Goal: Task Accomplishment & Management: Complete application form

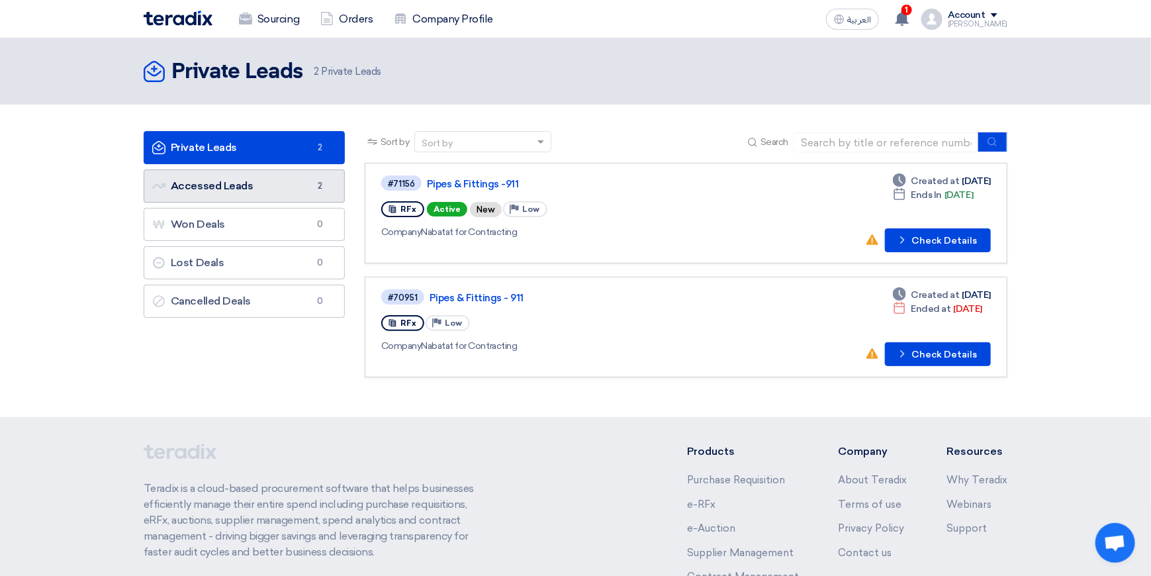
click at [246, 191] on link "Accessed Leads Accessed Leads 2" at bounding box center [244, 185] width 201 height 33
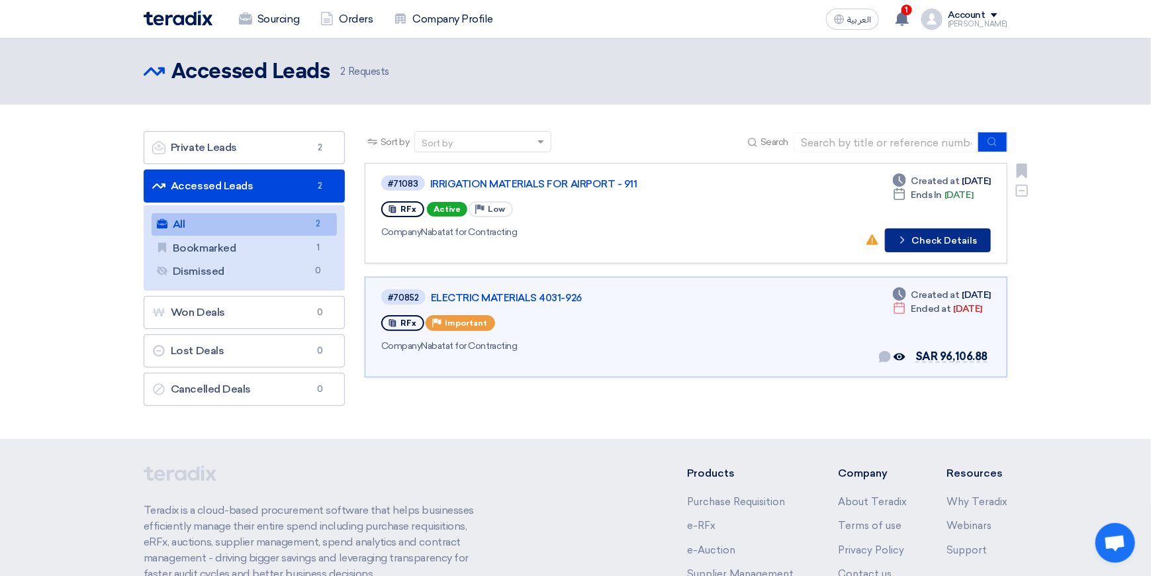
click at [936, 249] on button "Check details Check Details" at bounding box center [938, 240] width 106 height 24
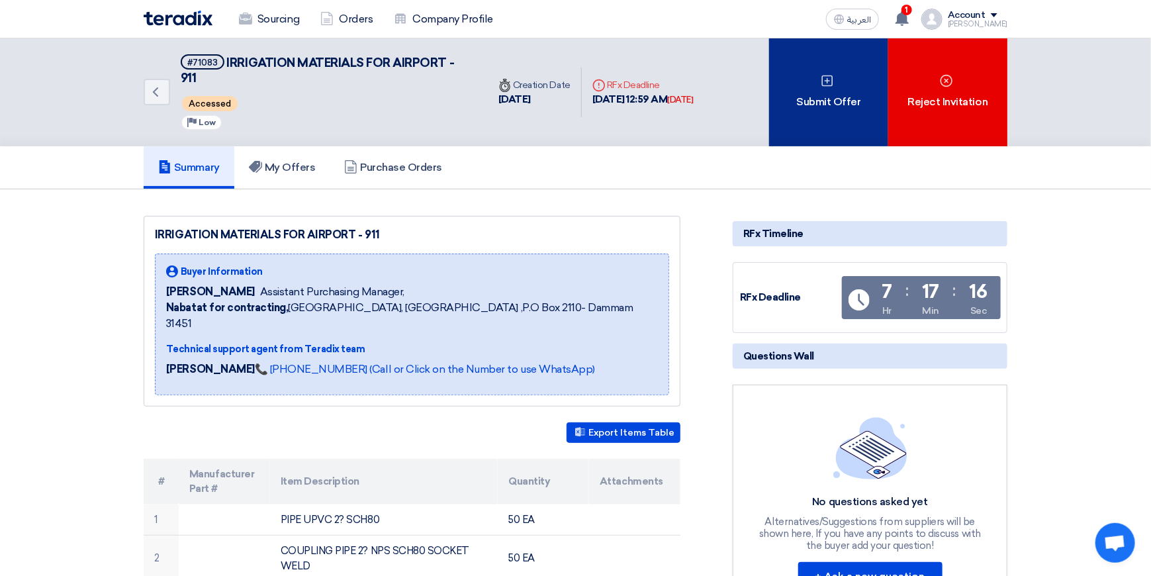
click at [825, 102] on div "Submit Offer" at bounding box center [828, 92] width 119 height 108
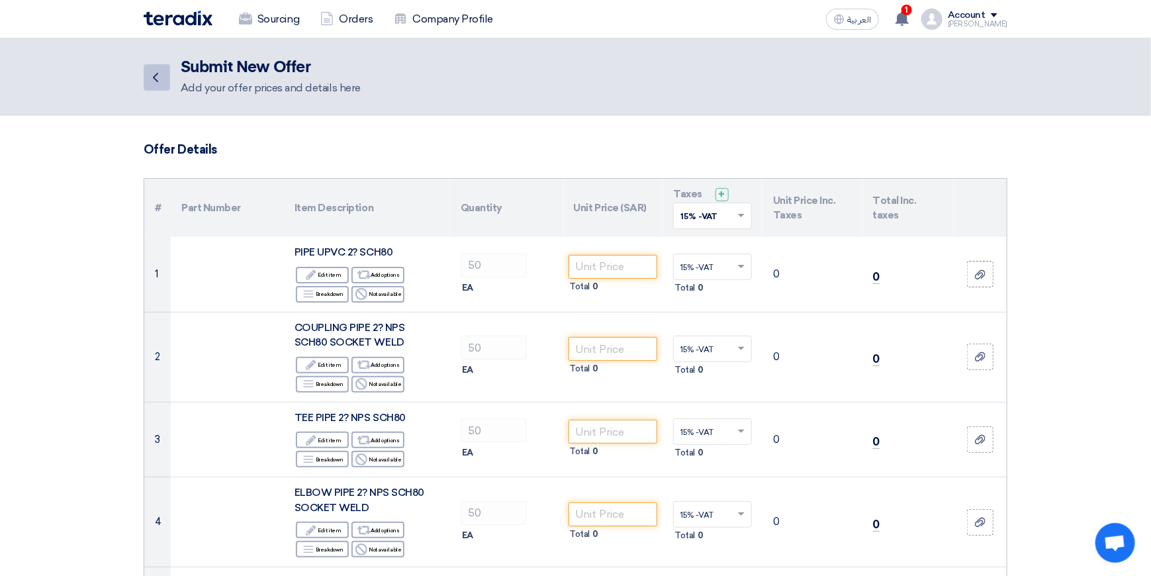
click at [151, 79] on icon "Back" at bounding box center [156, 77] width 16 height 16
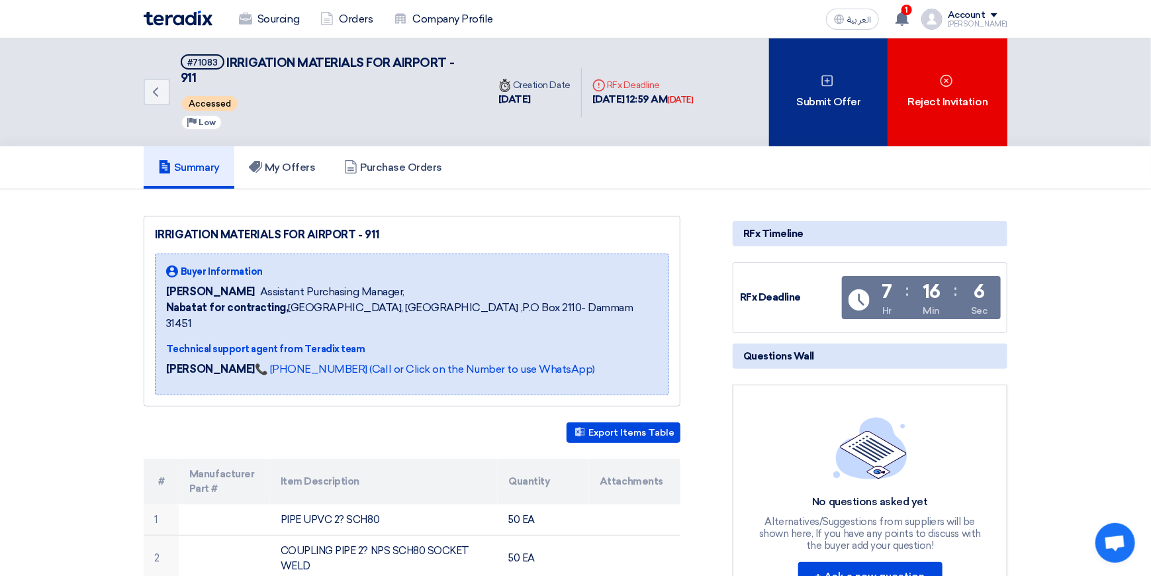
click at [813, 104] on div "Submit Offer" at bounding box center [828, 92] width 119 height 108
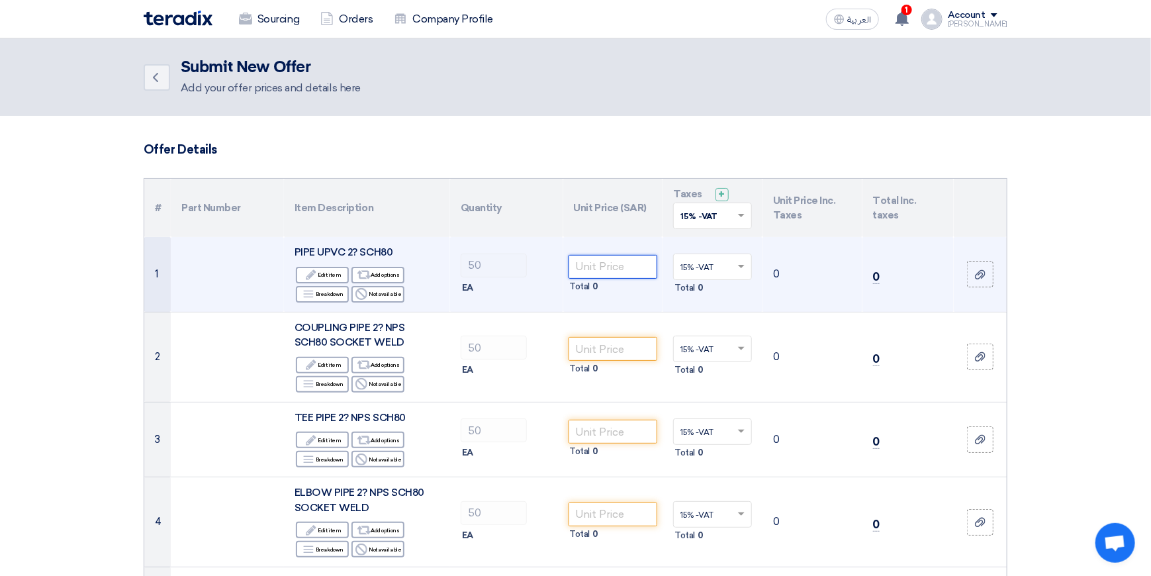
click at [603, 267] on input "number" at bounding box center [612, 267] width 89 height 24
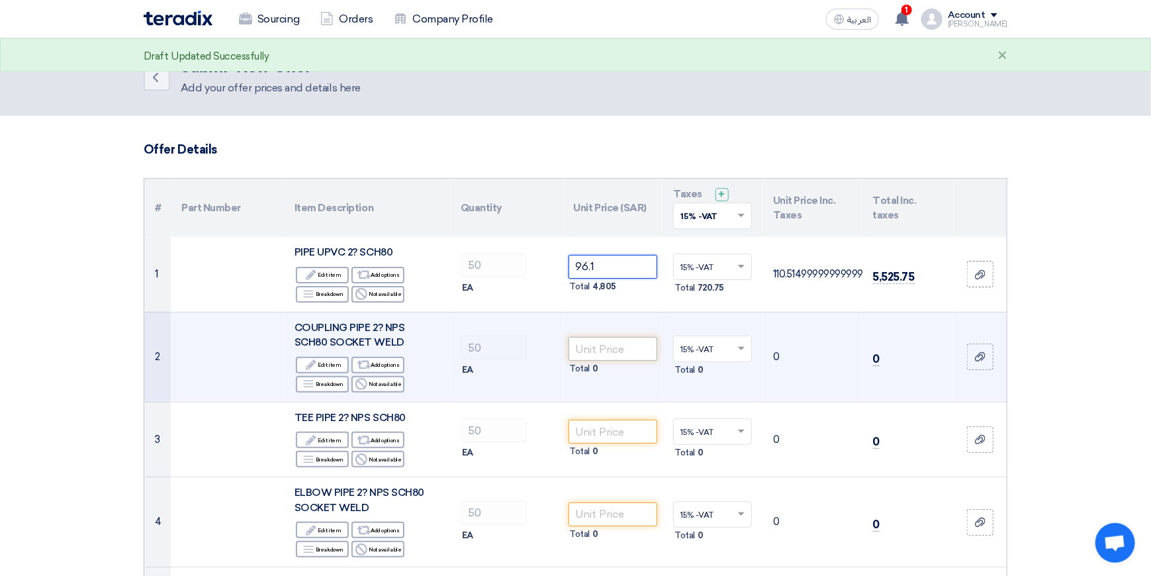
type input "96.1"
click at [610, 348] on input "number" at bounding box center [612, 349] width 89 height 24
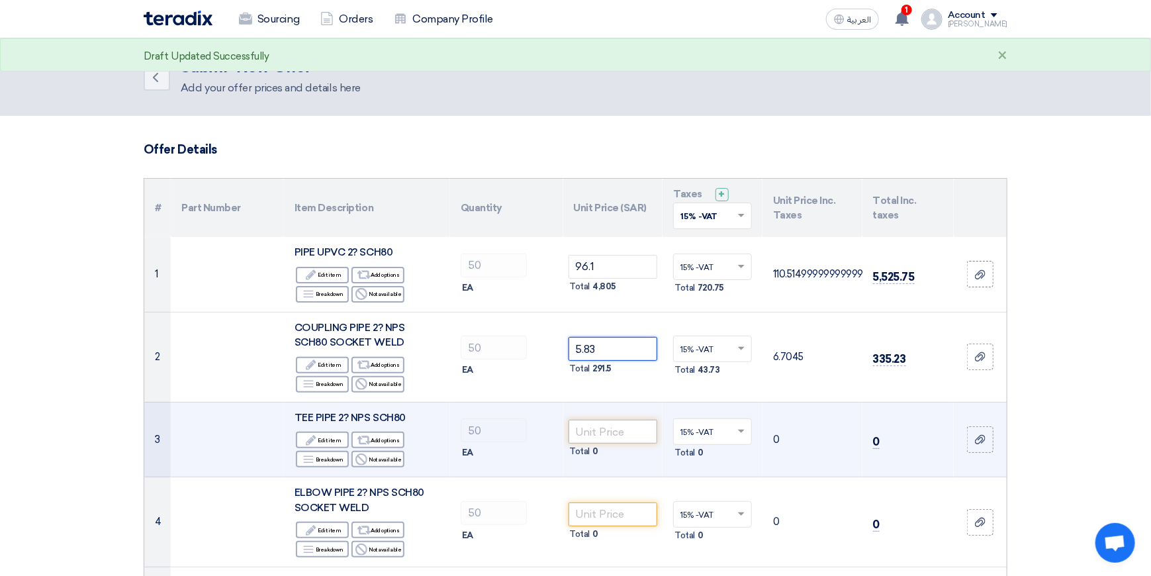
type input "5.83"
click at [597, 433] on input "number" at bounding box center [612, 432] width 89 height 24
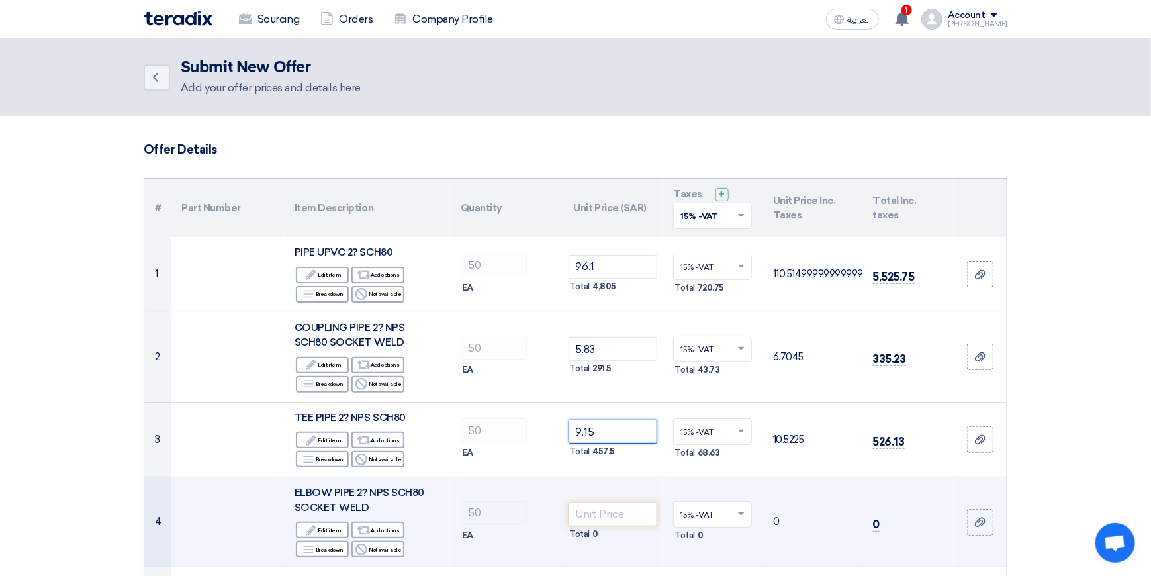
type input "9.15"
click at [611, 516] on input "number" at bounding box center [612, 514] width 89 height 24
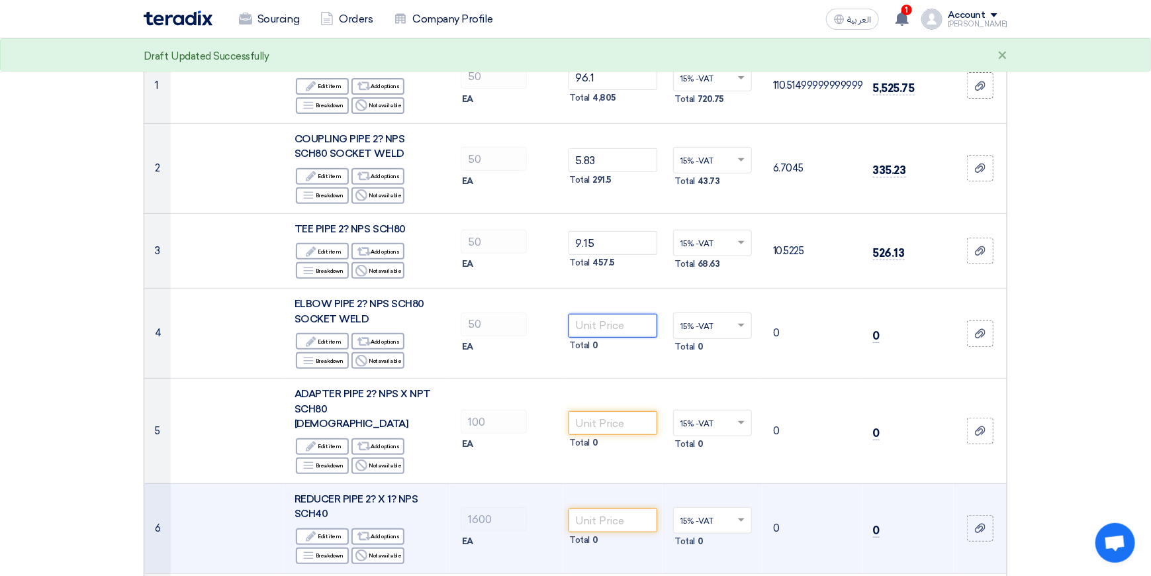
scroll to position [199, 0]
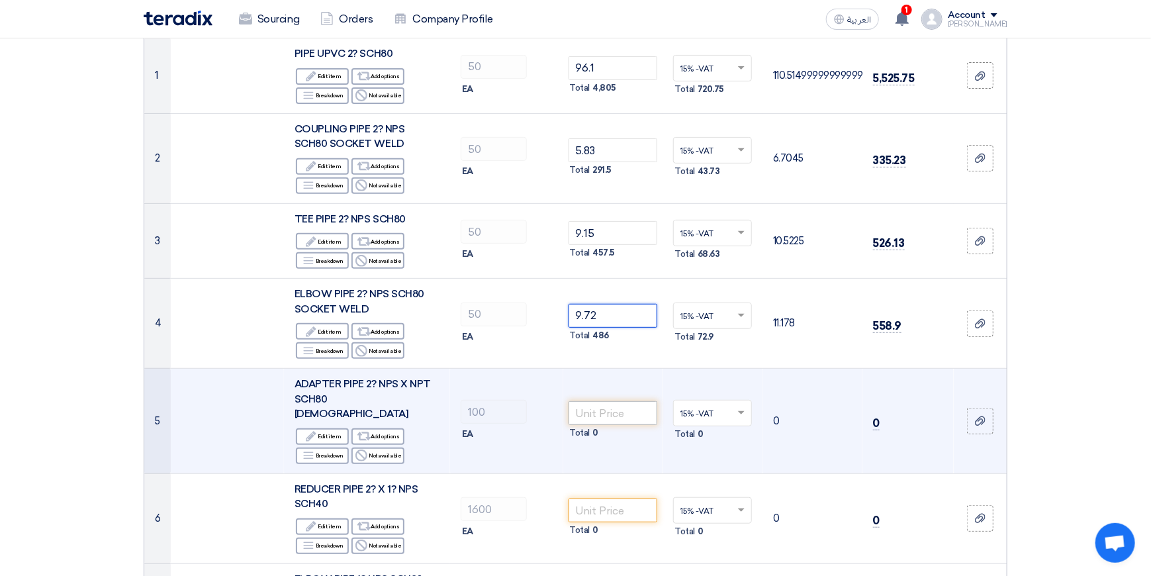
type input "9.72"
click at [610, 405] on input "number" at bounding box center [612, 413] width 89 height 24
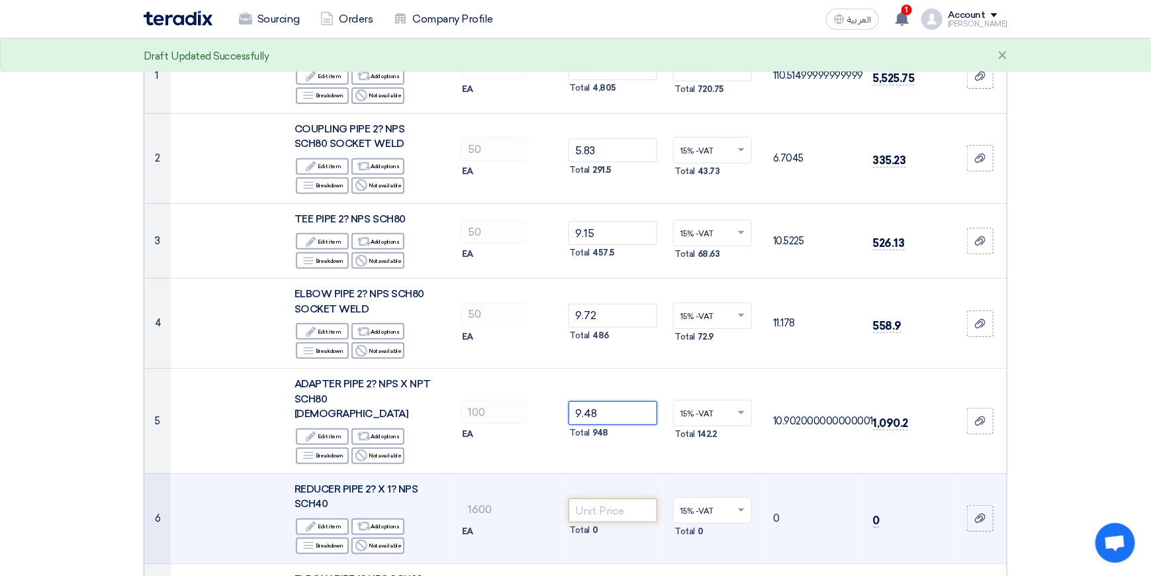
type input "9.48"
click at [604, 498] on input "number" at bounding box center [612, 510] width 89 height 24
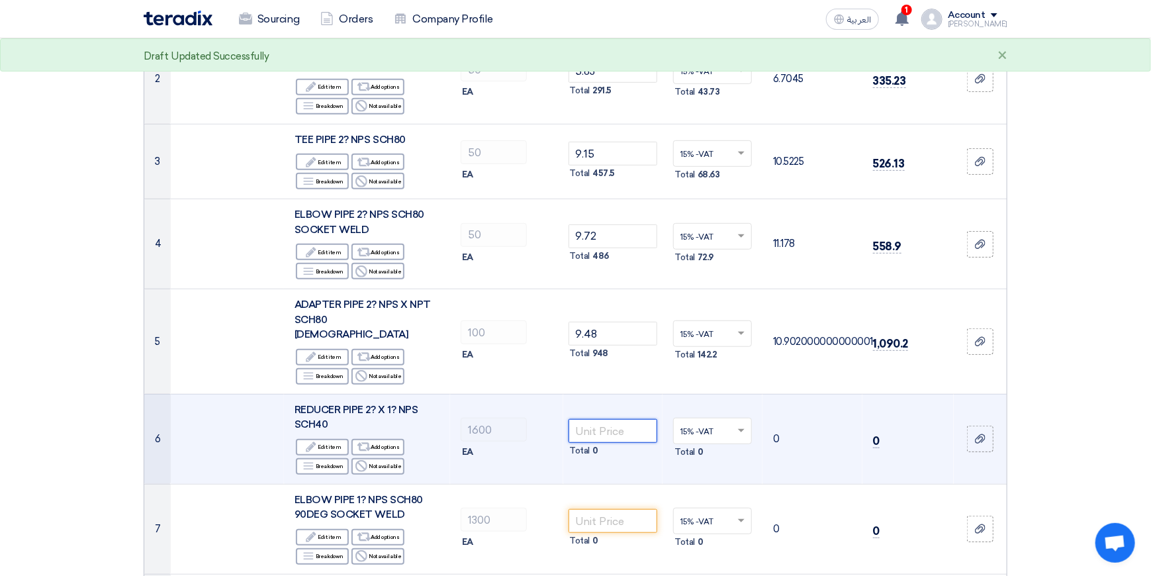
scroll to position [330, 0]
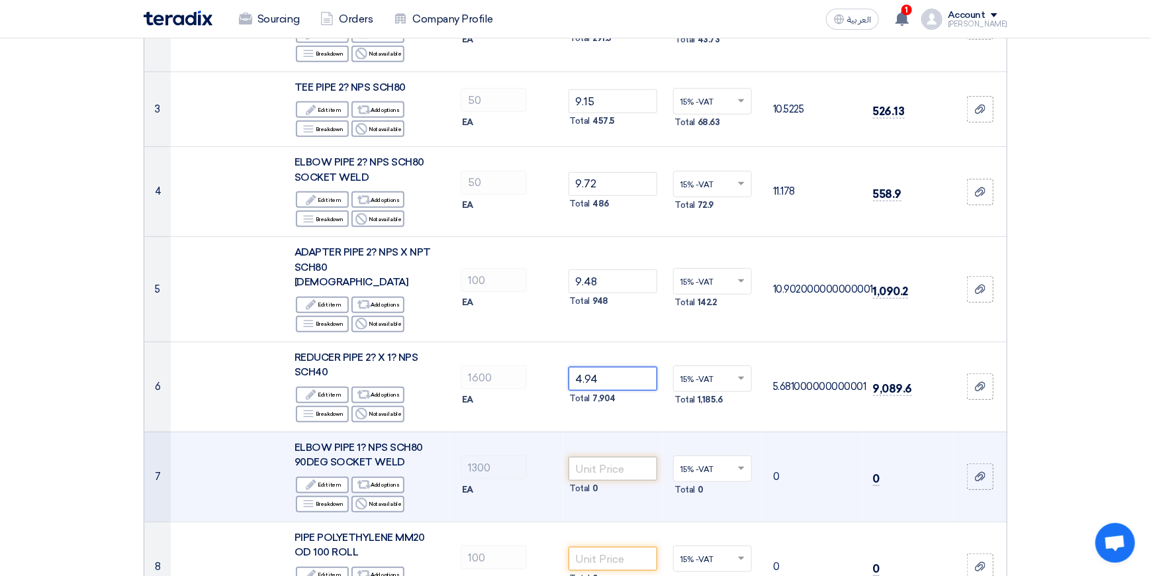
type input "4.94"
click at [618, 457] on input "number" at bounding box center [612, 469] width 89 height 24
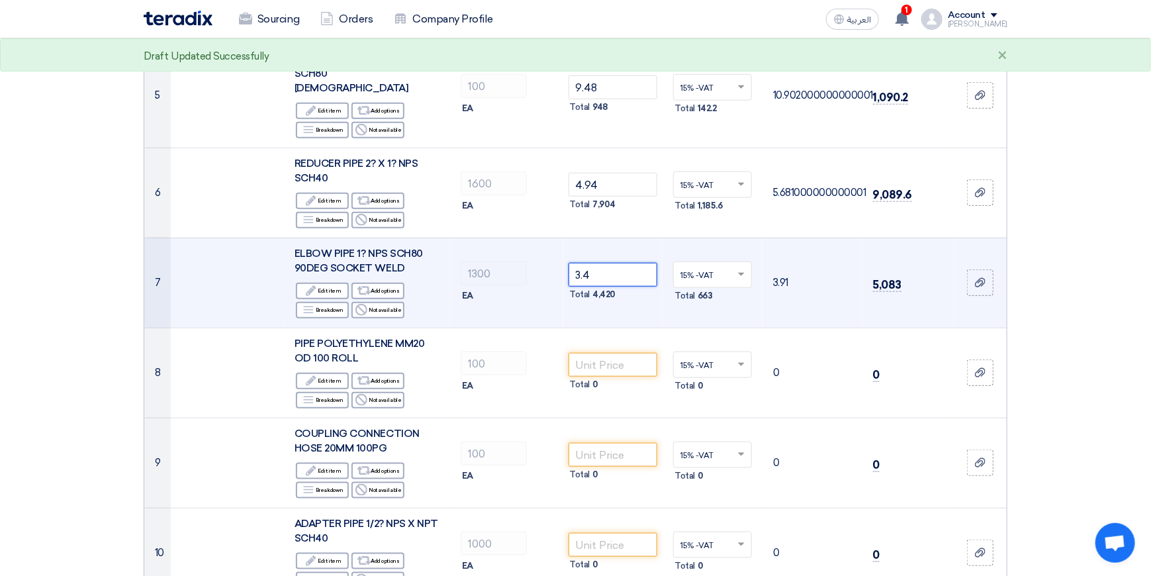
scroll to position [529, 0]
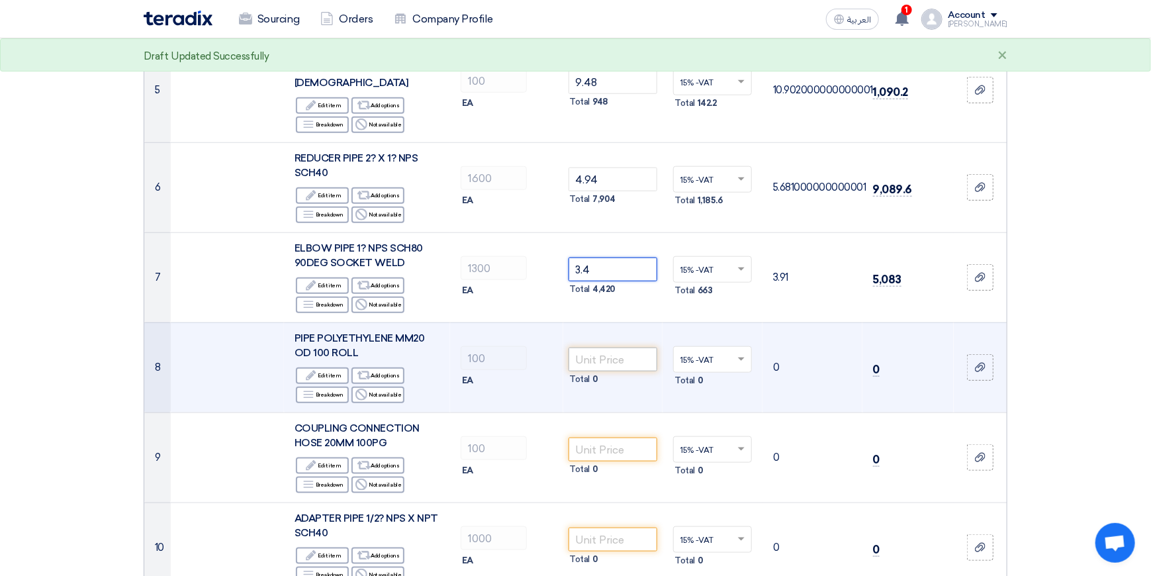
type input "3.4"
click at [608, 347] on input "number" at bounding box center [612, 359] width 89 height 24
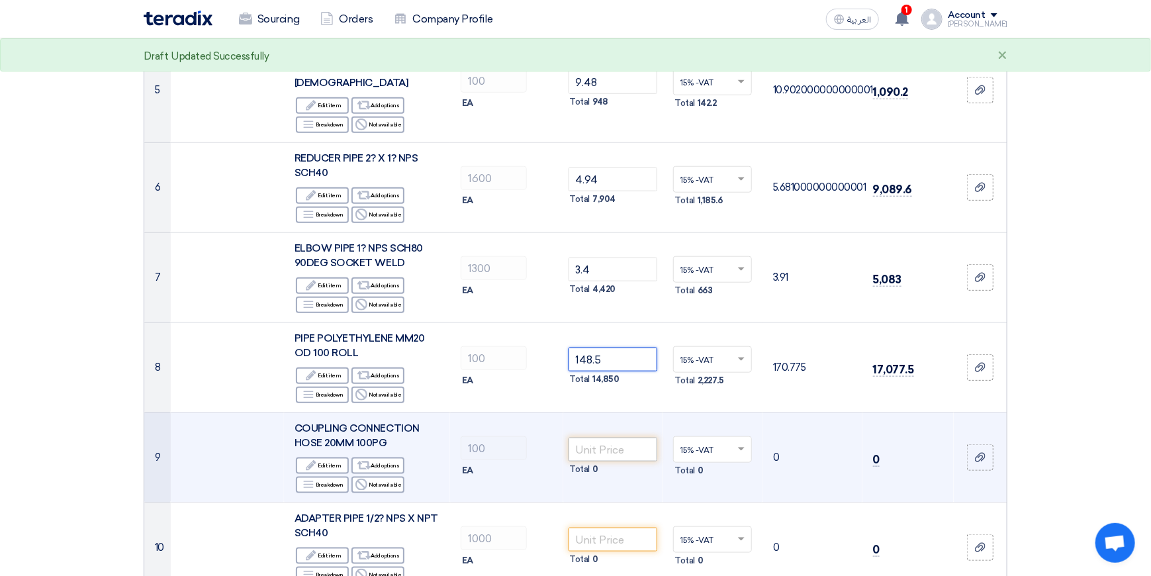
type input "148.5"
click at [615, 437] on input "number" at bounding box center [612, 449] width 89 height 24
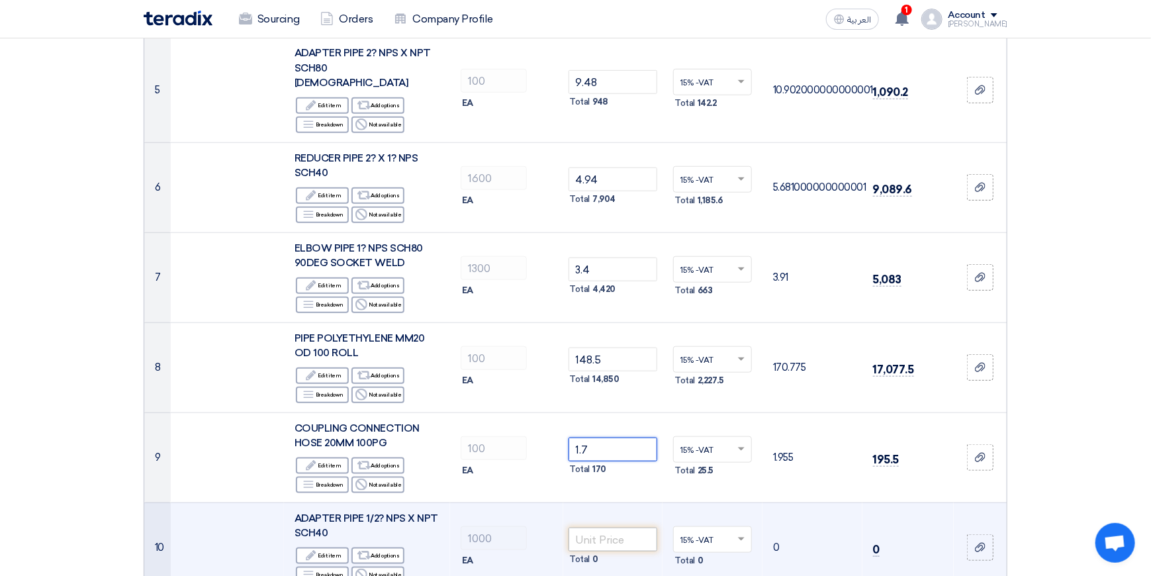
type input "1.7"
click at [596, 527] on input "number" at bounding box center [612, 539] width 89 height 24
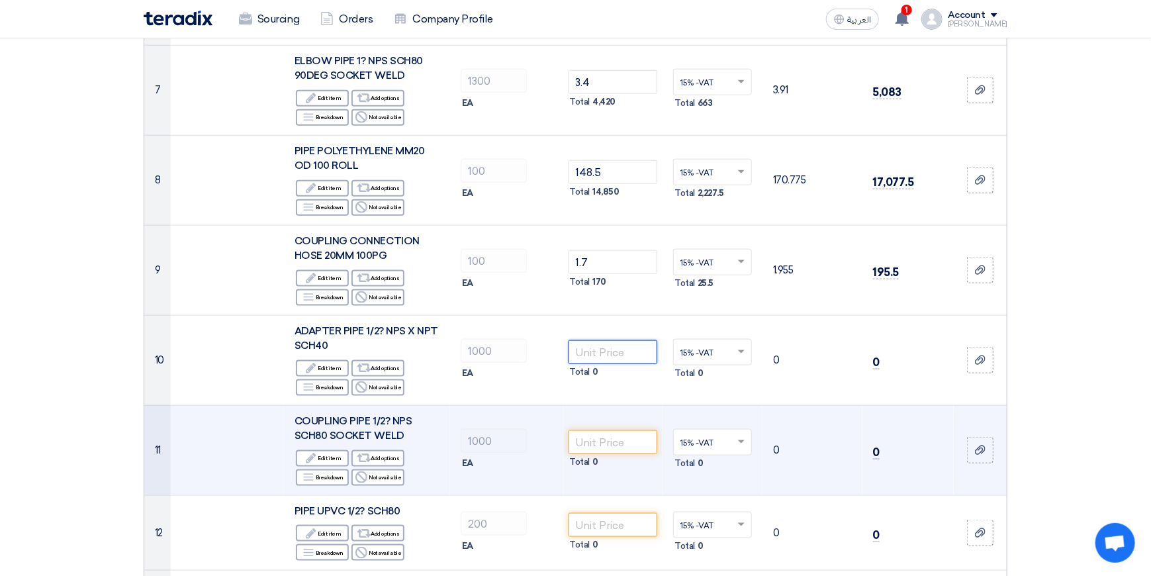
scroll to position [728, 0]
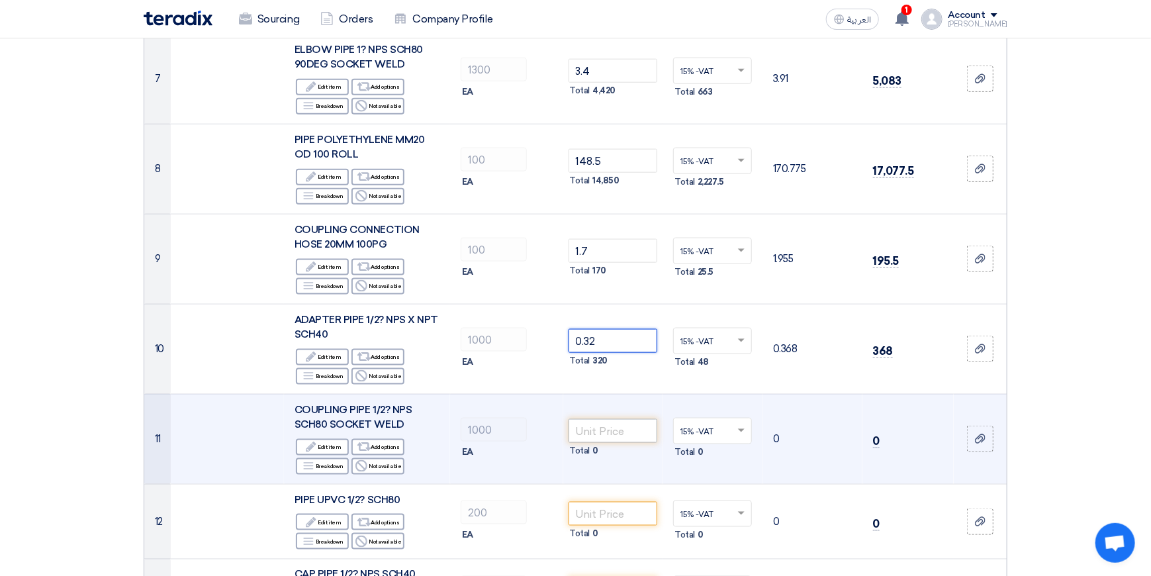
type input "0.32"
click at [600, 419] on input "number" at bounding box center [612, 431] width 89 height 24
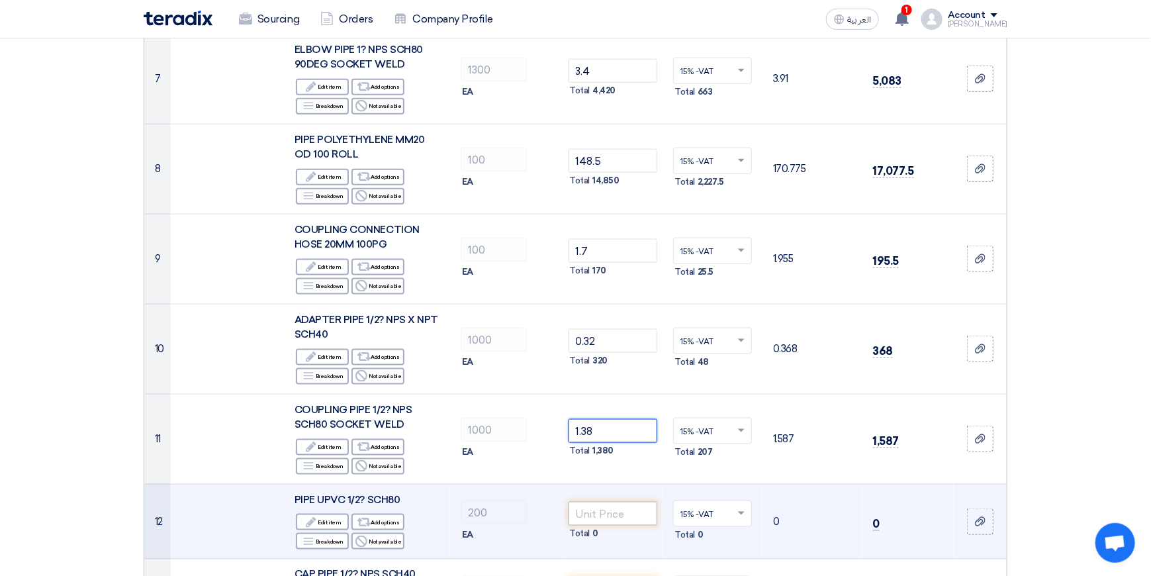
type input "1.38"
click at [615, 502] on input "number" at bounding box center [612, 514] width 89 height 24
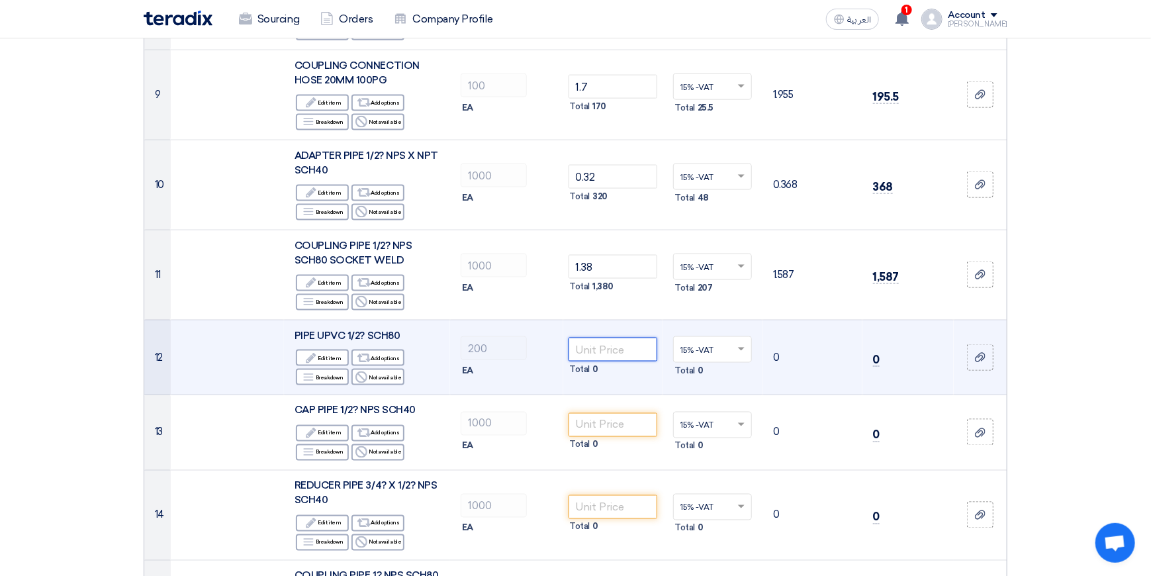
scroll to position [993, 0]
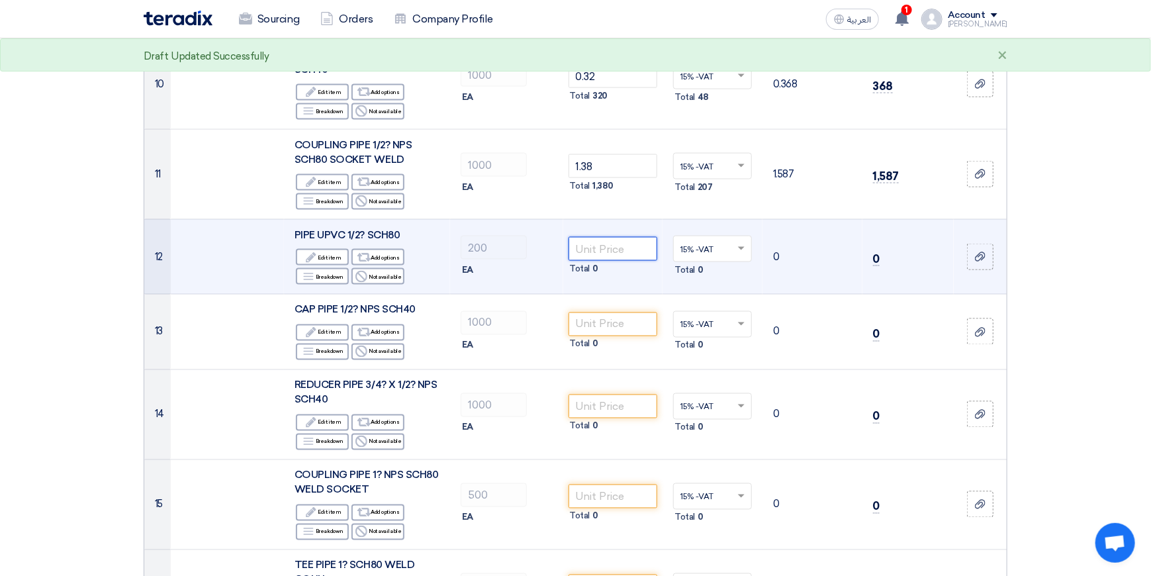
click at [600, 237] on input "number" at bounding box center [612, 249] width 89 height 24
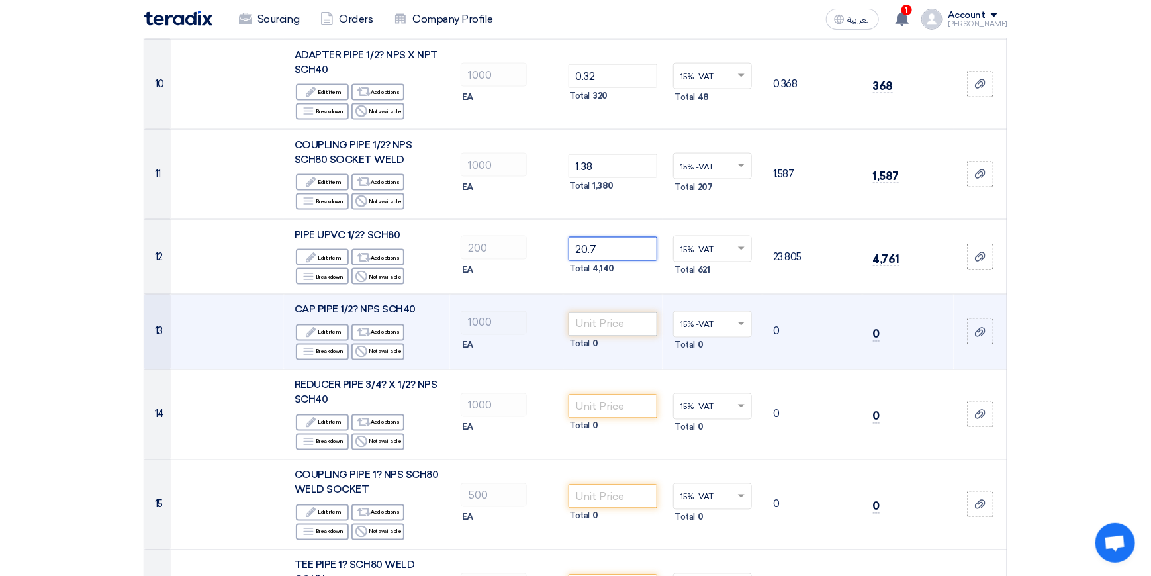
type input "20.7"
click at [602, 312] on input "number" at bounding box center [612, 324] width 89 height 24
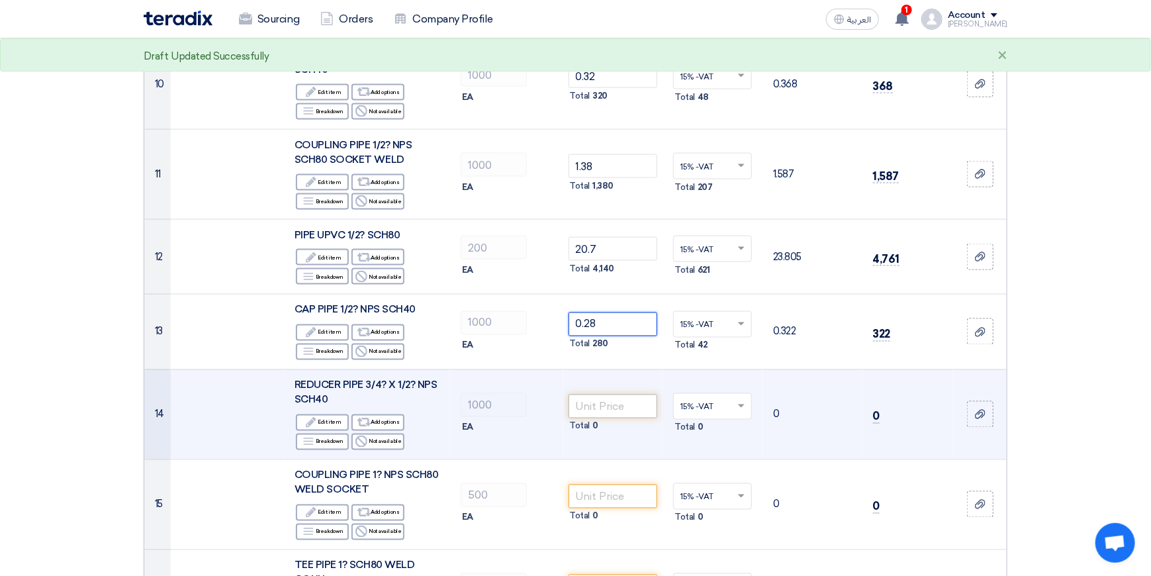
type input "0.28"
click at [609, 394] on input "number" at bounding box center [612, 406] width 89 height 24
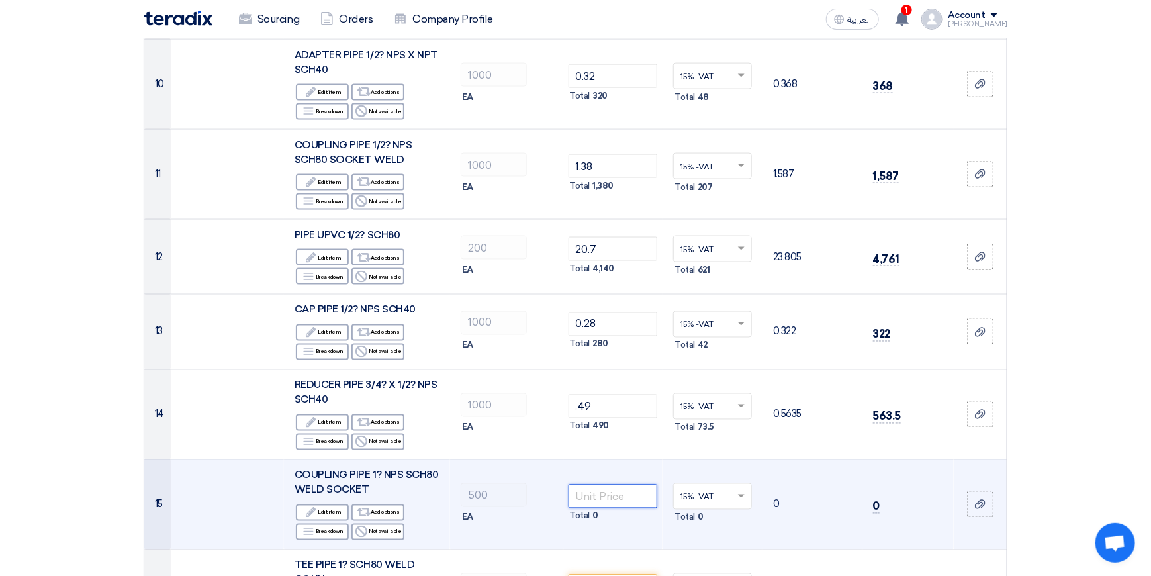
click at [602, 484] on input "number" at bounding box center [612, 496] width 89 height 24
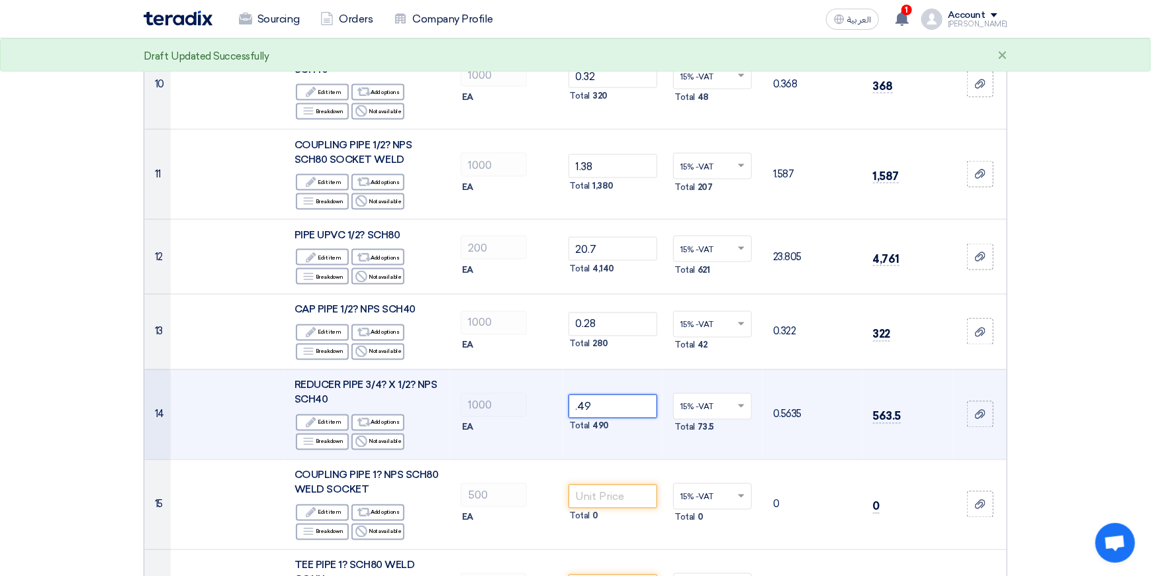
click at [578, 394] on input ".49" at bounding box center [612, 406] width 89 height 24
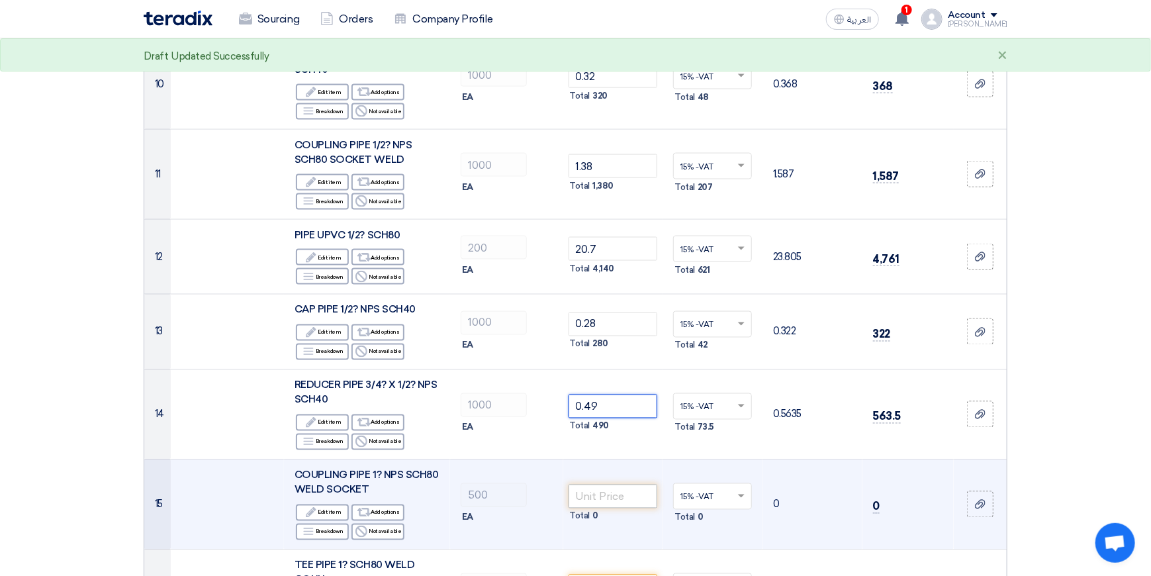
type input "0.49"
click at [599, 484] on input "number" at bounding box center [612, 496] width 89 height 24
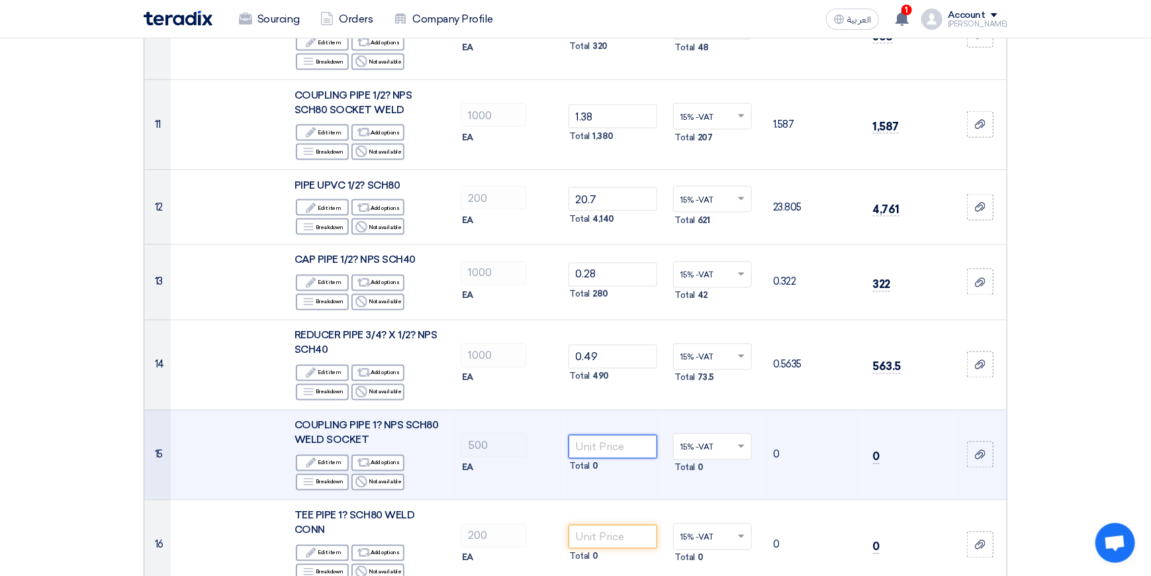
scroll to position [1191, 0]
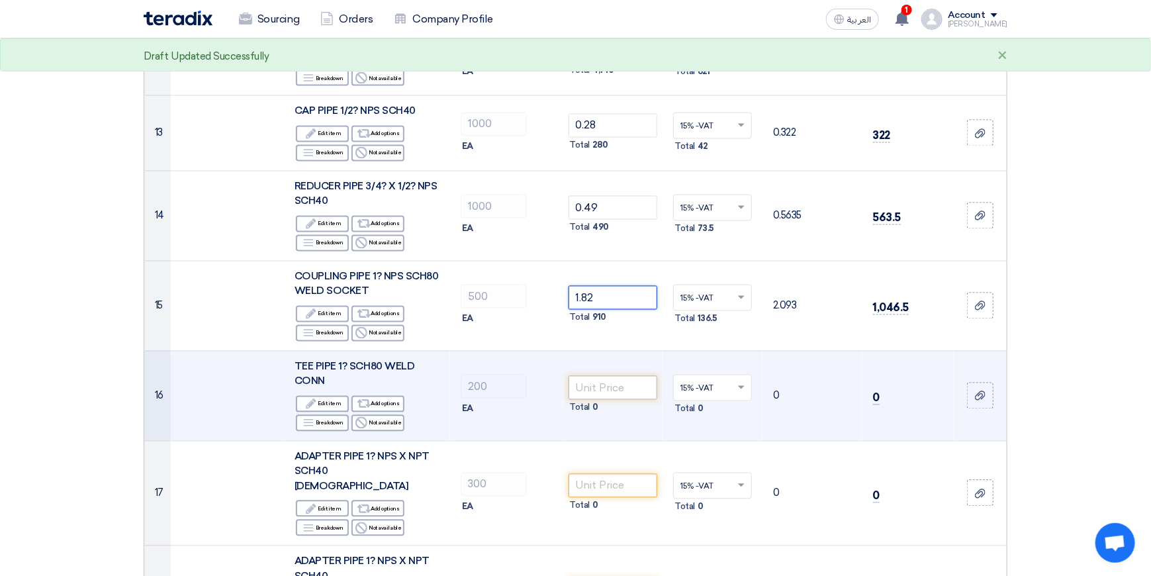
type input "1.82"
click at [615, 376] on input "number" at bounding box center [612, 388] width 89 height 24
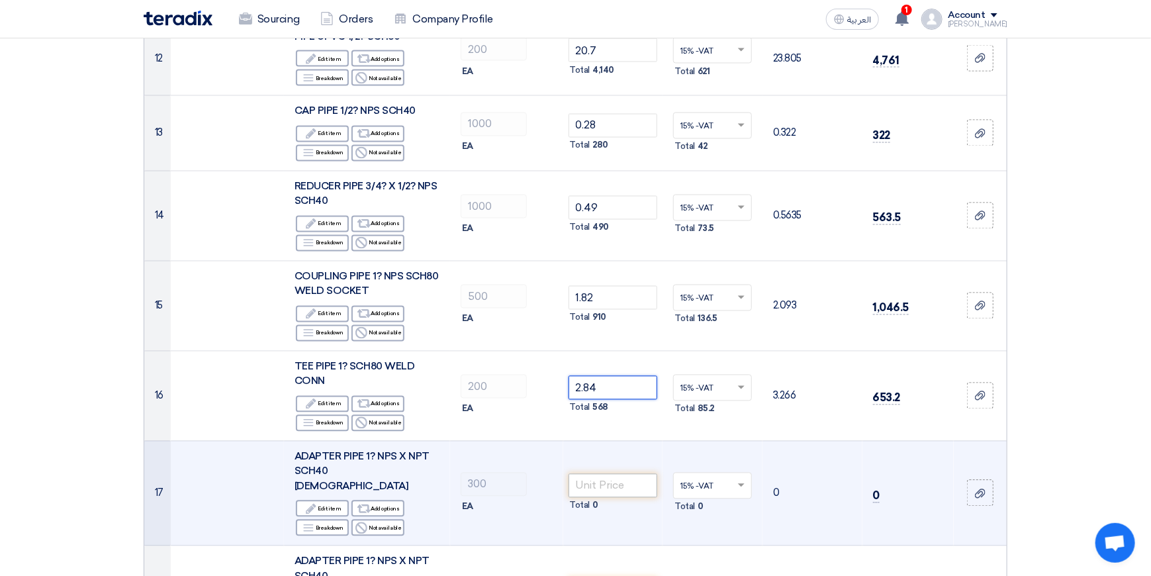
type input "2.84"
click at [621, 474] on input "number" at bounding box center [612, 486] width 89 height 24
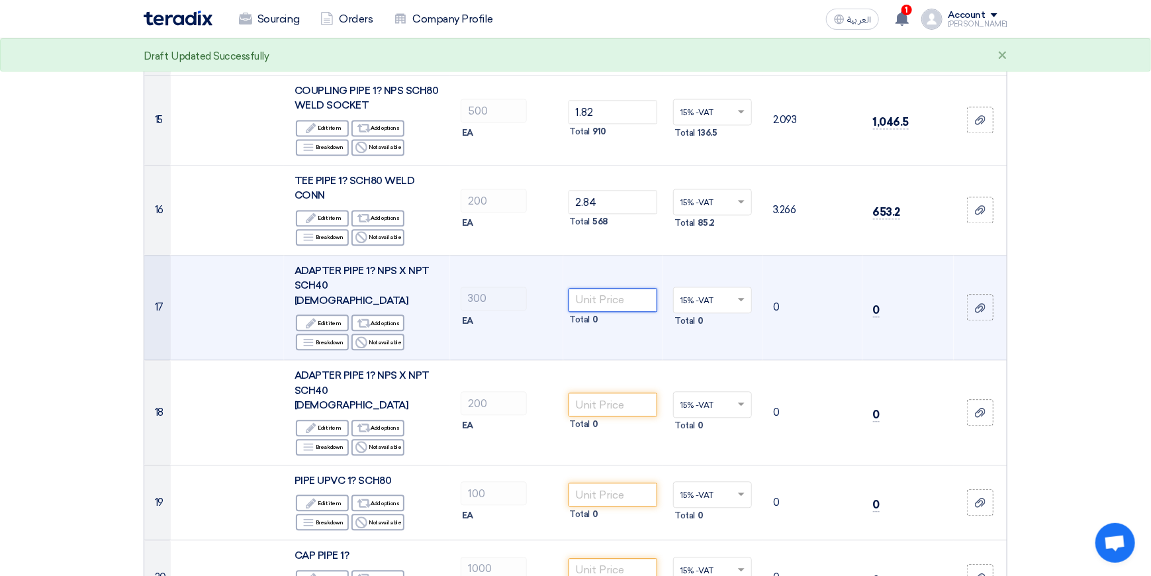
scroll to position [1390, 0]
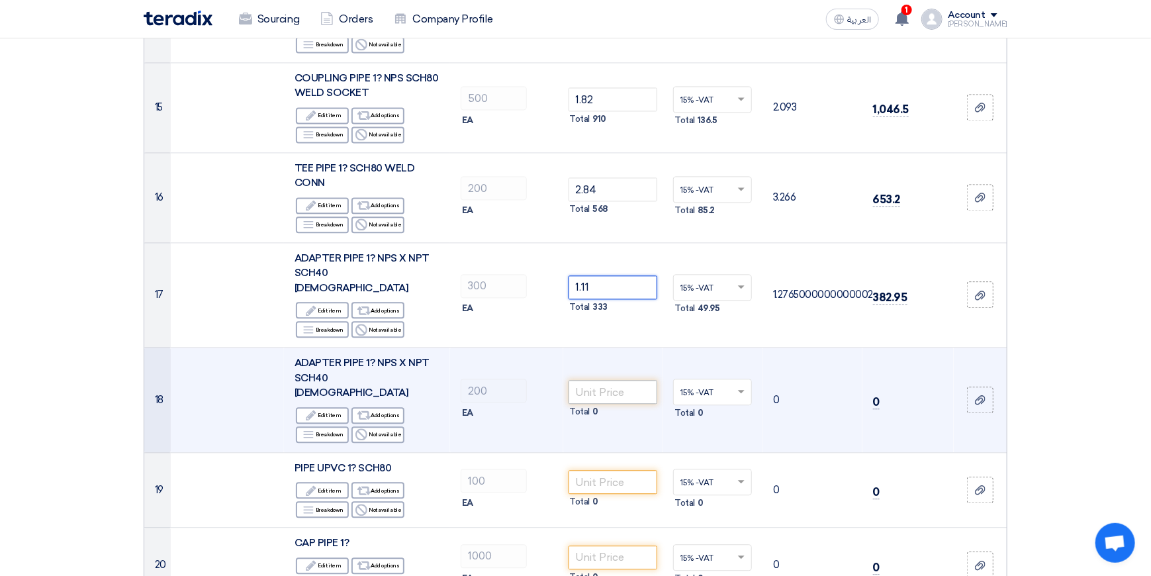
type input "1.11"
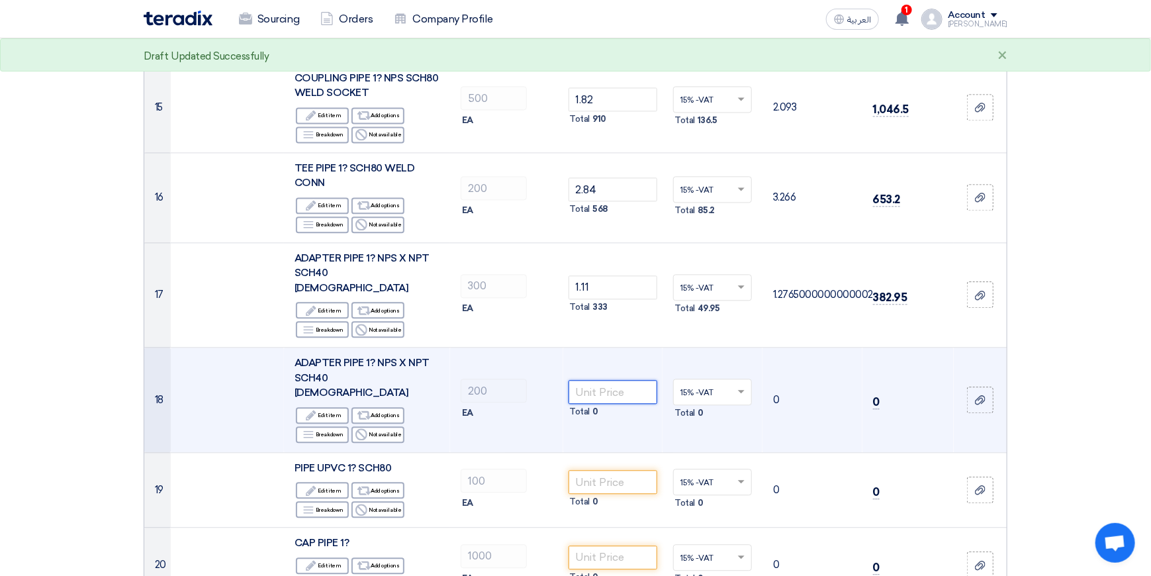
click at [604, 380] on input "number" at bounding box center [612, 392] width 89 height 24
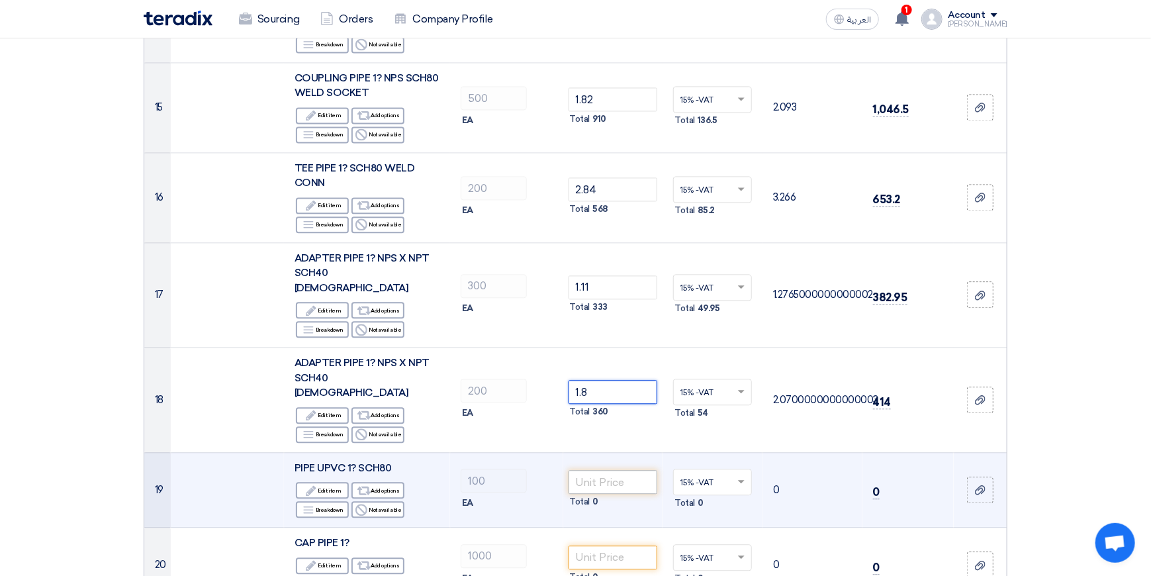
type input "1.8"
click at [598, 470] on input "number" at bounding box center [612, 482] width 89 height 24
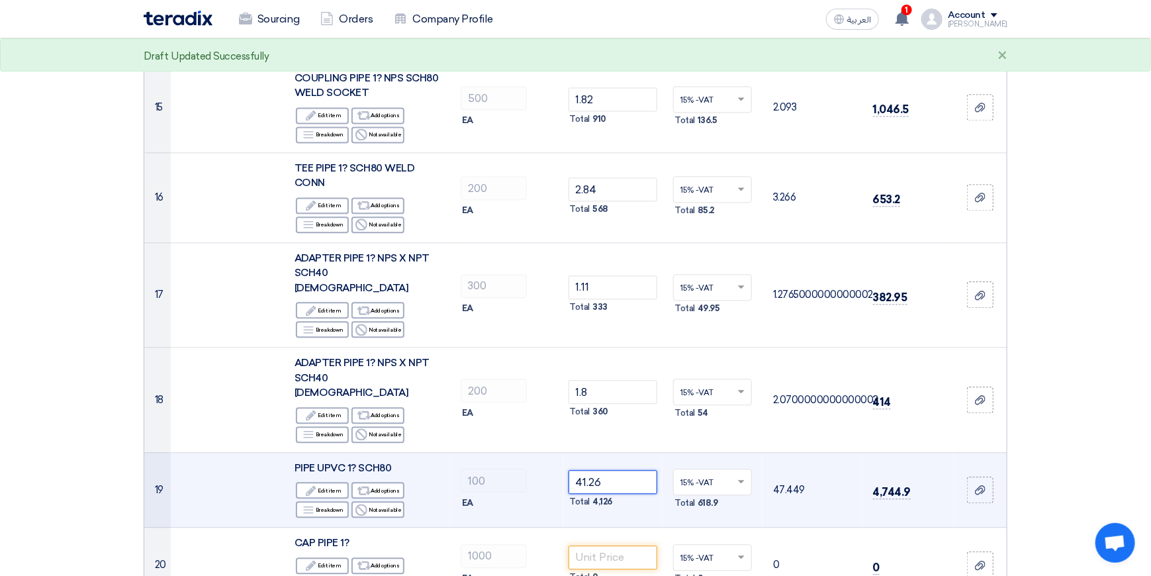
type input "41.26"
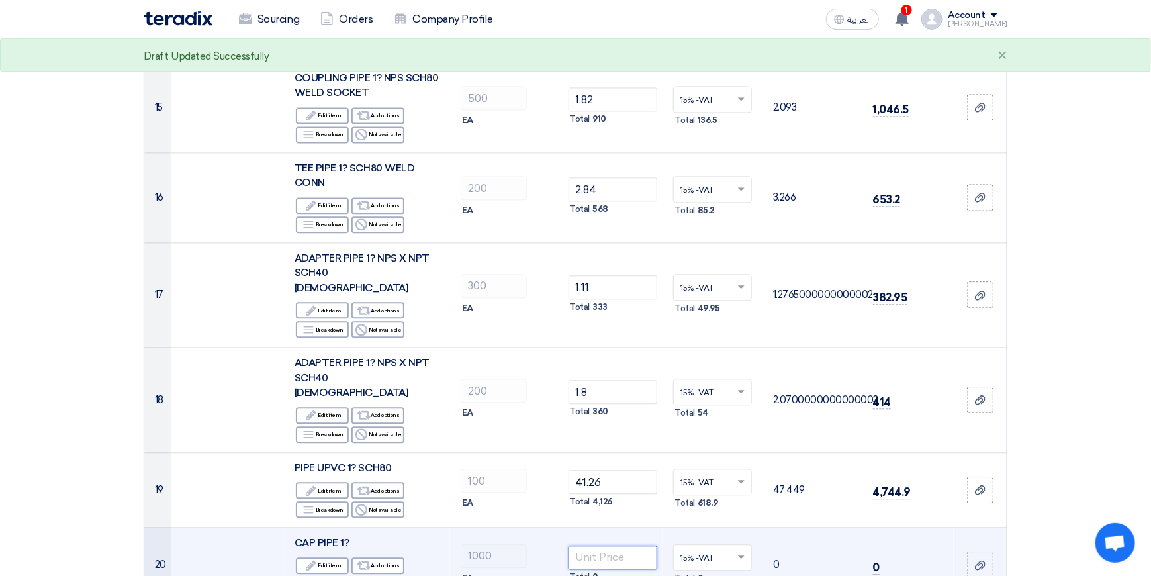
click at [612, 545] on input "number" at bounding box center [612, 557] width 89 height 24
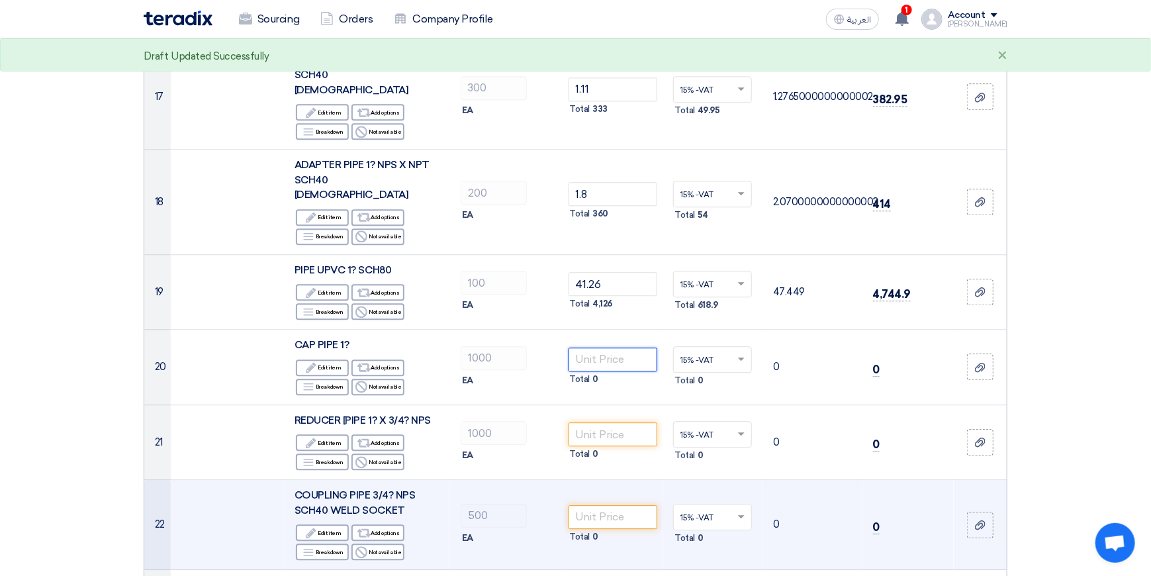
scroll to position [1588, 0]
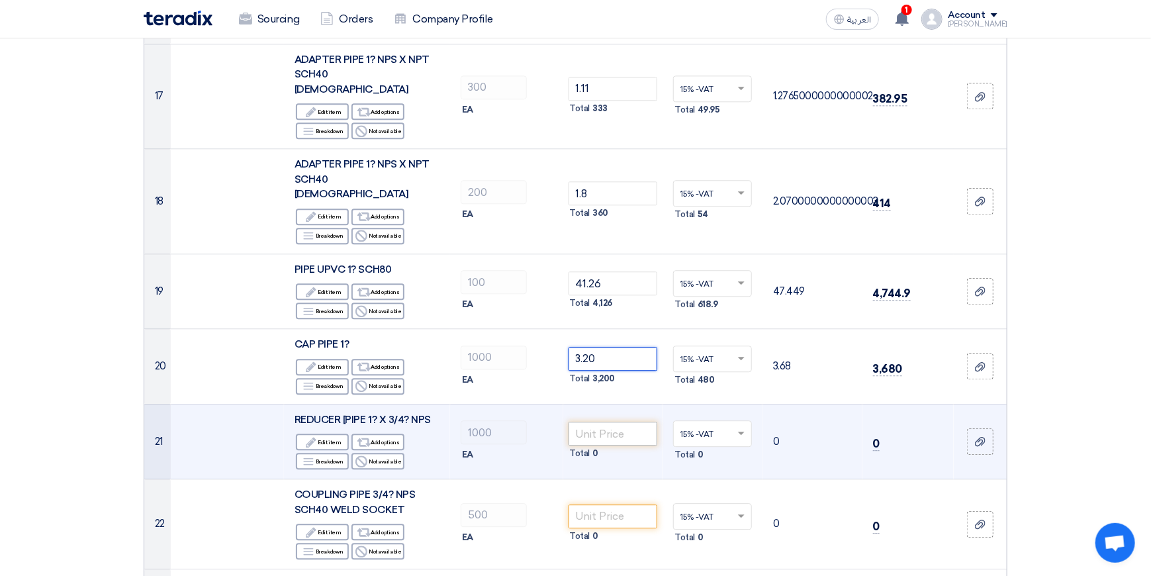
type input "3.20"
click at [604, 422] on input "number" at bounding box center [612, 434] width 89 height 24
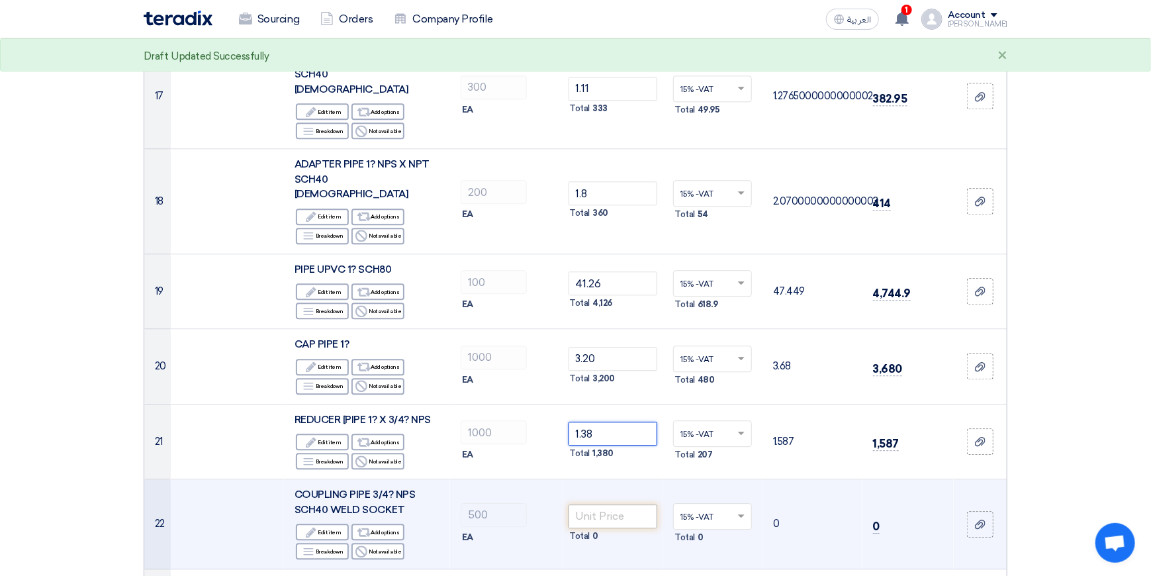
type input "1.38"
click at [608, 504] on input "number" at bounding box center [612, 516] width 89 height 24
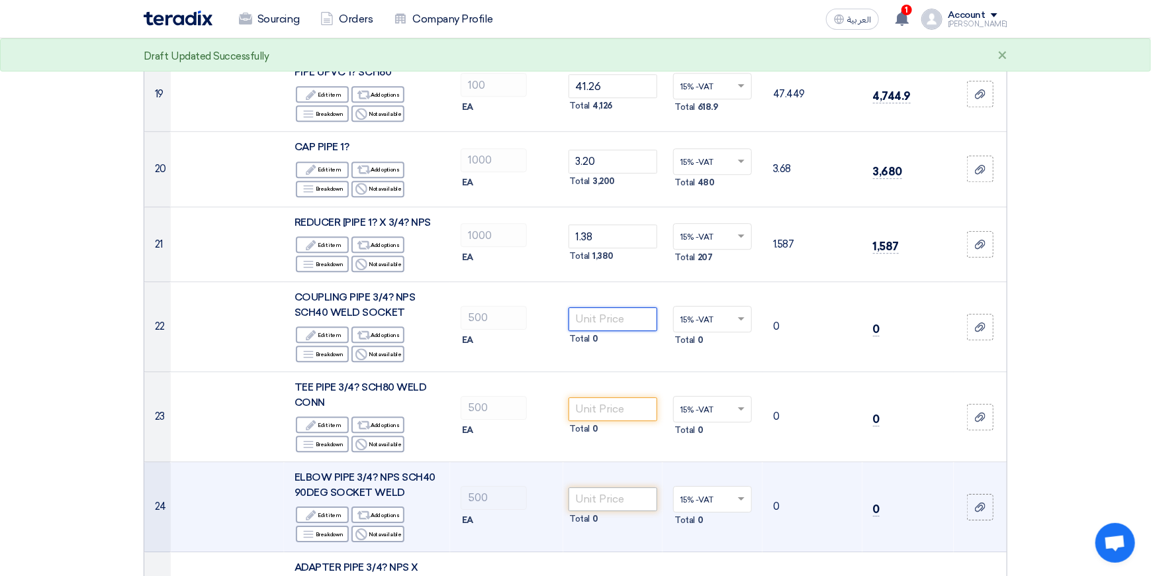
scroll to position [1787, 0]
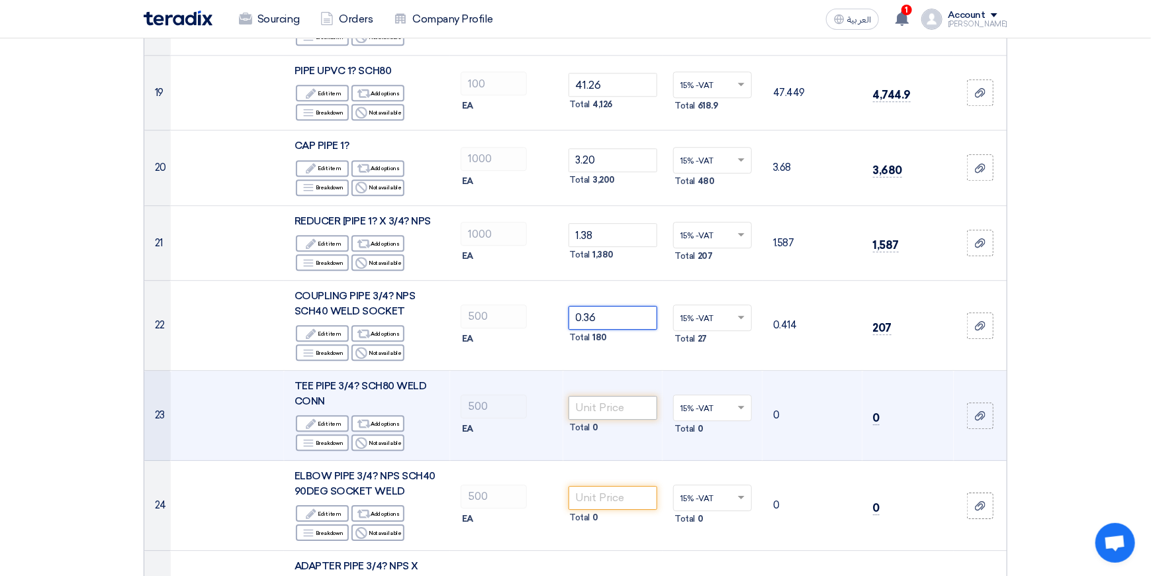
type input "0.36"
click at [630, 396] on input "number" at bounding box center [612, 408] width 89 height 24
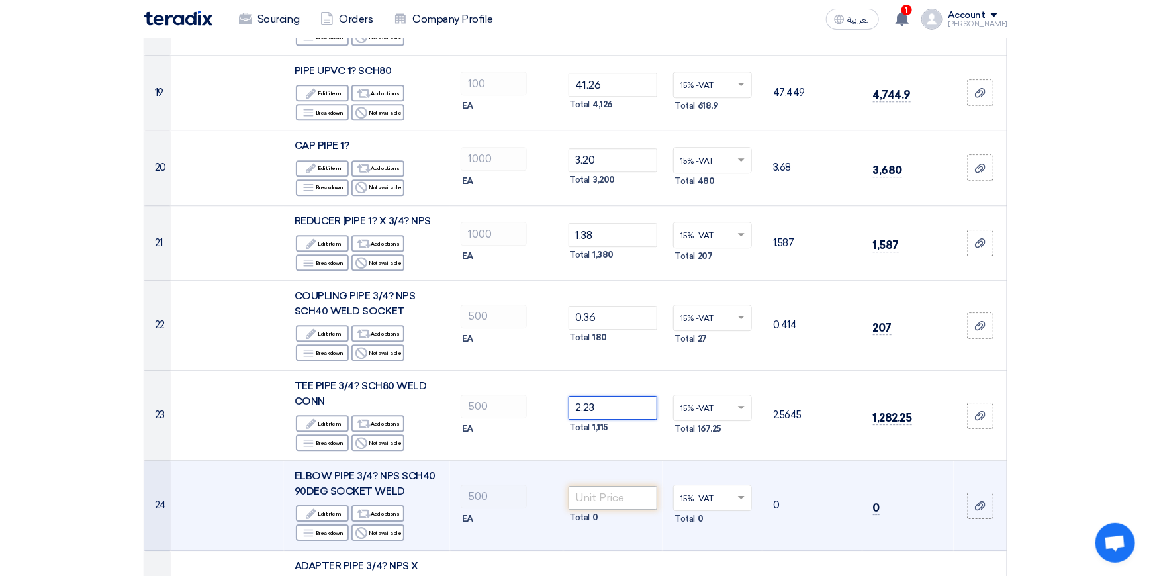
type input "2.23"
click at [617, 486] on input "number" at bounding box center [612, 498] width 89 height 24
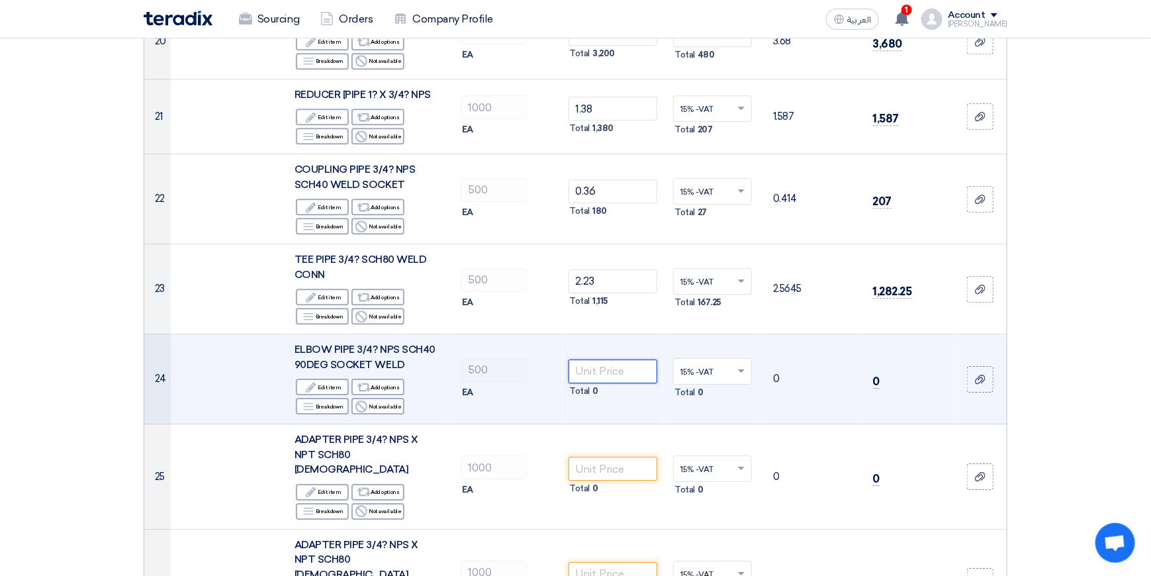
scroll to position [1919, 0]
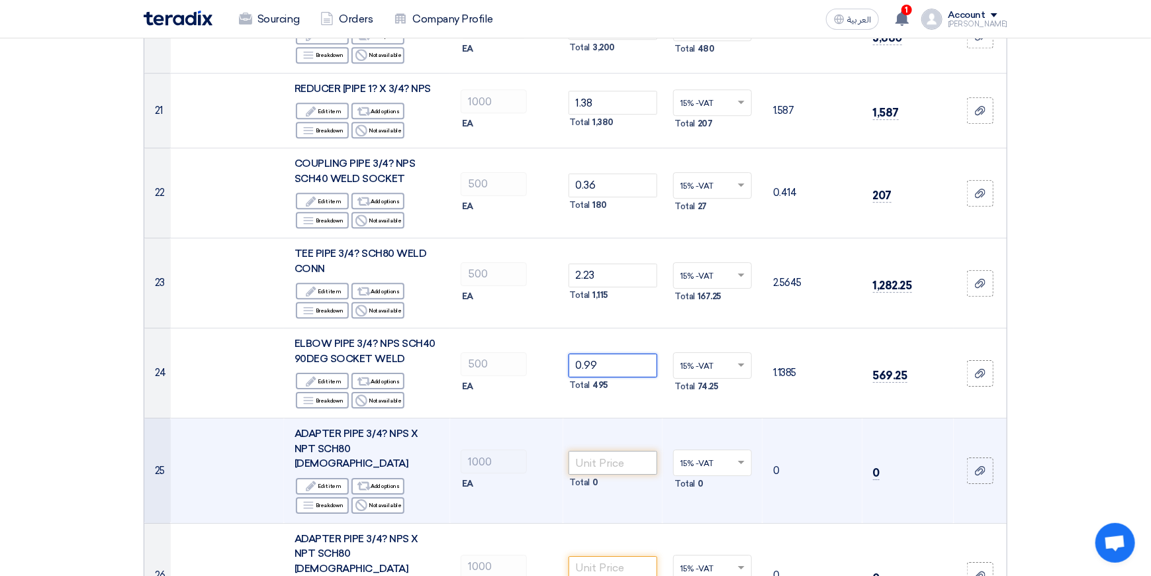
type input "0.99"
click at [600, 451] on input "number" at bounding box center [612, 463] width 89 height 24
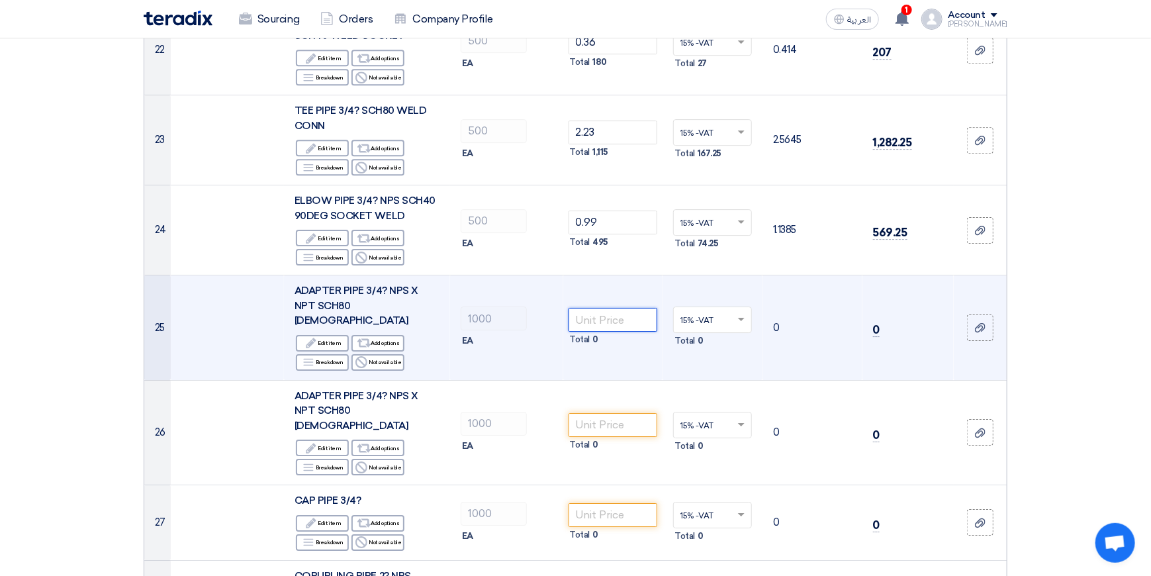
scroll to position [2118, 0]
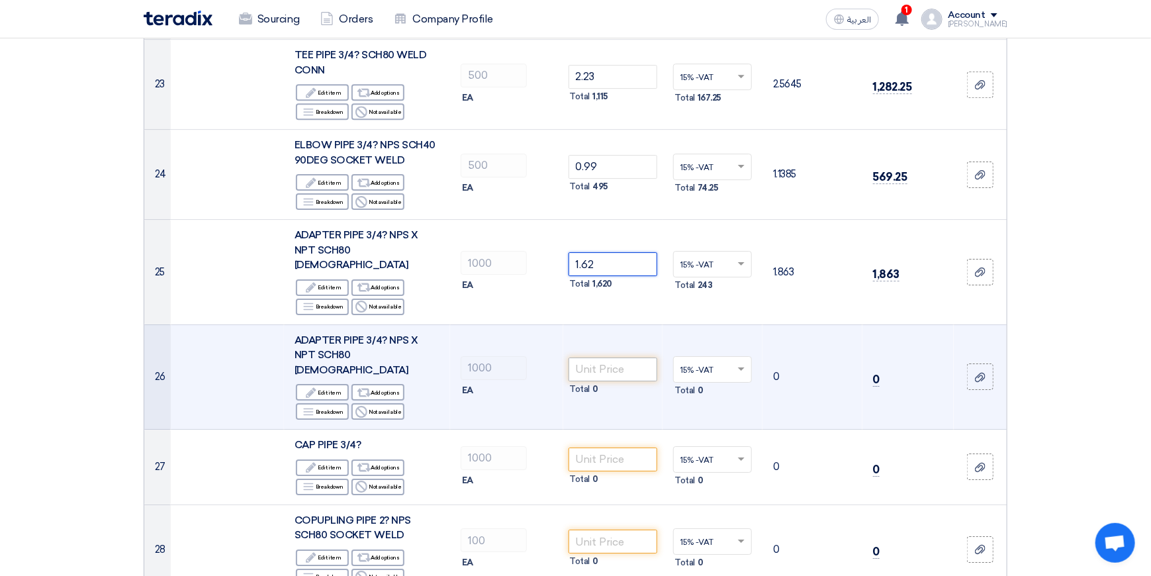
type input "1.62"
click at [613, 357] on input "number" at bounding box center [612, 369] width 89 height 24
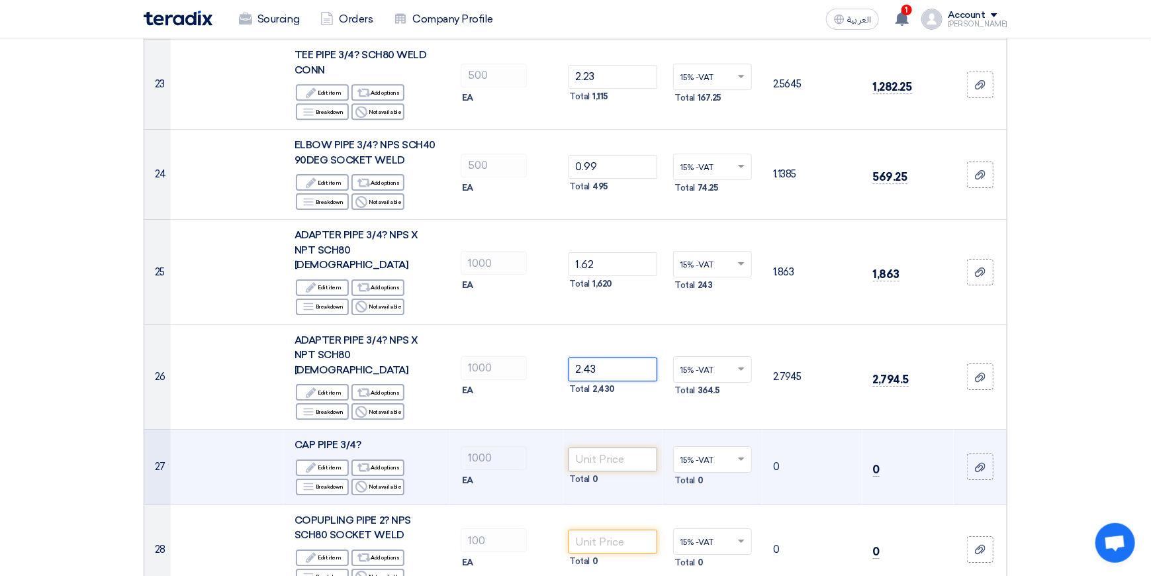
type input "2.43"
click at [610, 447] on input "number" at bounding box center [612, 459] width 89 height 24
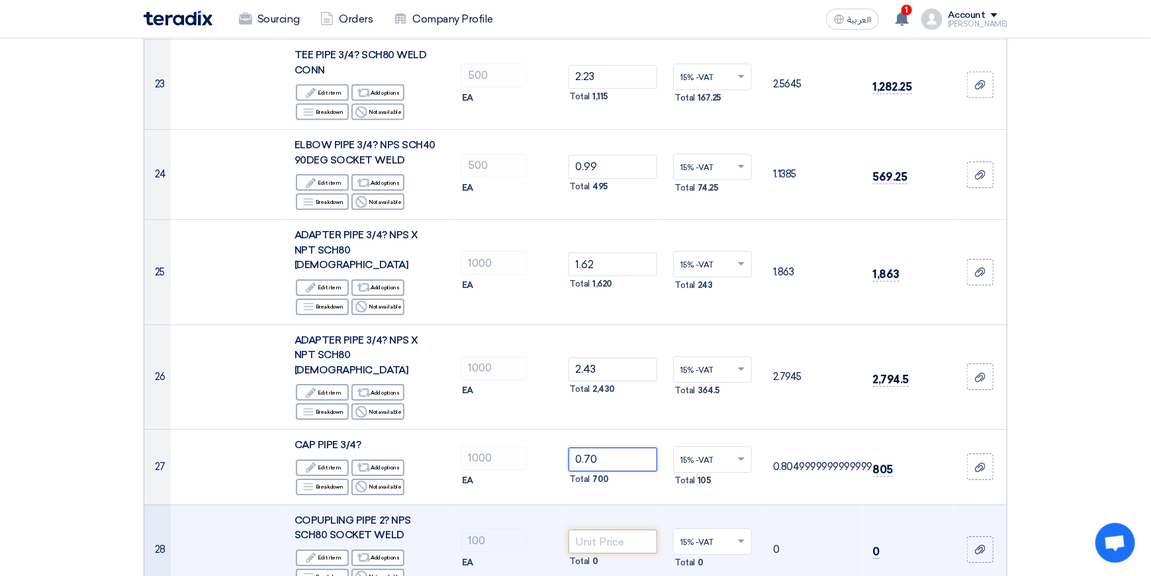
type input "0.70"
click at [603, 529] on input "number" at bounding box center [612, 541] width 89 height 24
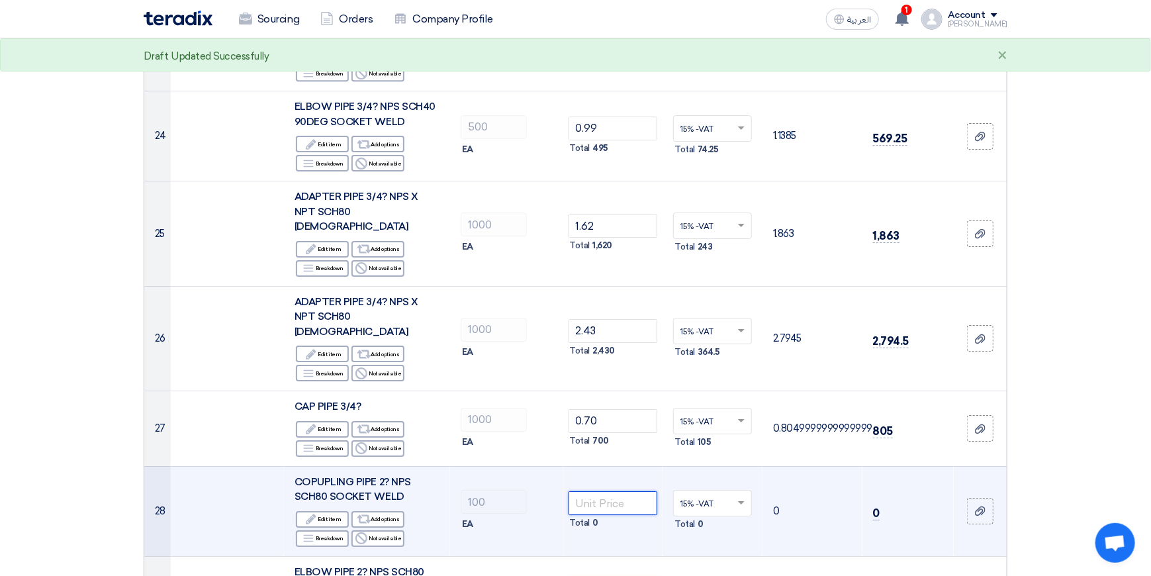
scroll to position [2250, 0]
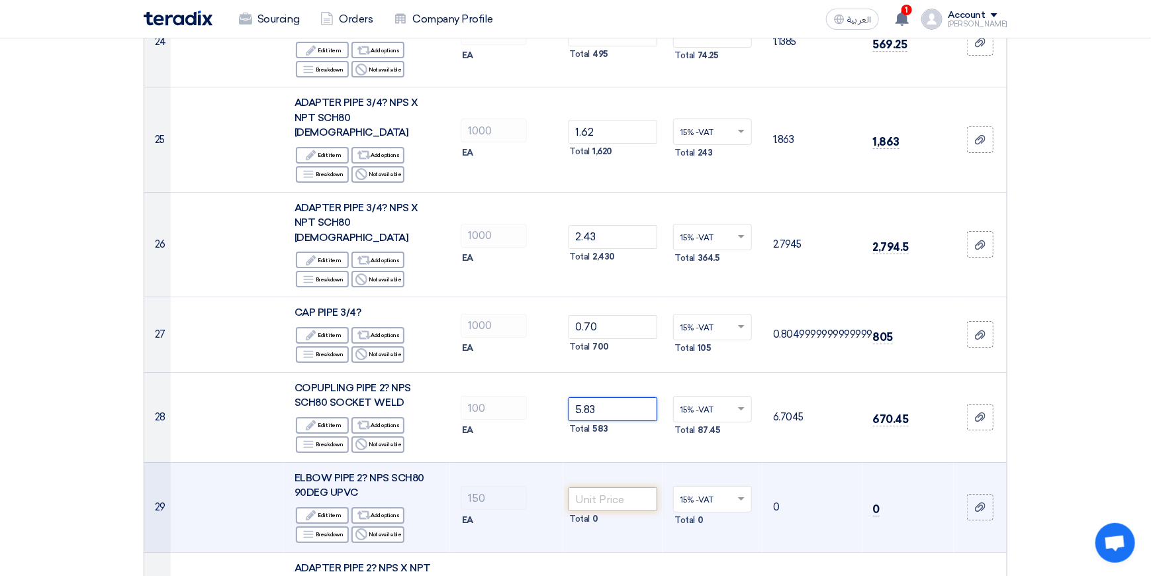
type input "5.83"
click at [605, 487] on input "number" at bounding box center [612, 499] width 89 height 24
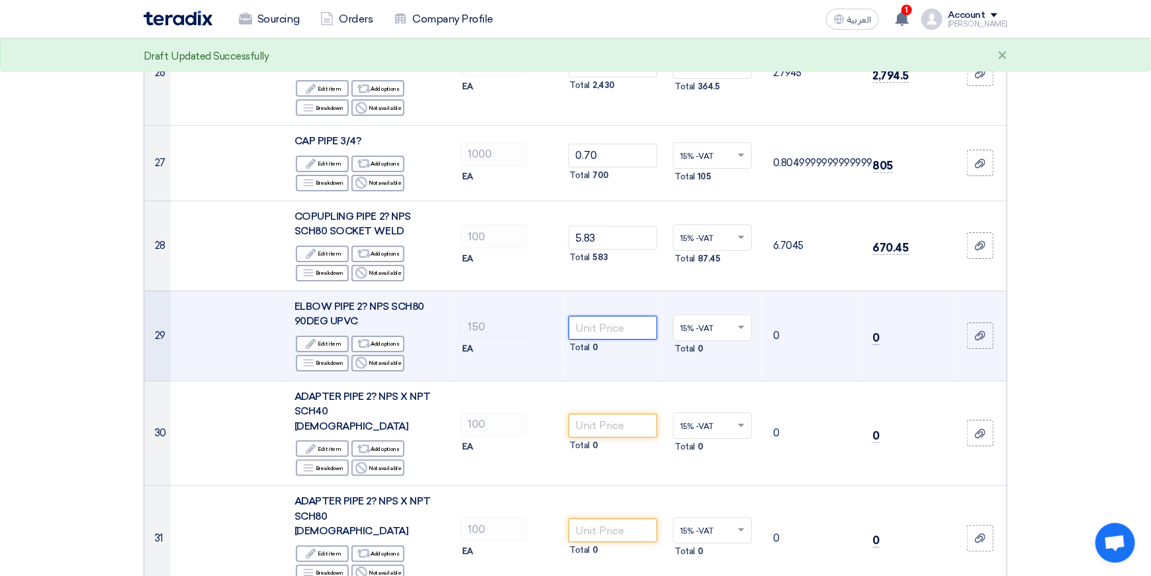
scroll to position [2449, 0]
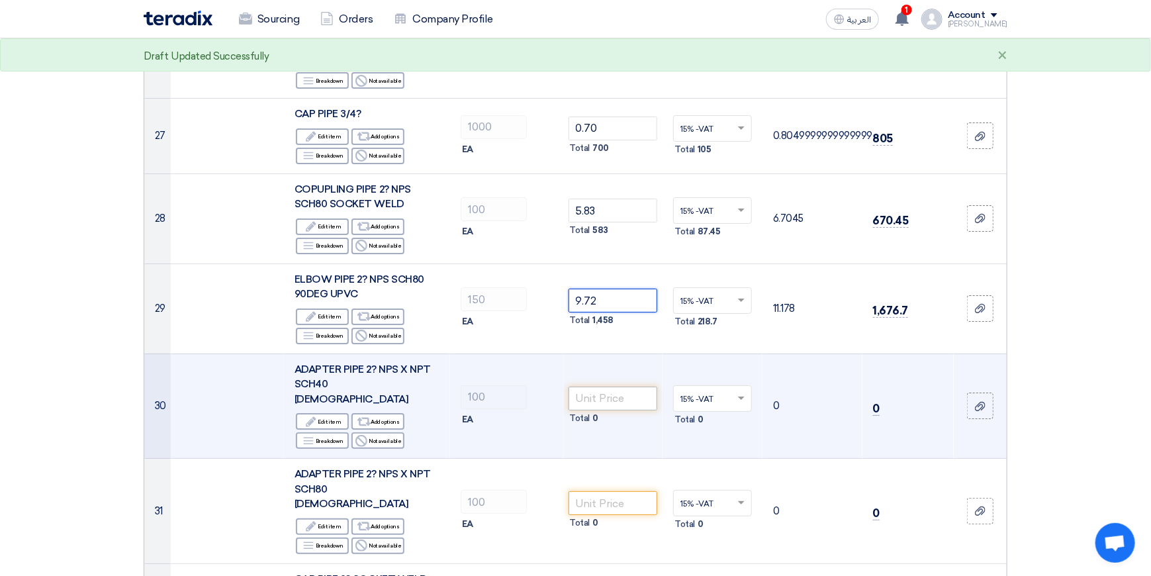
type input "9.72"
click at [624, 386] on input "number" at bounding box center [612, 398] width 89 height 24
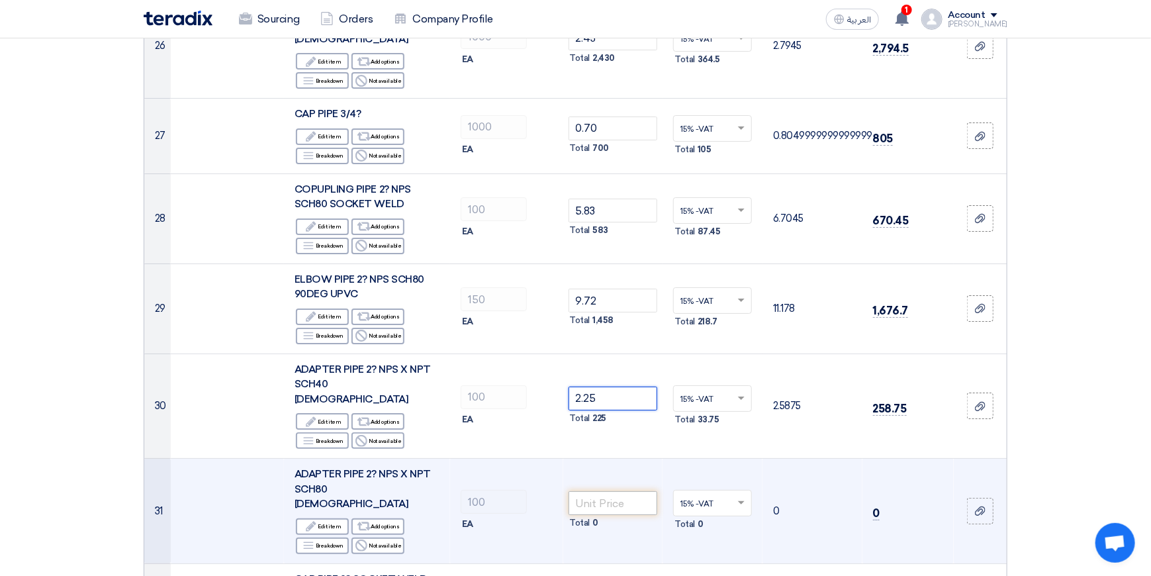
type input "2.25"
click at [612, 491] on input "number" at bounding box center [612, 503] width 89 height 24
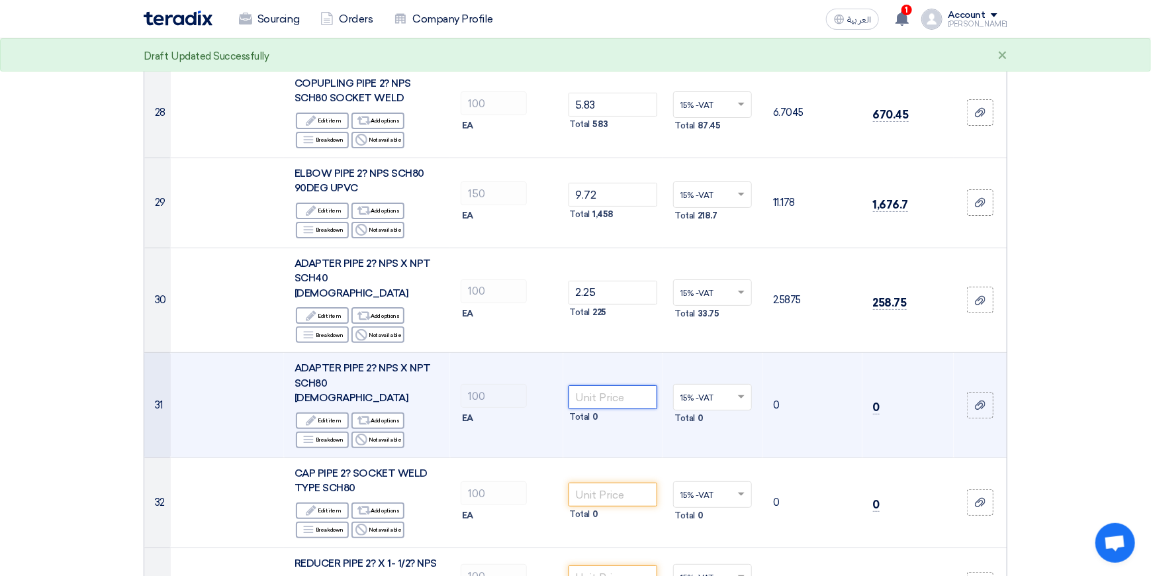
scroll to position [2581, 0]
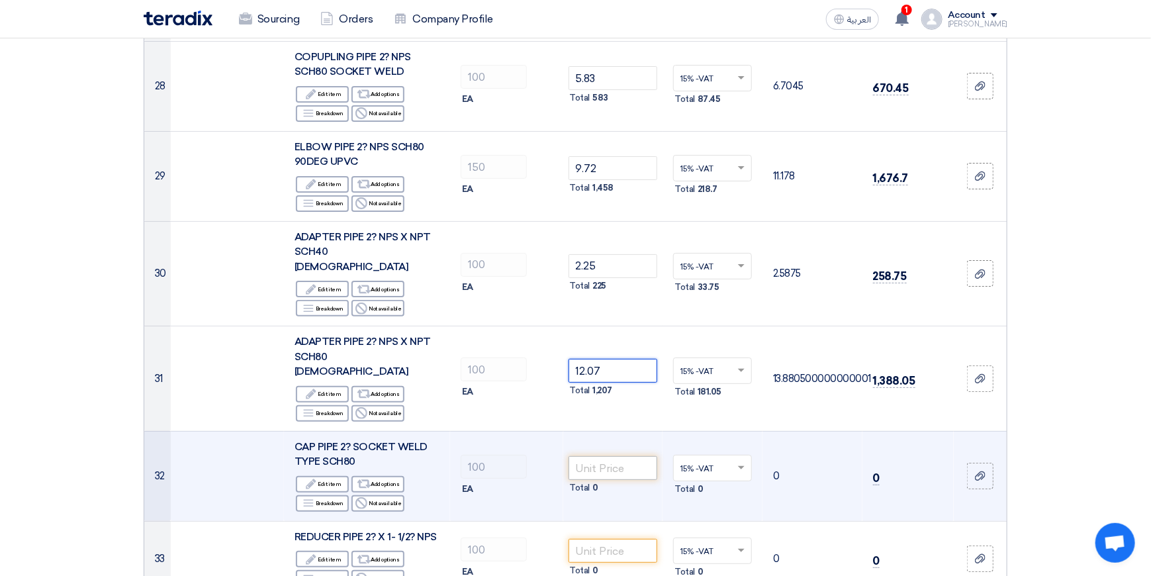
type input "12.07"
click at [627, 456] on input "number" at bounding box center [612, 468] width 89 height 24
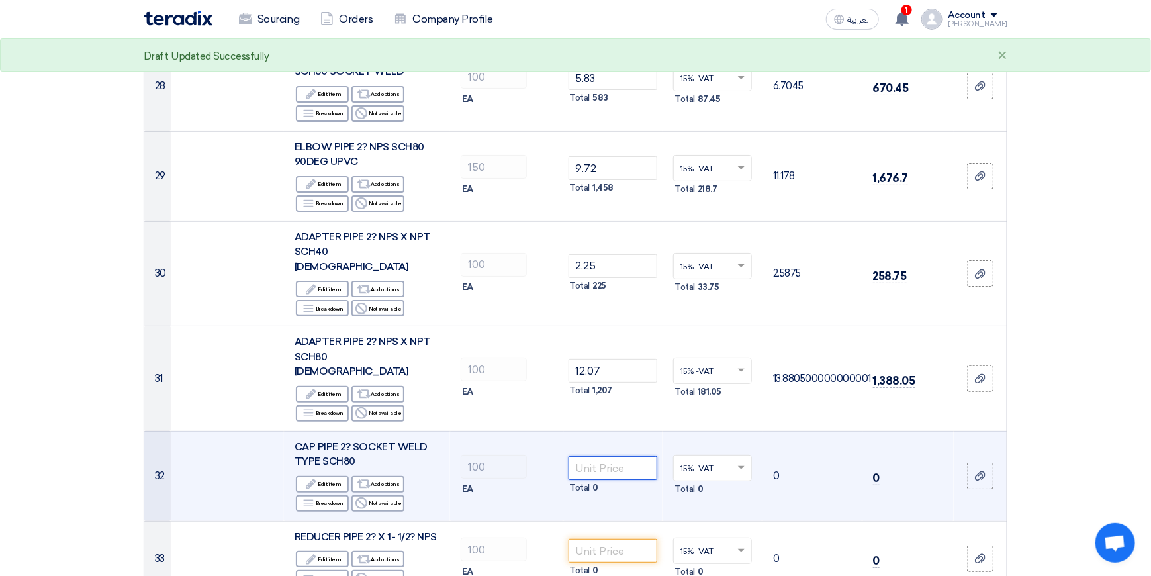
click at [621, 456] on input "number" at bounding box center [612, 468] width 89 height 24
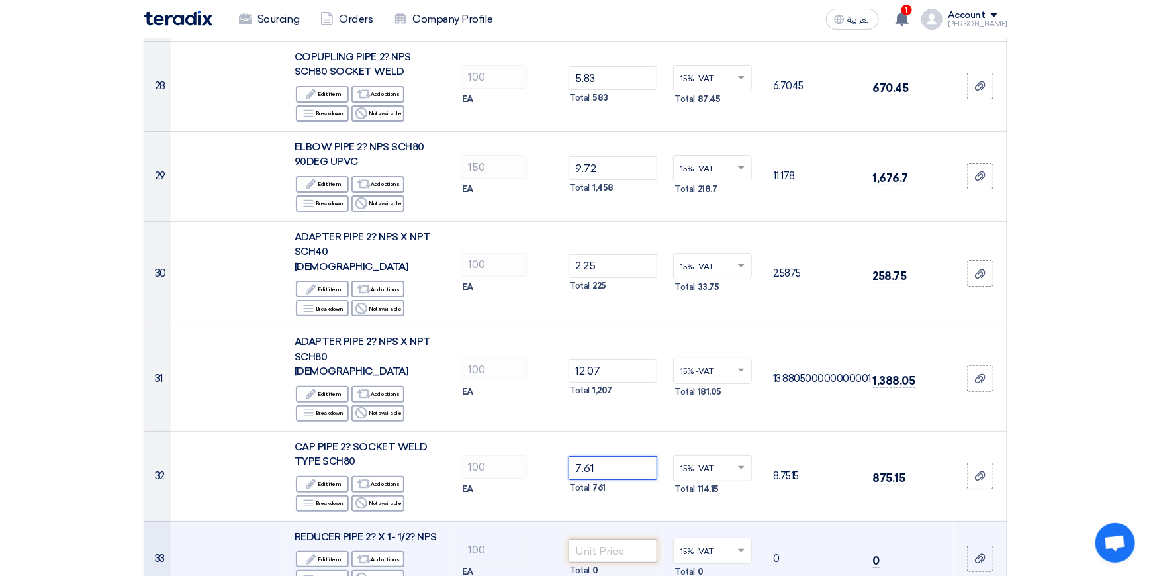
type input "7.61"
click at [613, 539] on input "number" at bounding box center [612, 551] width 89 height 24
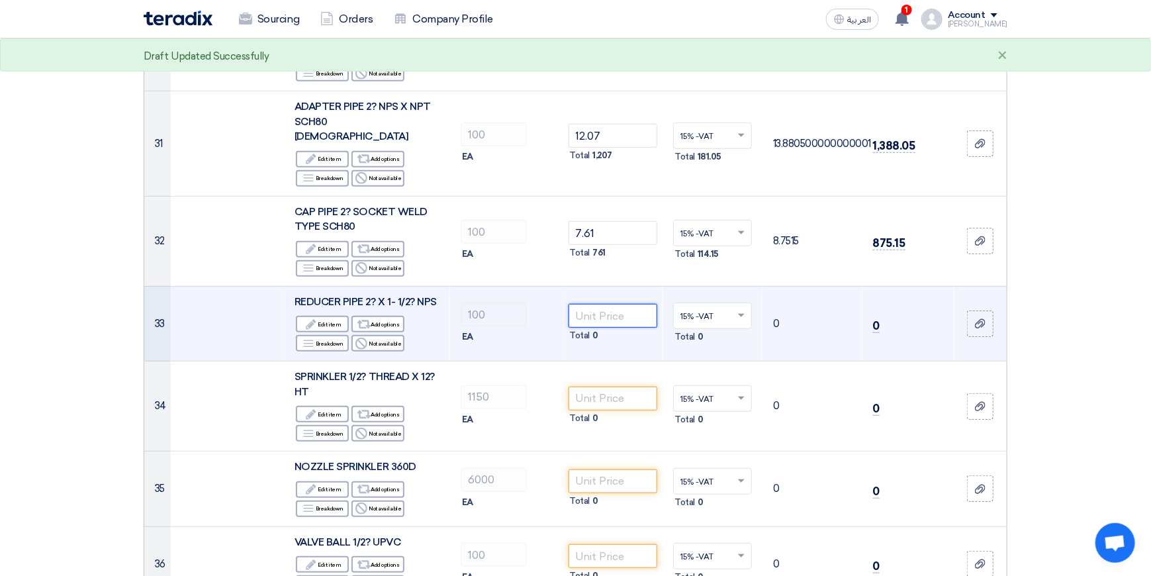
scroll to position [2846, 0]
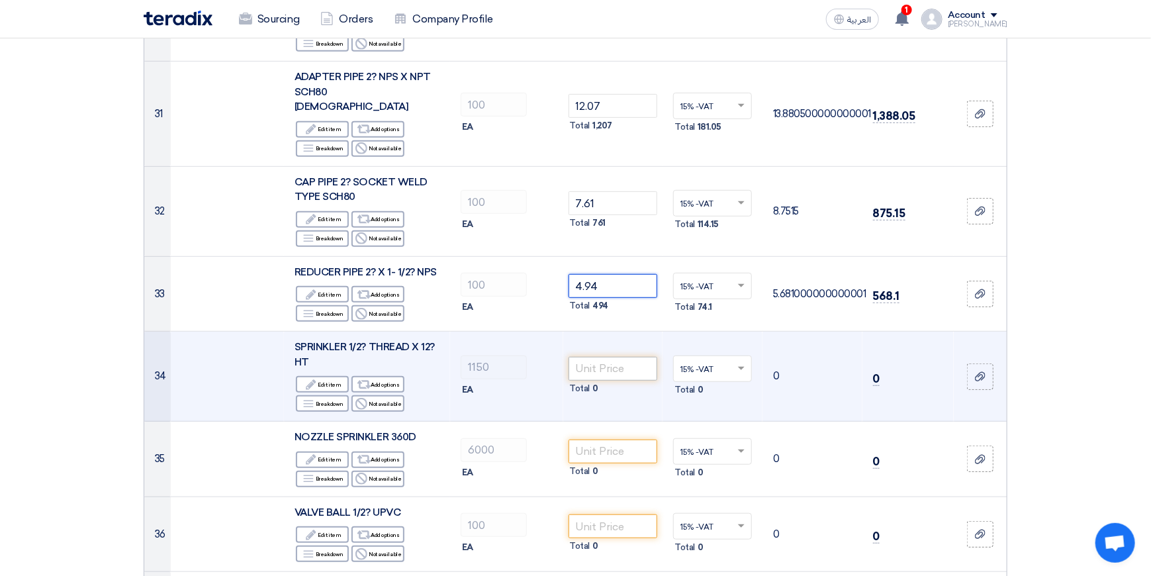
type input "4.94"
click at [592, 357] on input "number" at bounding box center [612, 369] width 89 height 24
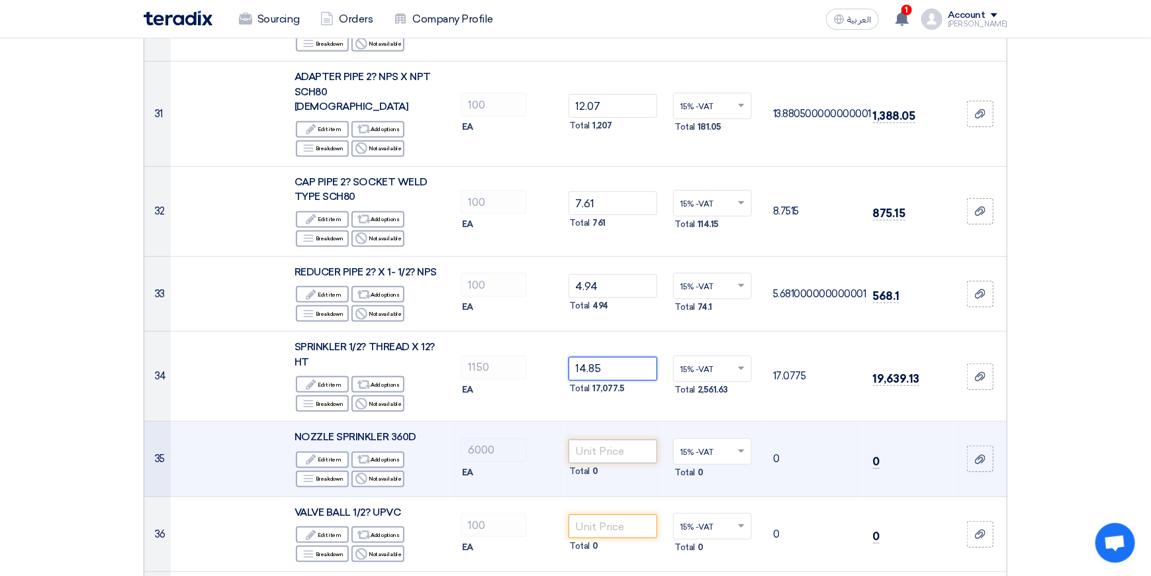
type input "14.85"
click at [594, 439] on input "number" at bounding box center [612, 451] width 89 height 24
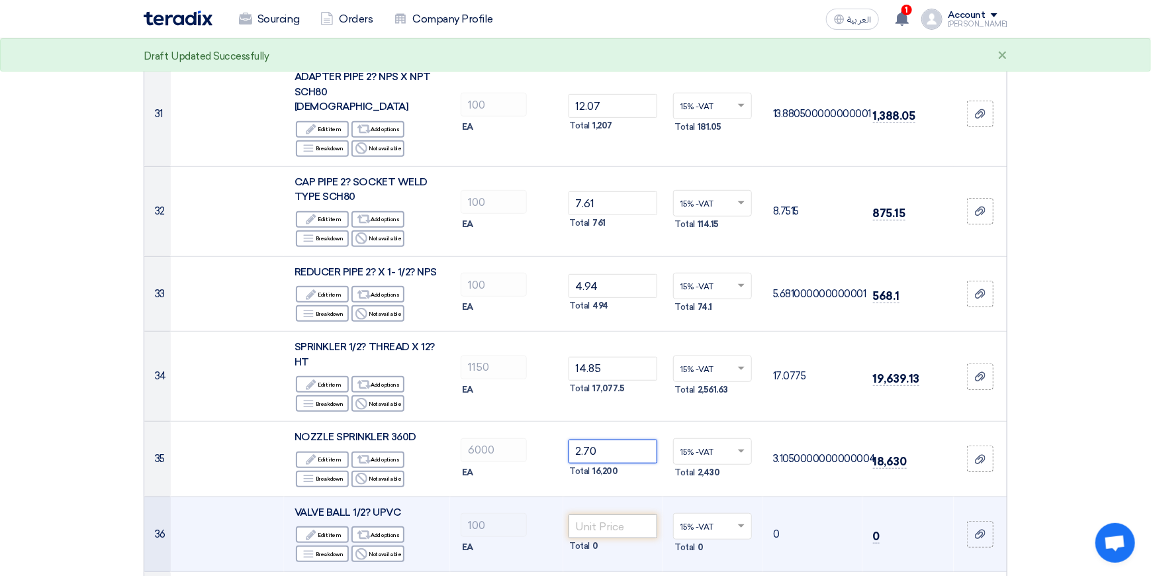
type input "2.70"
click at [617, 514] on input "number" at bounding box center [612, 526] width 89 height 24
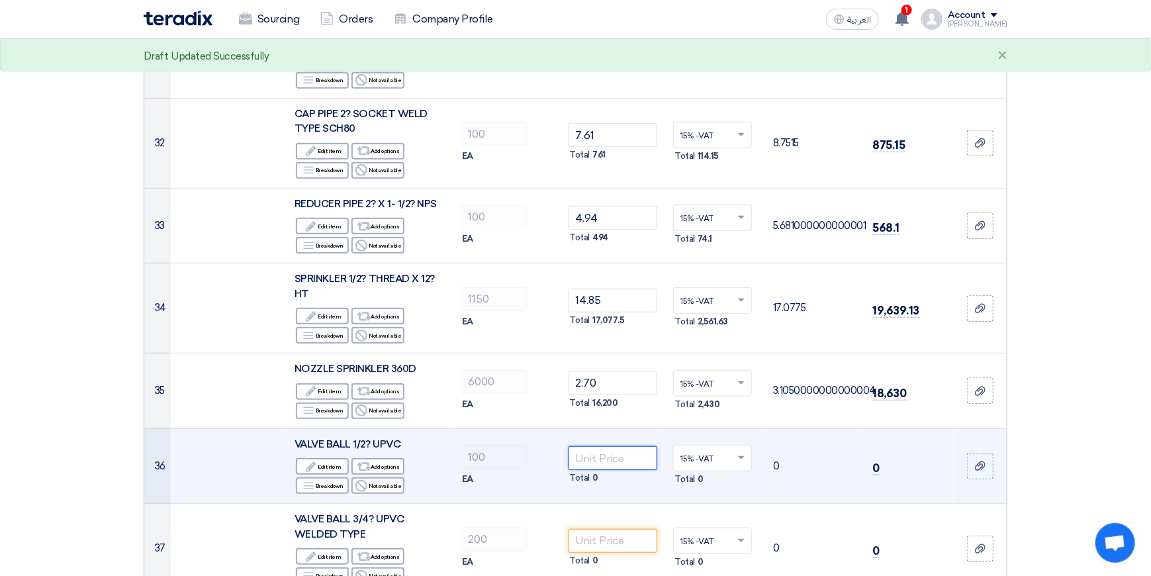
scroll to position [3044, 0]
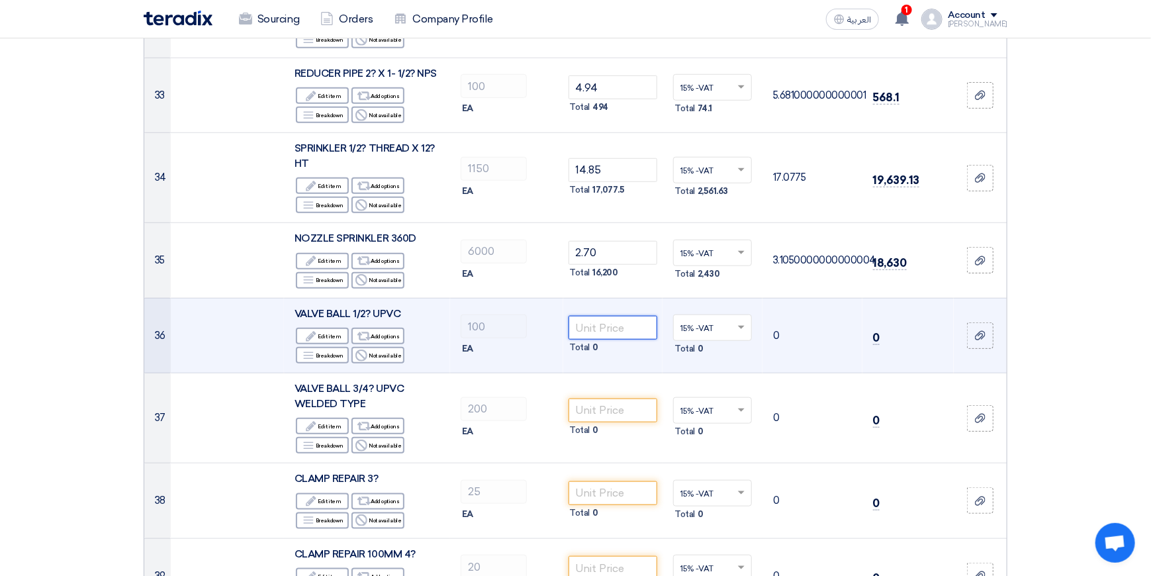
click at [604, 316] on input "number" at bounding box center [612, 328] width 89 height 24
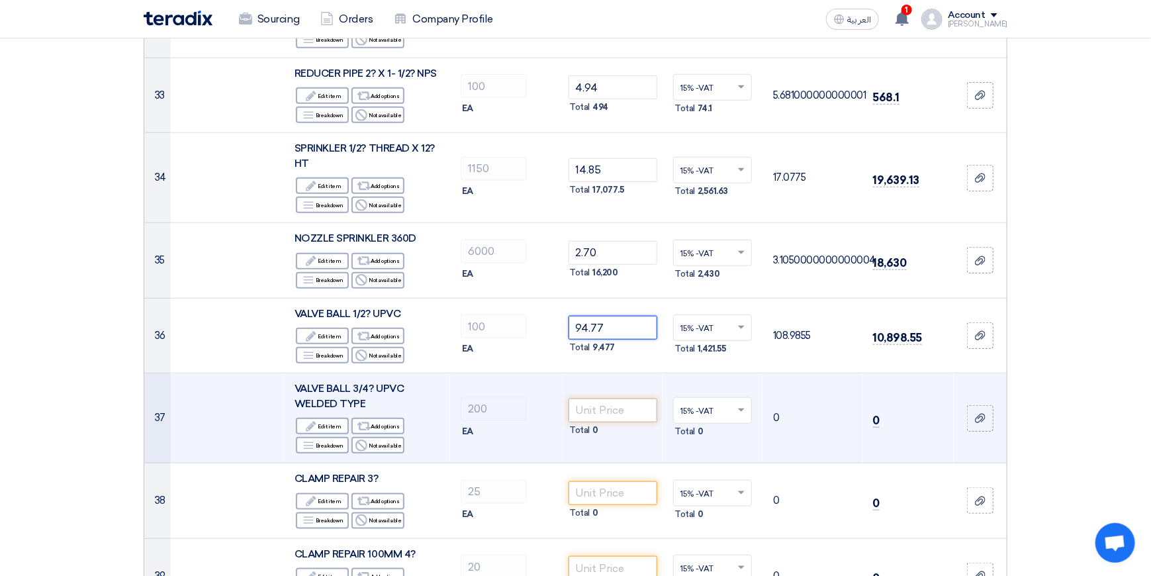
type input "94.77"
click at [617, 398] on input "number" at bounding box center [612, 410] width 89 height 24
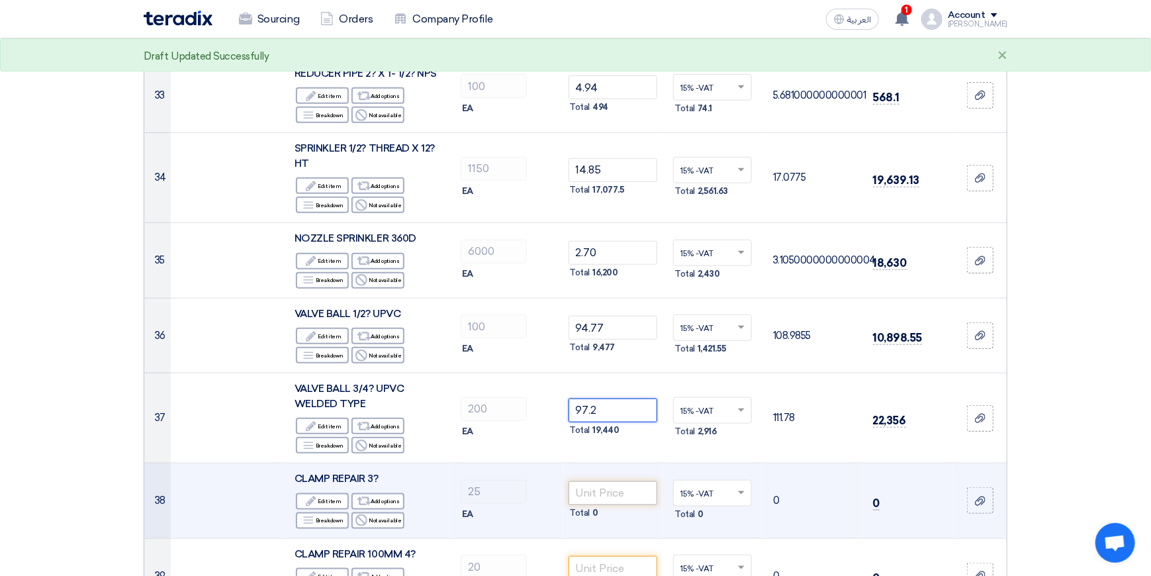
type input "97.2"
click at [607, 481] on input "number" at bounding box center [612, 493] width 89 height 24
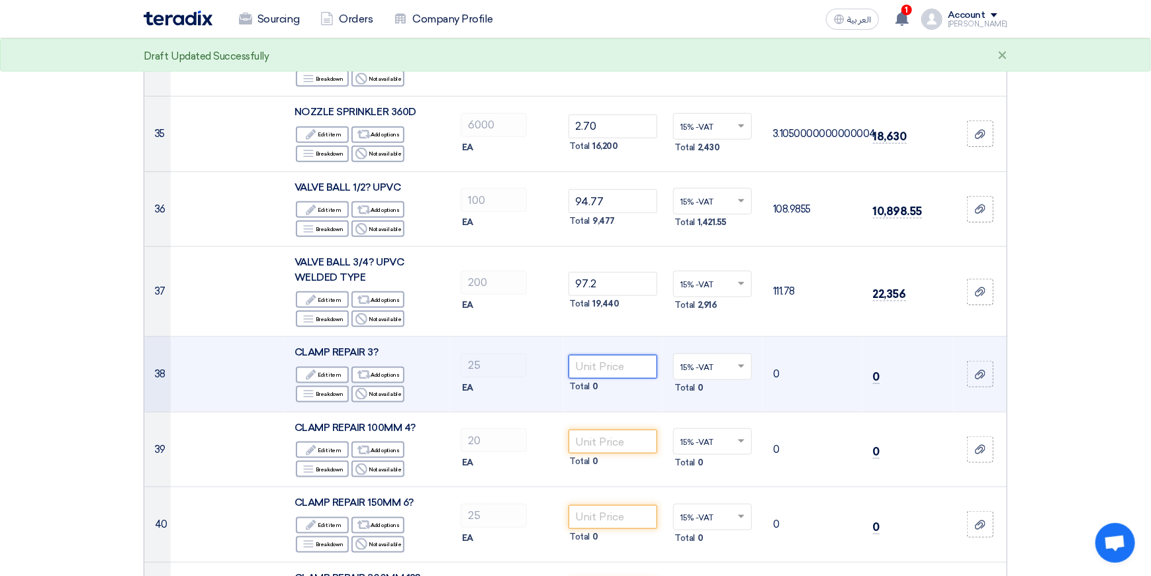
scroll to position [3177, 0]
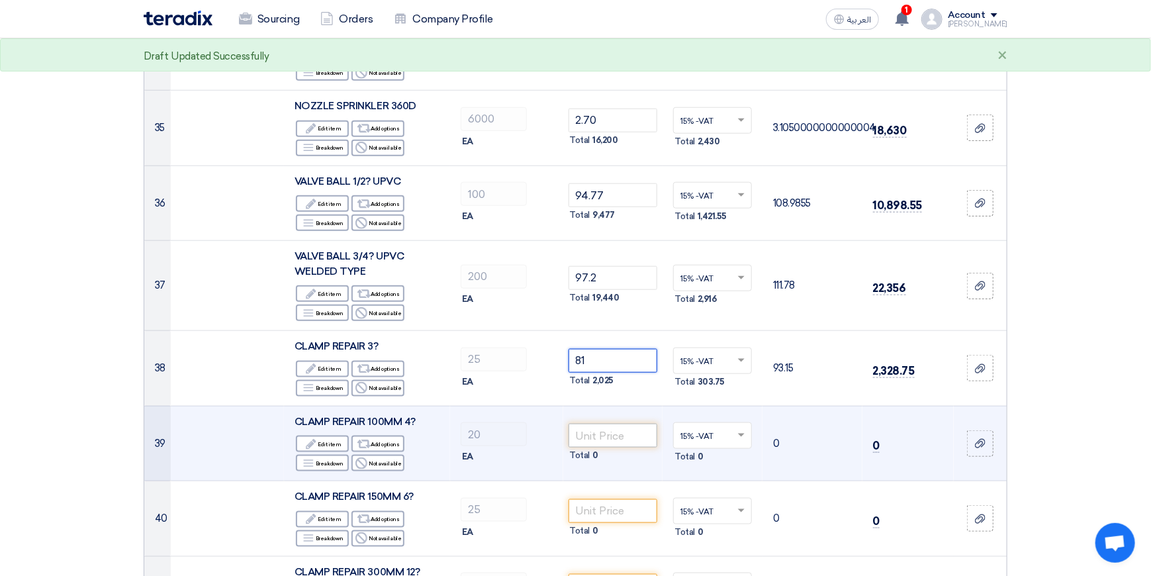
type input "81"
click at [611, 424] on input "number" at bounding box center [612, 436] width 89 height 24
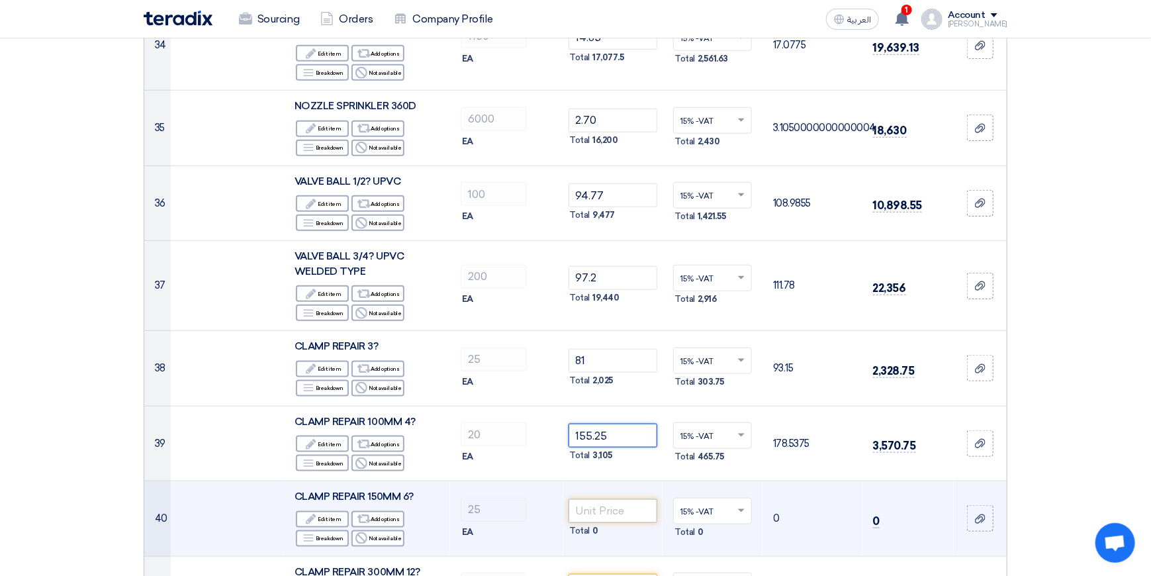
type input "155.25"
click at [610, 499] on input "number" at bounding box center [612, 511] width 89 height 24
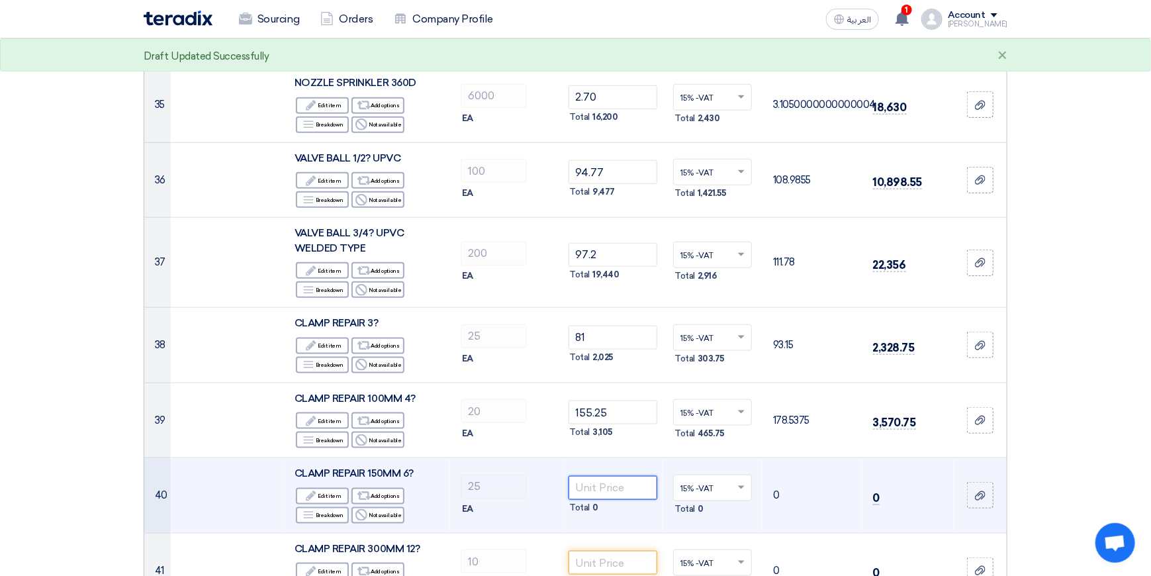
scroll to position [3309, 0]
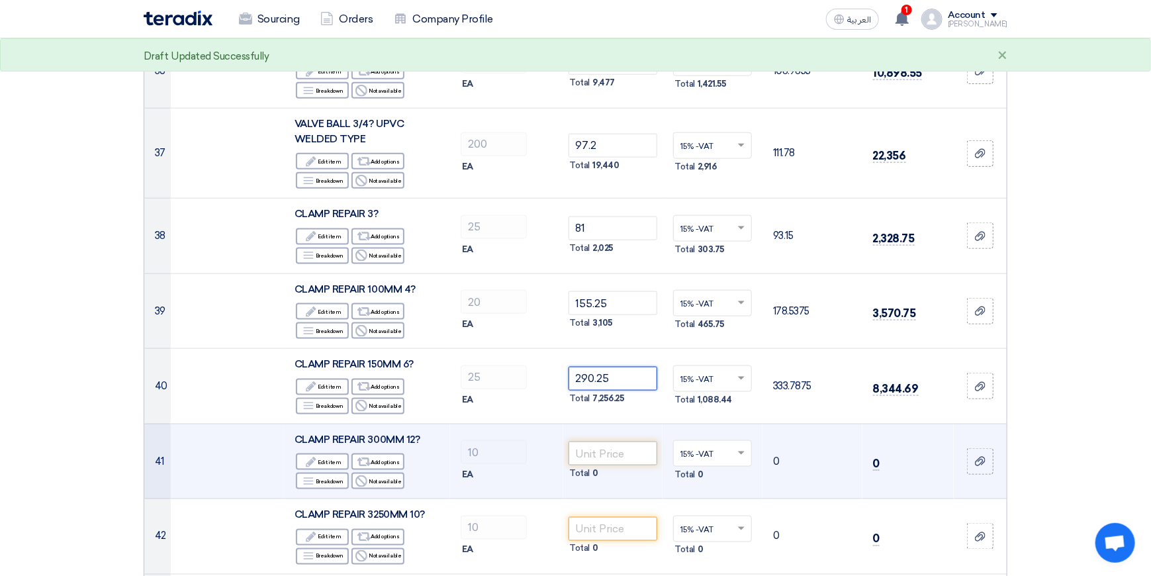
type input "290.25"
click at [615, 441] on input "number" at bounding box center [612, 453] width 89 height 24
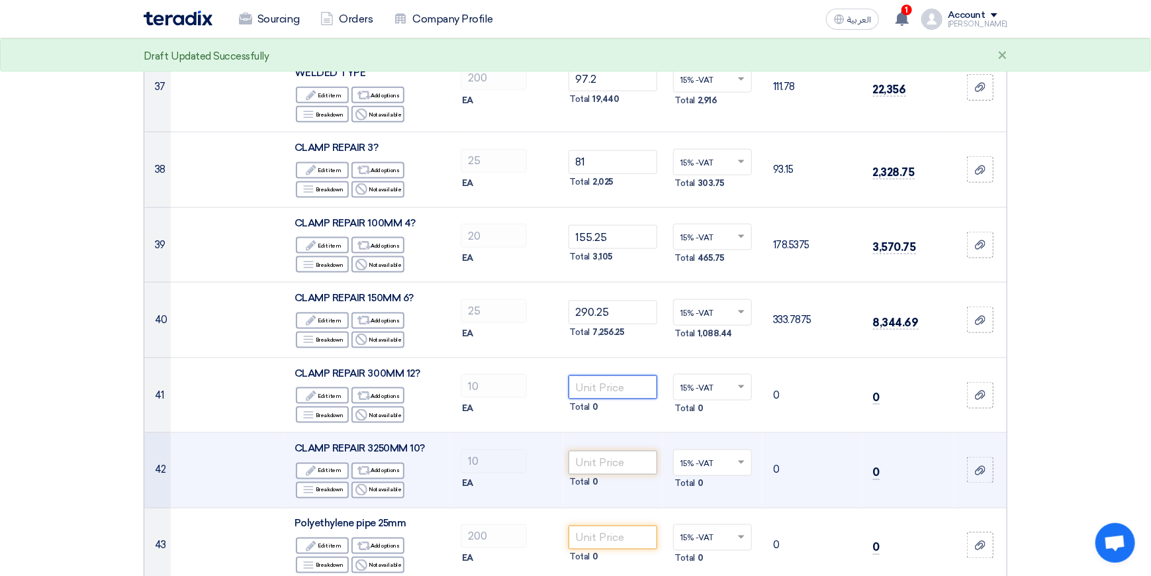
scroll to position [3441, 0]
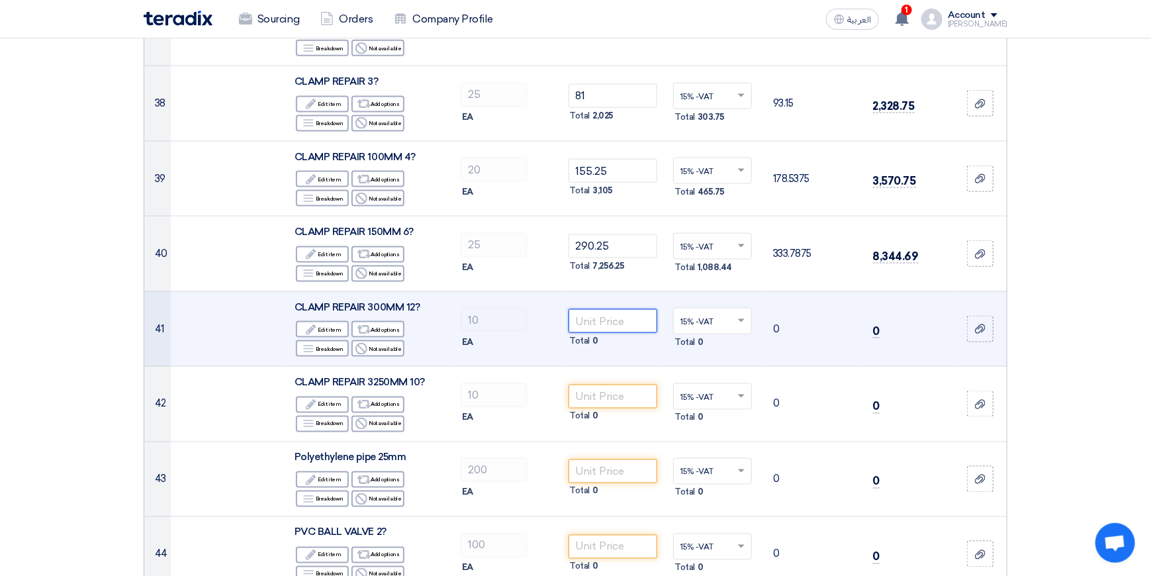
click at [604, 309] on input "number" at bounding box center [612, 321] width 89 height 24
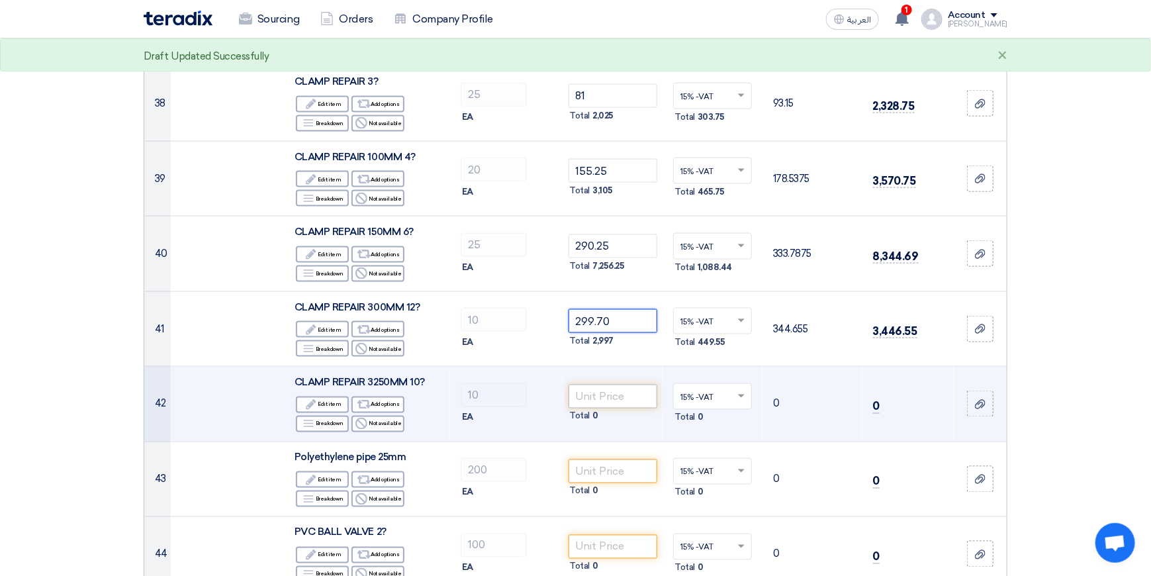
type input "299.70"
click at [608, 384] on input "number" at bounding box center [612, 396] width 89 height 24
click at [602, 384] on input "number" at bounding box center [612, 396] width 89 height 24
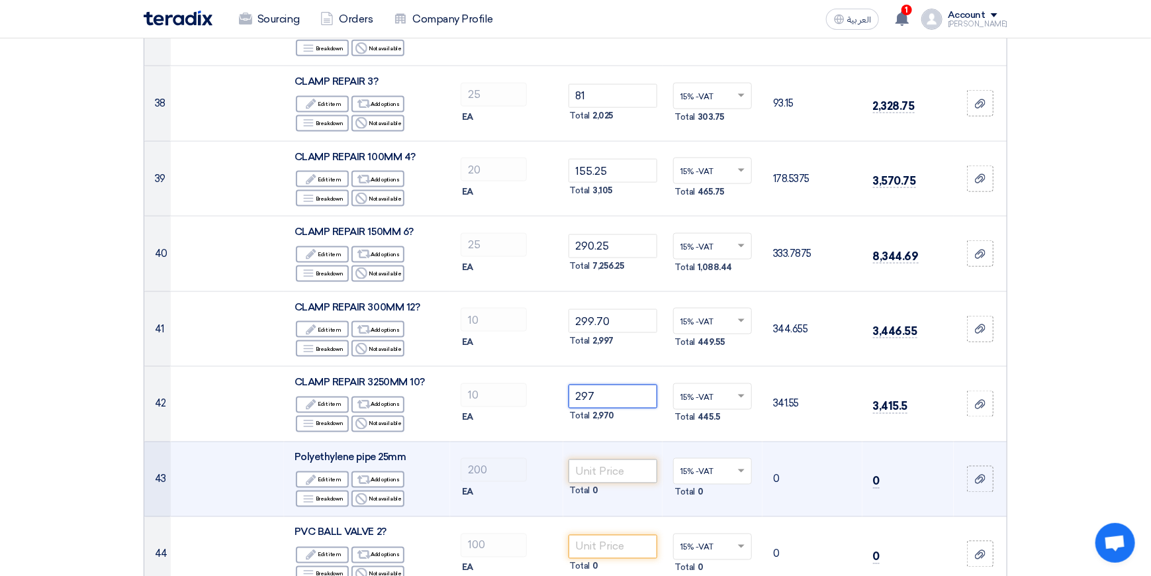
type input "297"
click at [606, 459] on input "number" at bounding box center [612, 471] width 89 height 24
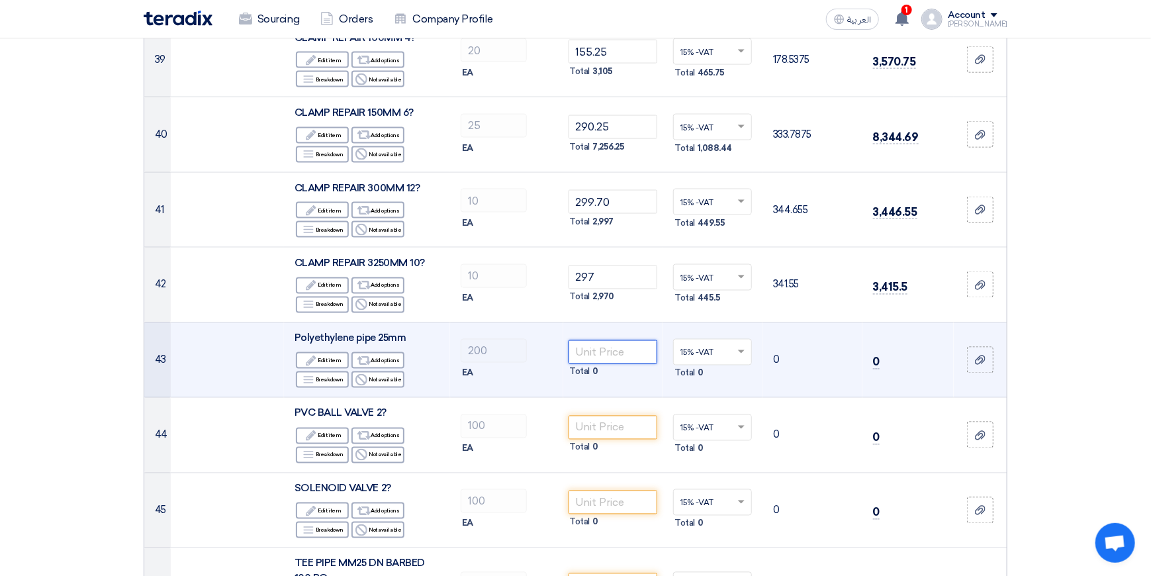
scroll to position [3574, 0]
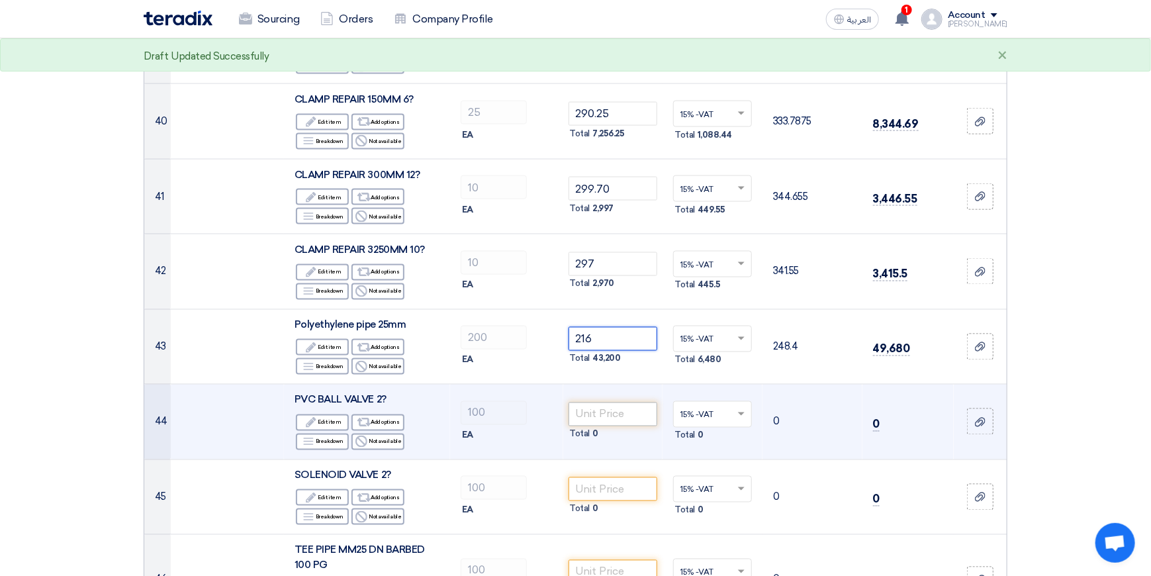
type input "216"
click at [608, 402] on input "number" at bounding box center [612, 414] width 89 height 24
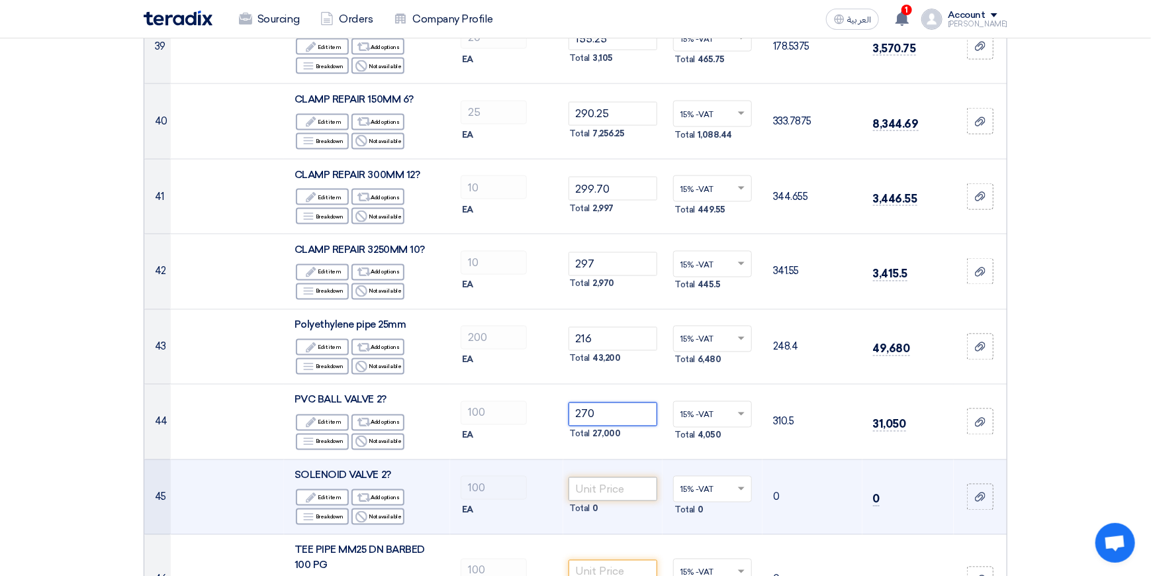
type input "270"
click at [599, 477] on input "number" at bounding box center [612, 489] width 89 height 24
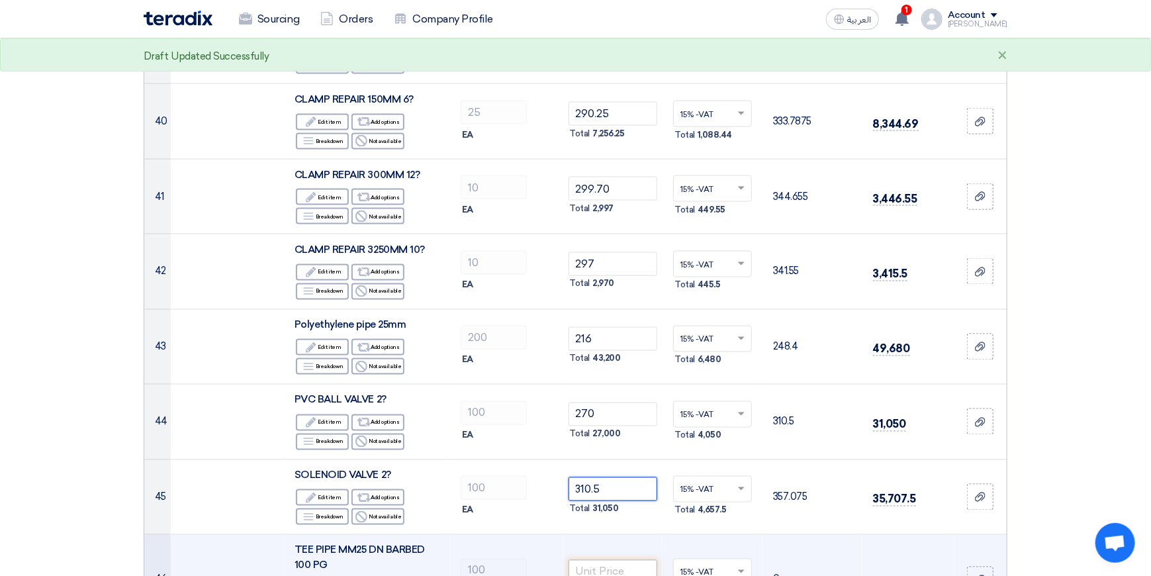
type input "310.5"
click at [608, 560] on input "number" at bounding box center [612, 572] width 89 height 24
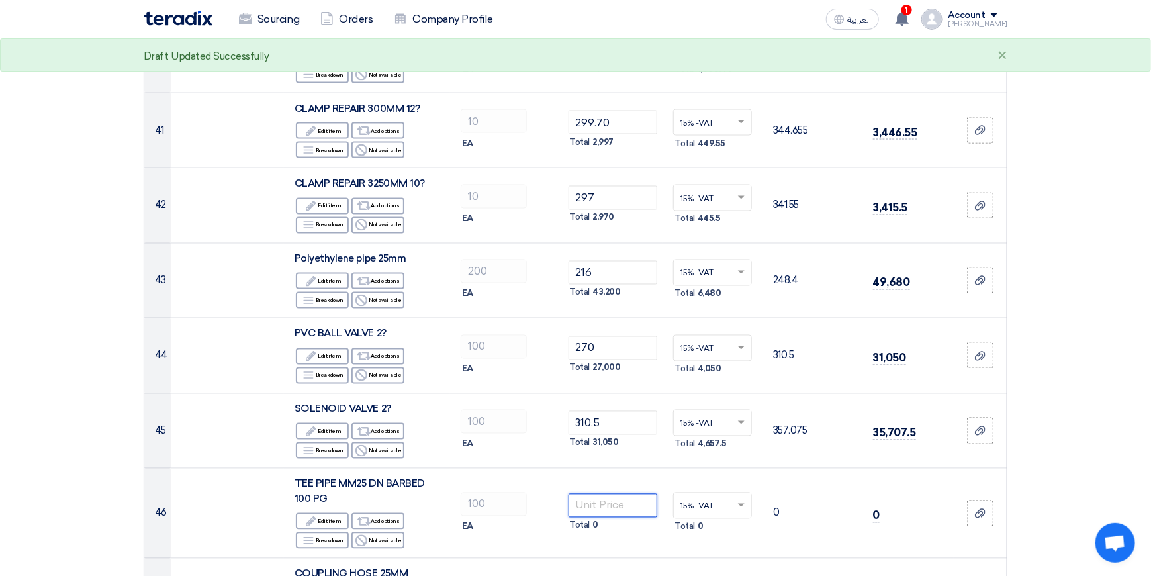
scroll to position [3772, 0]
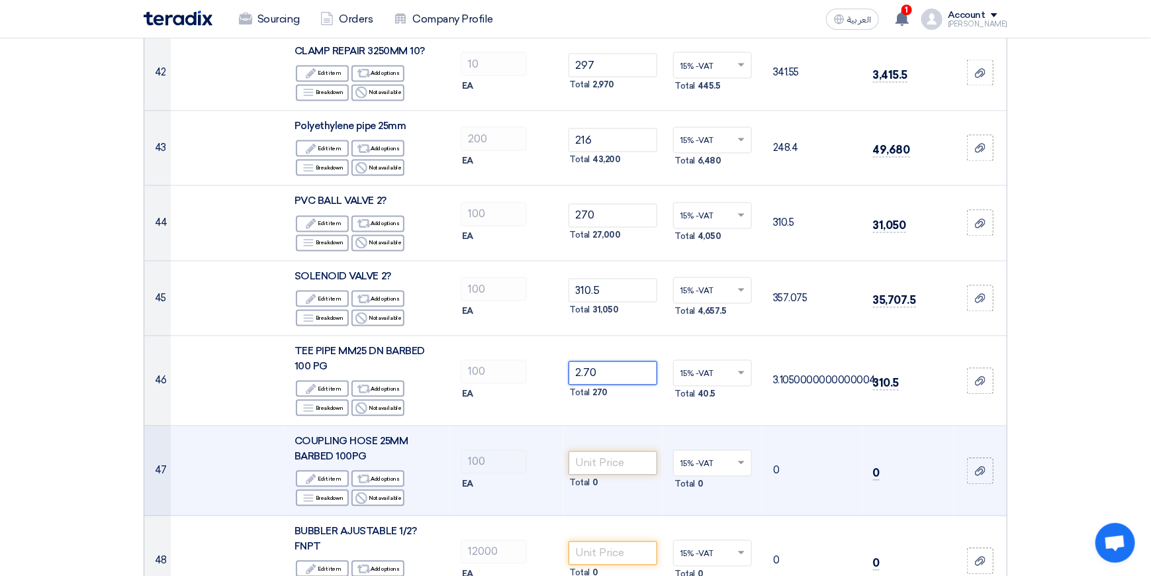
type input "2.70"
click at [616, 451] on input "number" at bounding box center [612, 463] width 89 height 24
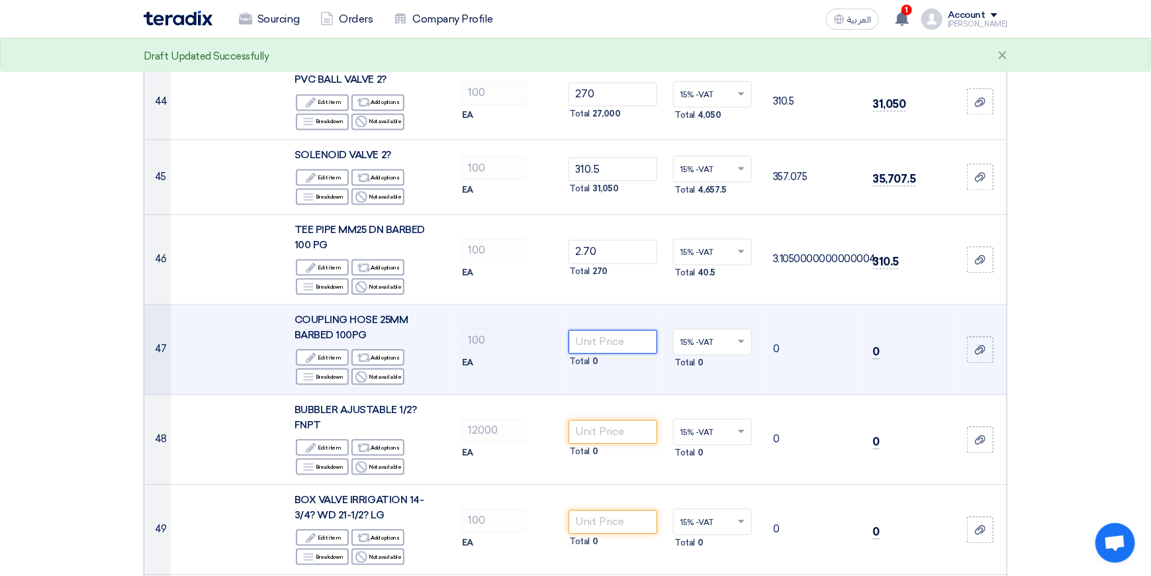
scroll to position [3905, 0]
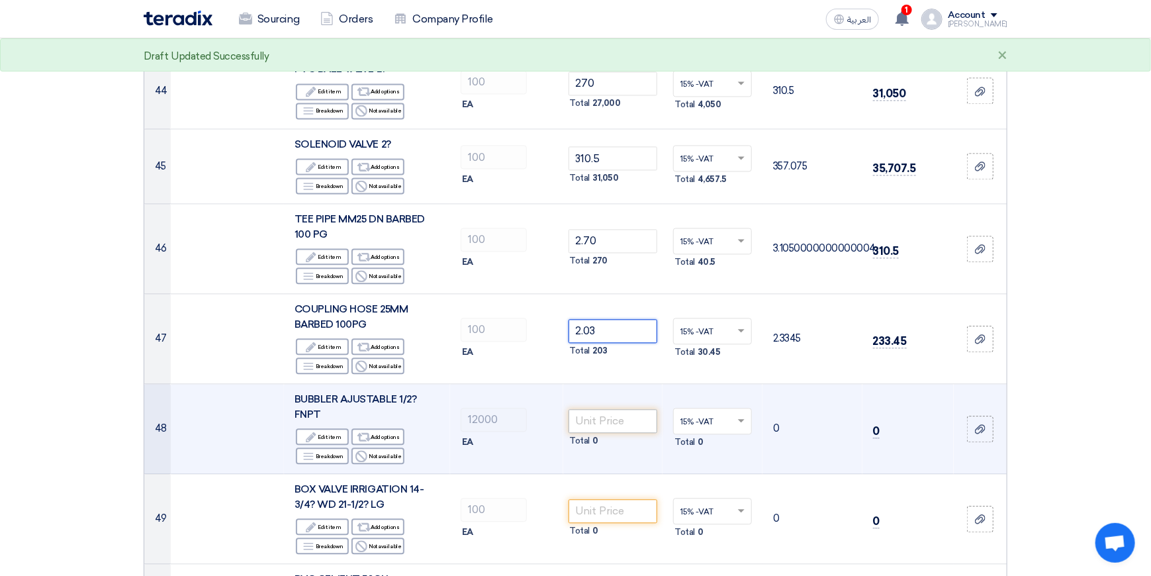
type input "2.03"
click at [614, 409] on input "number" at bounding box center [612, 421] width 89 height 24
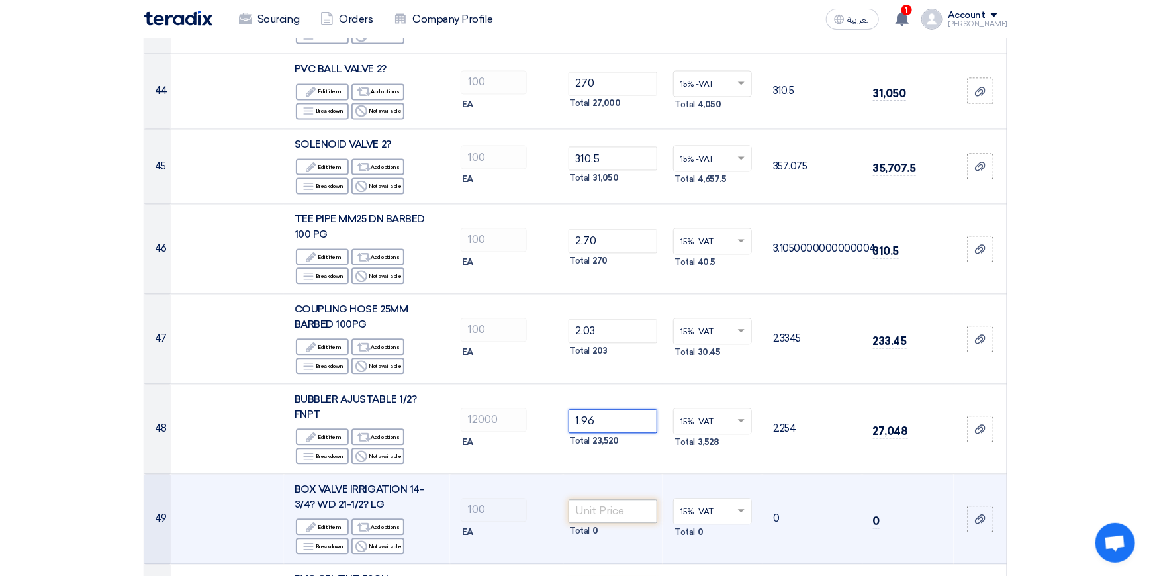
type input "1.96"
click at [610, 499] on input "number" at bounding box center [612, 511] width 89 height 24
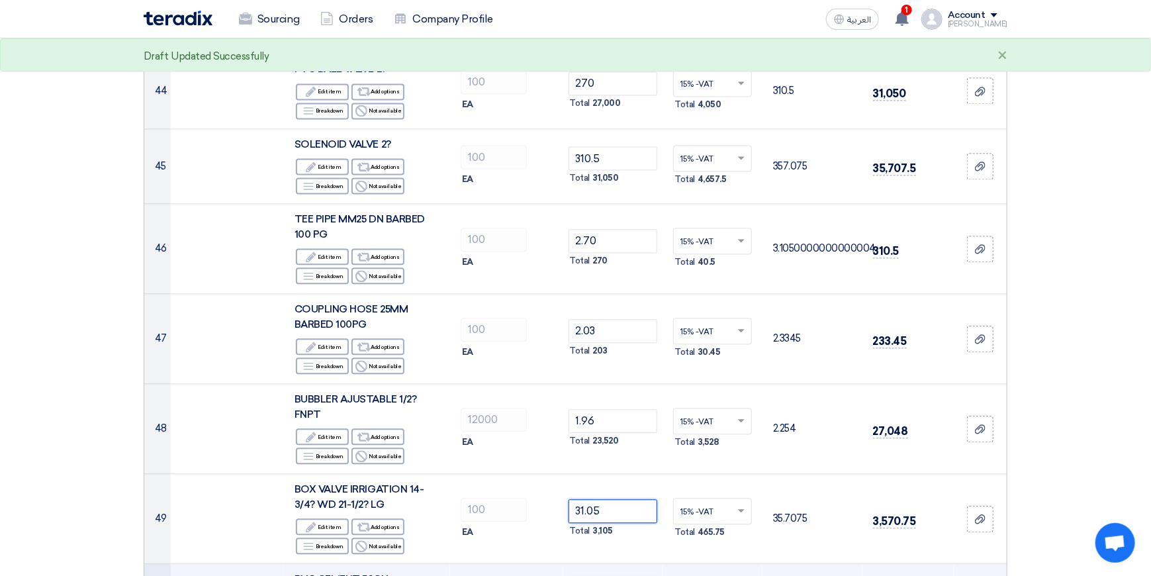
type input "31.05"
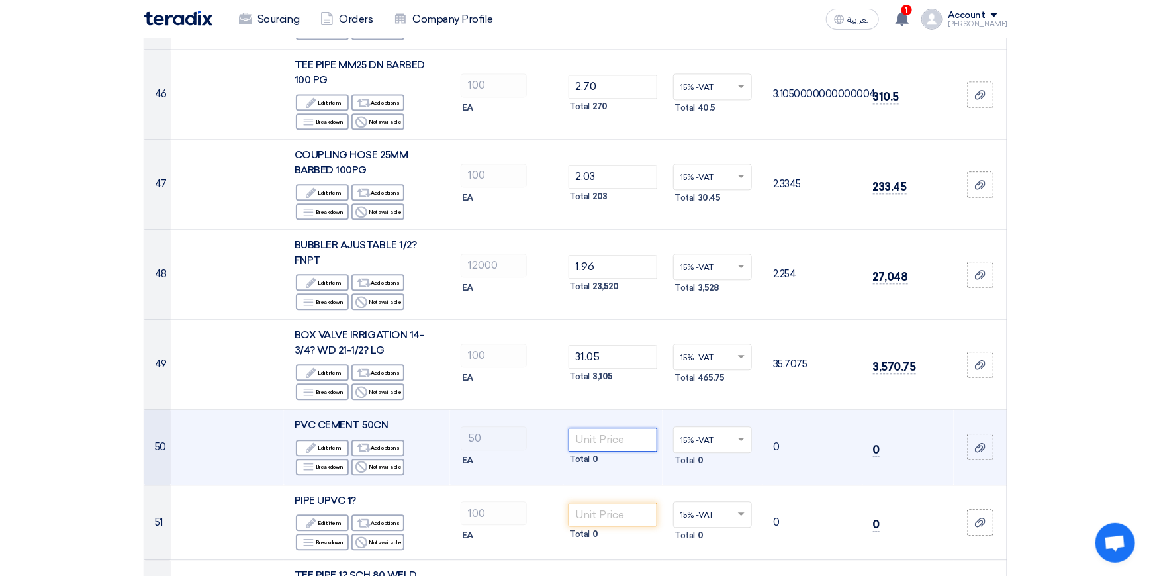
scroll to position [4103, 0]
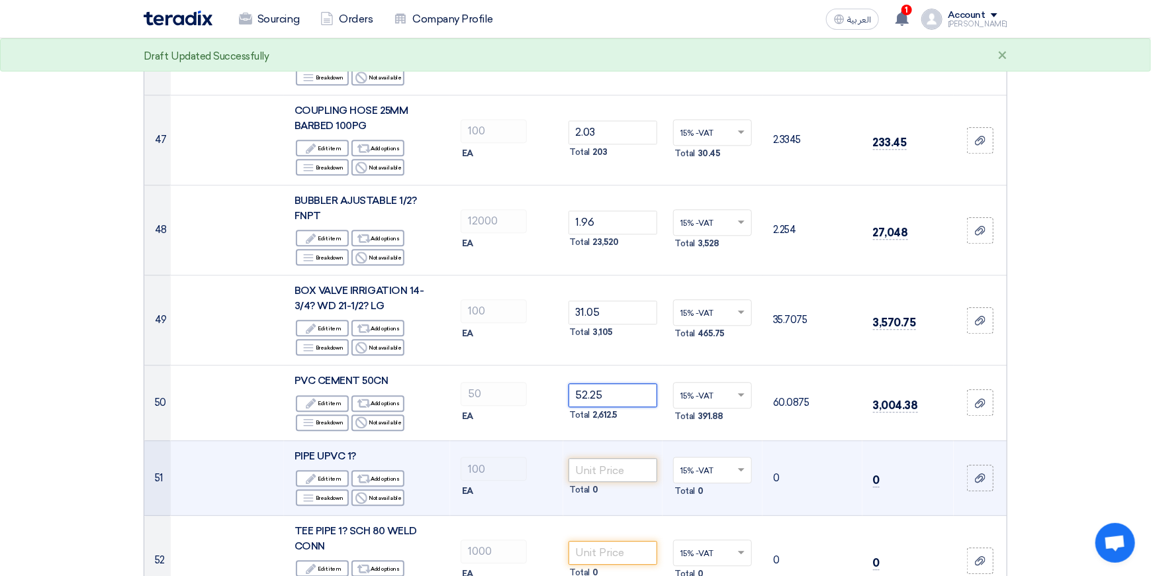
type input "52.25"
click at [599, 458] on input "number" at bounding box center [612, 470] width 89 height 24
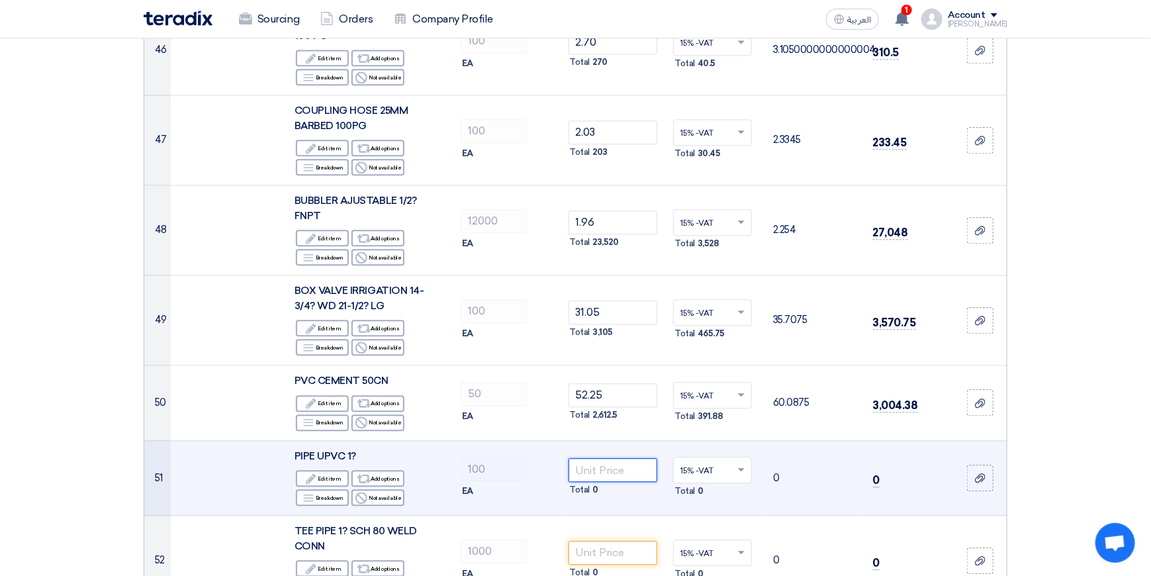
click at [606, 458] on input "number" at bounding box center [612, 470] width 89 height 24
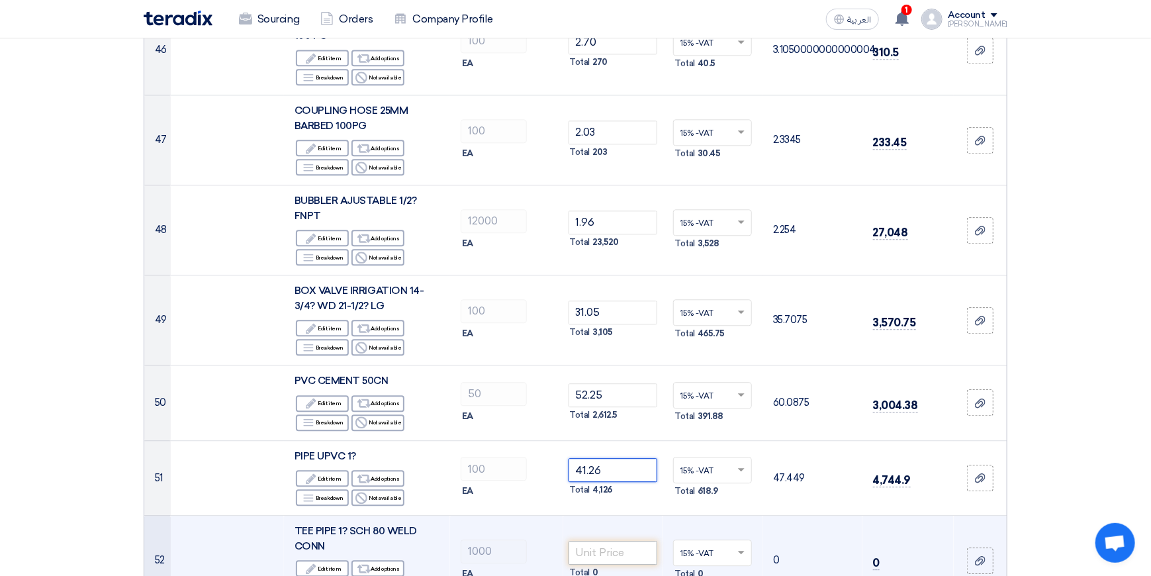
type input "41.26"
click at [611, 541] on input "number" at bounding box center [612, 553] width 89 height 24
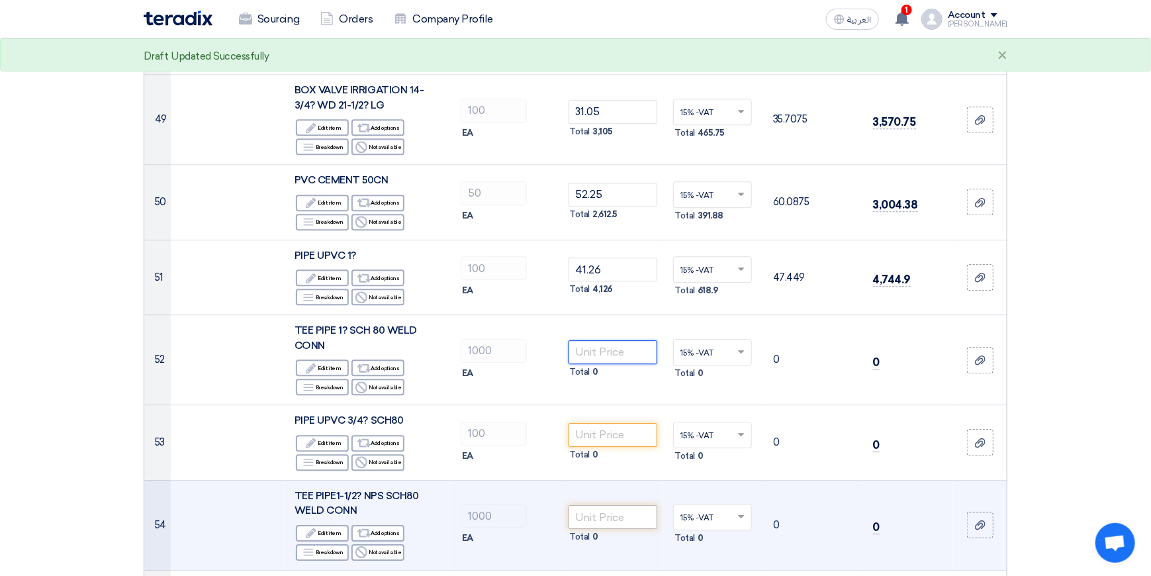
scroll to position [4302, 0]
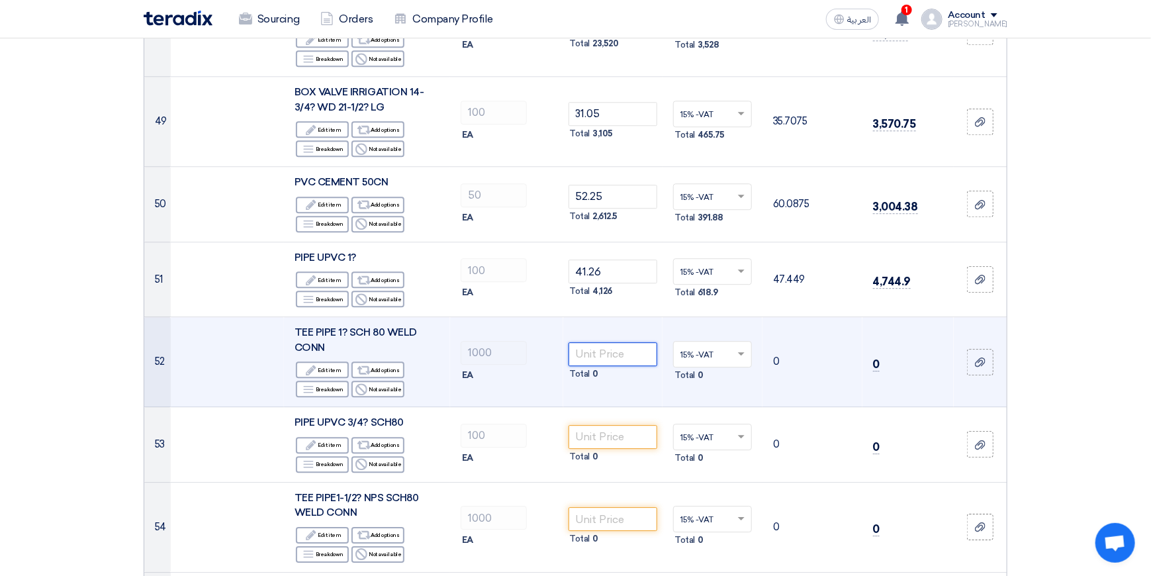
click at [616, 342] on input "number" at bounding box center [612, 354] width 89 height 24
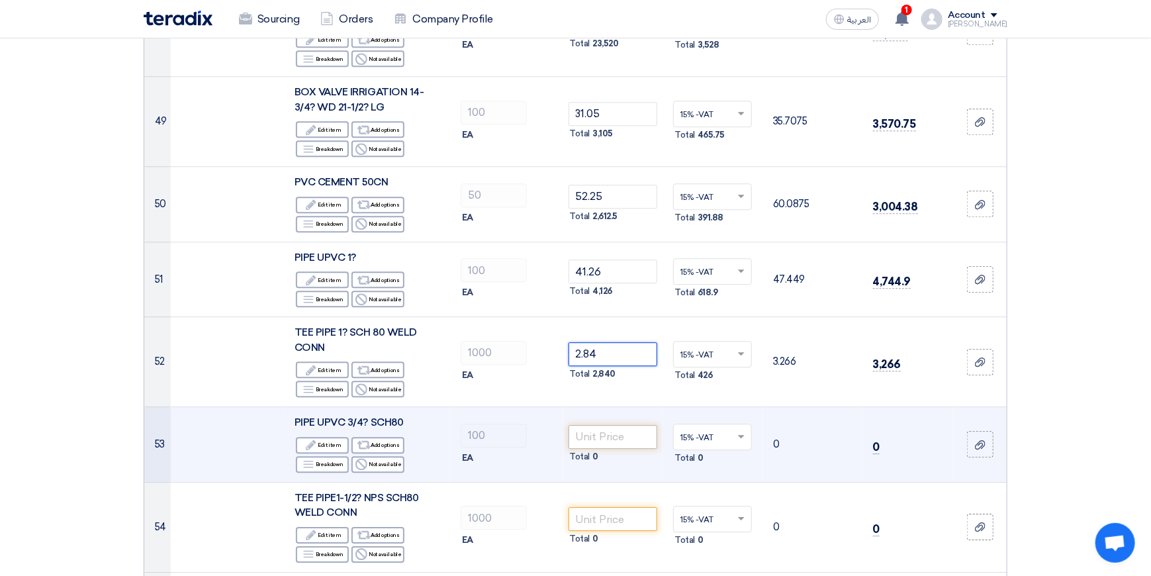
type input "2.84"
click at [600, 425] on input "number" at bounding box center [612, 437] width 89 height 24
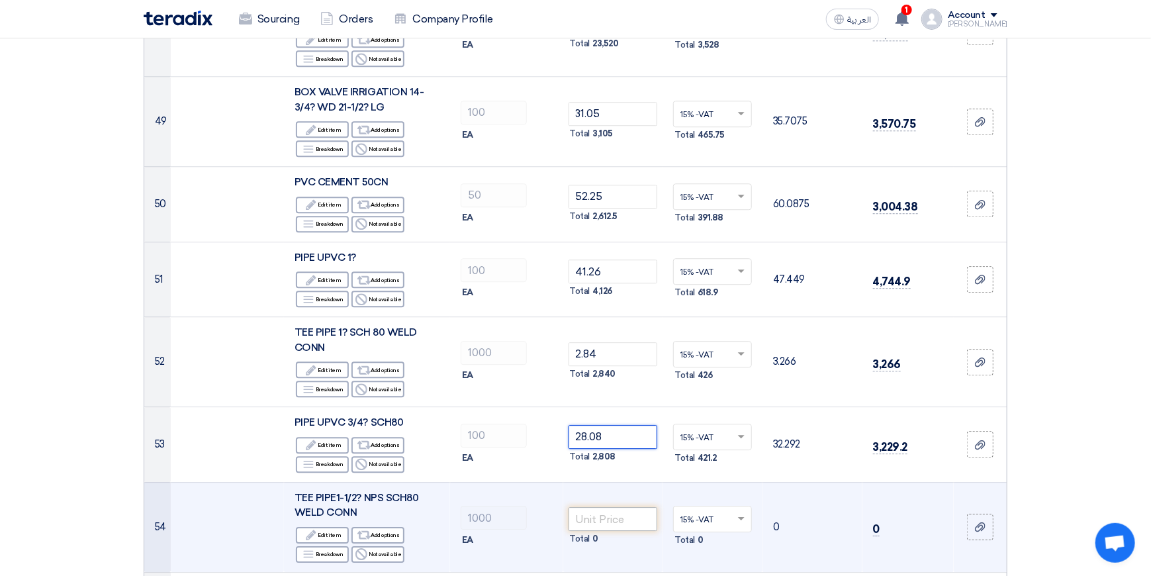
type input "28.08"
click at [607, 507] on input "number" at bounding box center [612, 519] width 89 height 24
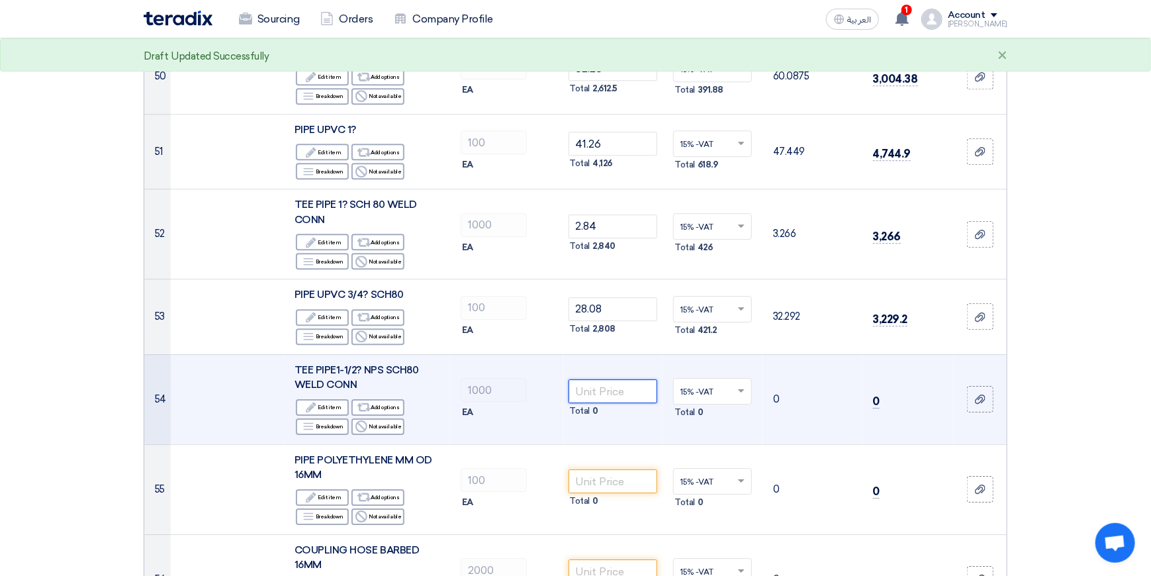
scroll to position [4434, 0]
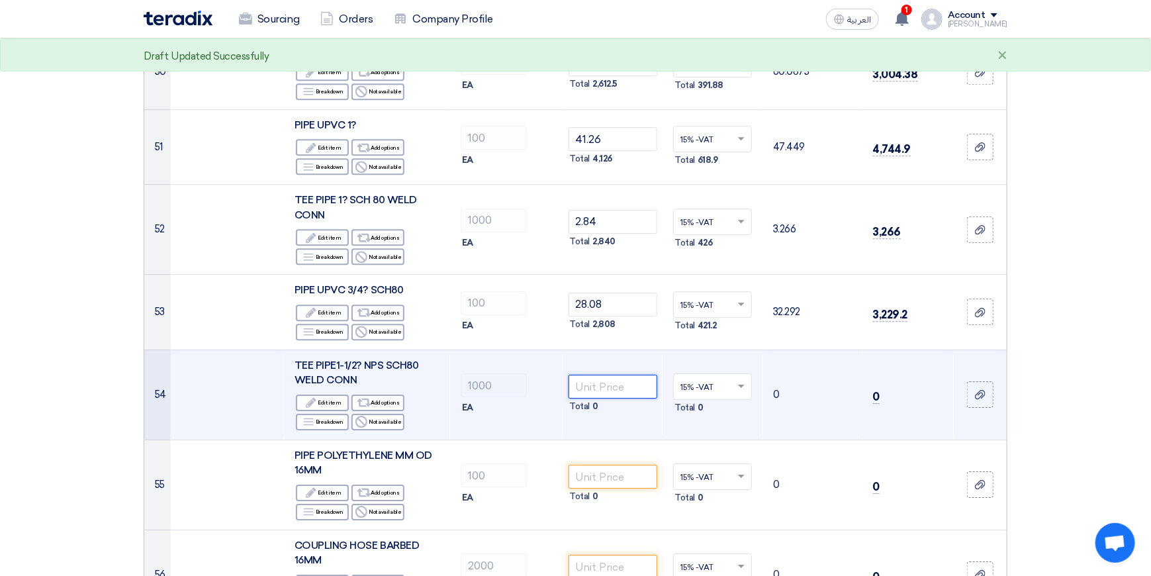
click at [608, 375] on input "number" at bounding box center [612, 387] width 89 height 24
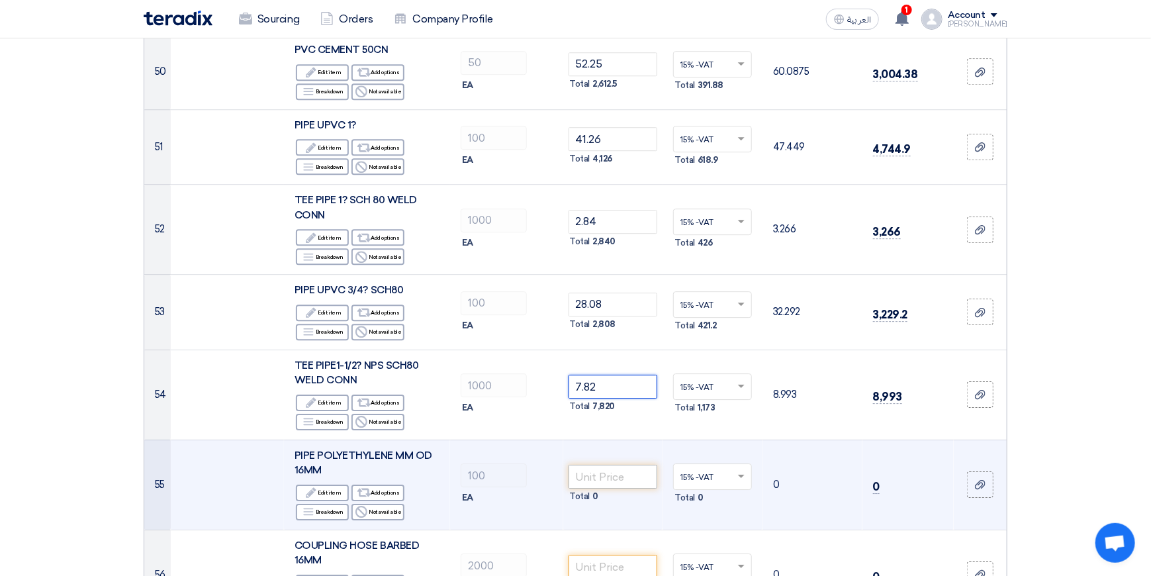
type input "7.82"
click at [612, 465] on input "number" at bounding box center [612, 477] width 89 height 24
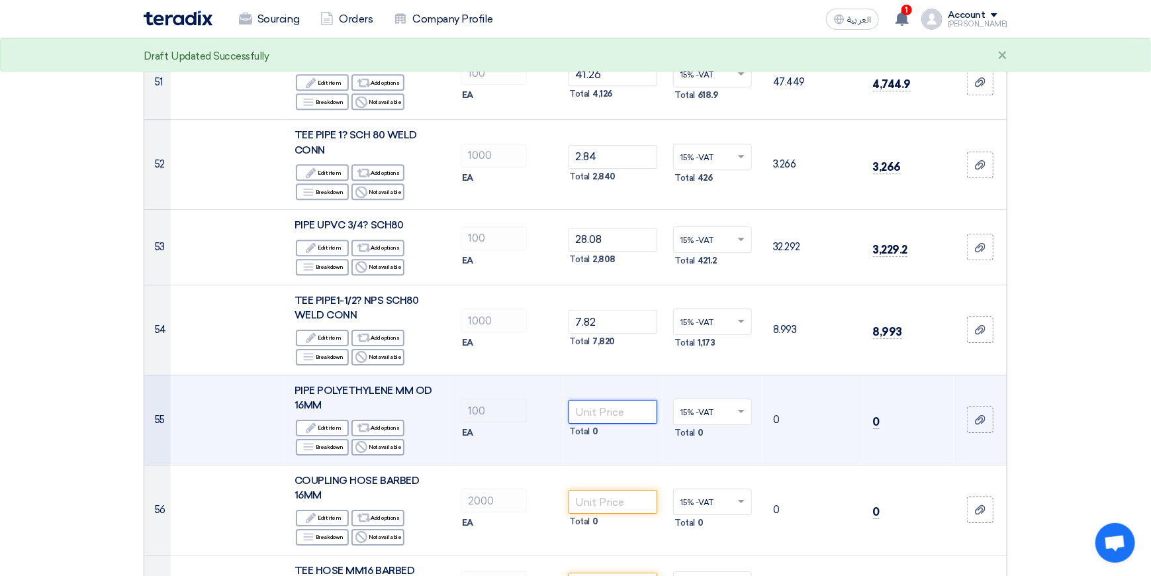
scroll to position [4500, 0]
click at [611, 398] on input "number" at bounding box center [612, 410] width 89 height 24
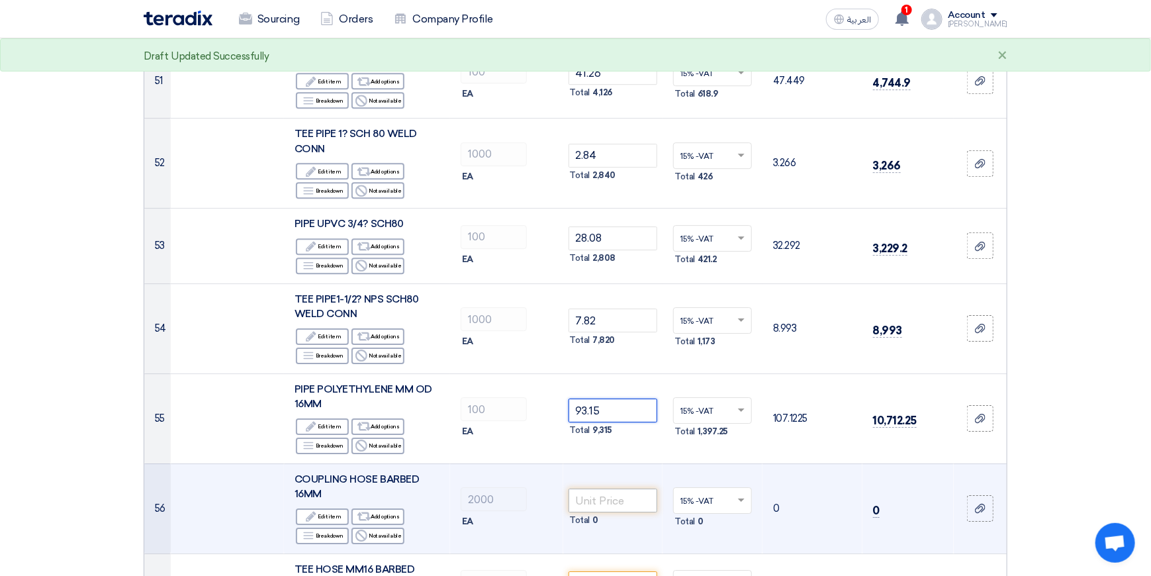
type input "93.15"
click at [611, 488] on input "number" at bounding box center [612, 500] width 89 height 24
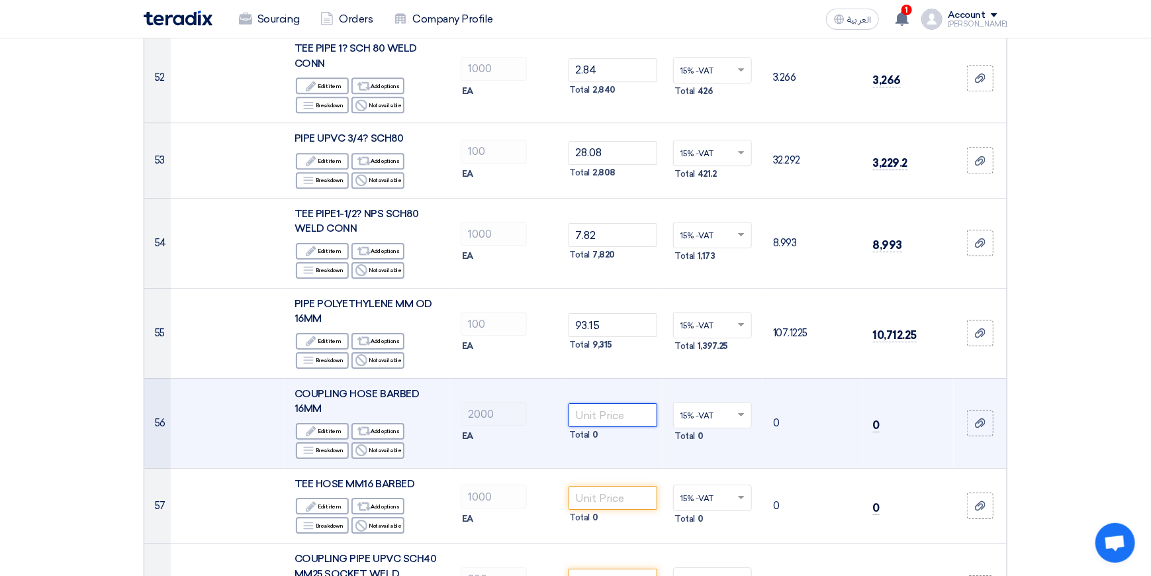
scroll to position [4632, 0]
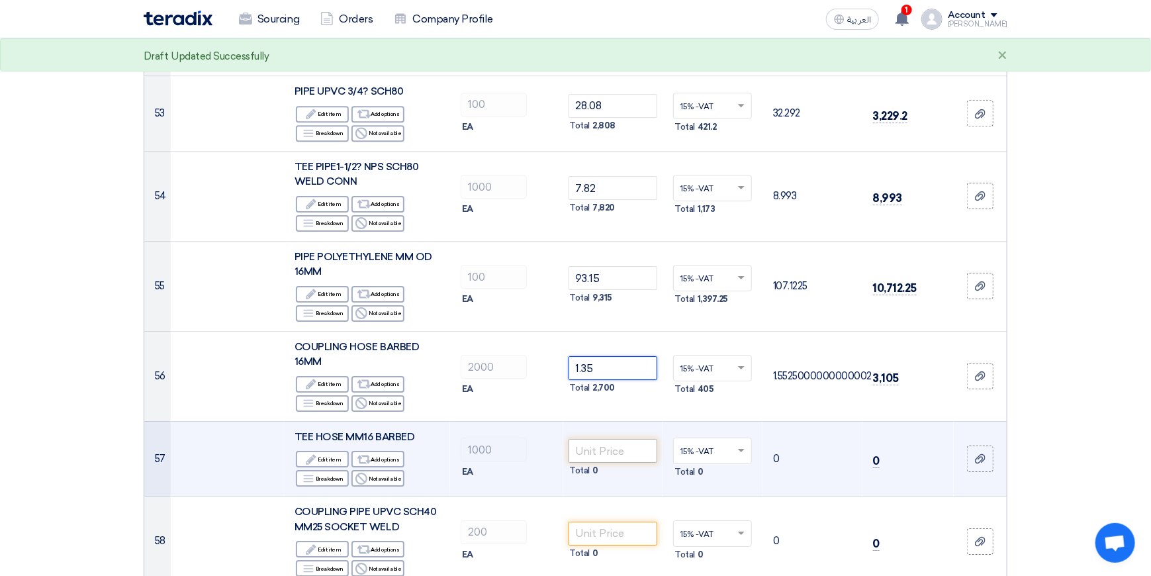
type input "1.35"
click at [611, 439] on input "number" at bounding box center [612, 451] width 89 height 24
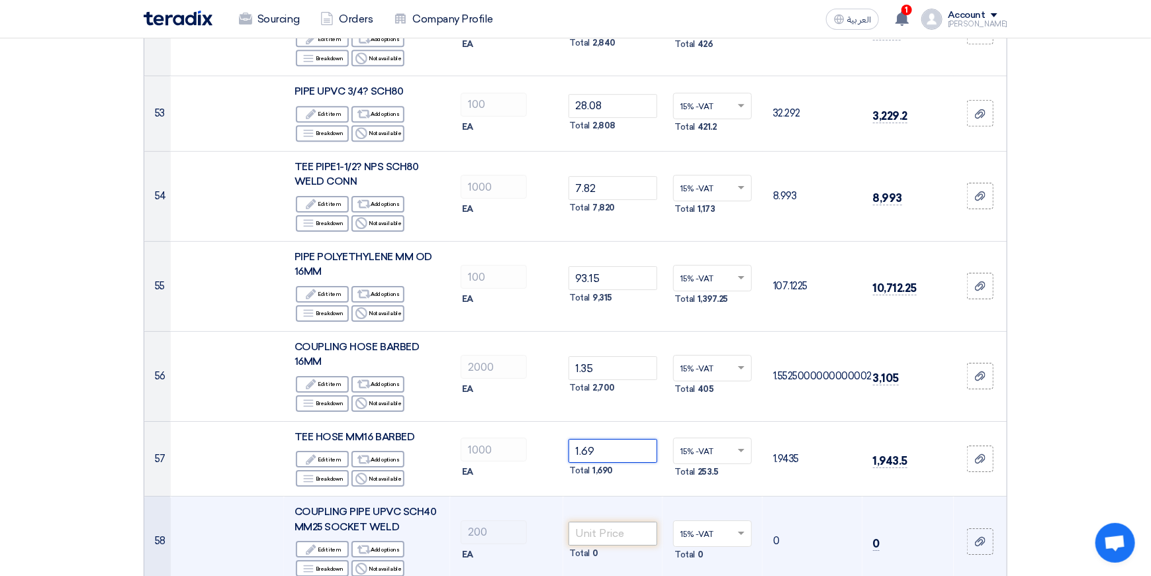
type input "1.69"
click at [621, 521] on input "number" at bounding box center [612, 533] width 89 height 24
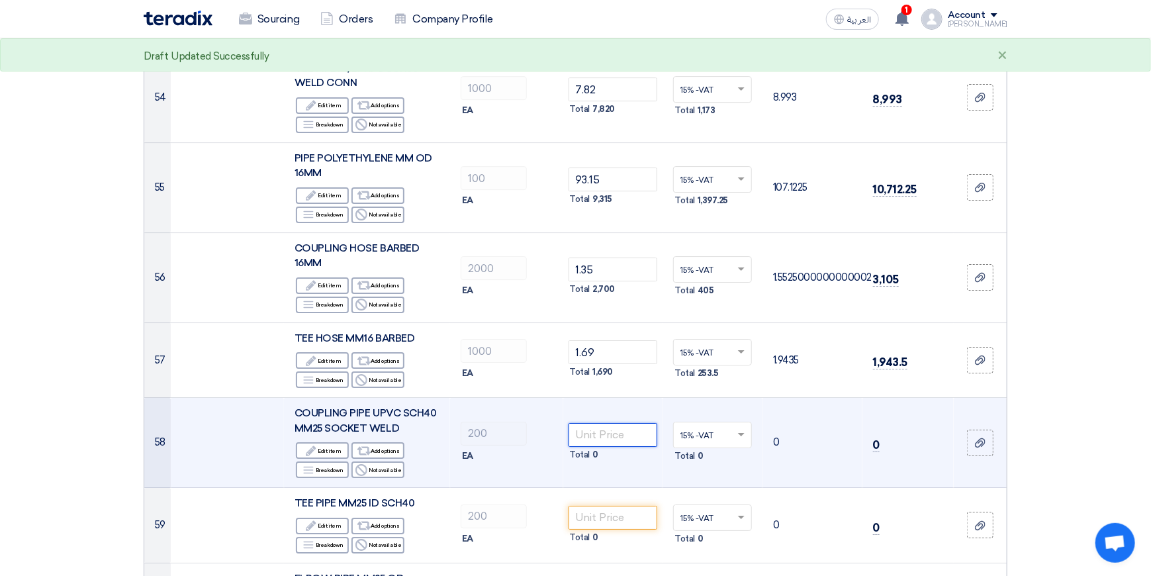
scroll to position [4765, 0]
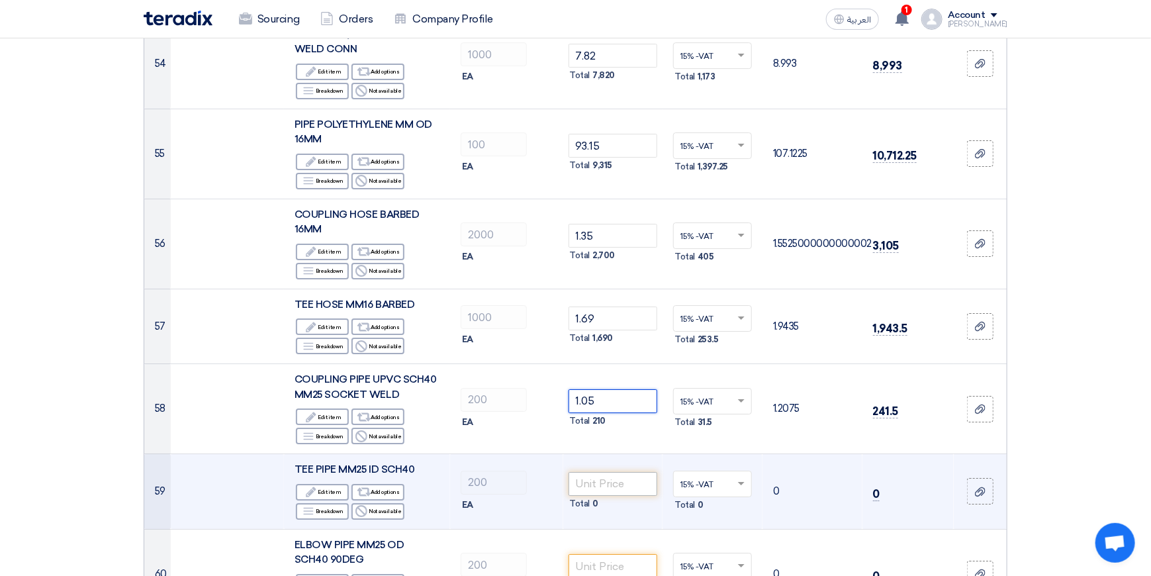
type input "1.05"
click at [625, 472] on input "number" at bounding box center [612, 484] width 89 height 24
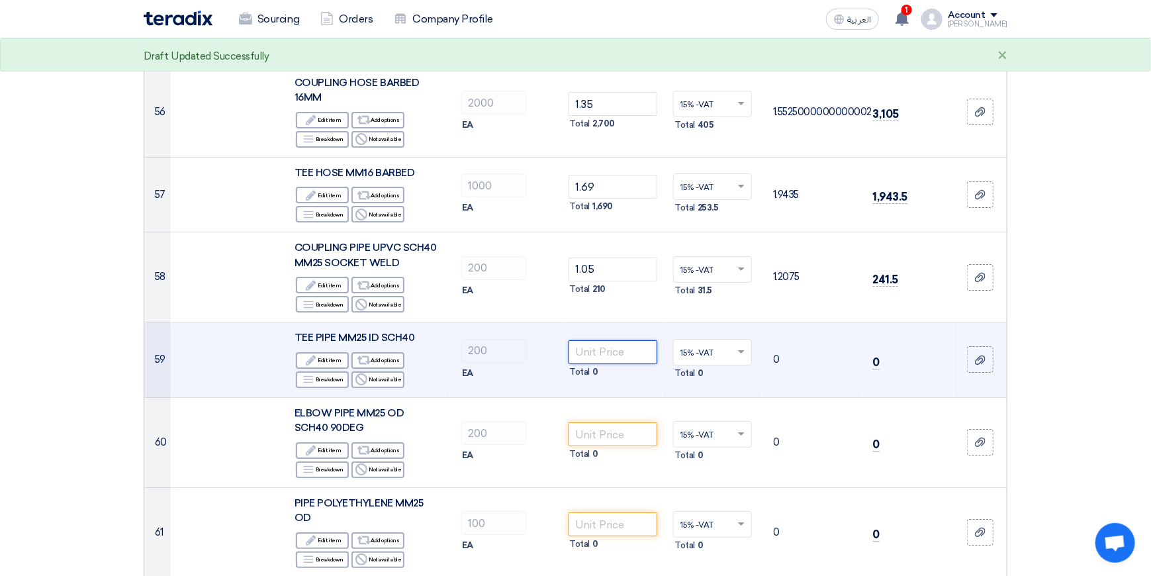
scroll to position [4897, 0]
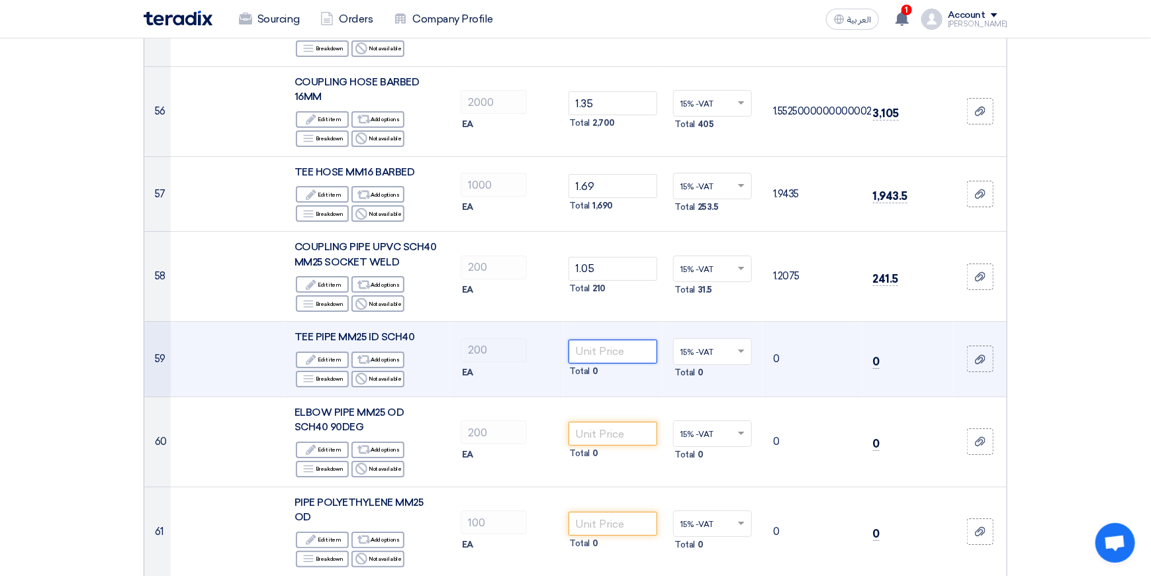
click at [609, 339] on input "number" at bounding box center [612, 351] width 89 height 24
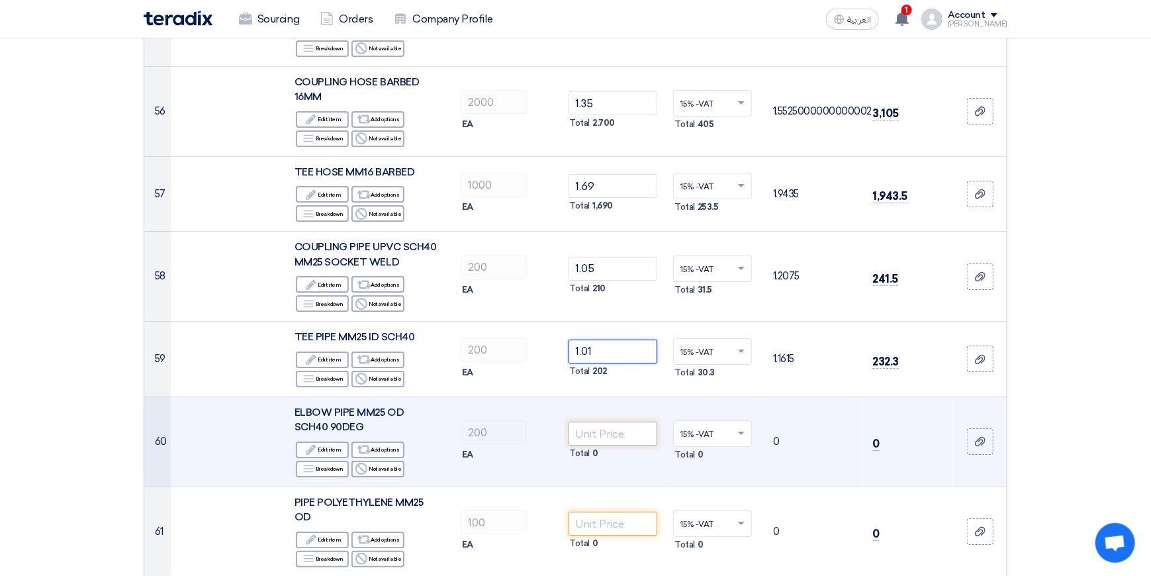
type input "1.01"
click at [594, 422] on input "number" at bounding box center [612, 434] width 89 height 24
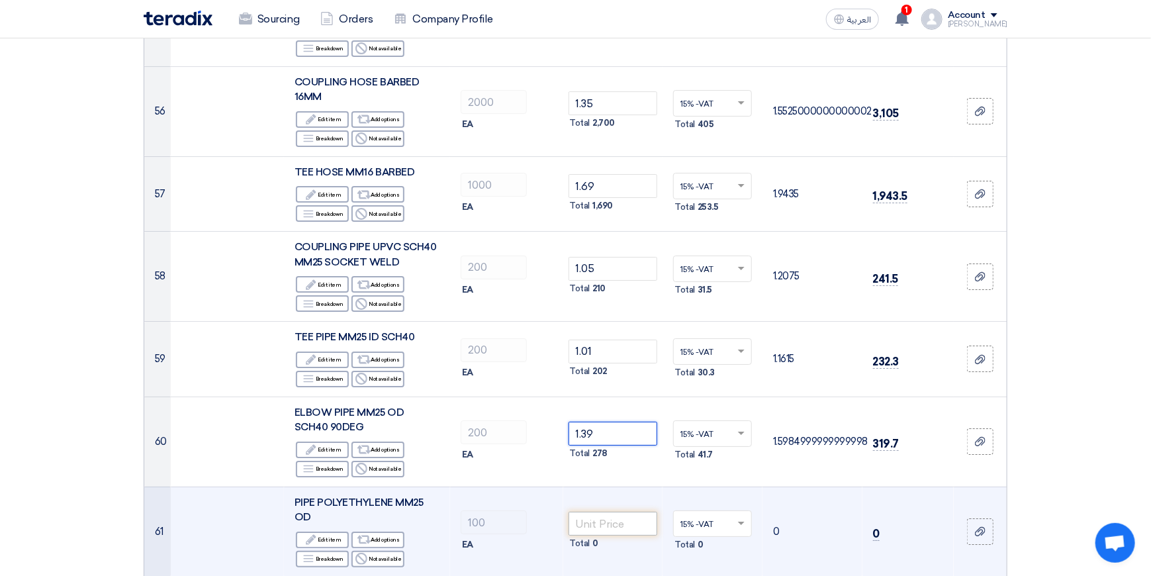
type input "1.39"
click at [619, 512] on input "number" at bounding box center [612, 524] width 89 height 24
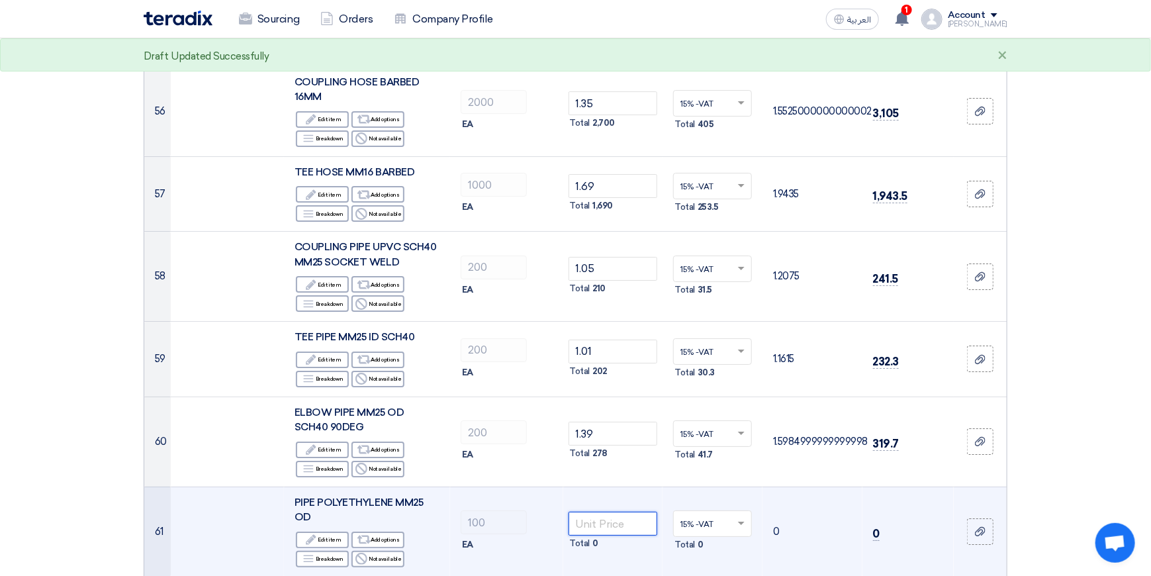
click at [605, 512] on input "number" at bounding box center [612, 524] width 89 height 24
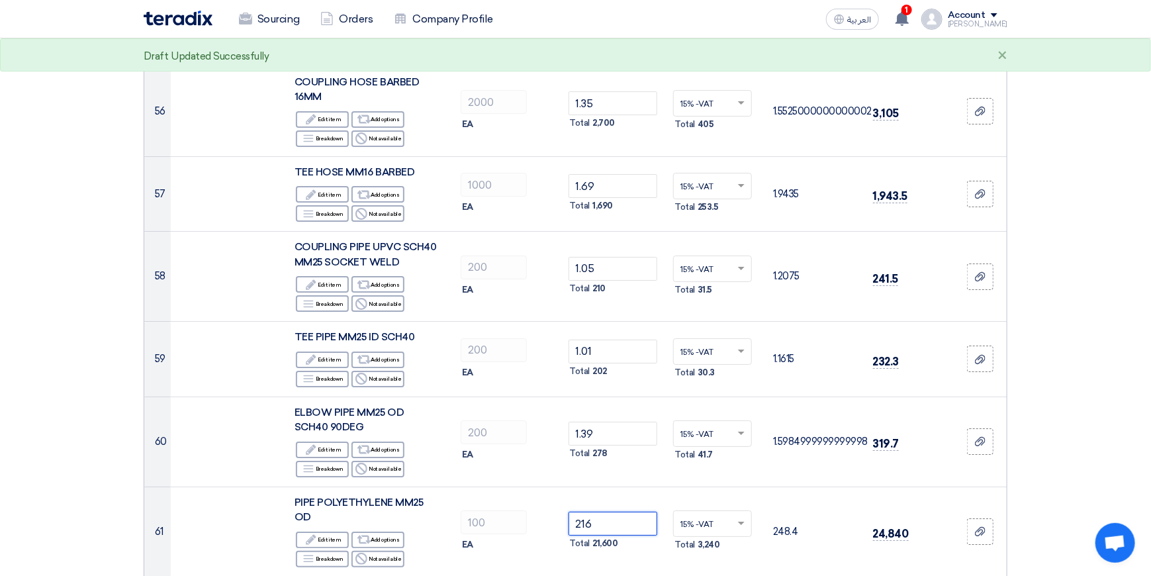
type input "216"
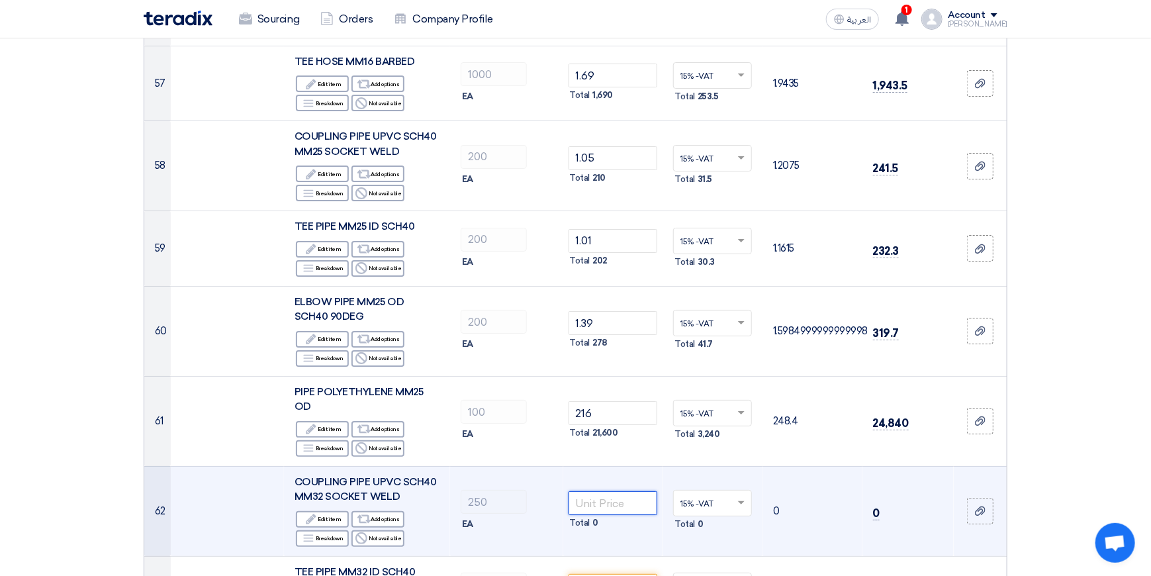
scroll to position [5030, 0]
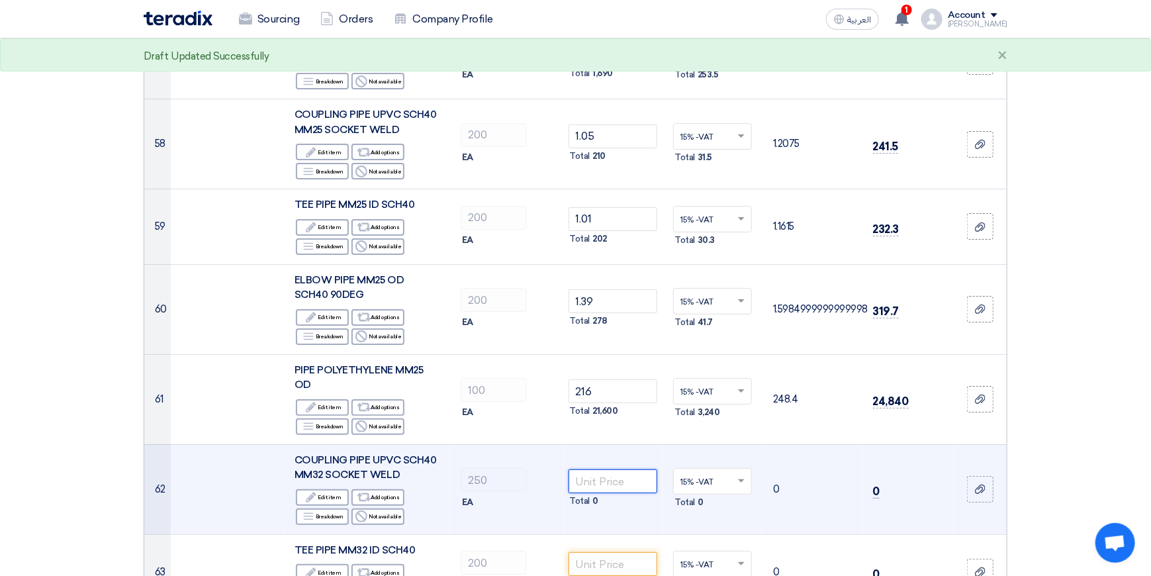
click at [611, 469] on input "number" at bounding box center [612, 481] width 89 height 24
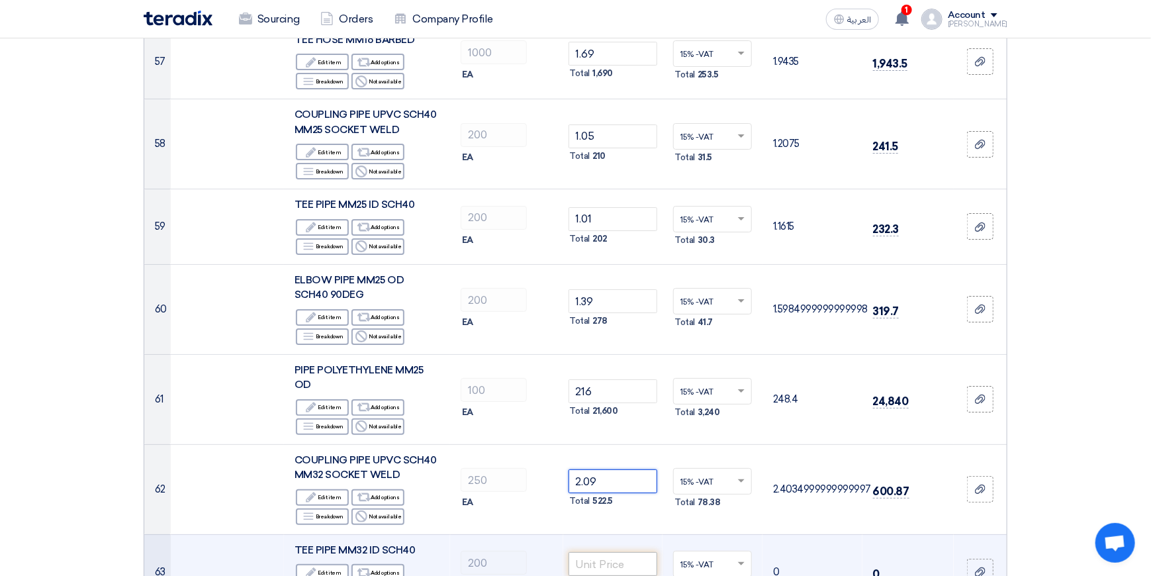
type input "2.09"
click at [619, 552] on input "number" at bounding box center [612, 564] width 89 height 24
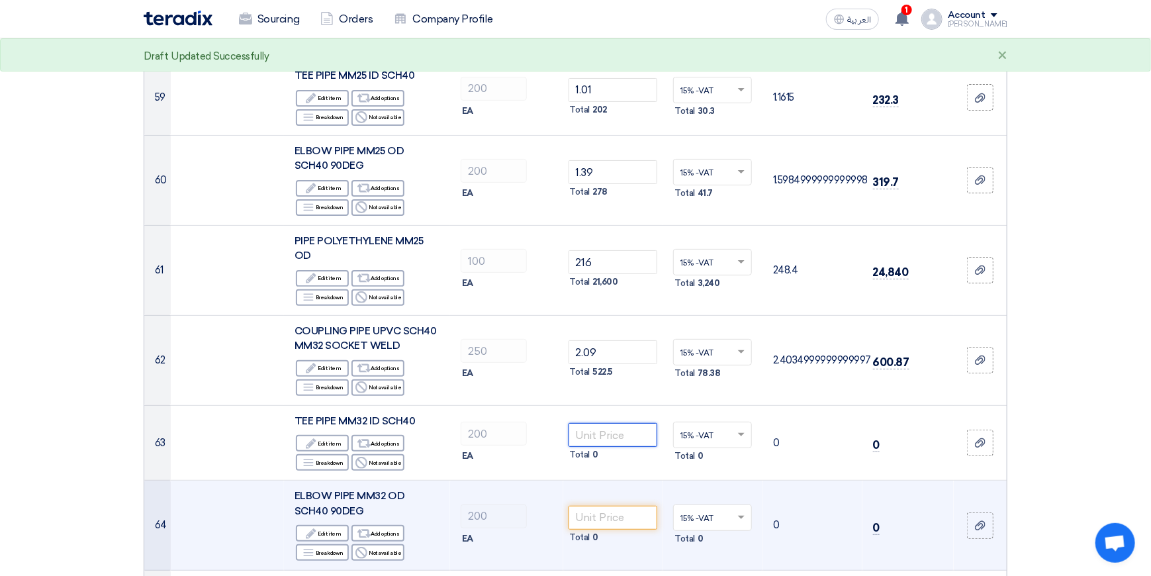
scroll to position [5162, 0]
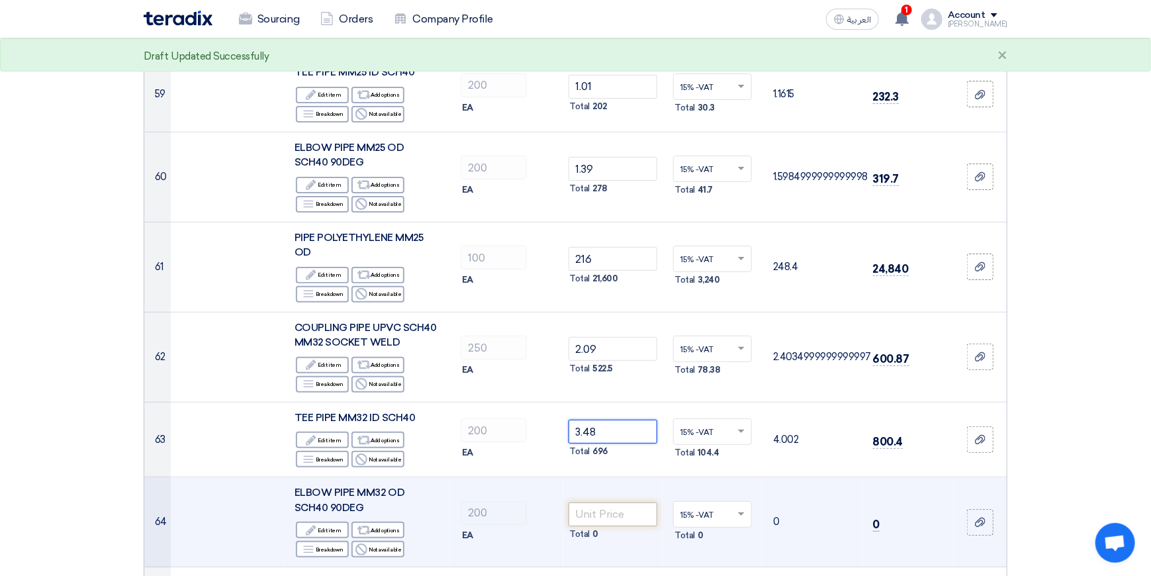
type input "3.48"
click at [602, 502] on input "number" at bounding box center [612, 514] width 89 height 24
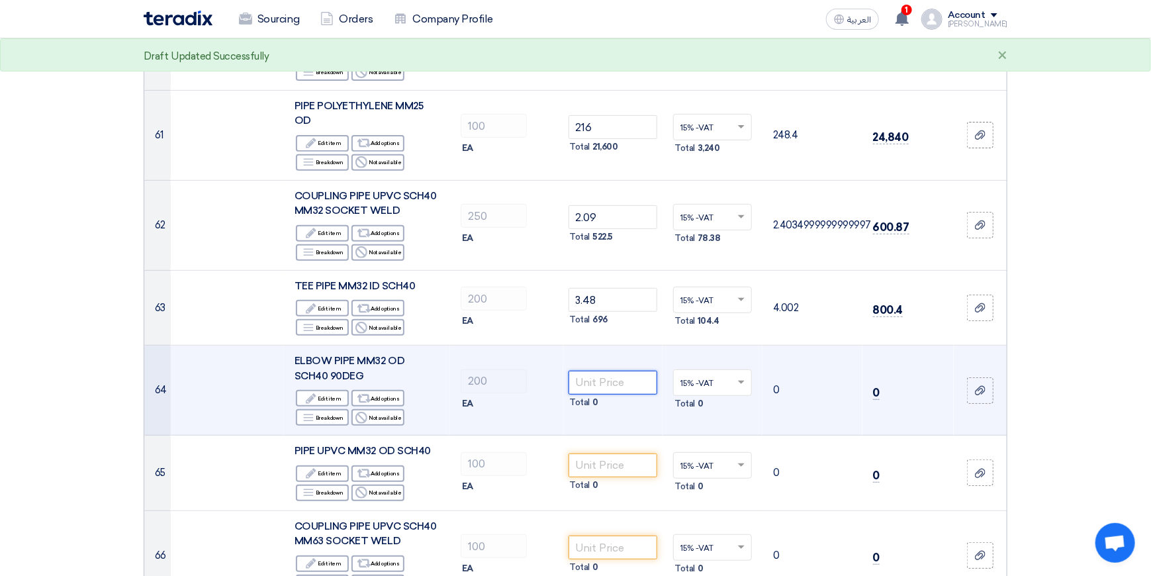
scroll to position [5294, 0]
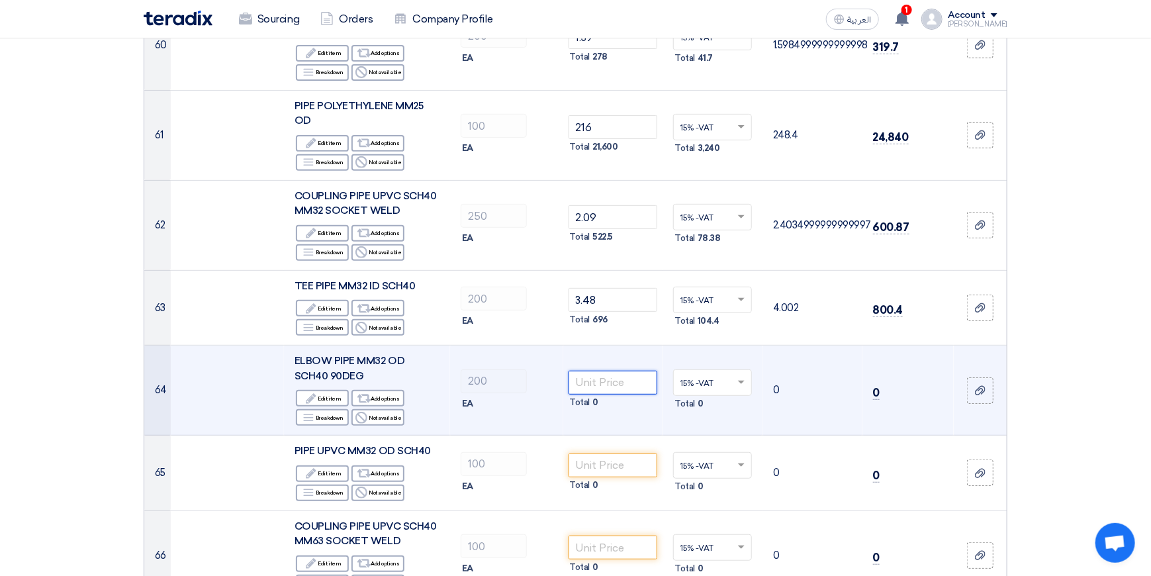
click at [601, 371] on input "number" at bounding box center [612, 383] width 89 height 24
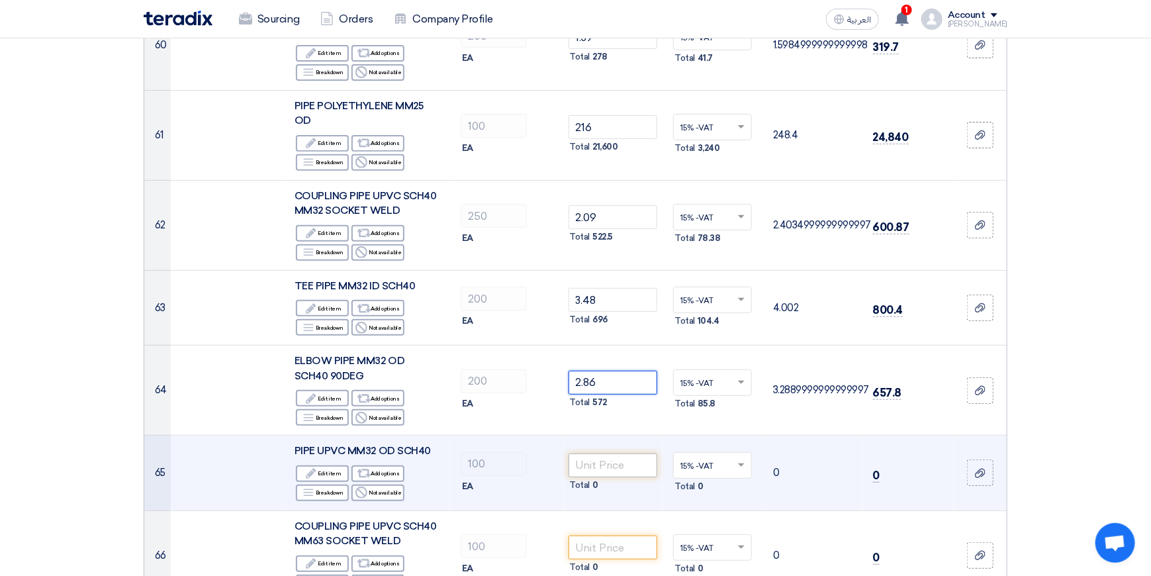
type input "2.86"
click at [609, 453] on input "number" at bounding box center [612, 465] width 89 height 24
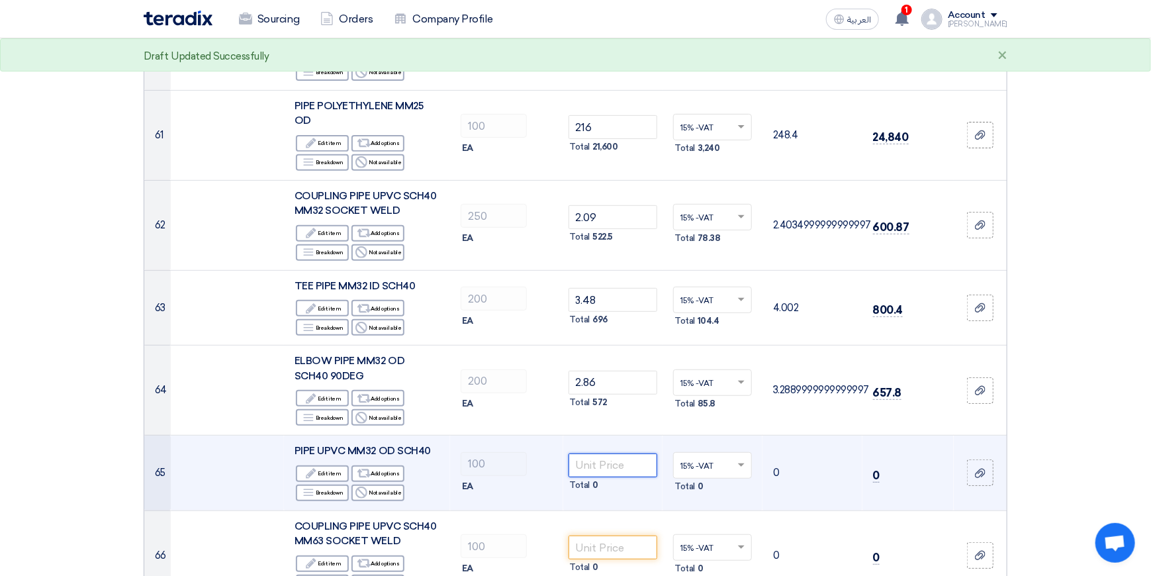
click at [608, 453] on input "number" at bounding box center [612, 465] width 89 height 24
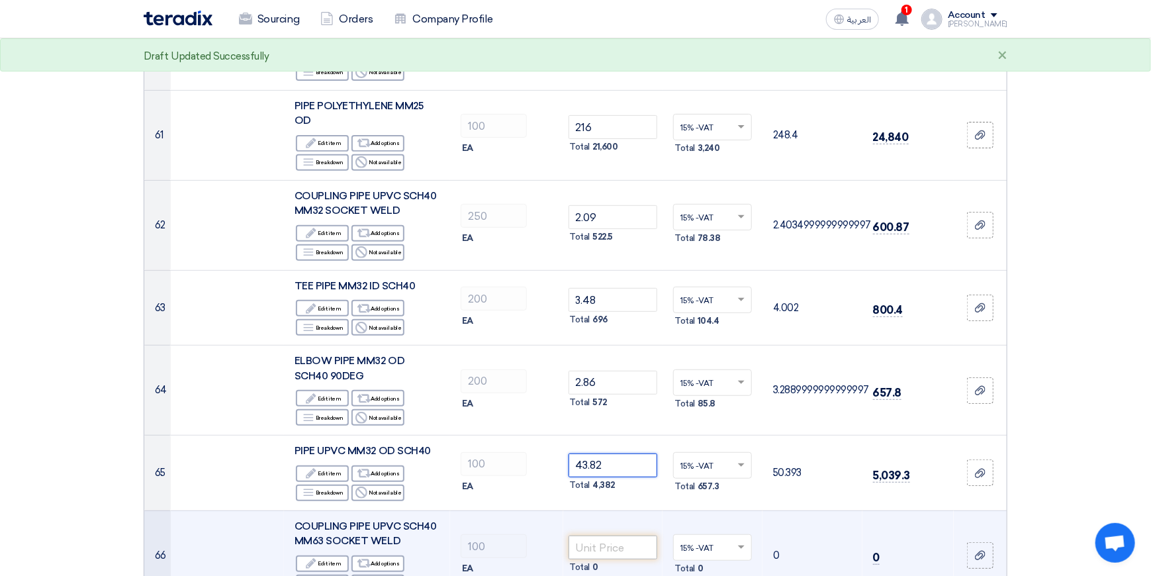
type input "43.82"
click at [601, 535] on input "number" at bounding box center [612, 547] width 89 height 24
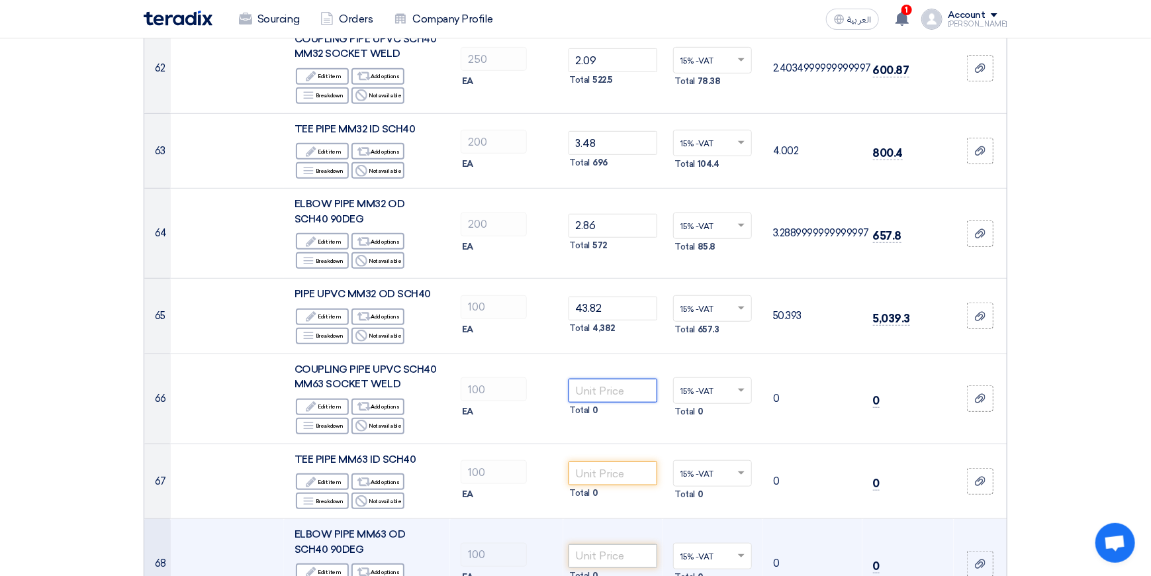
scroll to position [5493, 0]
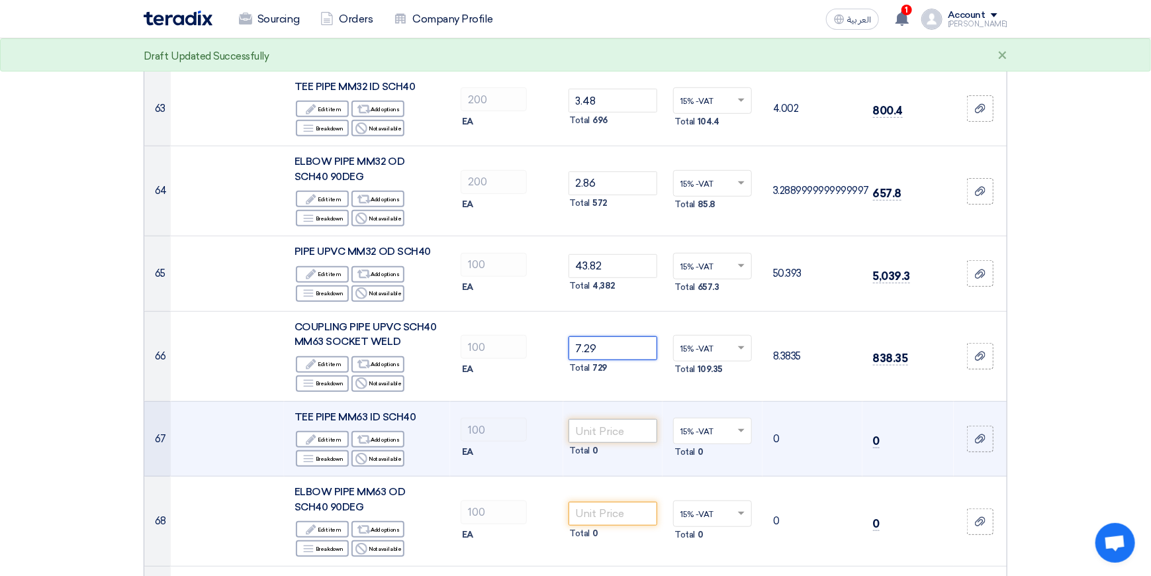
type input "7.29"
click at [606, 419] on input "number" at bounding box center [612, 431] width 89 height 24
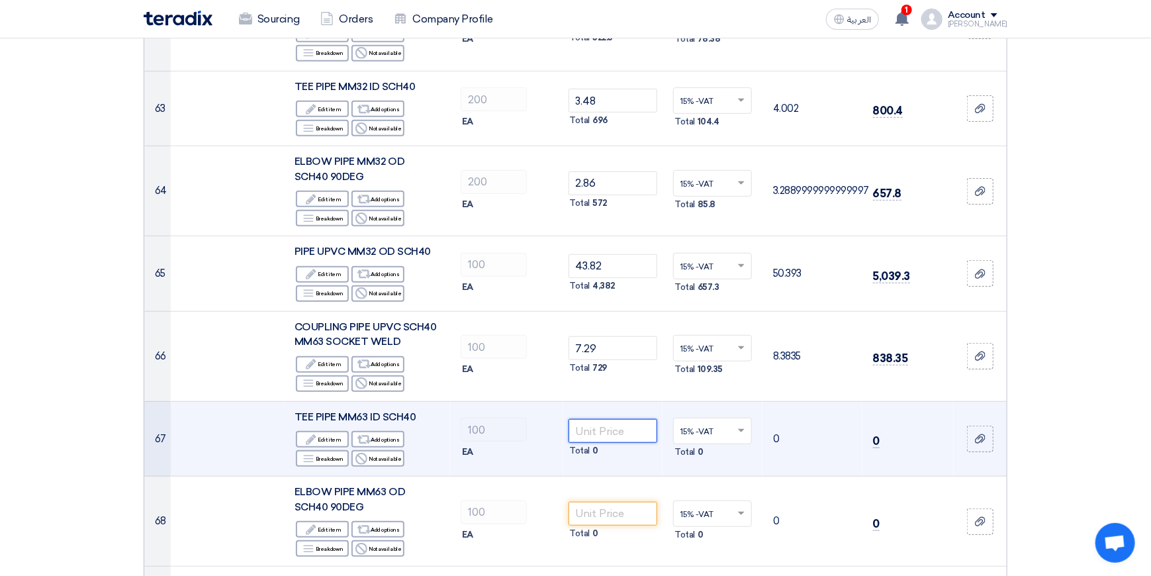
click at [600, 419] on input "number" at bounding box center [612, 431] width 89 height 24
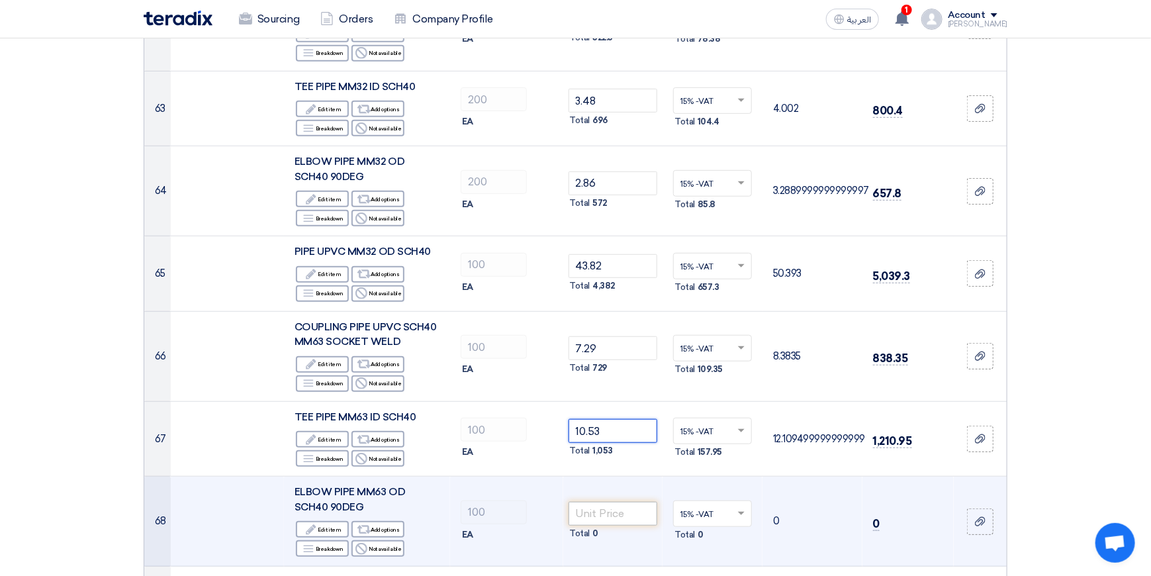
type input "10.53"
click at [600, 502] on input "number" at bounding box center [612, 514] width 89 height 24
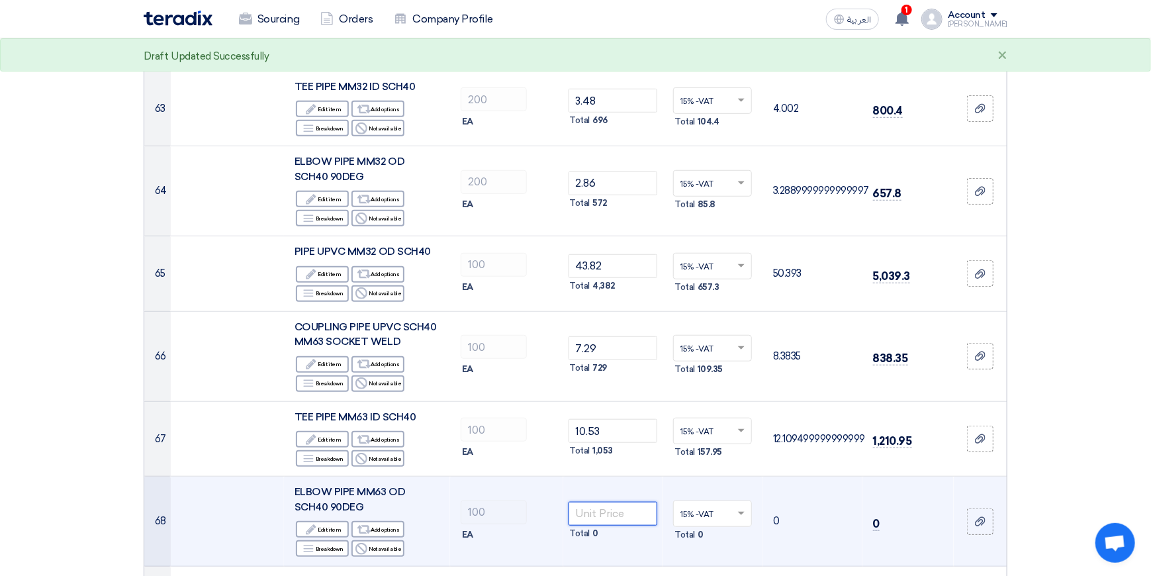
click at [599, 502] on input "number" at bounding box center [612, 514] width 89 height 24
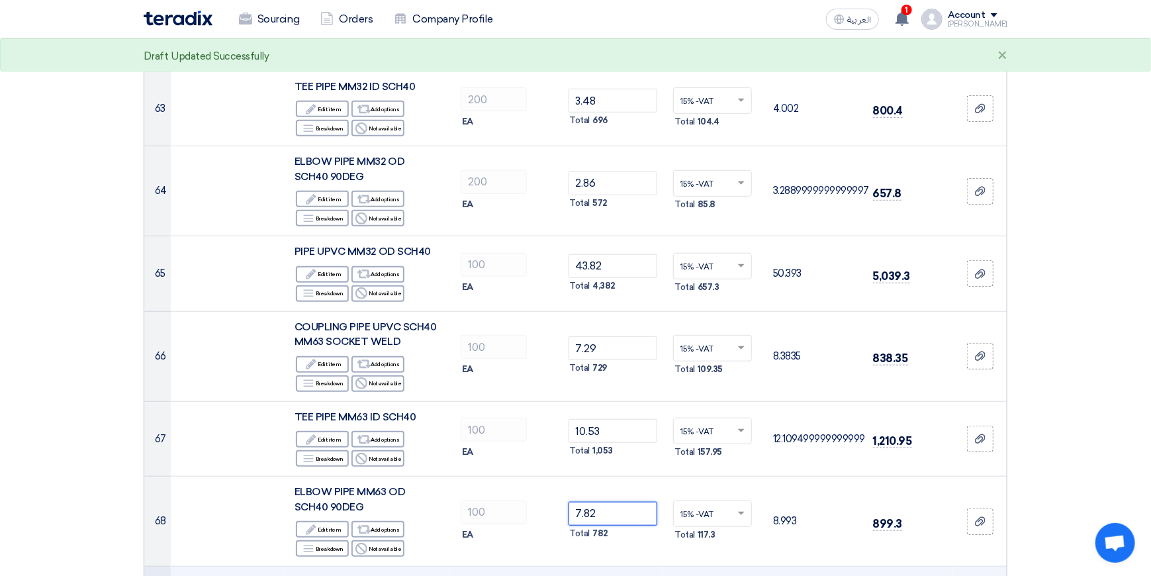
type input "7.82"
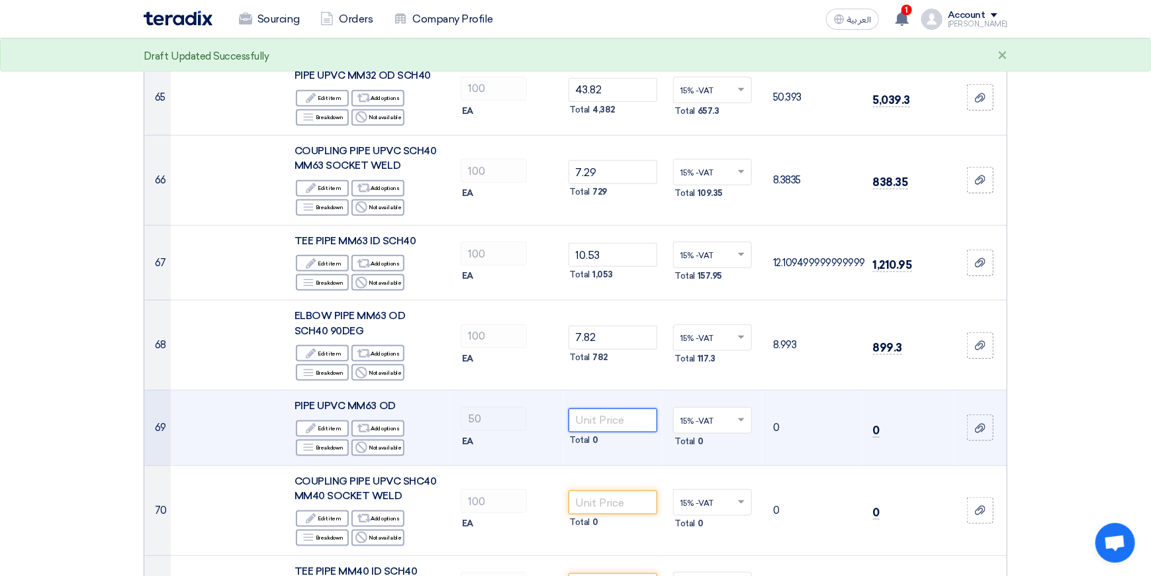
scroll to position [5691, 0]
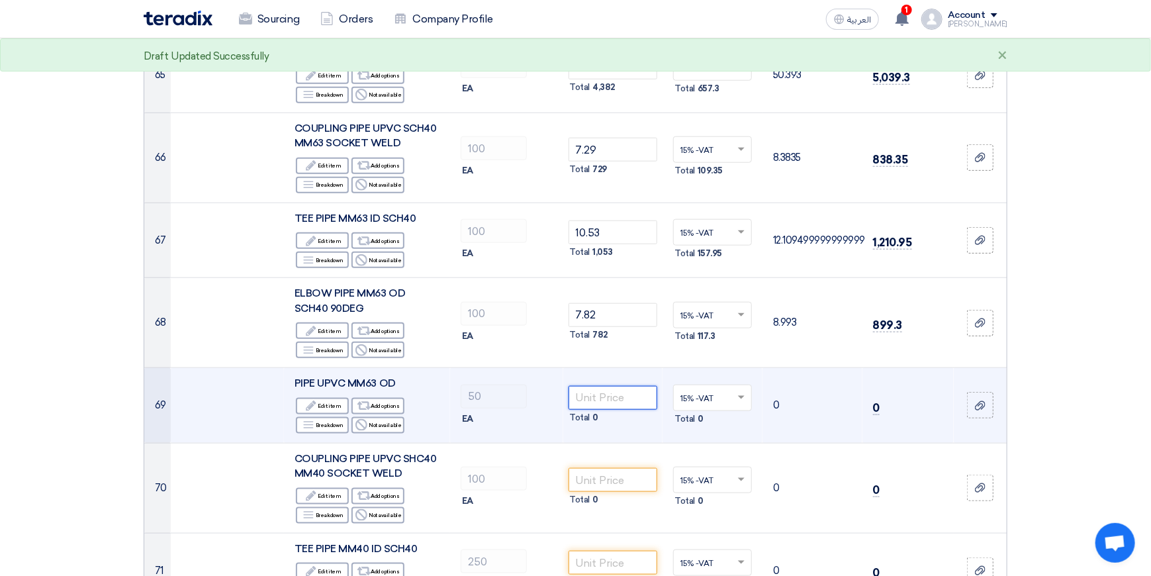
click at [620, 386] on input "number" at bounding box center [612, 398] width 89 height 24
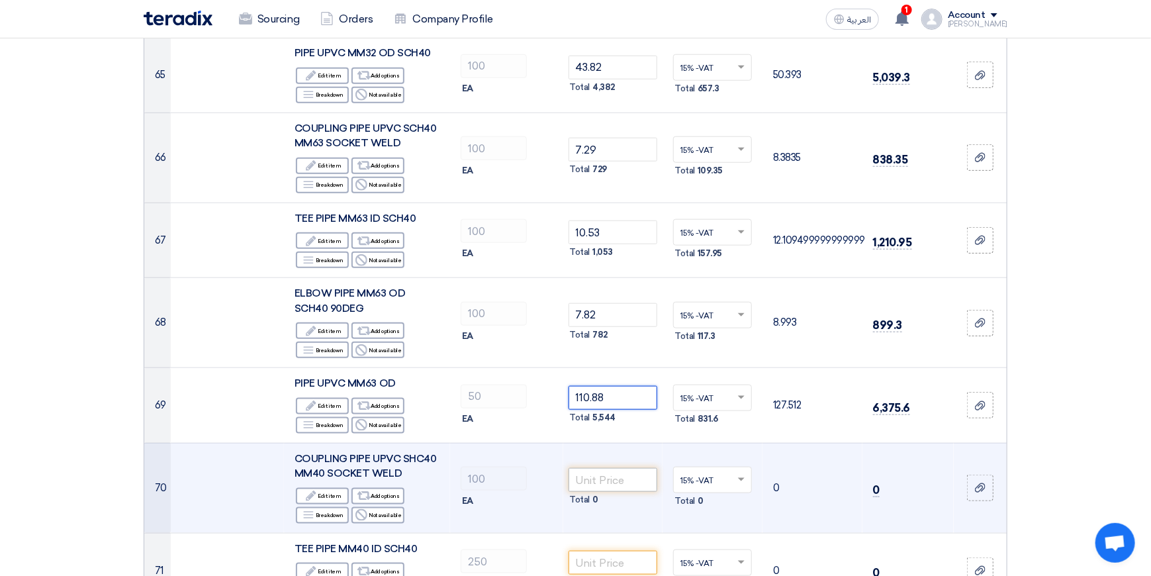
type input "110.88"
click at [606, 468] on input "number" at bounding box center [612, 480] width 89 height 24
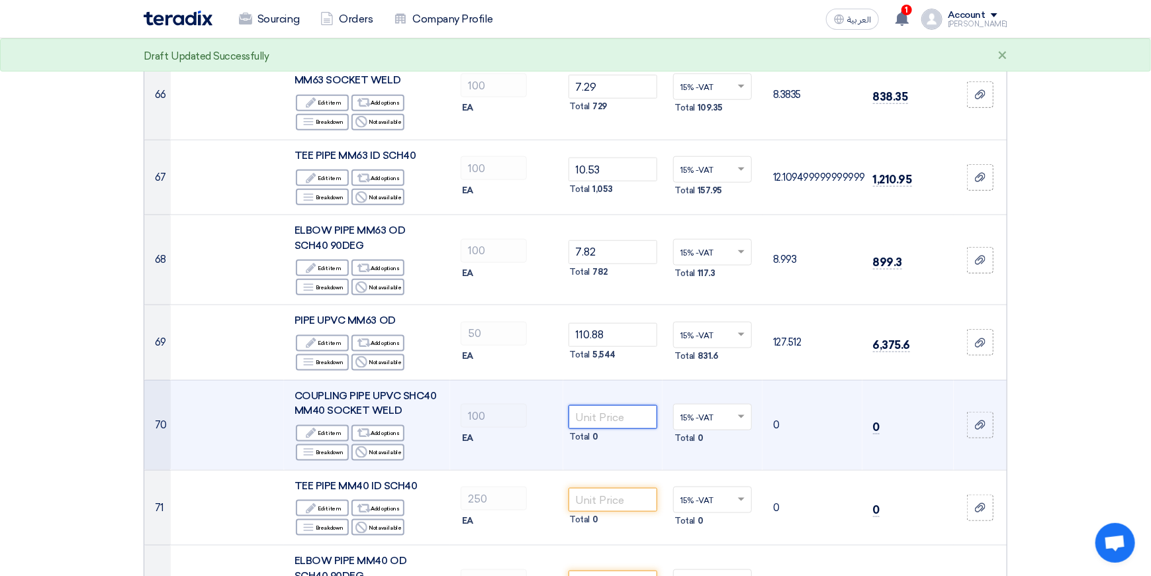
scroll to position [5758, 0]
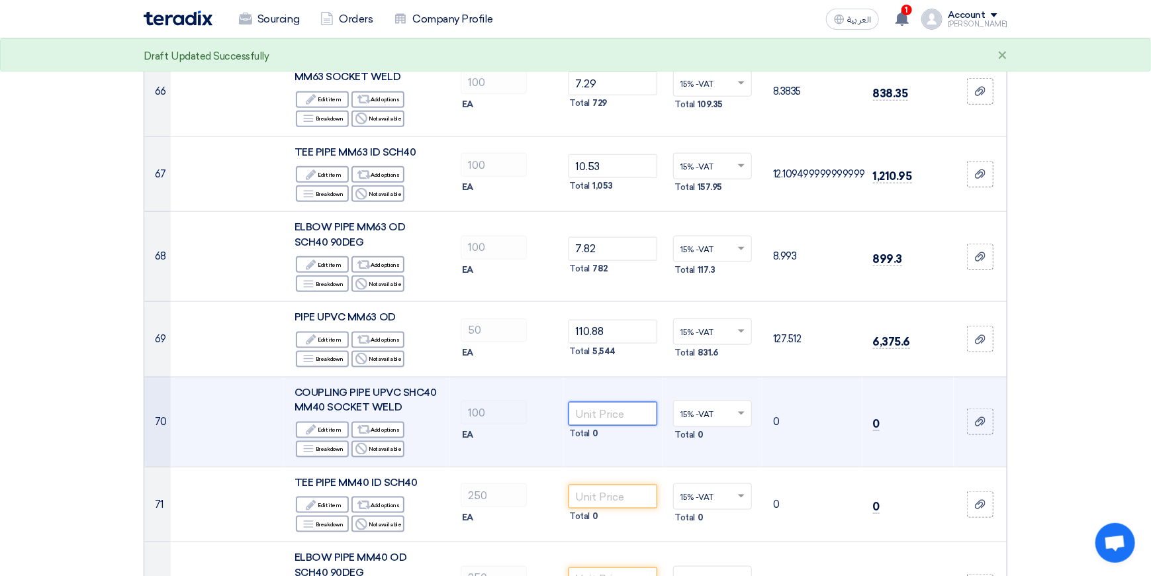
click at [606, 402] on input "number" at bounding box center [612, 414] width 89 height 24
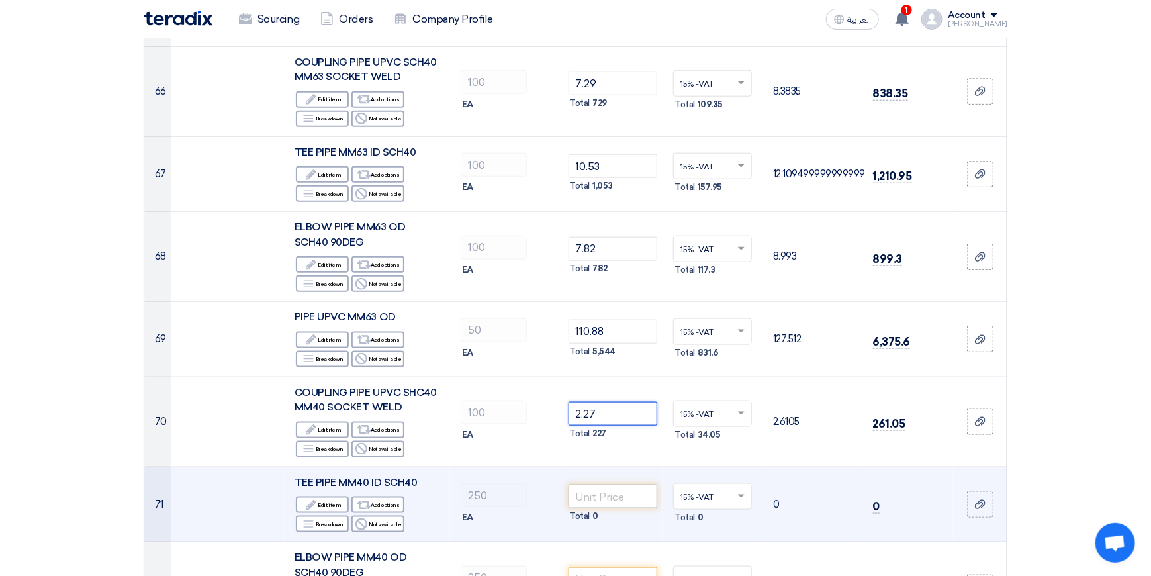
type input "2.27"
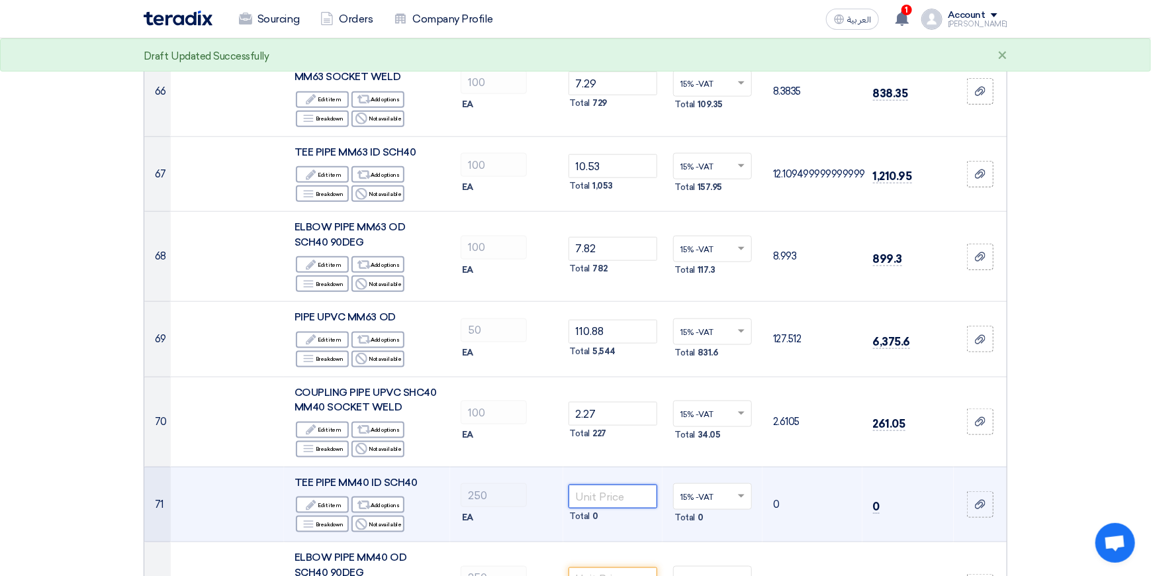
click at [597, 484] on input "number" at bounding box center [612, 496] width 89 height 24
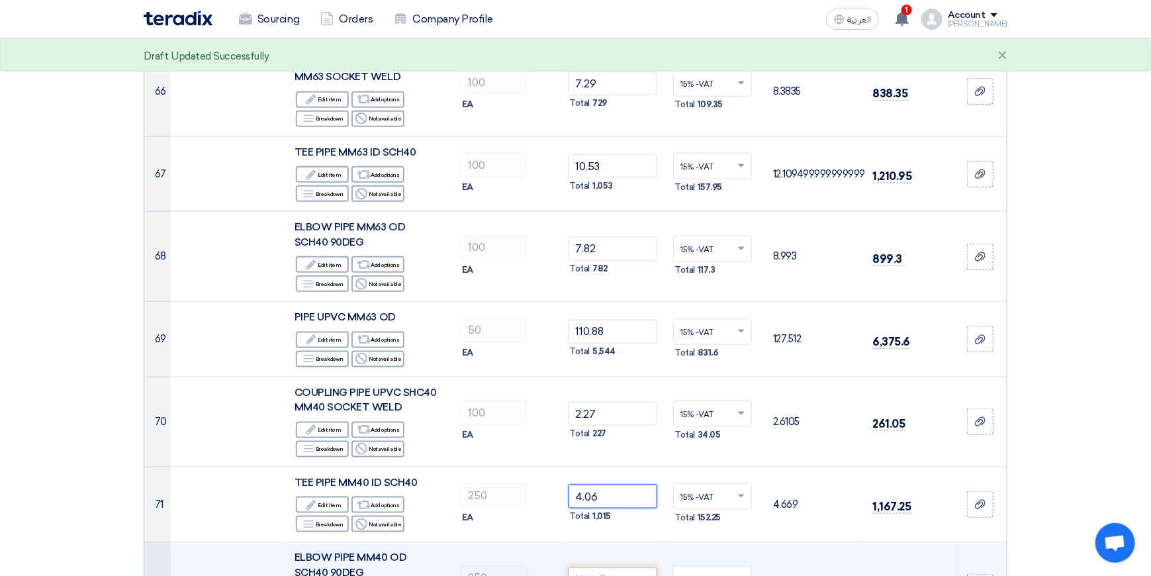
type input "4.06"
click at [594, 567] on input "number" at bounding box center [612, 579] width 89 height 24
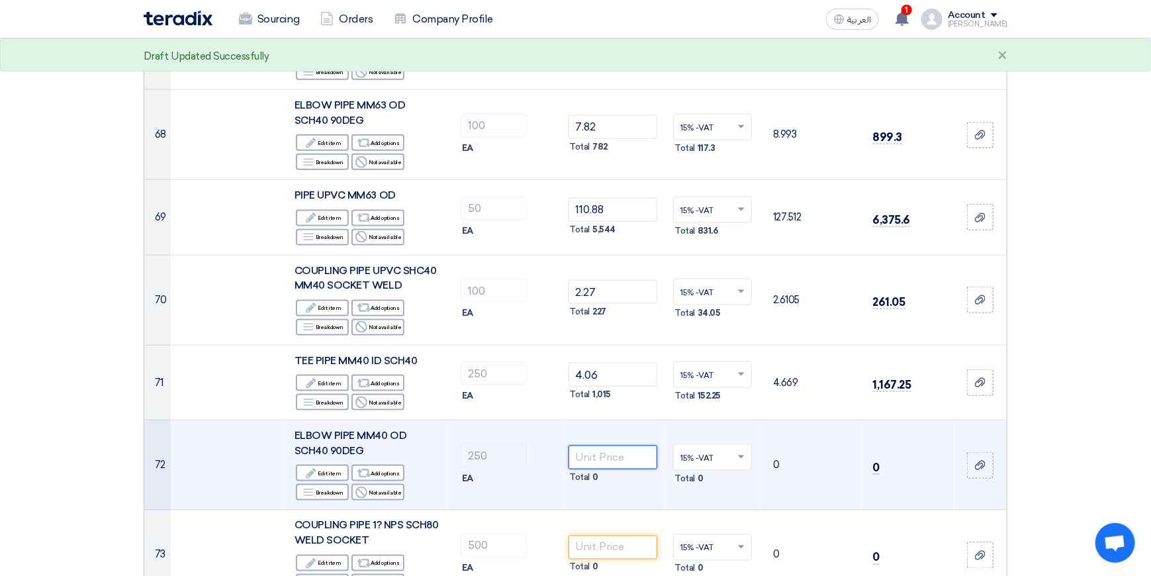
scroll to position [5890, 0]
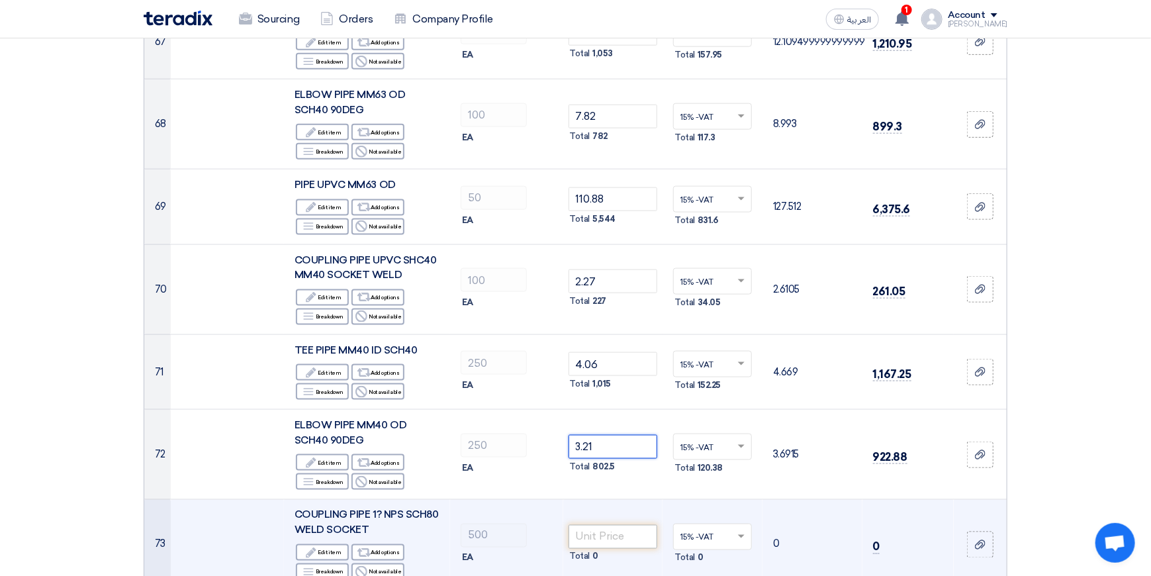
type input "3.21"
click at [610, 525] on input "number" at bounding box center [612, 537] width 89 height 24
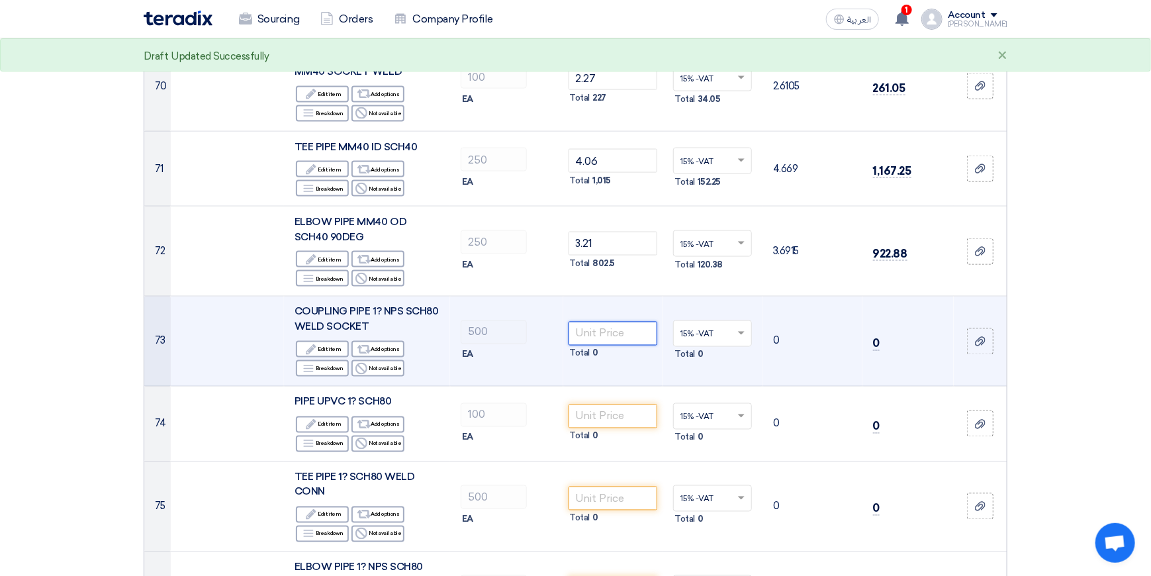
scroll to position [6155, 0]
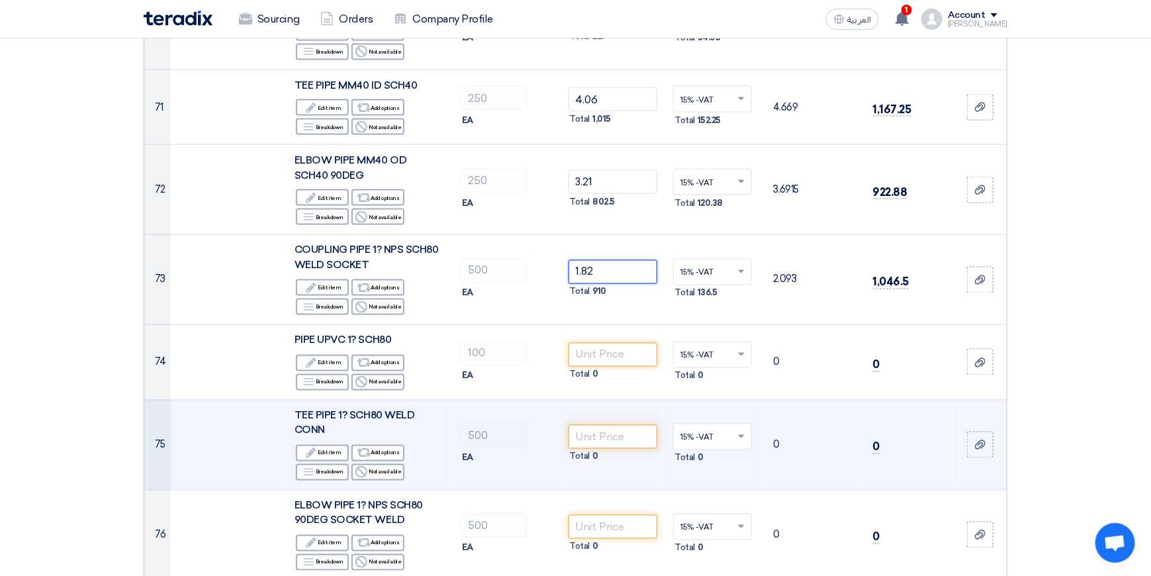
type input "1.82"
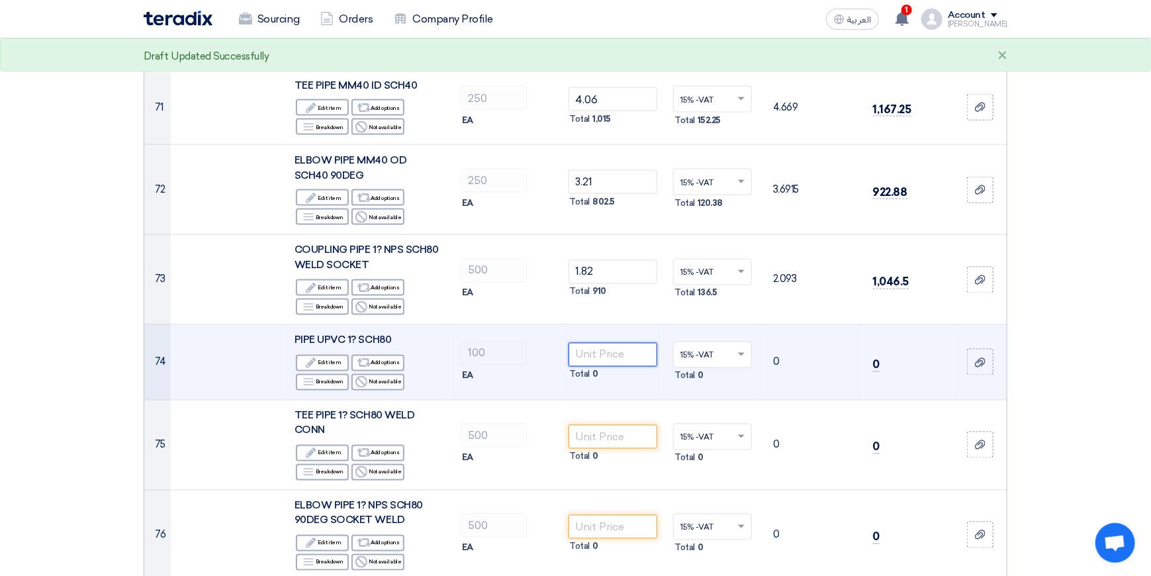
click at [617, 343] on input "number" at bounding box center [612, 355] width 89 height 24
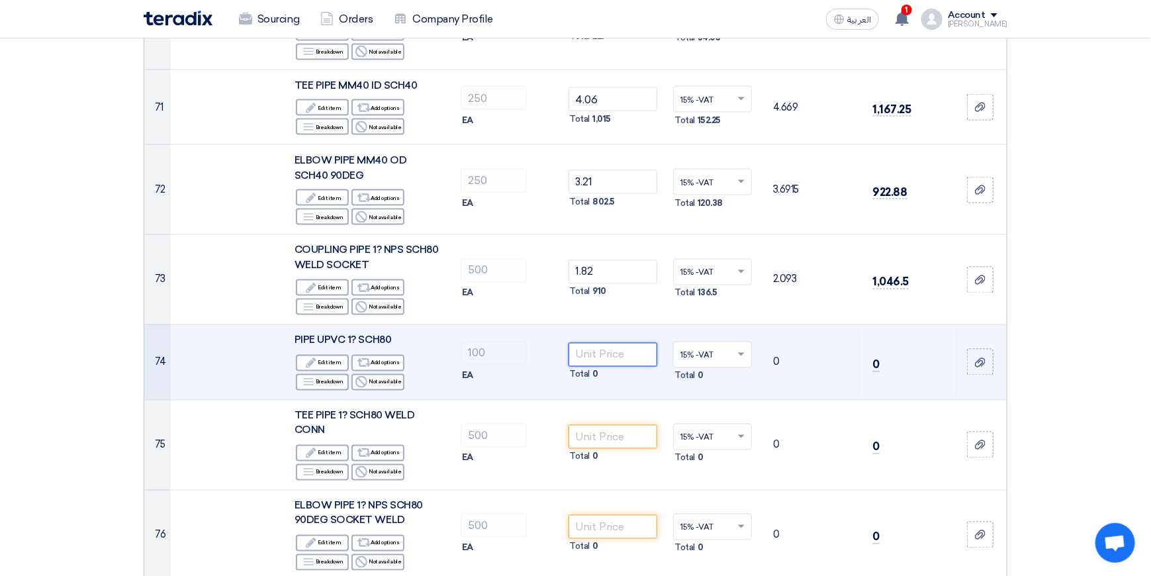
click at [620, 343] on input "number" at bounding box center [612, 355] width 89 height 24
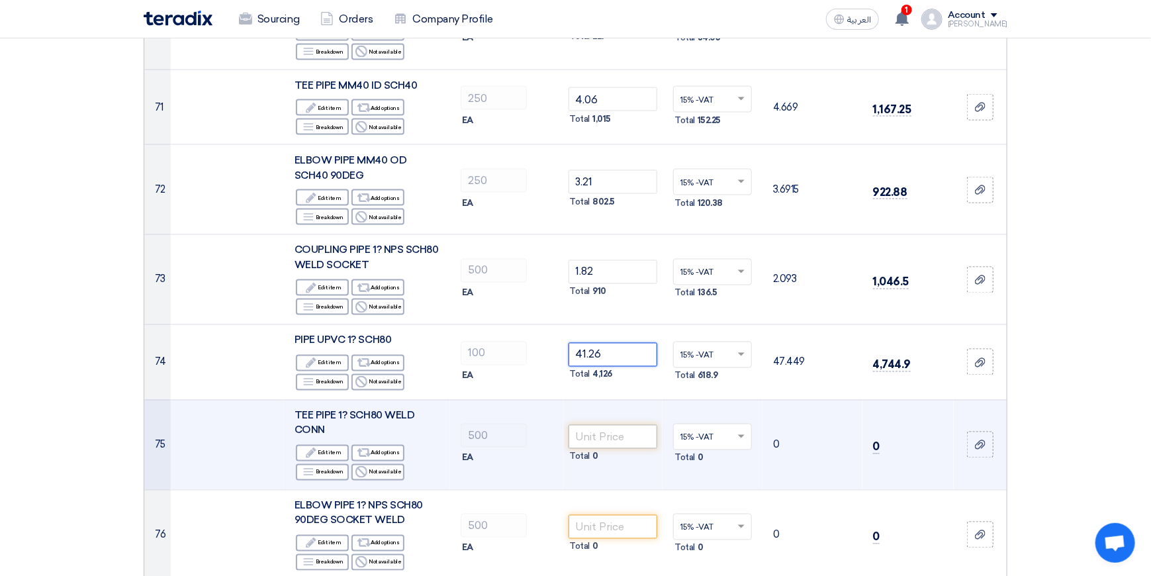
type input "41.26"
click at [617, 425] on input "number" at bounding box center [612, 437] width 89 height 24
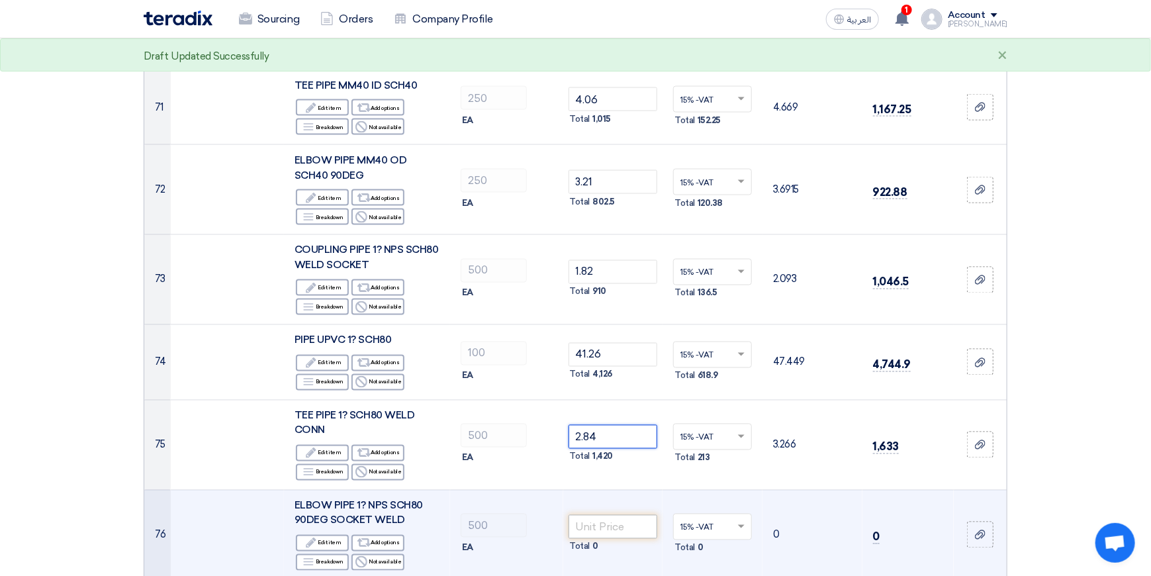
type input "2.84"
click at [604, 515] on input "number" at bounding box center [612, 527] width 89 height 24
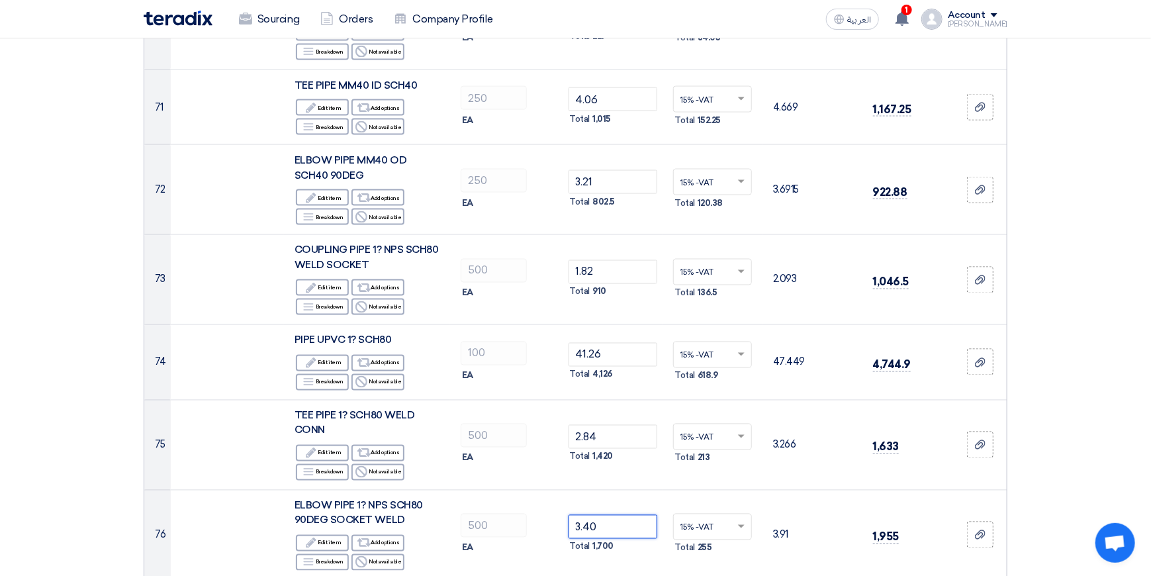
type input "3.40"
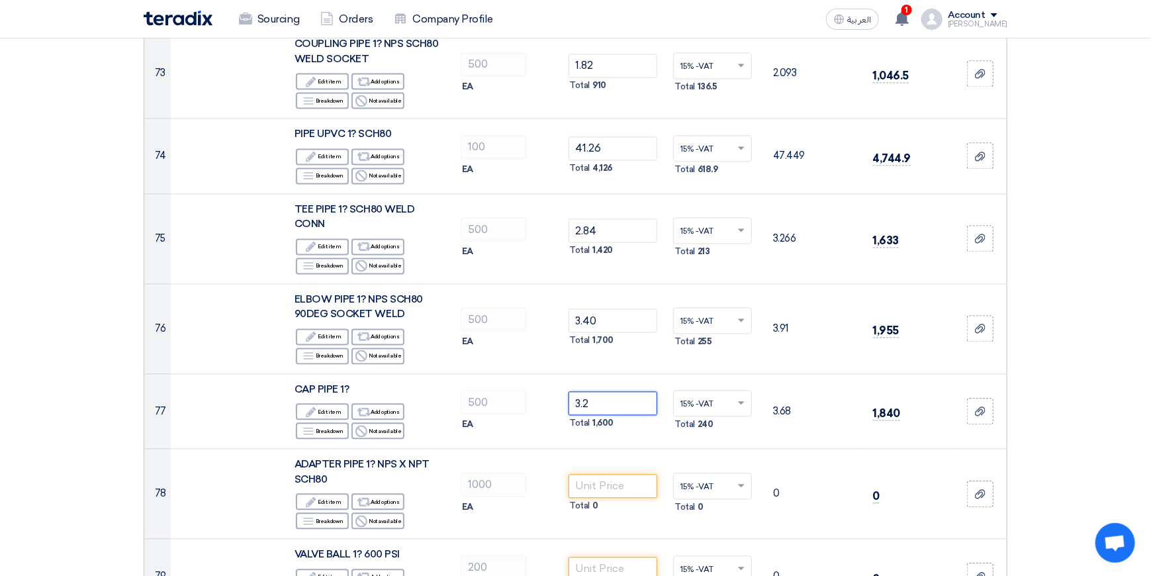
scroll to position [6552, 0]
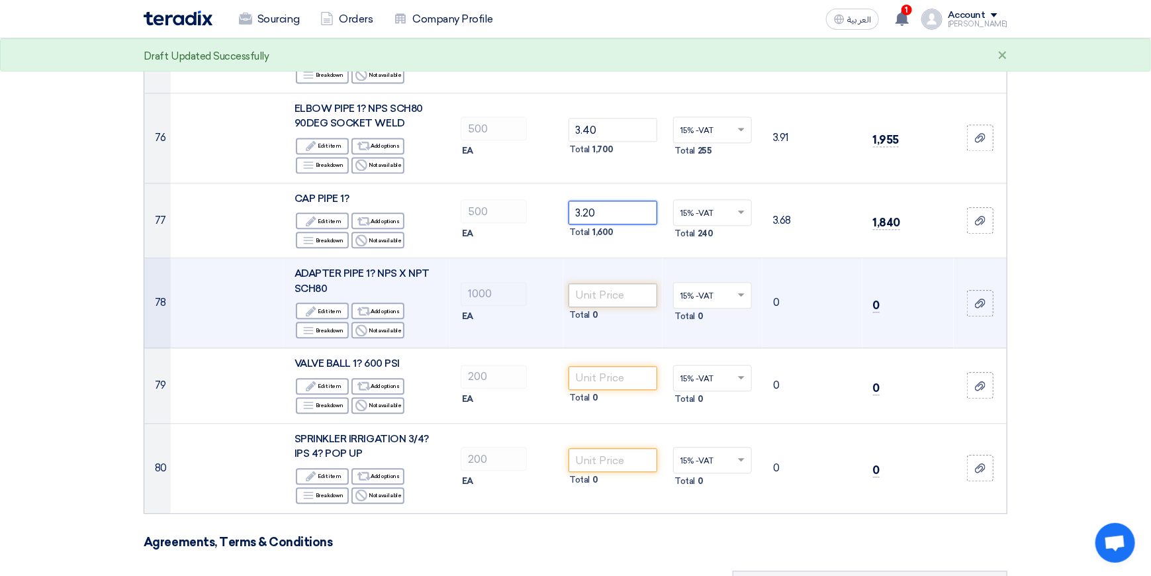
type input "3.20"
click at [601, 283] on input "number" at bounding box center [612, 295] width 89 height 24
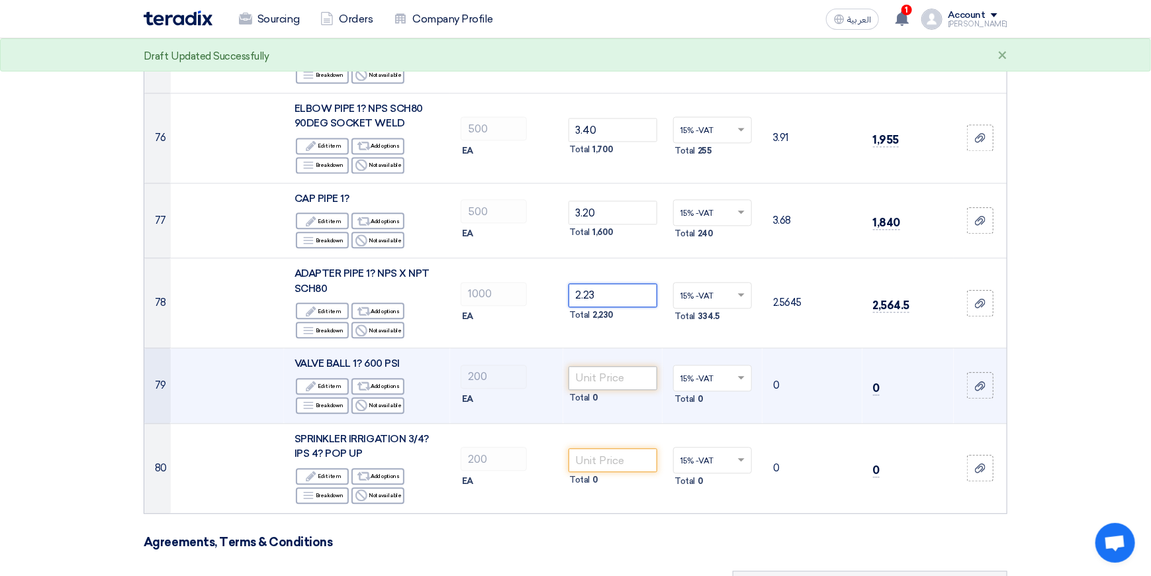
type input "2.23"
click at [599, 366] on input "number" at bounding box center [612, 378] width 89 height 24
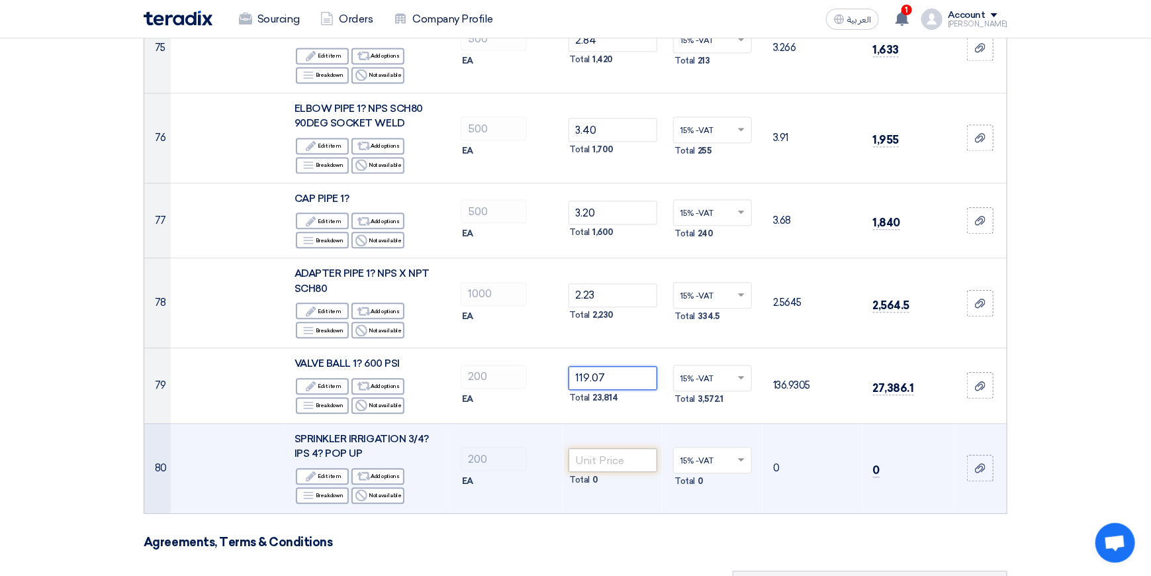
type input "119.07"
click at [593, 448] on input "number" at bounding box center [612, 460] width 89 height 24
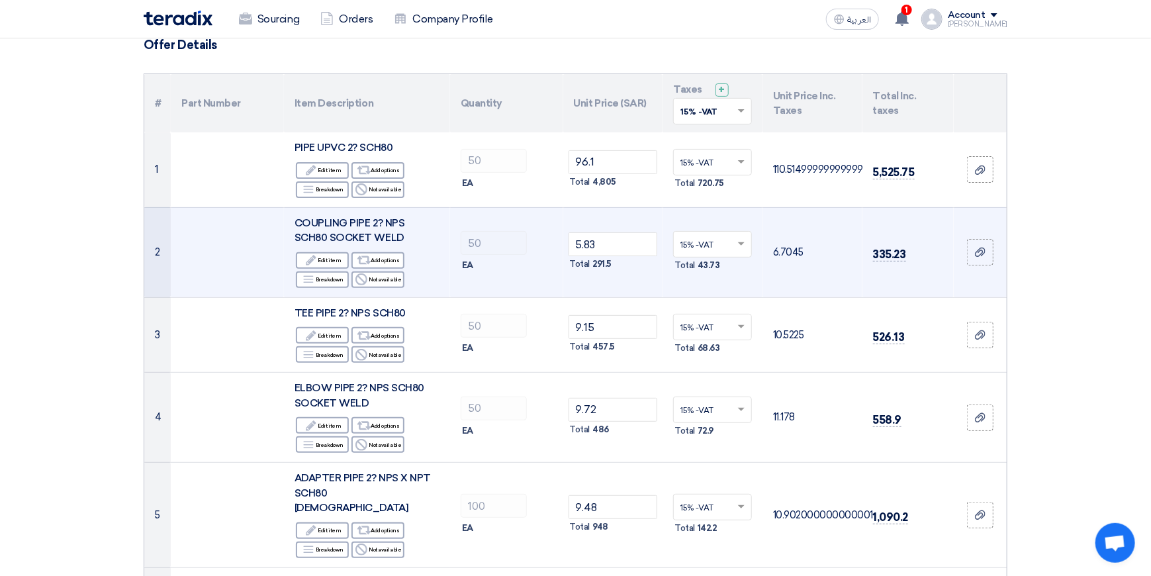
scroll to position [0, 0]
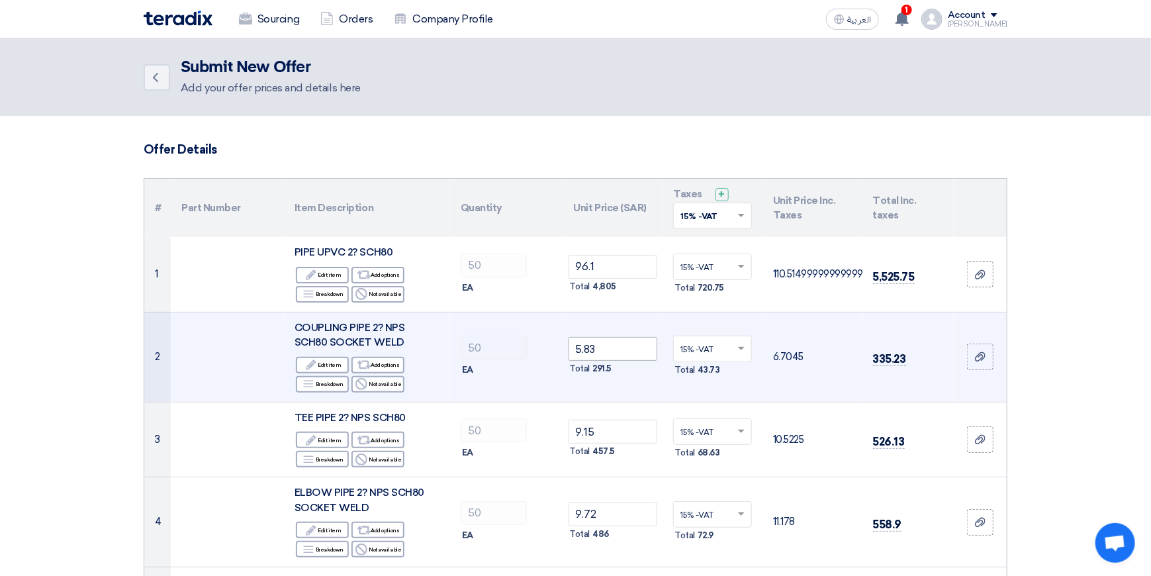
type input "52.65"
click at [604, 349] on input "5.83" at bounding box center [612, 349] width 89 height 24
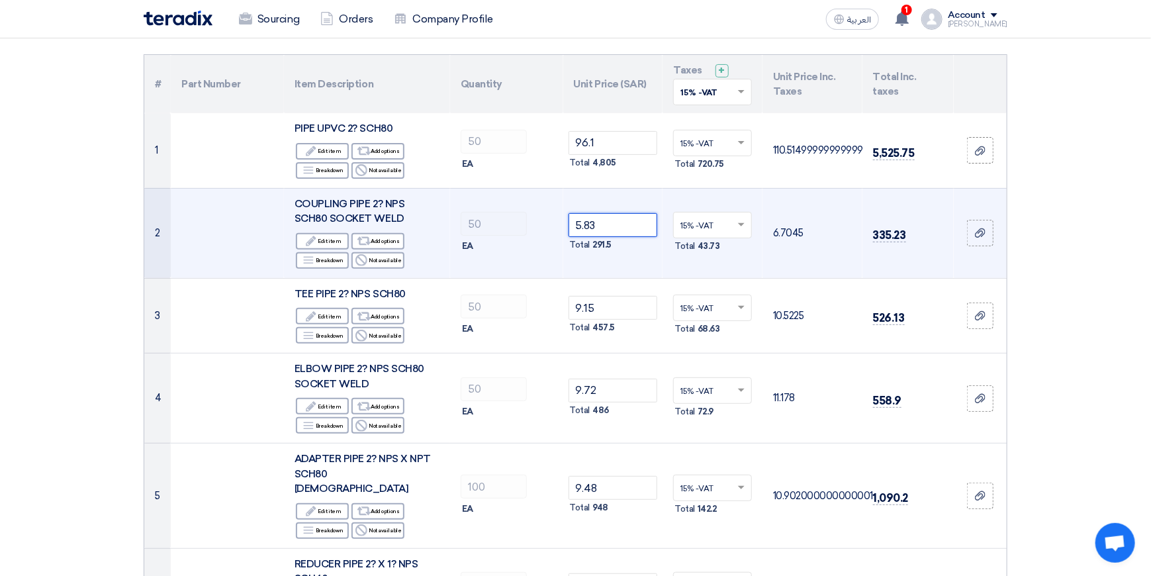
scroll to position [132, 0]
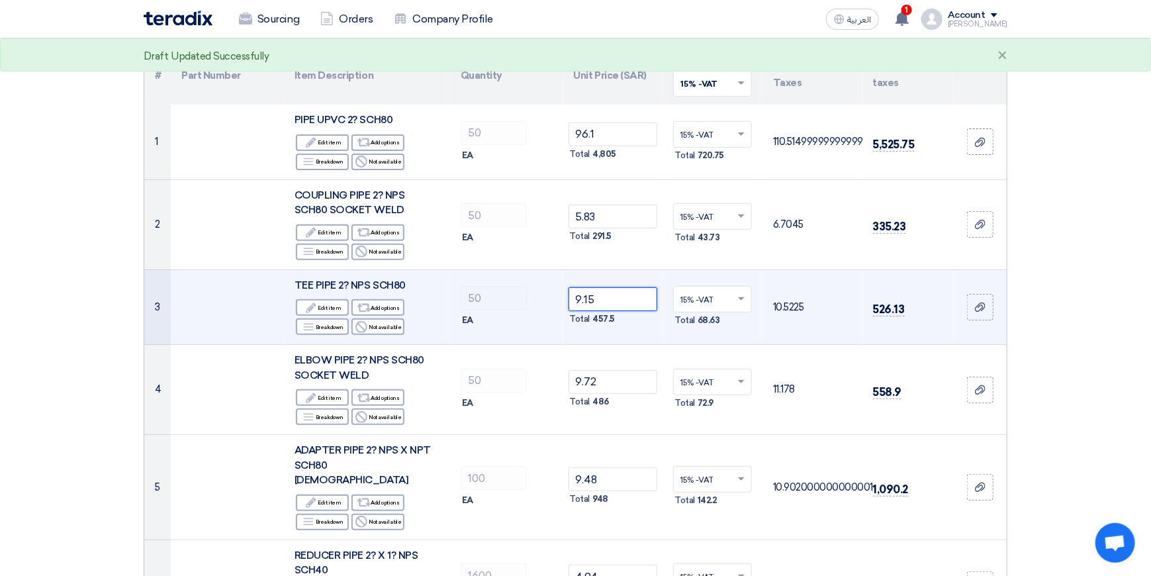
click at [619, 302] on input "9.15" at bounding box center [612, 299] width 89 height 24
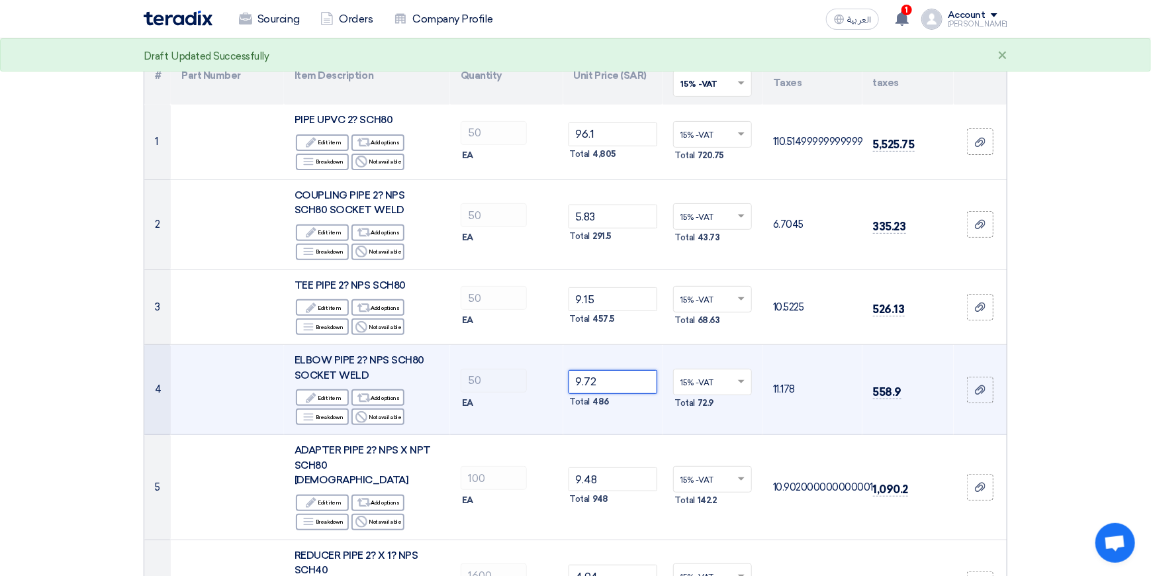
click at [611, 383] on input "9.72" at bounding box center [612, 382] width 89 height 24
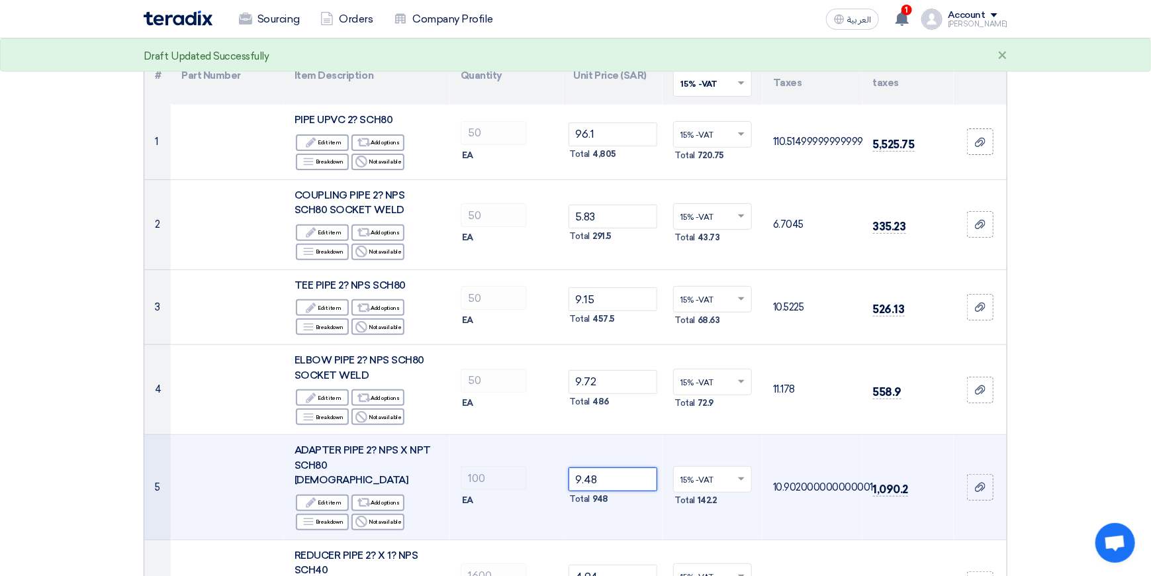
click at [611, 476] on input "9.48" at bounding box center [612, 479] width 89 height 24
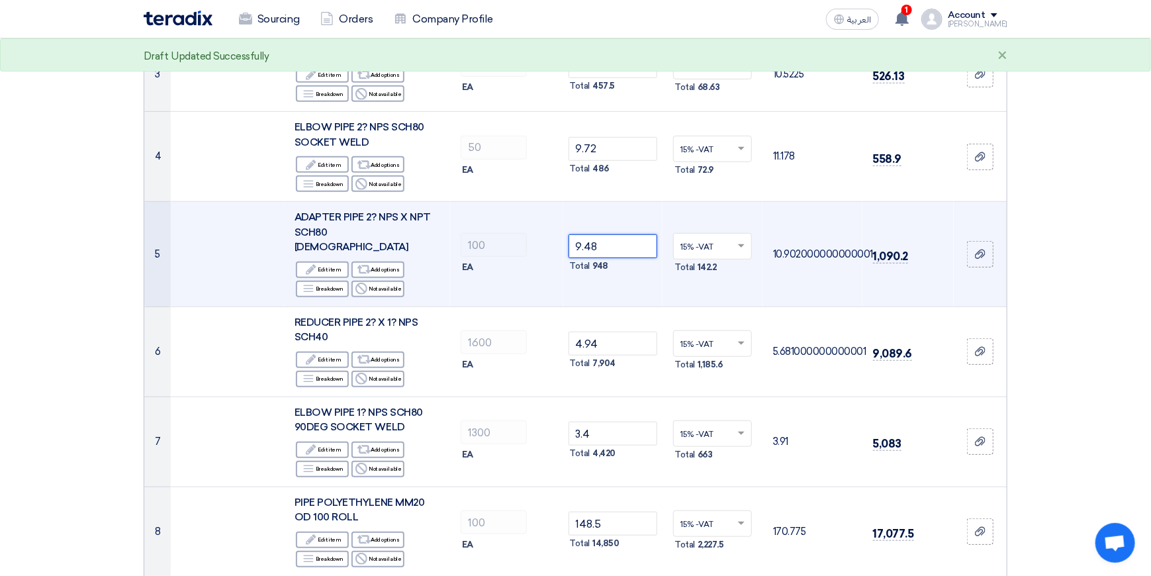
scroll to position [397, 0]
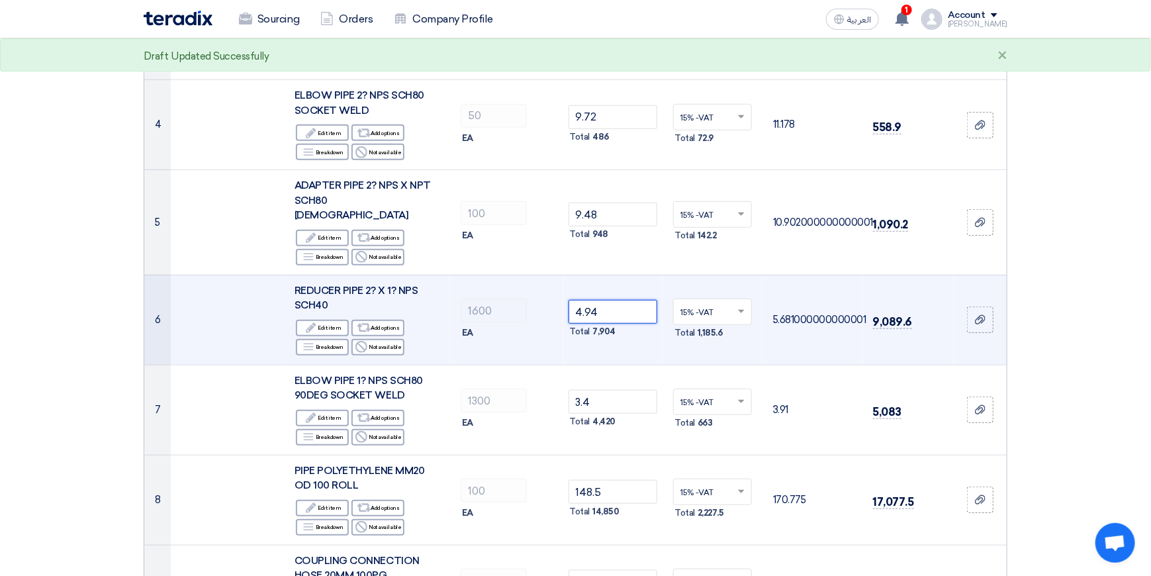
click at [622, 300] on input "4.94" at bounding box center [612, 312] width 89 height 24
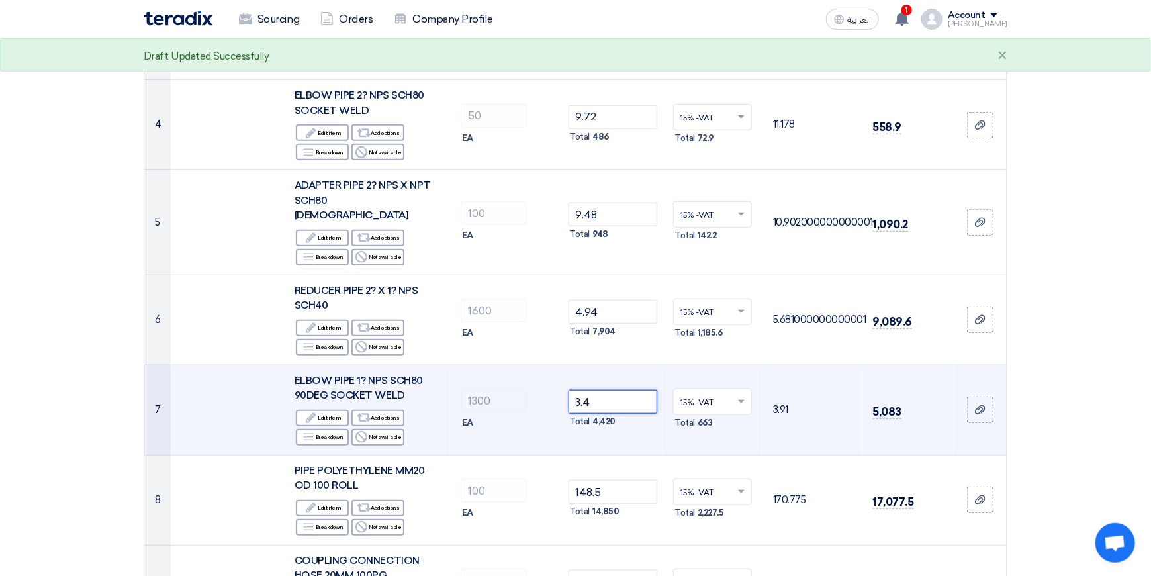
click at [617, 390] on input "3.4" at bounding box center [612, 402] width 89 height 24
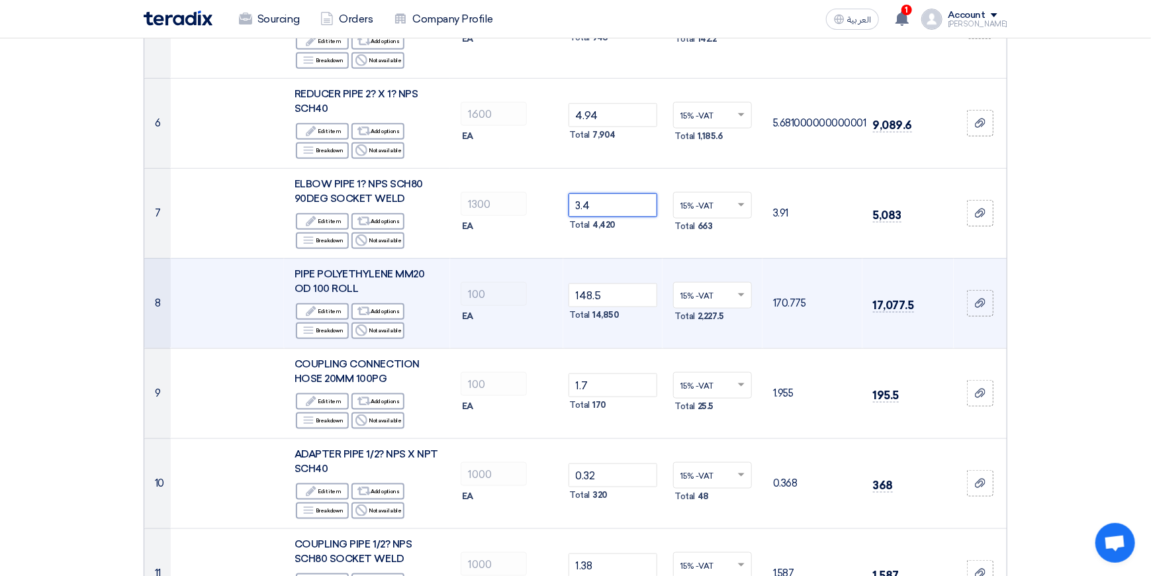
scroll to position [596, 0]
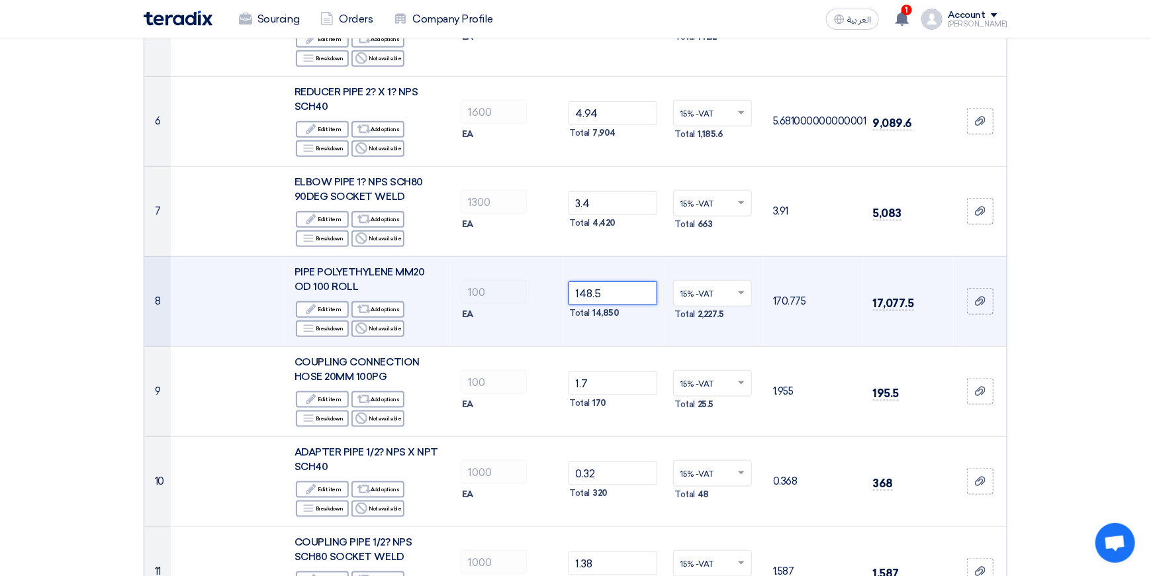
click at [625, 281] on input "148.5" at bounding box center [612, 293] width 89 height 24
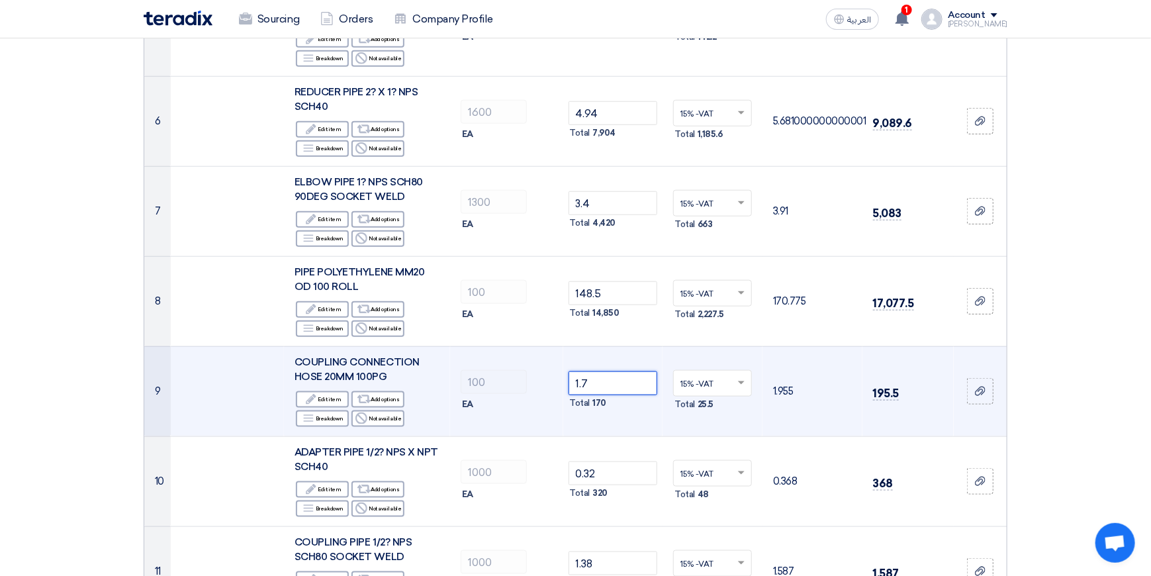
click at [623, 371] on input "1.7" at bounding box center [612, 383] width 89 height 24
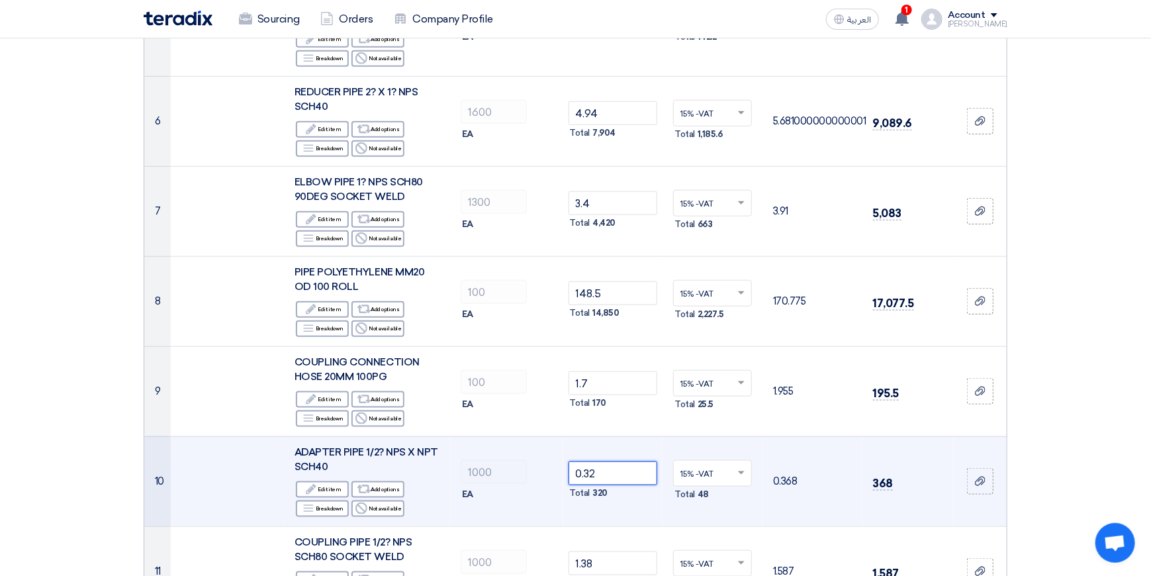
click at [615, 461] on input "0.32" at bounding box center [612, 473] width 89 height 24
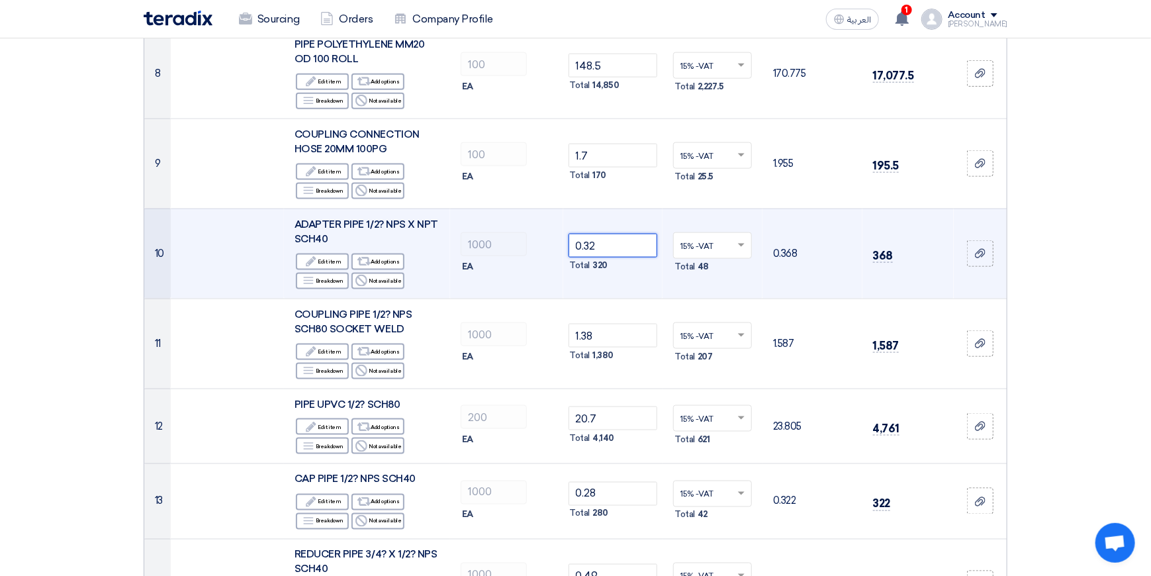
scroll to position [860, 0]
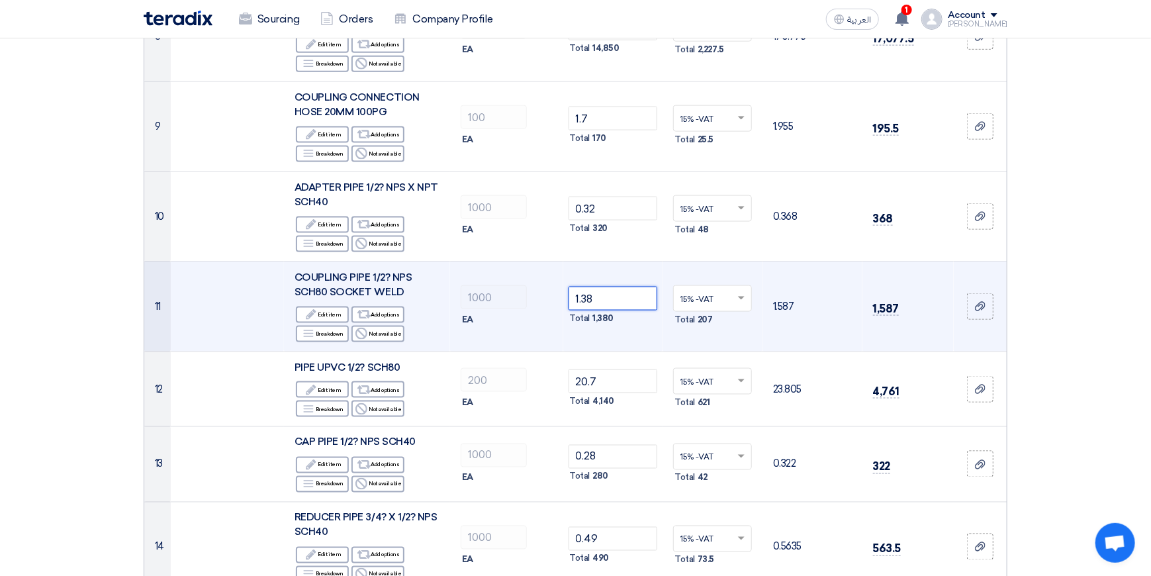
click at [630, 289] on input "1.38" at bounding box center [612, 299] width 89 height 24
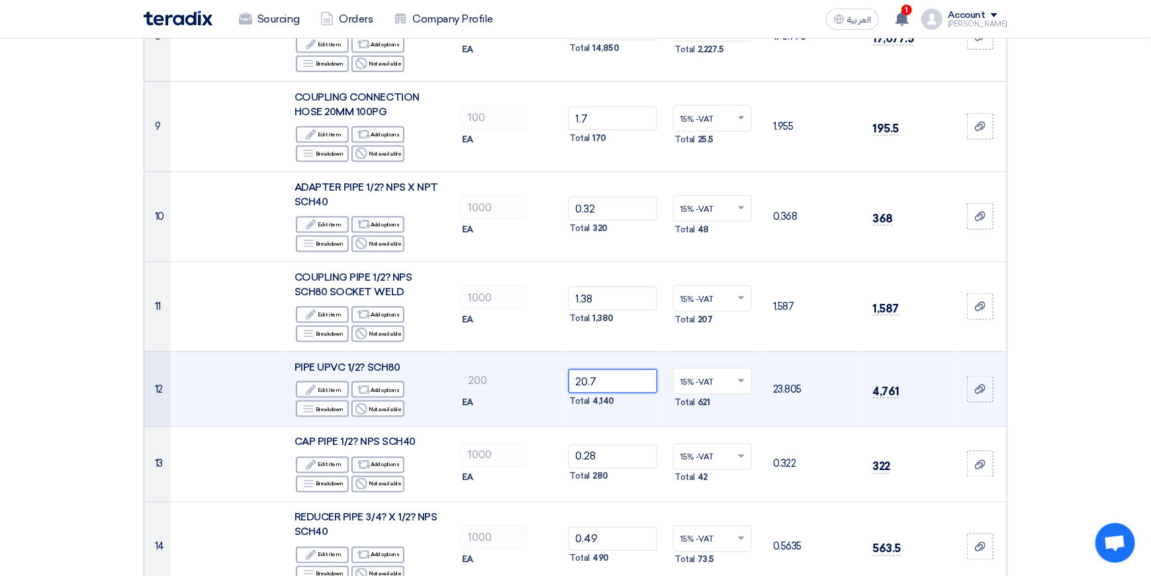
click at [615, 369] on input "20.7" at bounding box center [612, 381] width 89 height 24
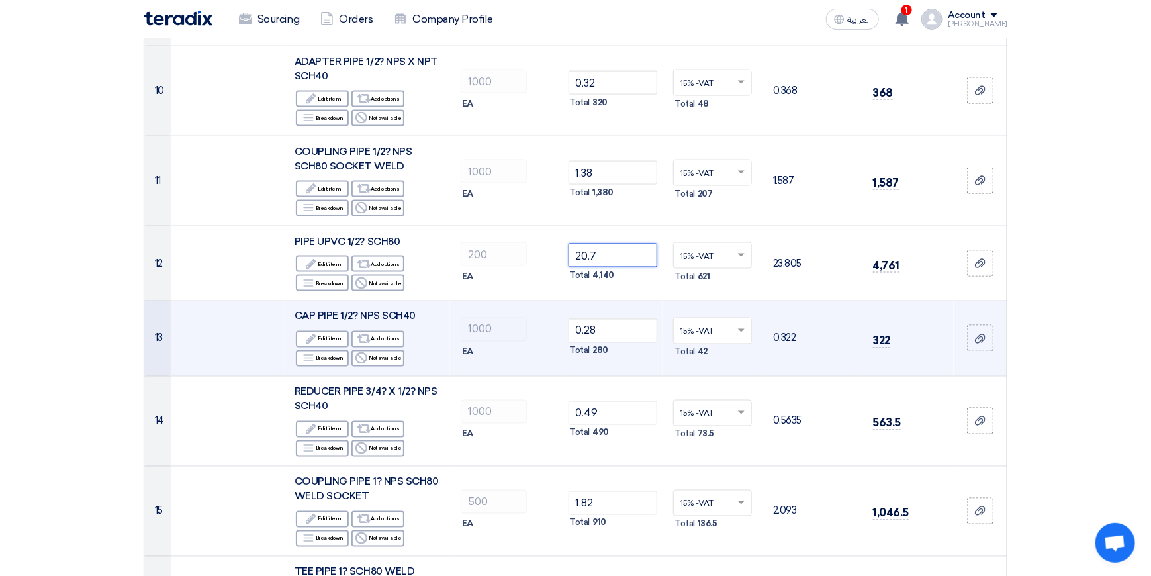
scroll to position [993, 0]
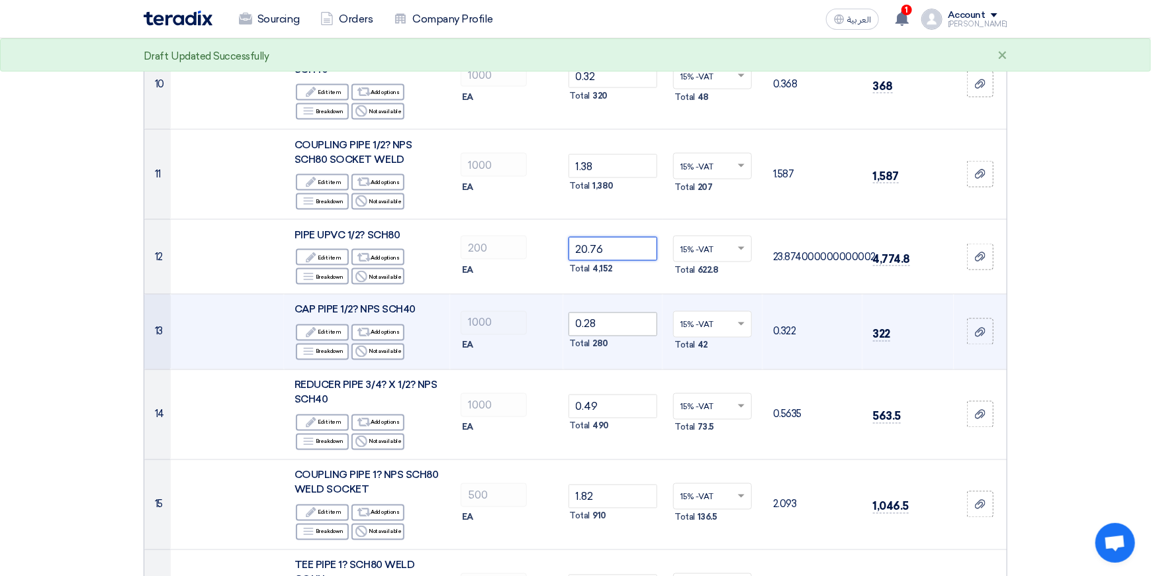
type input "20.76"
click at [629, 312] on input "0.28" at bounding box center [612, 324] width 89 height 24
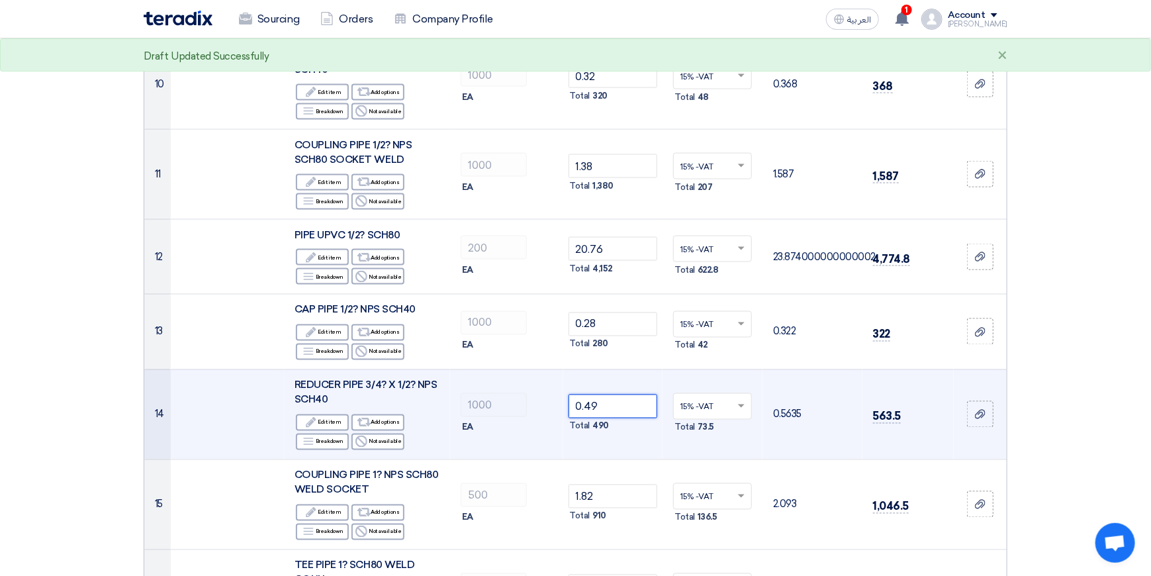
click at [606, 394] on input "0.49" at bounding box center [612, 406] width 89 height 24
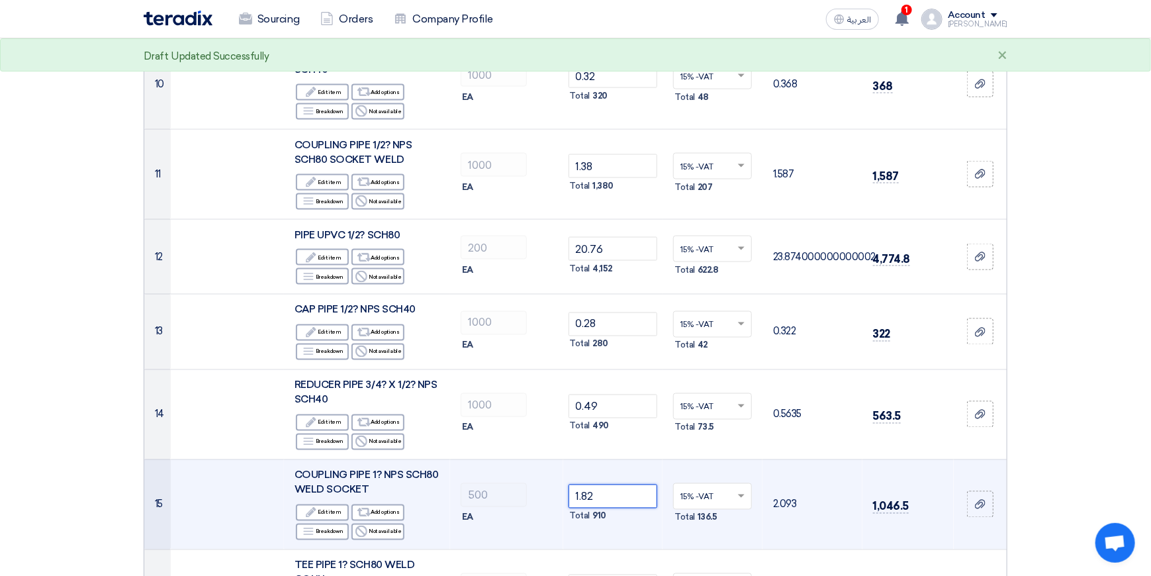
click at [606, 484] on input "1.82" at bounding box center [612, 496] width 89 height 24
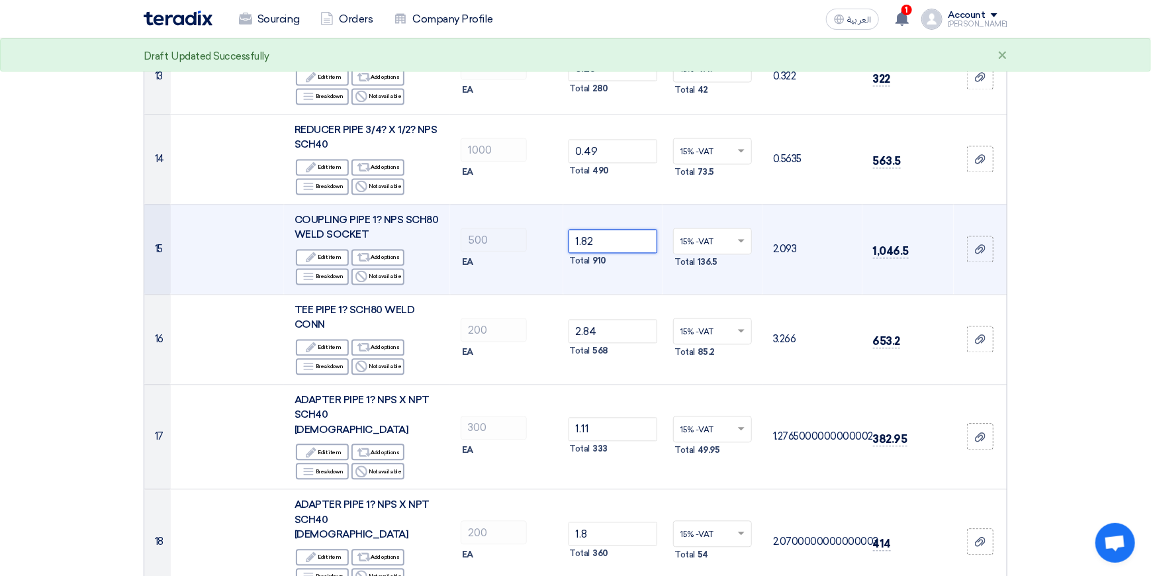
scroll to position [1257, 0]
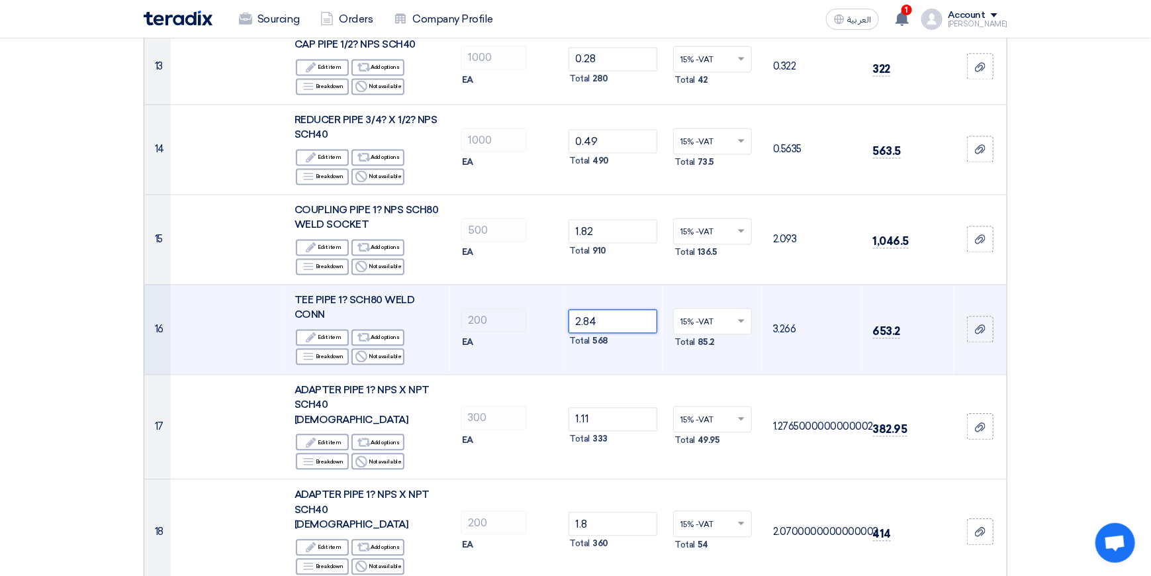
click at [615, 310] on input "2.84" at bounding box center [612, 322] width 89 height 24
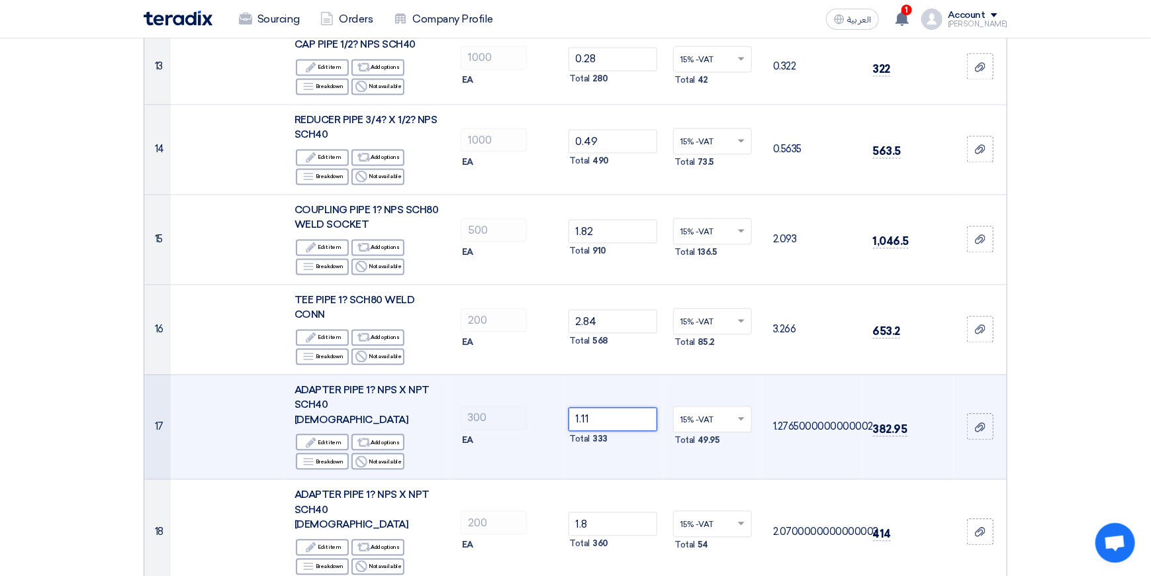
click at [616, 408] on input "1.11" at bounding box center [612, 420] width 89 height 24
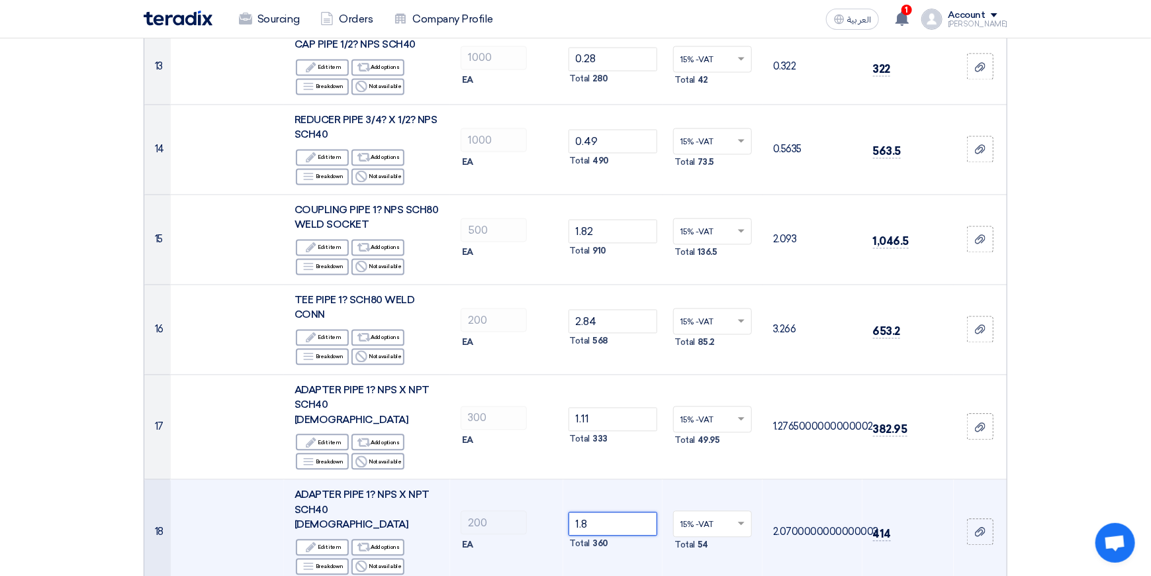
click at [615, 512] on input "1.8" at bounding box center [612, 524] width 89 height 24
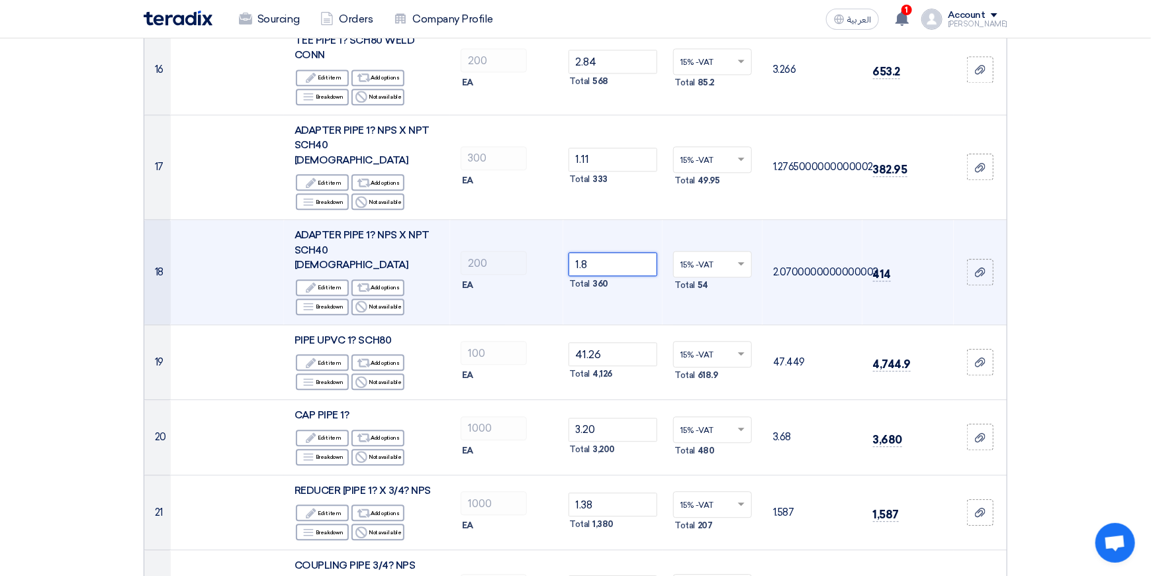
scroll to position [1522, 0]
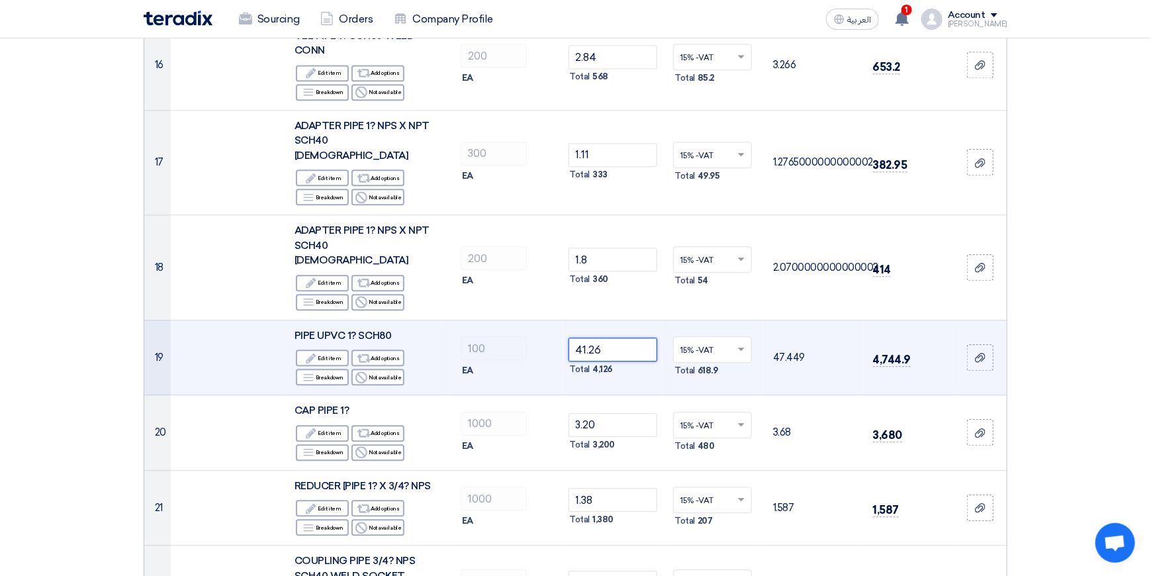
click at [619, 338] on input "41.26" at bounding box center [612, 350] width 89 height 24
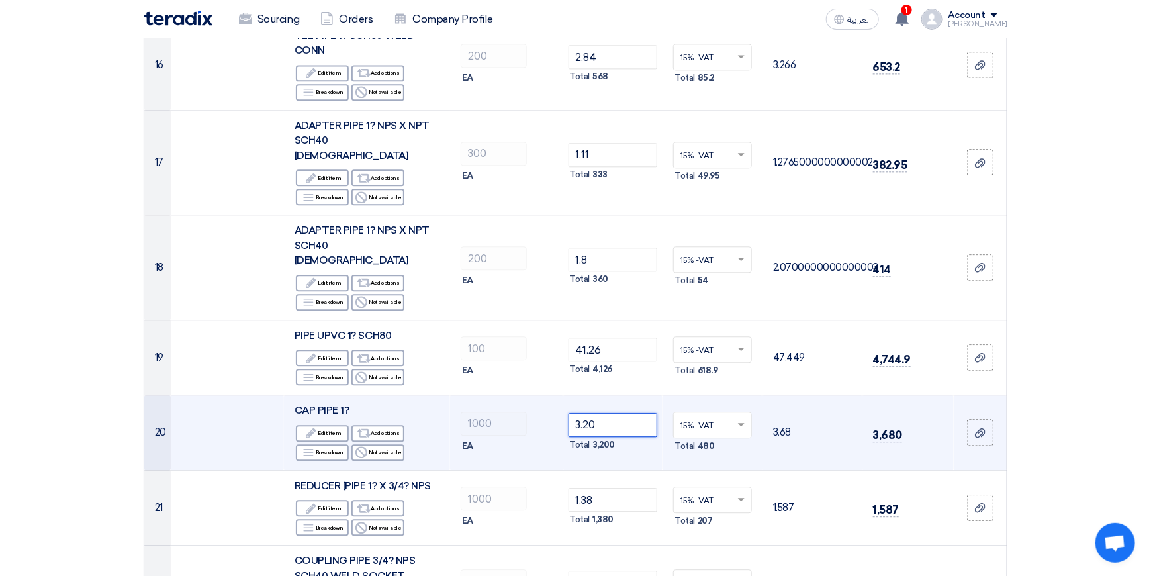
click at [617, 413] on input "3.20" at bounding box center [612, 425] width 89 height 24
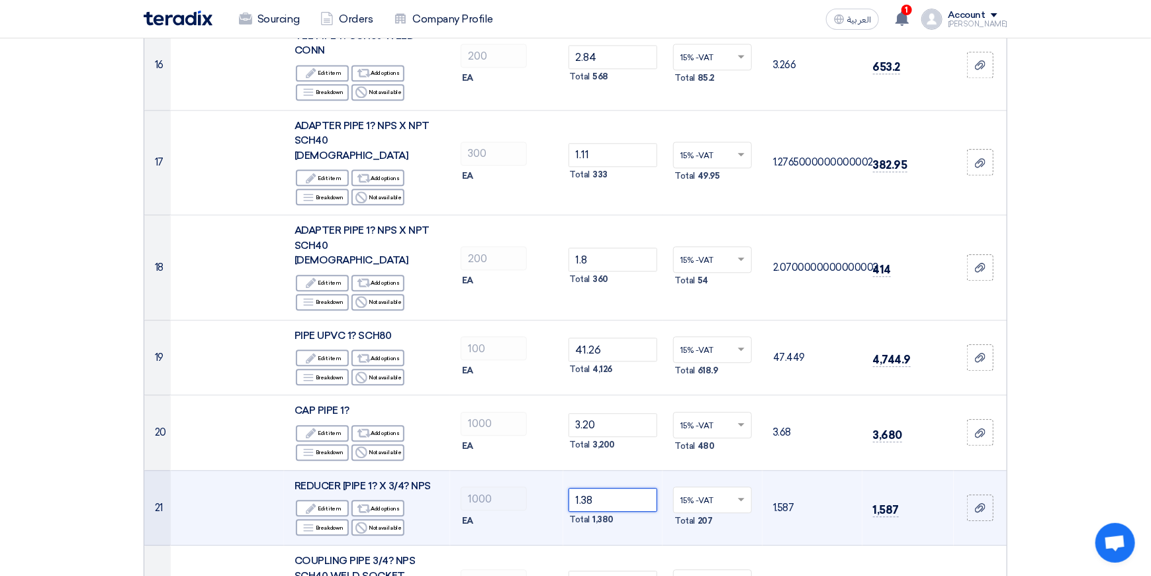
click at [620, 488] on input "1.38" at bounding box center [612, 500] width 89 height 24
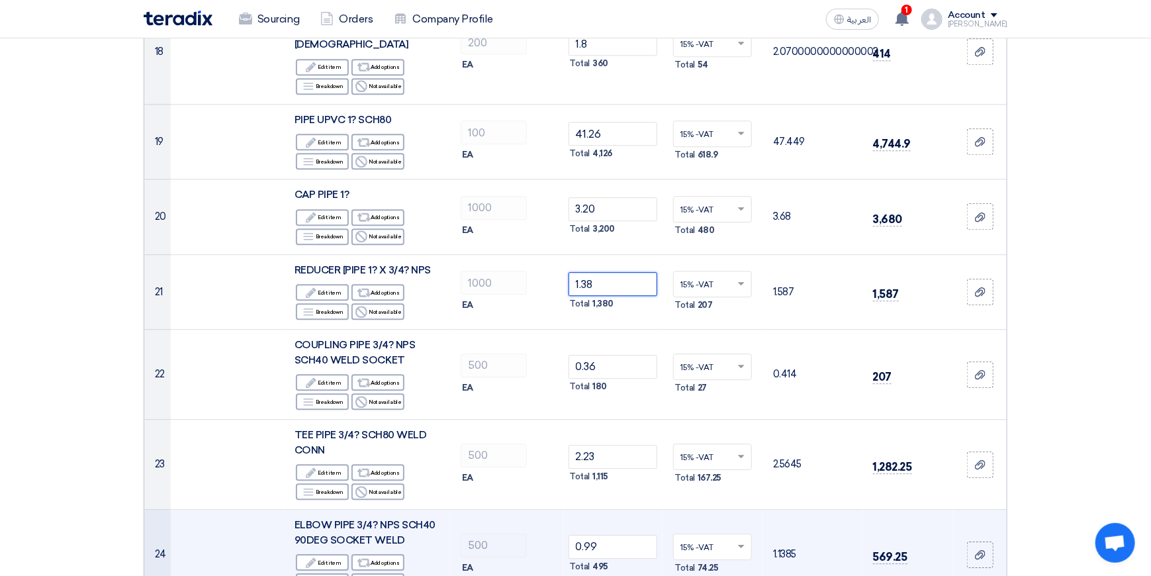
scroll to position [1787, 0]
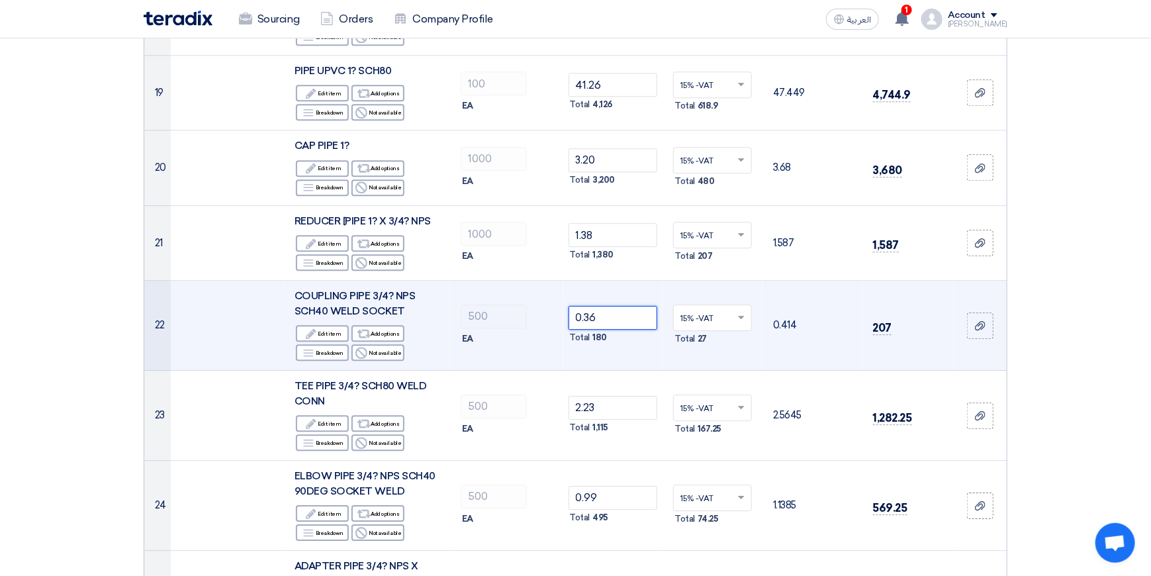
click at [622, 306] on input "0.36" at bounding box center [612, 318] width 89 height 24
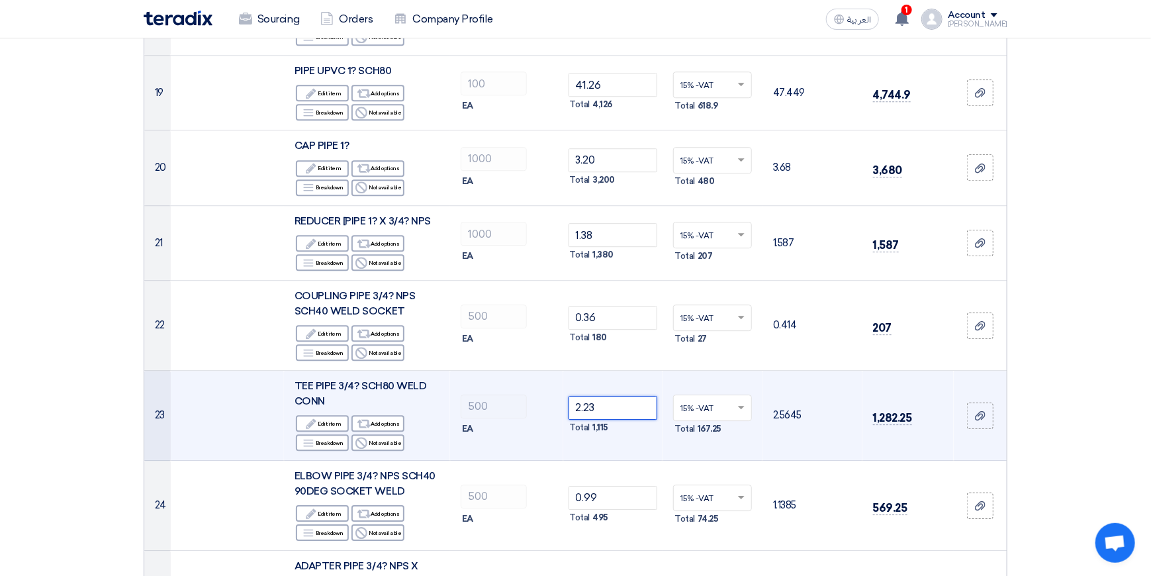
click at [613, 396] on input "2.23" at bounding box center [612, 408] width 89 height 24
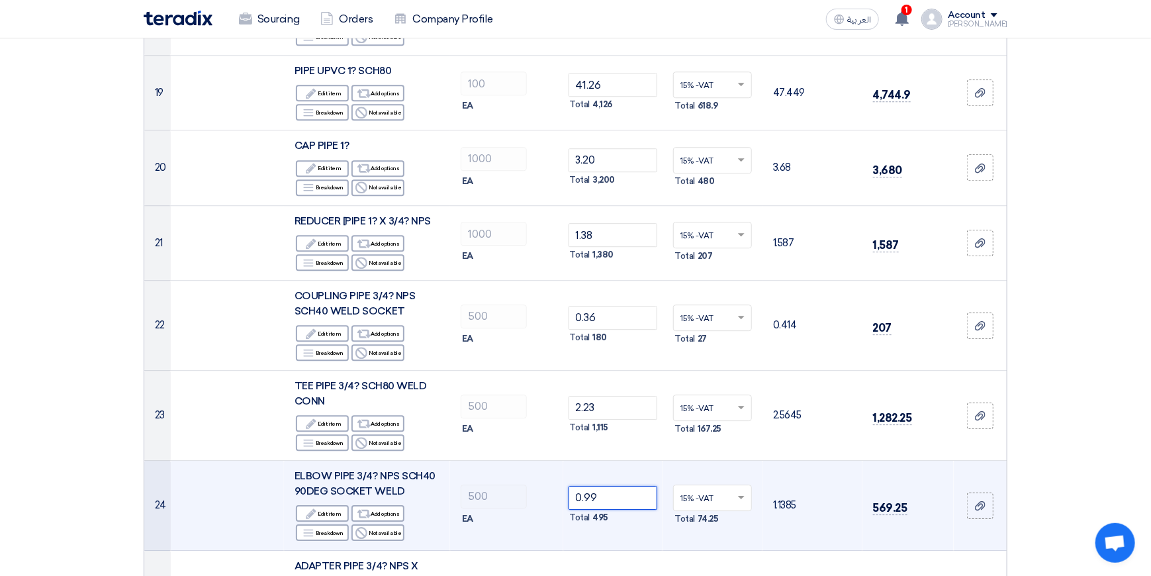
click at [619, 486] on input "0.99" at bounding box center [612, 498] width 89 height 24
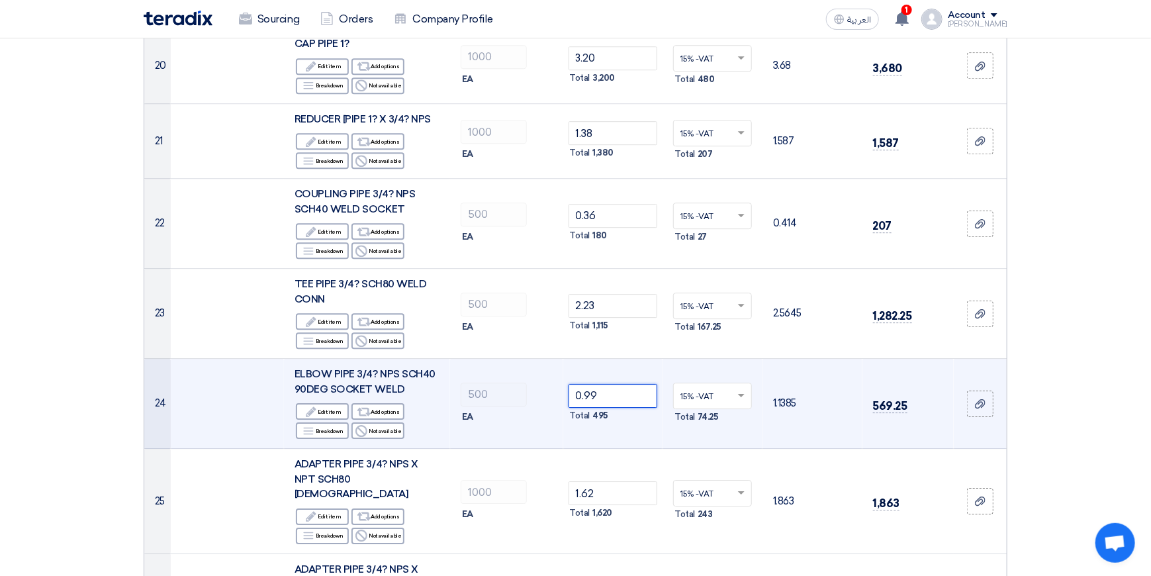
scroll to position [1985, 0]
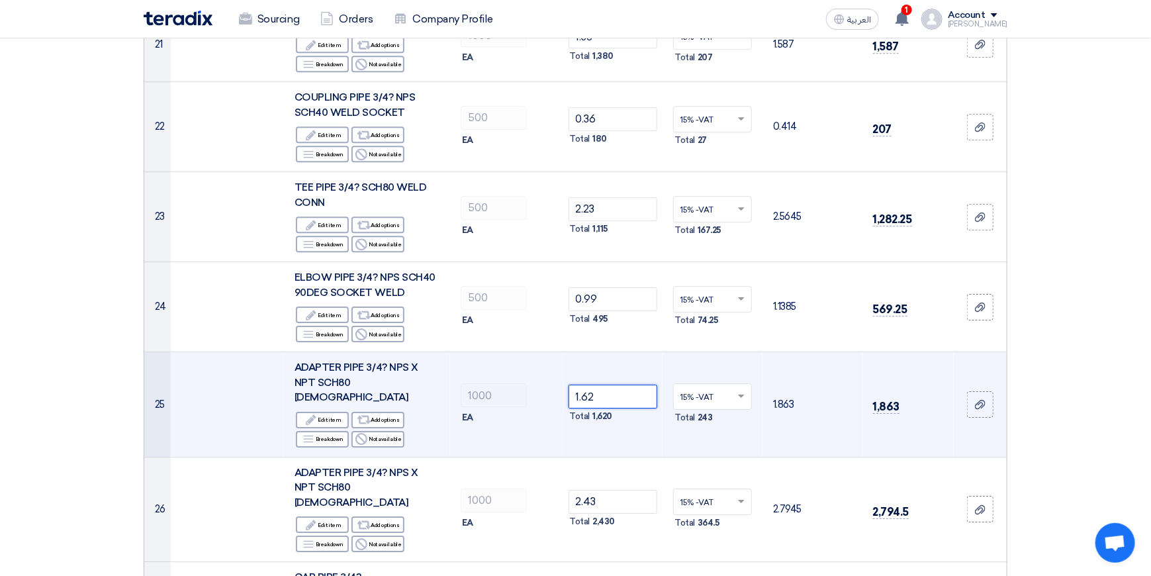
click at [615, 384] on input "1.62" at bounding box center [612, 396] width 89 height 24
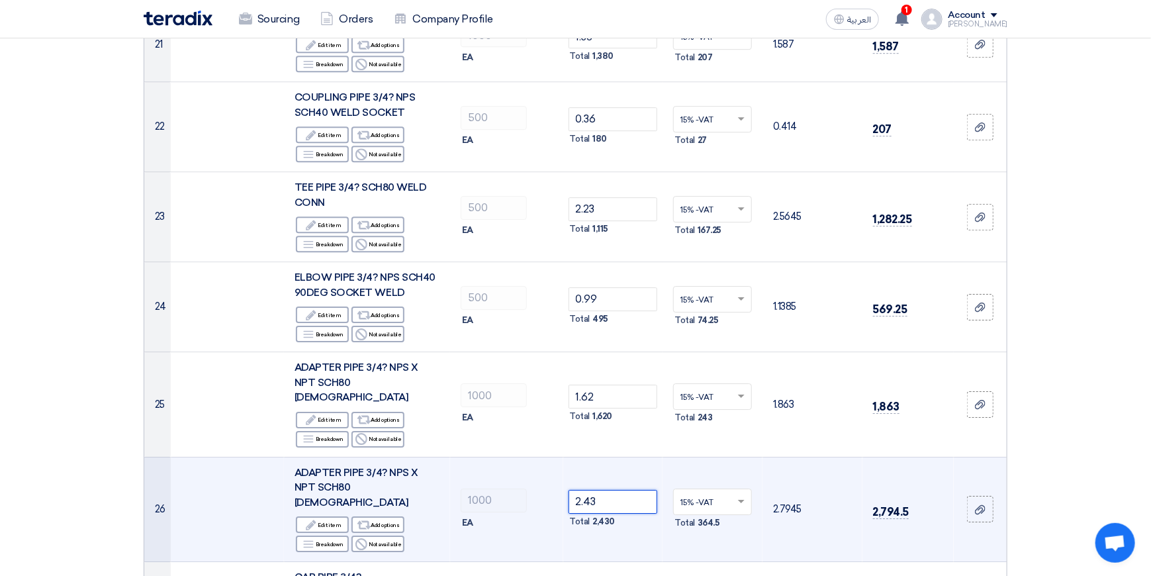
click at [610, 490] on input "2.43" at bounding box center [612, 502] width 89 height 24
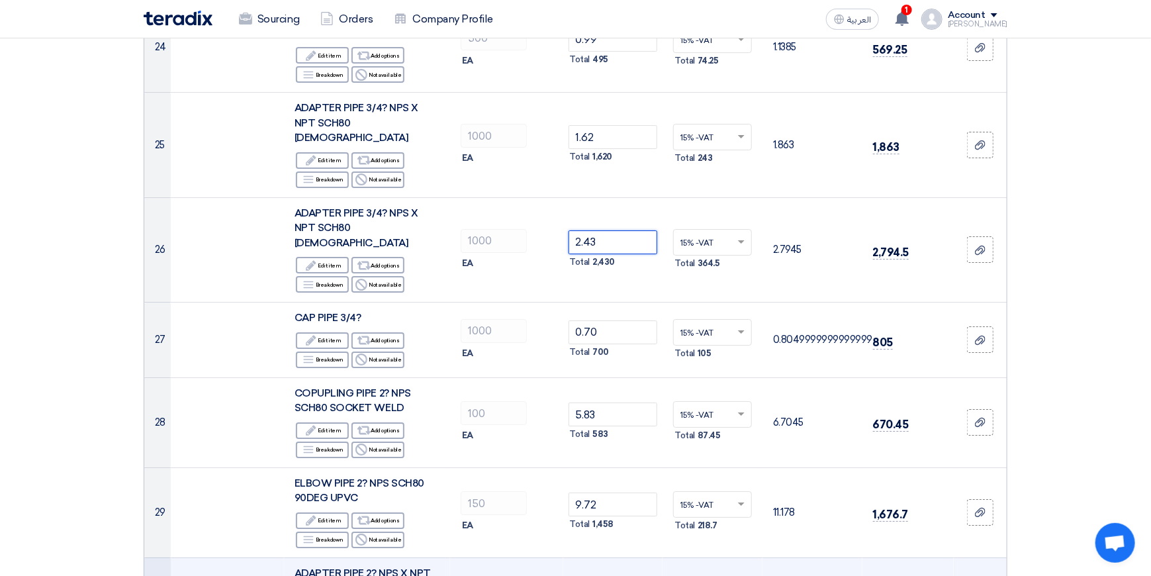
scroll to position [2250, 0]
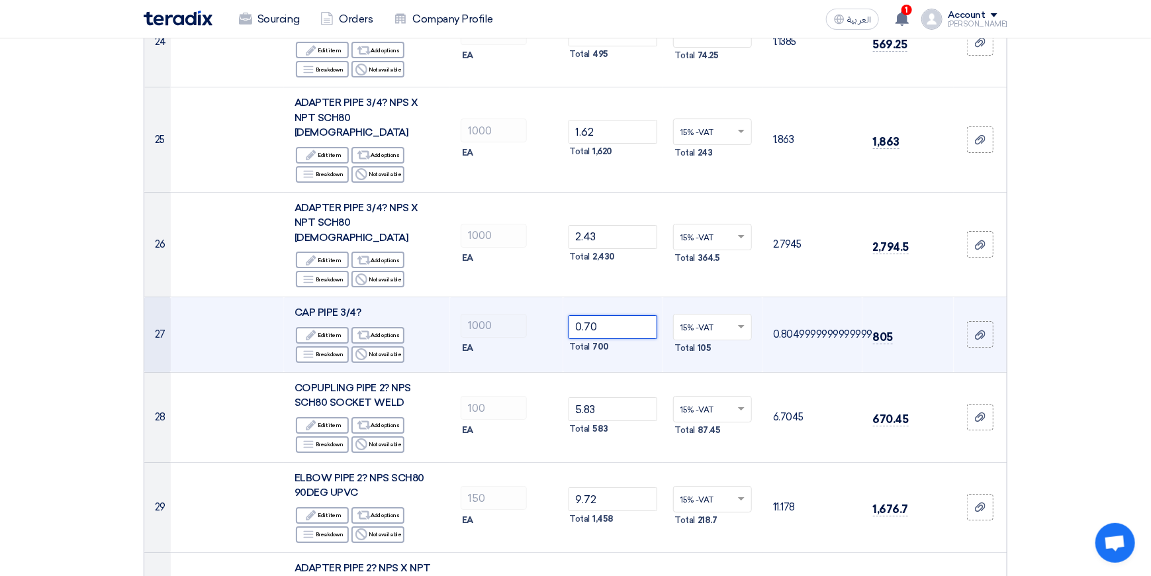
click at [604, 315] on input "0.70" at bounding box center [612, 327] width 89 height 24
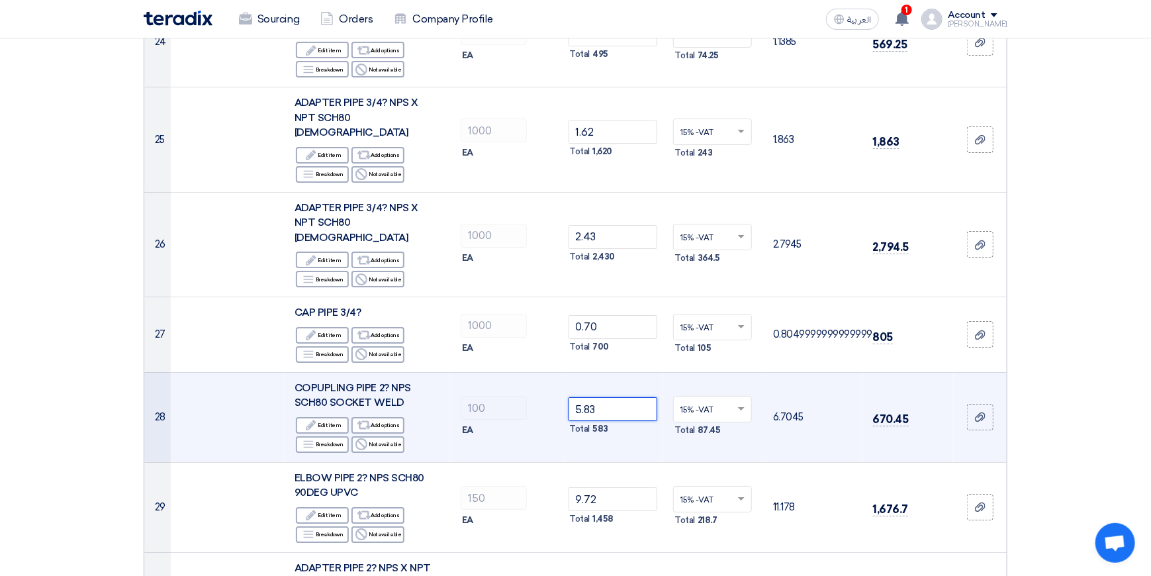
click at [613, 397] on input "5.83" at bounding box center [612, 409] width 89 height 24
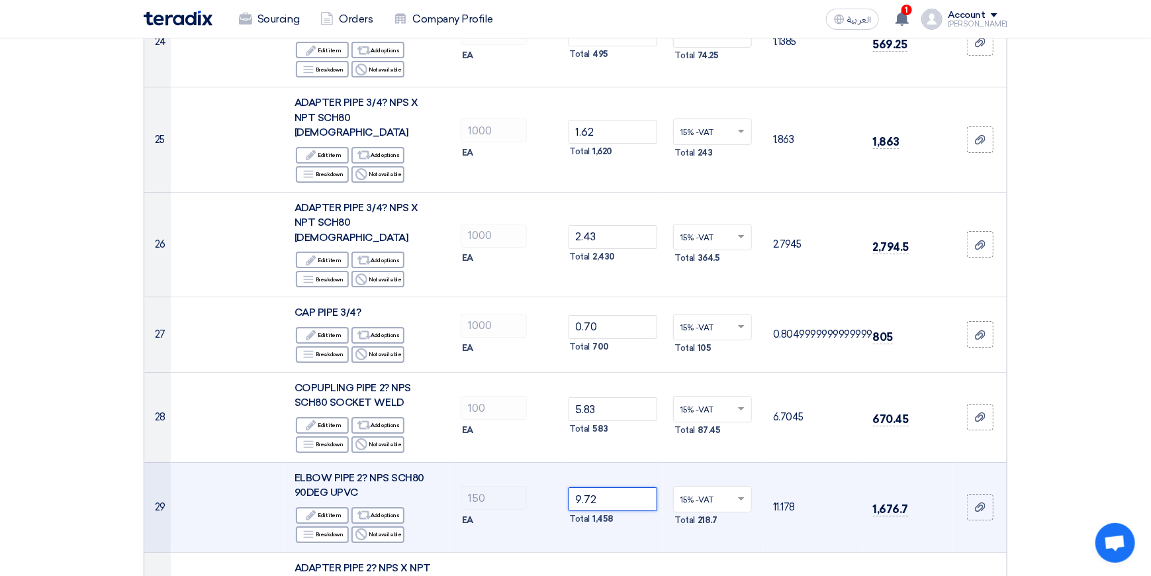
click at [603, 487] on input "9.72" at bounding box center [612, 499] width 89 height 24
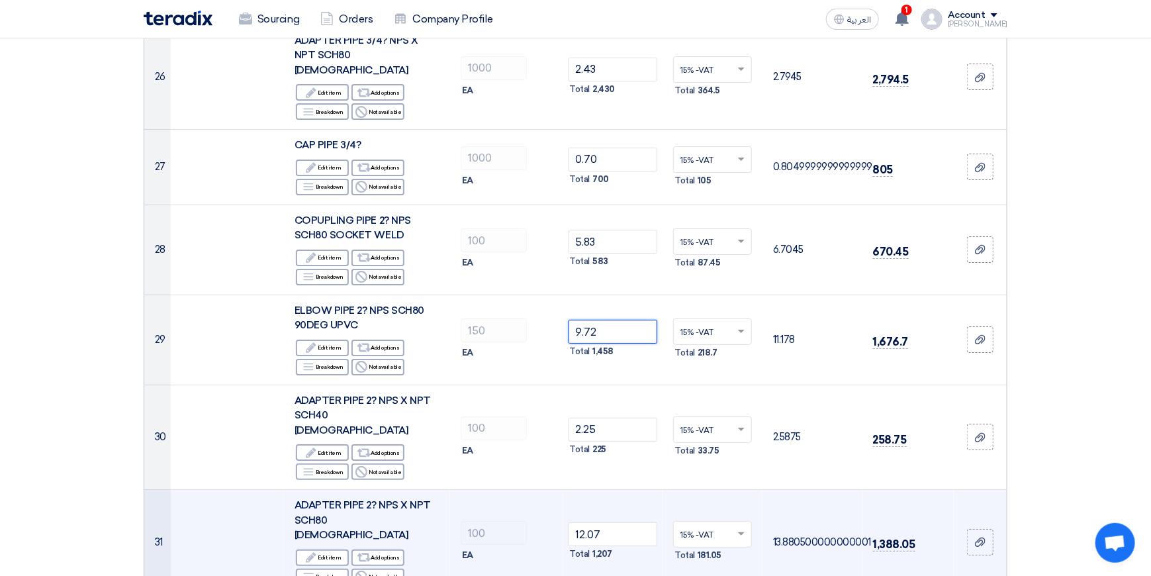
scroll to position [2449, 0]
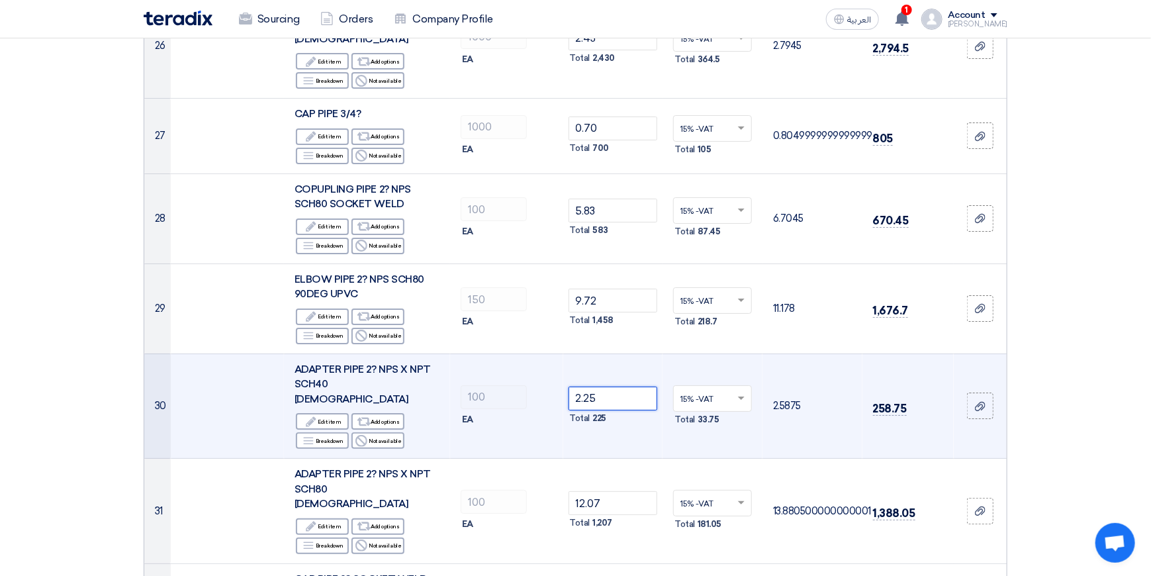
click at [621, 386] on input "2.25" at bounding box center [612, 398] width 89 height 24
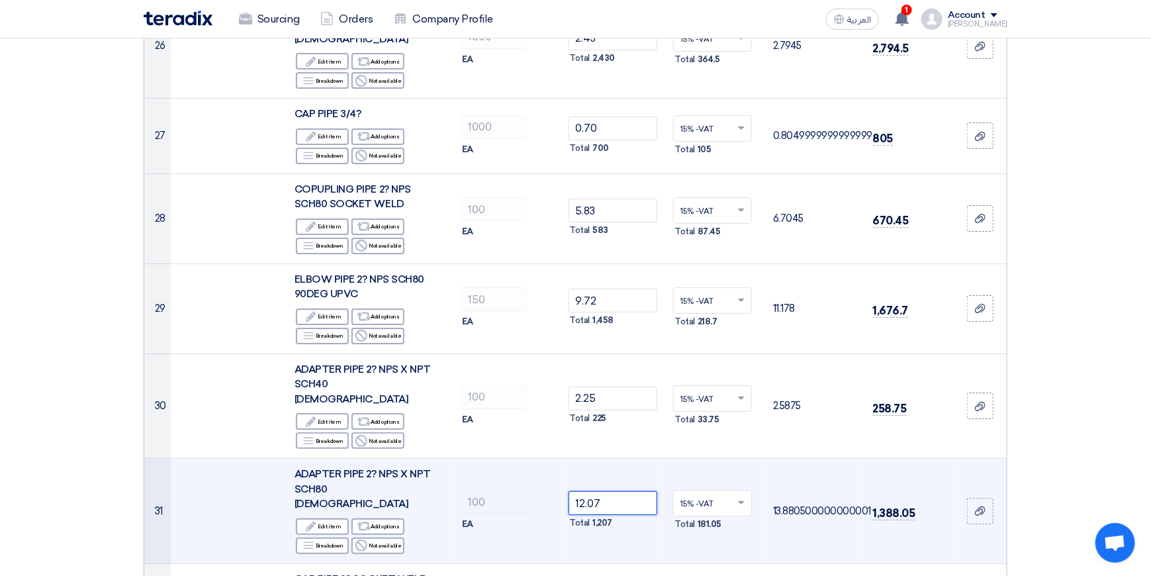
click at [610, 491] on input "12.07" at bounding box center [612, 503] width 89 height 24
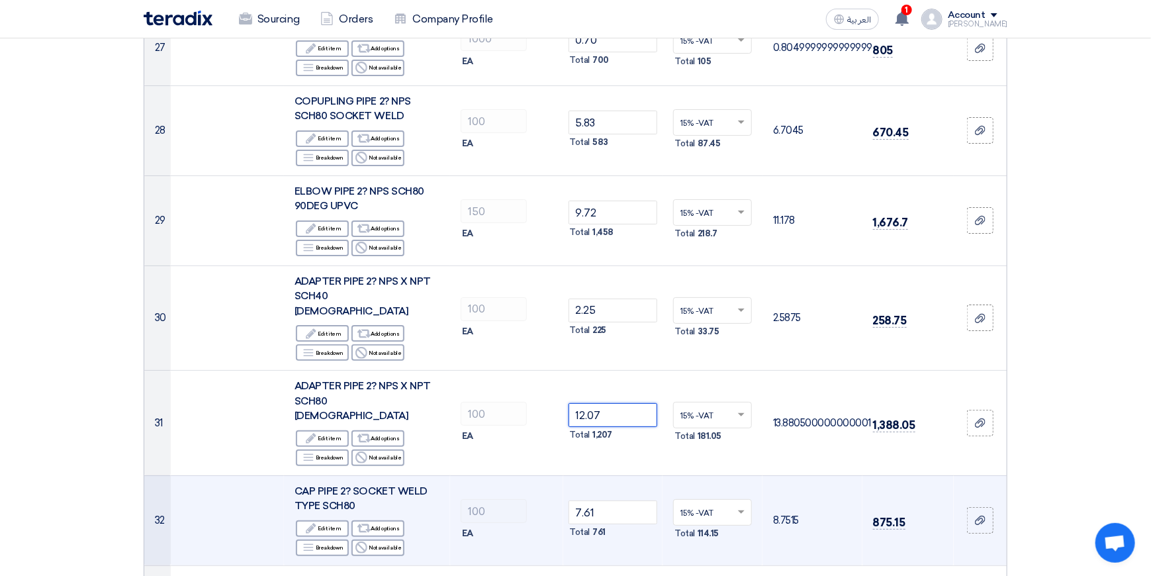
scroll to position [2581, 0]
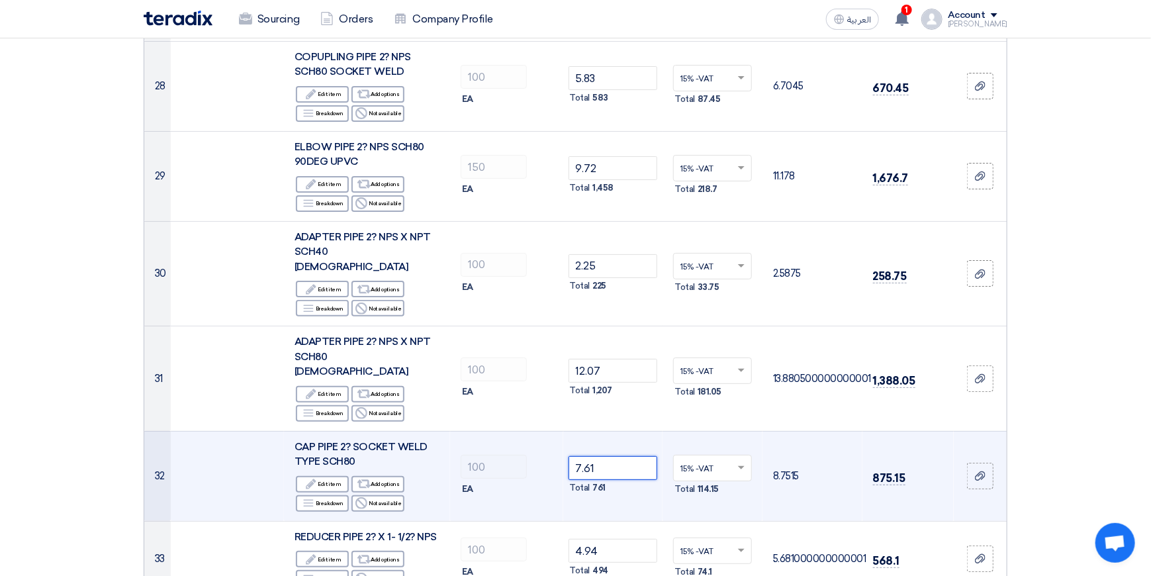
click at [621, 456] on input "7.61" at bounding box center [612, 468] width 89 height 24
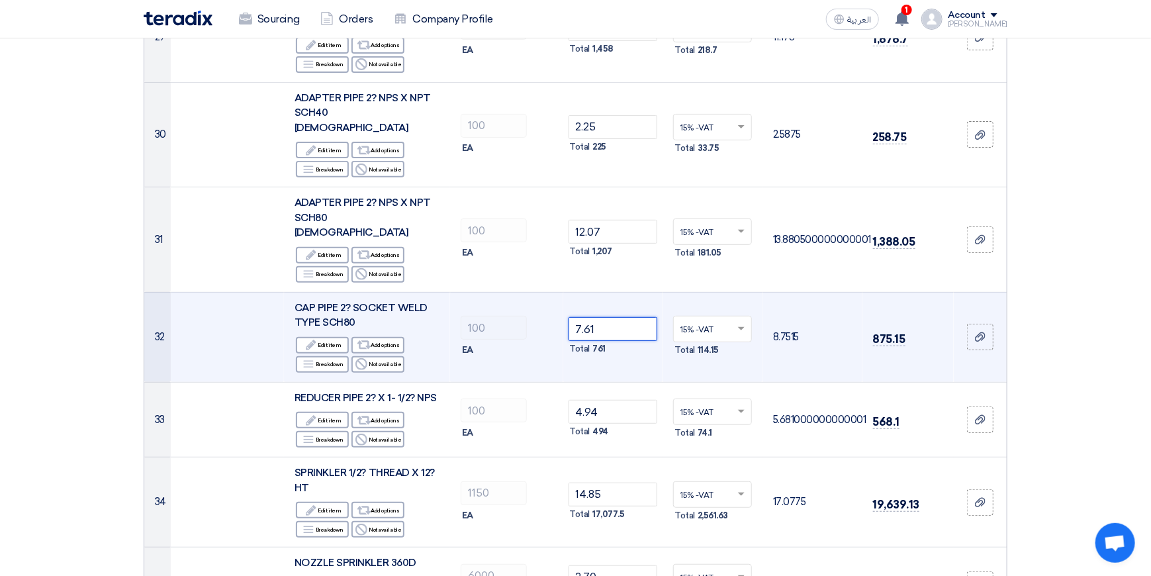
scroll to position [2779, 0]
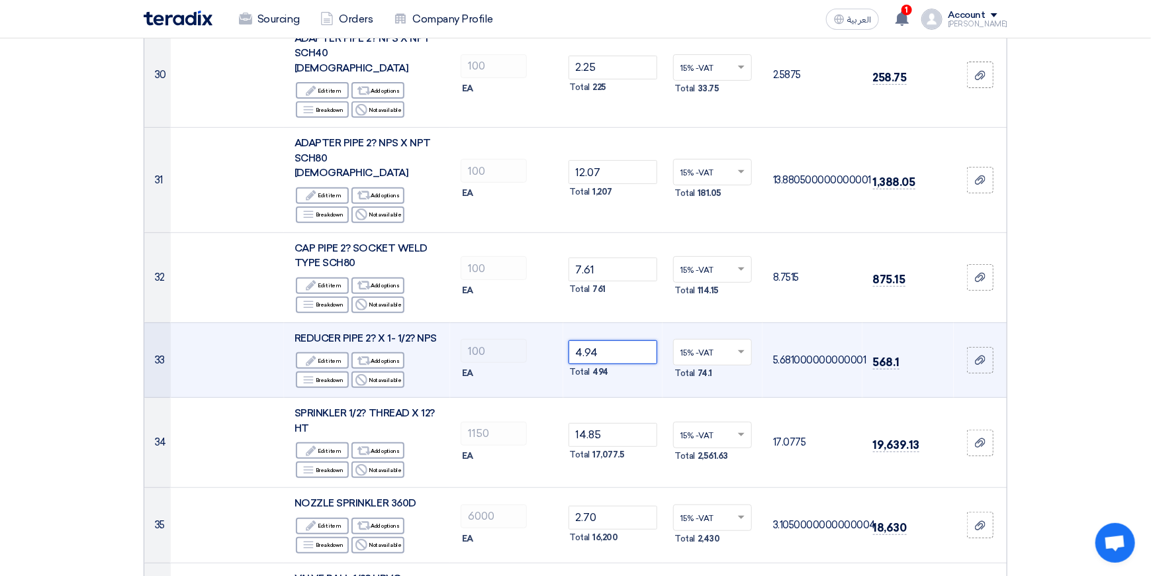
click at [620, 340] on input "4.94" at bounding box center [612, 352] width 89 height 24
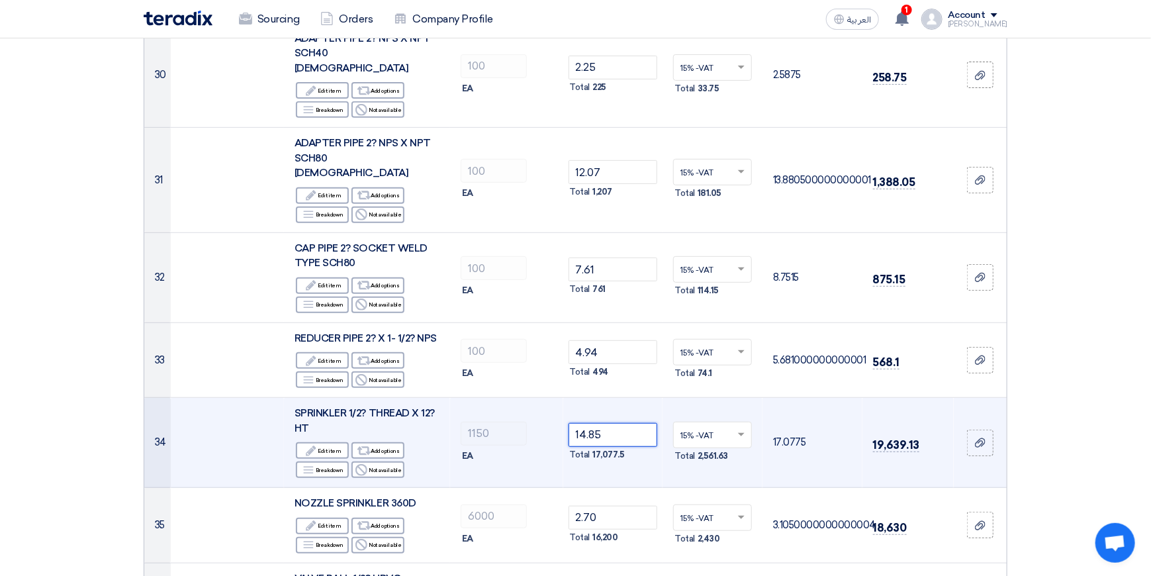
click at [617, 423] on input "14.85" at bounding box center [612, 435] width 89 height 24
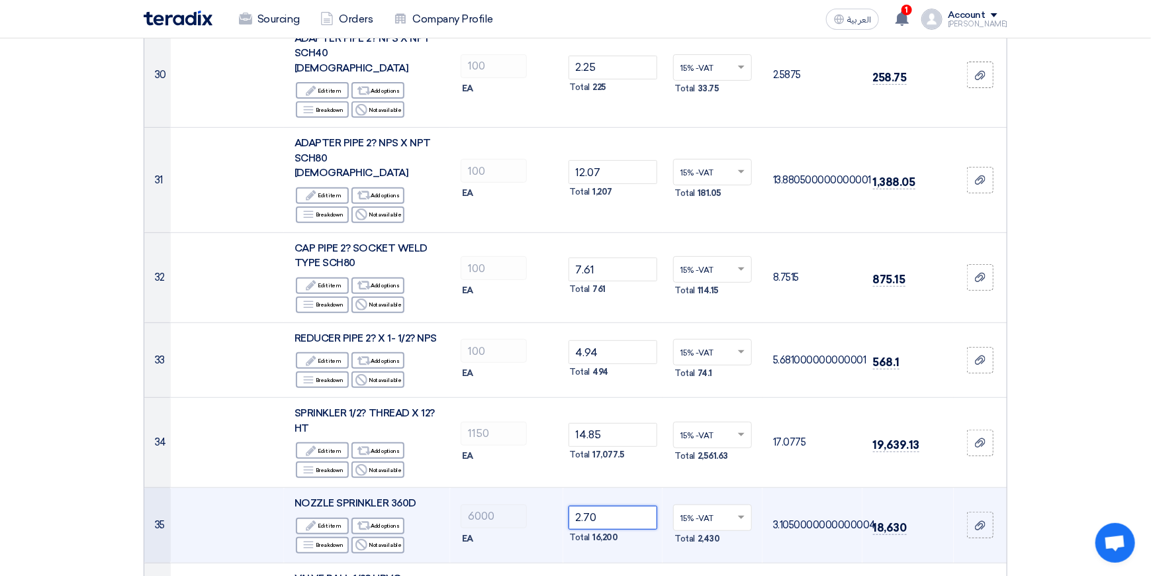
click at [622, 506] on input "2.70" at bounding box center [612, 518] width 89 height 24
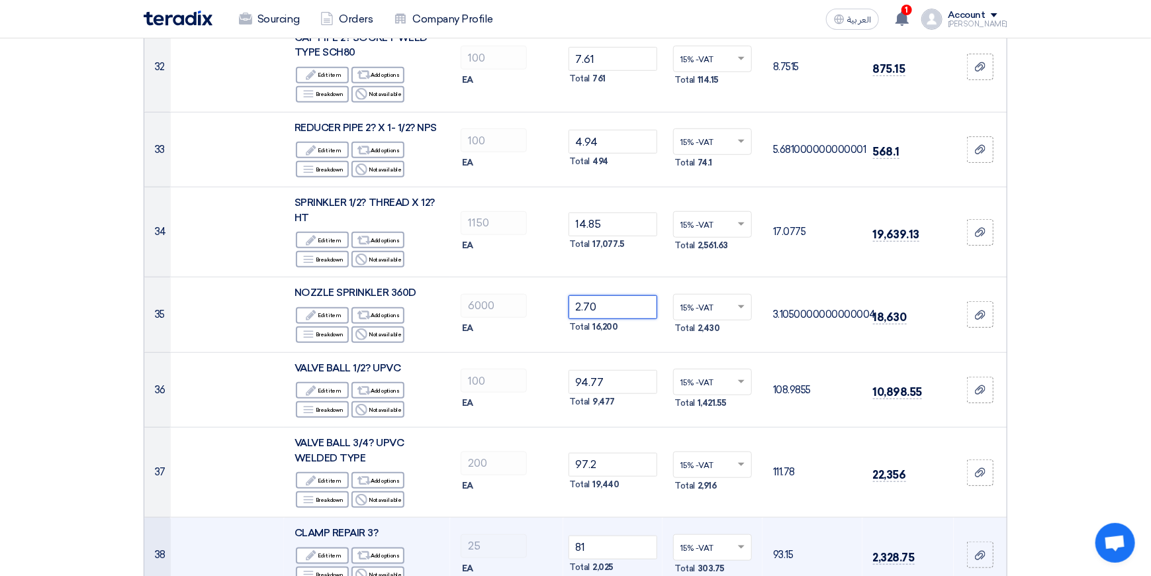
scroll to position [3044, 0]
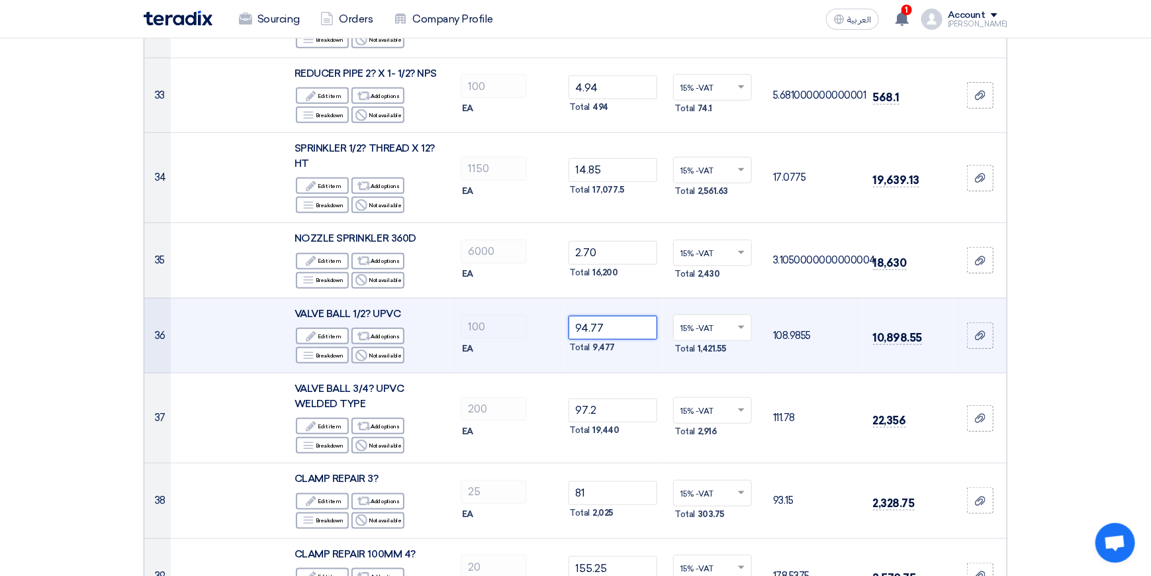
click at [618, 316] on input "94.77" at bounding box center [612, 328] width 89 height 24
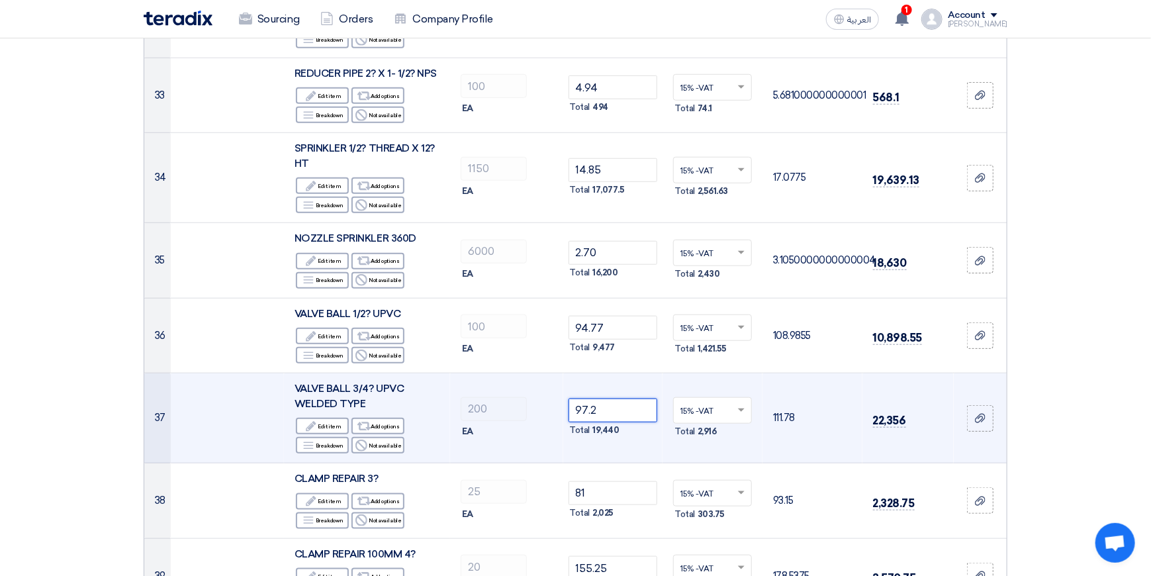
click at [613, 398] on input "97.2" at bounding box center [612, 410] width 89 height 24
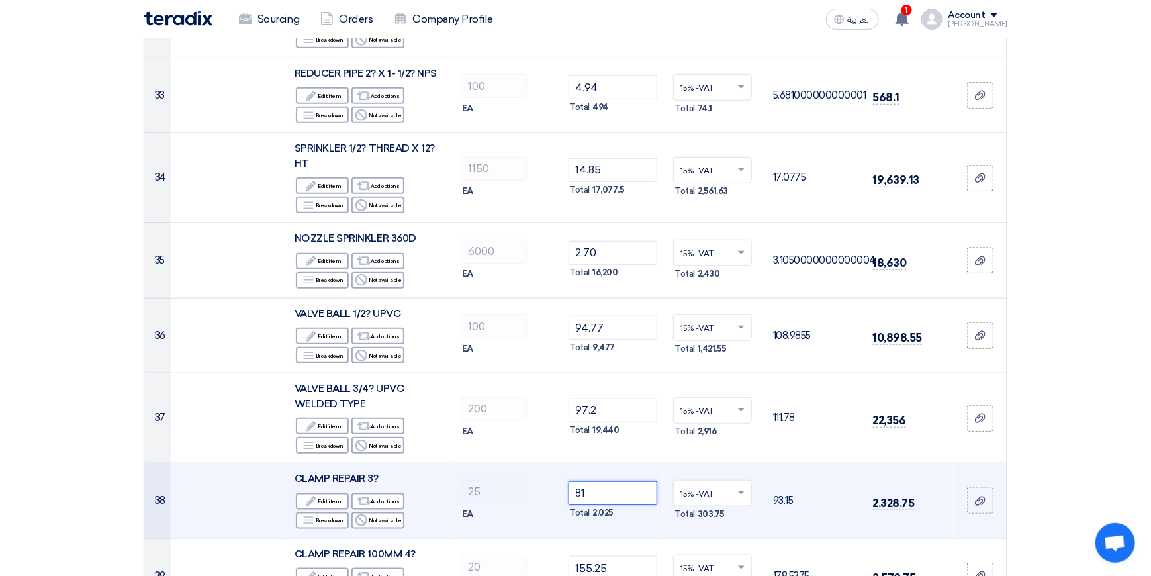
click at [611, 481] on input "81" at bounding box center [612, 493] width 89 height 24
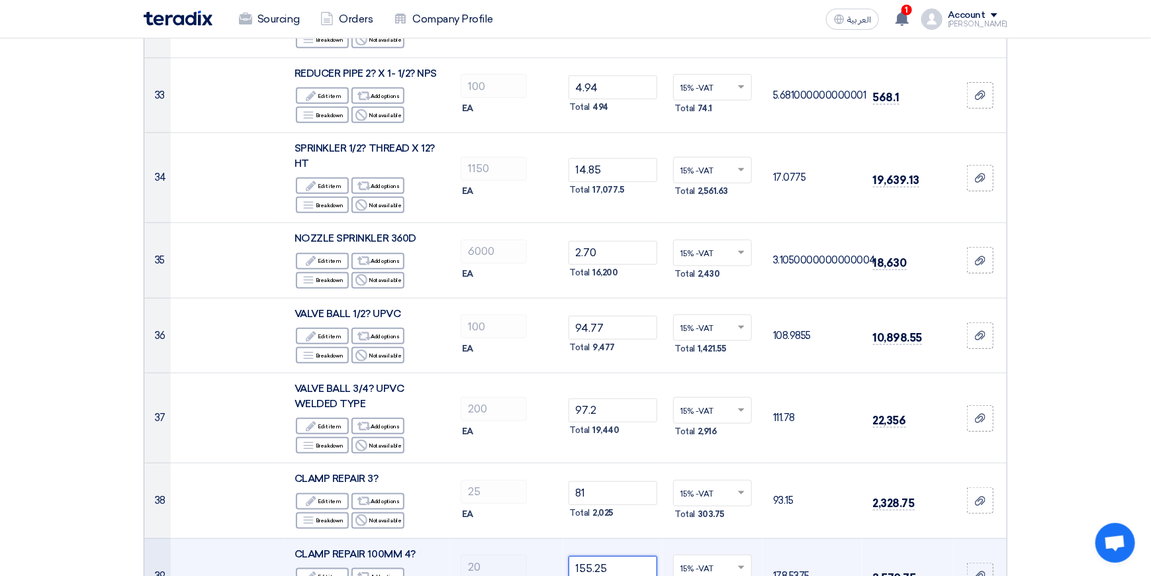
click at [615, 556] on input "155.25" at bounding box center [612, 568] width 89 height 24
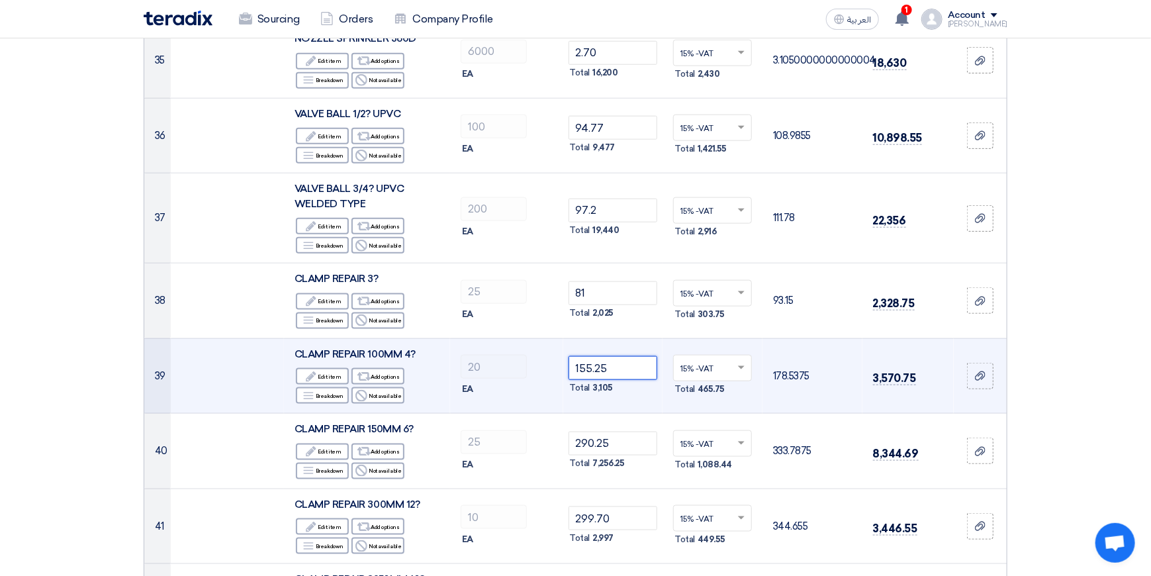
scroll to position [3309, 0]
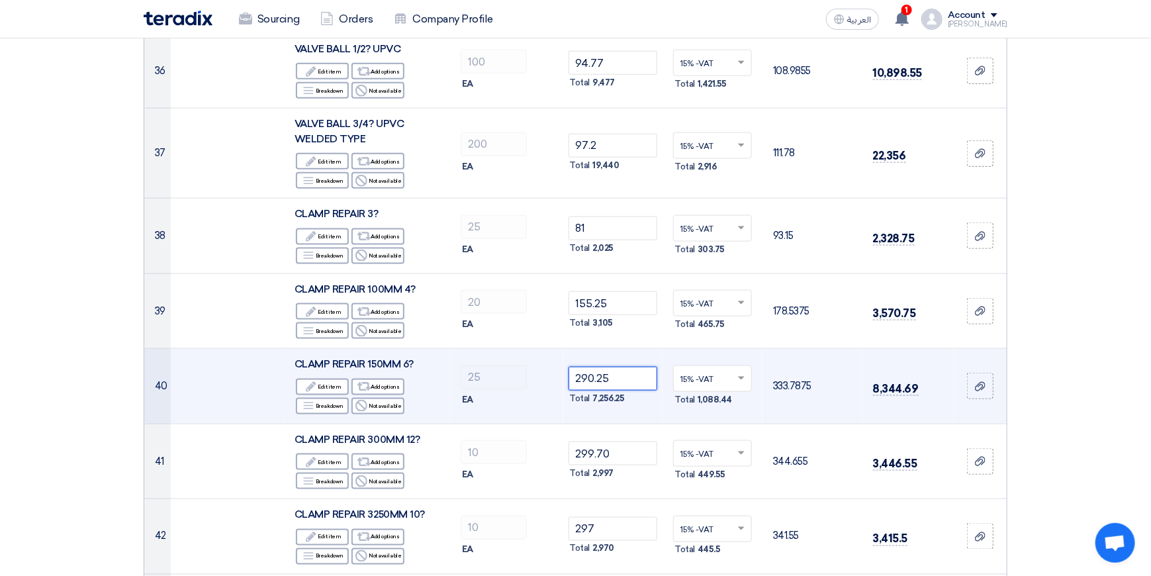
click at [621, 367] on input "290.25" at bounding box center [612, 379] width 89 height 24
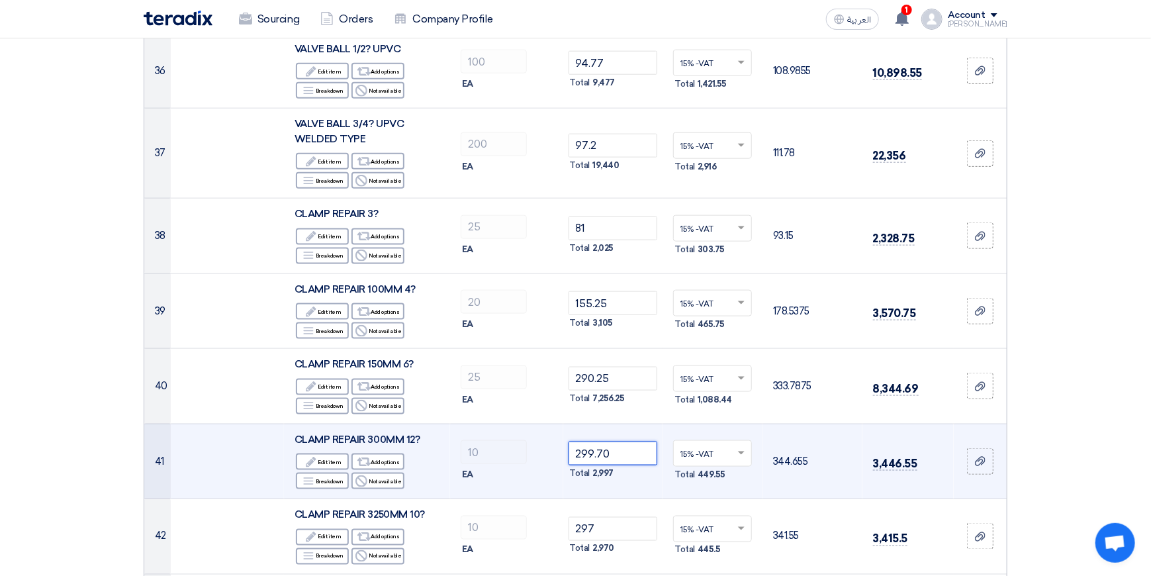
click at [623, 441] on input "299.70" at bounding box center [612, 453] width 89 height 24
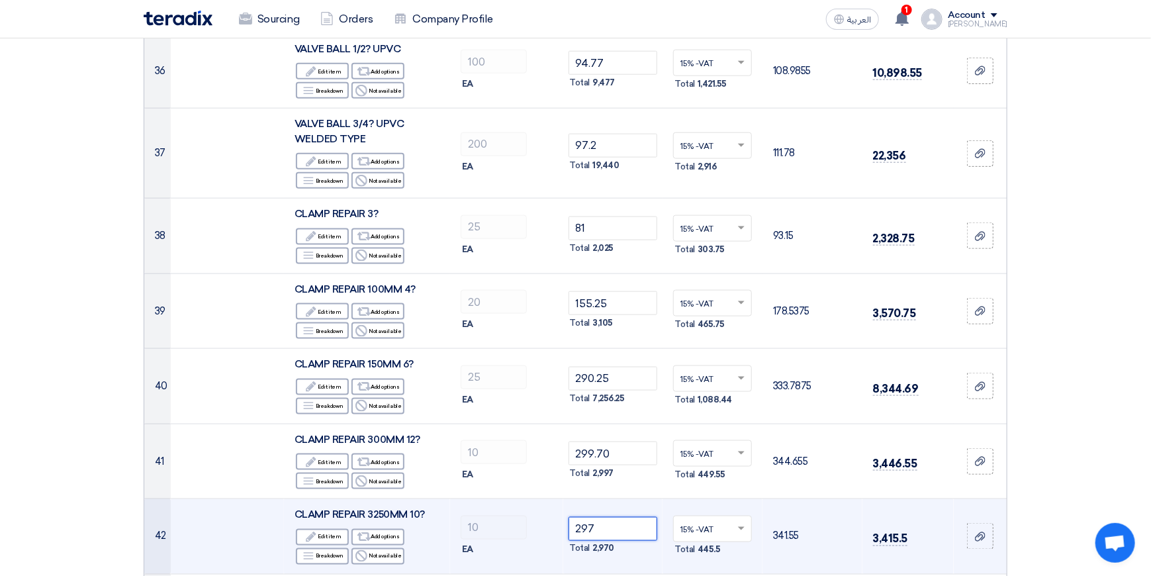
click at [621, 517] on input "297" at bounding box center [612, 529] width 89 height 24
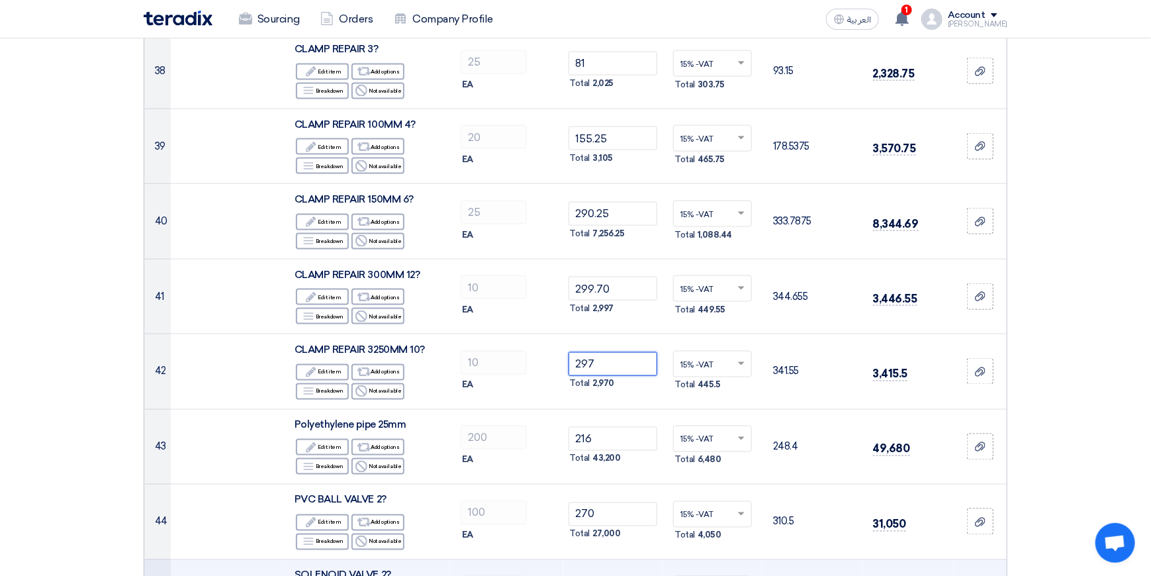
scroll to position [3507, 0]
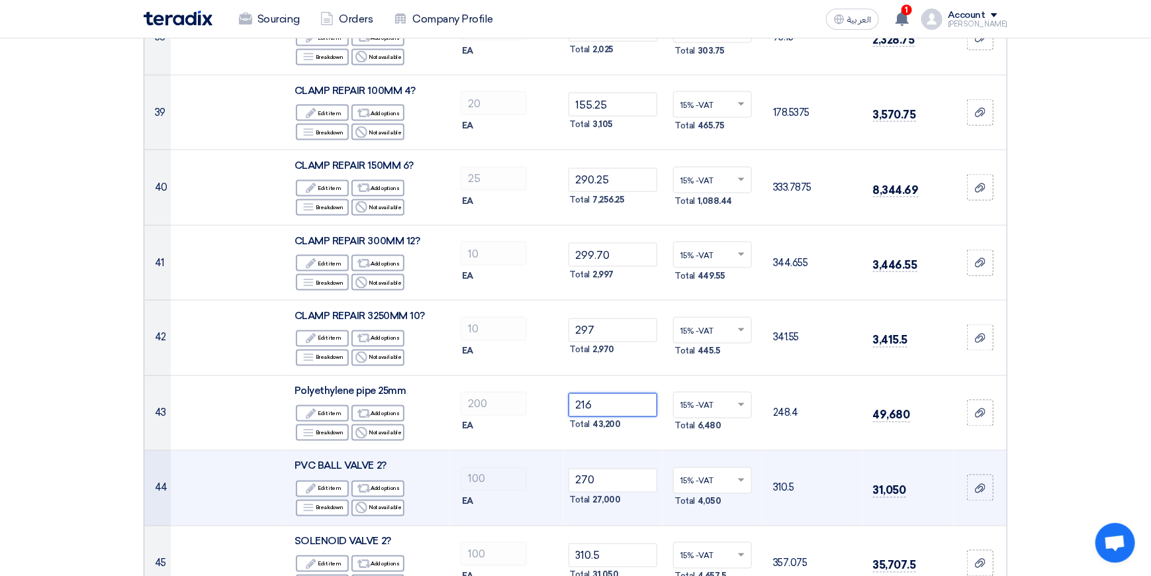
drag, startPoint x: 608, startPoint y: 303, endPoint x: 611, endPoint y: 341, distance: 38.6
click at [608, 393] on input "216" at bounding box center [612, 405] width 89 height 24
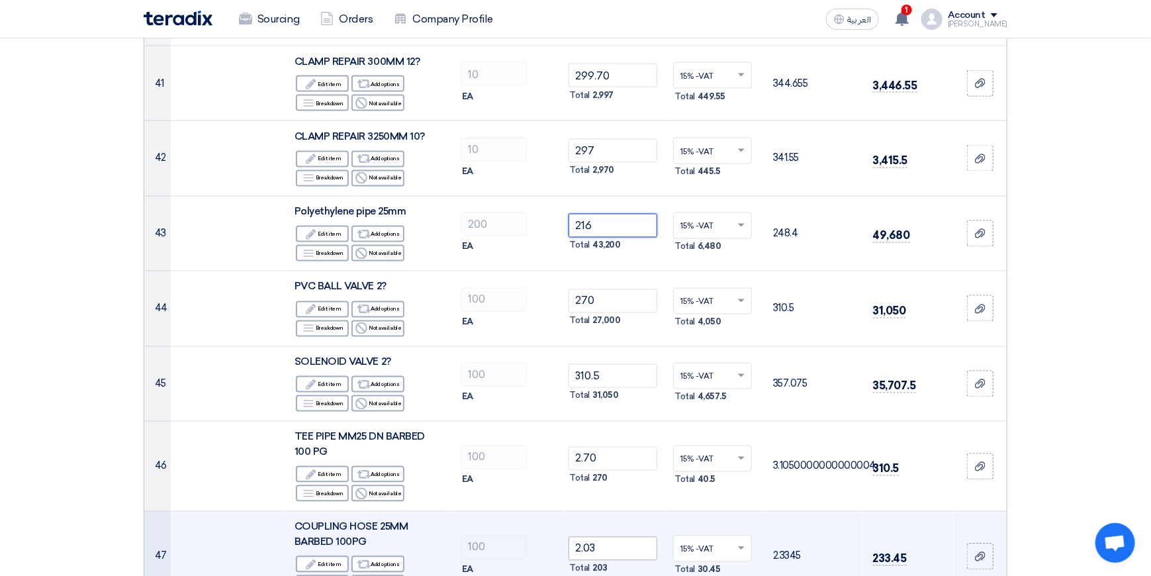
scroll to position [3706, 0]
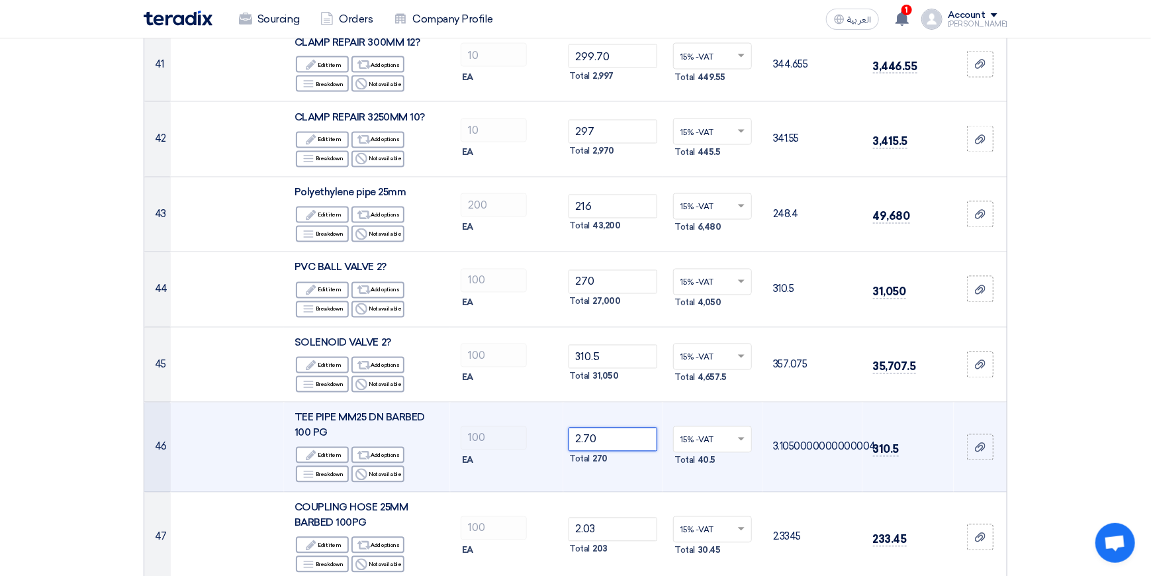
click at [614, 428] on input "2.70" at bounding box center [612, 440] width 89 height 24
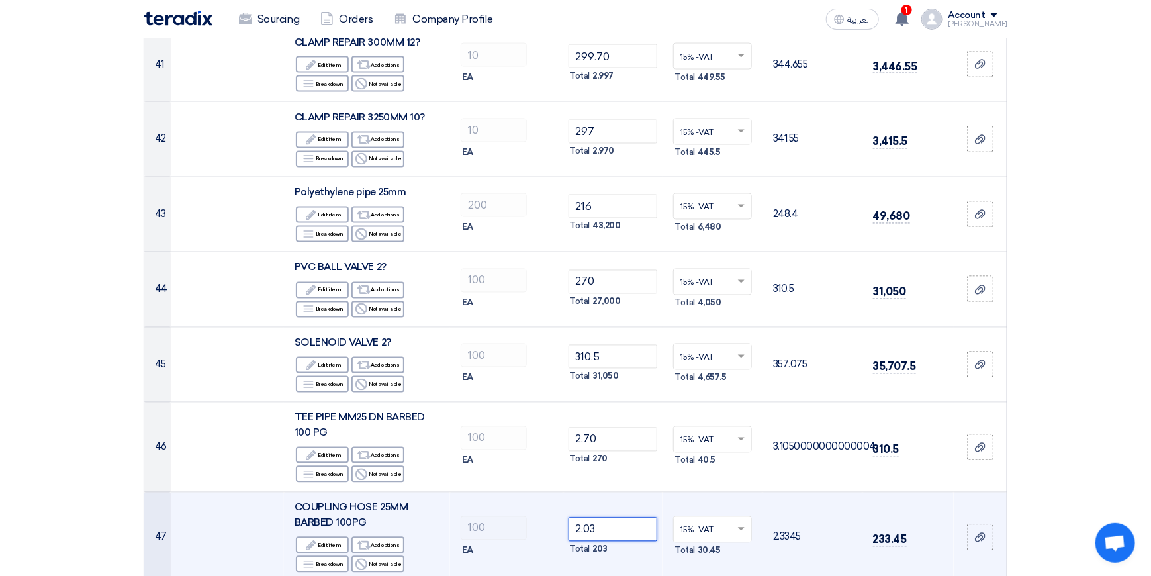
click at [608, 518] on input "2.03" at bounding box center [612, 530] width 89 height 24
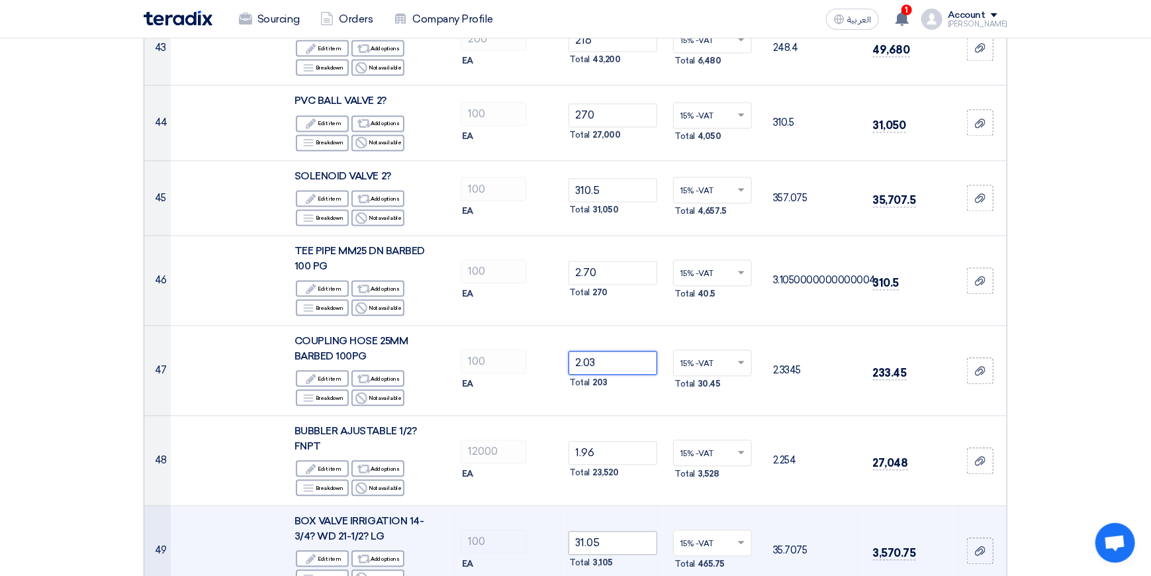
scroll to position [3905, 0]
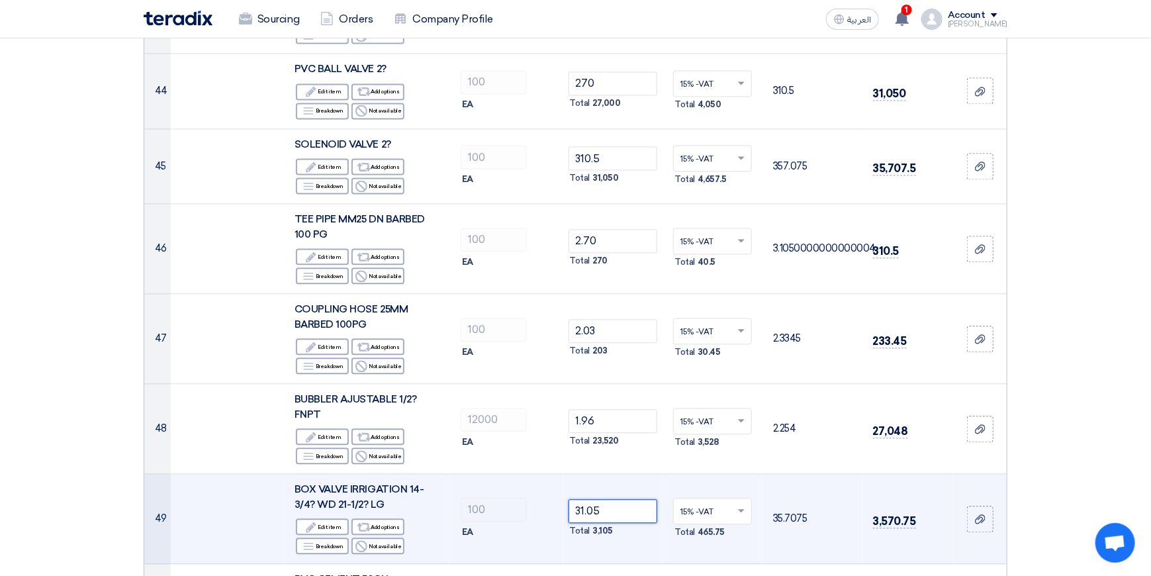
click at [617, 499] on input "31.05" at bounding box center [612, 511] width 89 height 24
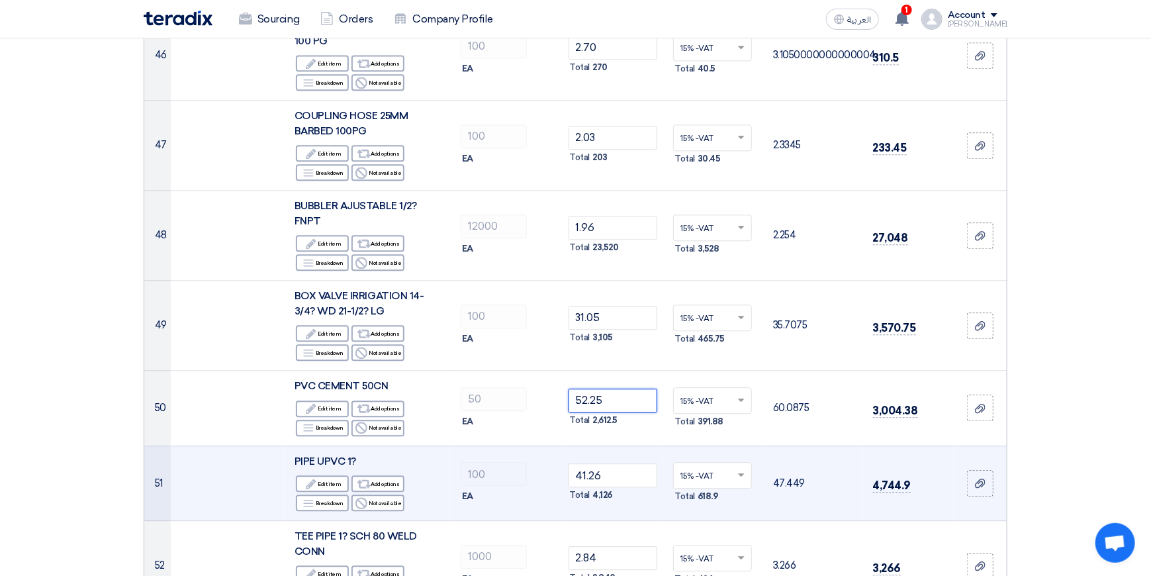
scroll to position [4103, 0]
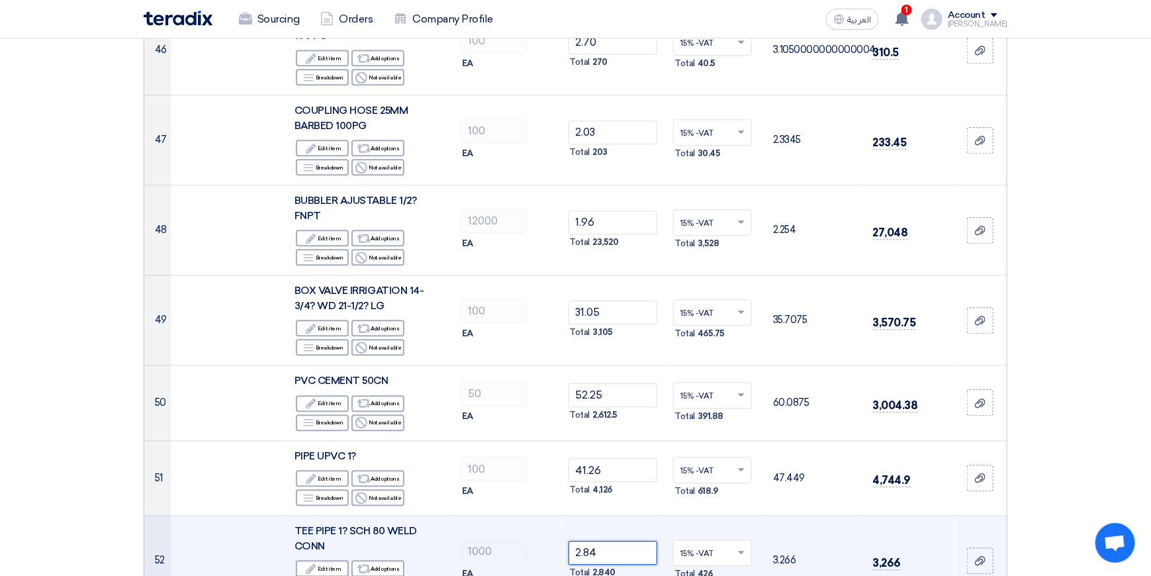
click at [612, 541] on input "2.84" at bounding box center [612, 553] width 89 height 24
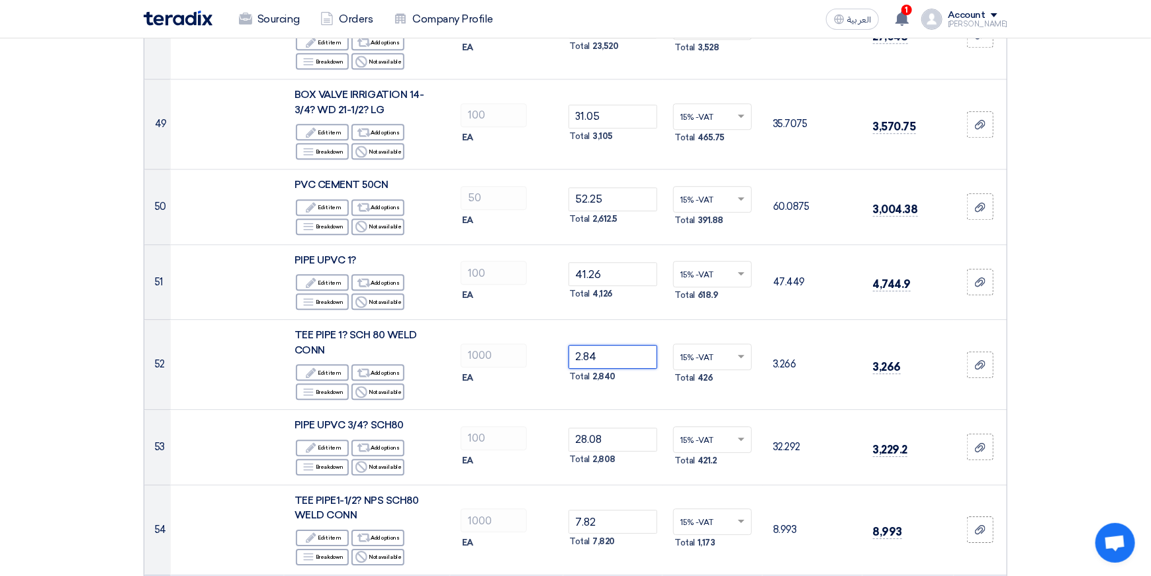
scroll to position [4302, 0]
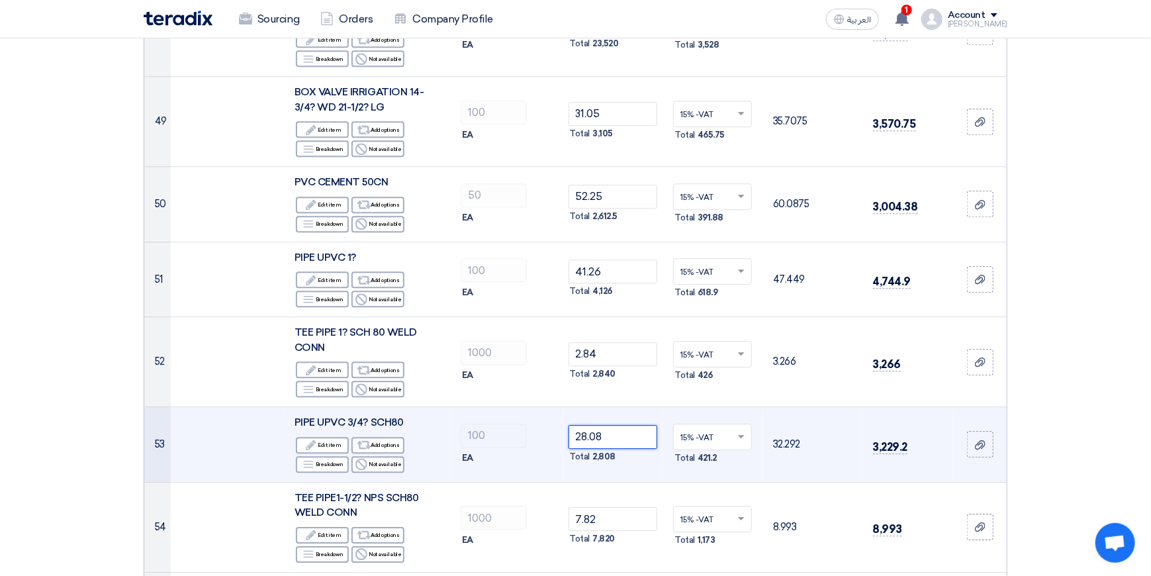
click at [622, 425] on input "28.08" at bounding box center [612, 437] width 89 height 24
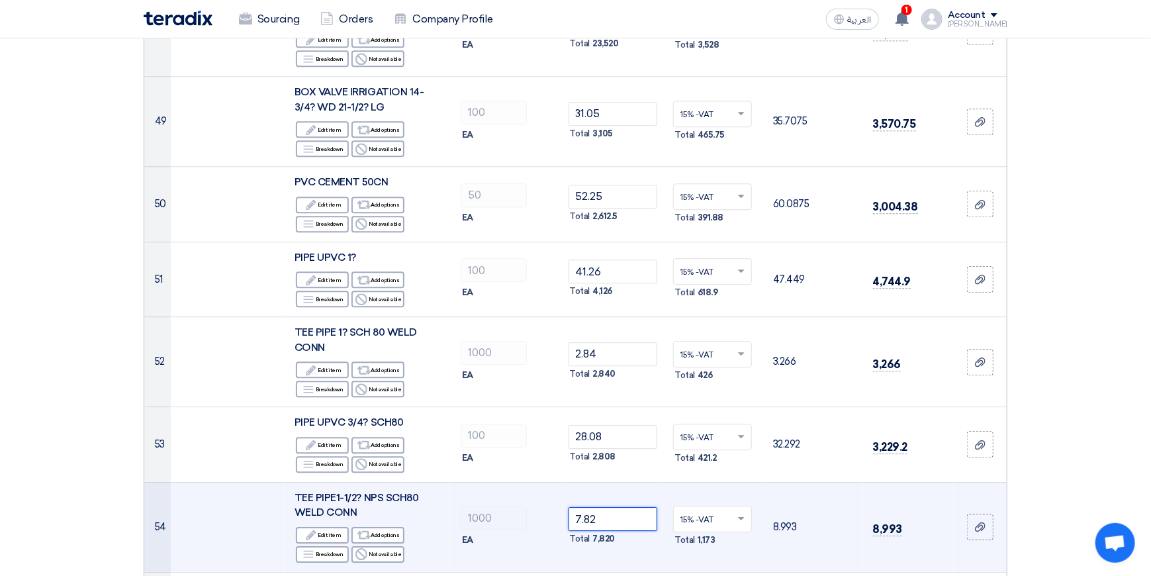
click at [608, 507] on input "7.82" at bounding box center [612, 519] width 89 height 24
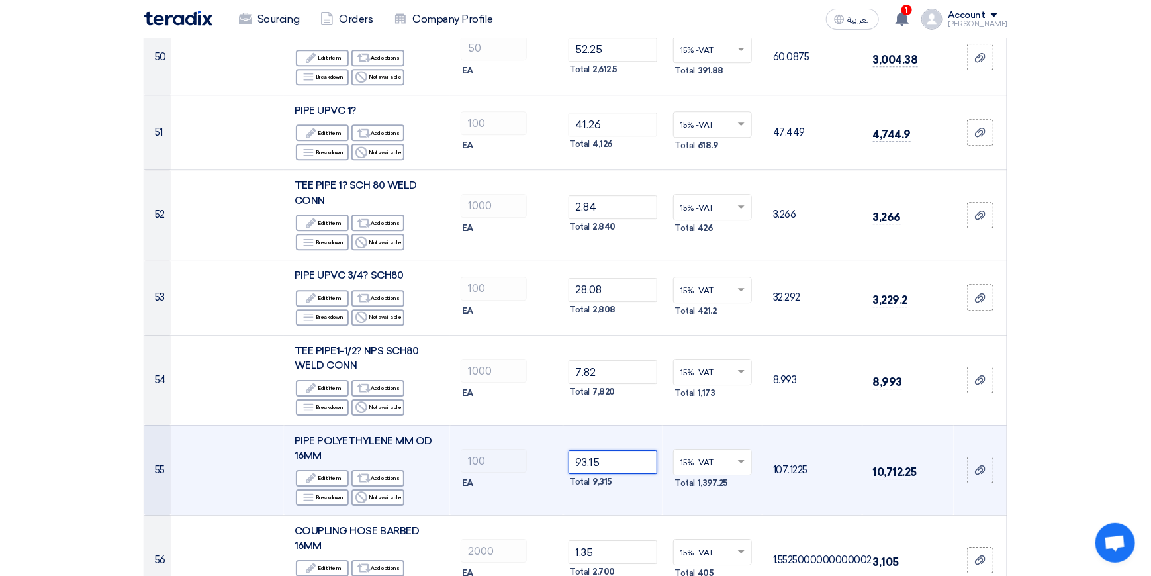
scroll to position [4566, 0]
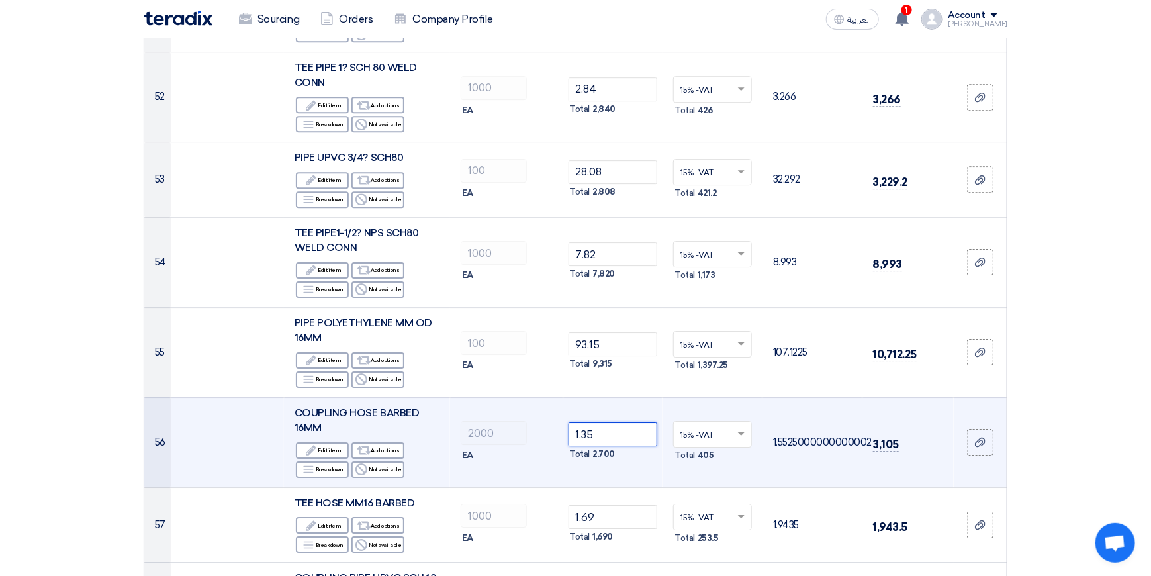
click at [602, 422] on input "1.35" at bounding box center [612, 434] width 89 height 24
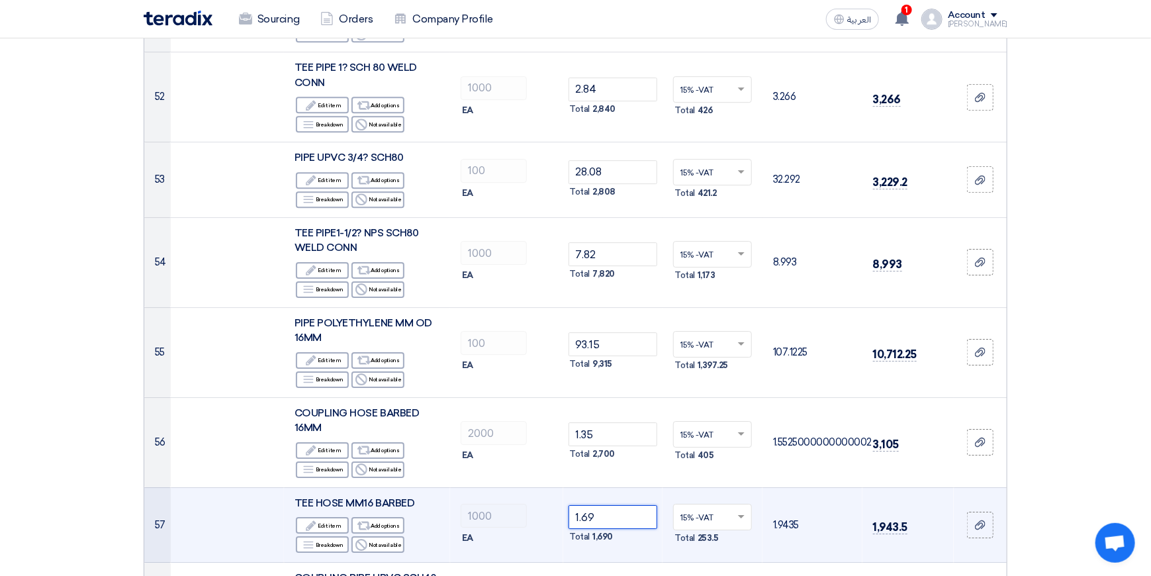
click at [605, 505] on input "1.69" at bounding box center [612, 517] width 89 height 24
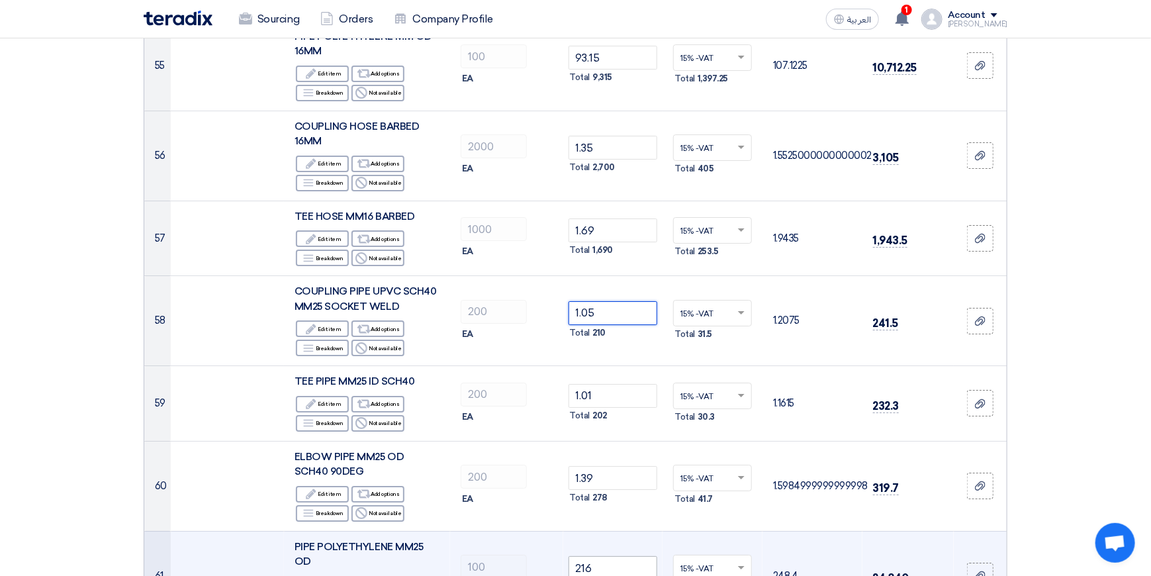
scroll to position [4897, 0]
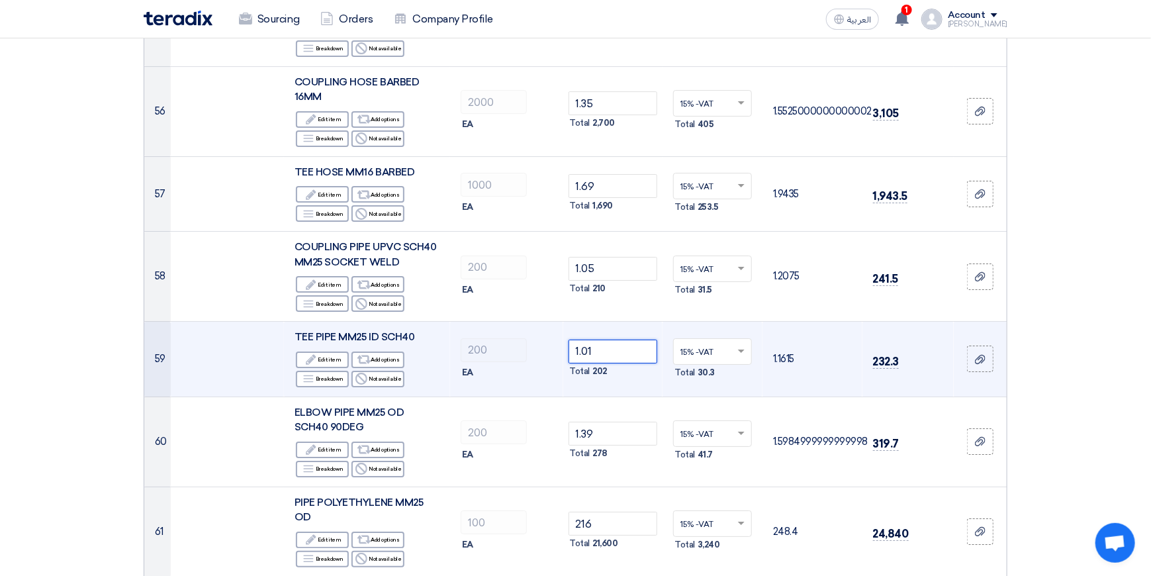
click at [608, 339] on input "1.01" at bounding box center [612, 351] width 89 height 24
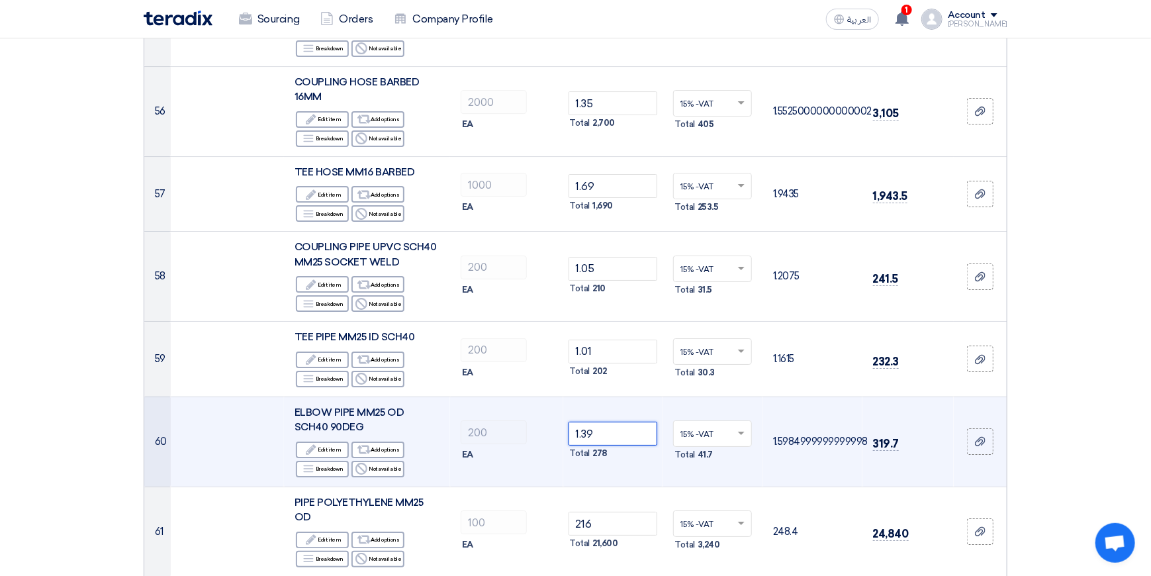
click at [602, 422] on input "1.39" at bounding box center [612, 434] width 89 height 24
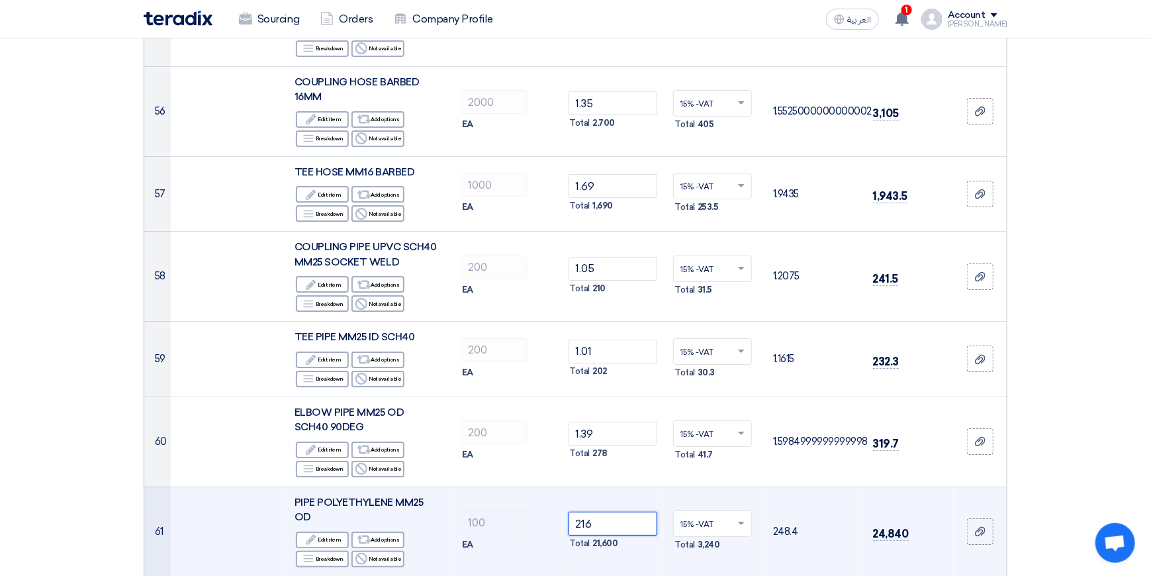
click at [619, 512] on input "216" at bounding box center [612, 524] width 89 height 24
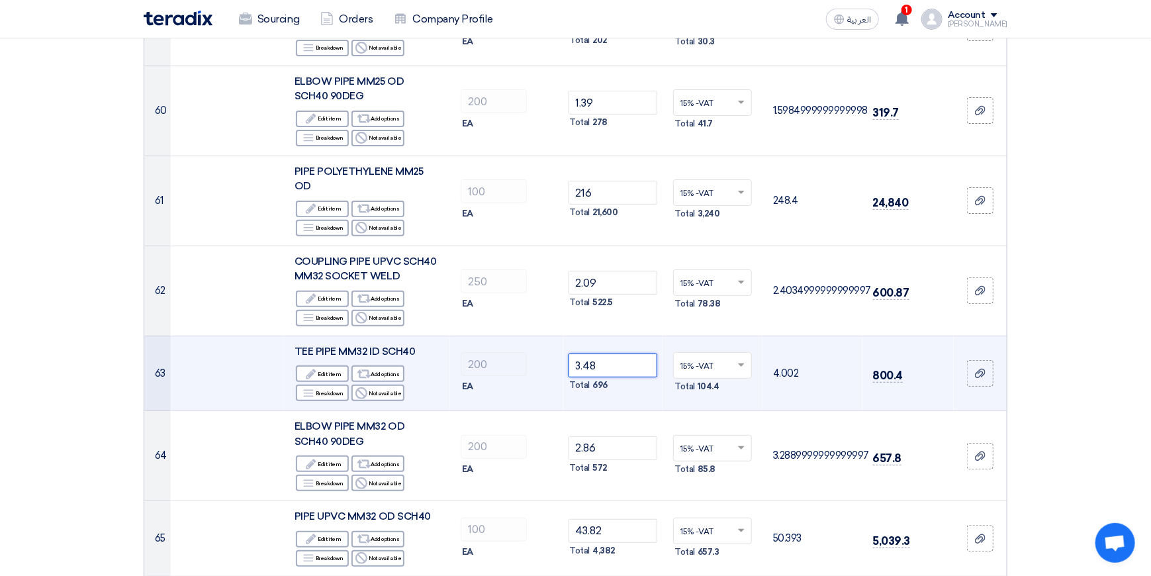
click at [626, 353] on input "3.48" at bounding box center [612, 365] width 89 height 24
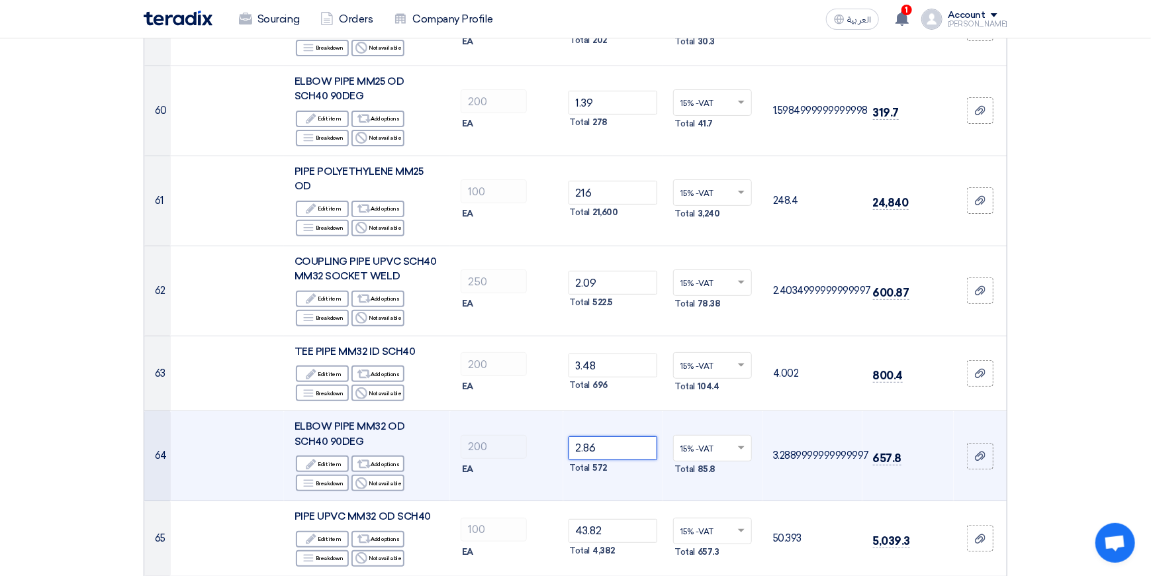
click at [613, 436] on input "2.86" at bounding box center [612, 448] width 89 height 24
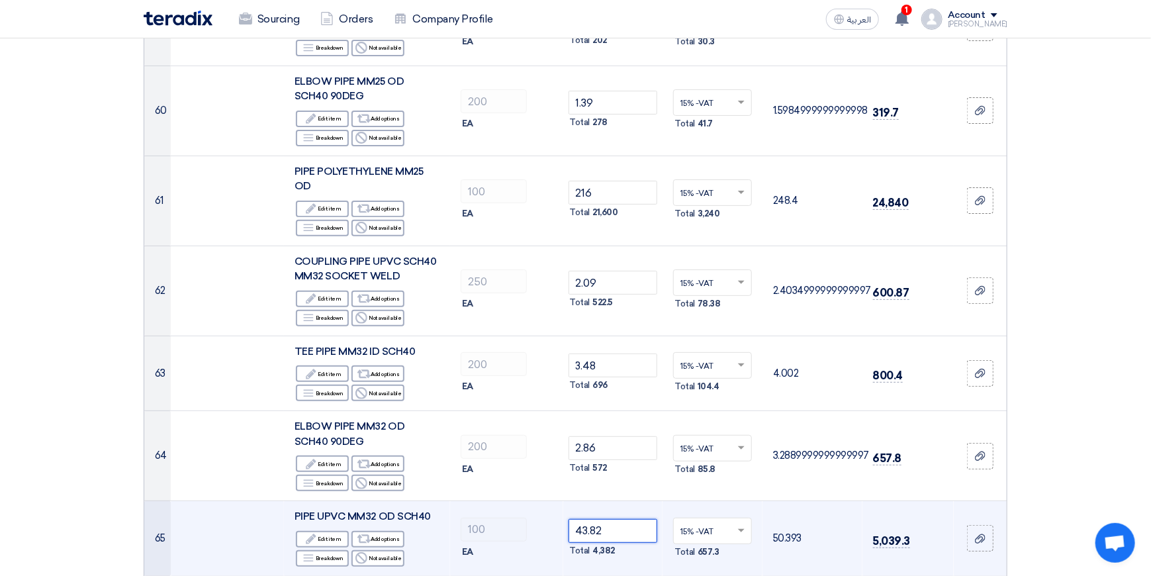
click at [615, 519] on input "43.82" at bounding box center [612, 531] width 89 height 24
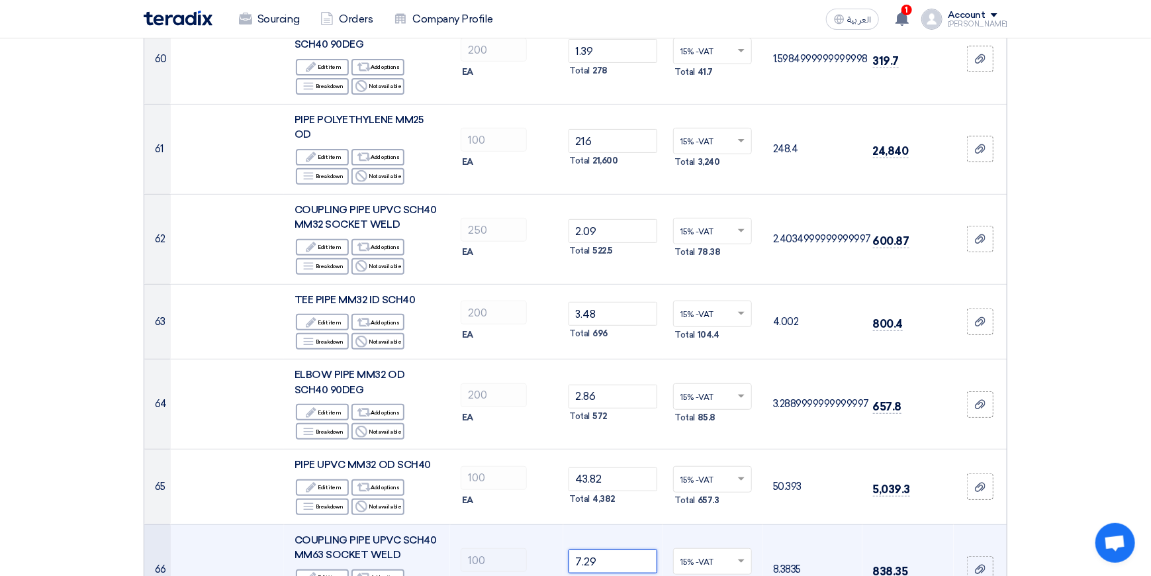
scroll to position [5427, 0]
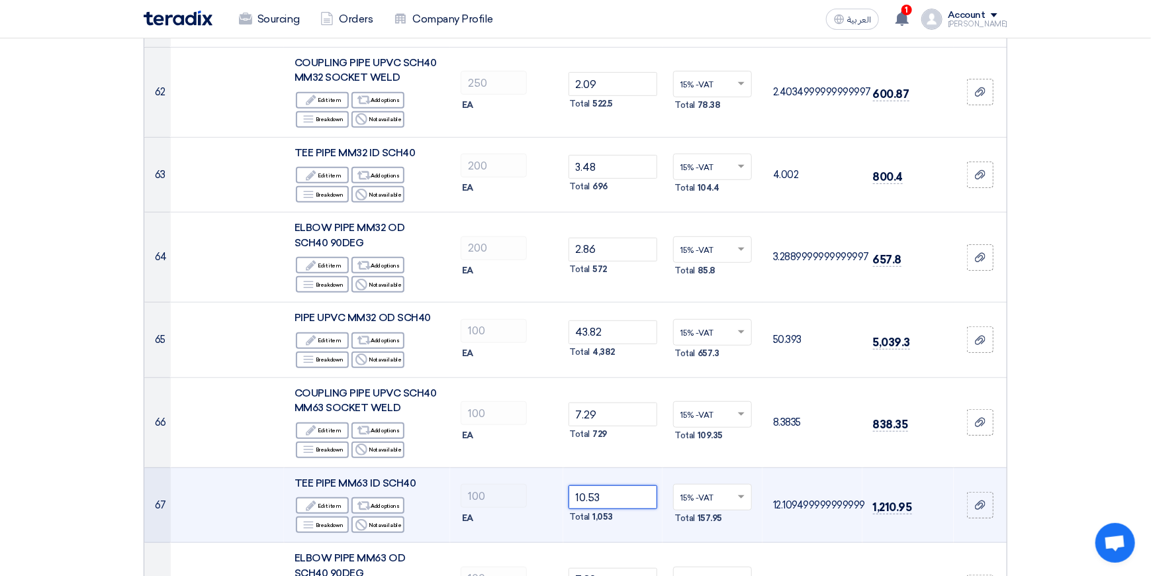
click at [623, 485] on input "10.53" at bounding box center [612, 497] width 89 height 24
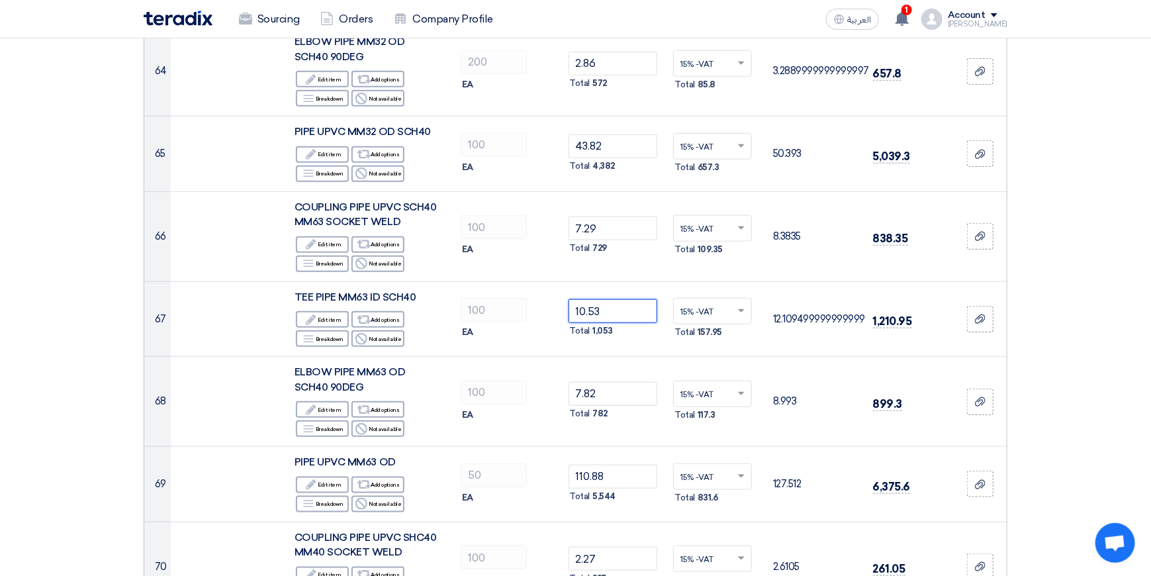
scroll to position [5691, 0]
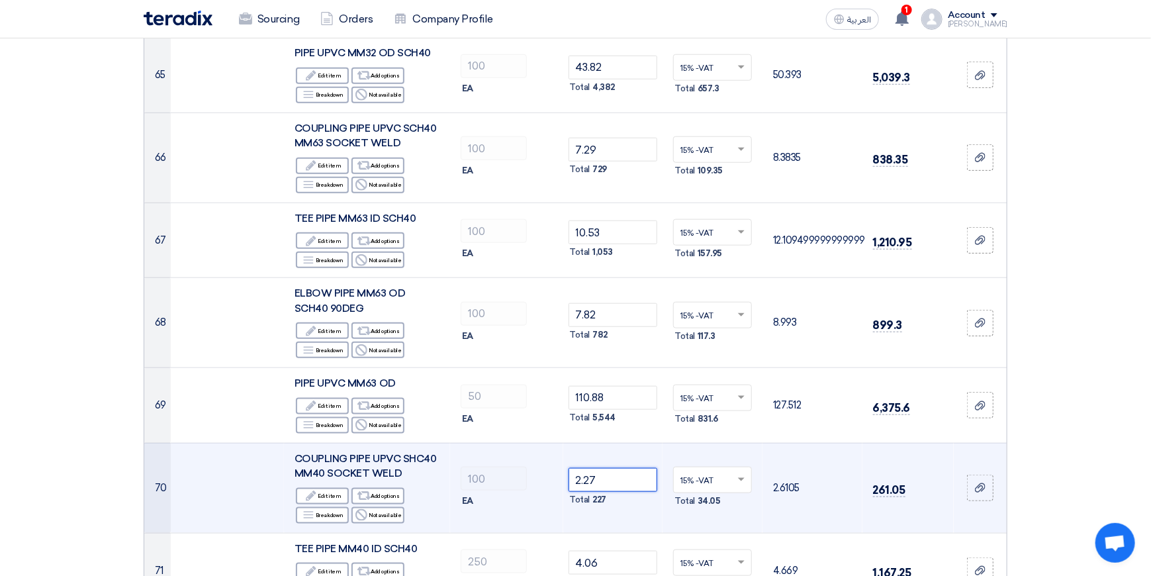
click at [604, 468] on input "2.27" at bounding box center [612, 480] width 89 height 24
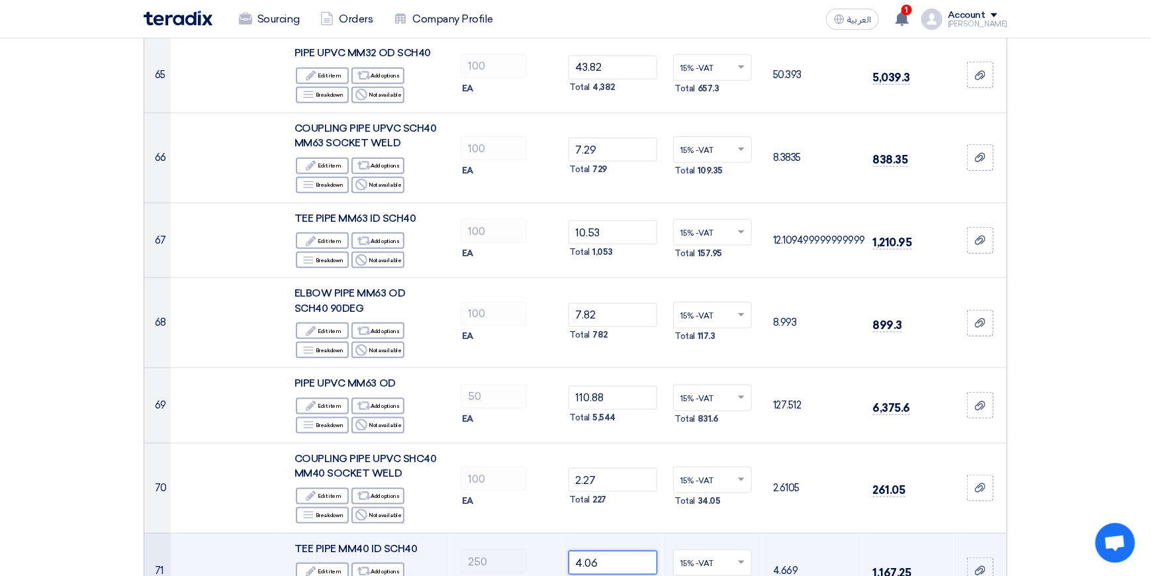
click at [608, 551] on input "4.06" at bounding box center [612, 563] width 89 height 24
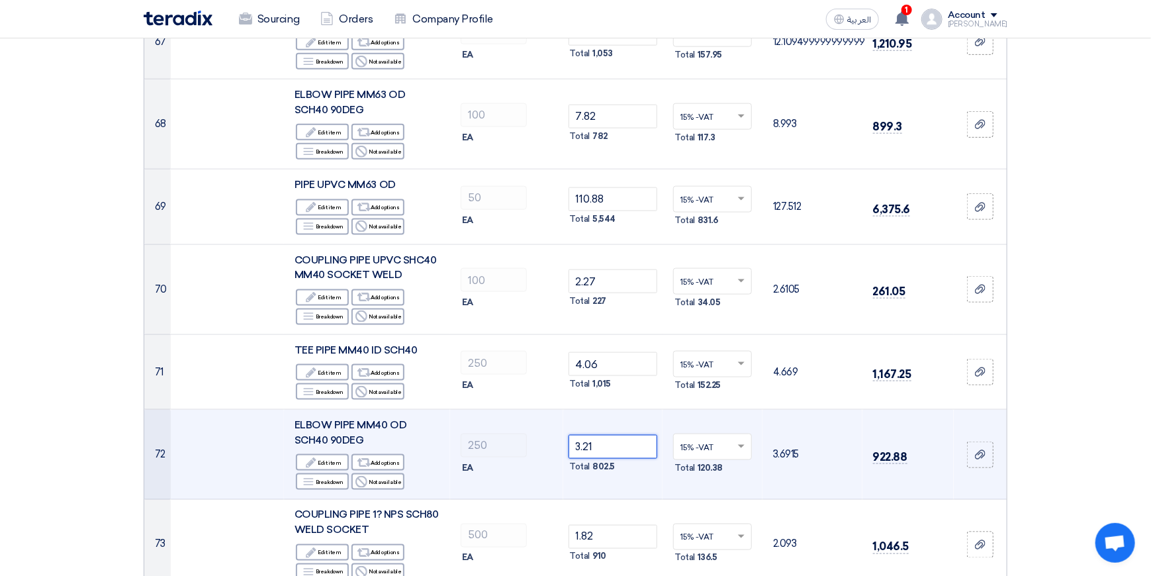
click at [622, 435] on input "3.21" at bounding box center [612, 447] width 89 height 24
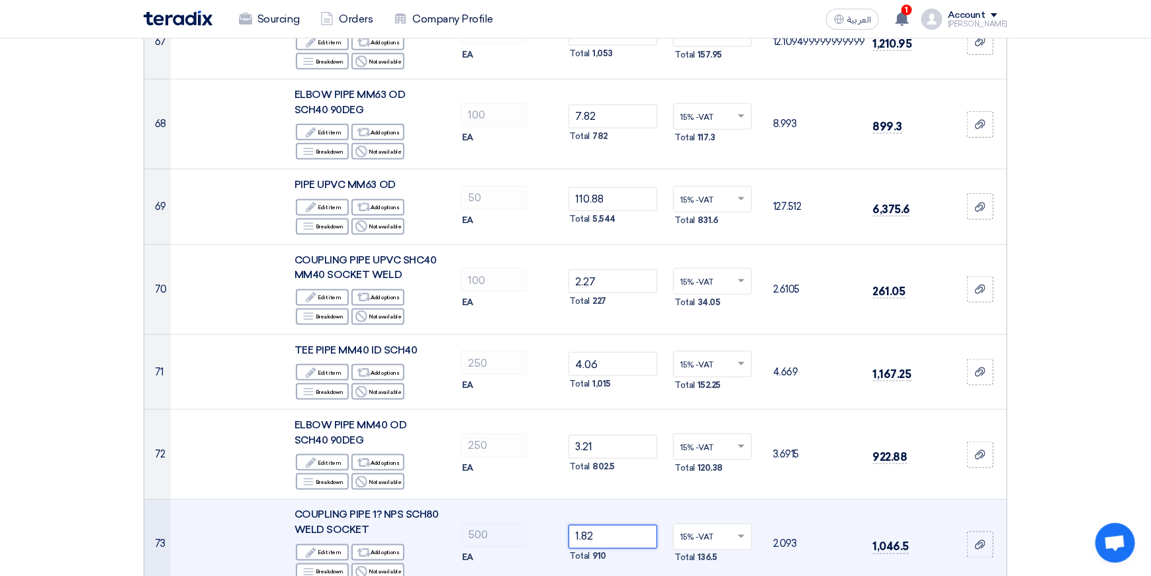
click at [611, 525] on input "1.82" at bounding box center [612, 537] width 89 height 24
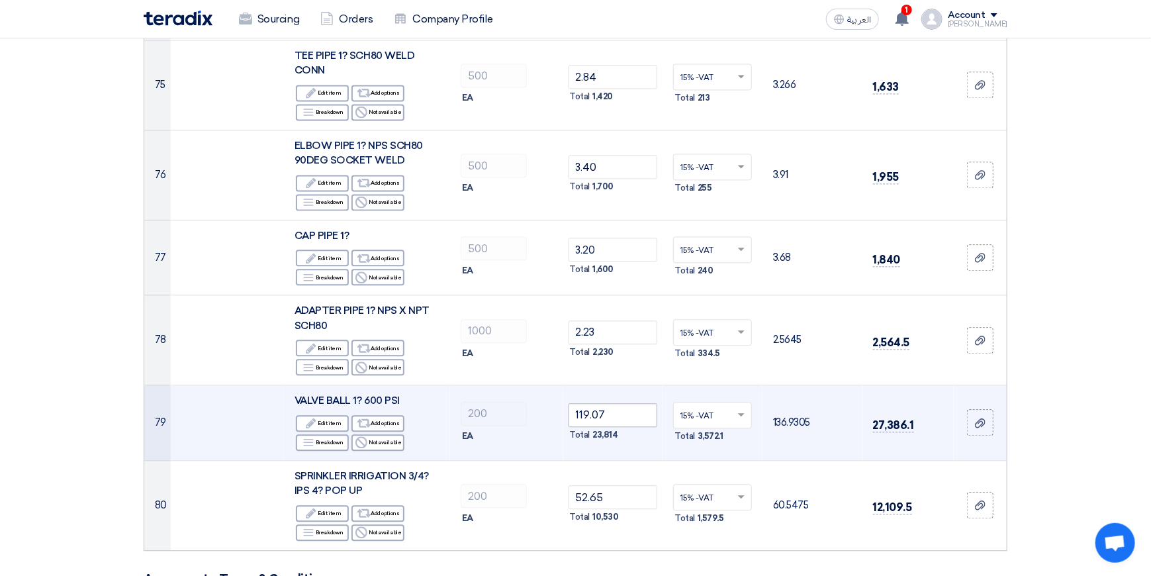
scroll to position [6552, 0]
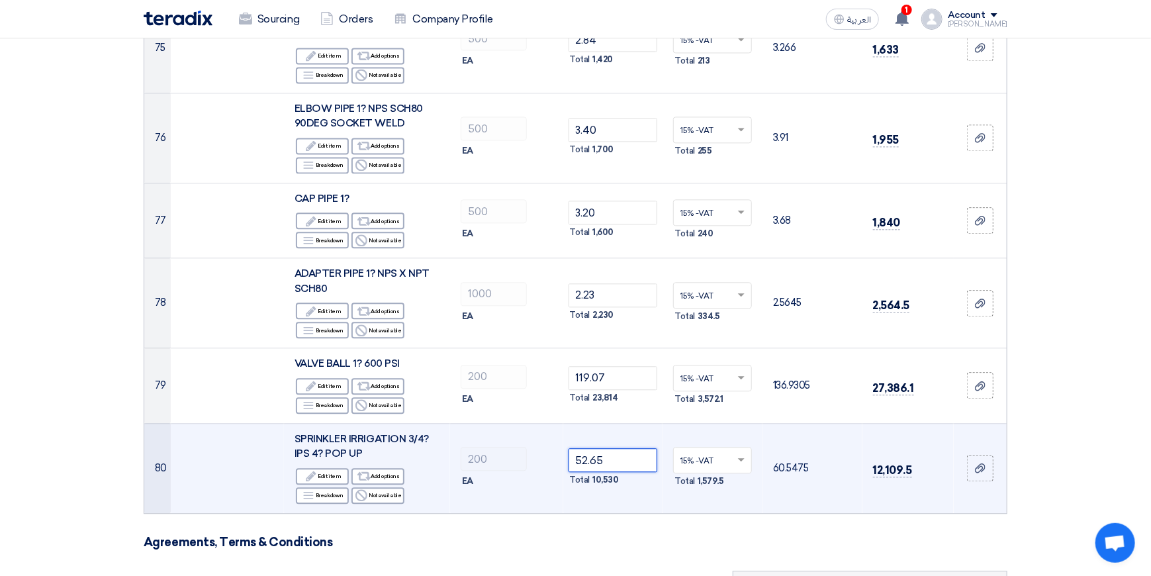
click at [624, 448] on input "52.65" at bounding box center [612, 460] width 89 height 24
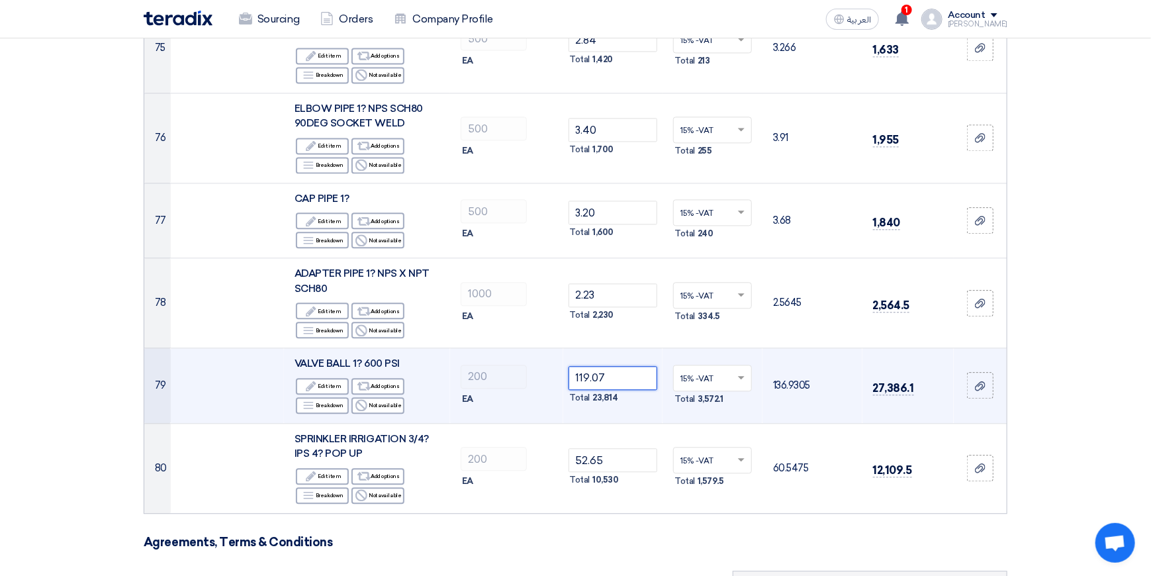
click at [621, 366] on input "119.07" at bounding box center [612, 378] width 89 height 24
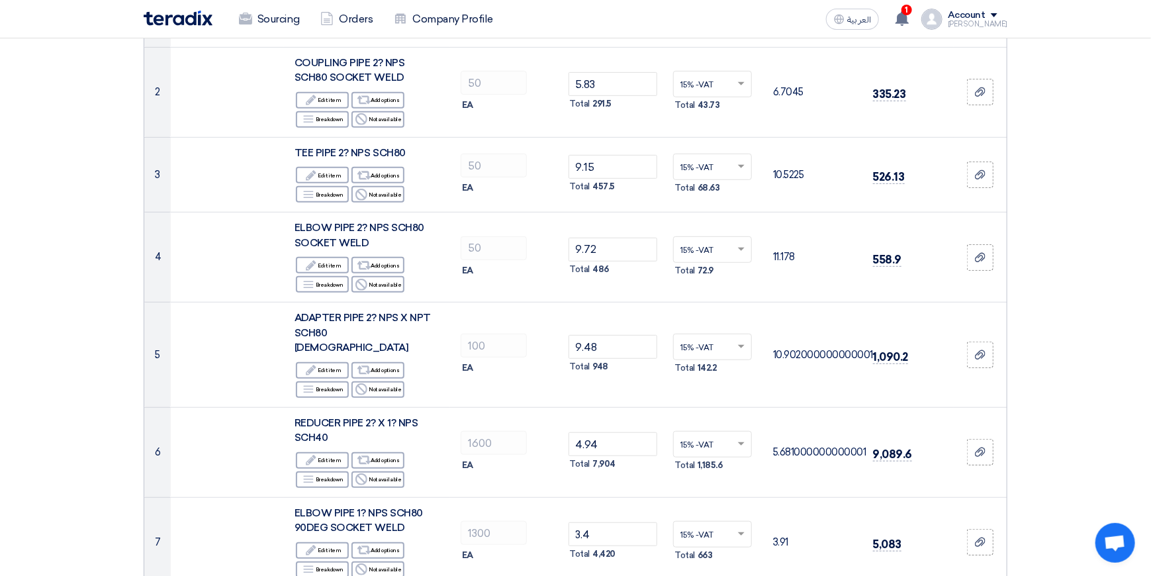
scroll to position [0, 0]
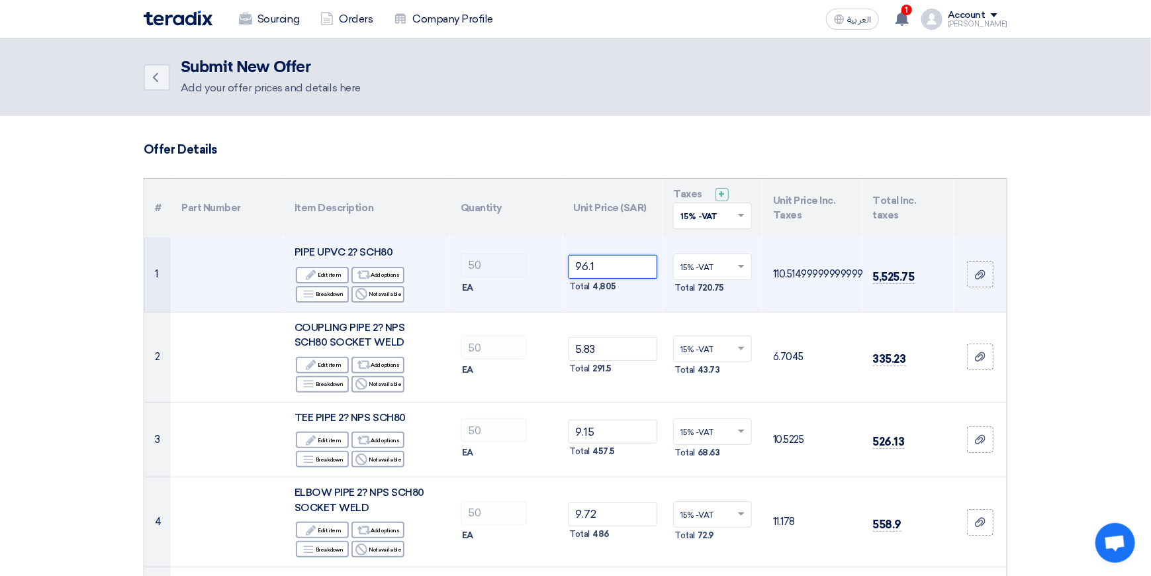
click at [612, 266] on input "96.1" at bounding box center [612, 267] width 89 height 24
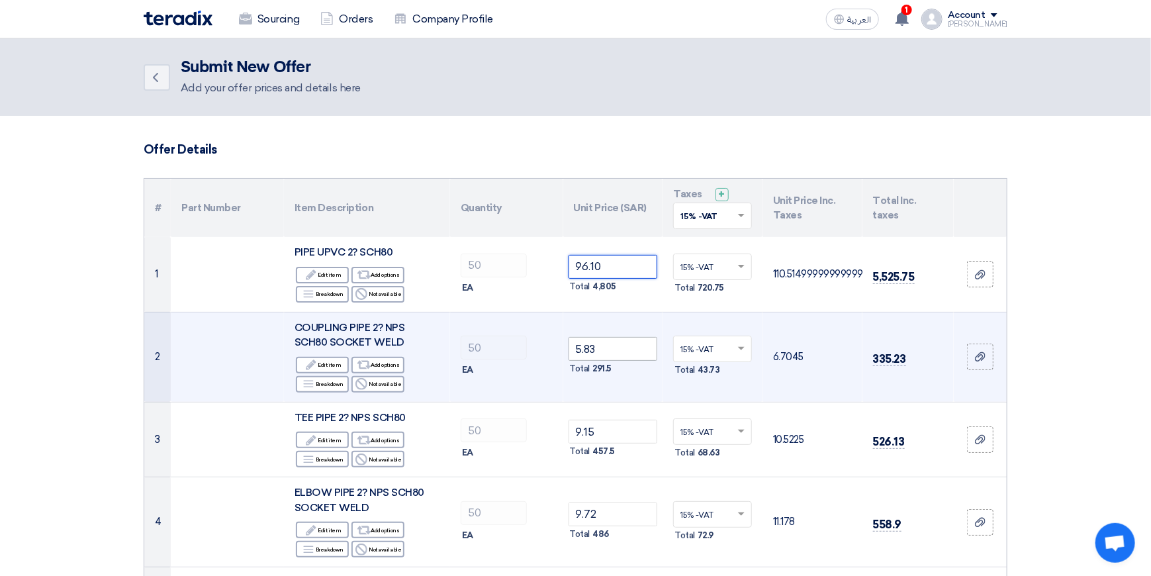
type input "96.10"
click at [615, 348] on input "5.83" at bounding box center [612, 349] width 89 height 24
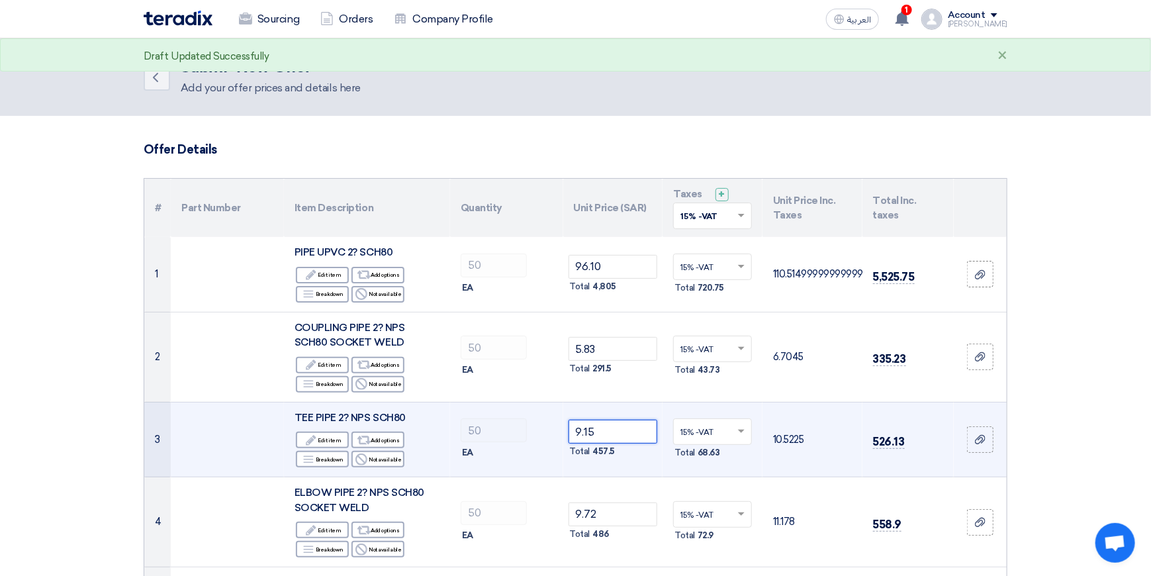
click at [608, 435] on input "9.15" at bounding box center [612, 432] width 89 height 24
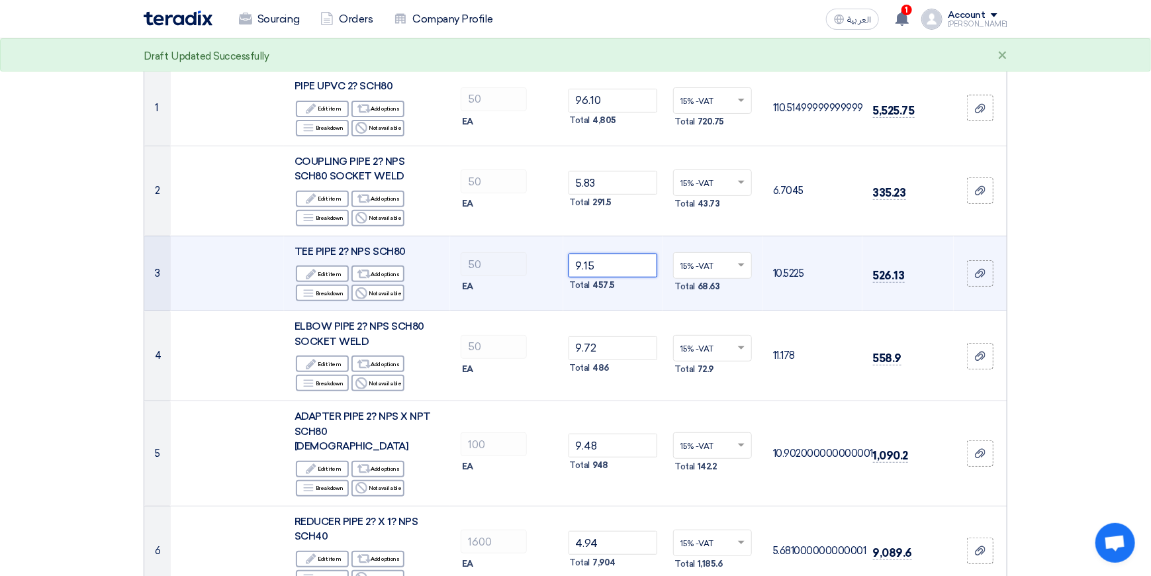
scroll to position [199, 0]
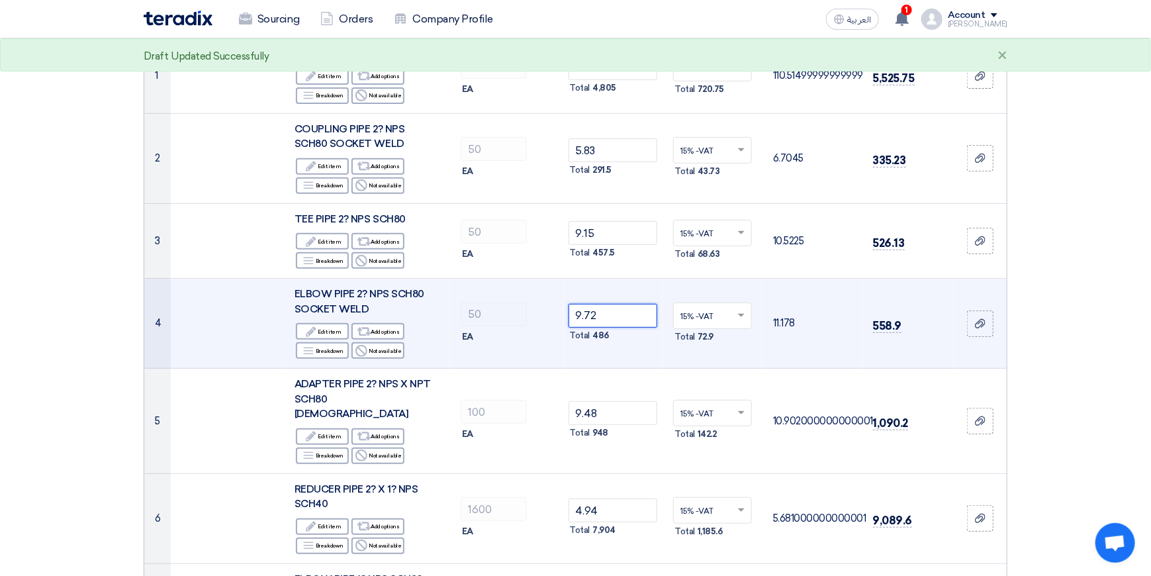
click at [622, 310] on input "9.72" at bounding box center [612, 316] width 89 height 24
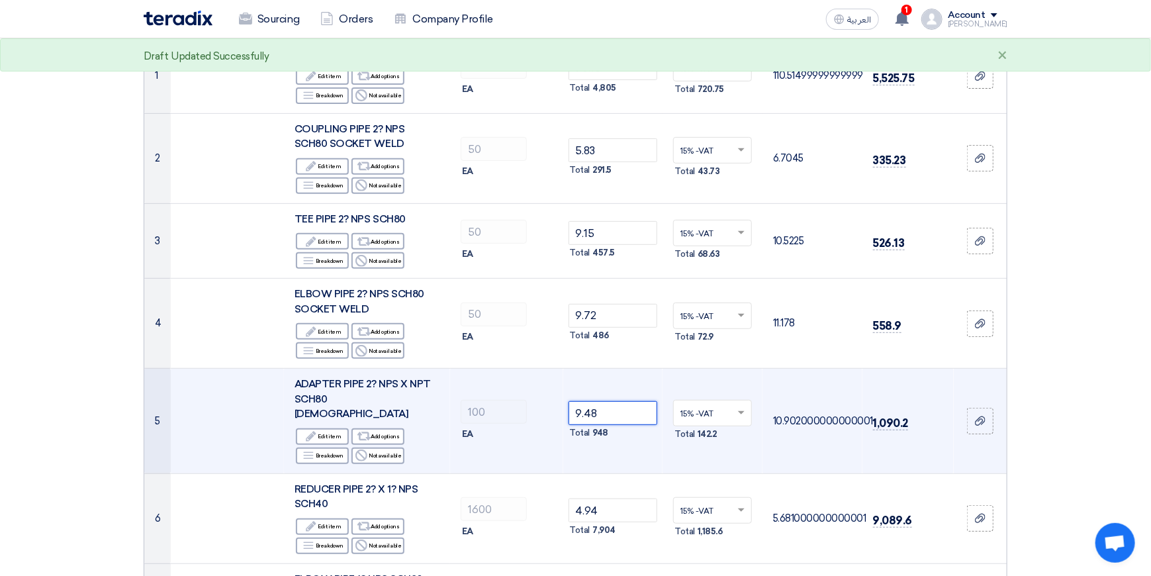
click at [617, 402] on input "9.48" at bounding box center [612, 413] width 89 height 24
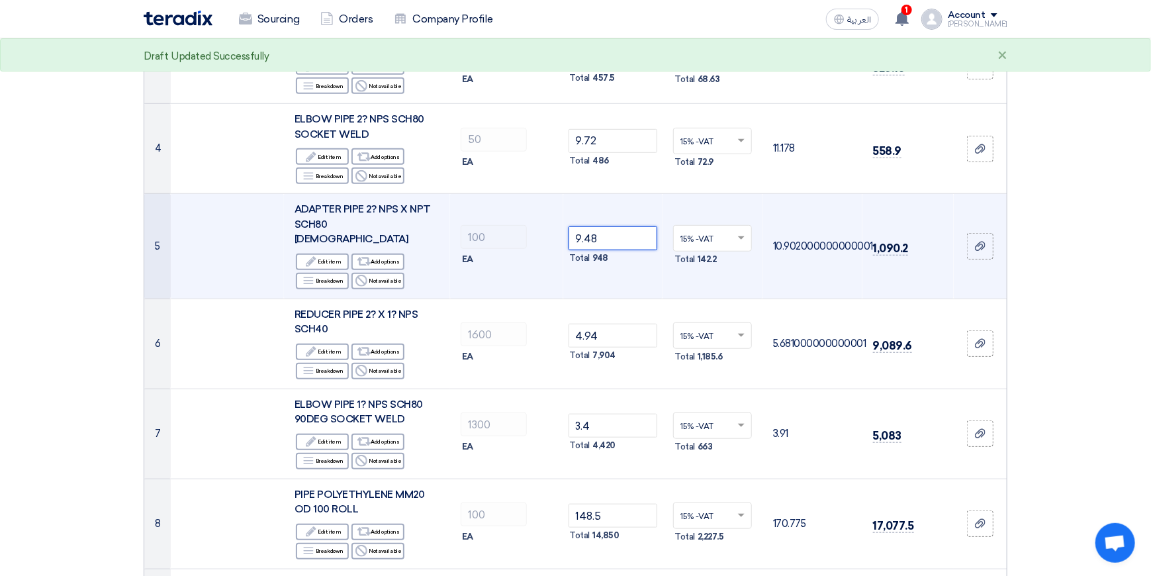
scroll to position [463, 0]
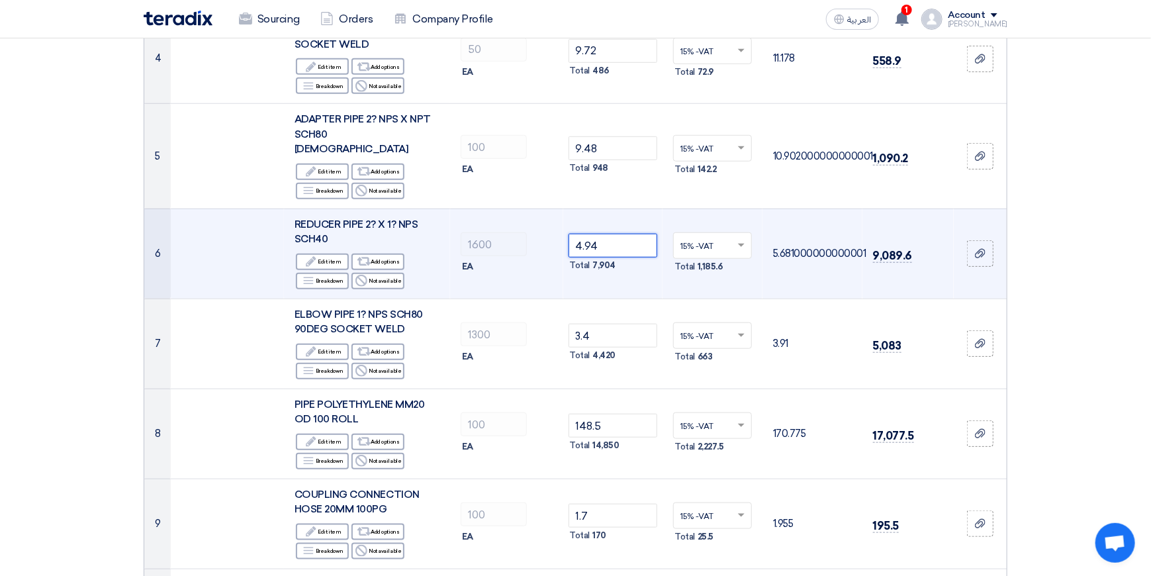
click at [608, 234] on input "4.94" at bounding box center [612, 246] width 89 height 24
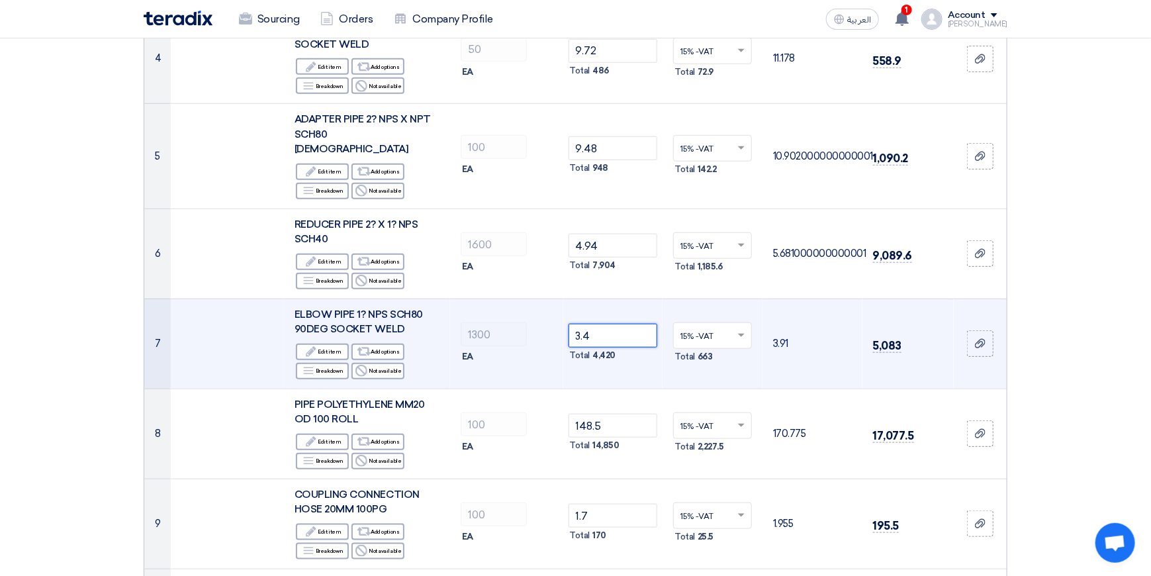
click at [619, 324] on input "3.4" at bounding box center [612, 336] width 89 height 24
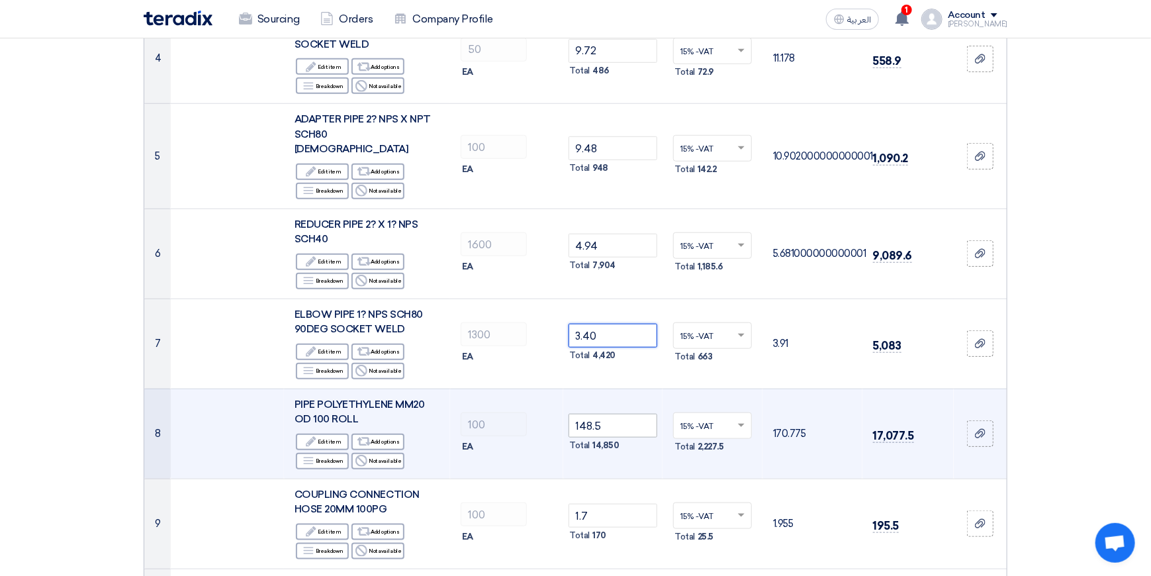
type input "3.40"
click at [621, 414] on input "148.5" at bounding box center [612, 426] width 89 height 24
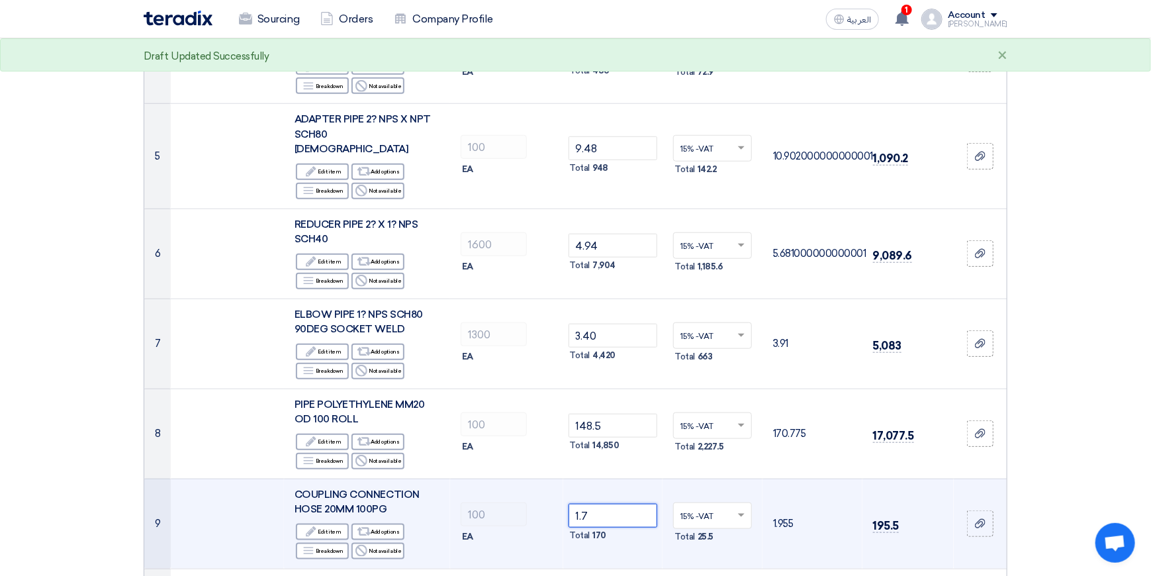
click at [605, 504] on input "1.7" at bounding box center [612, 516] width 89 height 24
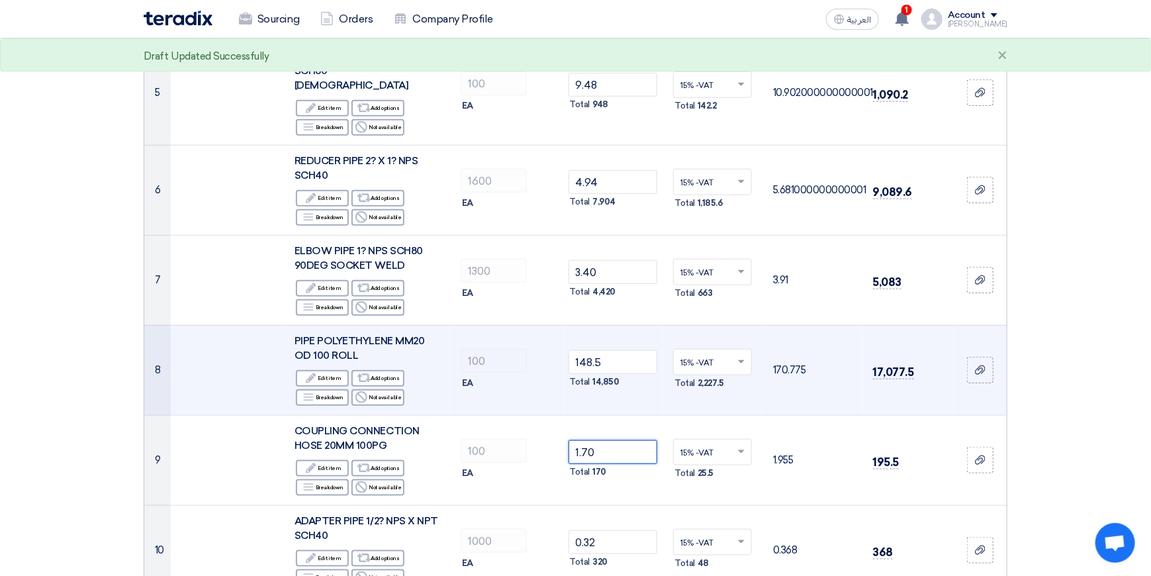
scroll to position [728, 0]
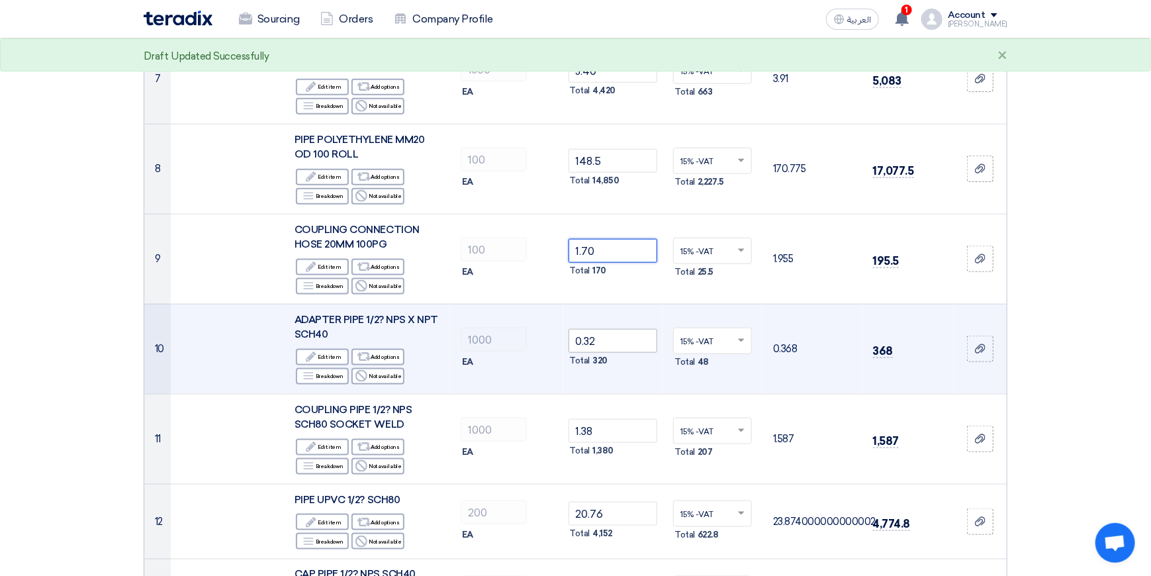
type input "1.70"
click at [614, 329] on input "0.32" at bounding box center [612, 341] width 89 height 24
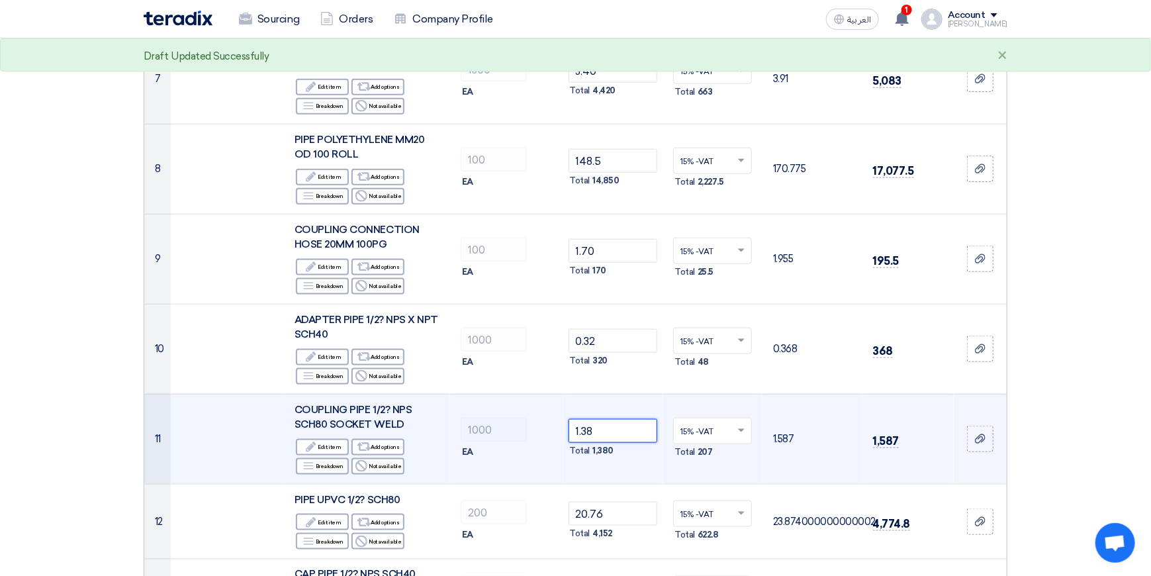
click at [610, 419] on input "1.38" at bounding box center [612, 431] width 89 height 24
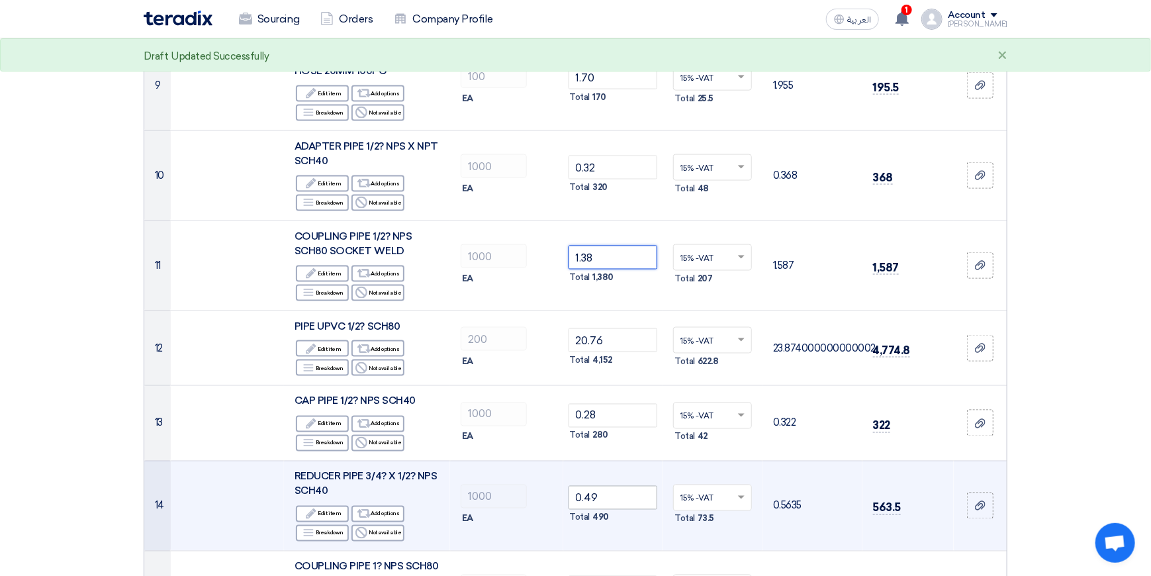
scroll to position [926, 0]
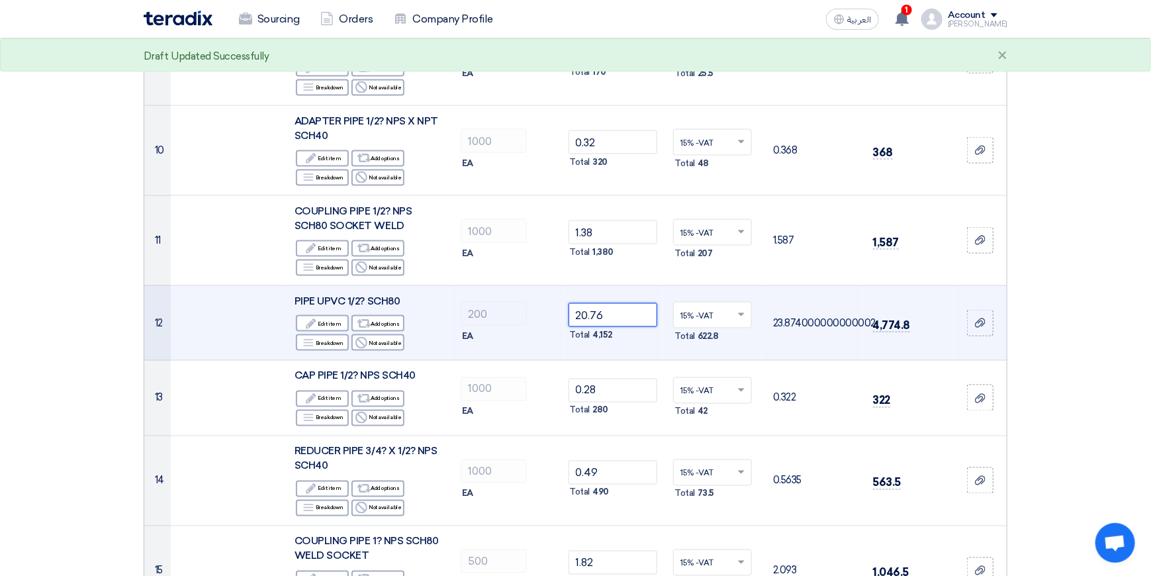
click at [624, 303] on input "20.76" at bounding box center [612, 315] width 89 height 24
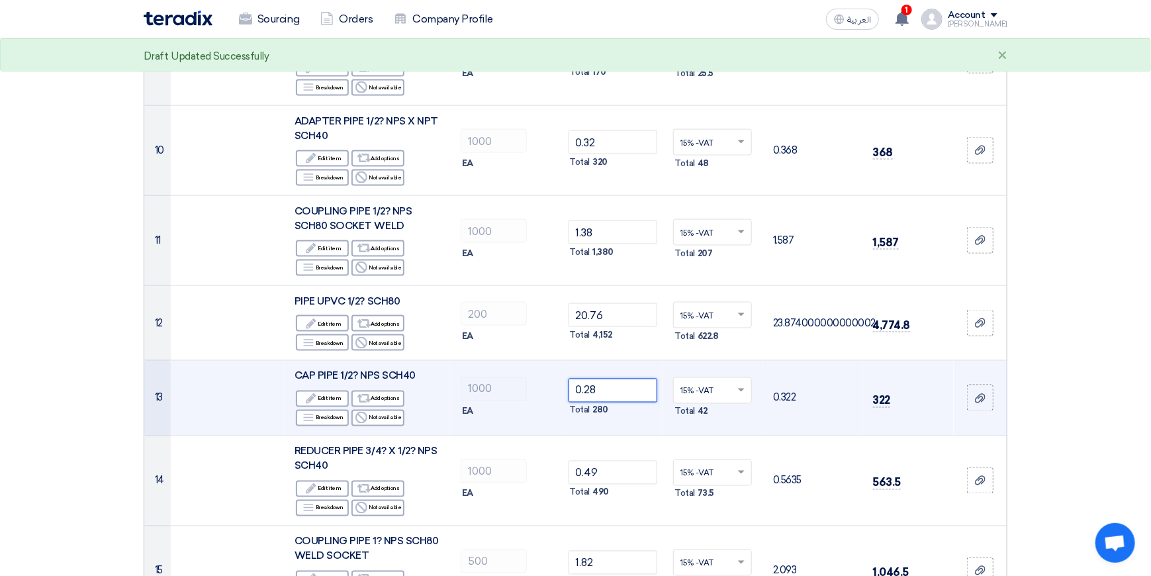
click at [617, 379] on input "0.28" at bounding box center [612, 391] width 89 height 24
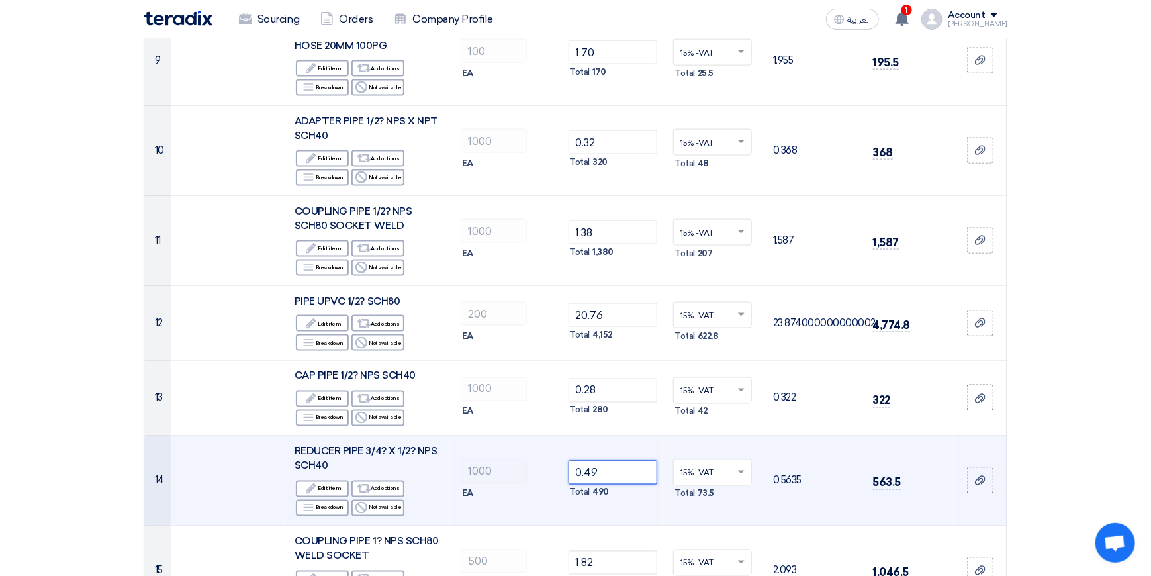
click at [615, 461] on input "0.49" at bounding box center [612, 473] width 89 height 24
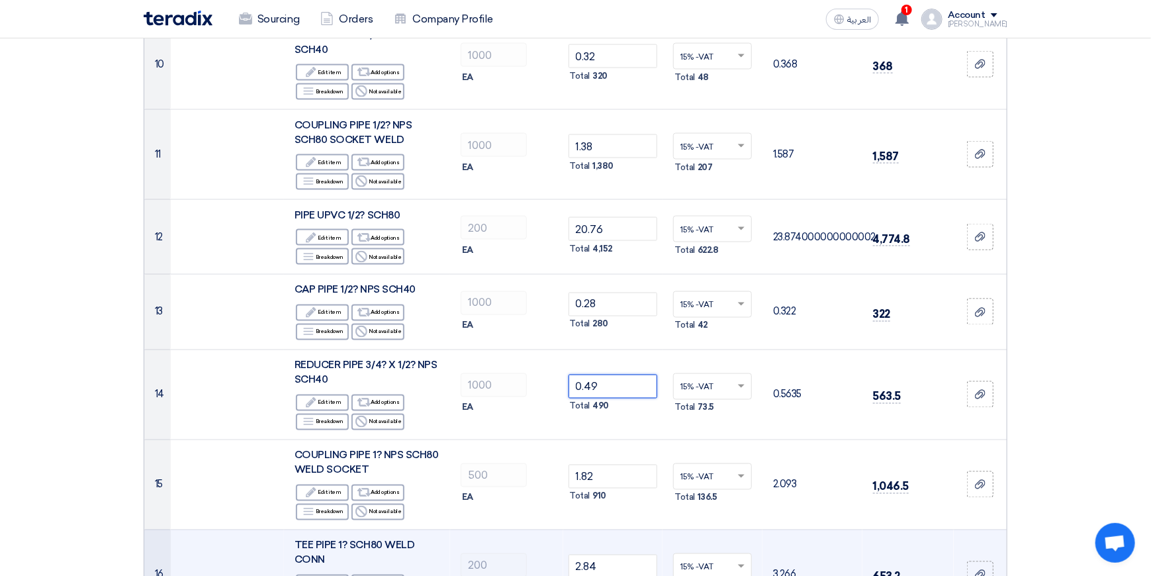
scroll to position [1125, 0]
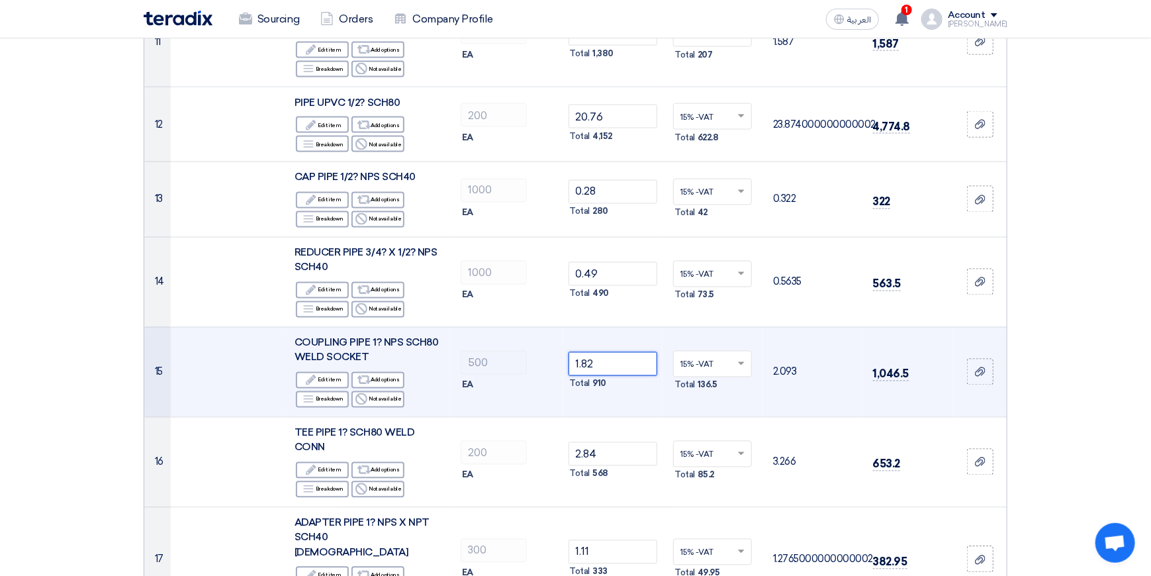
click at [616, 352] on input "1.82" at bounding box center [612, 364] width 89 height 24
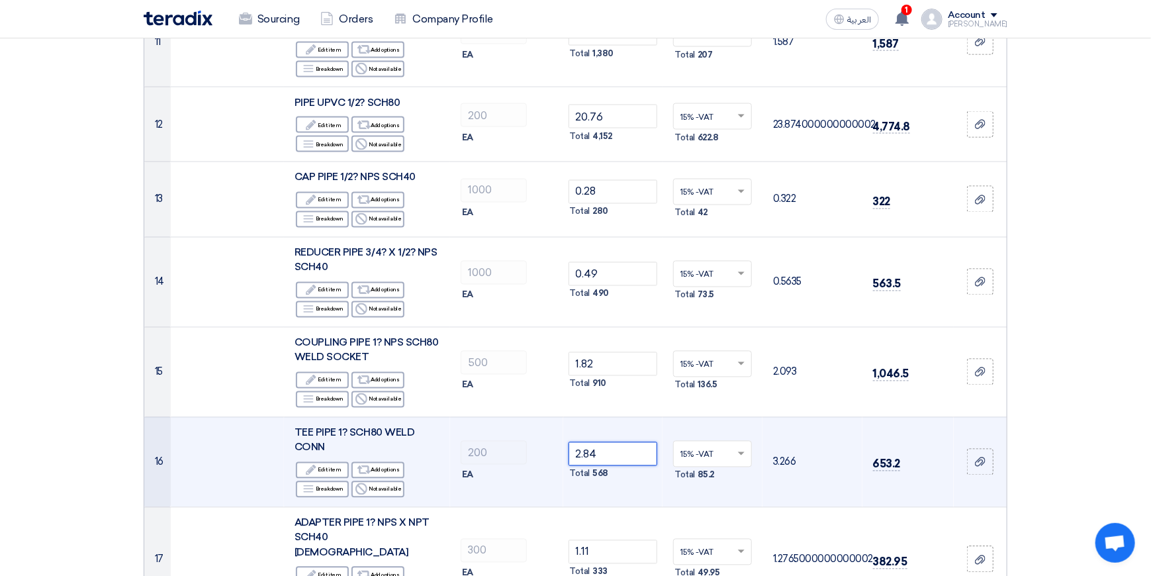
click at [615, 442] on input "2.84" at bounding box center [612, 454] width 89 height 24
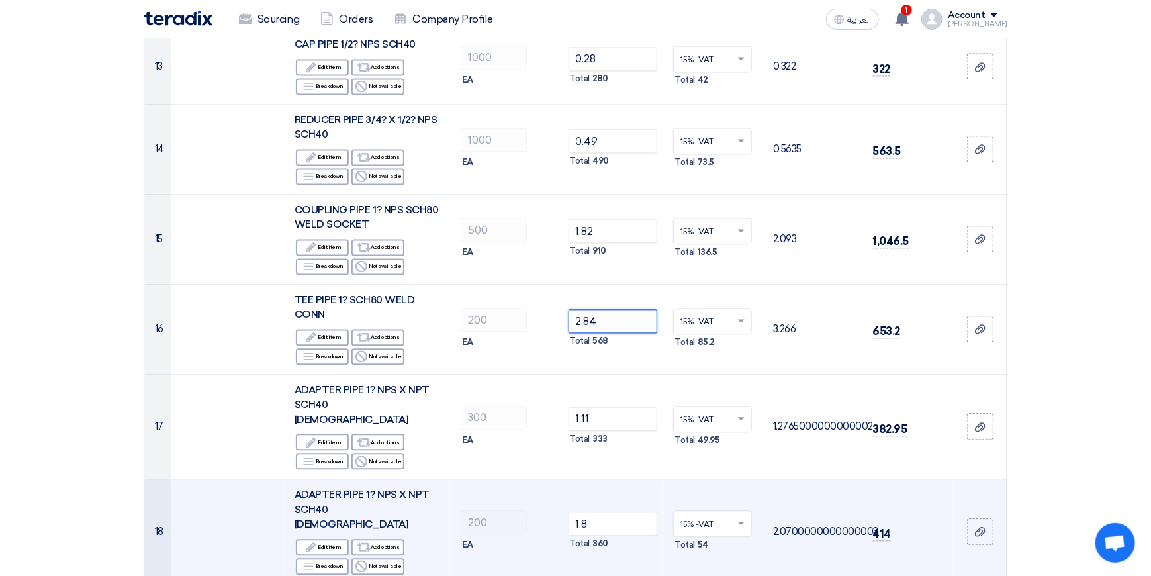
scroll to position [1323, 0]
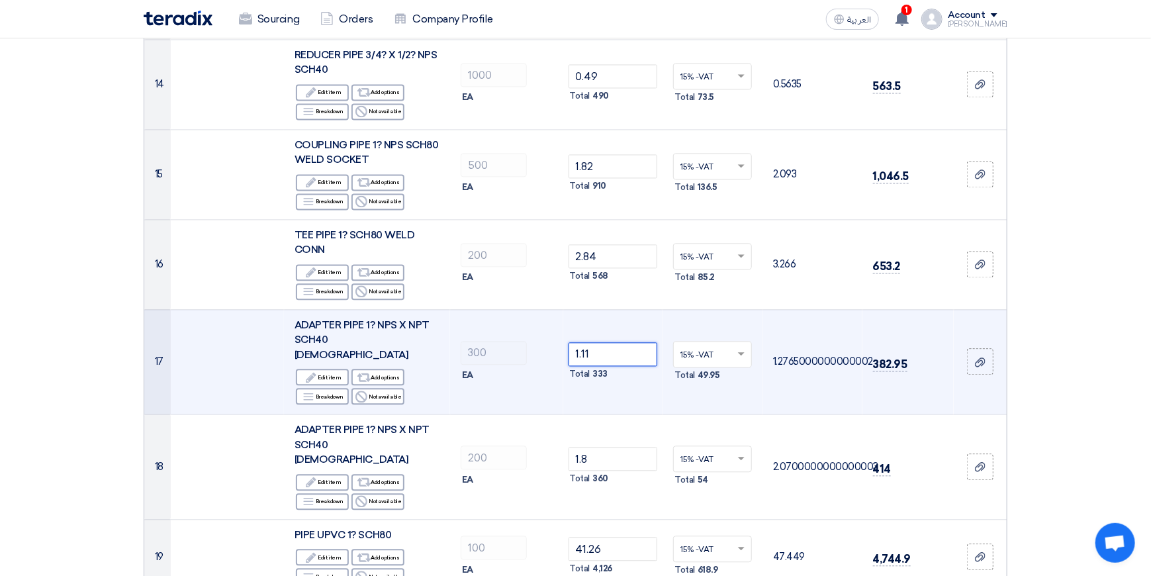
click at [608, 342] on input "1.11" at bounding box center [612, 354] width 89 height 24
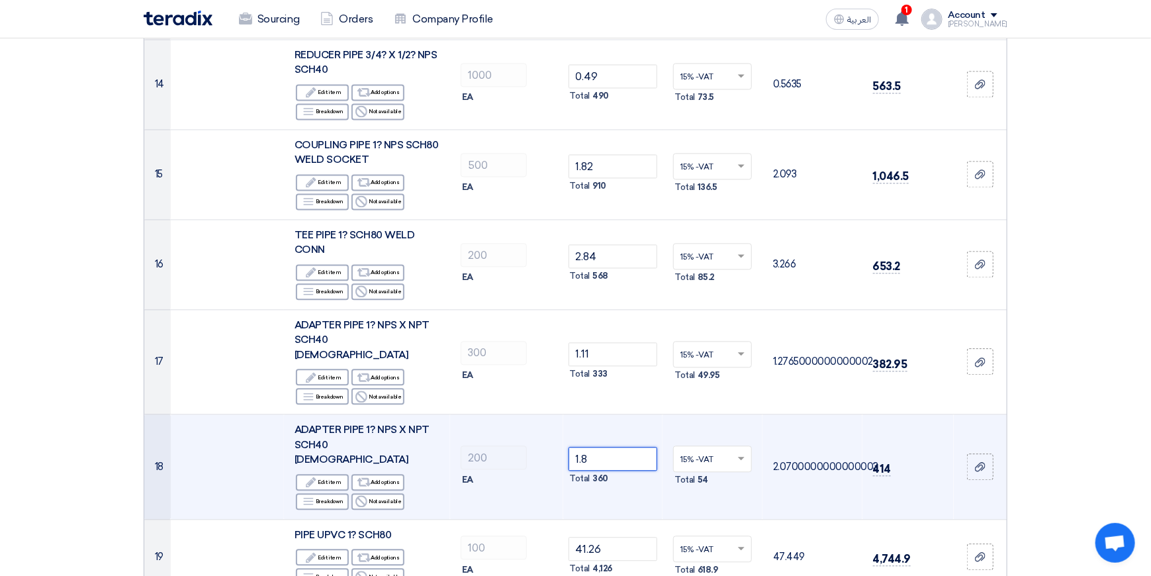
click at [625, 447] on input "1.8" at bounding box center [612, 459] width 89 height 24
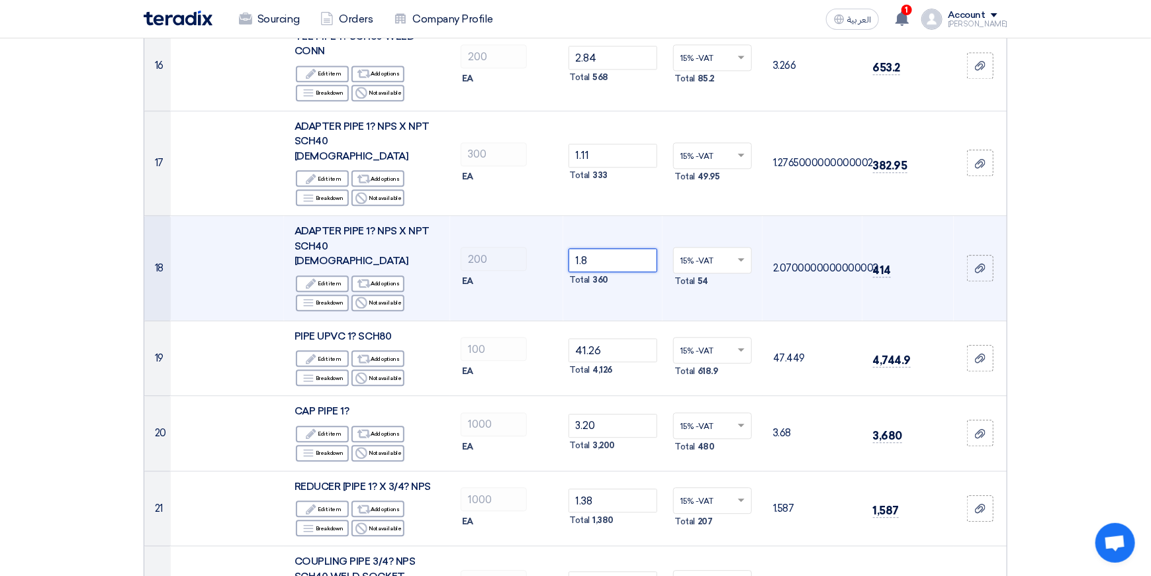
scroll to position [1522, 0]
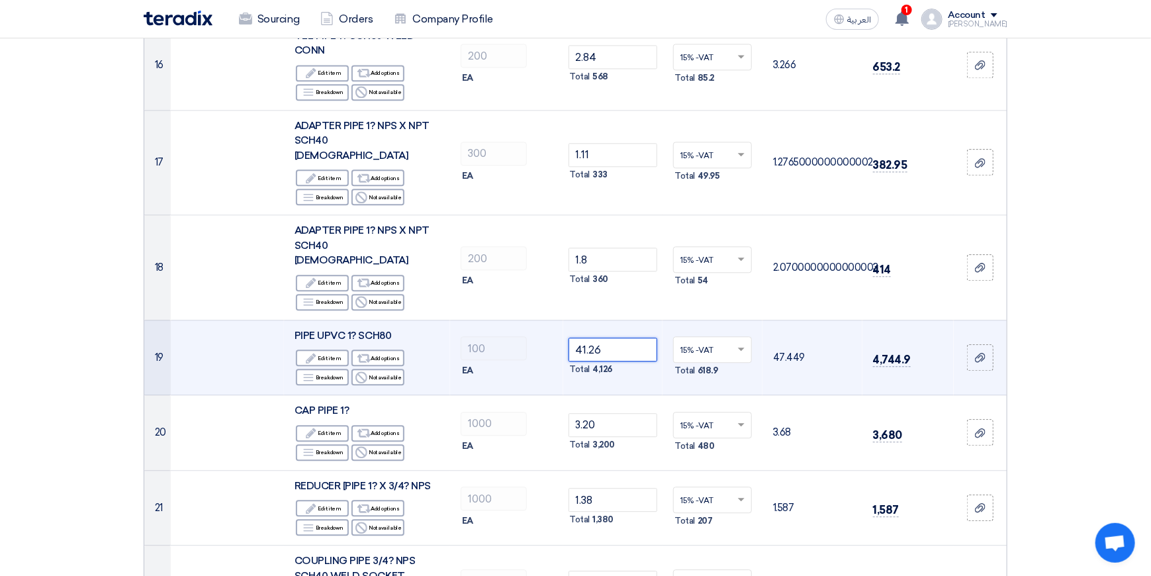
click at [625, 338] on input "41.26" at bounding box center [612, 350] width 89 height 24
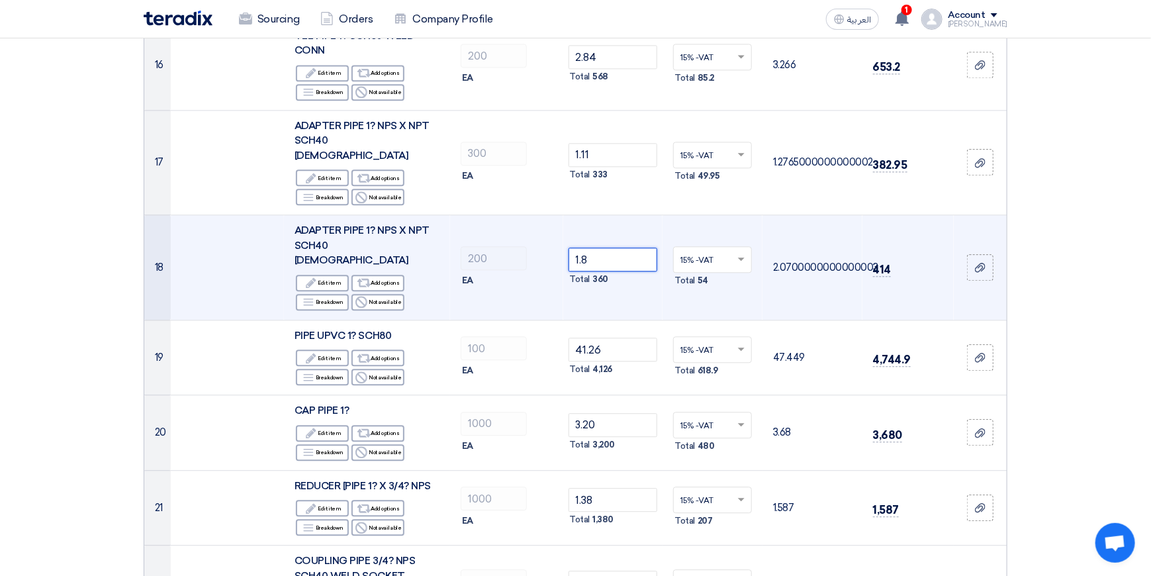
click at [608, 248] on input "1.8" at bounding box center [612, 260] width 89 height 24
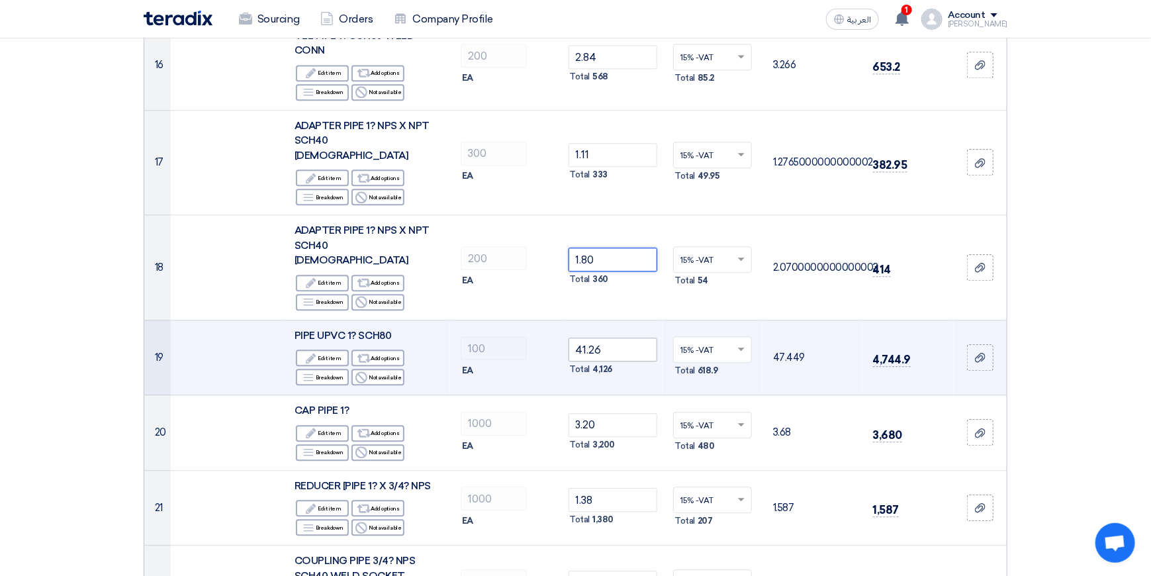
type input "1.80"
click at [613, 338] on input "41.26" at bounding box center [612, 350] width 89 height 24
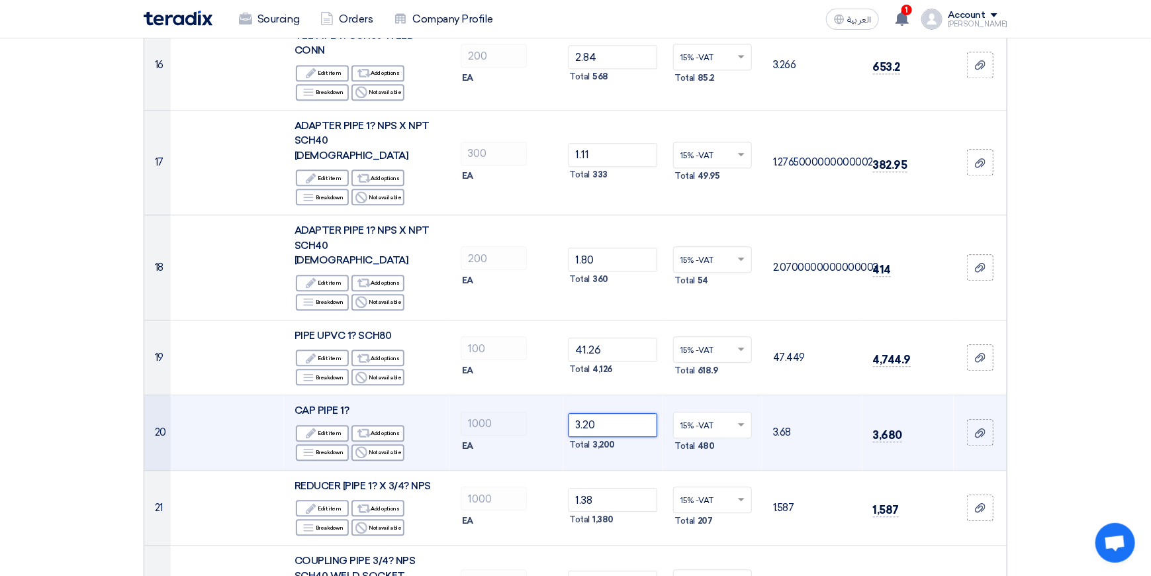
click at [621, 413] on input "3.20" at bounding box center [612, 425] width 89 height 24
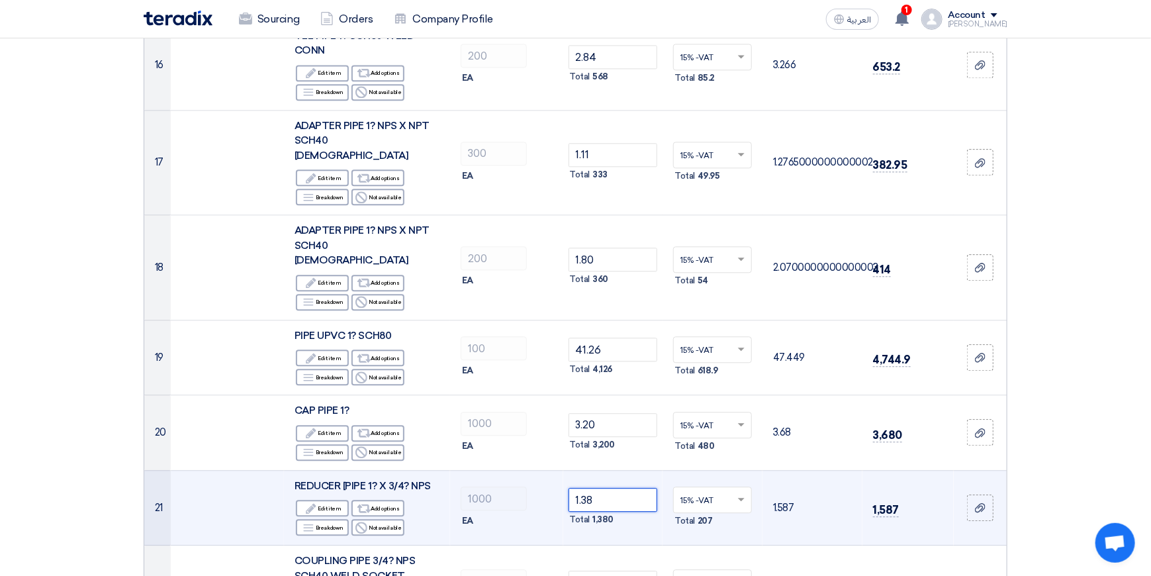
click at [622, 488] on input "1.38" at bounding box center [612, 500] width 89 height 24
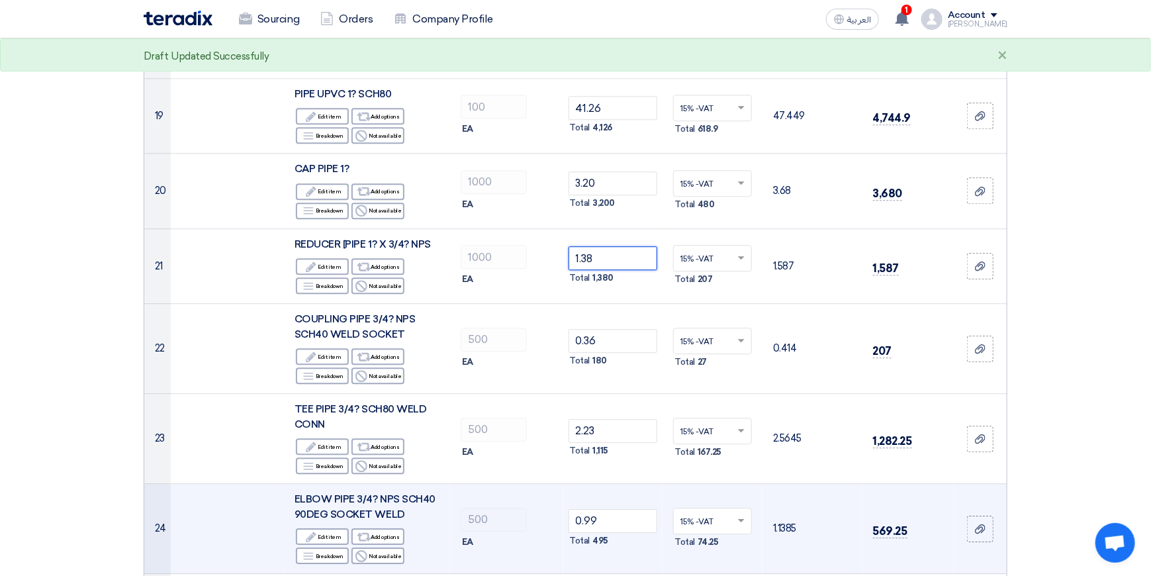
scroll to position [1787, 0]
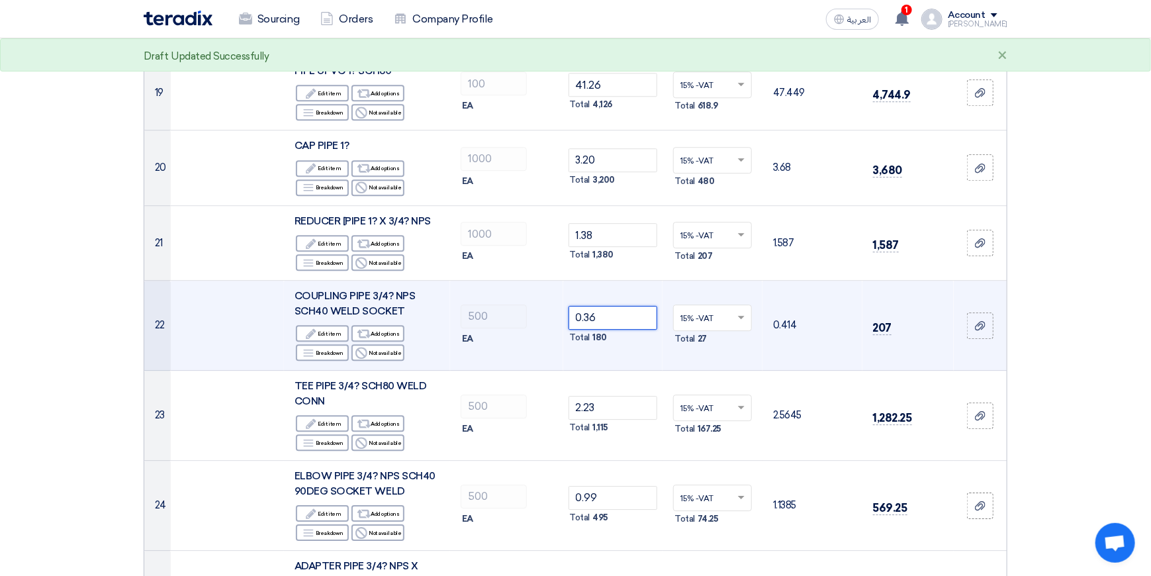
click at [620, 306] on input "0.36" at bounding box center [612, 318] width 89 height 24
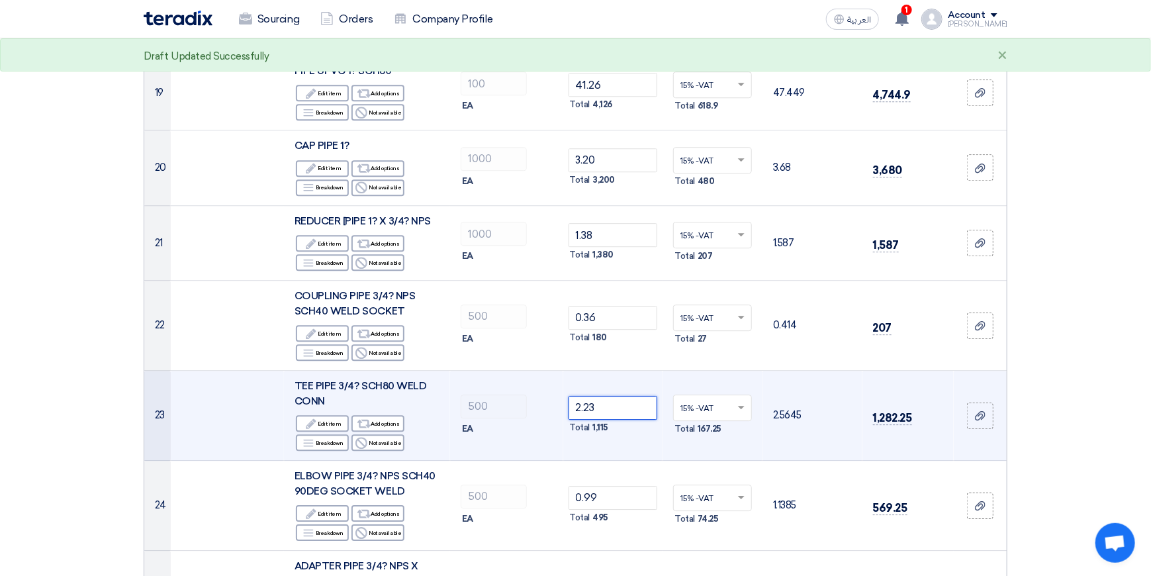
click at [607, 396] on input "2.23" at bounding box center [612, 408] width 89 height 24
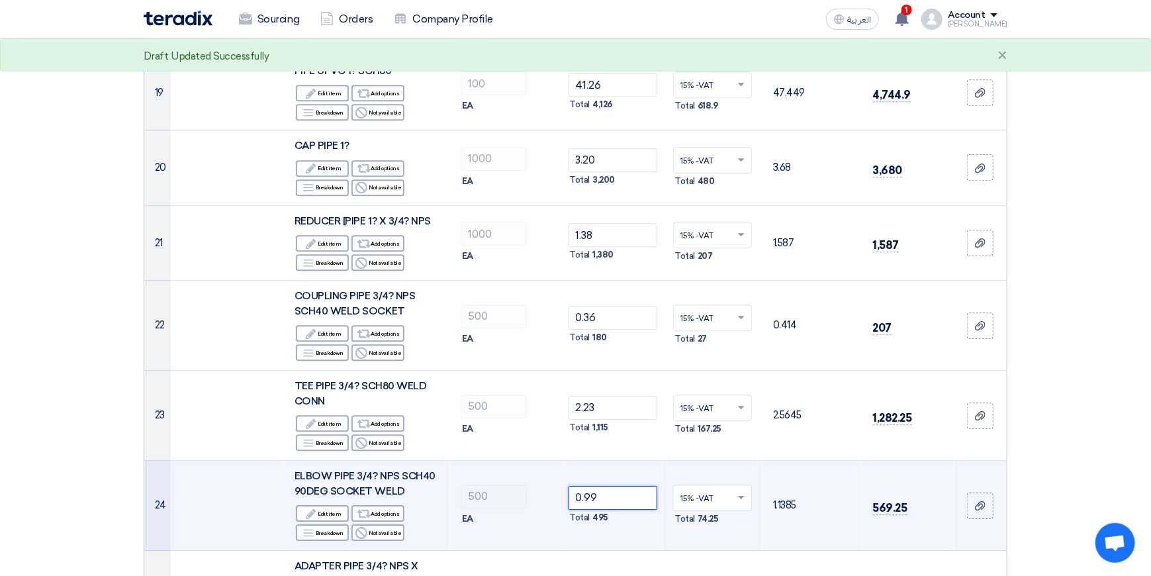
click at [623, 486] on input "0.99" at bounding box center [612, 498] width 89 height 24
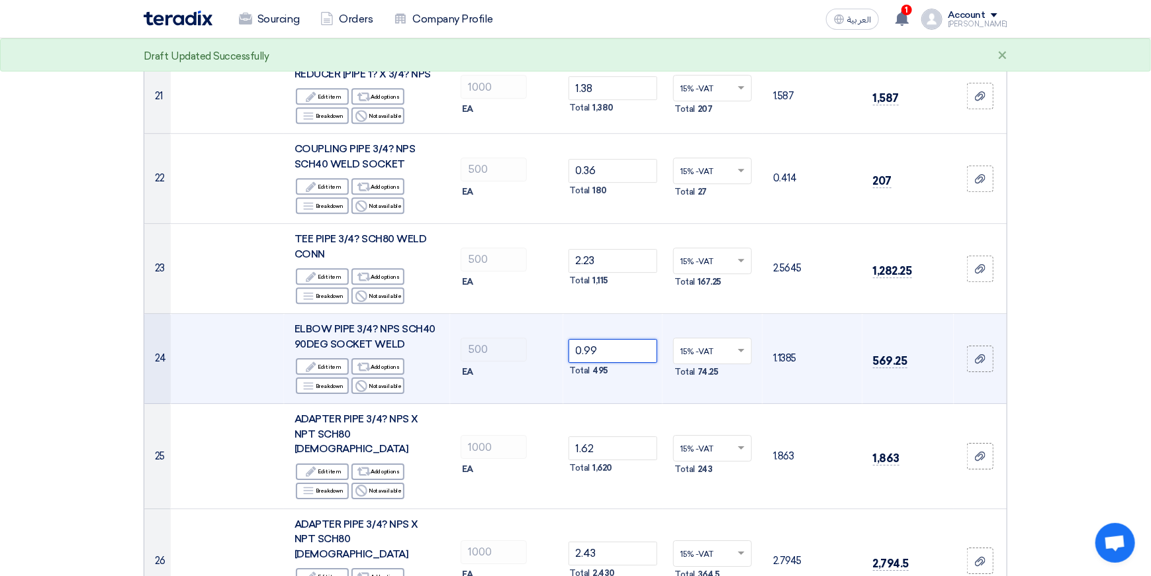
scroll to position [1985, 0]
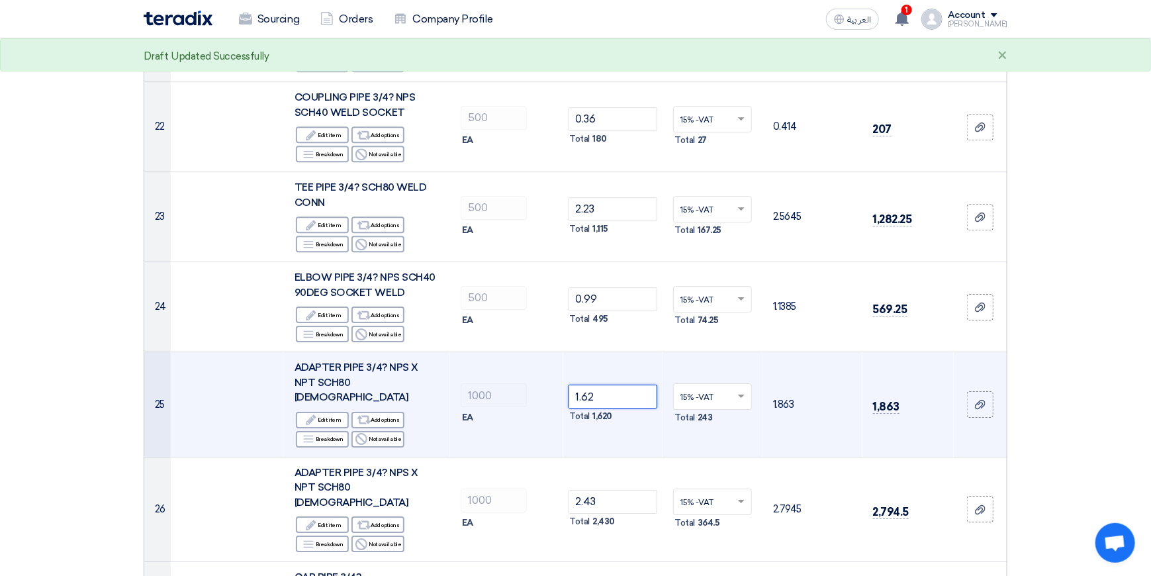
click at [613, 384] on input "1.62" at bounding box center [612, 396] width 89 height 24
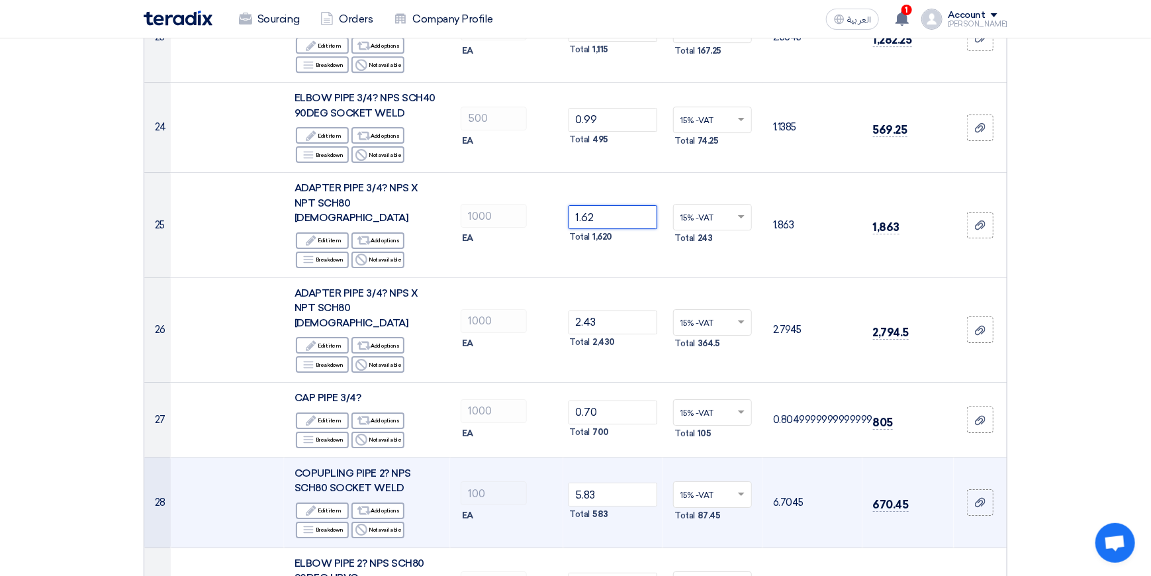
scroll to position [2382, 0]
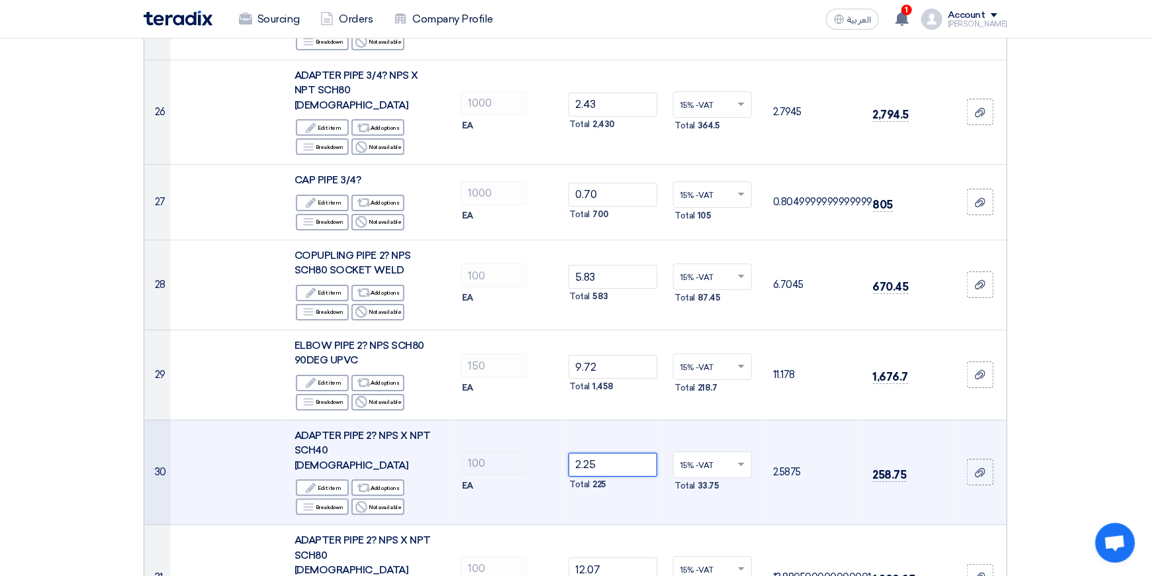
click at [610, 453] on input "2.25" at bounding box center [612, 465] width 89 height 24
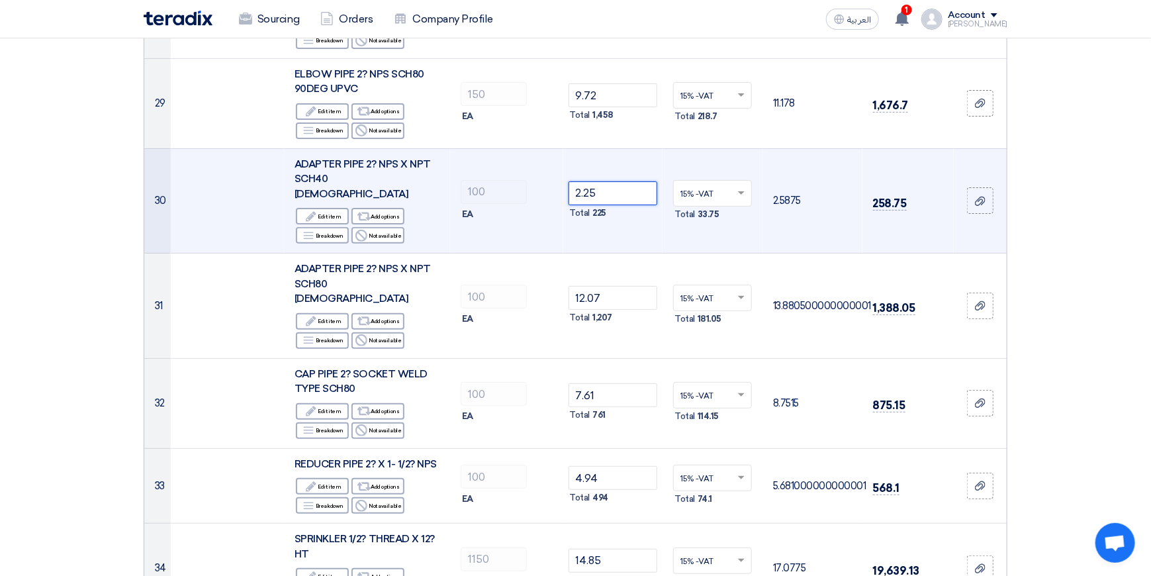
scroll to position [2713, 0]
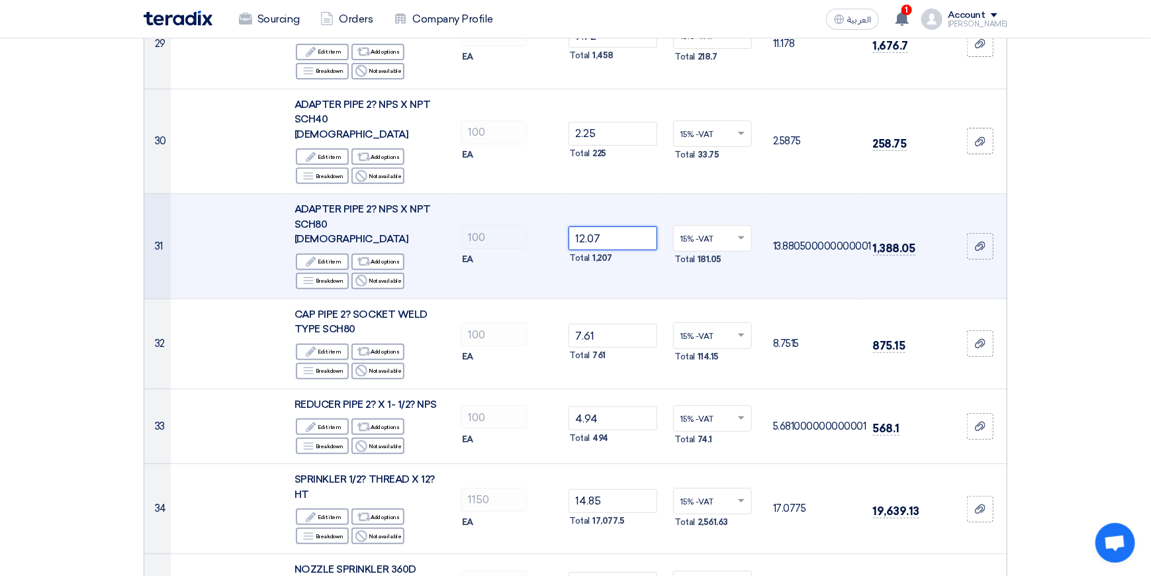
click at [615, 226] on input "12.07" at bounding box center [612, 238] width 89 height 24
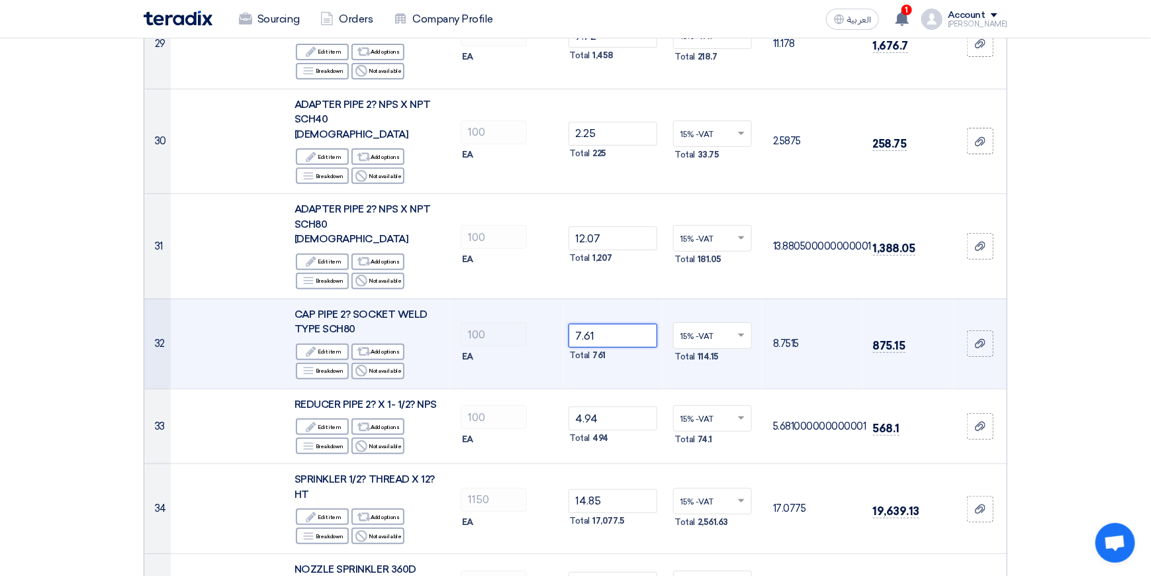
click at [610, 324] on input "7.61" at bounding box center [612, 336] width 89 height 24
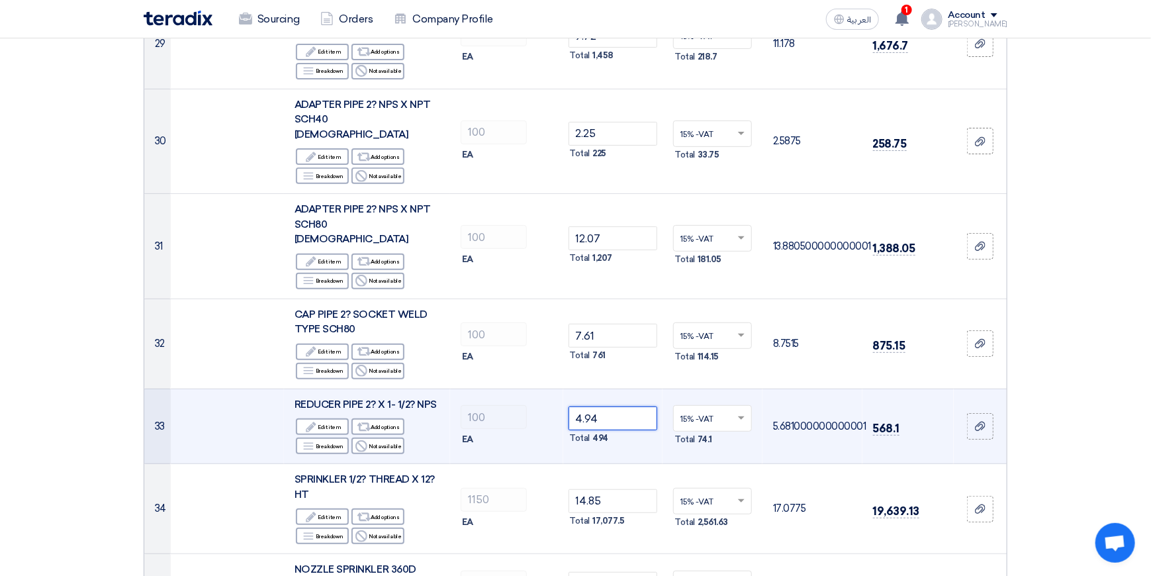
click at [609, 406] on input "4.94" at bounding box center [612, 418] width 89 height 24
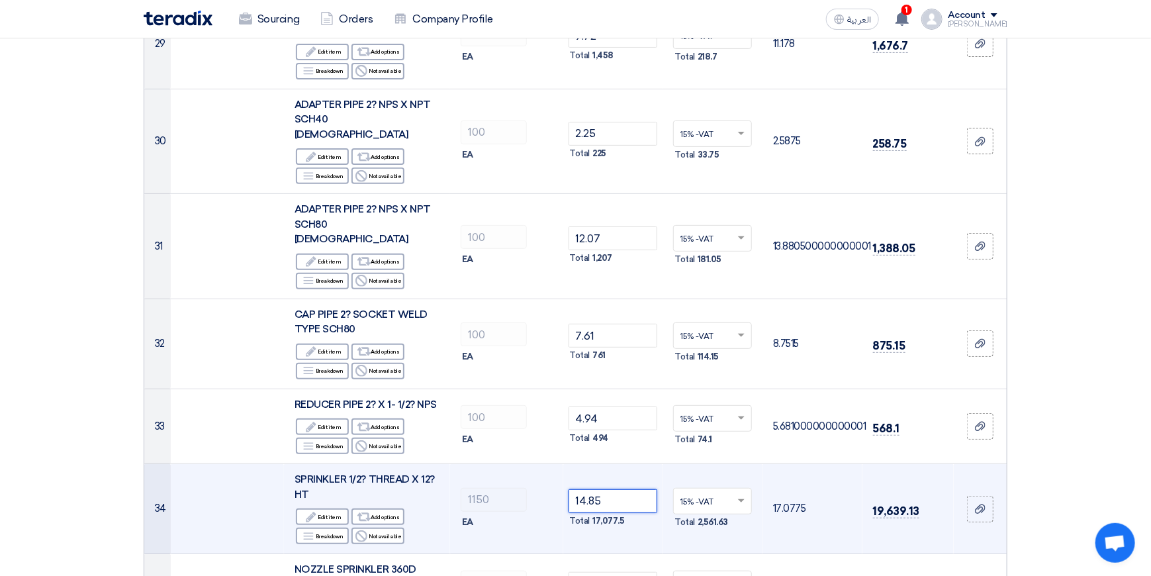
click at [608, 489] on input "14.85" at bounding box center [612, 501] width 89 height 24
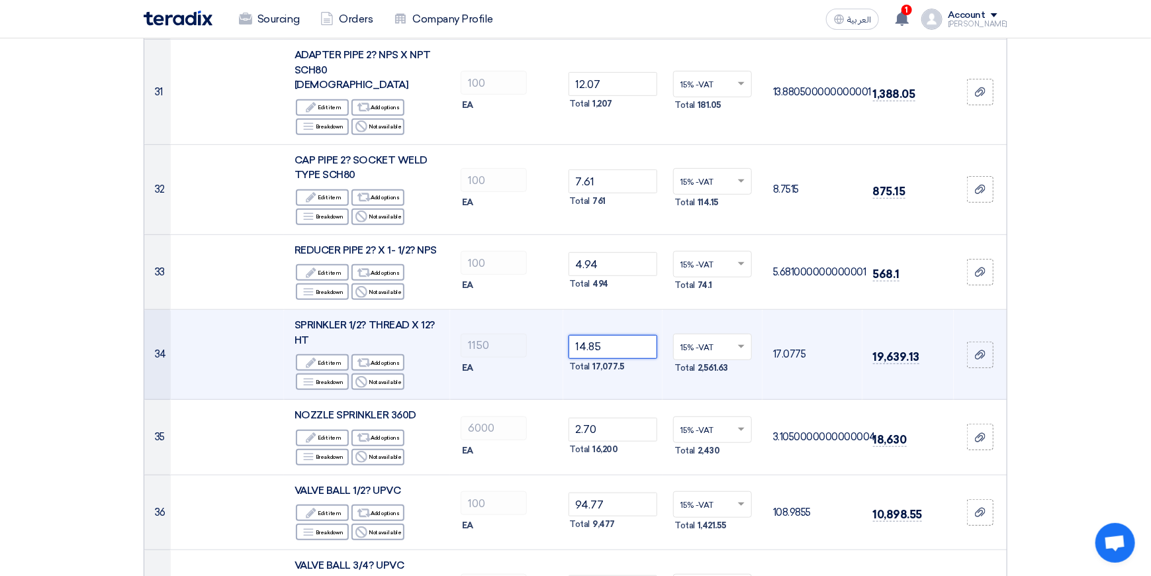
scroll to position [2912, 0]
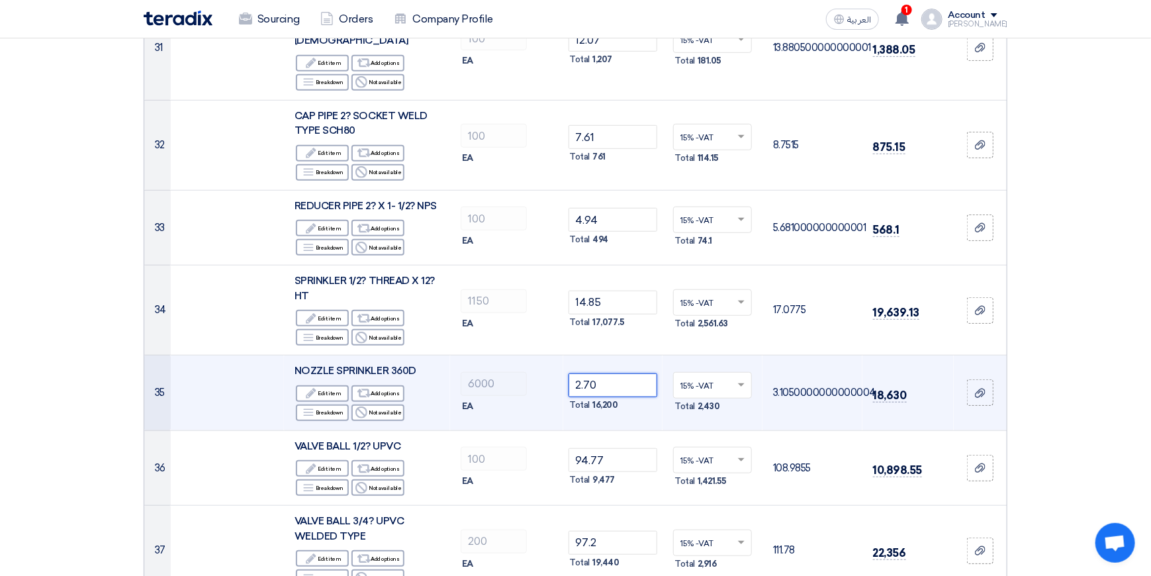
click at [625, 373] on input "2.70" at bounding box center [612, 385] width 89 height 24
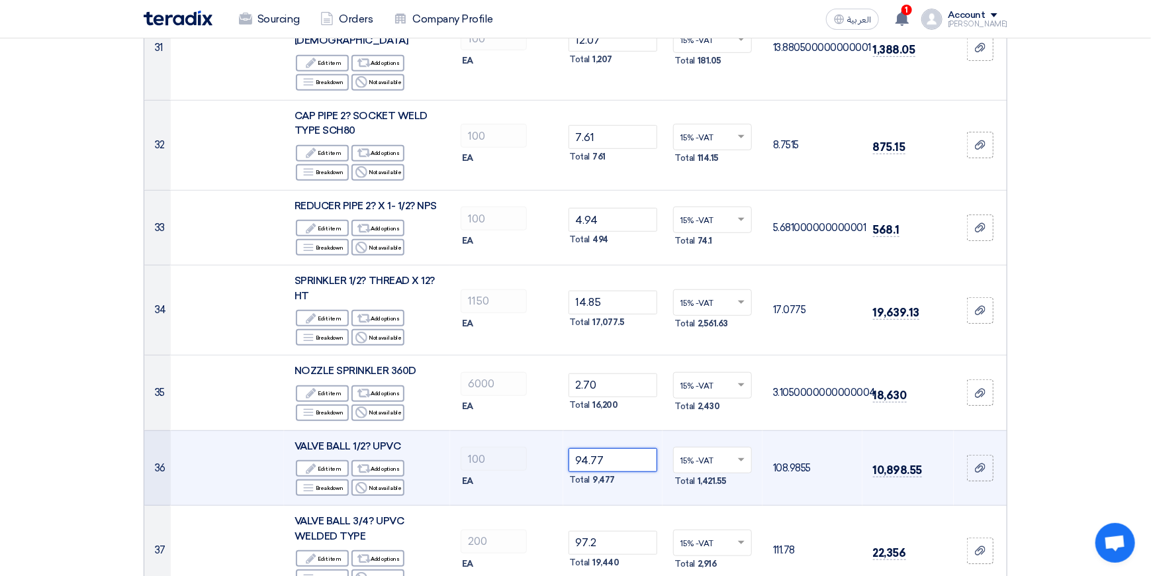
click at [609, 448] on input "94.77" at bounding box center [612, 460] width 89 height 24
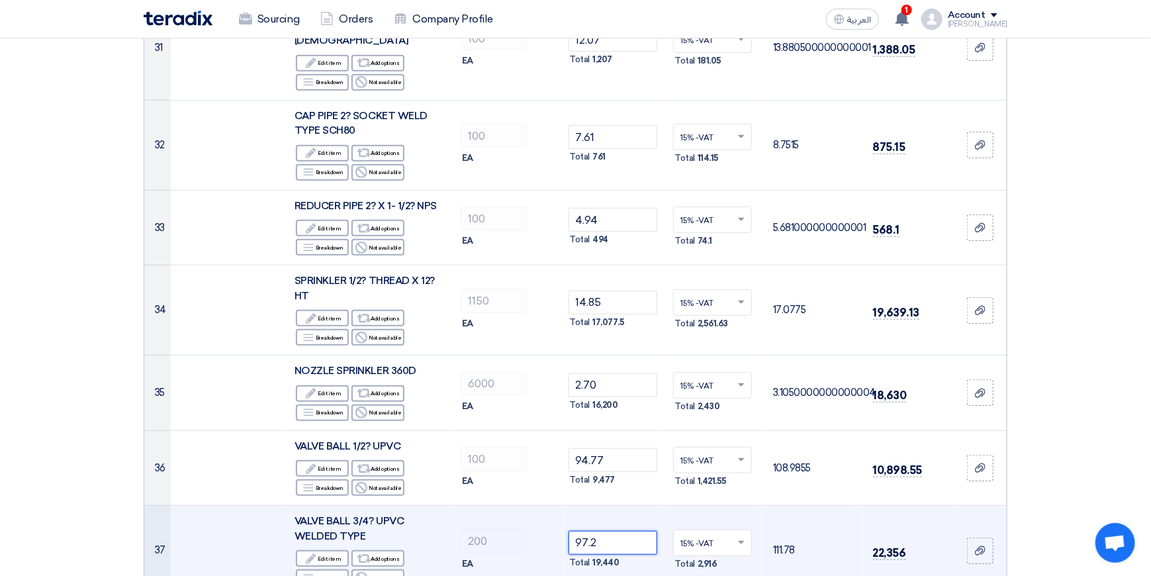
click at [608, 531] on input "97.2" at bounding box center [612, 543] width 89 height 24
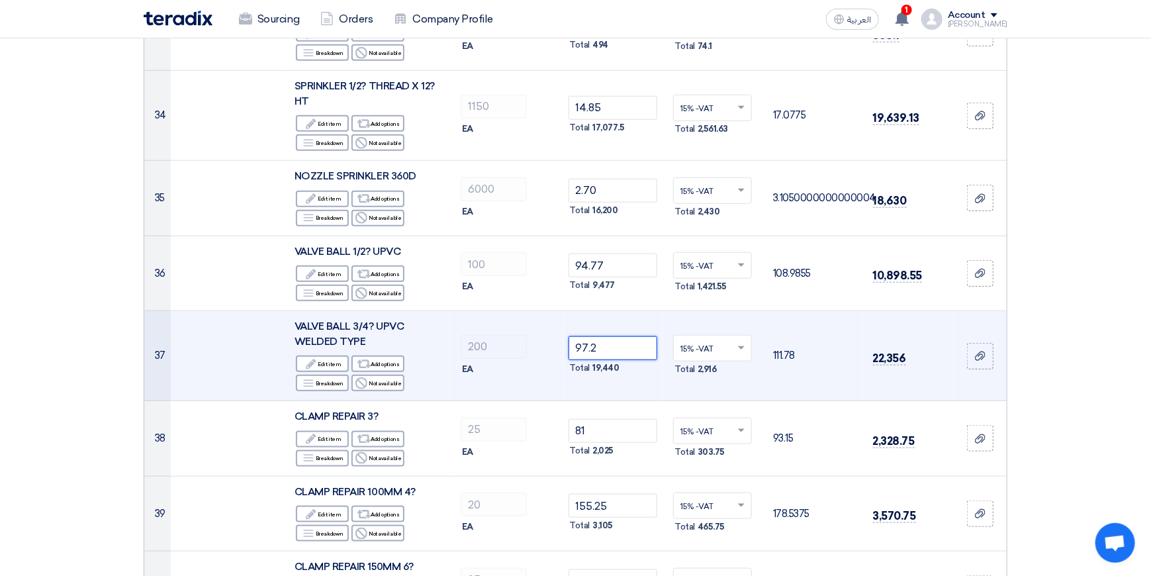
scroll to position [3110, 0]
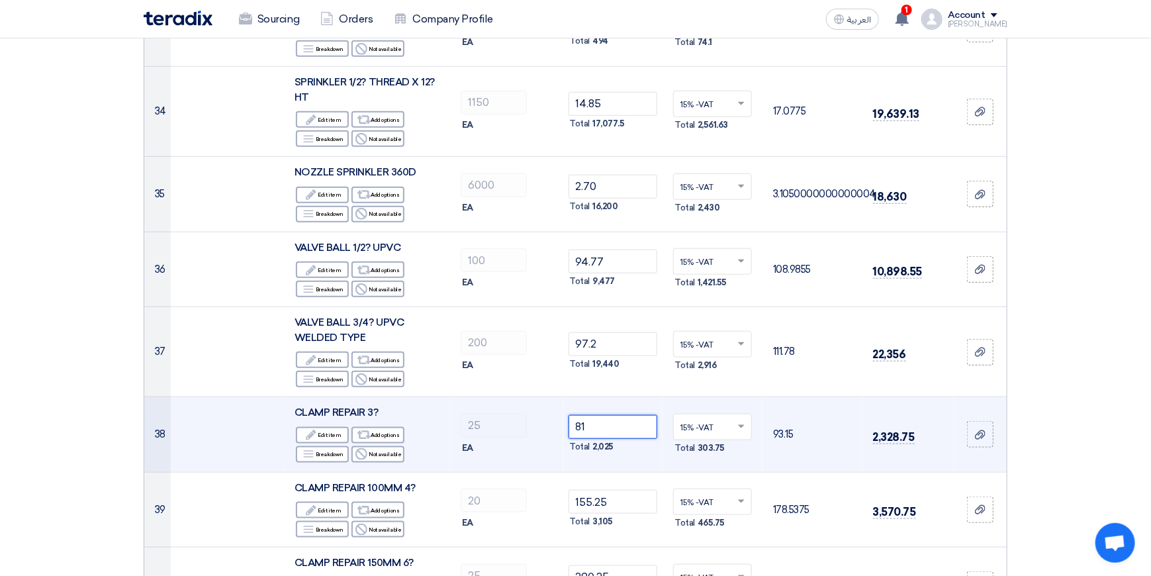
click at [616, 415] on input "81" at bounding box center [612, 427] width 89 height 24
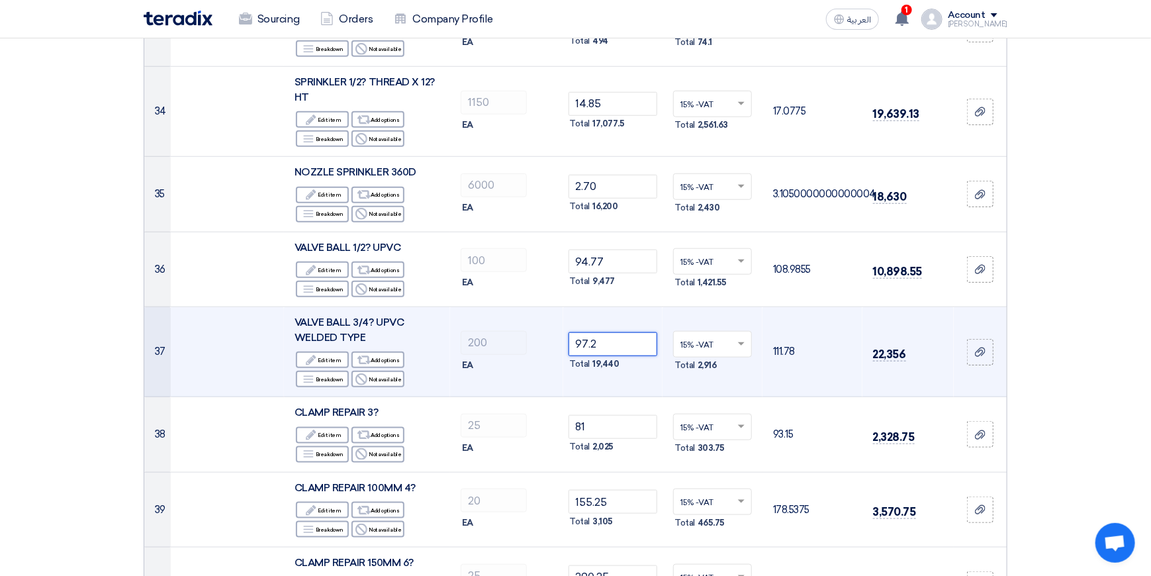
click at [618, 332] on input "97.2" at bounding box center [612, 344] width 89 height 24
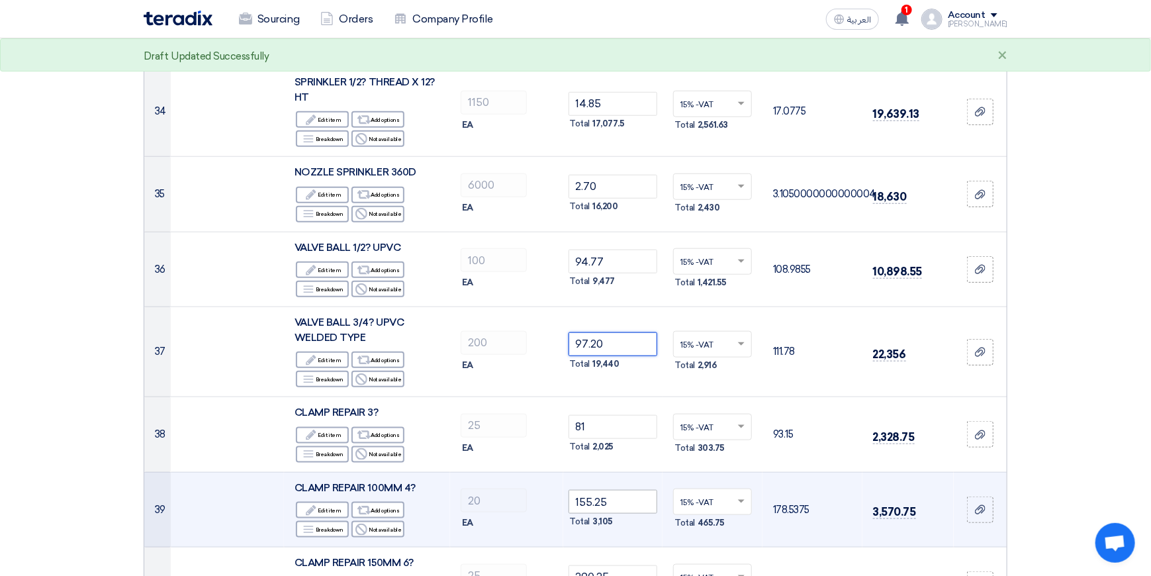
type input "97.20"
click at [620, 490] on input "155.25" at bounding box center [612, 502] width 89 height 24
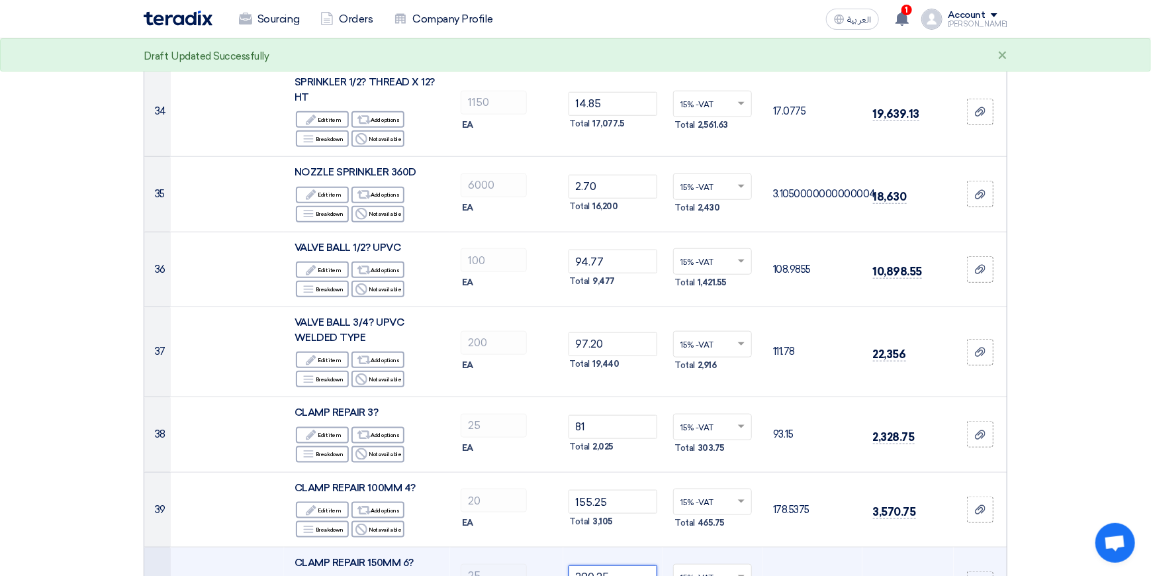
click at [619, 565] on input "290.25" at bounding box center [612, 577] width 89 height 24
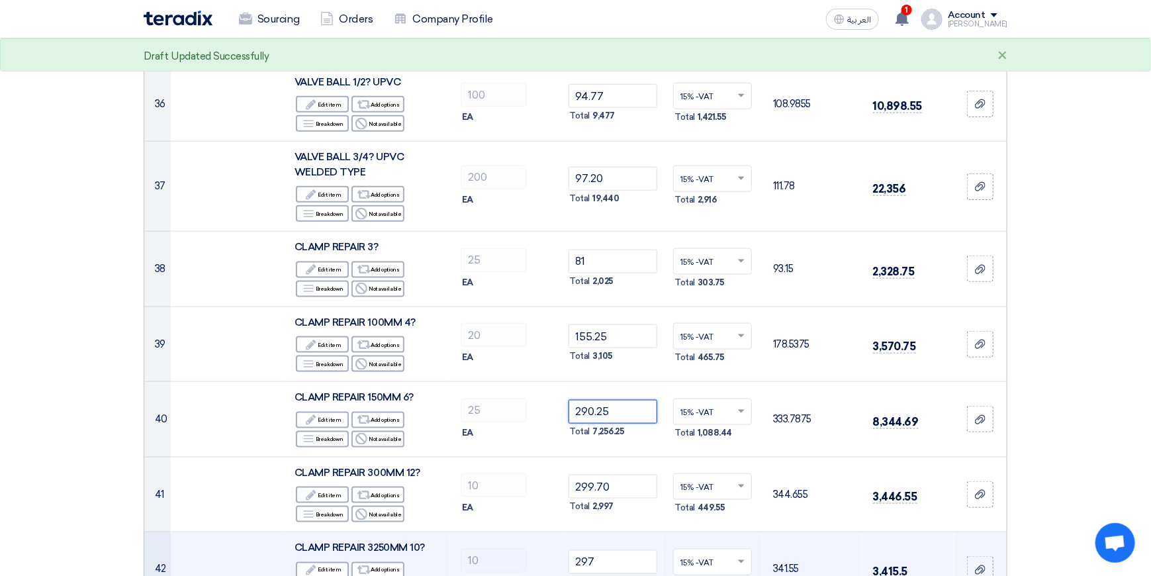
scroll to position [3309, 0]
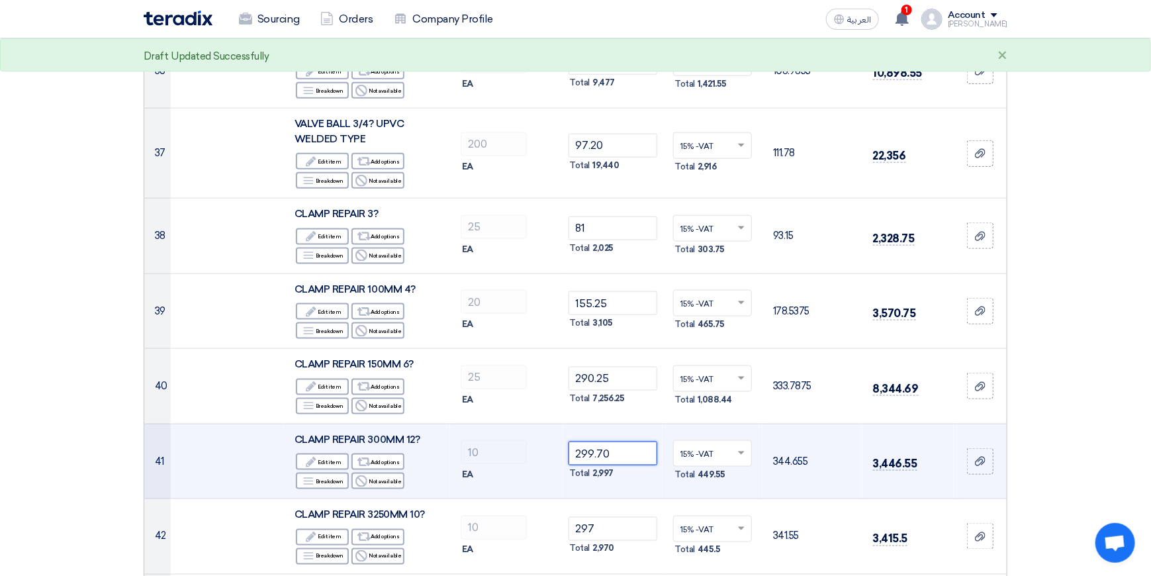
click at [621, 441] on input "299.70" at bounding box center [612, 453] width 89 height 24
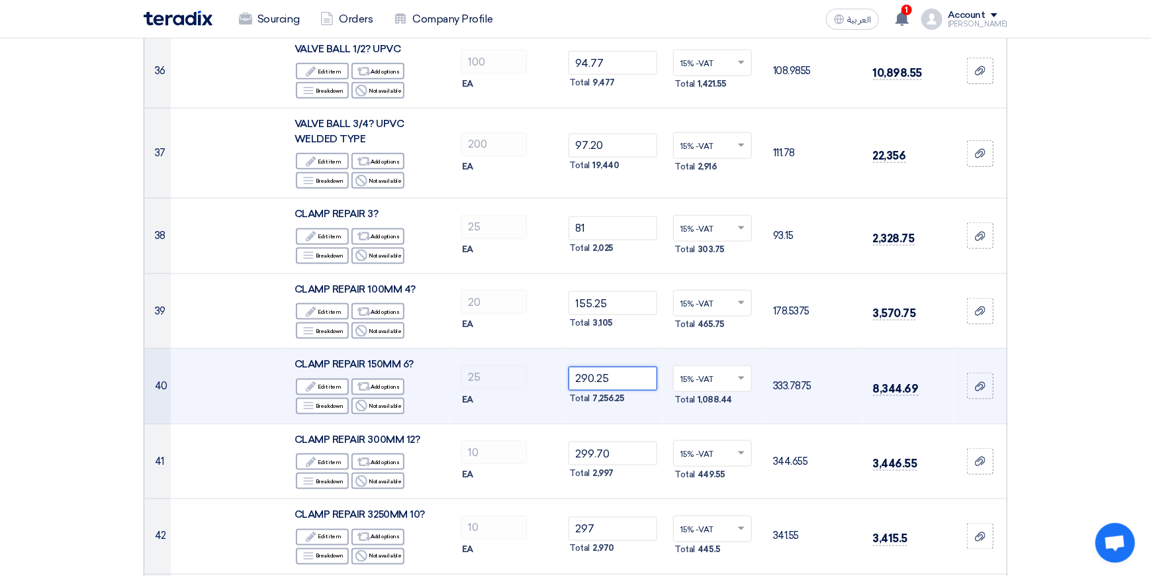
click at [619, 367] on input "290.25" at bounding box center [612, 379] width 89 height 24
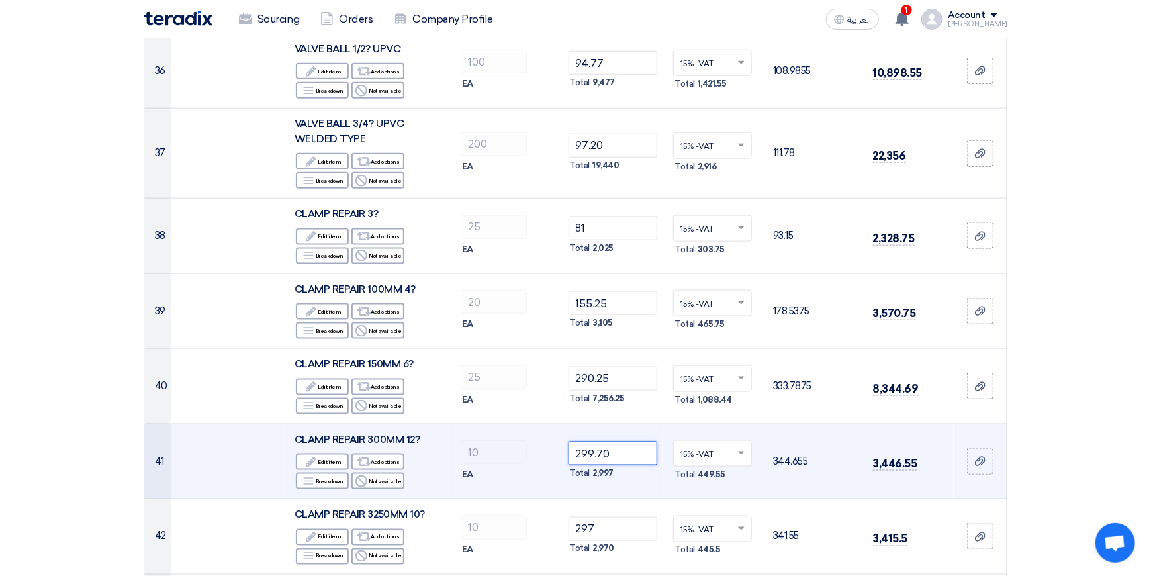
click at [618, 441] on input "299.70" at bounding box center [612, 453] width 89 height 24
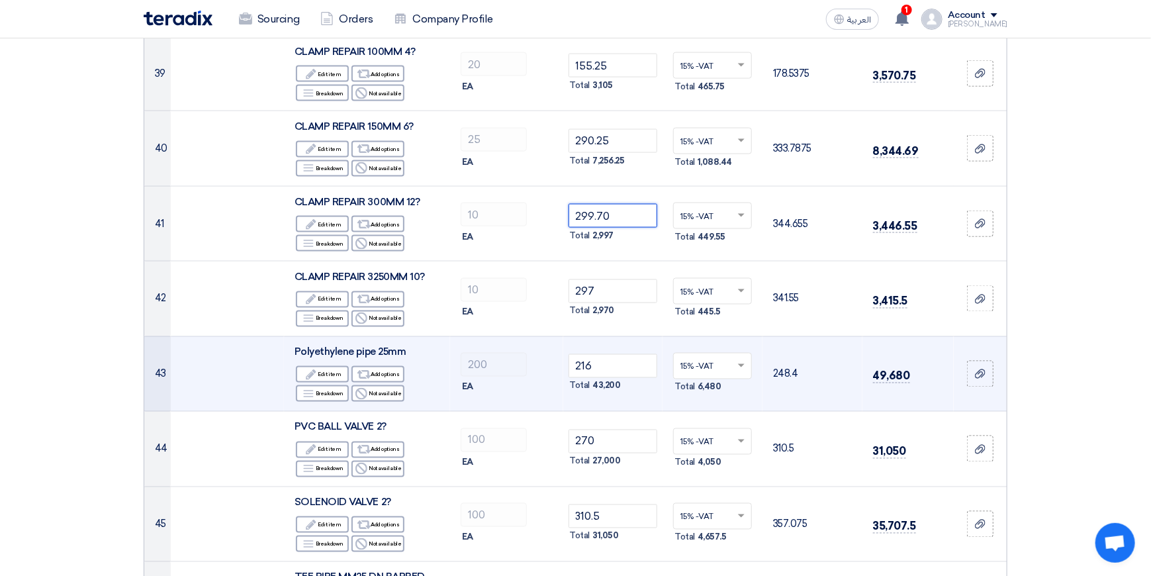
scroll to position [3574, 0]
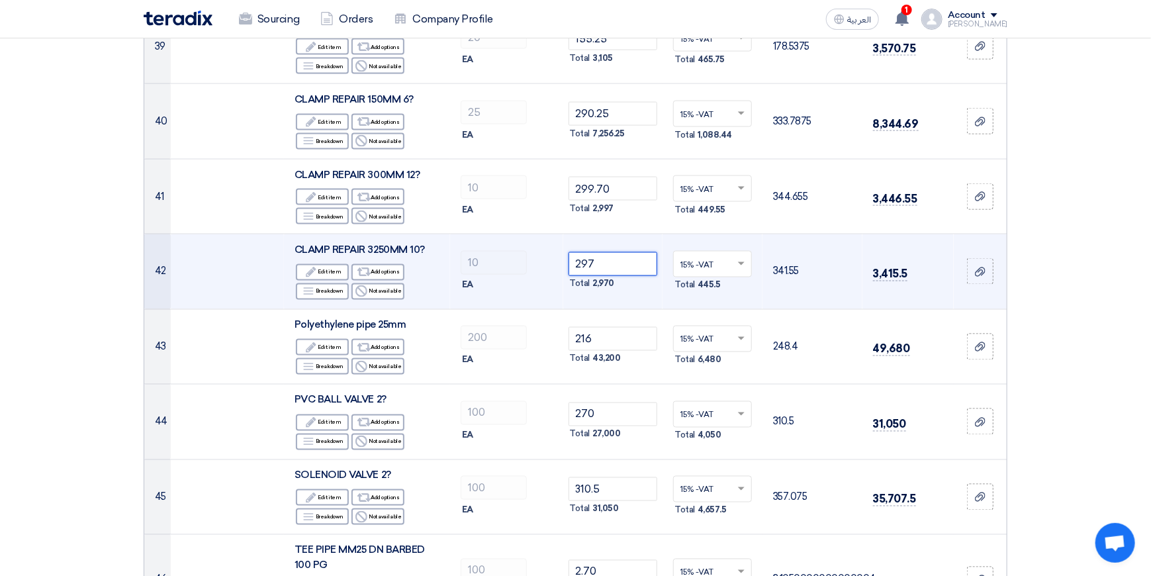
click at [627, 252] on input "297" at bounding box center [612, 264] width 89 height 24
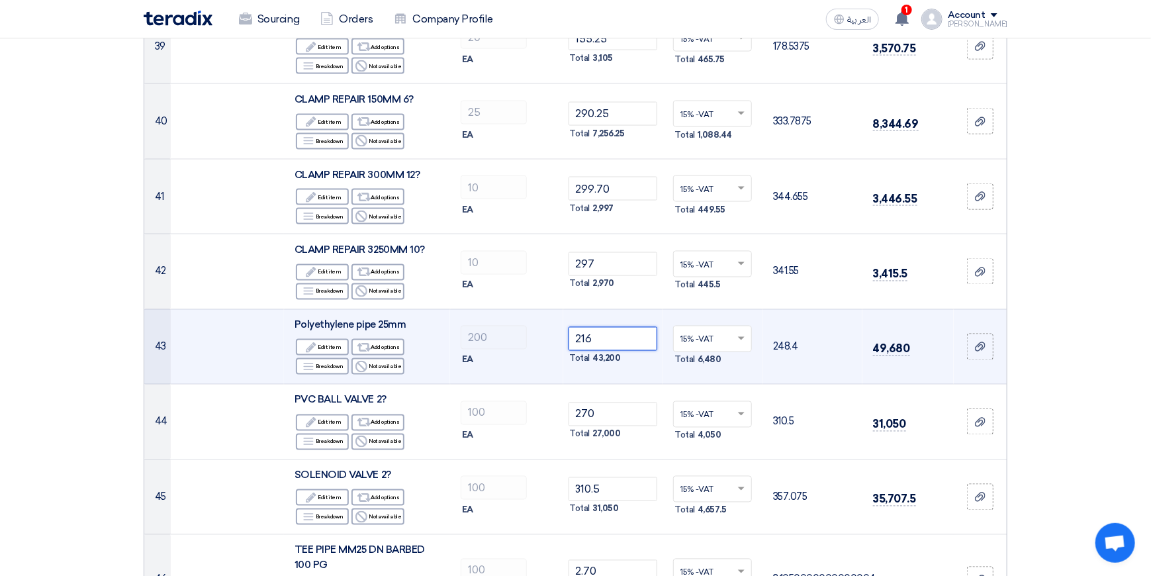
click at [612, 327] on input "216" at bounding box center [612, 339] width 89 height 24
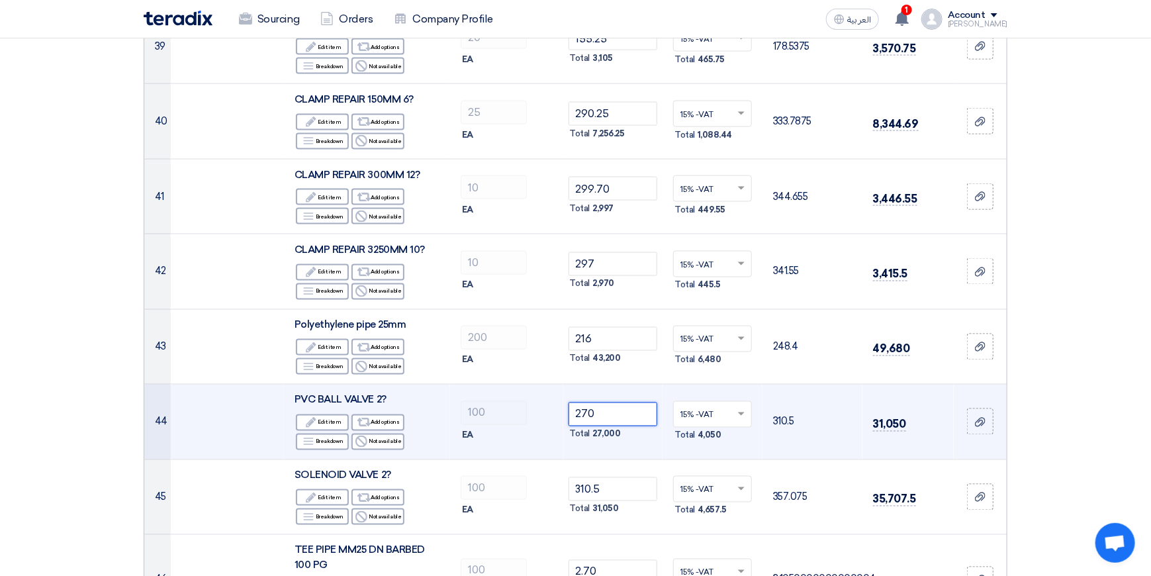
click at [616, 402] on input "270" at bounding box center [612, 414] width 89 height 24
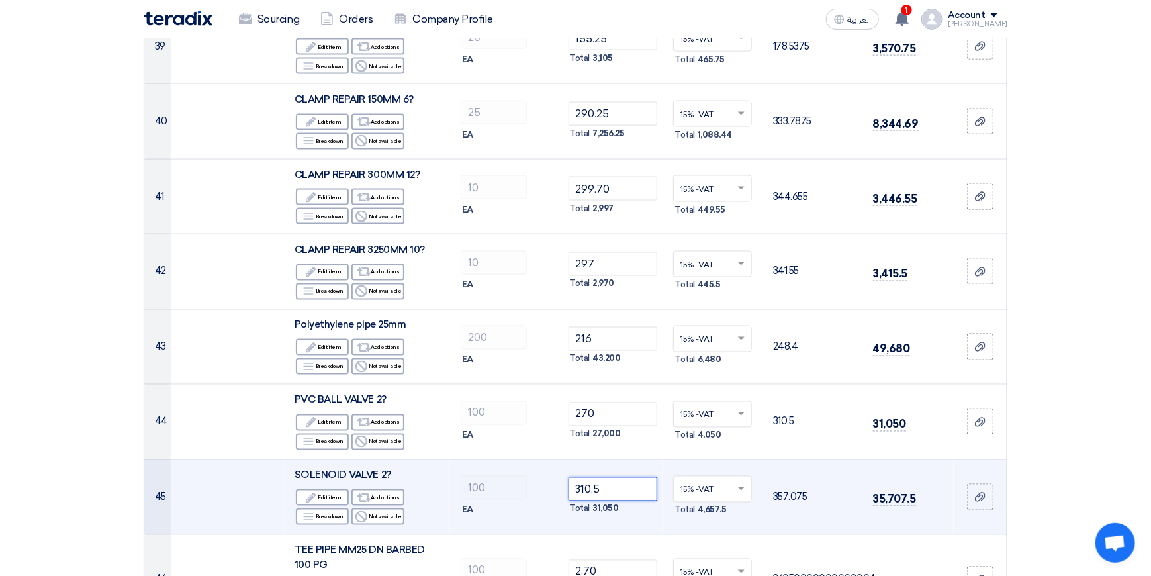
click at [611, 477] on input "310.5" at bounding box center [612, 489] width 89 height 24
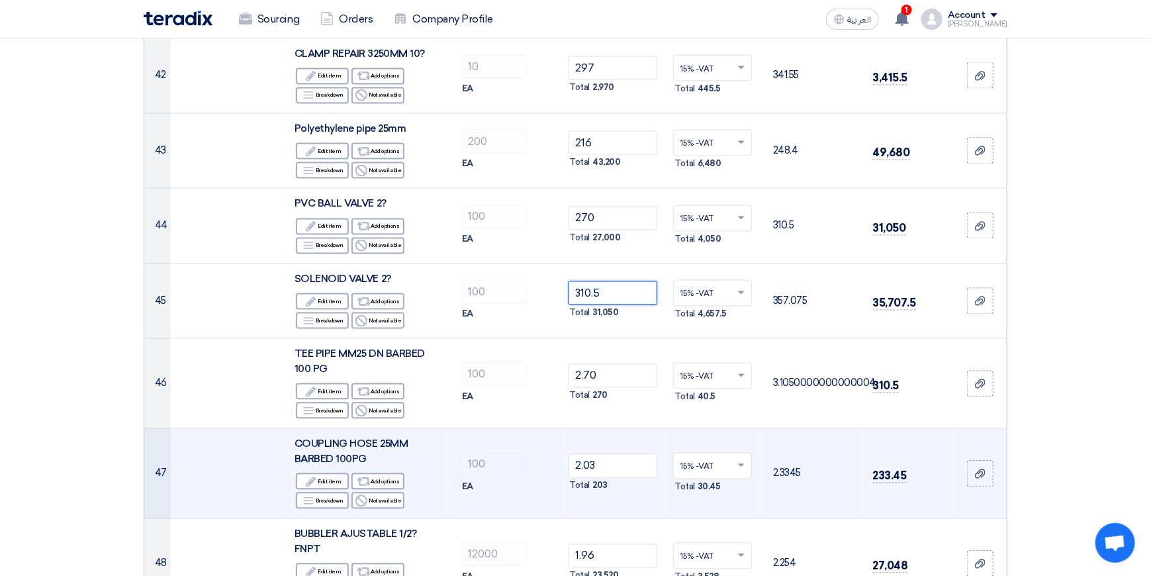
scroll to position [3772, 0]
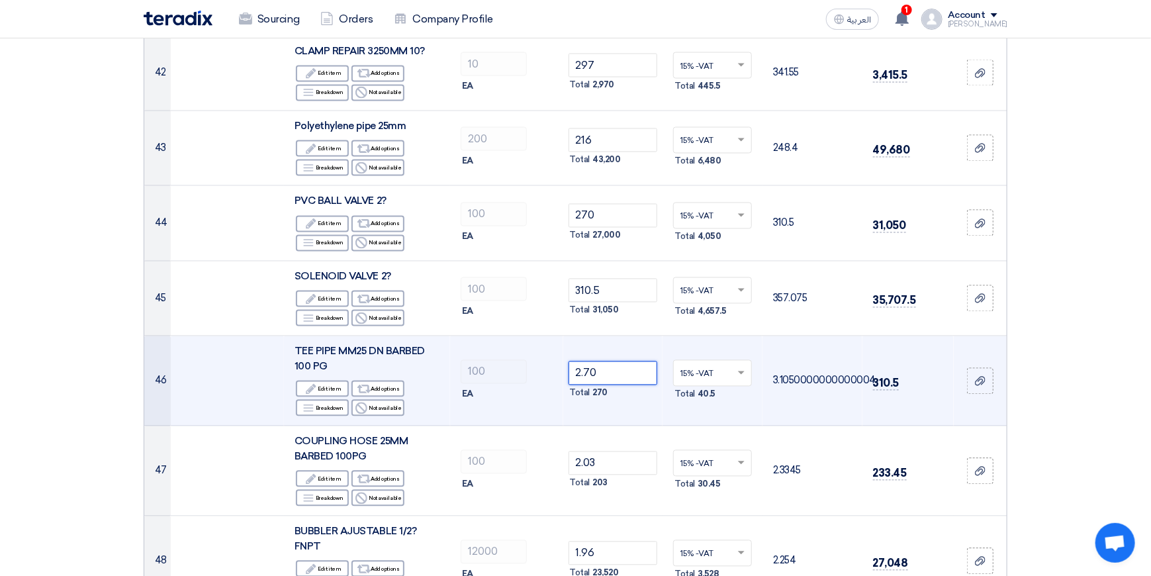
click at [624, 361] on input "2.70" at bounding box center [612, 373] width 89 height 24
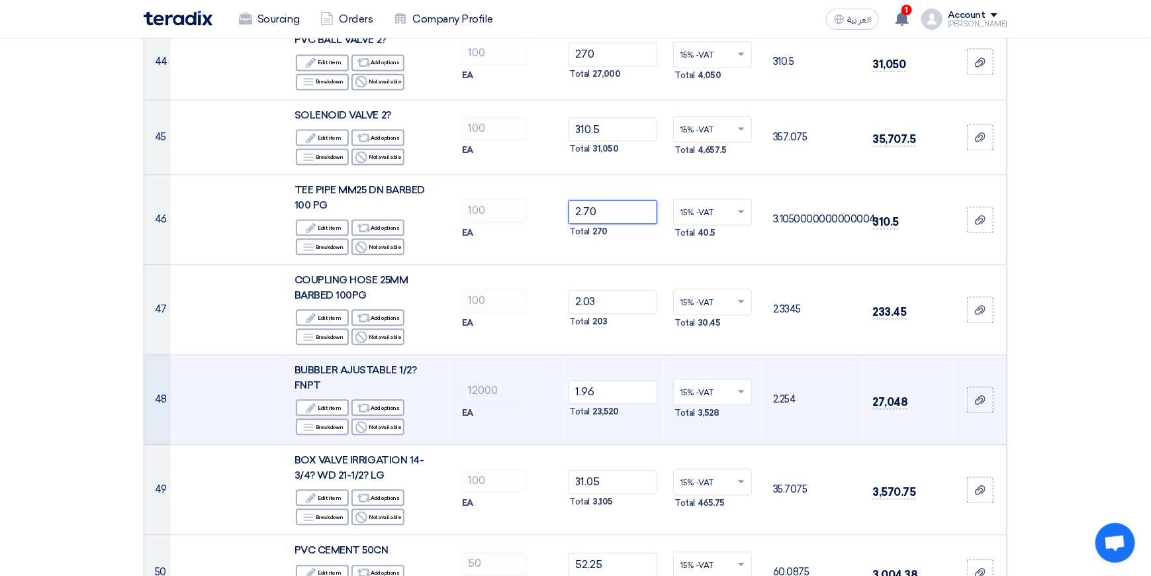
scroll to position [3971, 0]
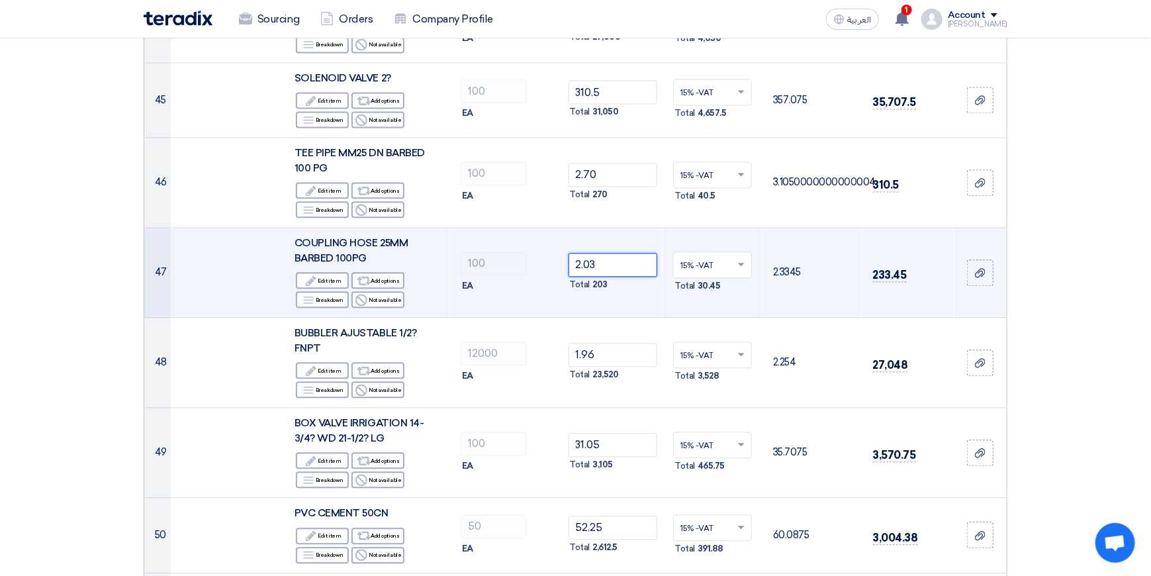
click at [623, 253] on input "2.03" at bounding box center [612, 265] width 89 height 24
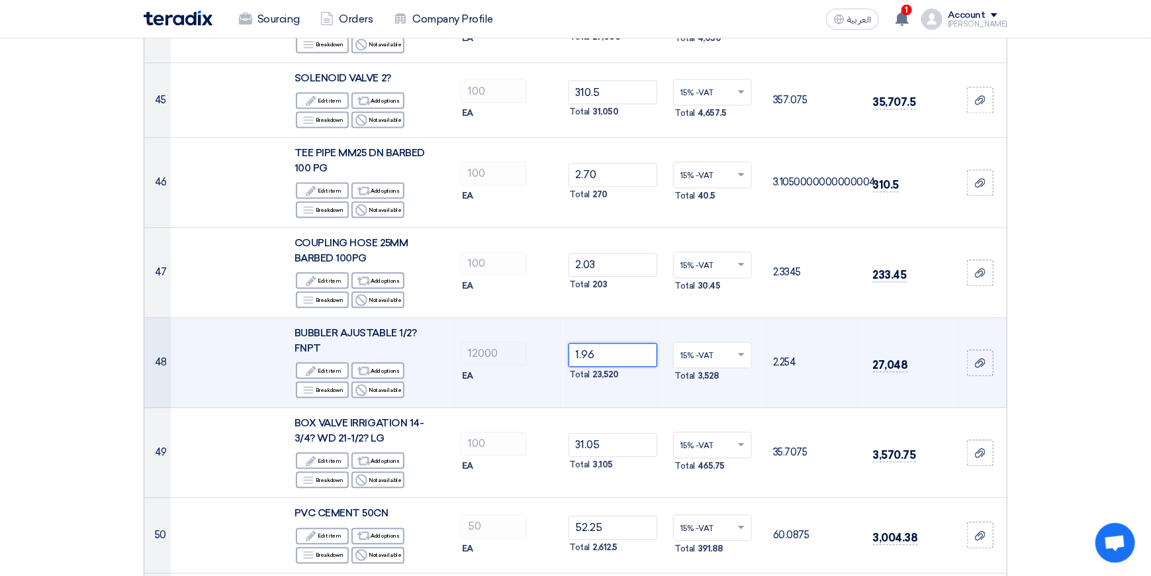
click at [618, 343] on input "1.96" at bounding box center [612, 355] width 89 height 24
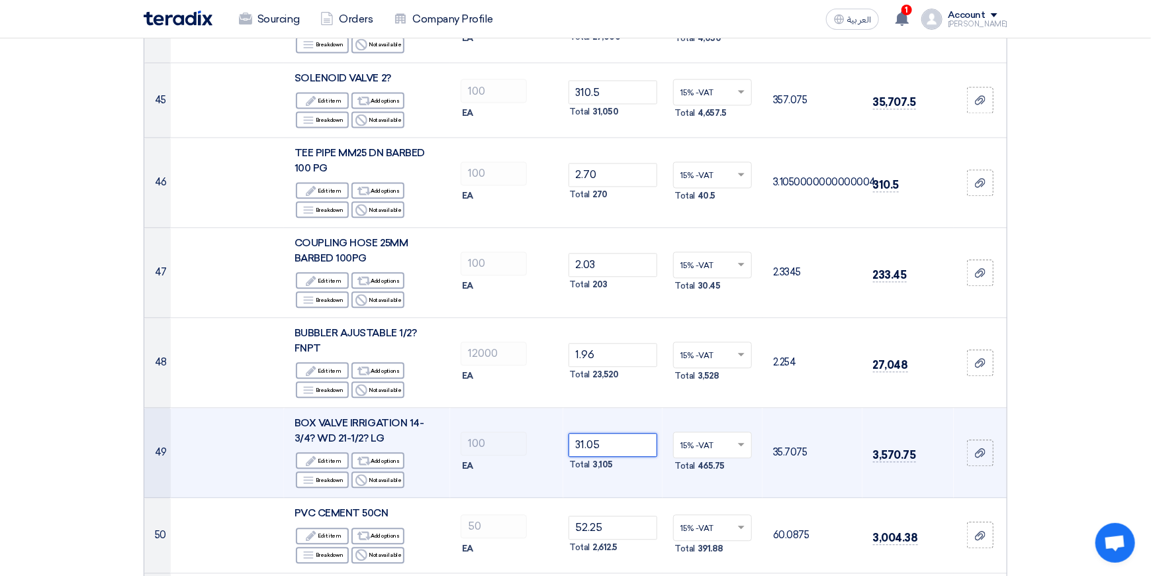
click at [619, 433] on input "31.05" at bounding box center [612, 445] width 89 height 24
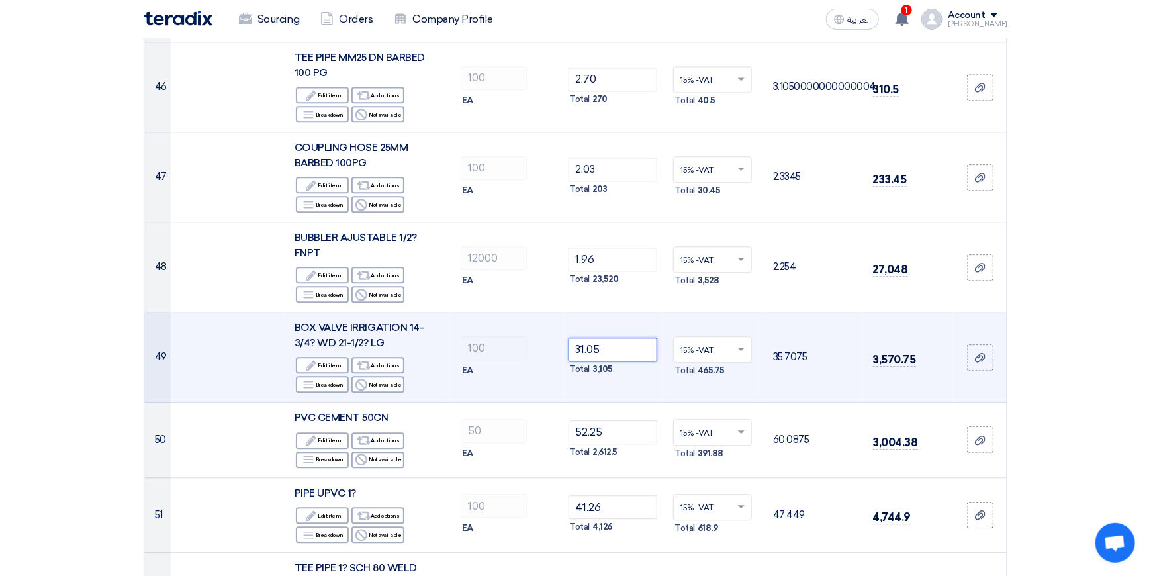
scroll to position [4103, 0]
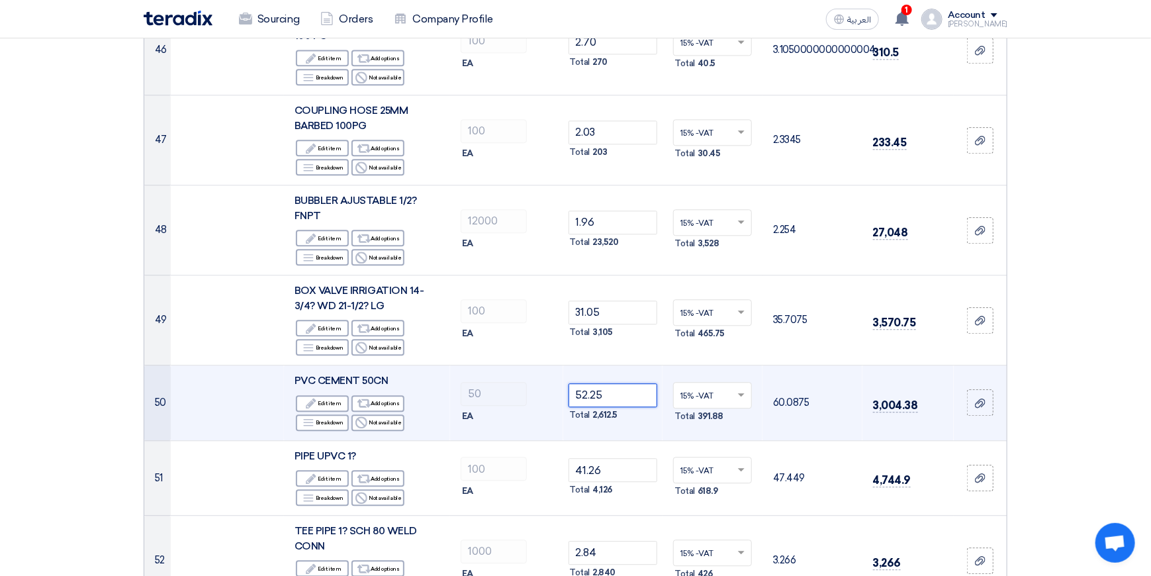
click at [617, 383] on input "52.25" at bounding box center [612, 395] width 89 height 24
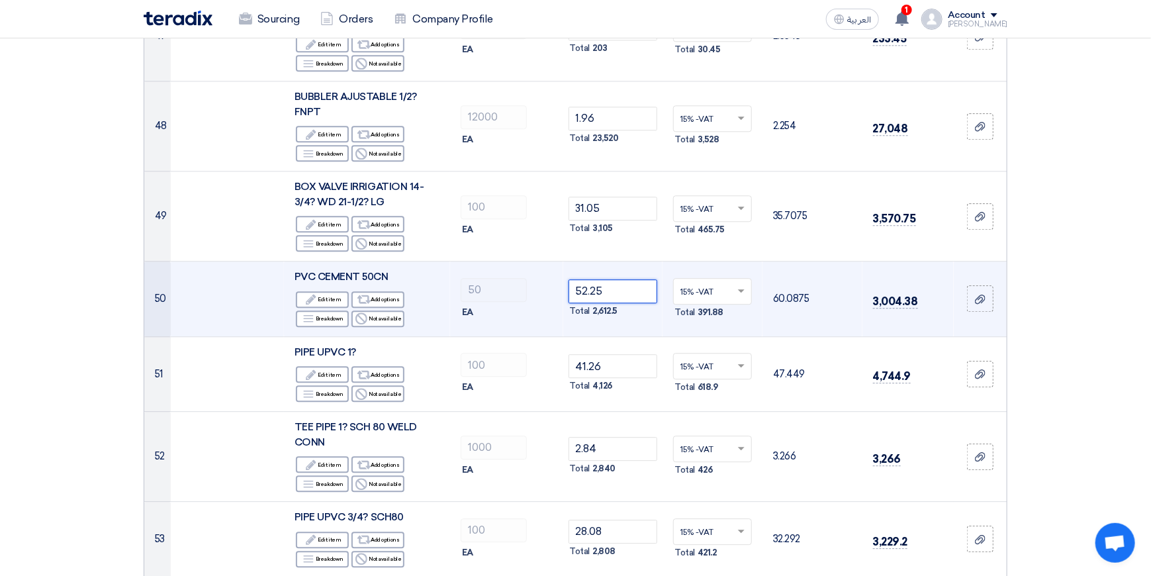
scroll to position [4235, 0]
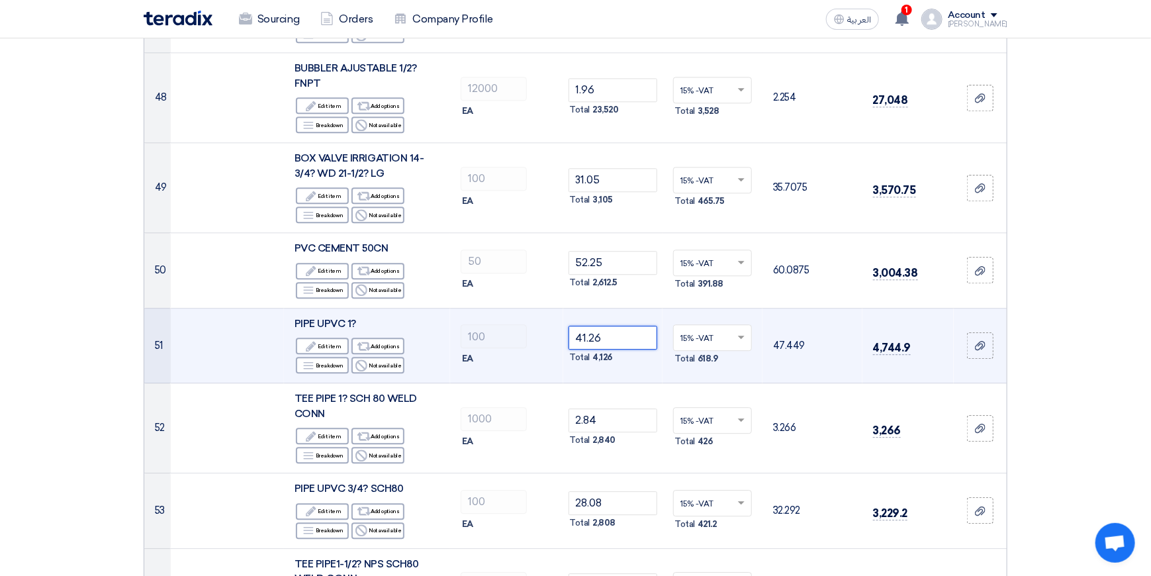
click at [625, 326] on input "41.26" at bounding box center [612, 338] width 89 height 24
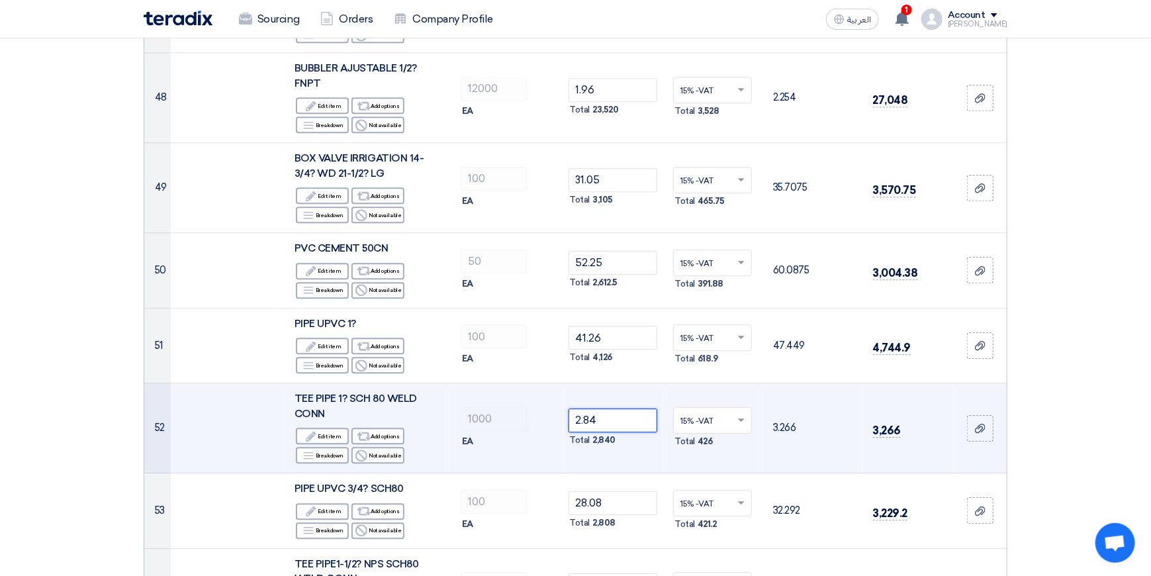
click at [622, 408] on input "2.84" at bounding box center [612, 420] width 89 height 24
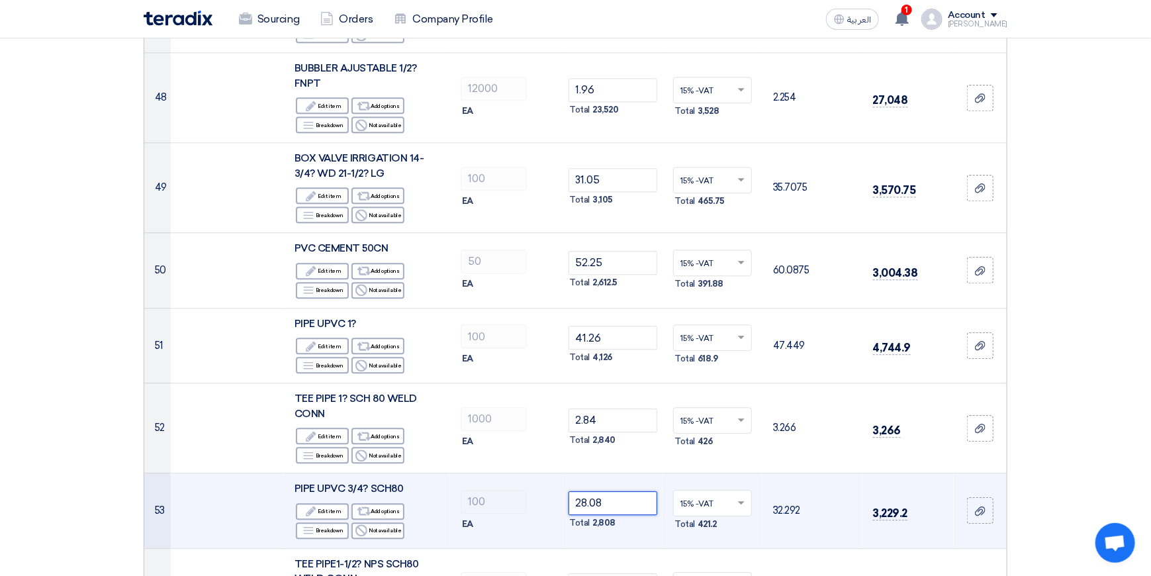
click at [617, 491] on input "28.08" at bounding box center [612, 503] width 89 height 24
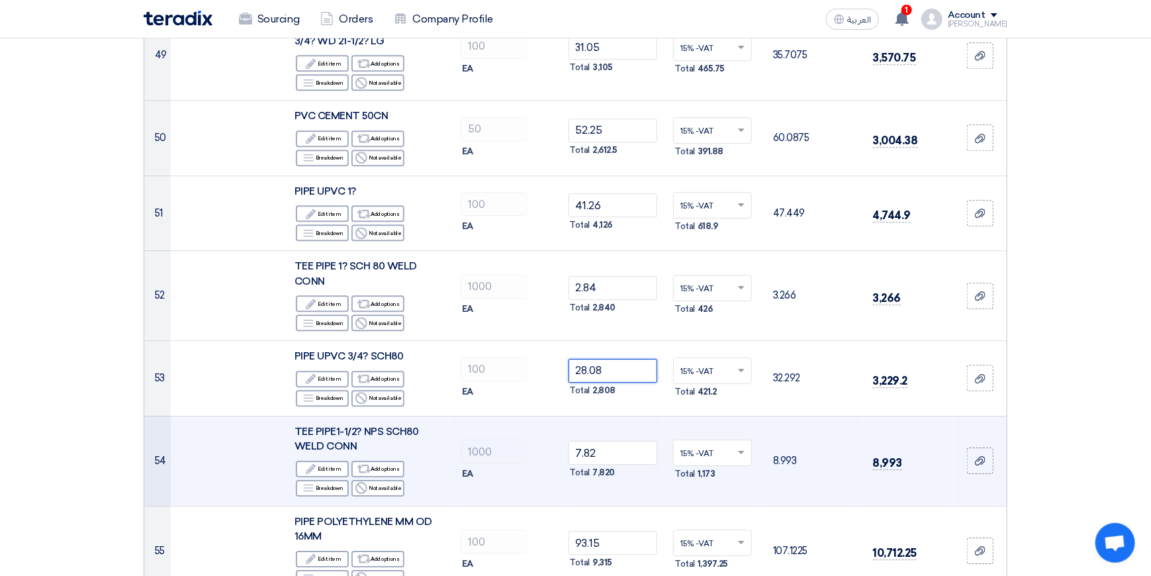
scroll to position [4434, 0]
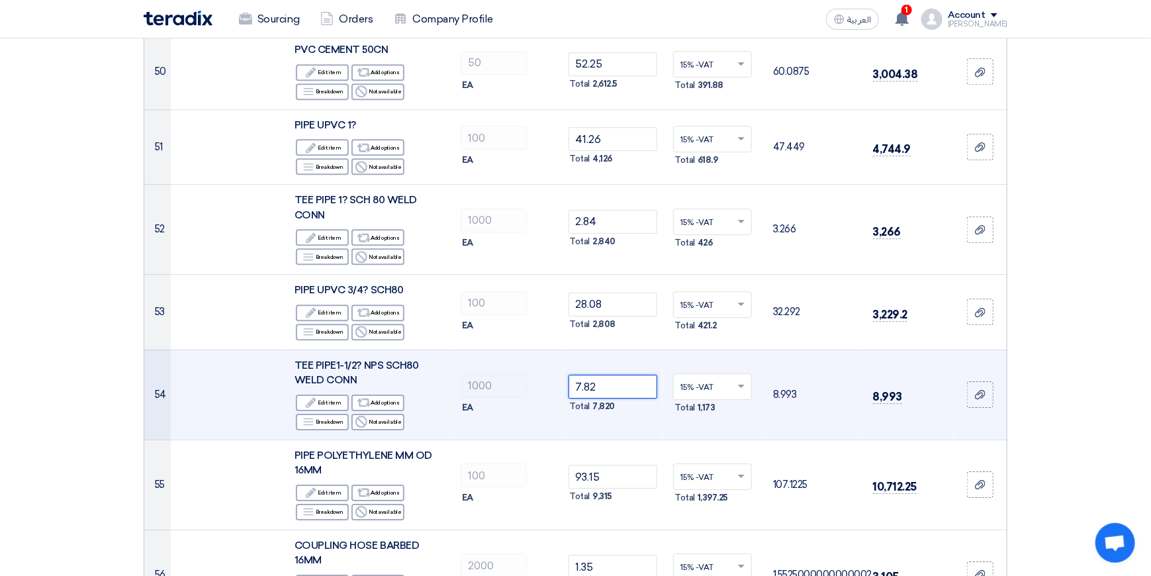
click at [619, 375] on input "7.82" at bounding box center [612, 387] width 89 height 24
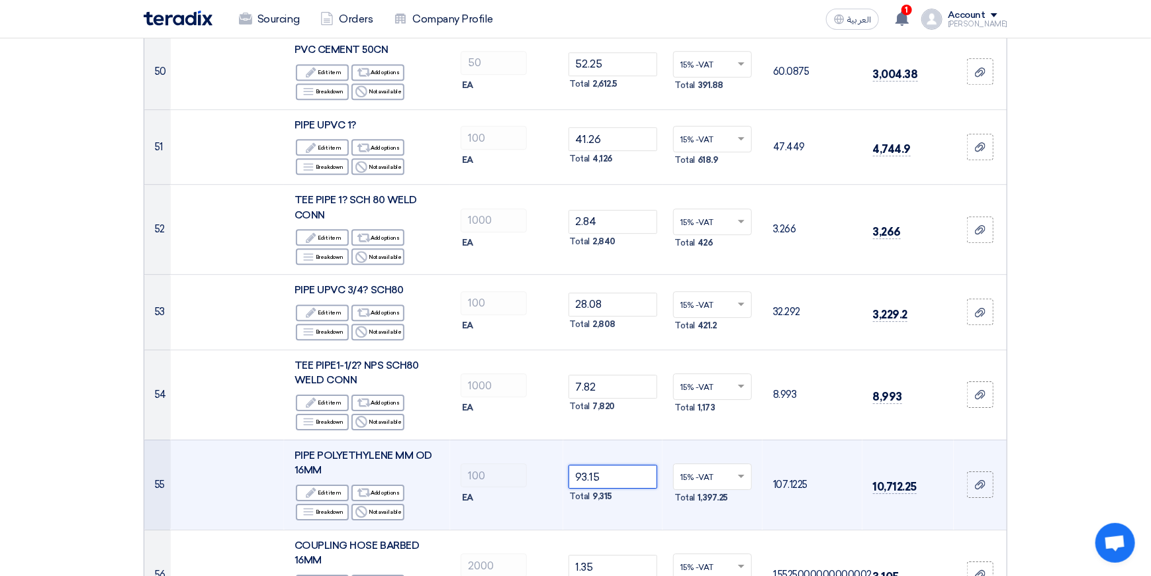
click at [619, 465] on input "93.15" at bounding box center [612, 477] width 89 height 24
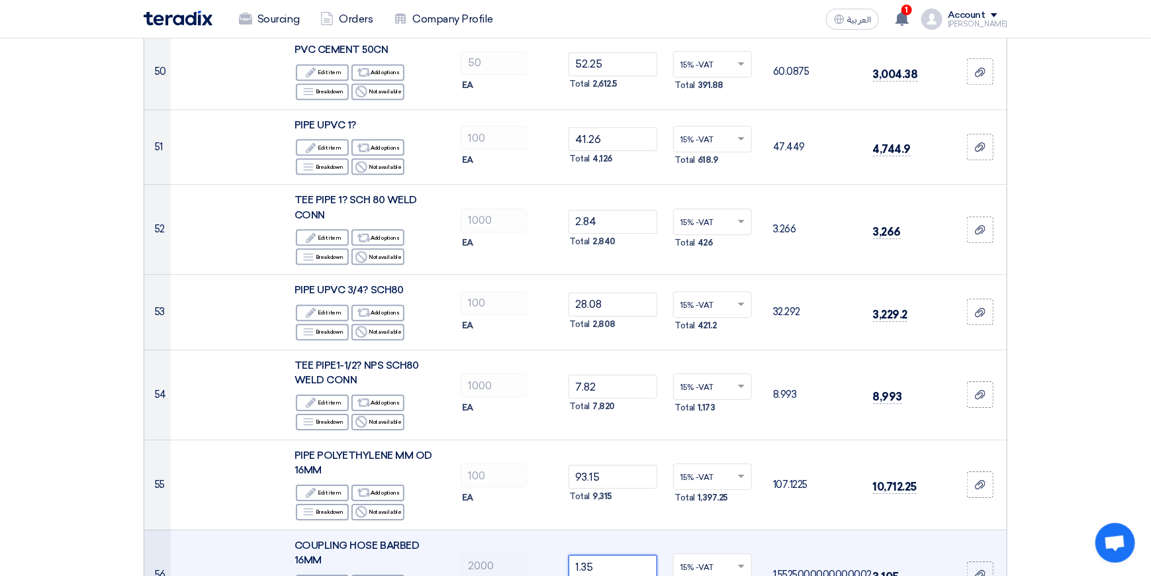
click at [615, 555] on input "1.35" at bounding box center [612, 567] width 89 height 24
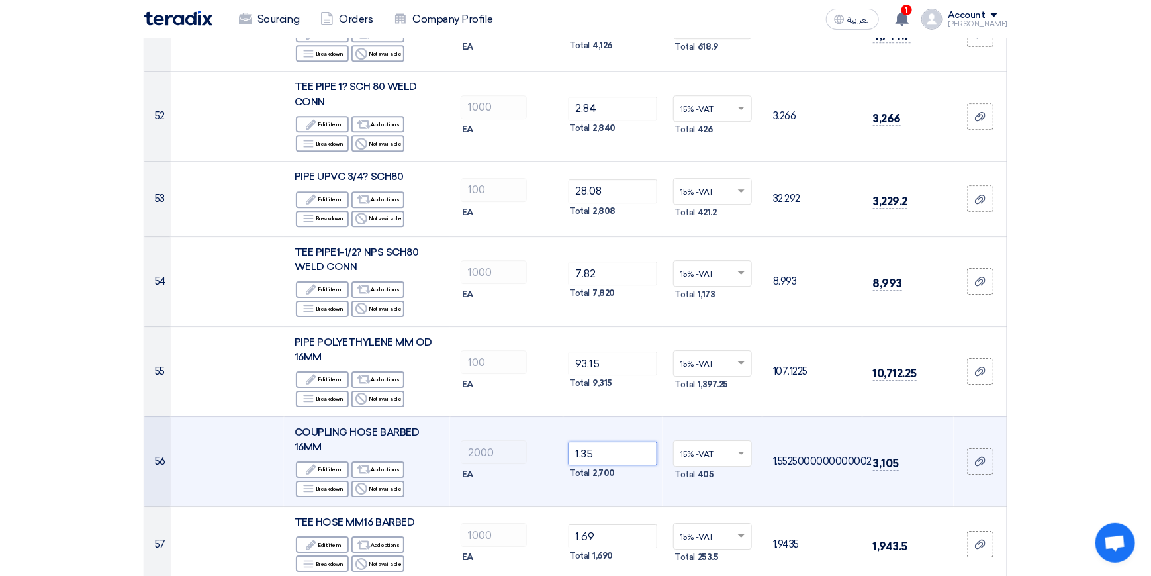
scroll to position [4566, 0]
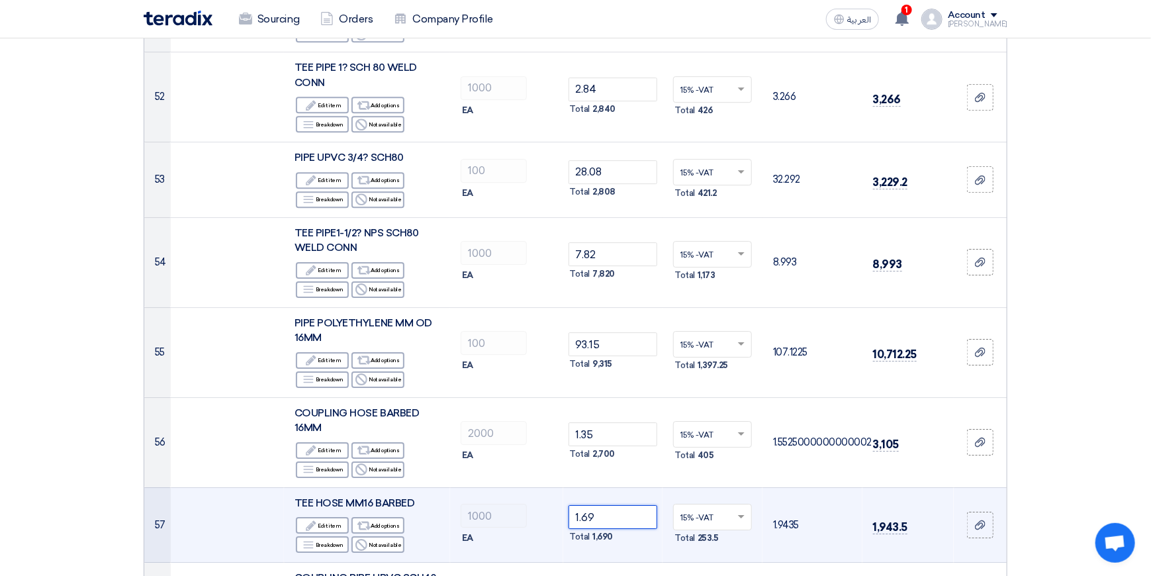
click at [621, 505] on input "1.69" at bounding box center [612, 517] width 89 height 24
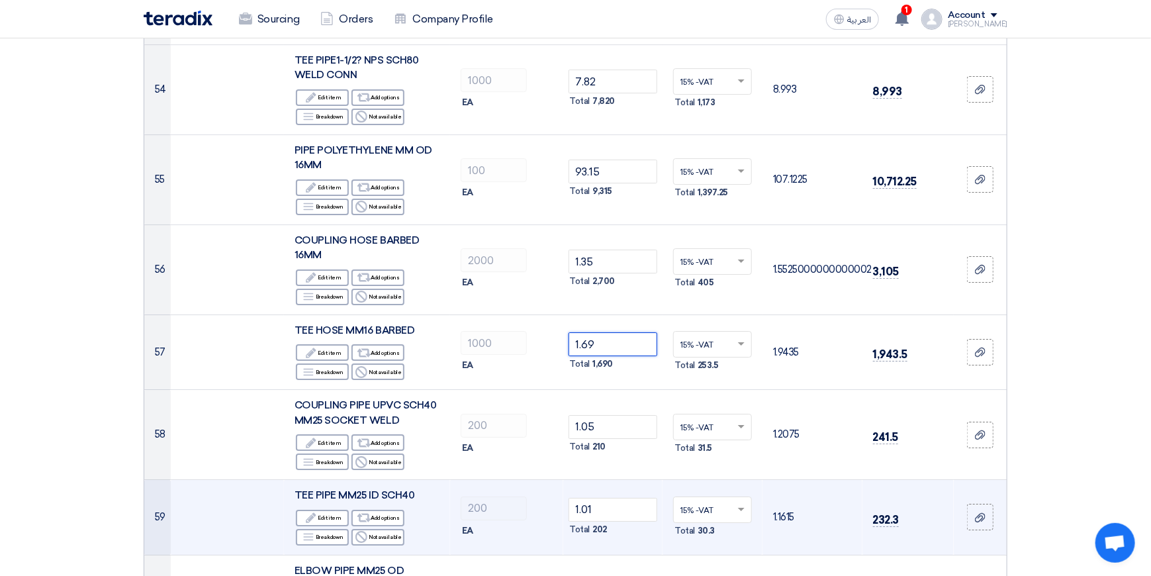
scroll to position [4765, 0]
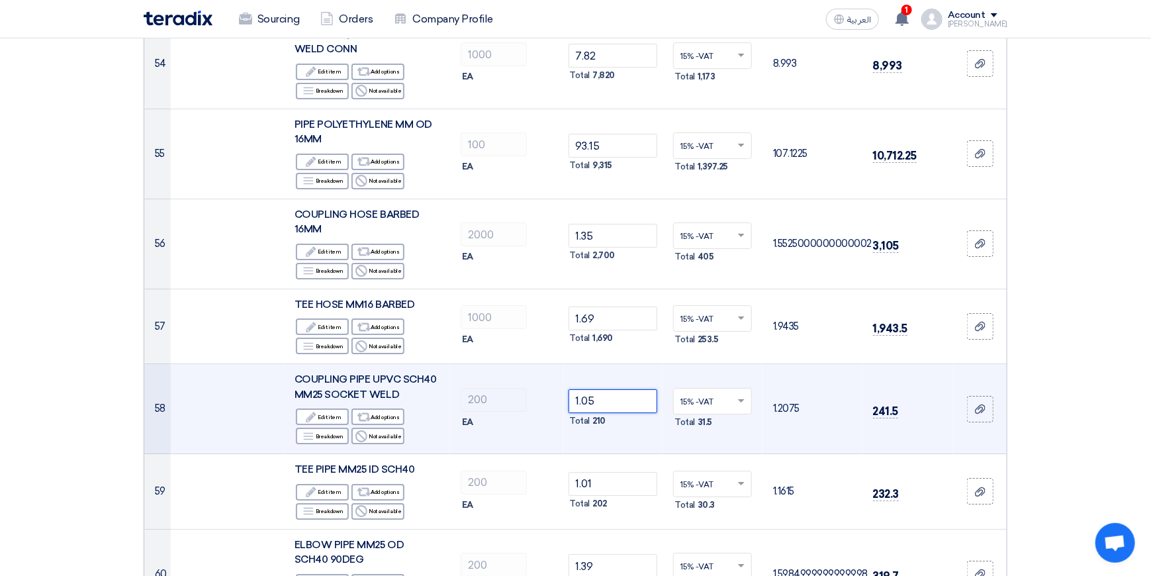
click at [625, 389] on input "1.05" at bounding box center [612, 401] width 89 height 24
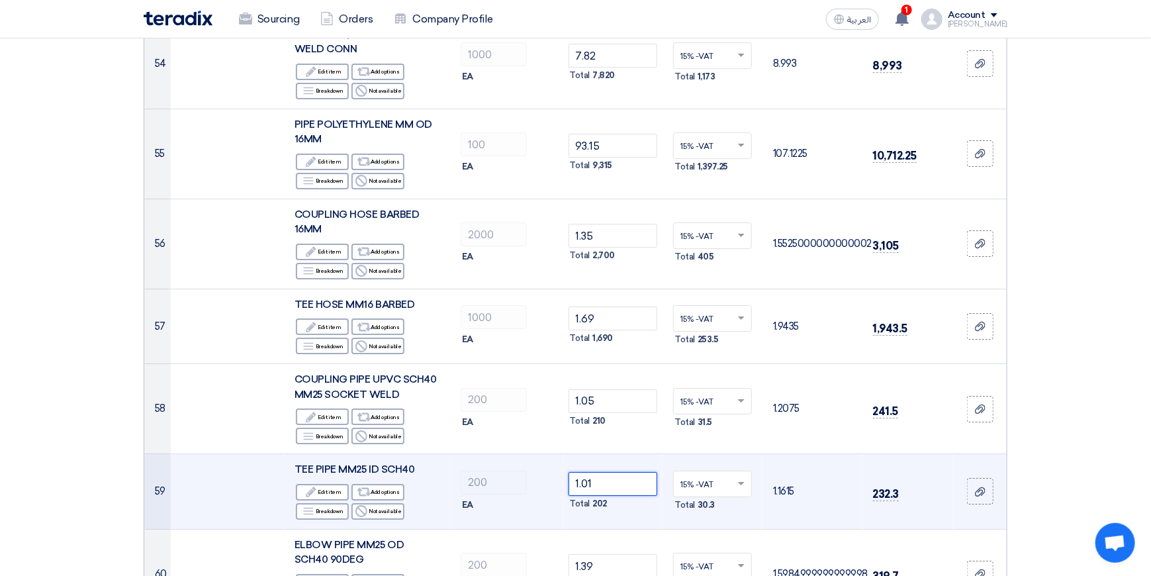
click at [610, 472] on input "1.01" at bounding box center [612, 484] width 89 height 24
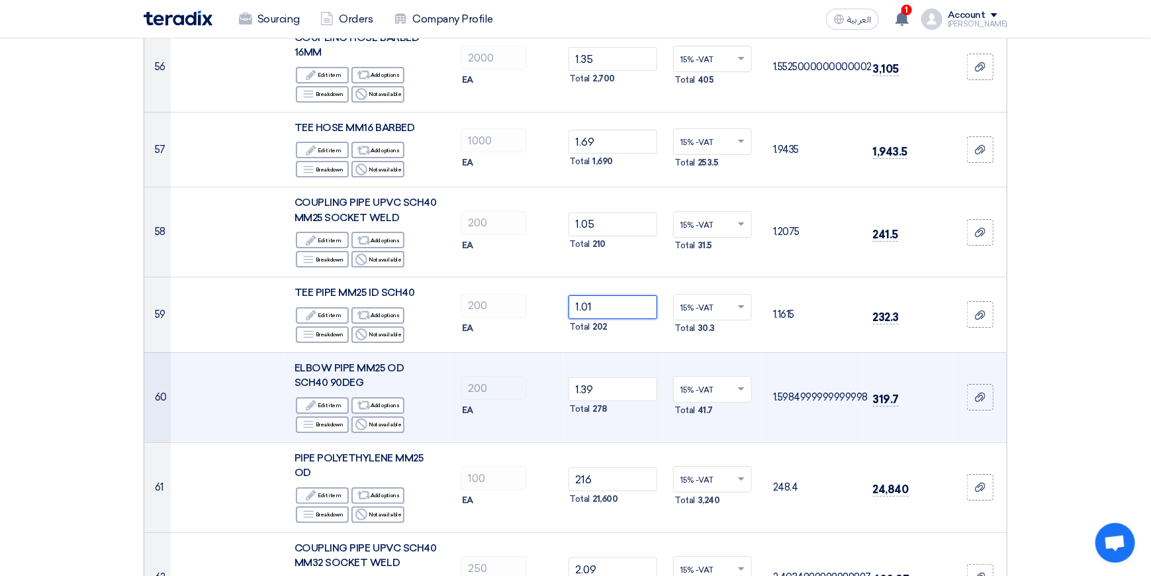
scroll to position [4963, 0]
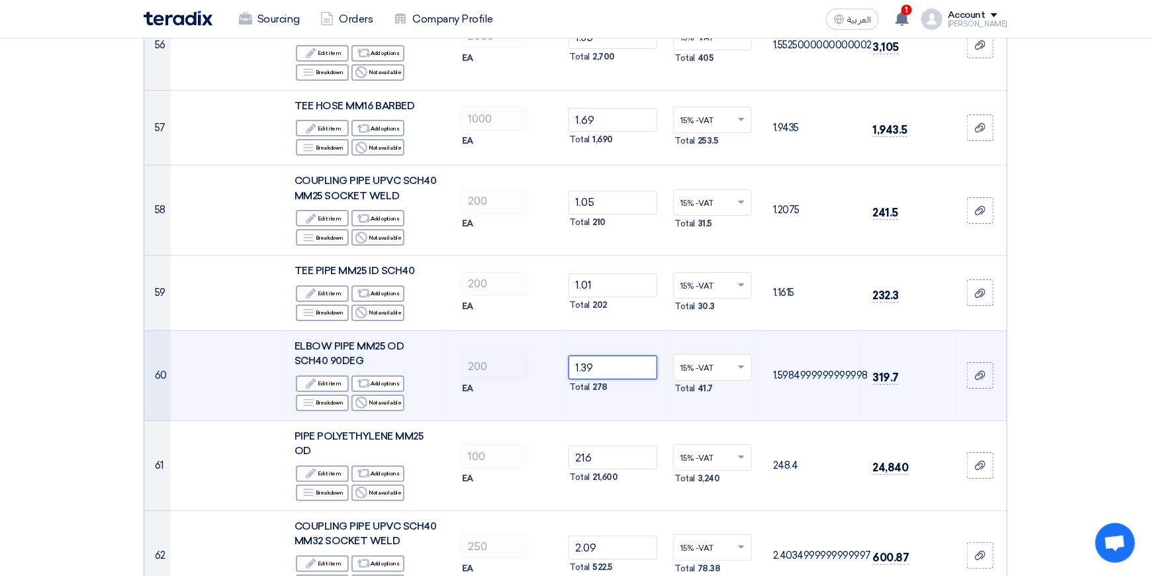
click at [617, 355] on input "1.39" at bounding box center [612, 367] width 89 height 24
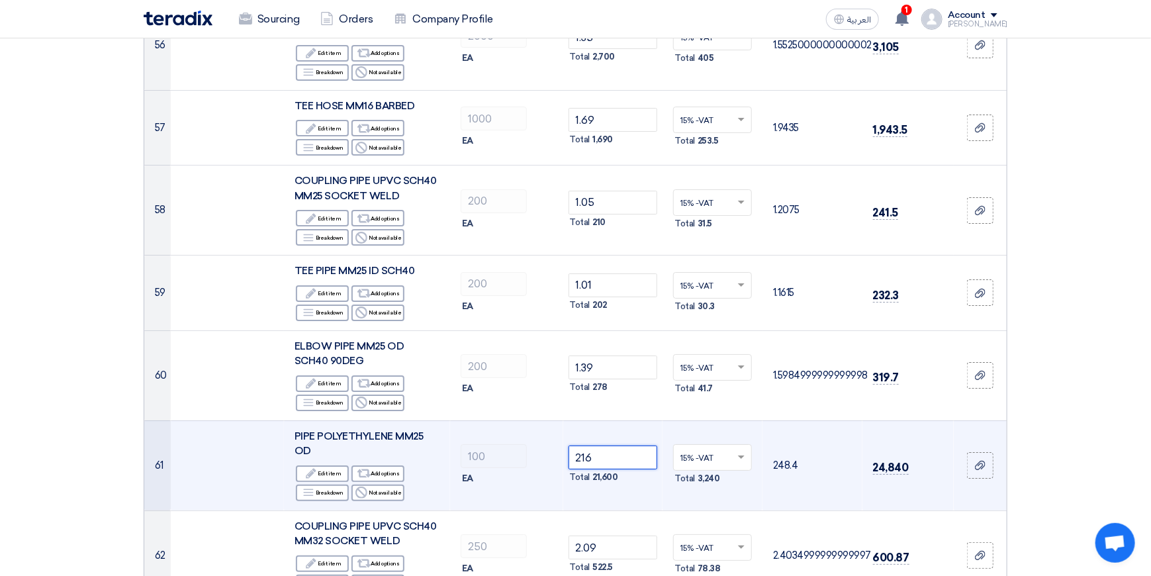
click at [608, 445] on input "216" at bounding box center [612, 457] width 89 height 24
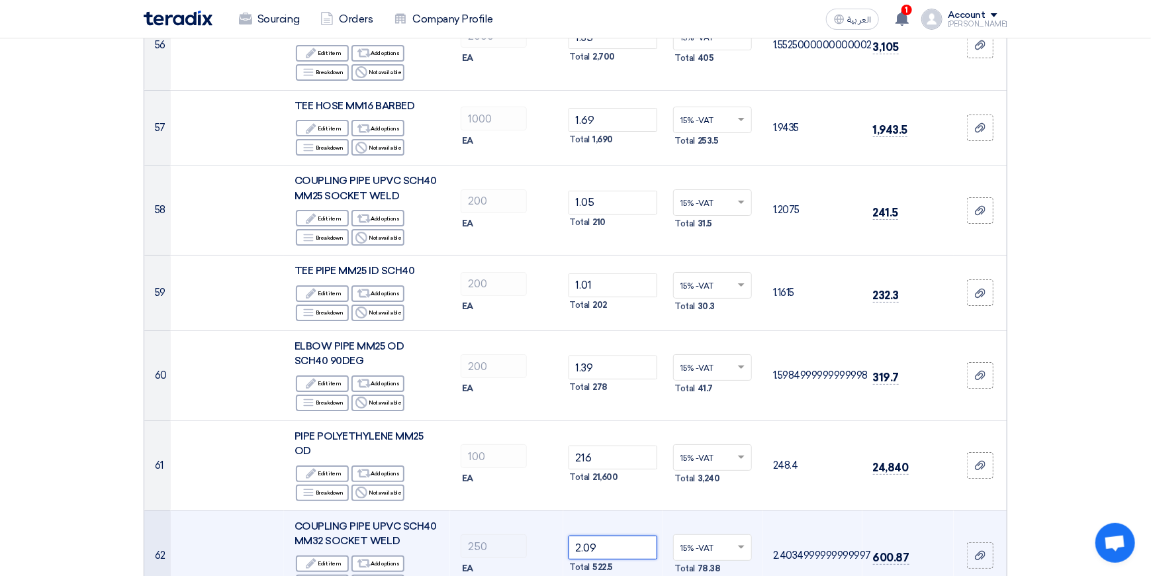
click at [606, 535] on input "2.09" at bounding box center [612, 547] width 89 height 24
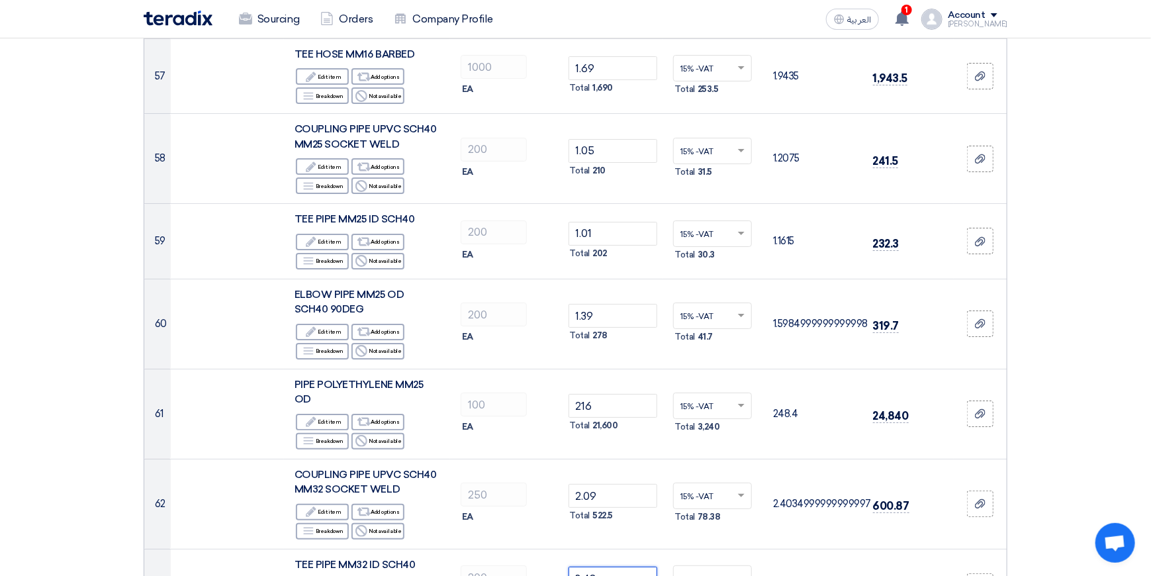
scroll to position [5294, 0]
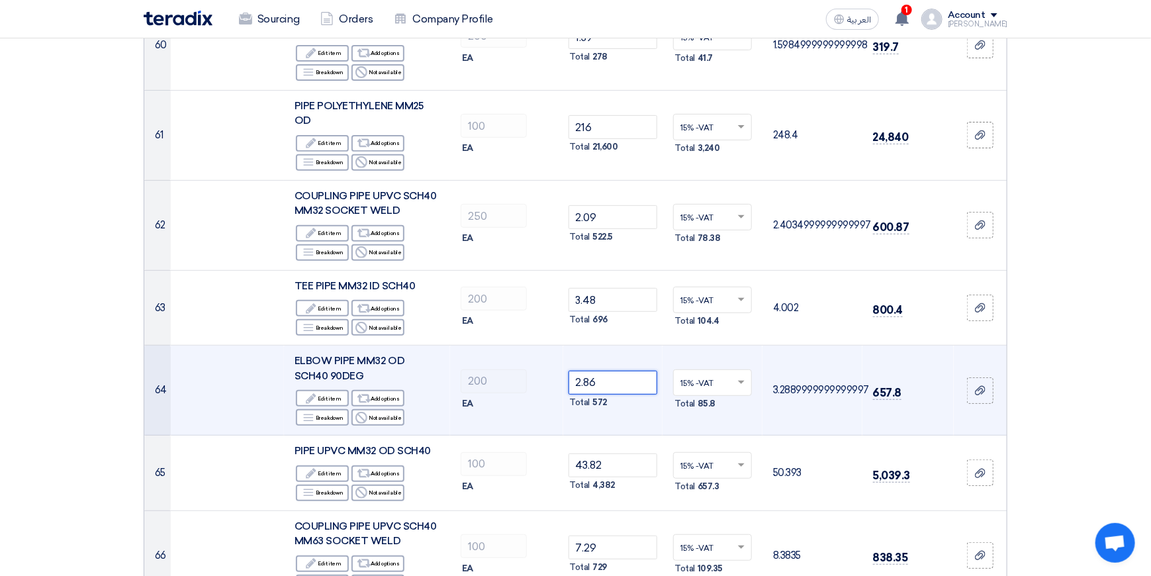
click at [615, 371] on input "2.86" at bounding box center [612, 383] width 89 height 24
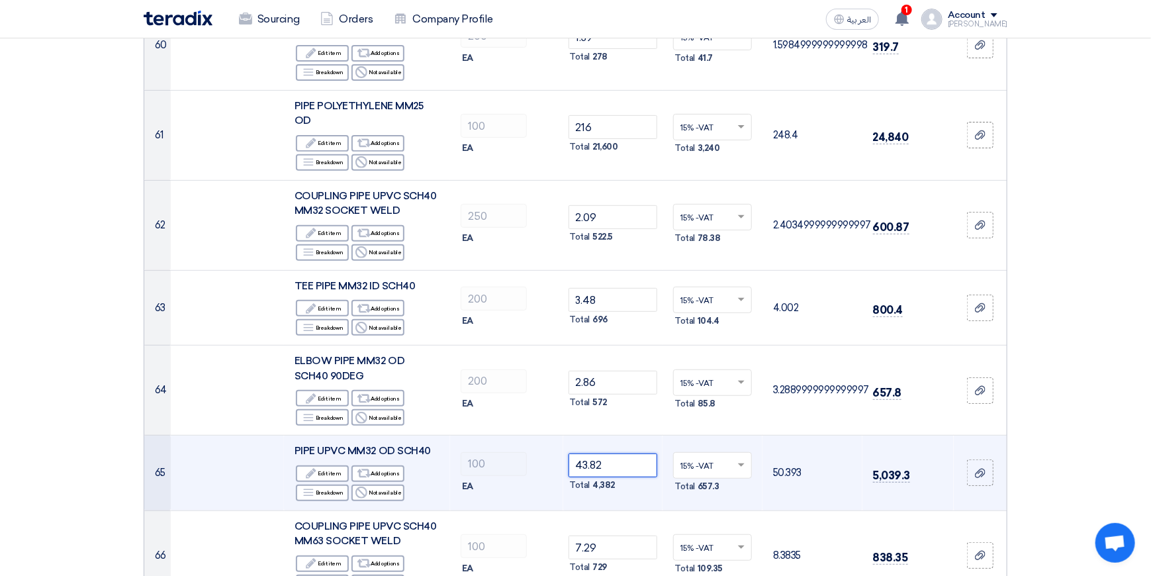
click at [621, 453] on input "43.82" at bounding box center [612, 465] width 89 height 24
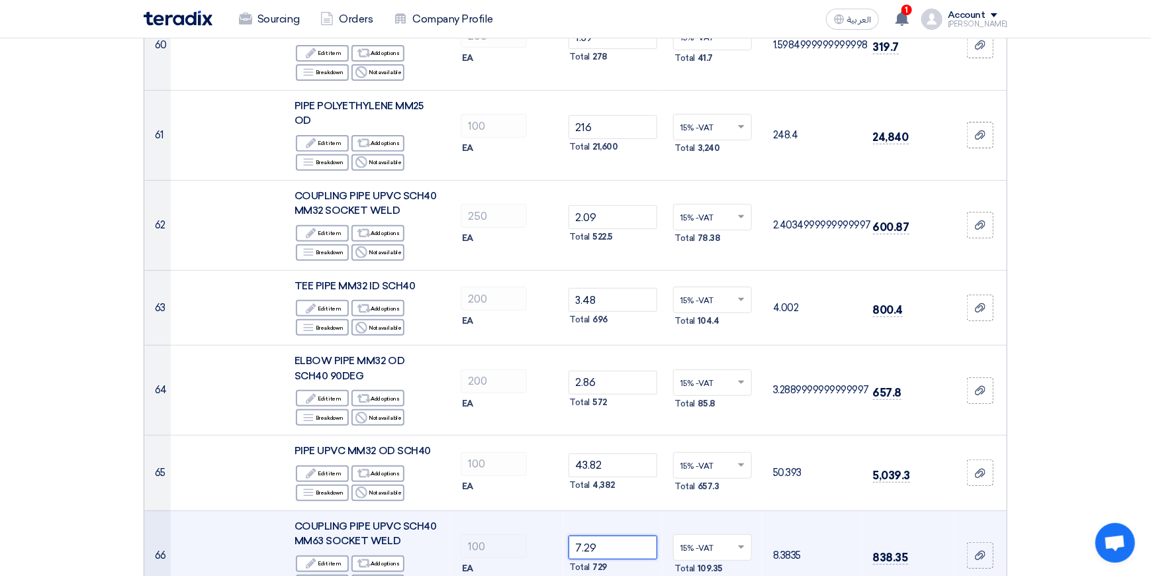
click at [610, 535] on input "7.29" at bounding box center [612, 547] width 89 height 24
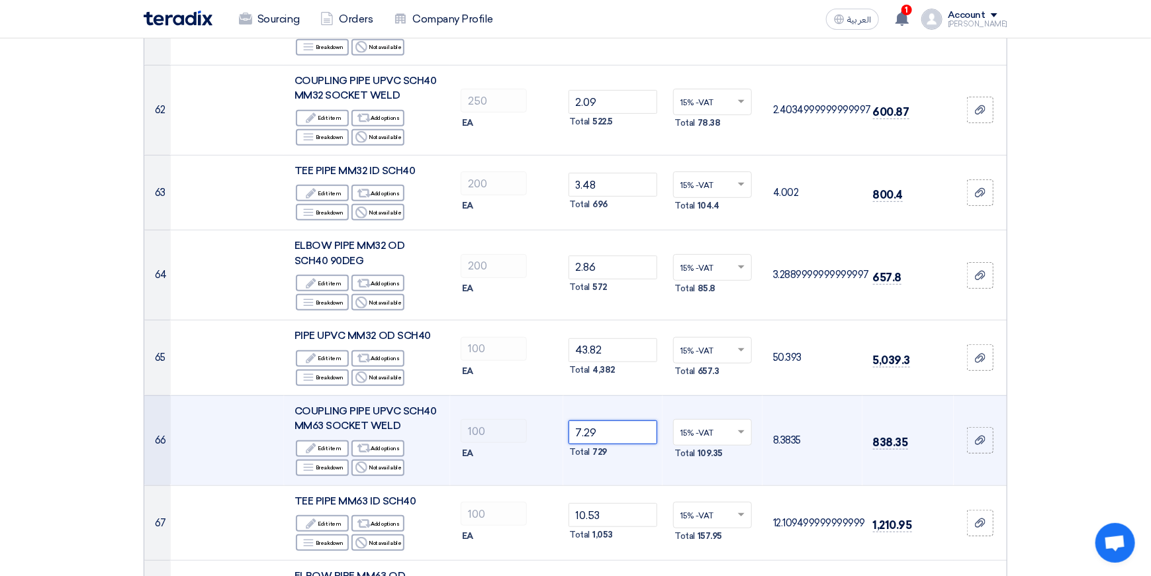
scroll to position [5427, 0]
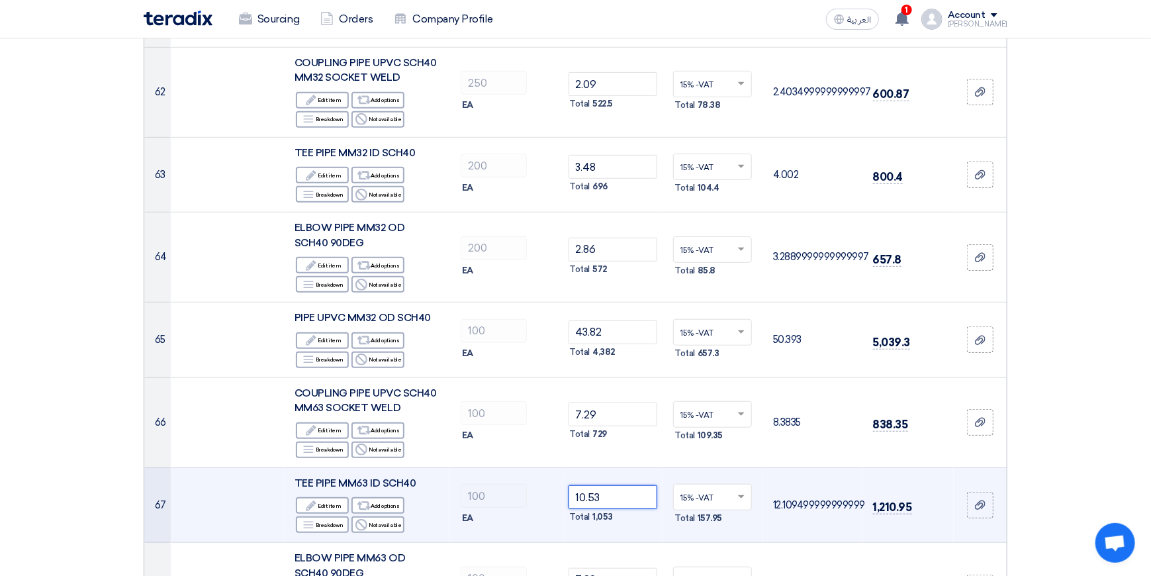
click at [619, 485] on input "10.53" at bounding box center [612, 497] width 89 height 24
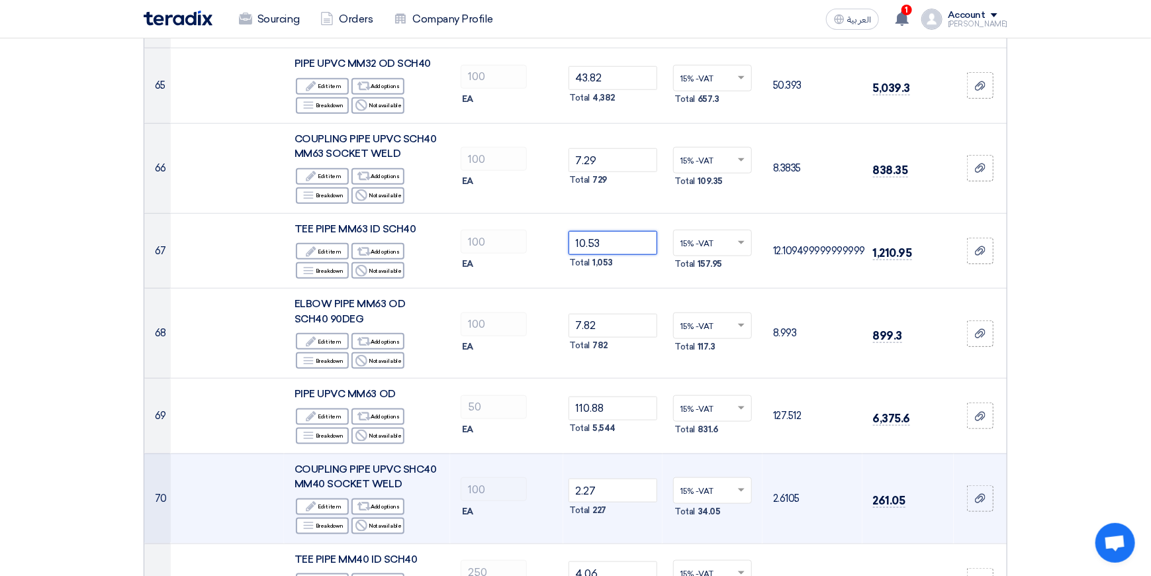
scroll to position [5691, 0]
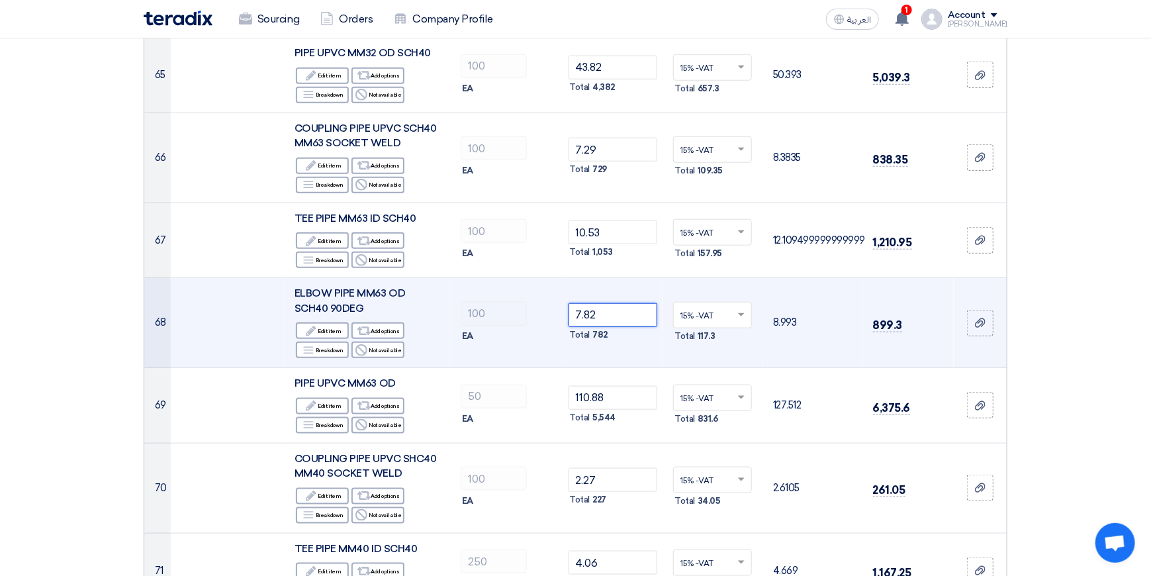
click at [622, 303] on input "7.82" at bounding box center [612, 315] width 89 height 24
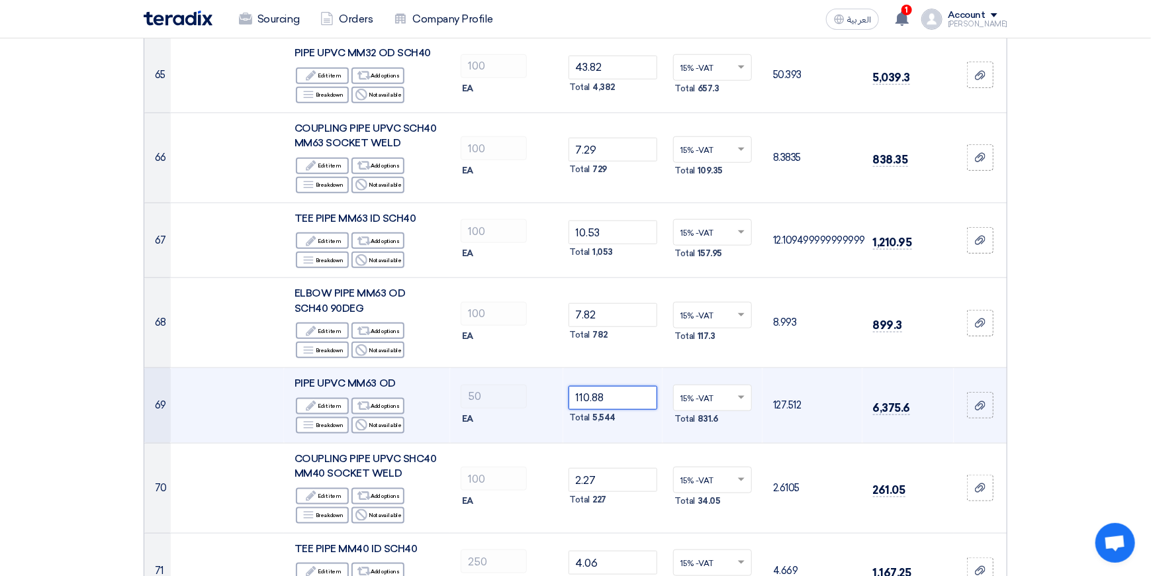
click at [619, 386] on input "110.88" at bounding box center [612, 398] width 89 height 24
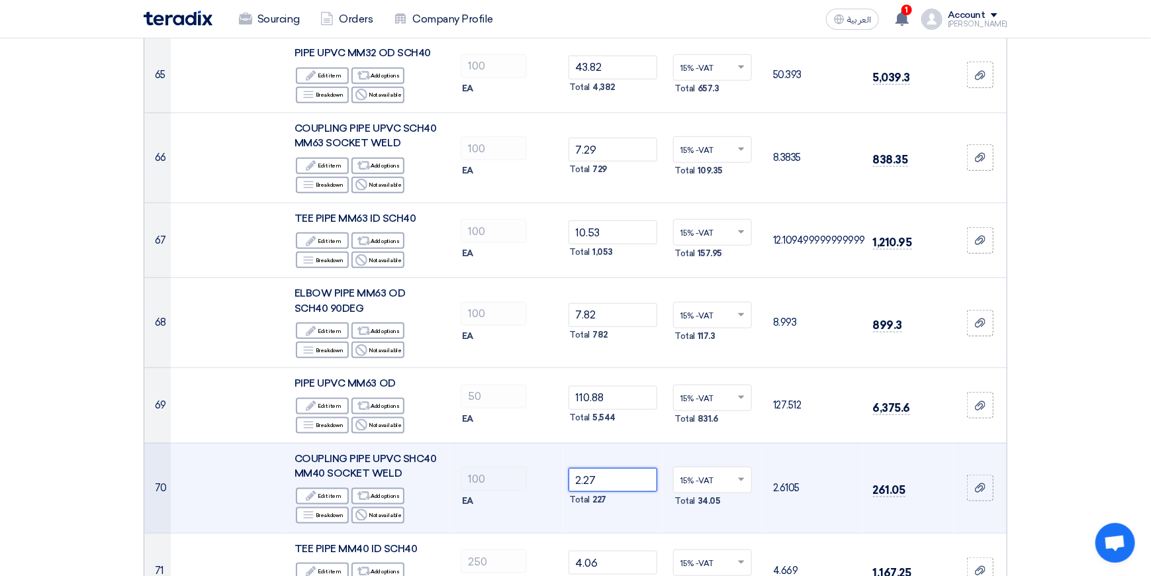
click at [621, 468] on input "2.27" at bounding box center [612, 480] width 89 height 24
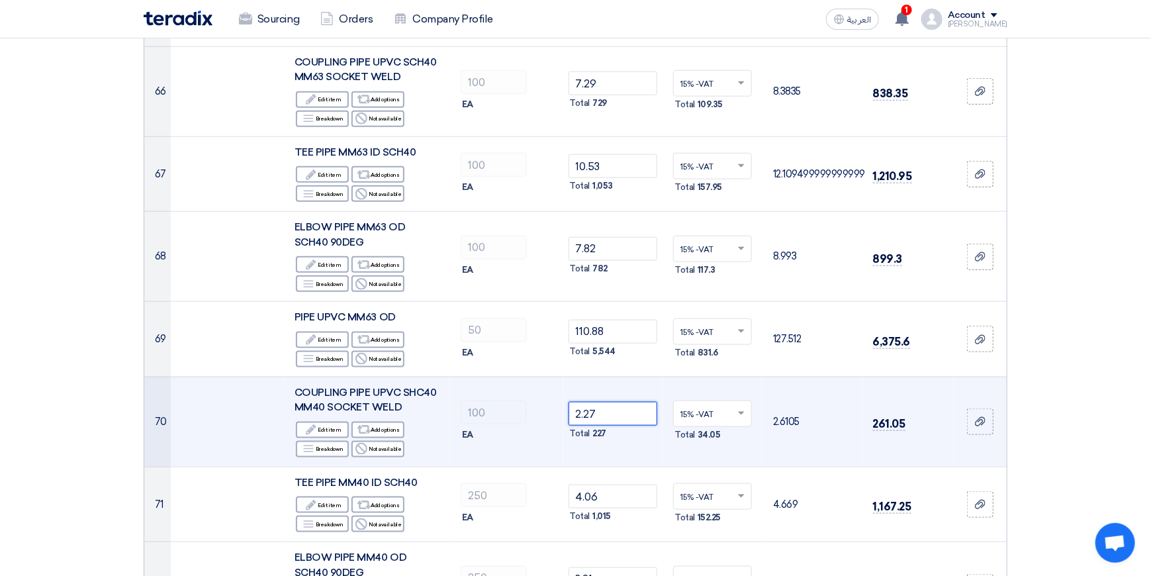
scroll to position [5824, 0]
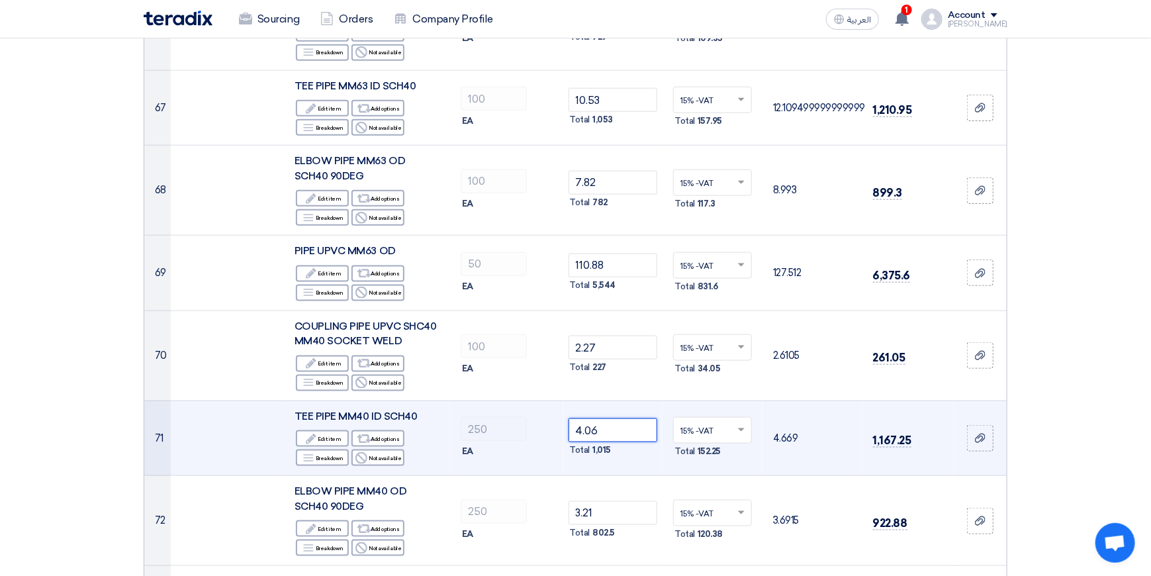
click at [625, 418] on input "4.06" at bounding box center [612, 430] width 89 height 24
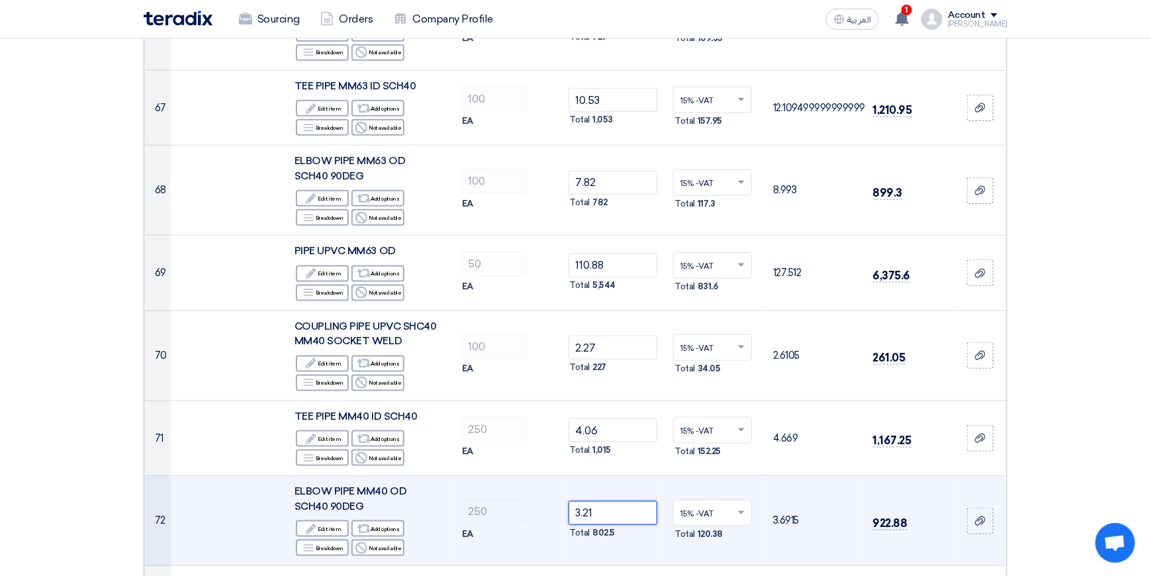
click at [613, 501] on input "3.21" at bounding box center [612, 513] width 89 height 24
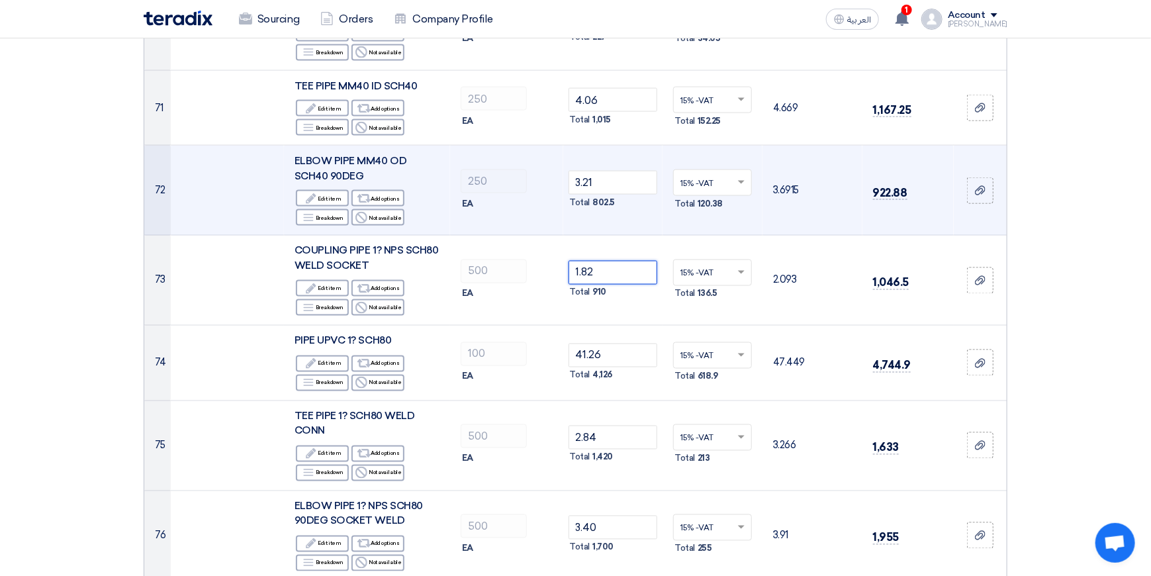
scroll to position [6155, 0]
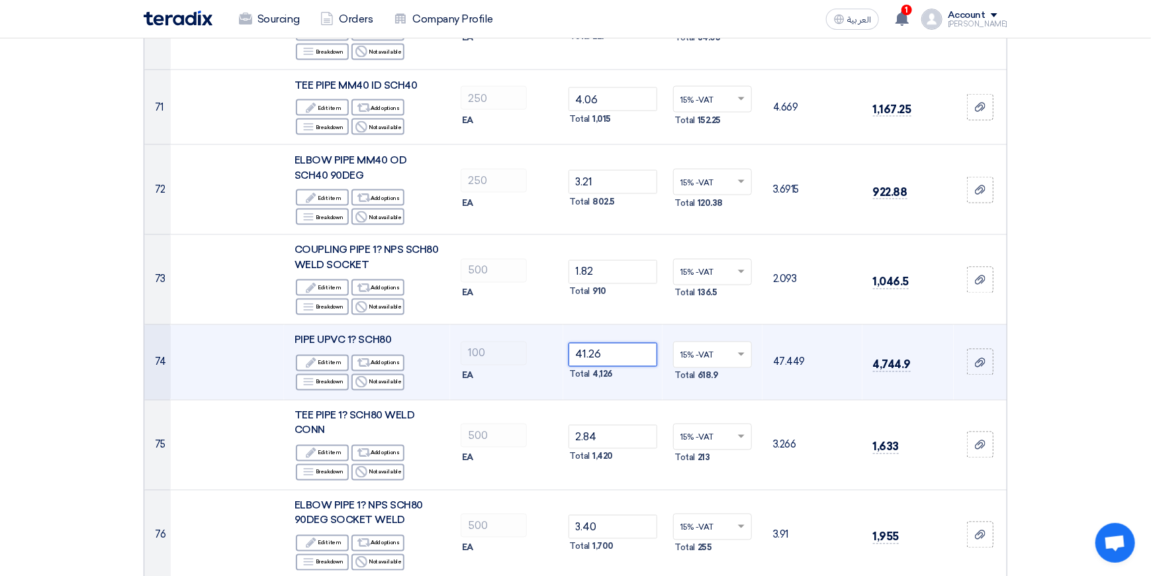
click at [620, 343] on input "41.26" at bounding box center [612, 355] width 89 height 24
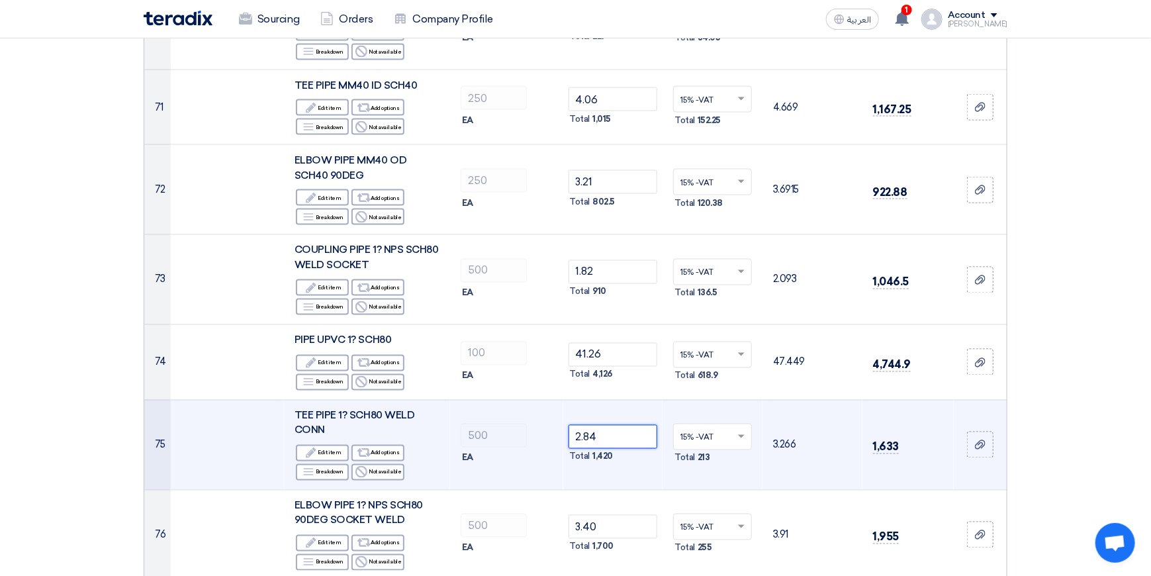
click at [619, 425] on input "2.84" at bounding box center [612, 437] width 89 height 24
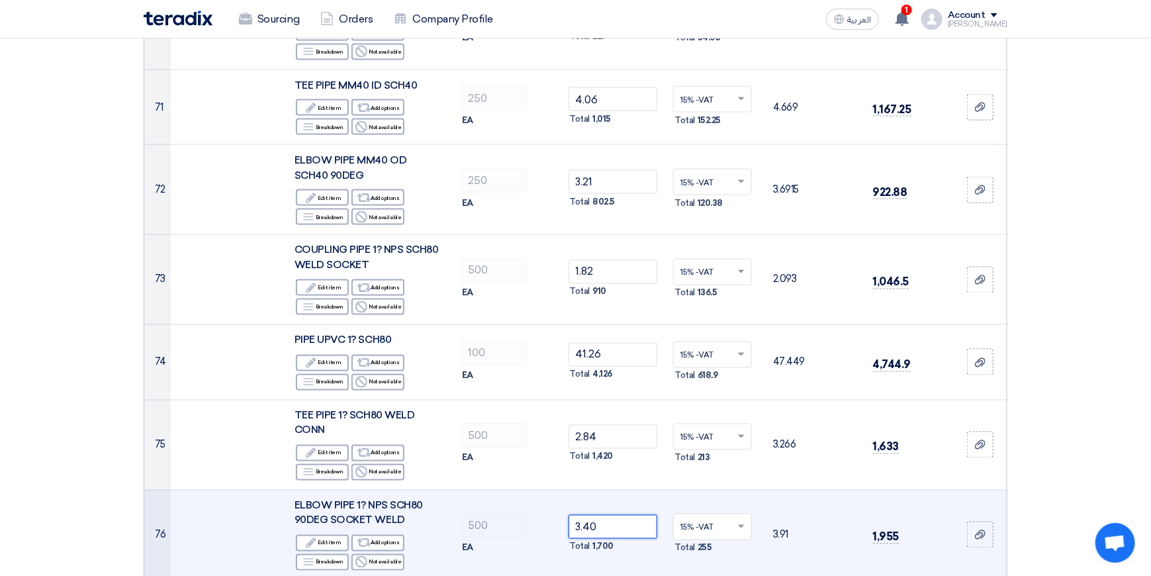
click at [611, 515] on input "3.40" at bounding box center [612, 527] width 89 height 24
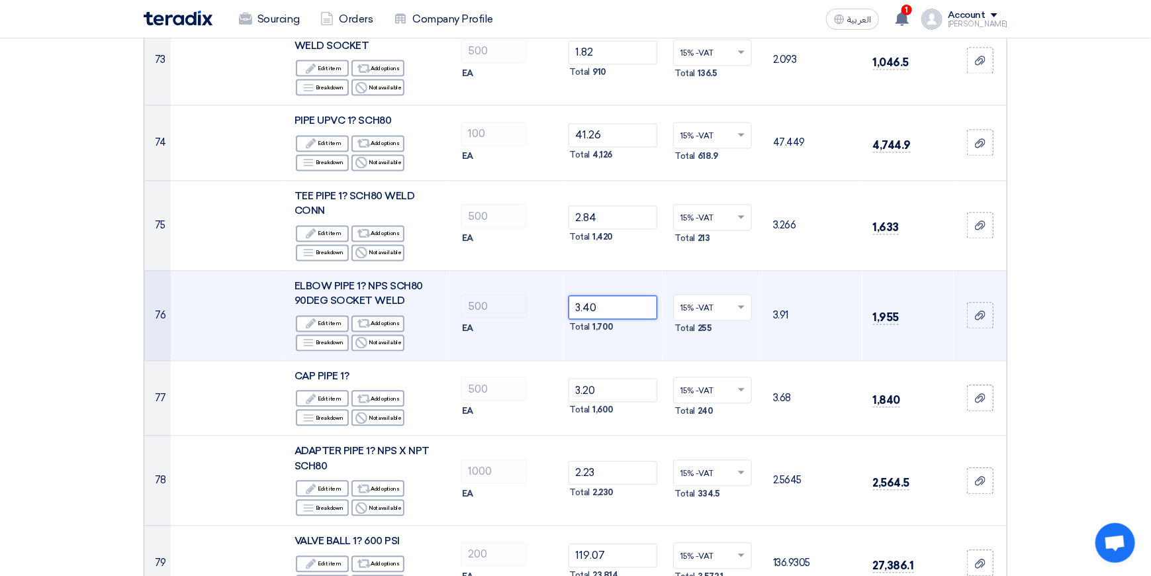
scroll to position [6419, 0]
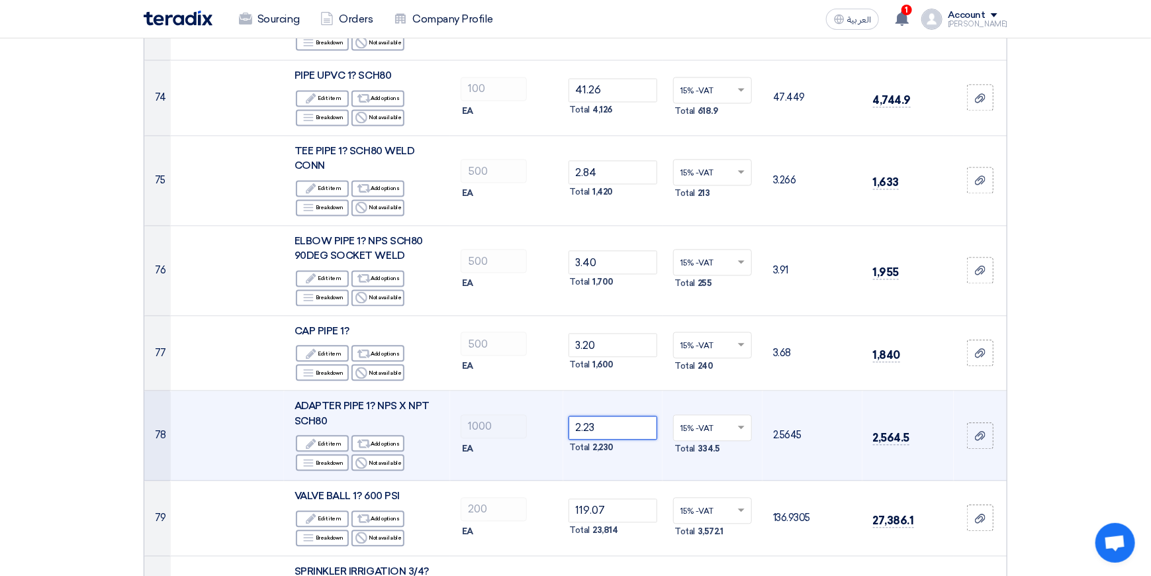
click at [618, 416] on input "2.23" at bounding box center [612, 428] width 89 height 24
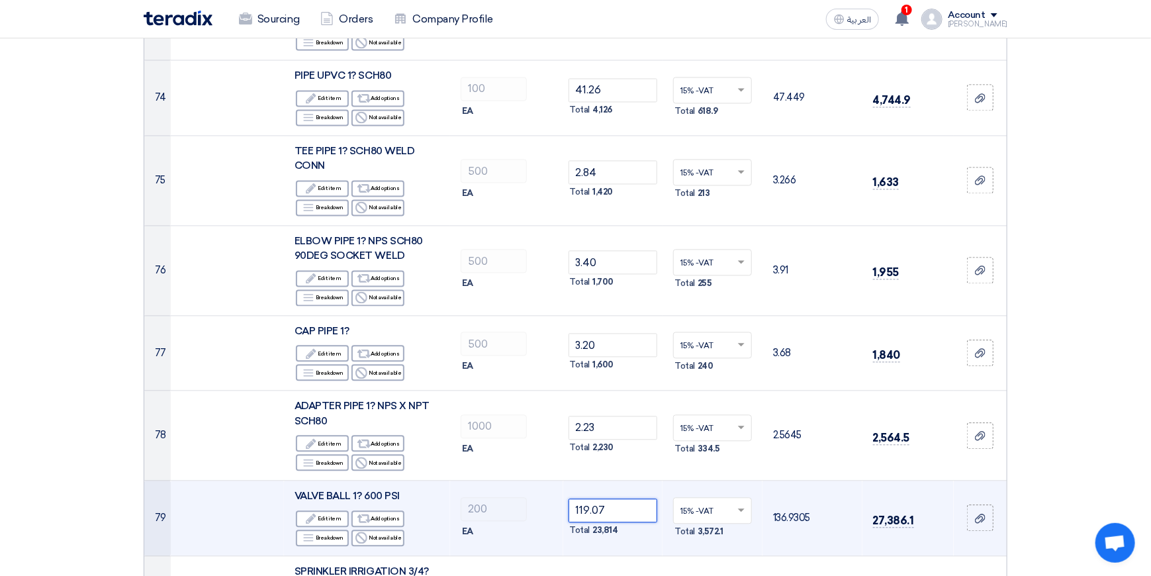
click at [622, 498] on input "119.07" at bounding box center [612, 510] width 89 height 24
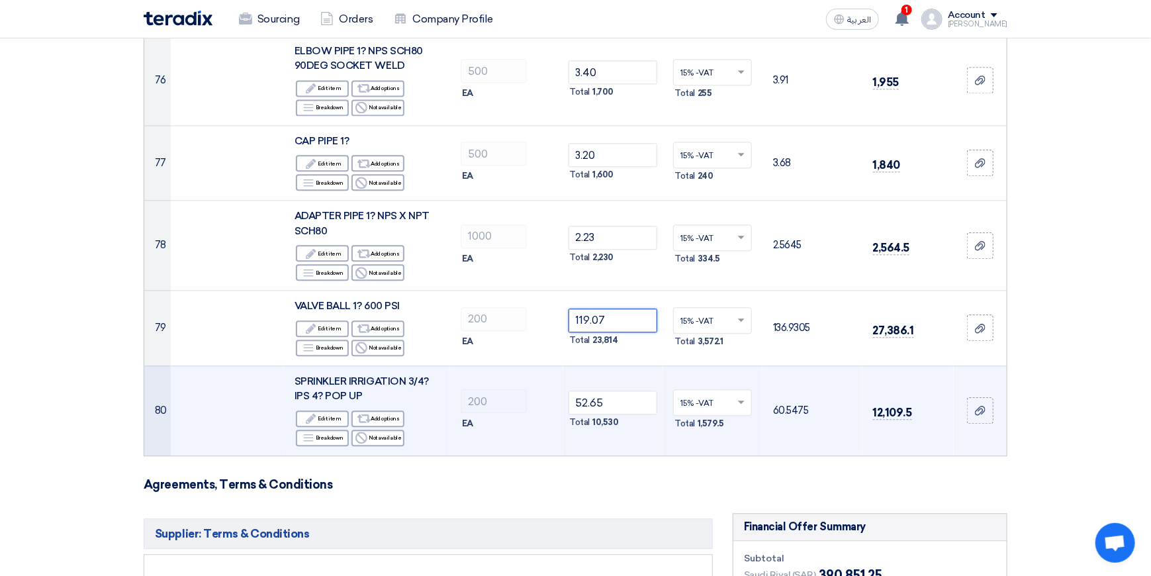
scroll to position [6618, 0]
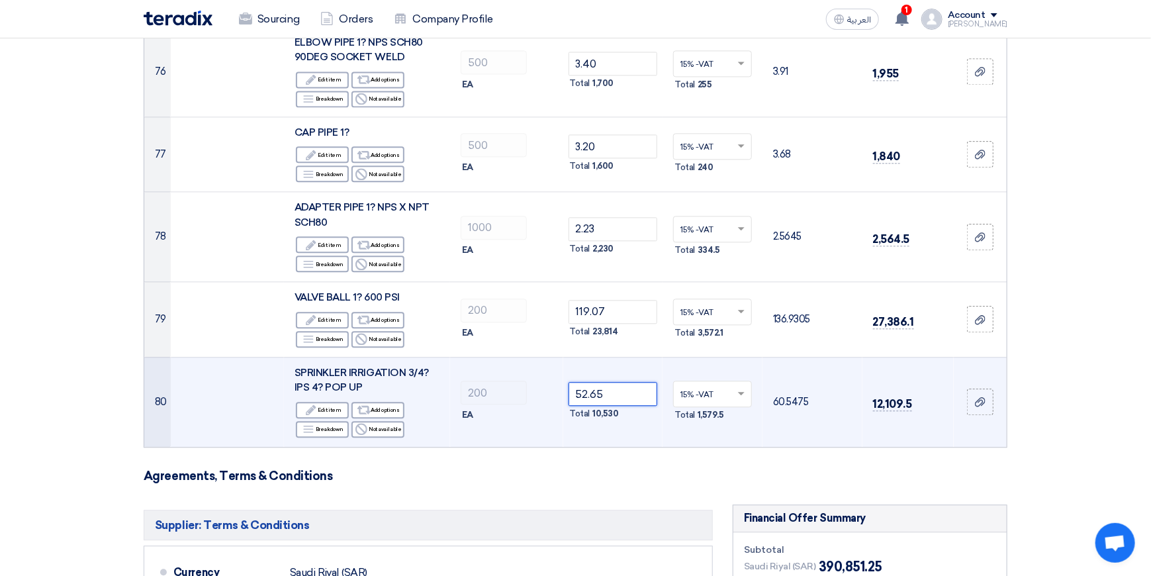
click at [629, 382] on input "52.65" at bounding box center [612, 394] width 89 height 24
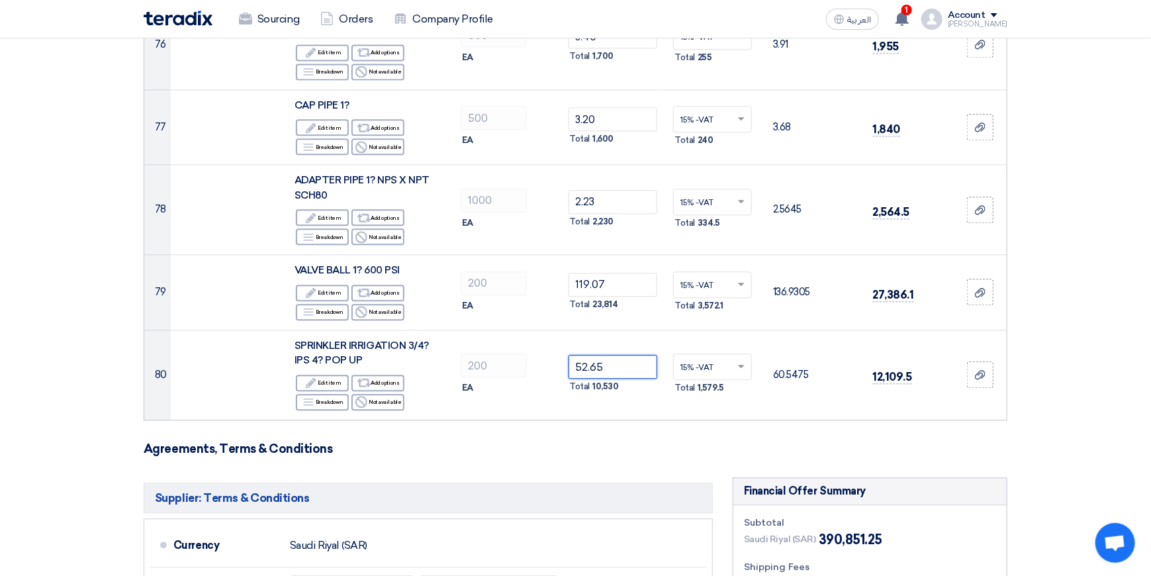
scroll to position [6684, 0]
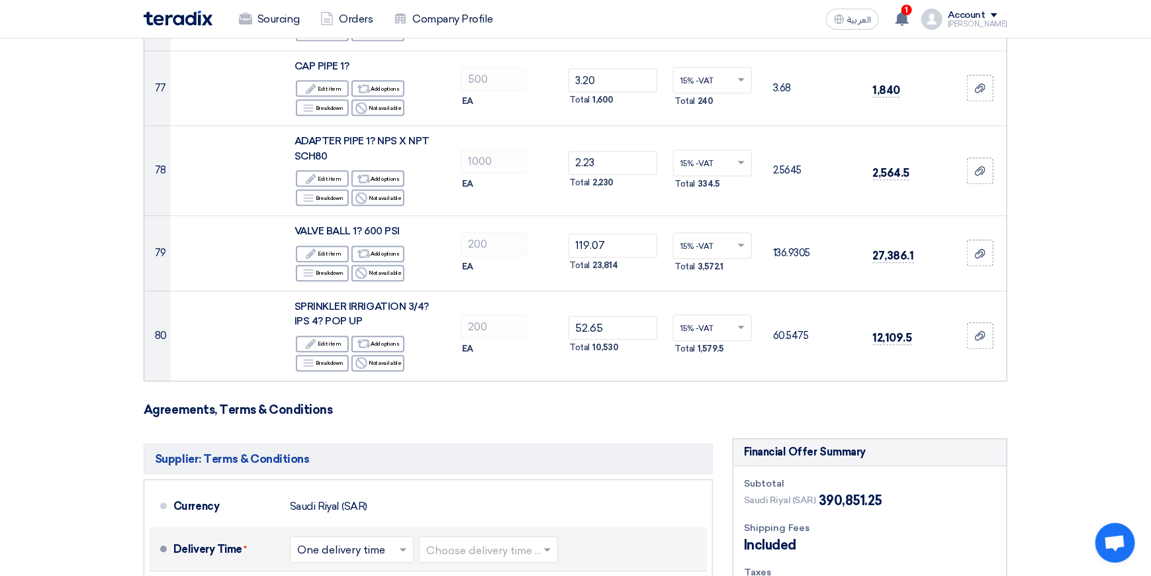
click at [398, 543] on span at bounding box center [404, 549] width 17 height 13
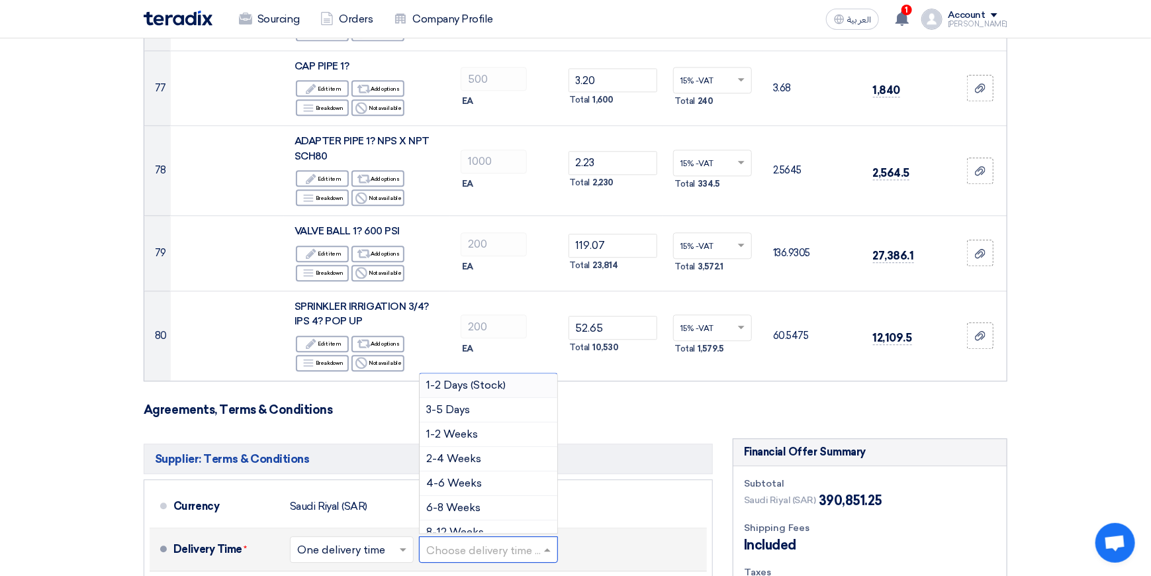
click at [468, 541] on input "text" at bounding box center [489, 550] width 126 height 19
click at [463, 452] on span "2-4 Weeks" at bounding box center [453, 458] width 55 height 13
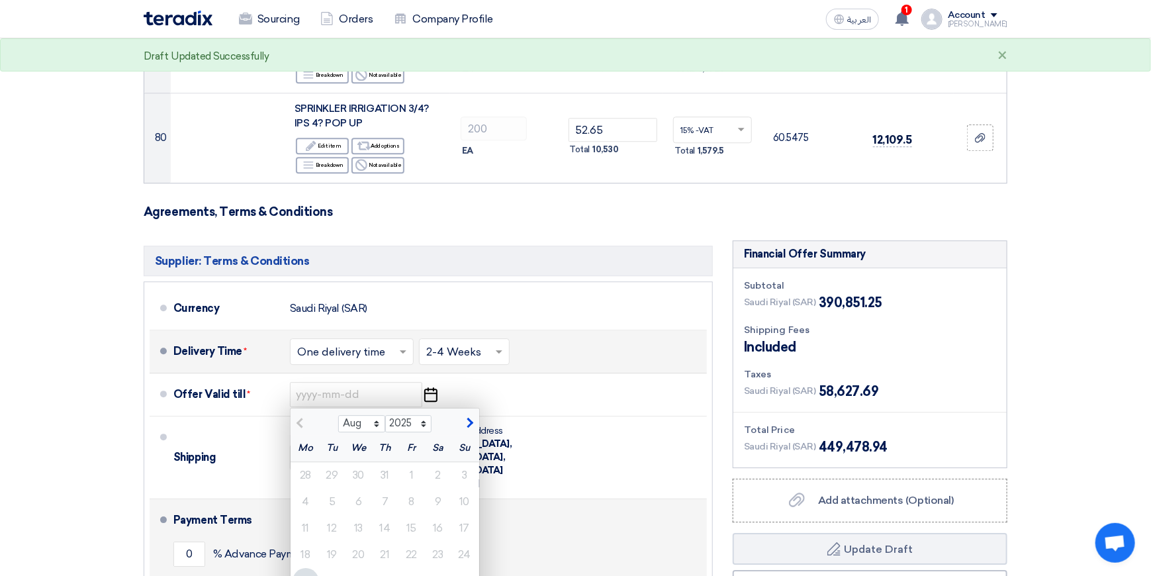
scroll to position [6883, 0]
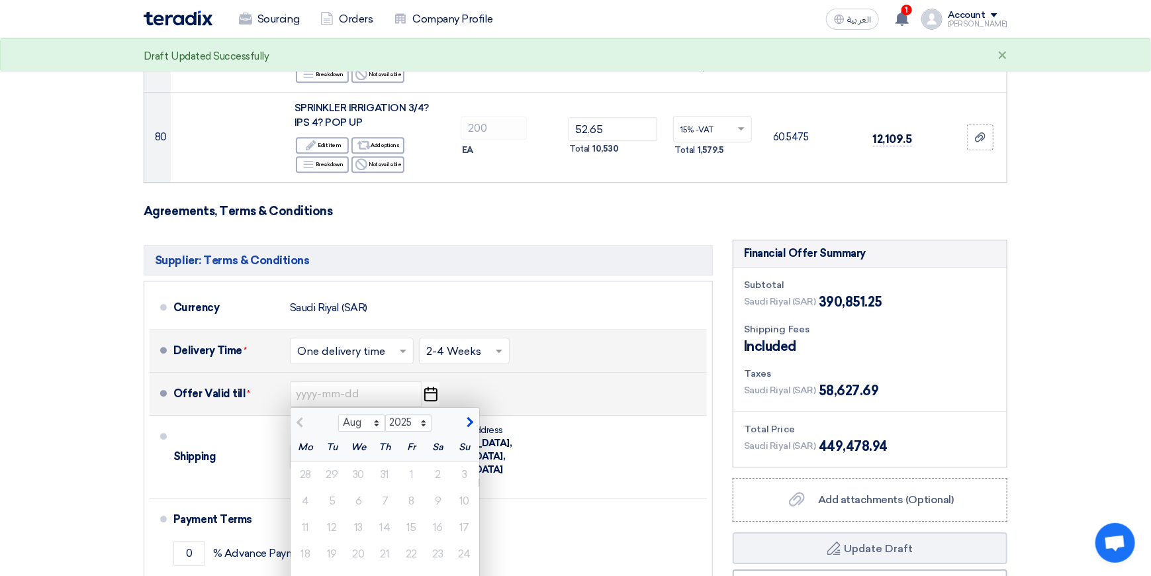
click at [469, 416] on span "button" at bounding box center [468, 422] width 7 height 12
select select "9"
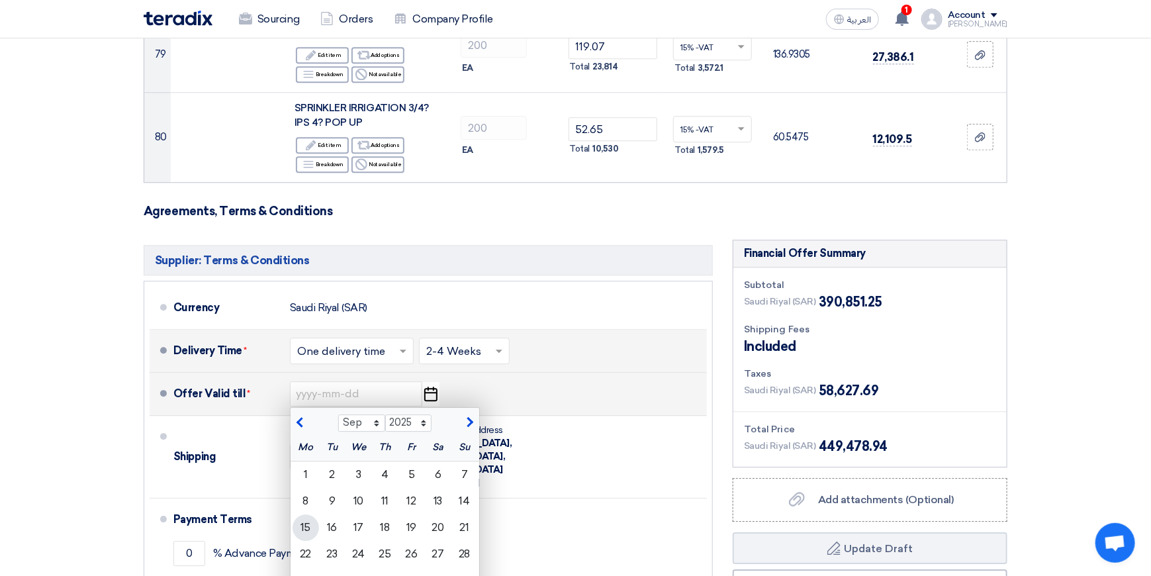
click at [308, 514] on div "15" at bounding box center [306, 527] width 26 height 26
type input "[DATE]"
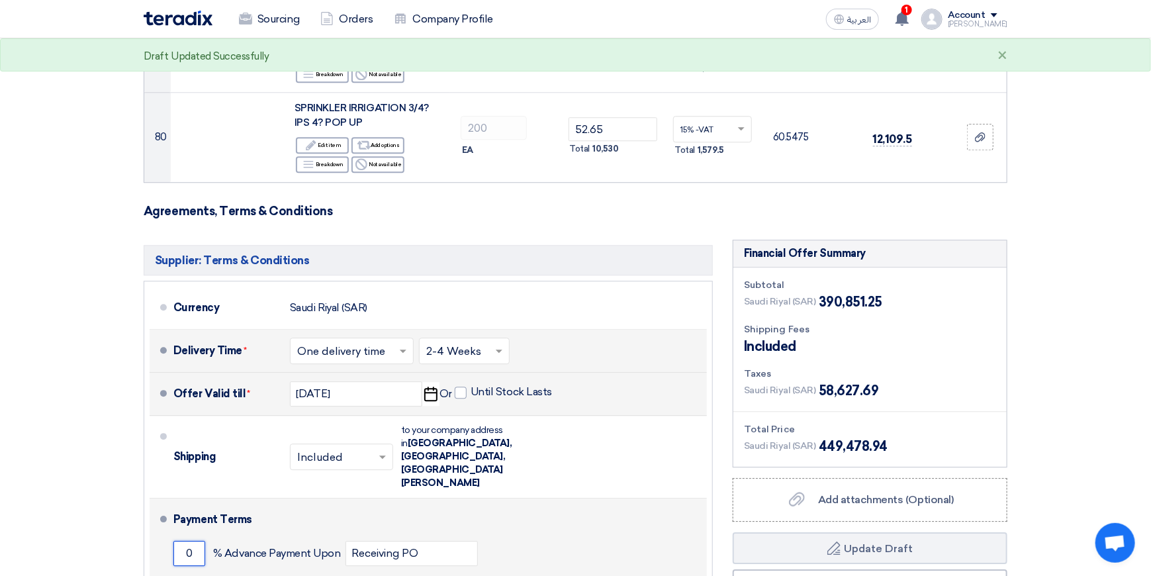
drag, startPoint x: 195, startPoint y: 406, endPoint x: 175, endPoint y: 402, distance: 20.2
click at [175, 541] on input "0" at bounding box center [189, 553] width 32 height 25
type input "50"
drag, startPoint x: 197, startPoint y: 436, endPoint x: 177, endPoint y: 436, distance: 20.5
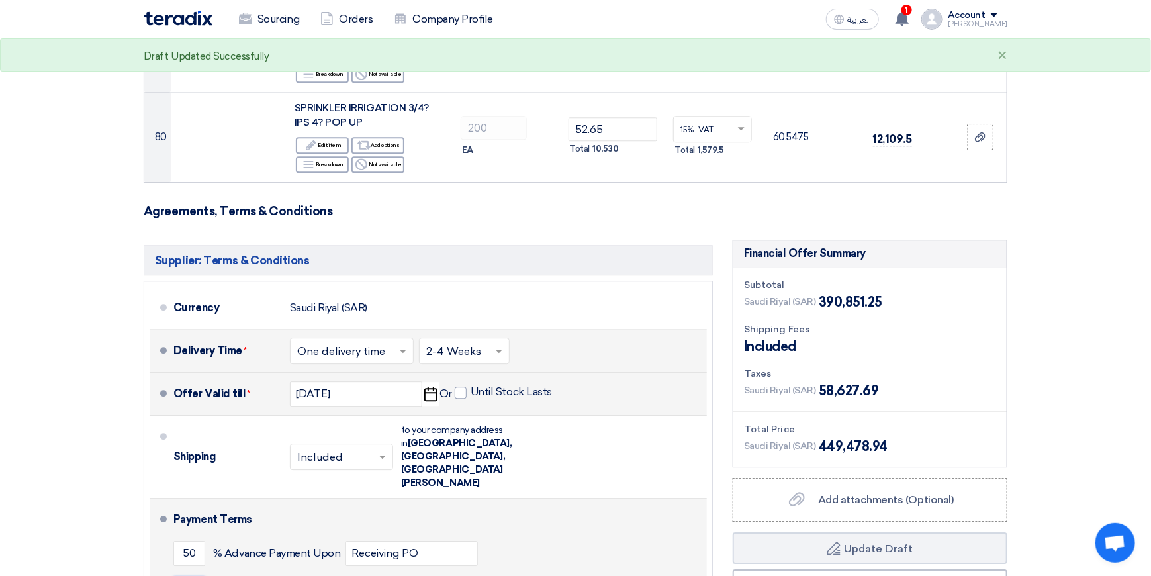
type input "50"
drag, startPoint x: 285, startPoint y: 437, endPoint x: 269, endPoint y: 439, distance: 16.0
type input "30"
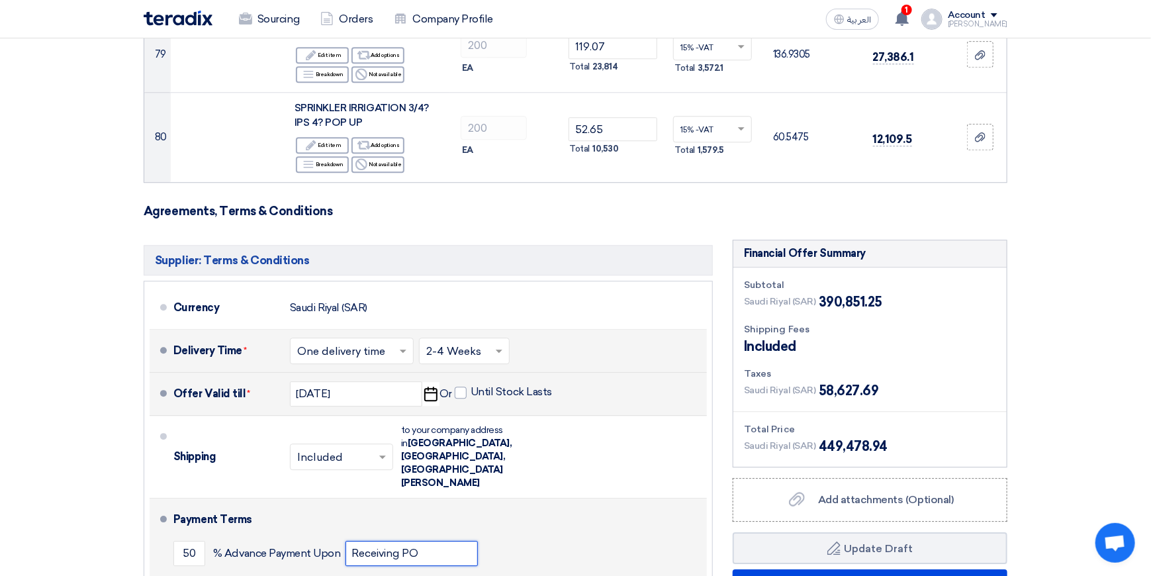
click at [449, 541] on input "Receiving PO" at bounding box center [411, 553] width 132 height 25
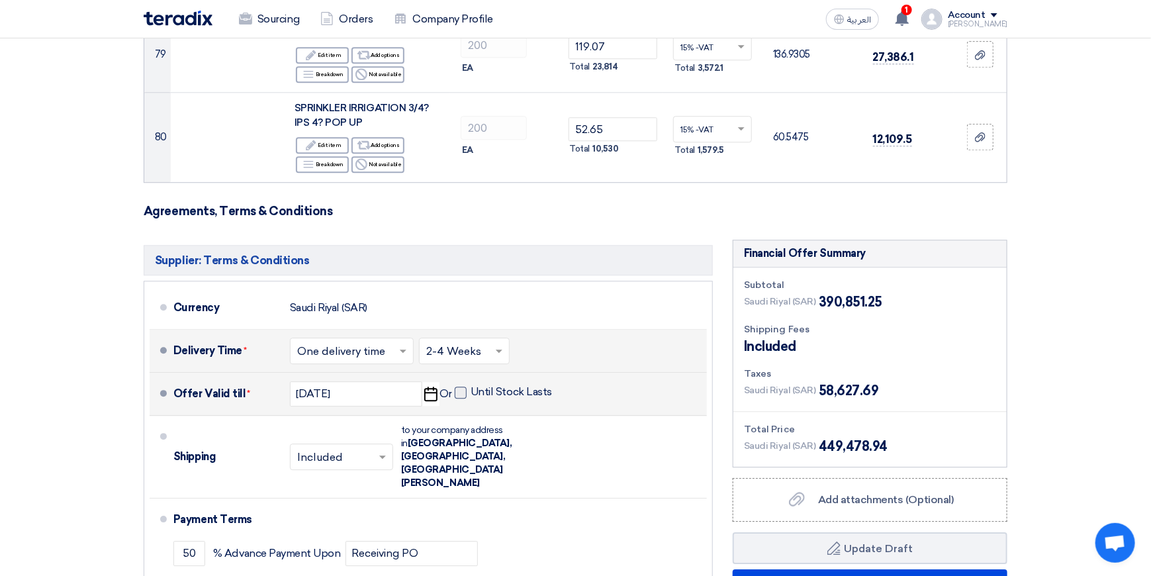
click at [461, 386] on span at bounding box center [461, 392] width 12 height 12
click at [471, 385] on input "Until Stock Lasts" at bounding box center [513, 397] width 84 height 25
checkbox input "true"
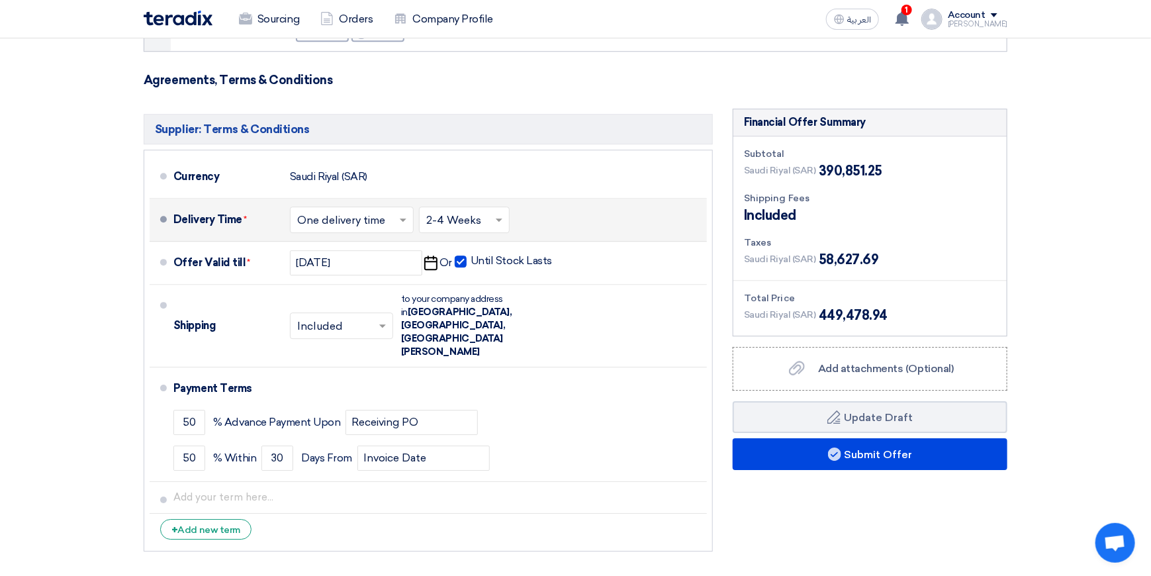
scroll to position [7015, 0]
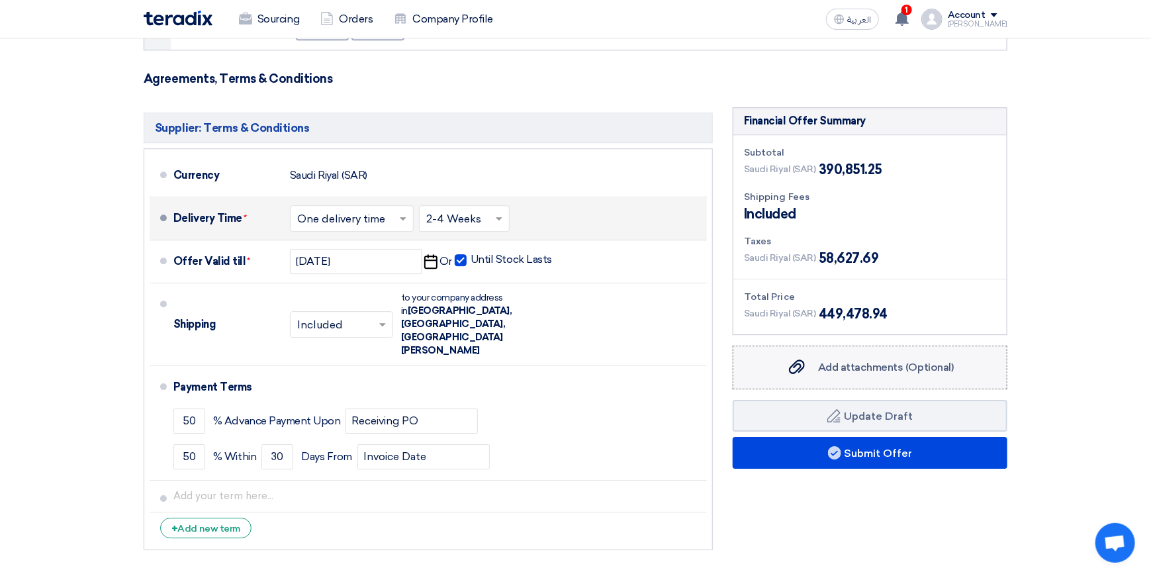
click at [821, 361] on span "Add attachments (Optional)" at bounding box center [886, 367] width 136 height 13
click at [0, 0] on input "Add attachments (Optional) Add attachments (Optional)" at bounding box center [0, 0] width 0 height 0
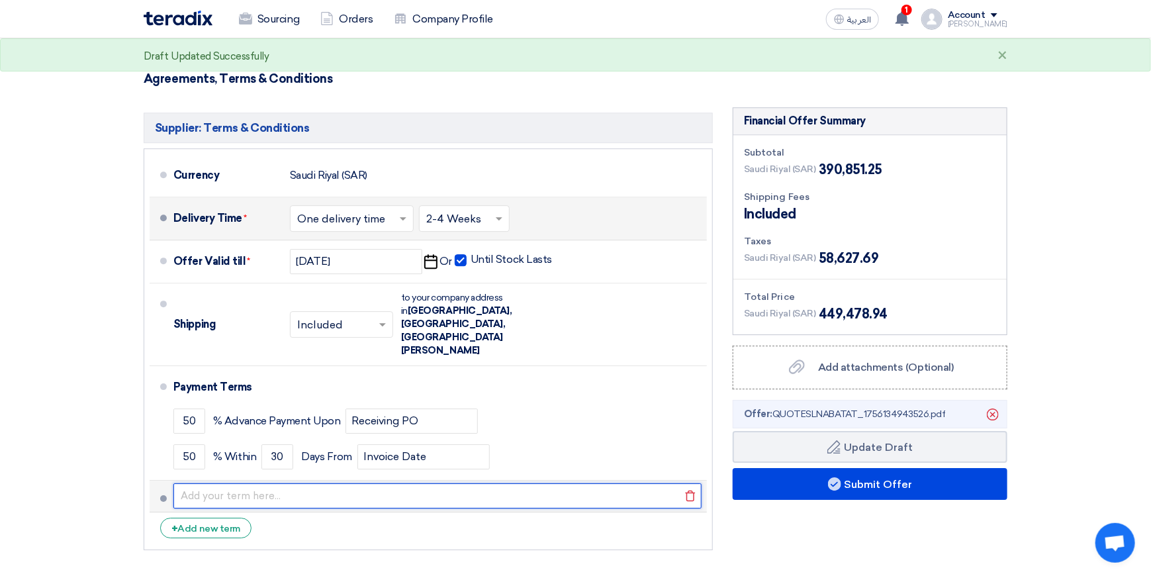
click at [298, 483] on input "text" at bounding box center [437, 495] width 528 height 25
type input "A"
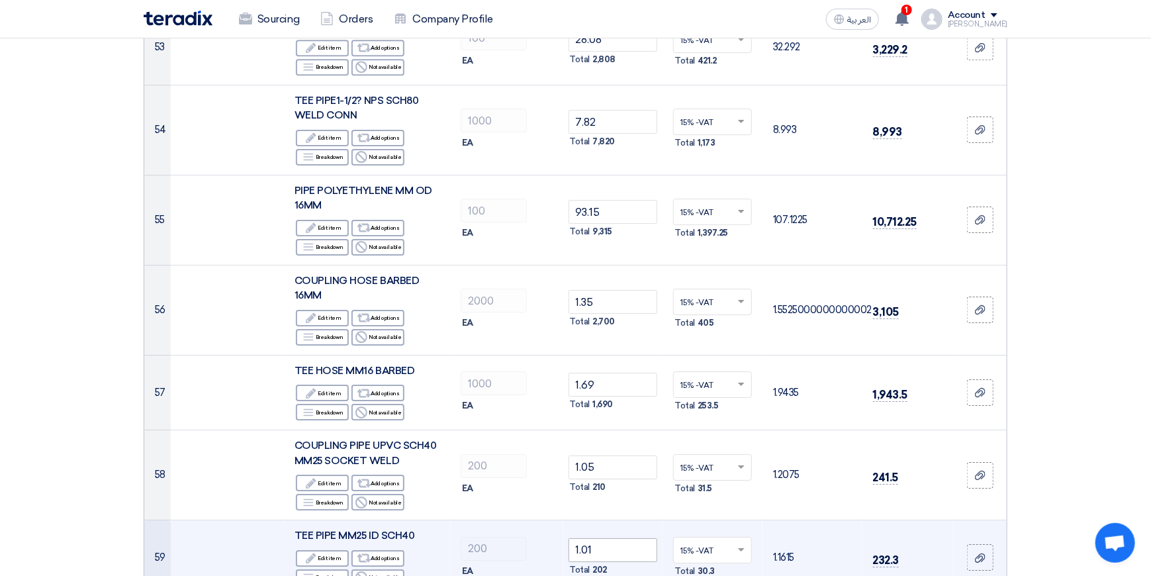
scroll to position [5030, 0]
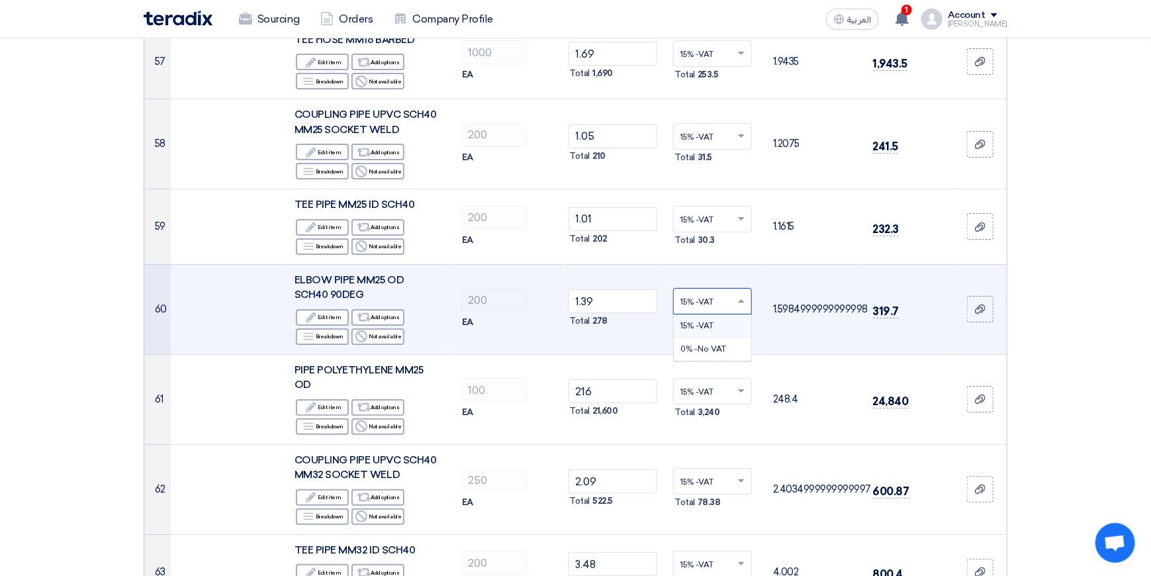
click at [741, 295] on span at bounding box center [743, 301] width 17 height 12
click at [708, 321] on span "15% -VAT" at bounding box center [696, 325] width 33 height 9
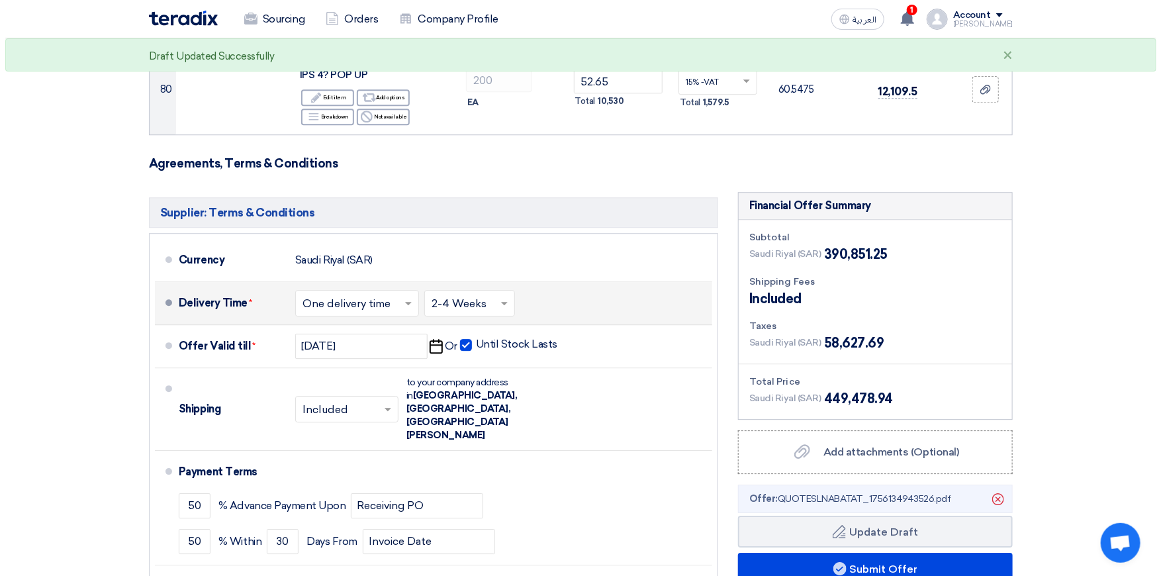
scroll to position [7081, 0]
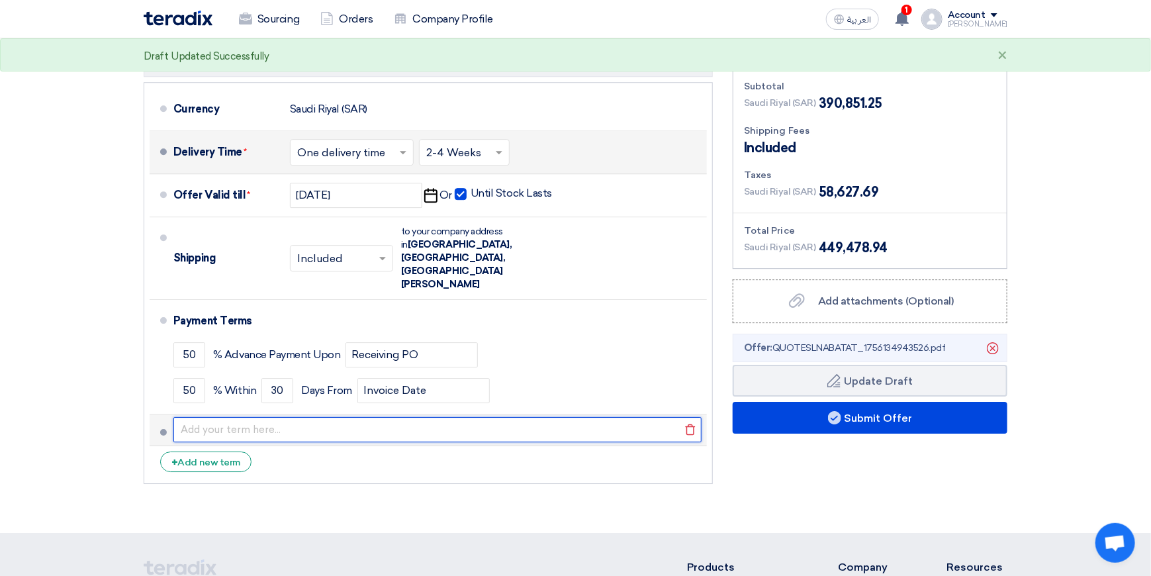
click at [223, 417] on input "text" at bounding box center [437, 429] width 528 height 25
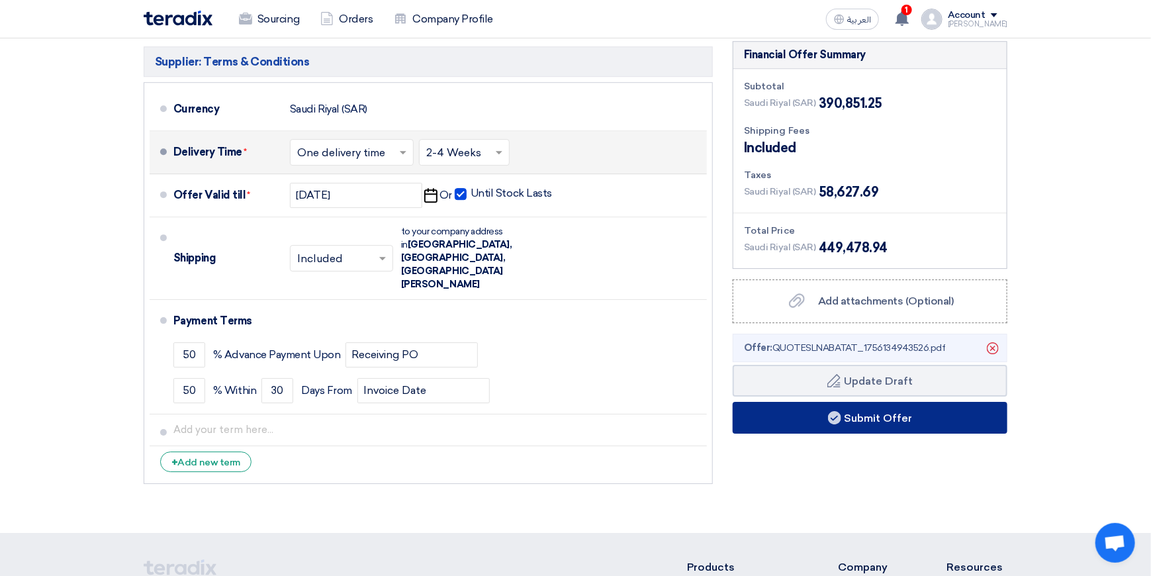
click at [887, 402] on button "Submit Offer" at bounding box center [870, 418] width 275 height 32
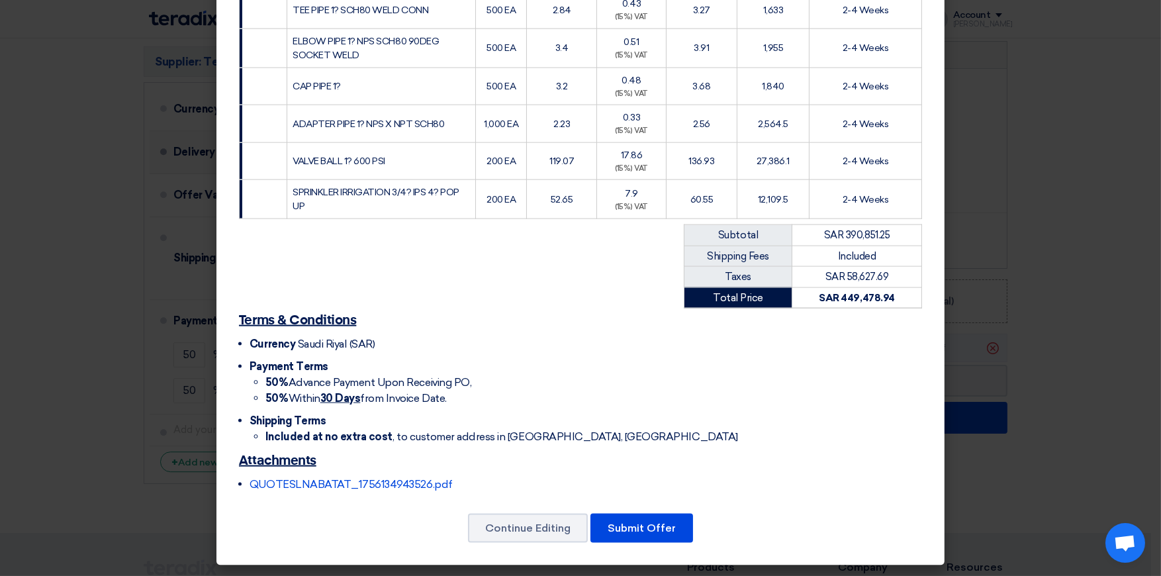
scroll to position [3092, 0]
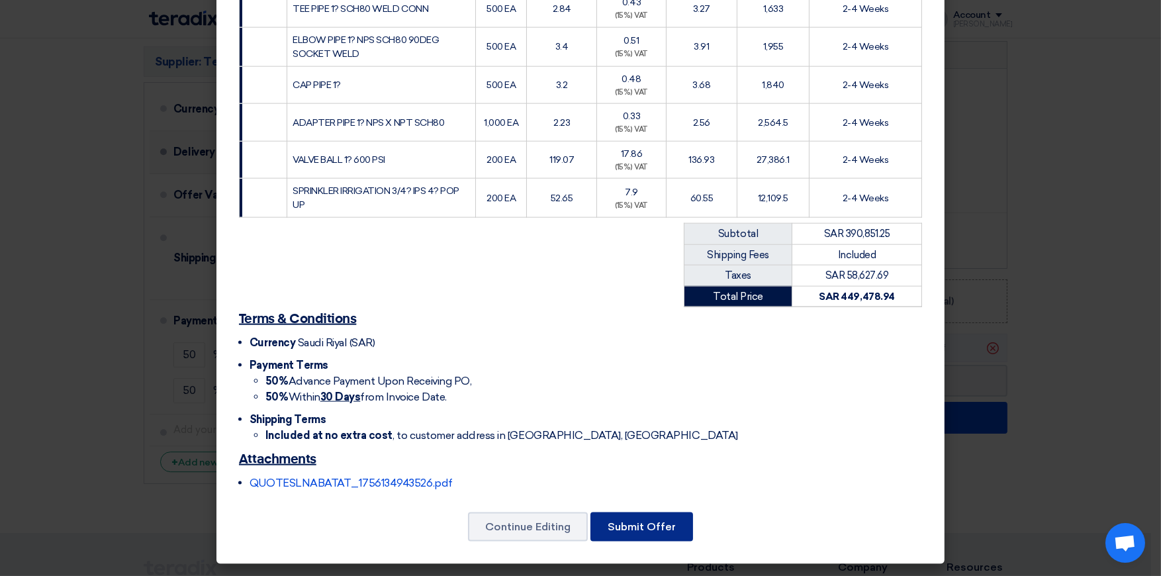
click at [645, 523] on button "Submit Offer" at bounding box center [641, 526] width 103 height 29
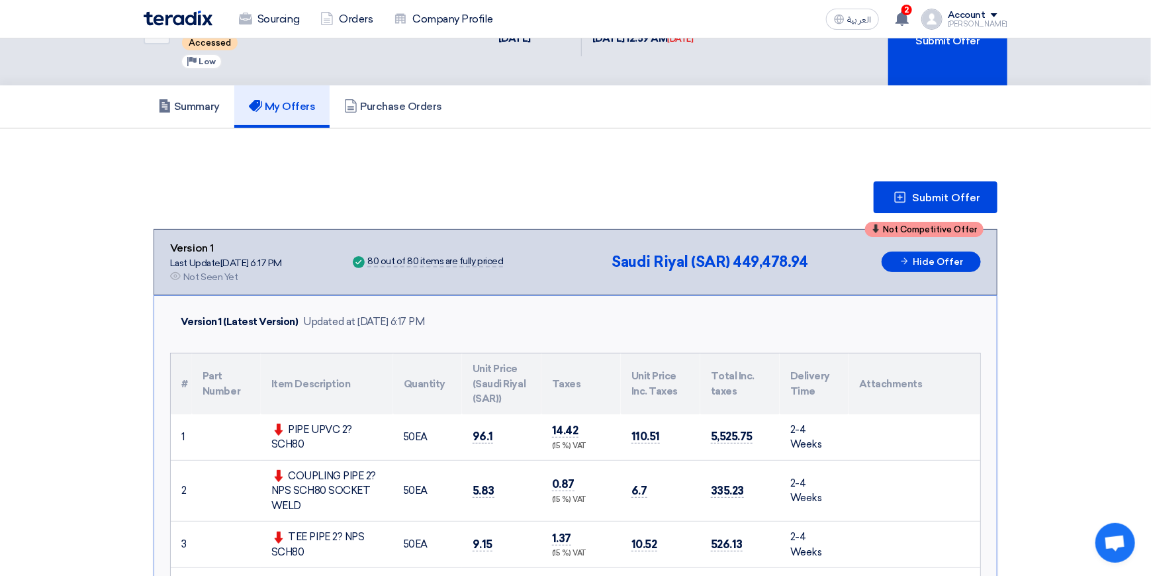
scroll to position [265, 0]
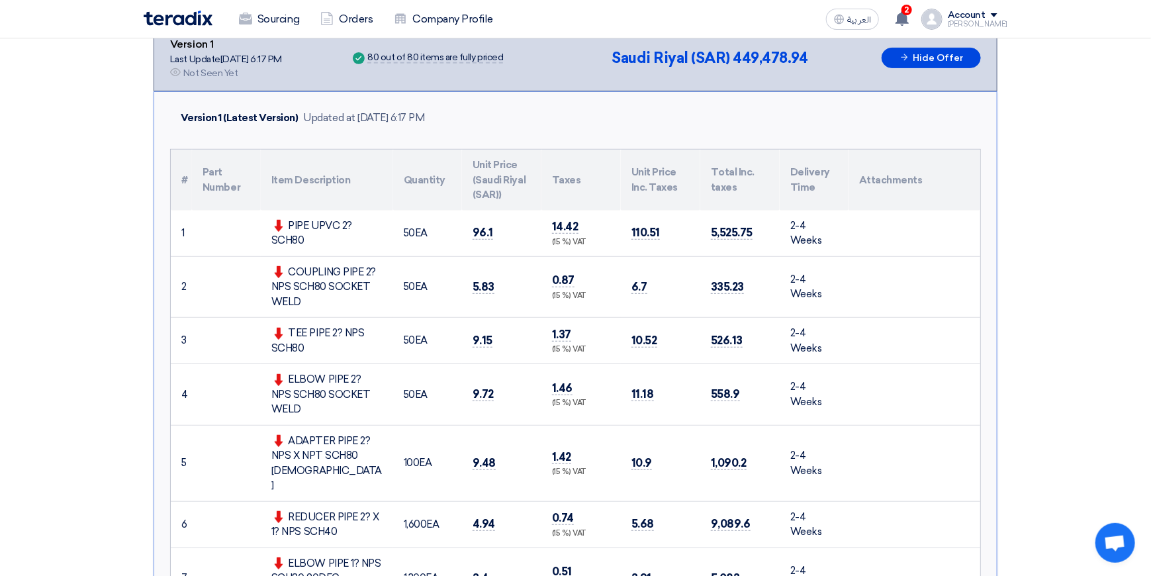
click at [496, 235] on td "96.1" at bounding box center [501, 233] width 79 height 46
click at [486, 234] on span "96.1" at bounding box center [483, 233] width 21 height 14
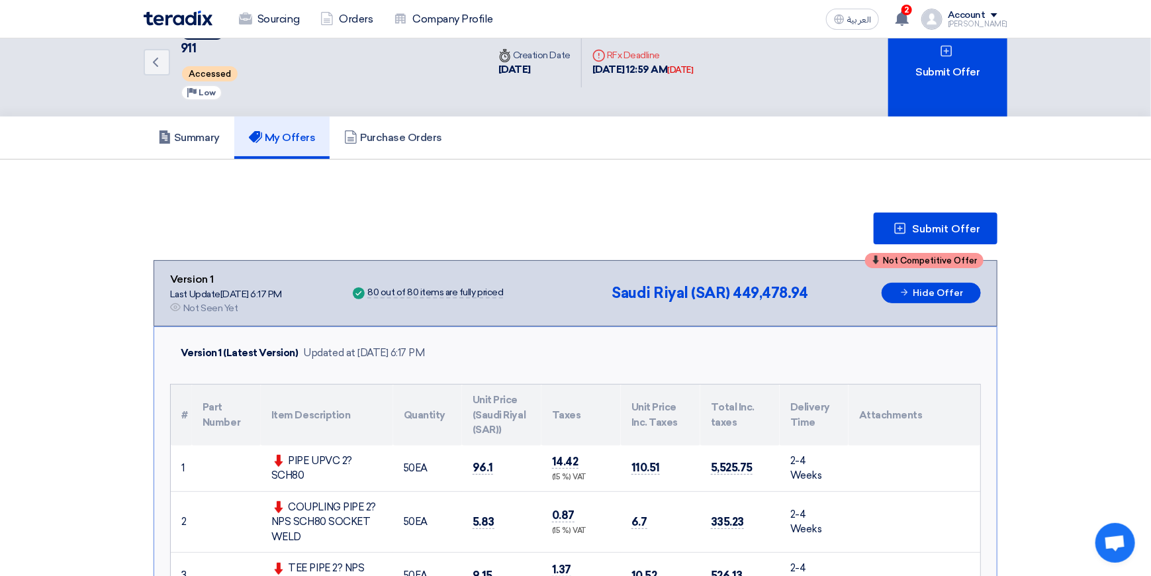
scroll to position [0, 0]
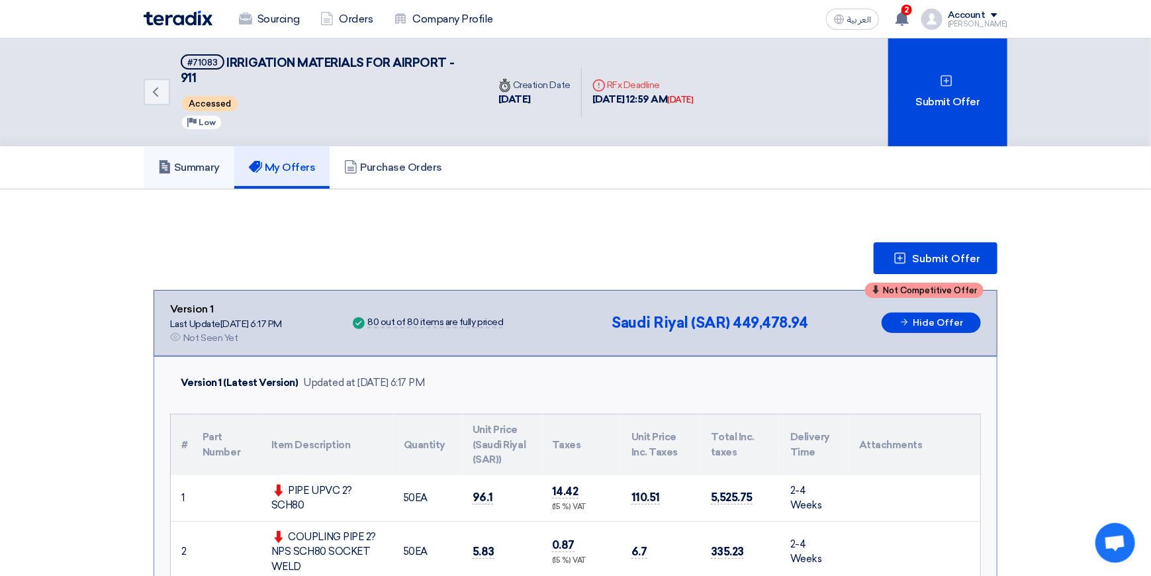
click at [179, 166] on h5 "Summary" at bounding box center [189, 167] width 62 height 13
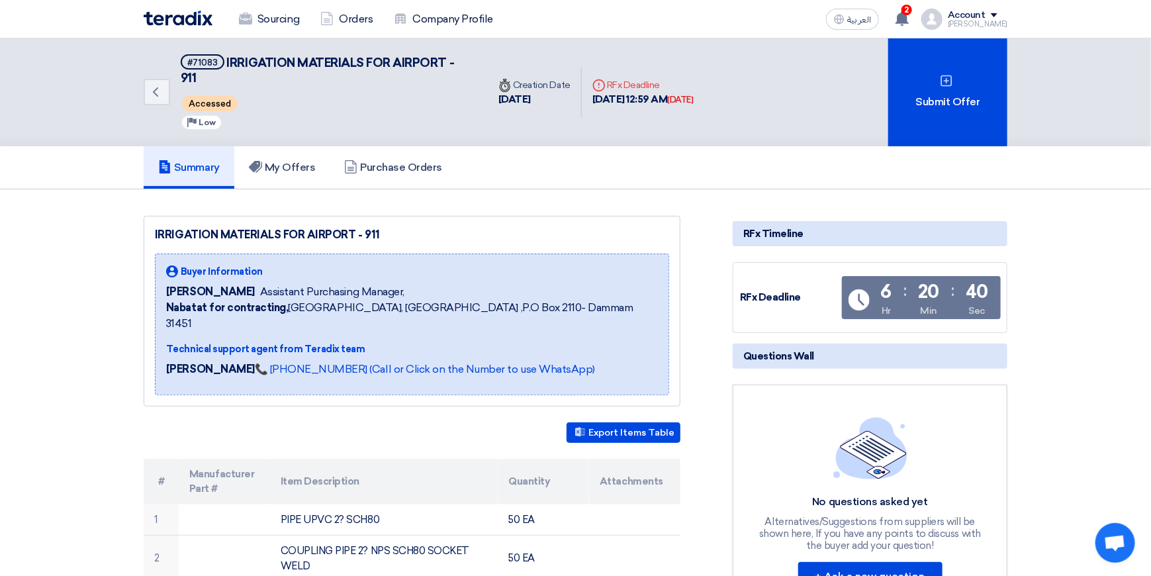
click at [280, 62] on span "IRRIGATION MATERIALS FOR AIRPORT - 911" at bounding box center [317, 71] width 273 height 30
click at [283, 171] on h5 "My Offers" at bounding box center [282, 167] width 67 height 13
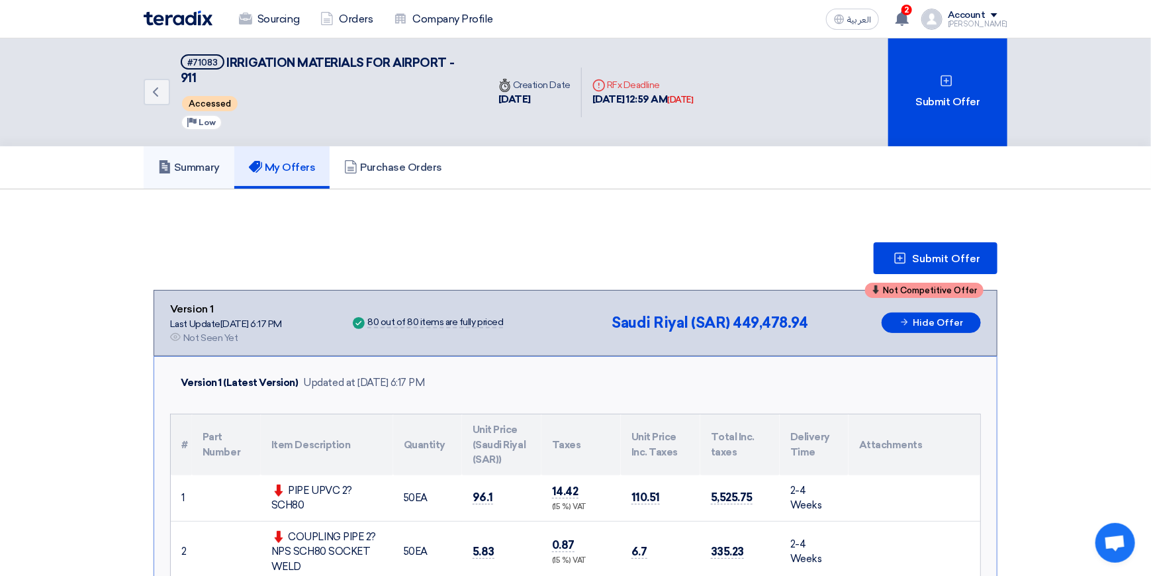
click at [202, 171] on h5 "Summary" at bounding box center [189, 167] width 62 height 13
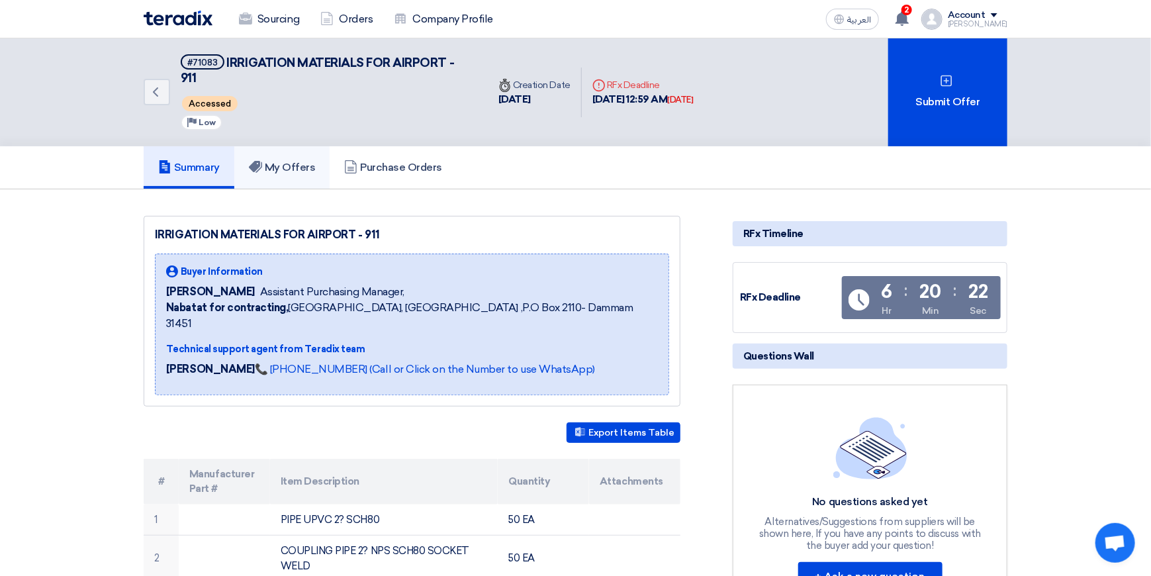
click at [309, 164] on h5 "My Offers" at bounding box center [282, 167] width 67 height 13
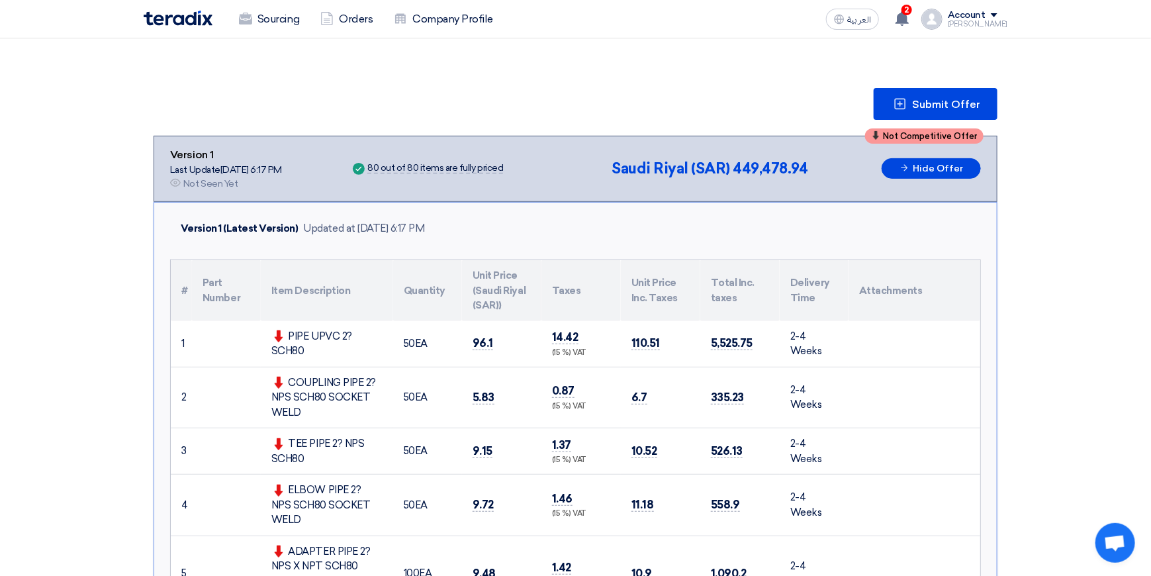
scroll to position [330, 0]
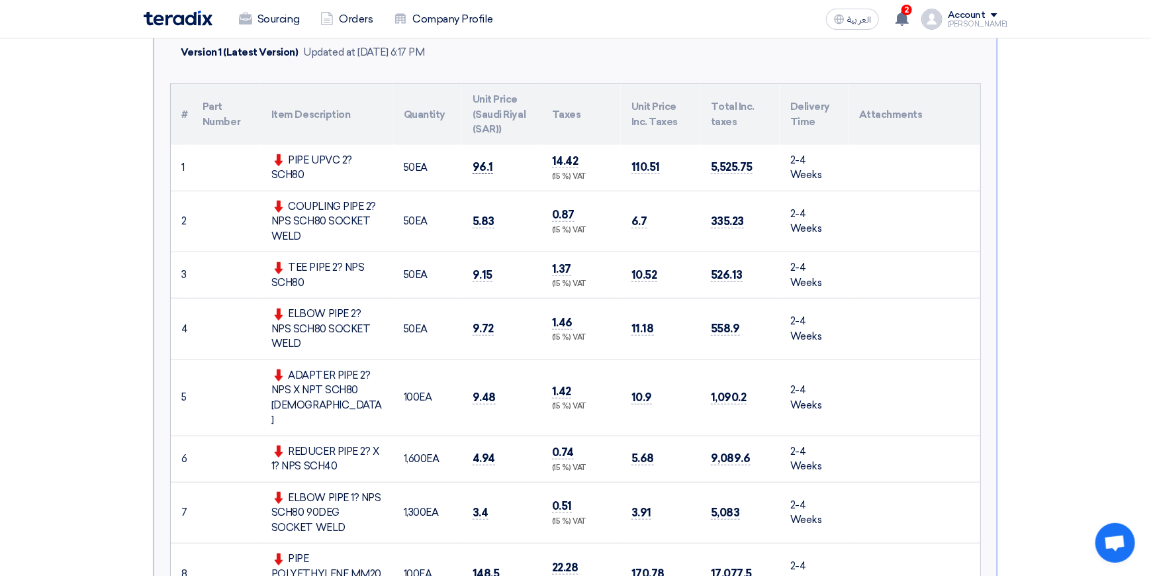
drag, startPoint x: 482, startPoint y: 158, endPoint x: 491, endPoint y: 160, distance: 9.0
click at [484, 160] on span "96.1" at bounding box center [483, 167] width 21 height 14
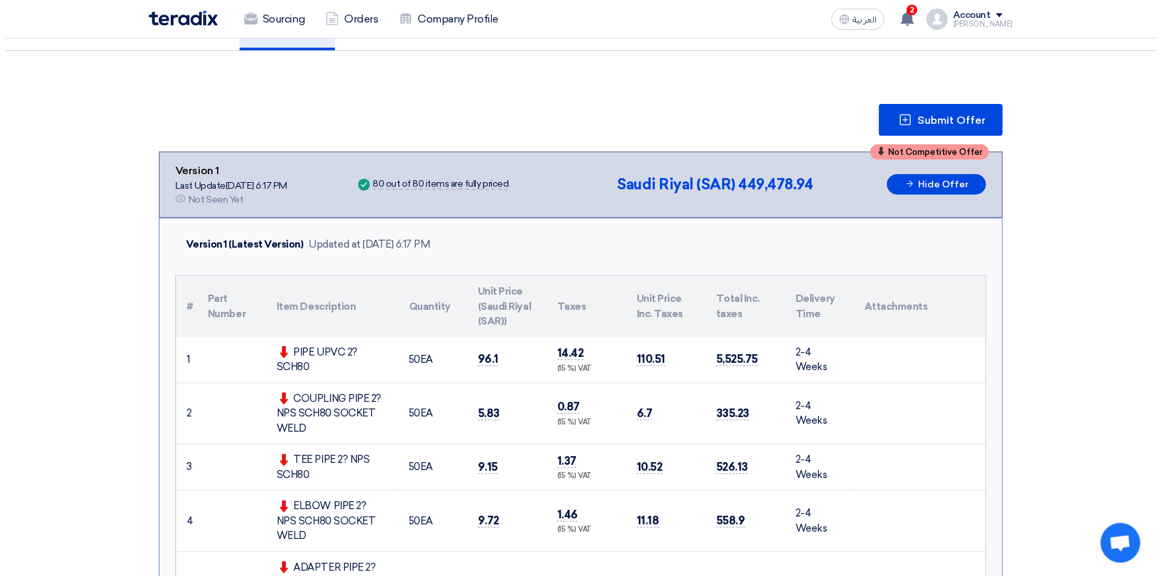
scroll to position [132, 0]
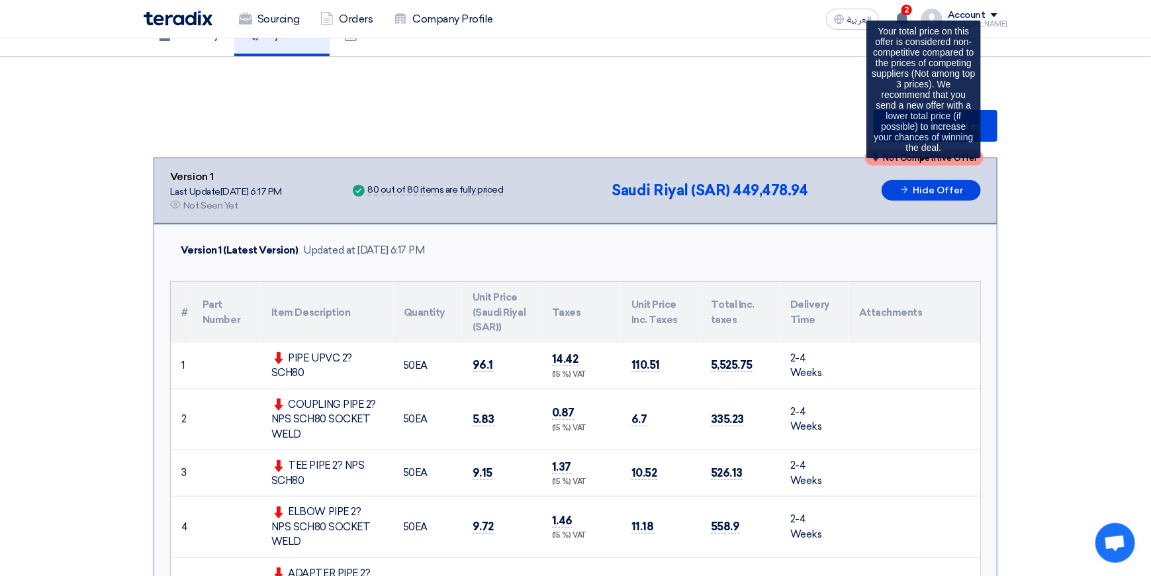
click at [882, 153] on div "Not Competitive Offer" at bounding box center [924, 157] width 118 height 15
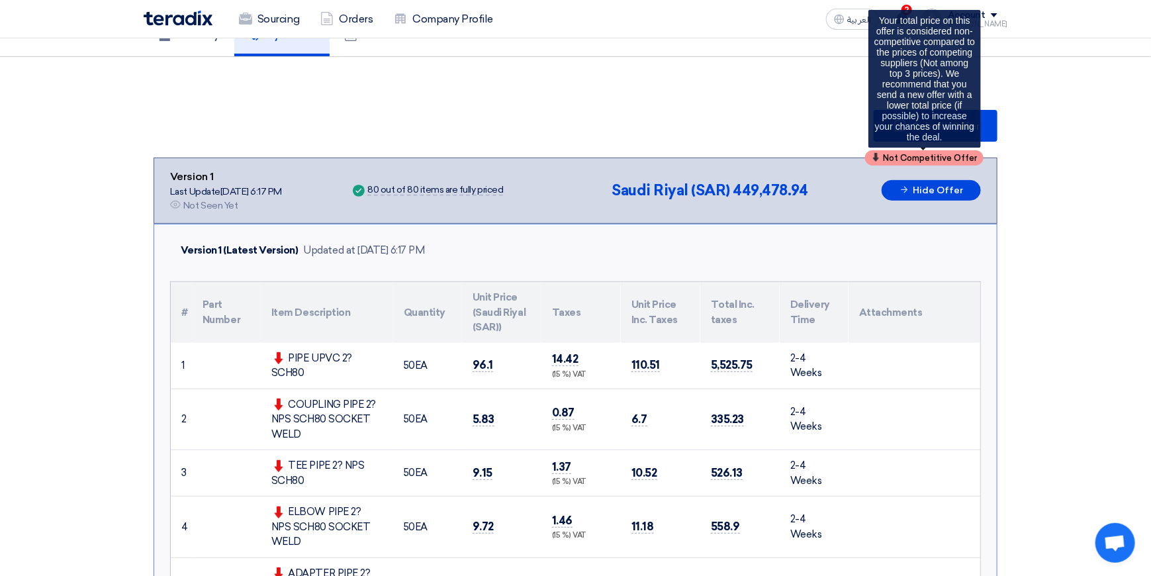
click at [881, 153] on div "Not Competitive Offer" at bounding box center [924, 157] width 118 height 15
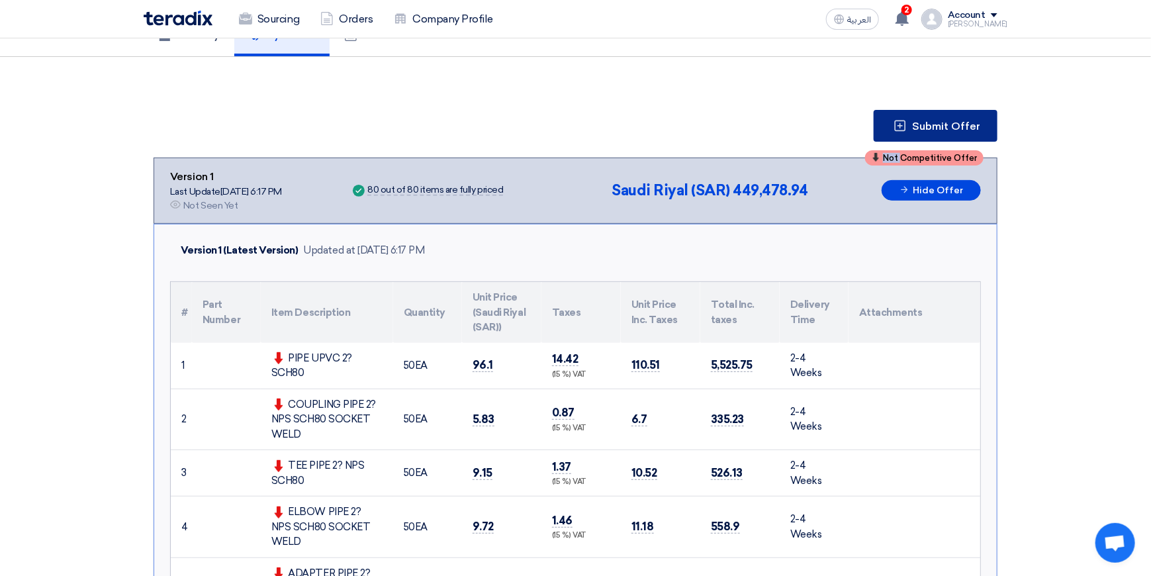
drag, startPoint x: 881, startPoint y: 153, endPoint x: 962, endPoint y: 113, distance: 89.4
click at [962, 113] on button "Submit Offer" at bounding box center [936, 126] width 124 height 32
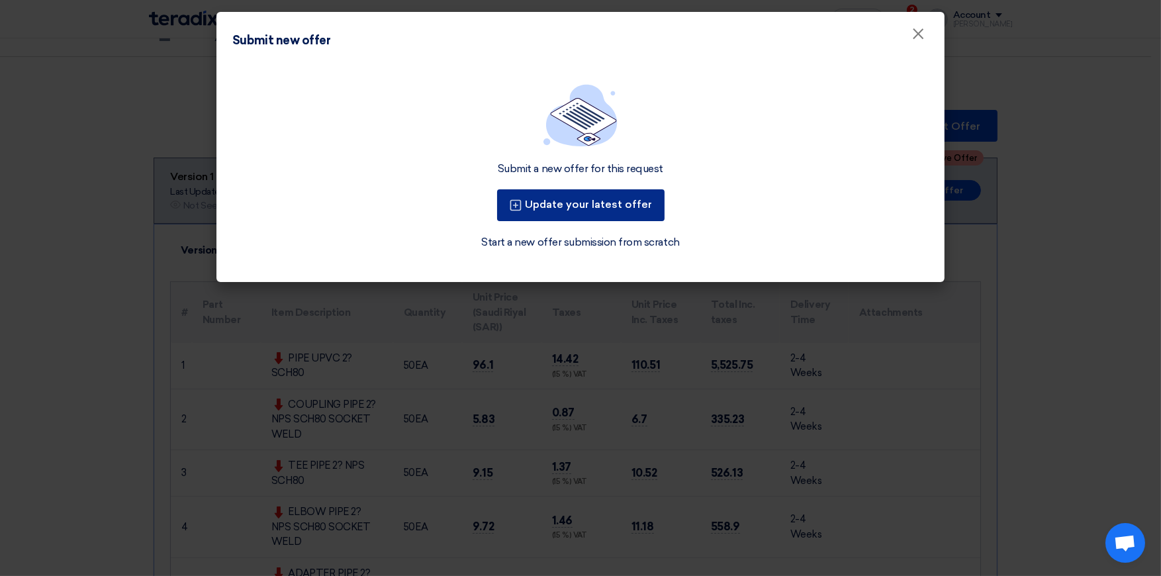
click at [518, 205] on icon at bounding box center [515, 205] width 13 height 13
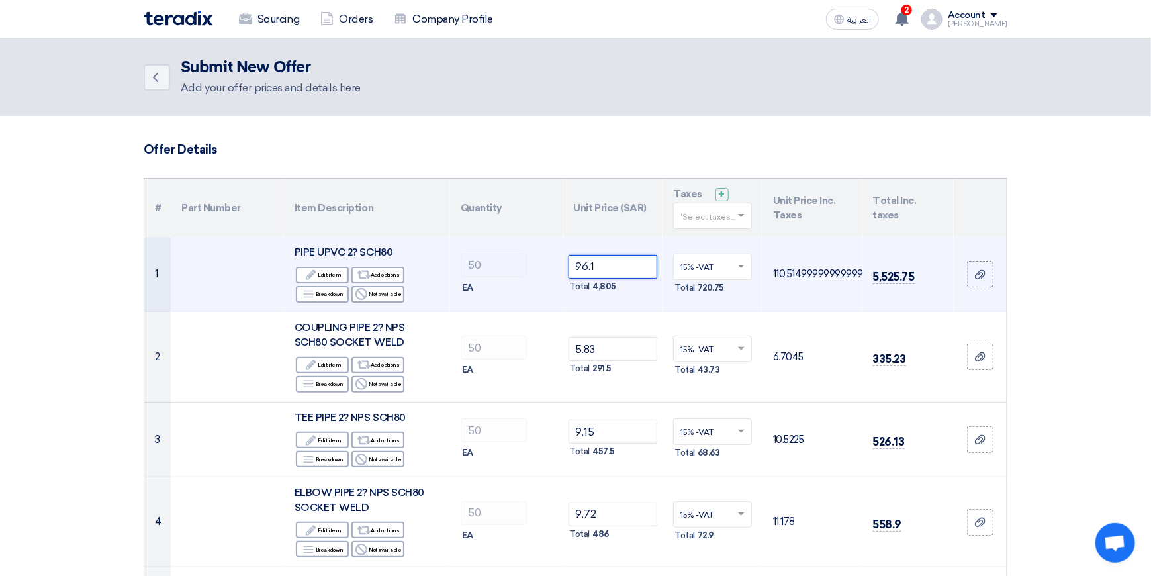
click at [631, 268] on input "96.1" at bounding box center [612, 267] width 89 height 24
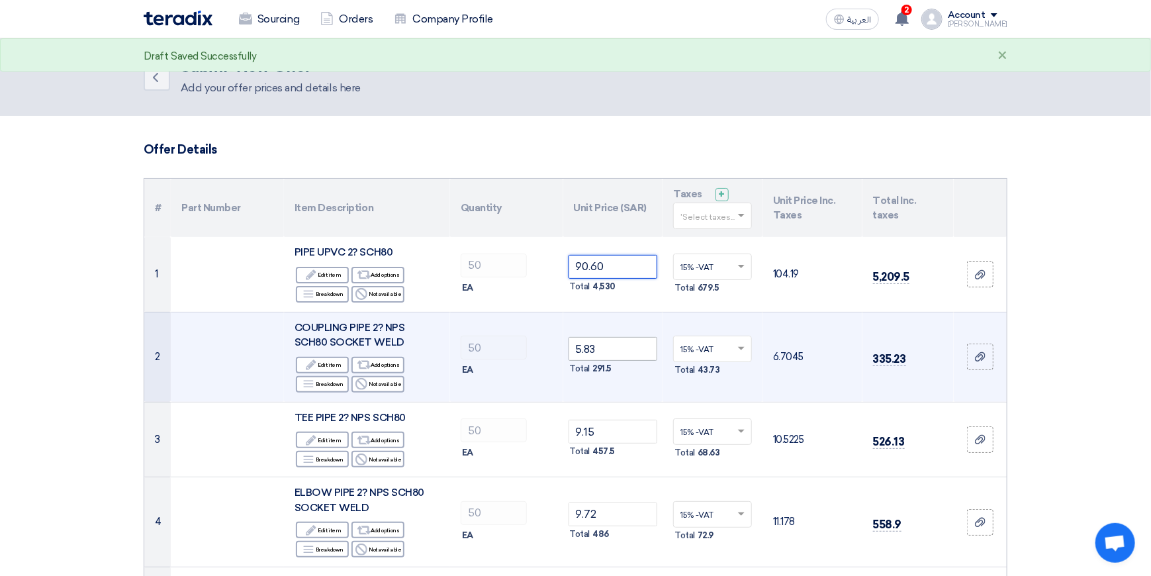
type input "90.60"
click at [608, 348] on input "5.83" at bounding box center [612, 349] width 89 height 24
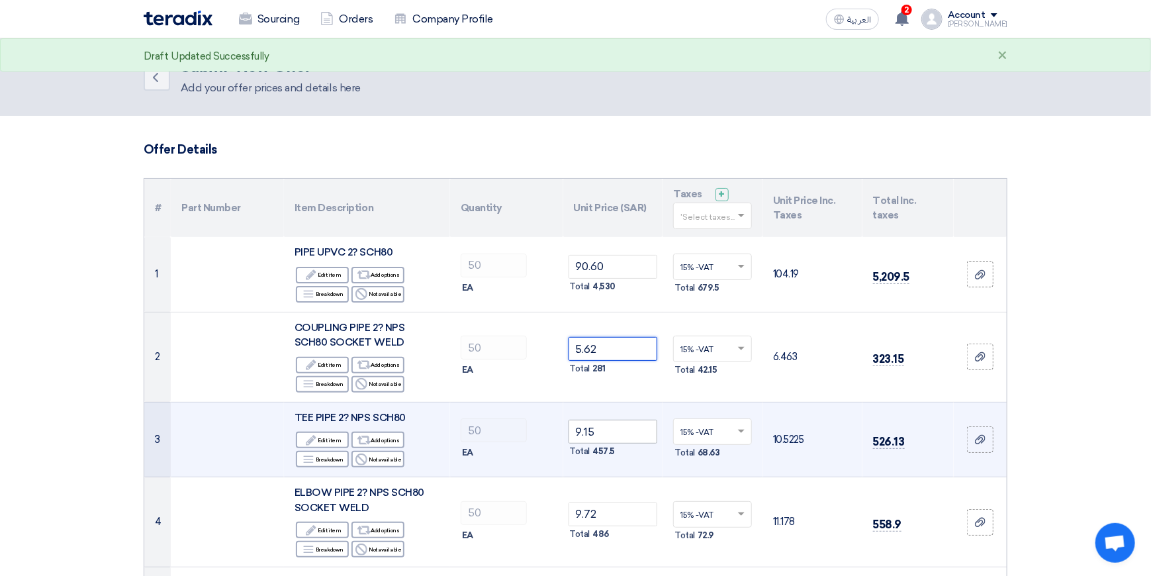
type input "5.62"
click at [608, 429] on input "9.15" at bounding box center [612, 432] width 89 height 24
type input "9"
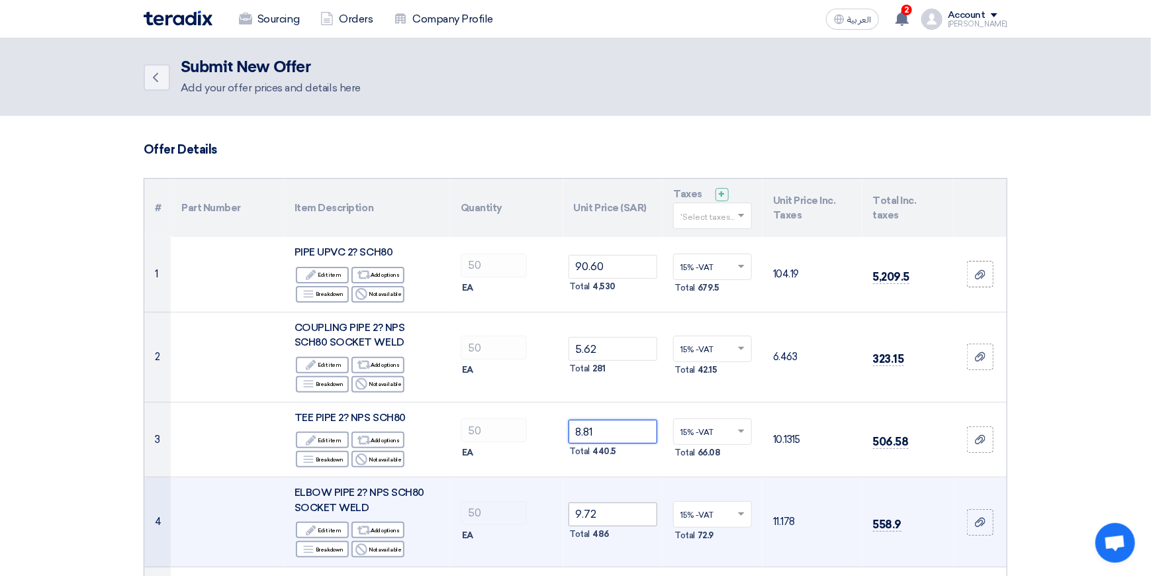
type input "8.81"
click at [611, 513] on input "9.72" at bounding box center [612, 514] width 89 height 24
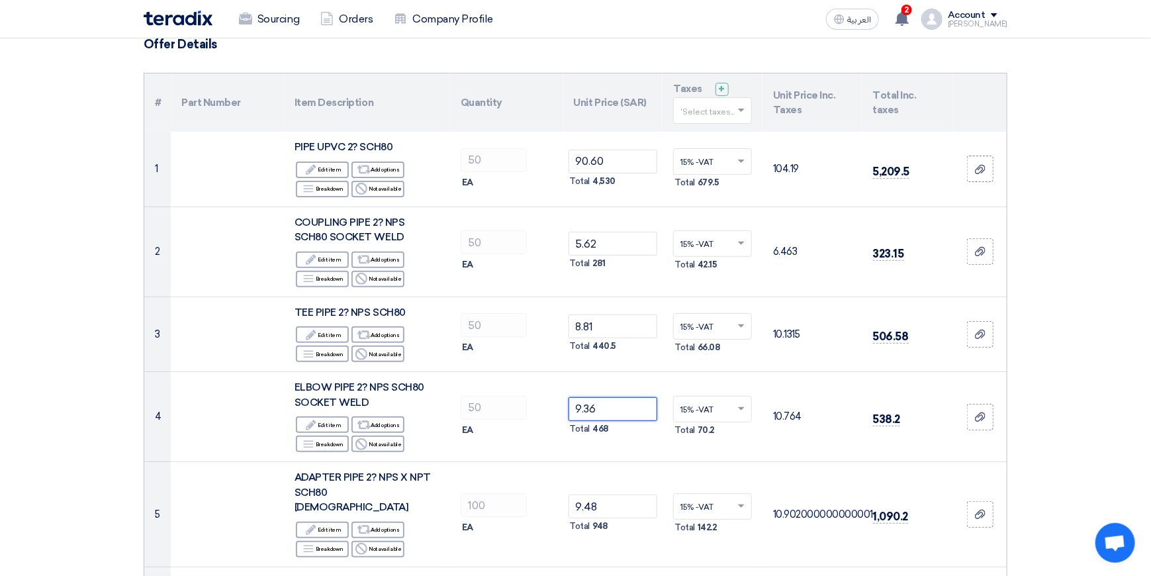
scroll to position [397, 0]
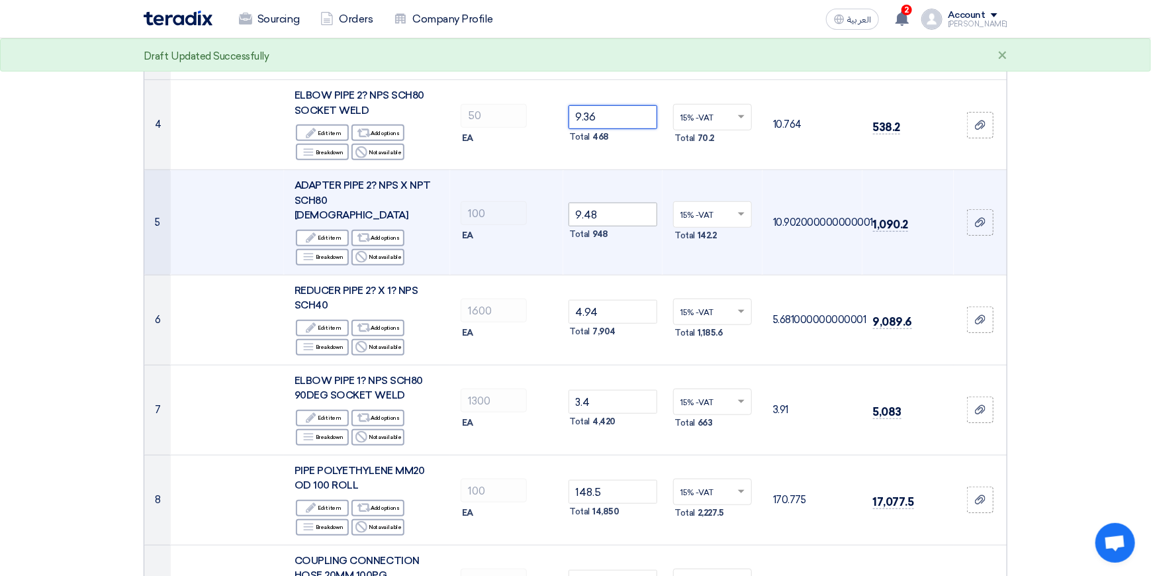
type input "9.36"
click at [614, 206] on input "9.48" at bounding box center [612, 215] width 89 height 24
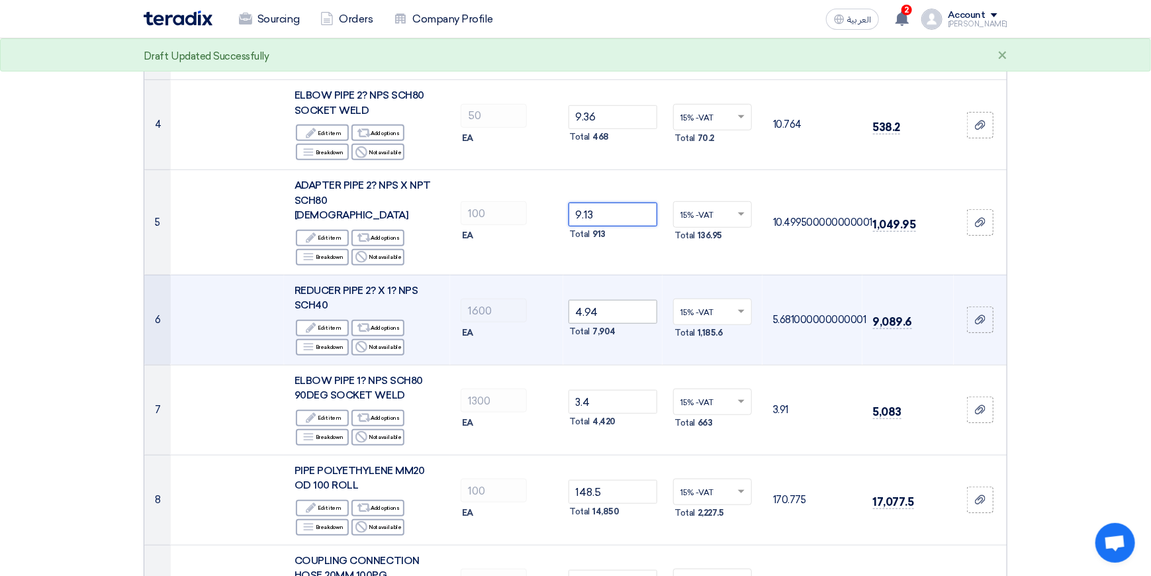
type input "9.13"
click at [617, 300] on input "4.94" at bounding box center [612, 312] width 89 height 24
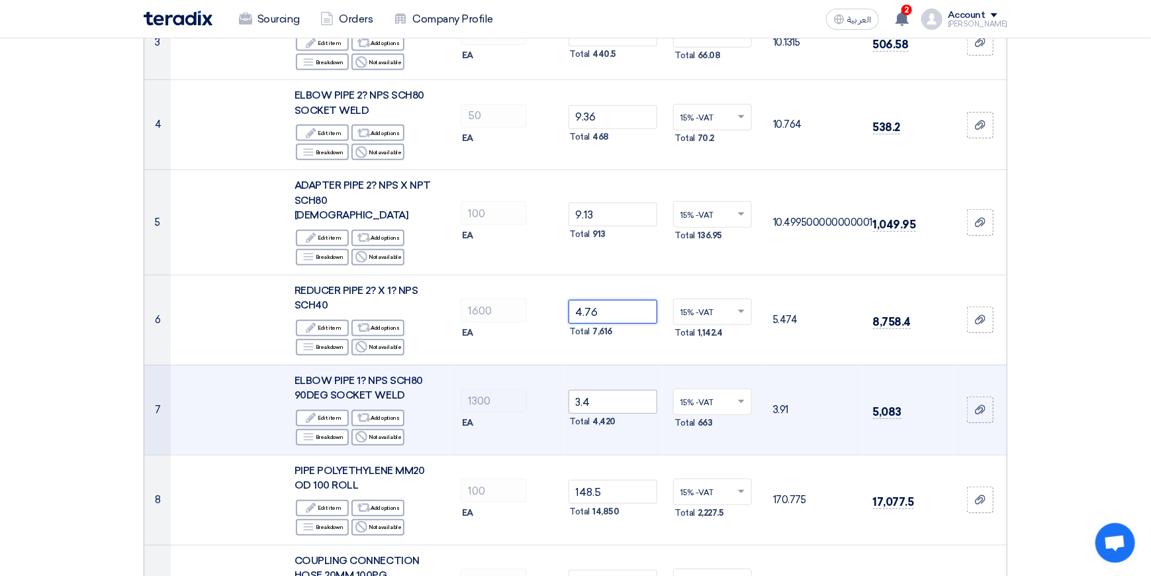
type input "4.76"
click at [614, 390] on input "3.4" at bounding box center [612, 402] width 89 height 24
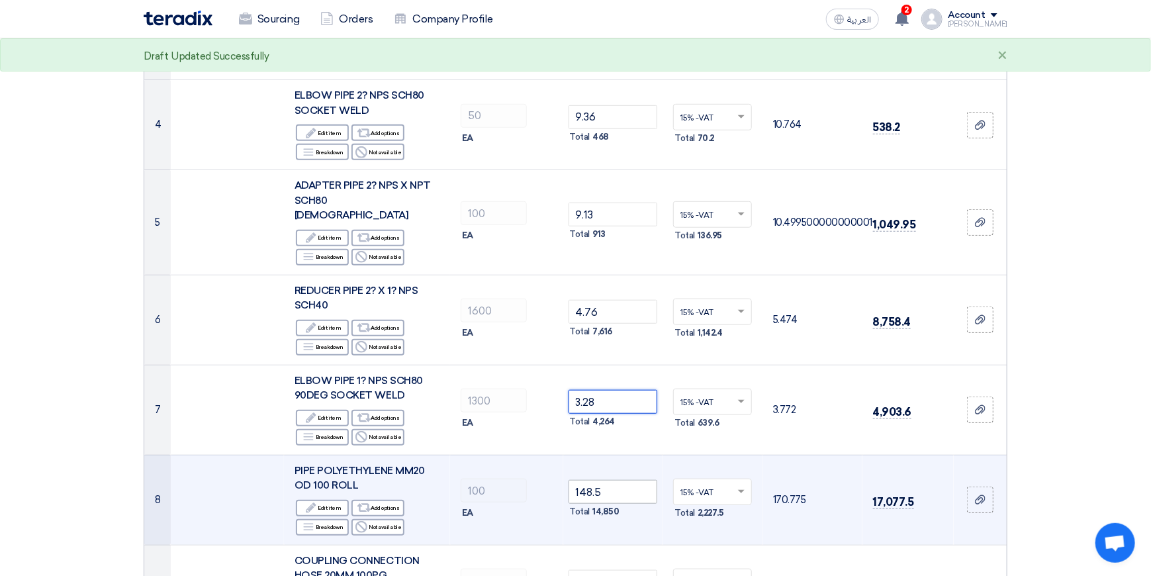
type input "3.28"
click at [622, 480] on input "148.5" at bounding box center [612, 492] width 89 height 24
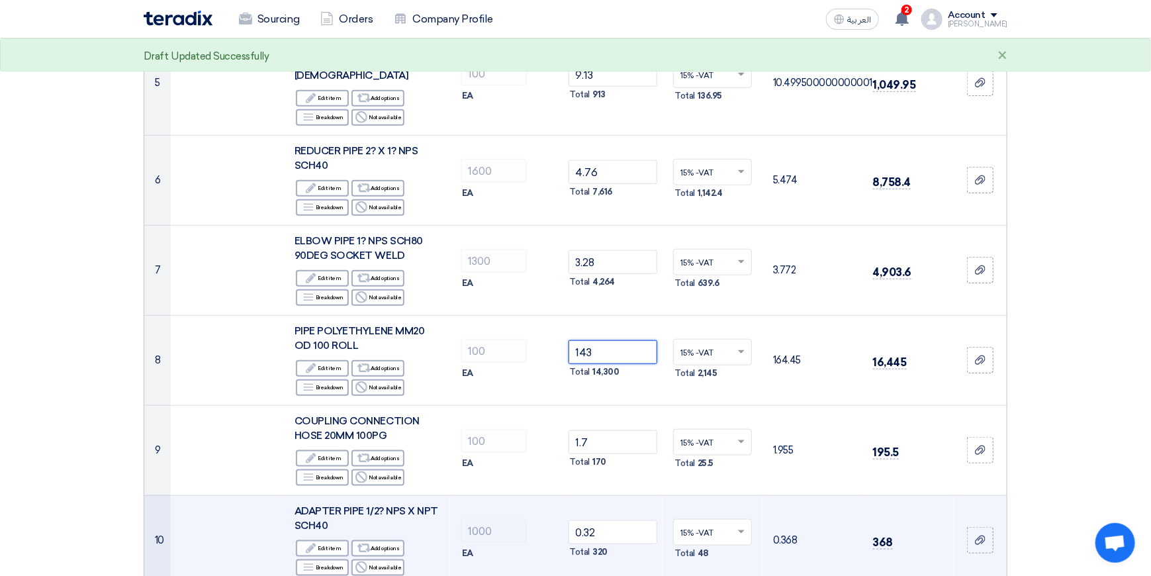
scroll to position [596, 0]
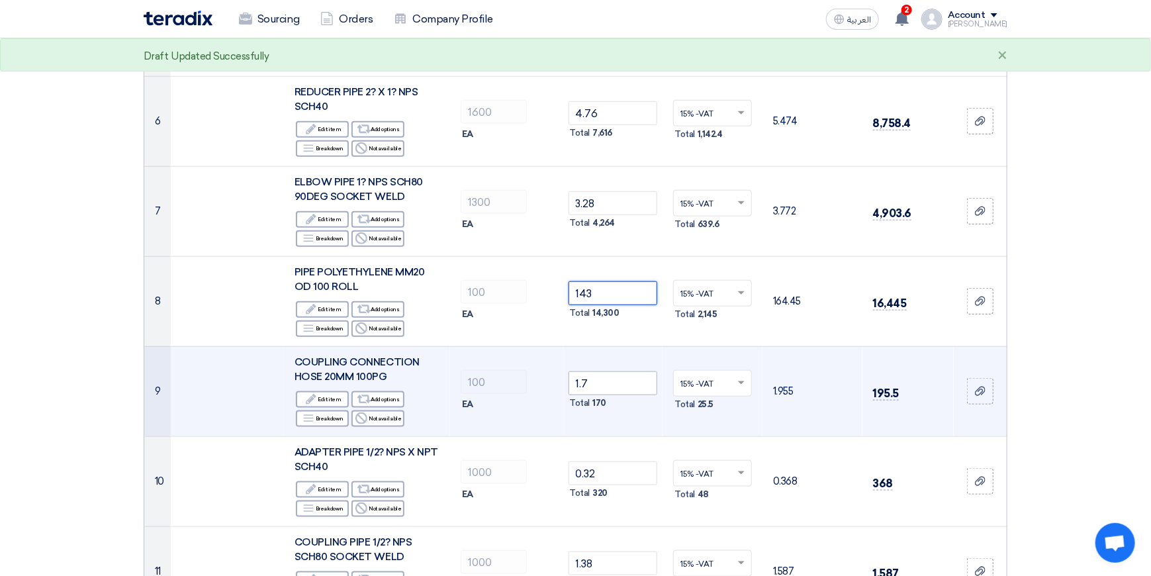
type input "143"
click at [610, 374] on input "1.7" at bounding box center [612, 383] width 89 height 24
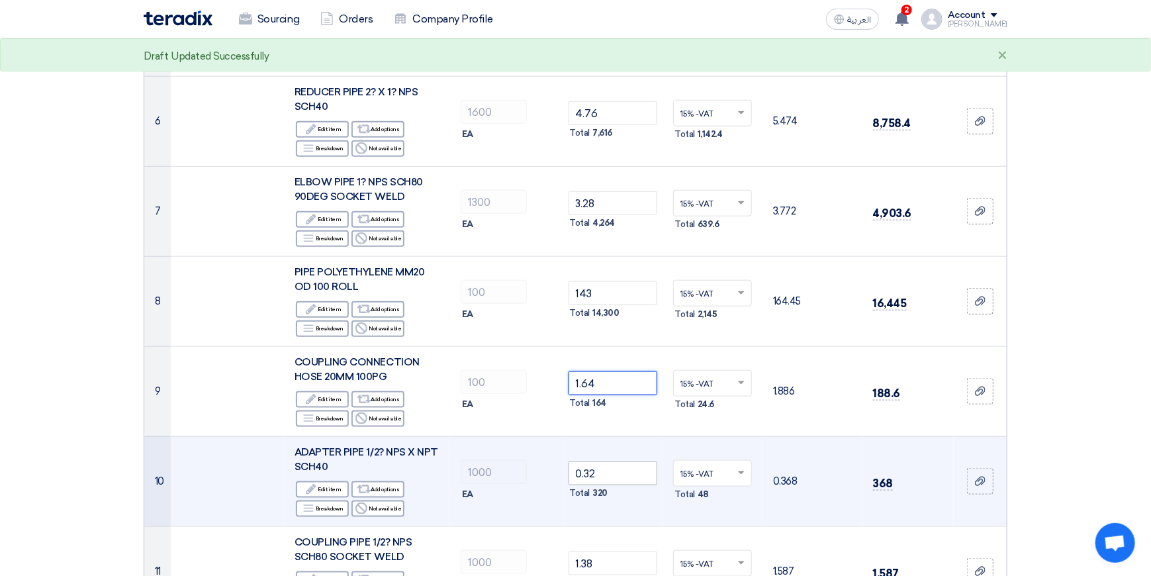
type input "1.64"
click at [613, 461] on input "0.32" at bounding box center [612, 473] width 89 height 24
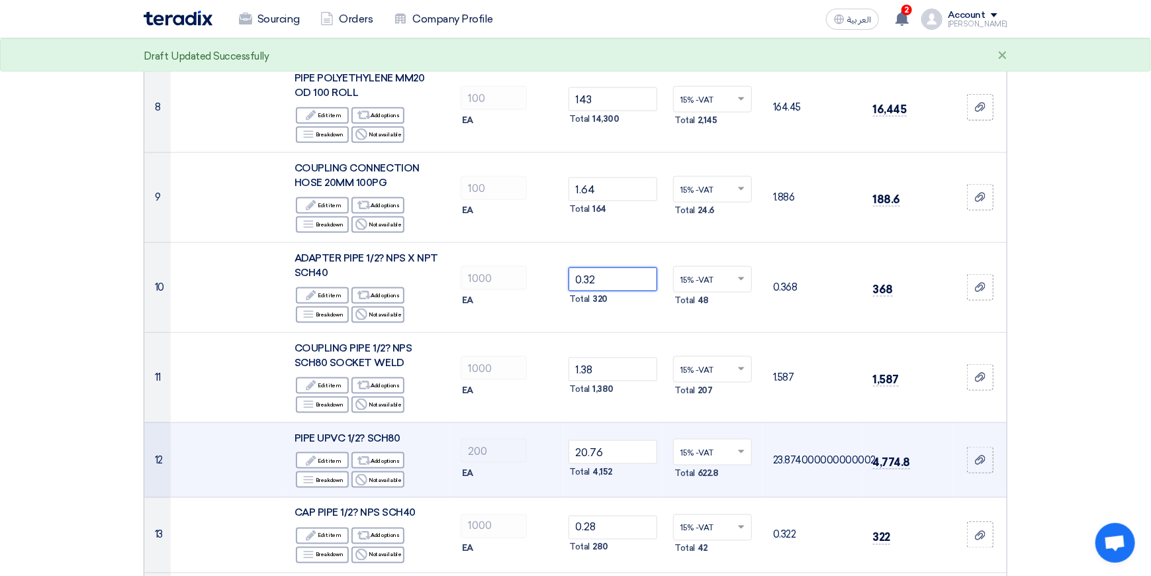
scroll to position [794, 0]
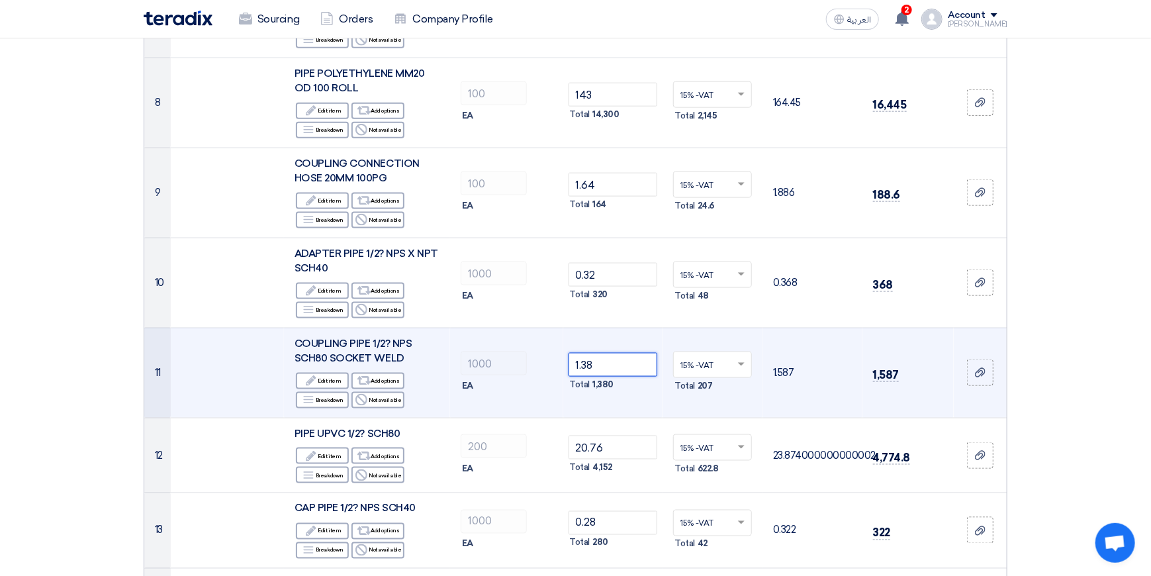
click at [611, 355] on input "1.38" at bounding box center [612, 365] width 89 height 24
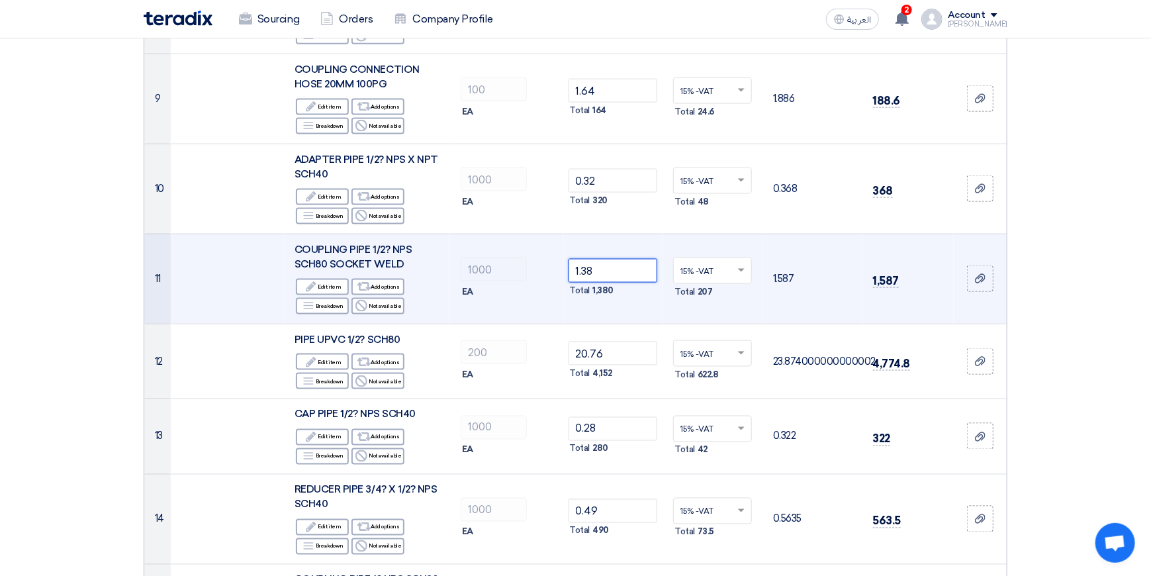
scroll to position [926, 0]
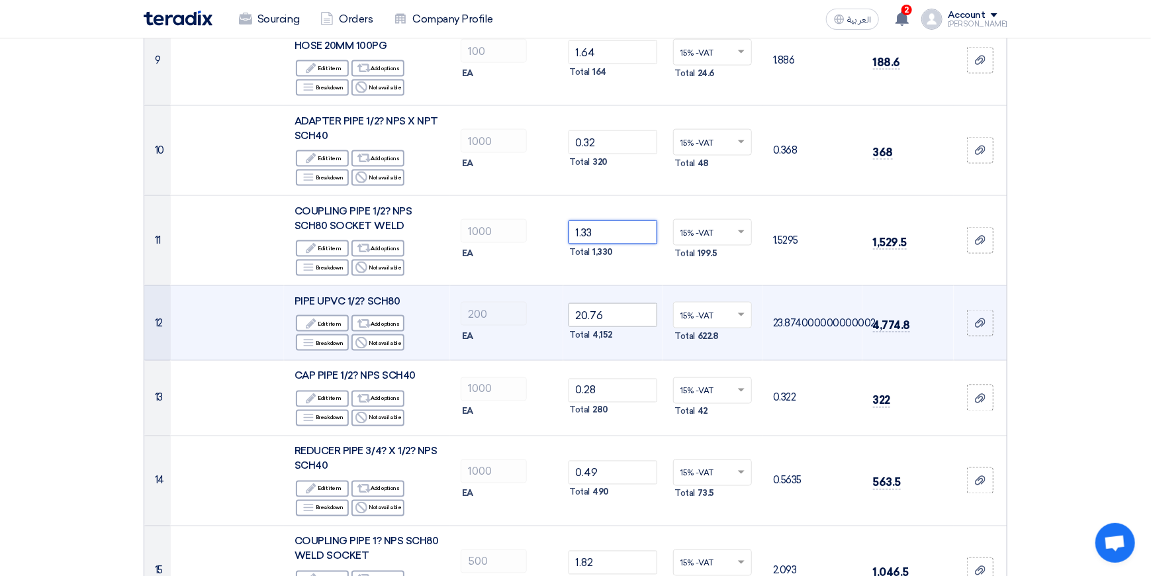
type input "1.33"
click at [614, 305] on input "20.76" at bounding box center [612, 315] width 89 height 24
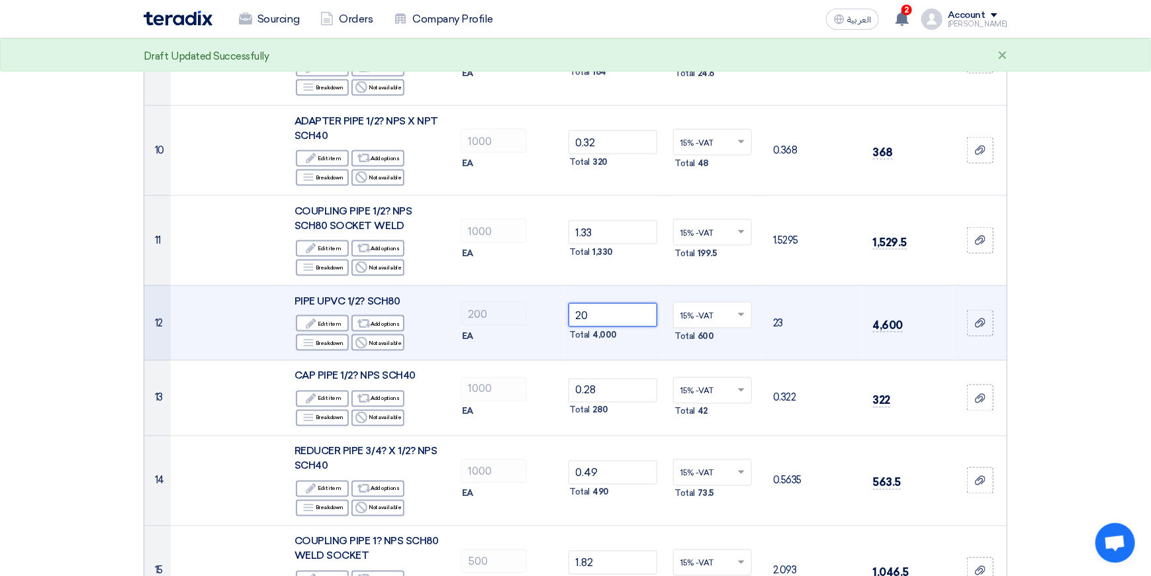
type input "2"
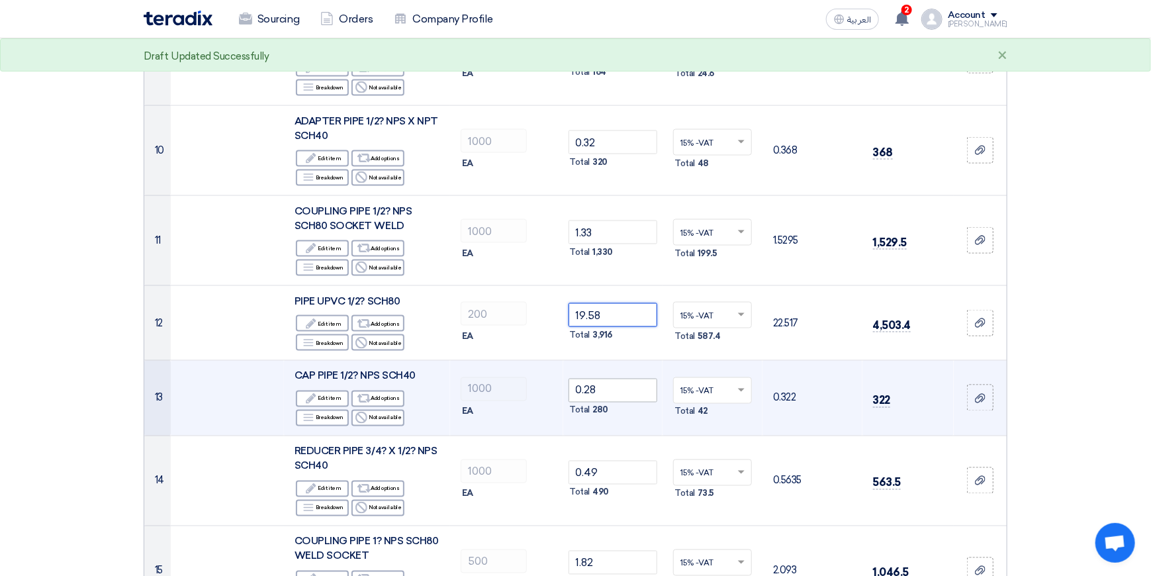
type input "19.58"
click at [608, 379] on input "0.28" at bounding box center [612, 391] width 89 height 24
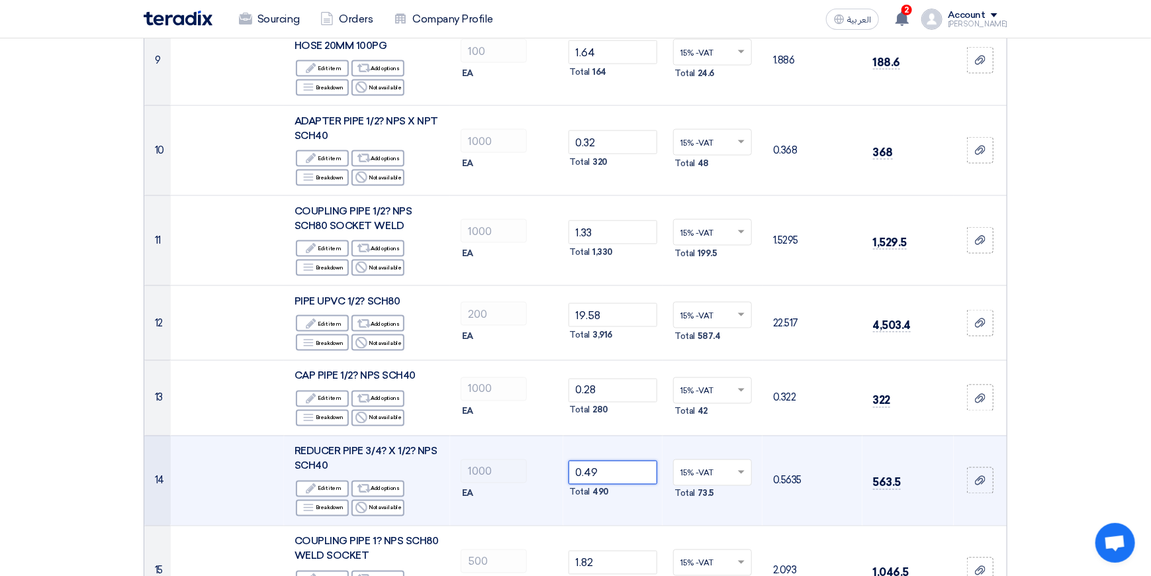
click at [615, 461] on input "0.49" at bounding box center [612, 473] width 89 height 24
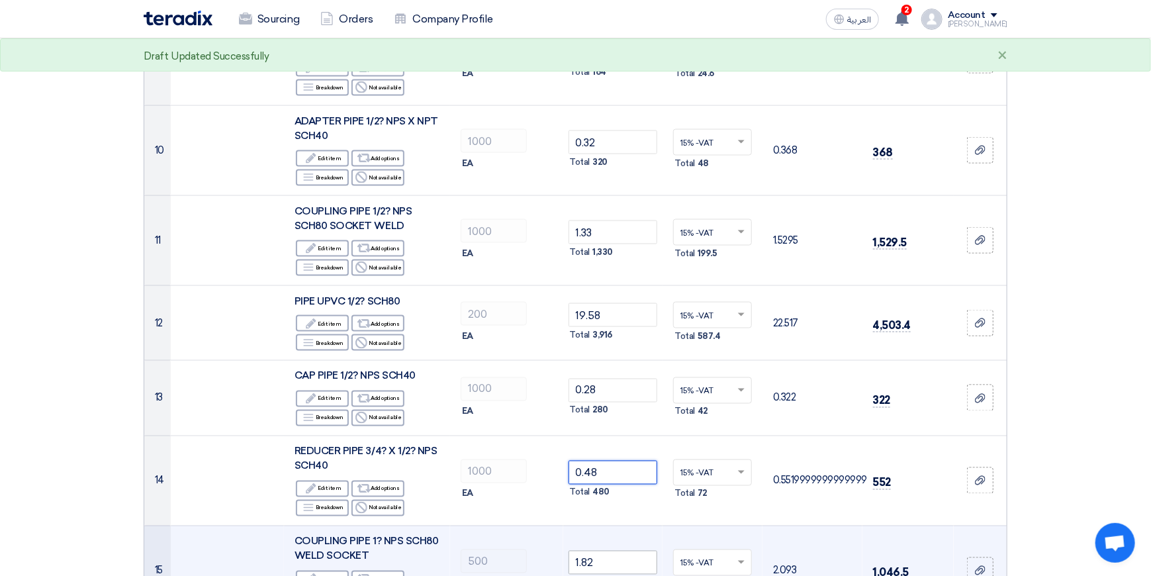
type input "0.48"
click at [607, 555] on input "1.82" at bounding box center [612, 563] width 89 height 24
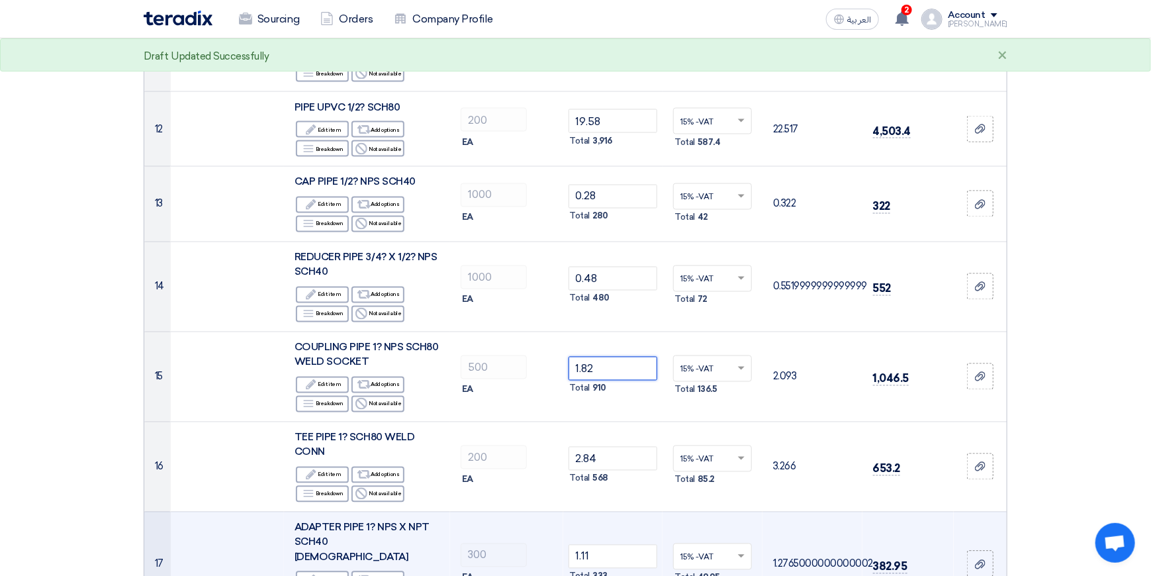
scroll to position [1125, 0]
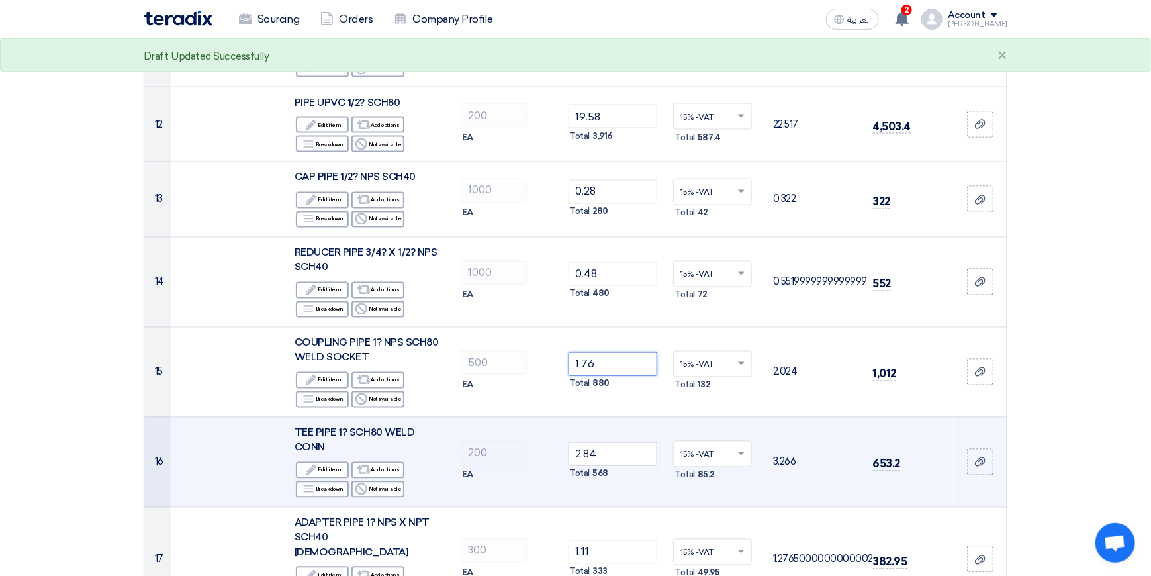
type input "1.76"
click at [629, 442] on input "2.84" at bounding box center [612, 454] width 89 height 24
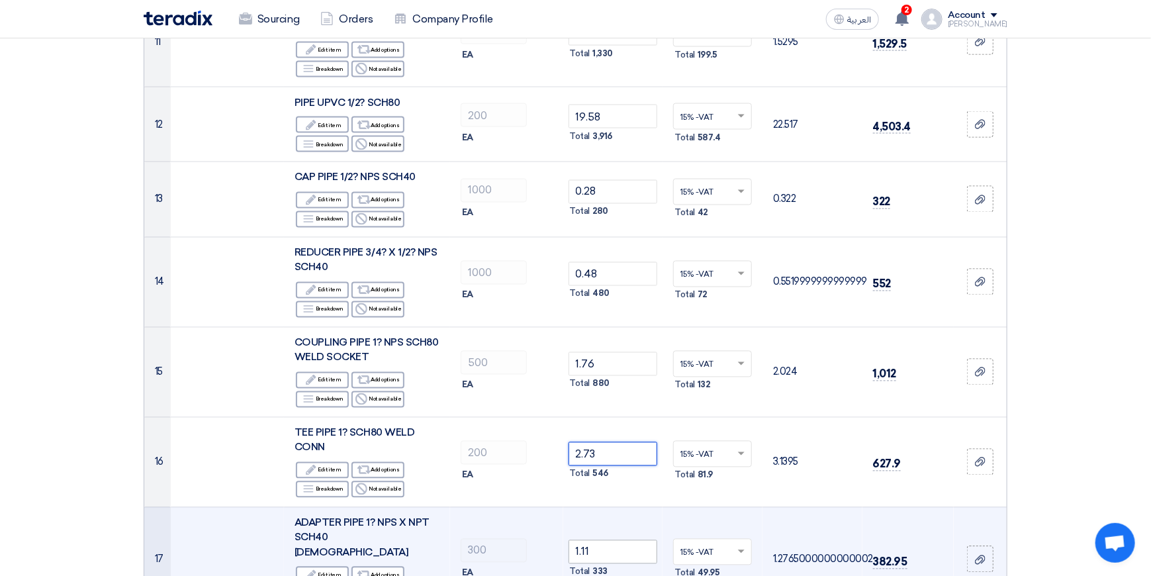
type input "2.73"
click at [606, 540] on input "1.11" at bounding box center [612, 552] width 89 height 24
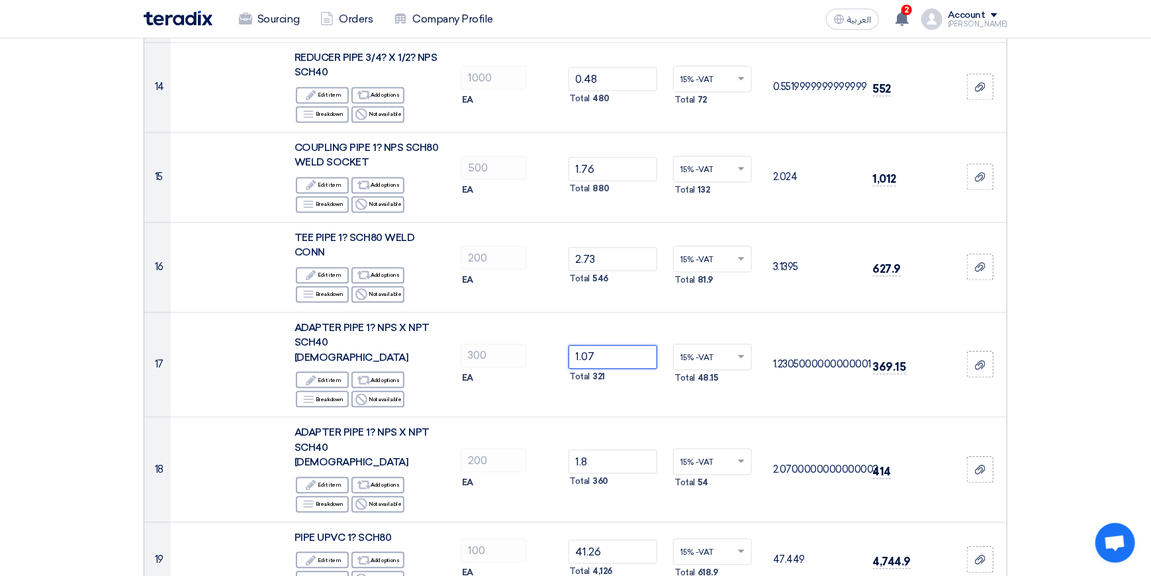
scroll to position [1390, 0]
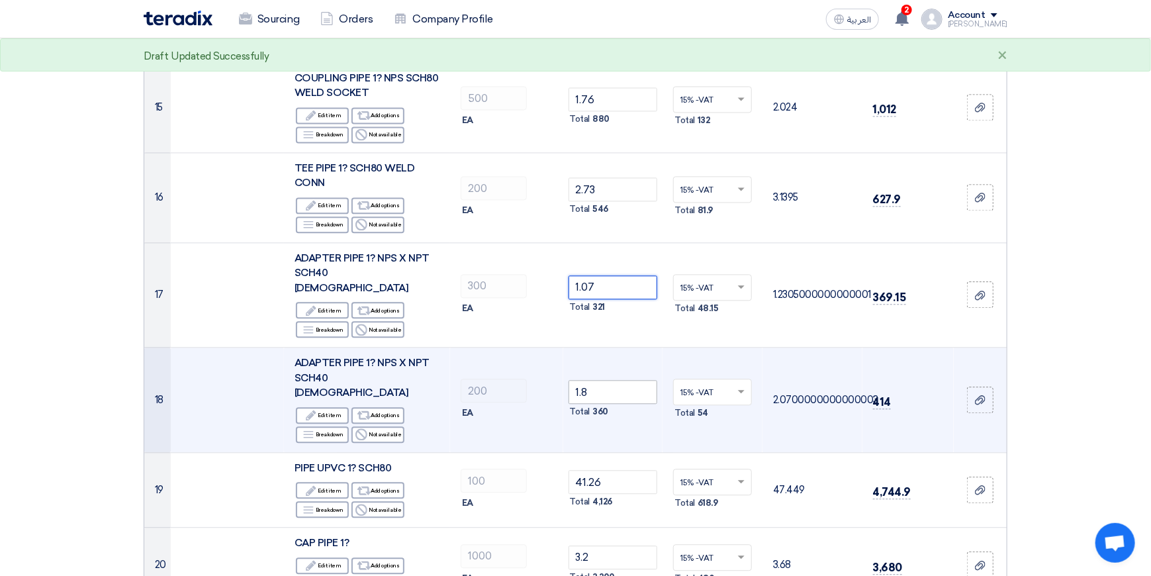
type input "1.07"
click at [611, 380] on input "1.8" at bounding box center [612, 392] width 89 height 24
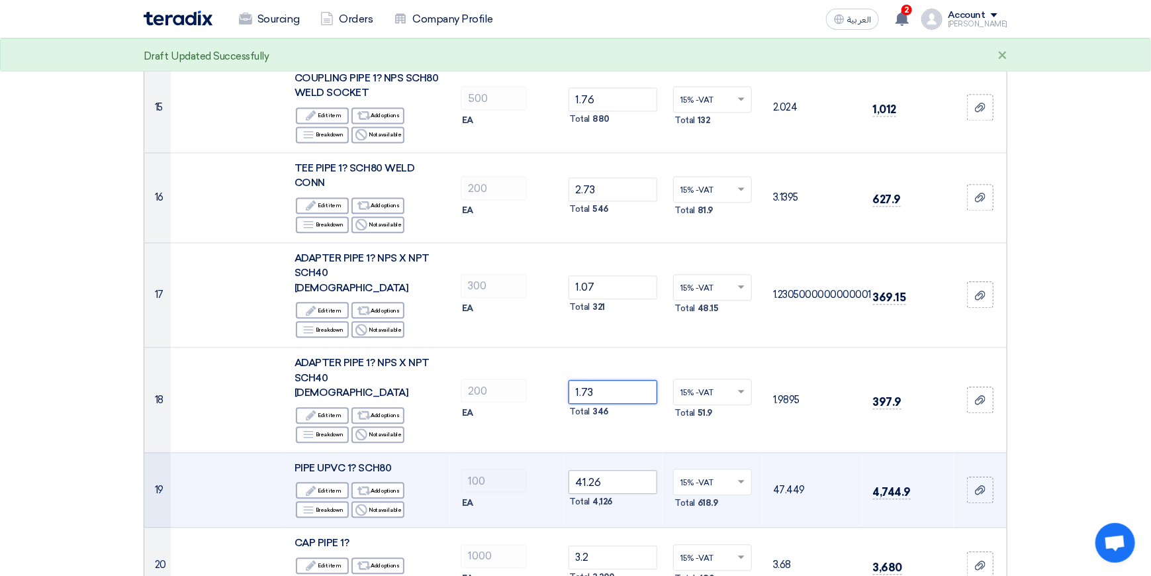
type input "1.73"
click at [621, 470] on input "41.26" at bounding box center [612, 482] width 89 height 24
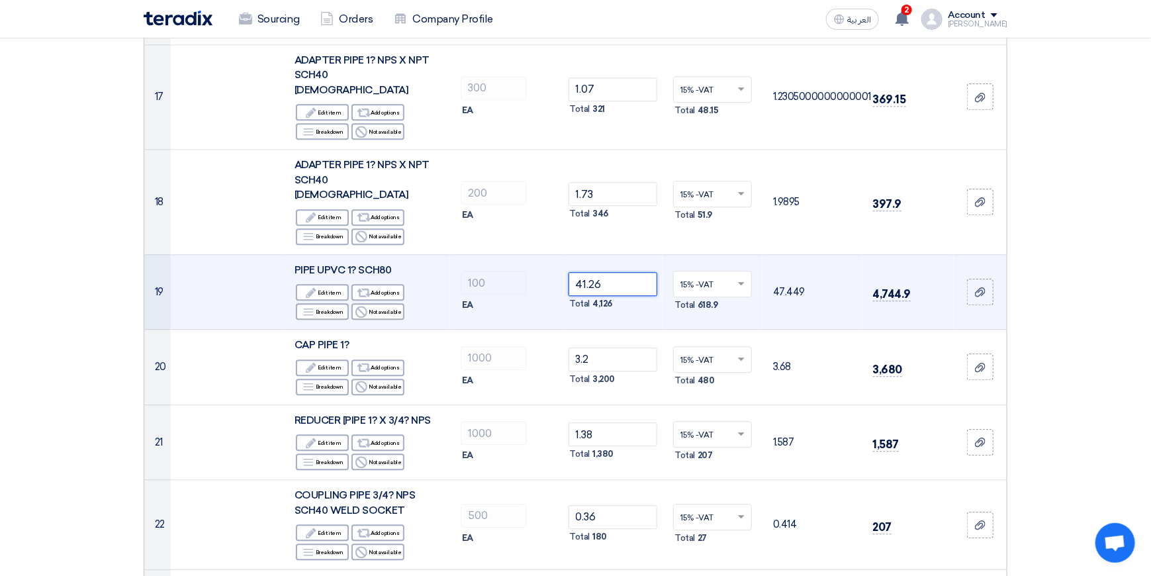
scroll to position [1588, 0]
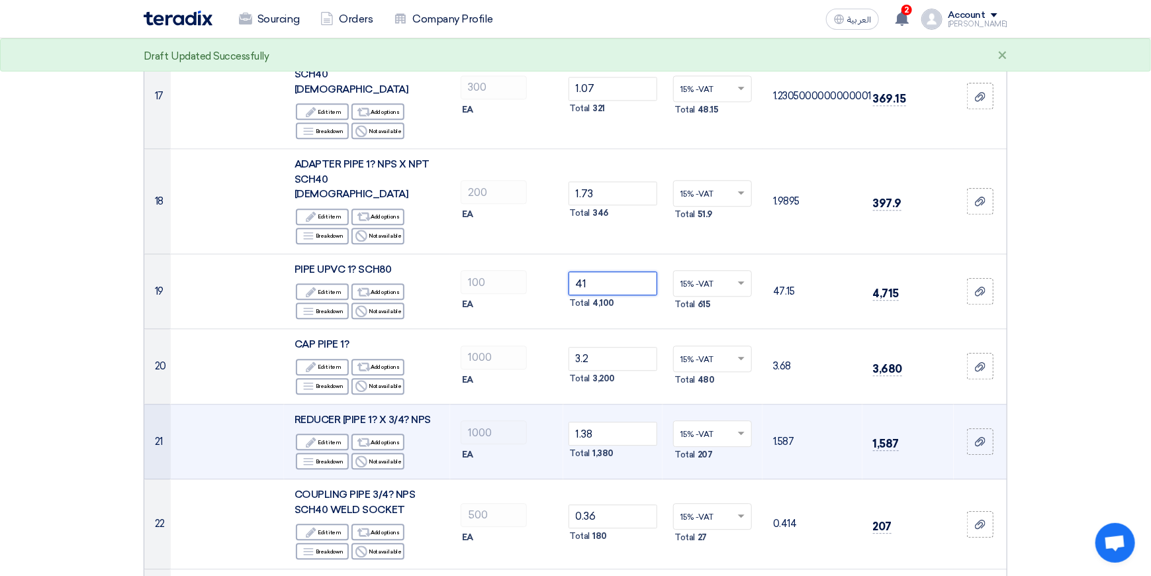
type input "4"
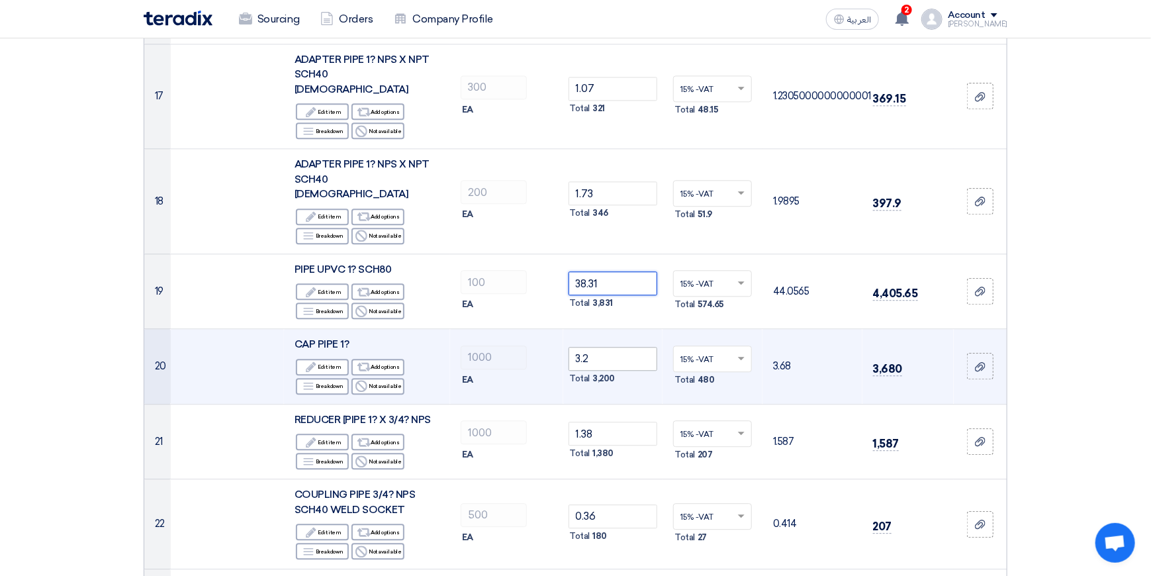
type input "38.31"
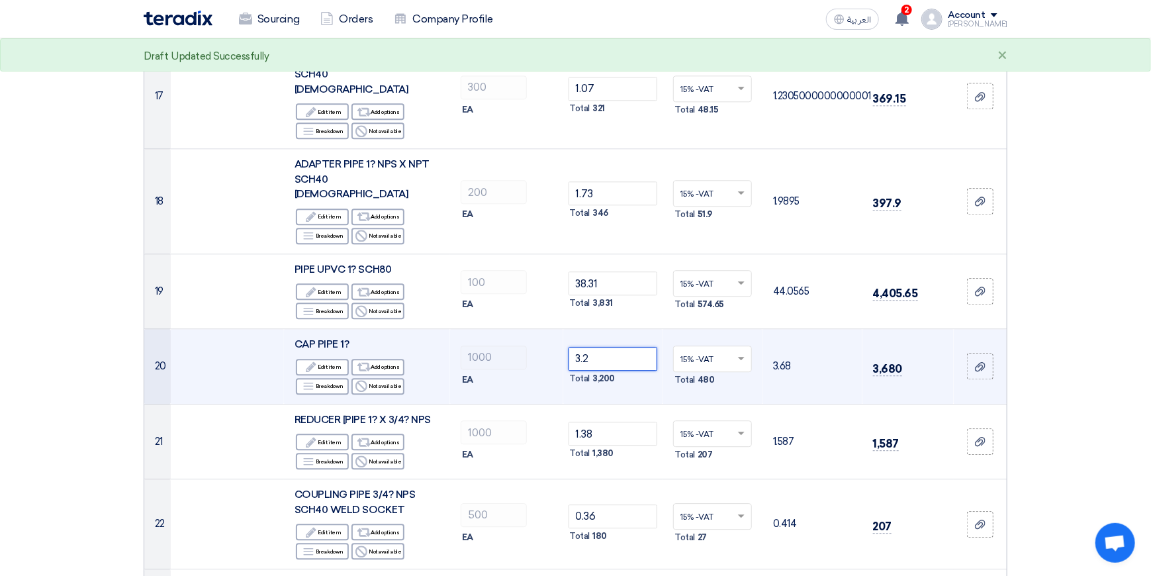
click at [621, 347] on input "3.2" at bounding box center [612, 359] width 89 height 24
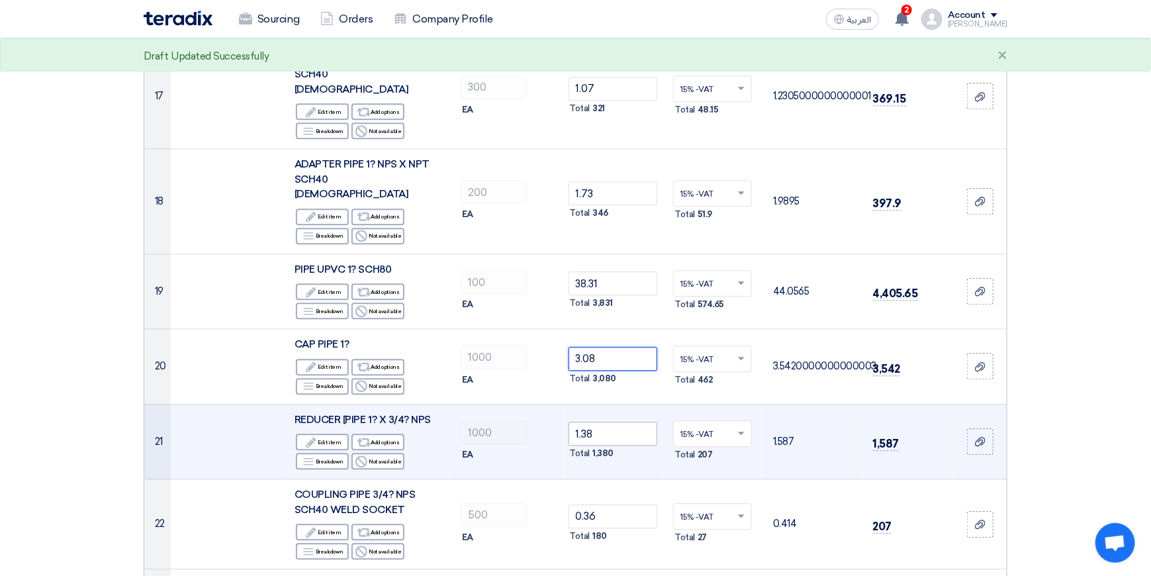
type input "3.08"
click at [626, 422] on input "1.38" at bounding box center [612, 434] width 89 height 24
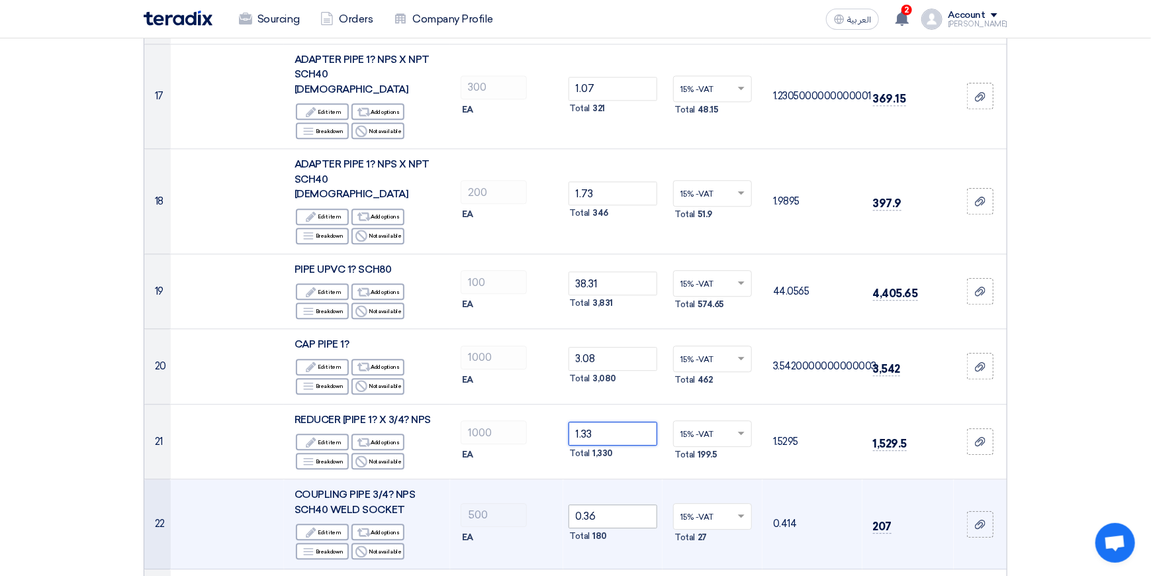
type input "1.33"
click at [611, 504] on input "0.36" at bounding box center [612, 516] width 89 height 24
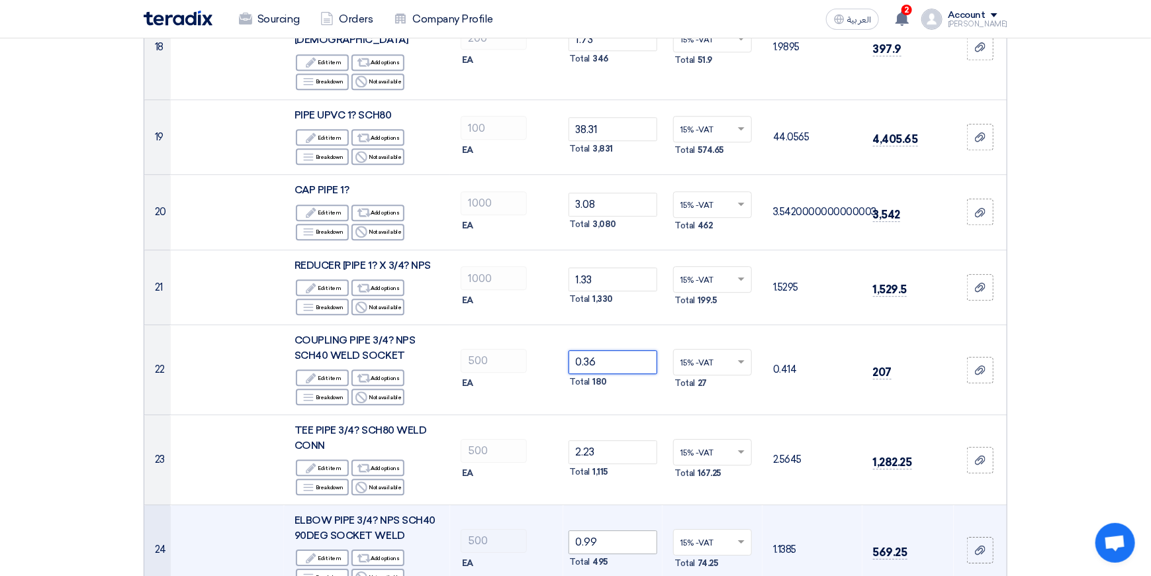
scroll to position [1787, 0]
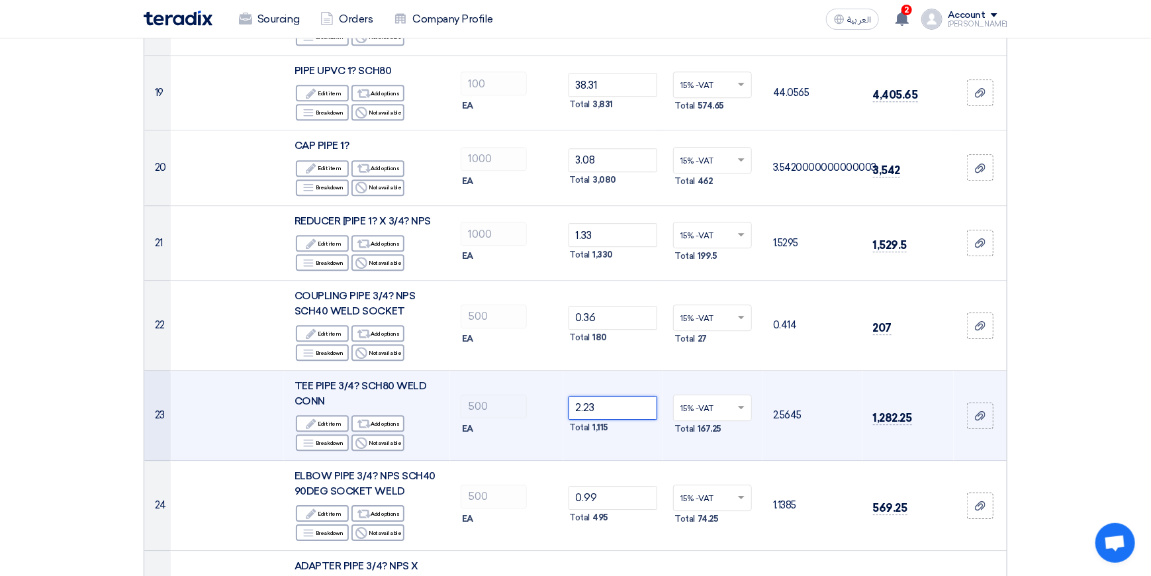
click at [604, 396] on input "2.23" at bounding box center [612, 408] width 89 height 24
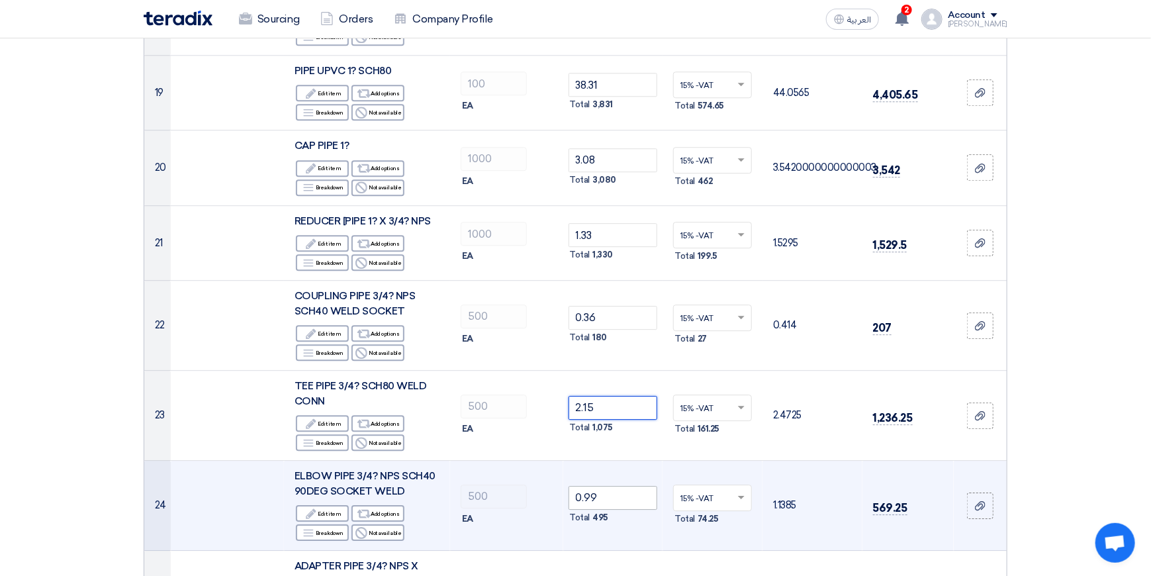
type input "2.15"
click at [623, 486] on input "0.99" at bounding box center [612, 498] width 89 height 24
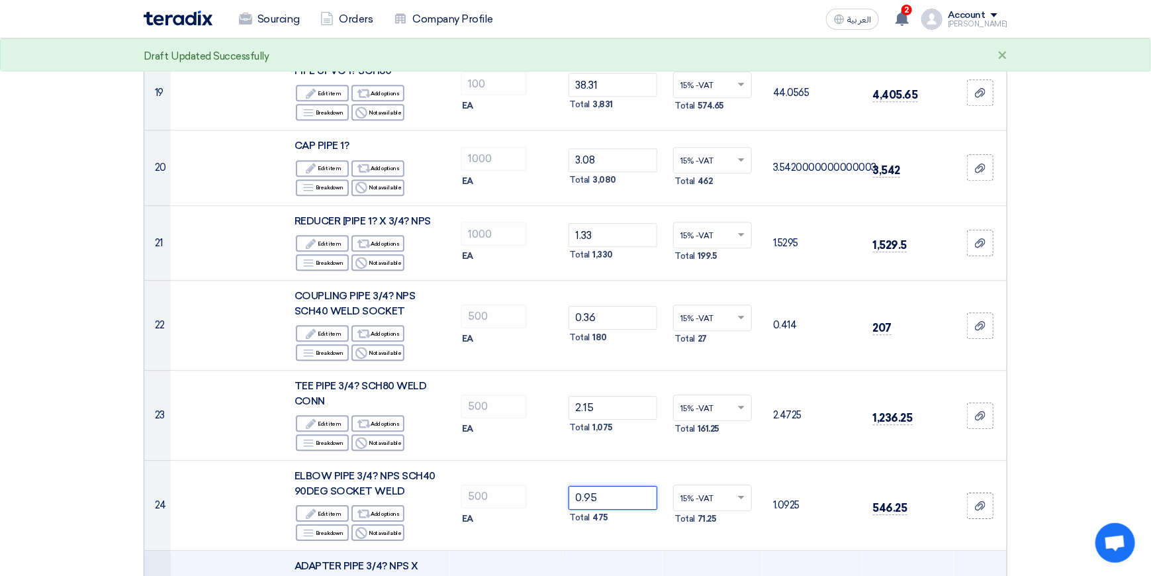
type input "0.95"
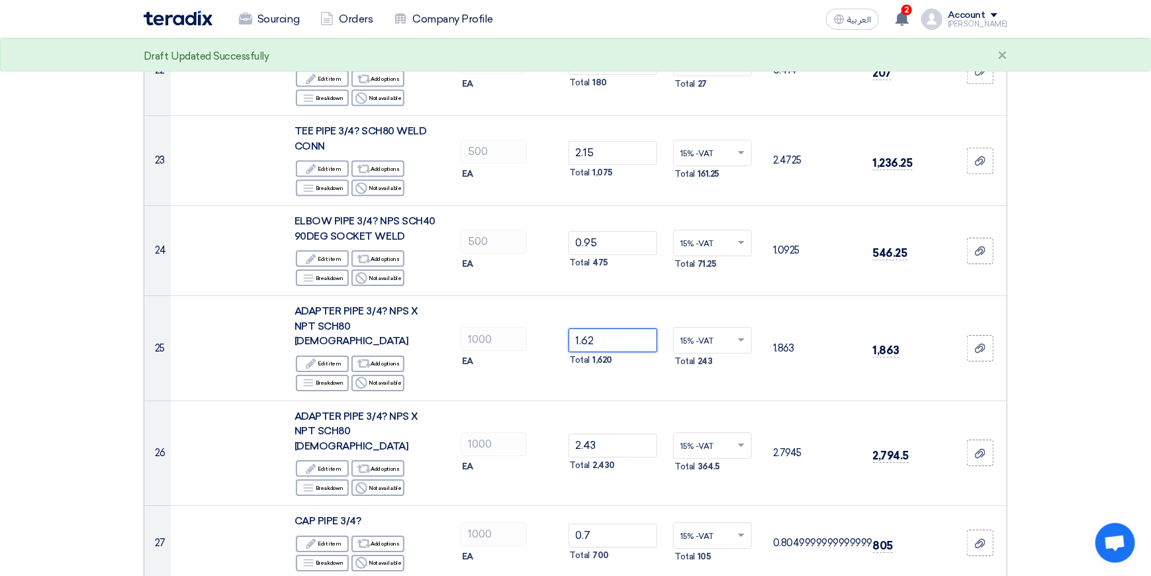
scroll to position [2052, 0]
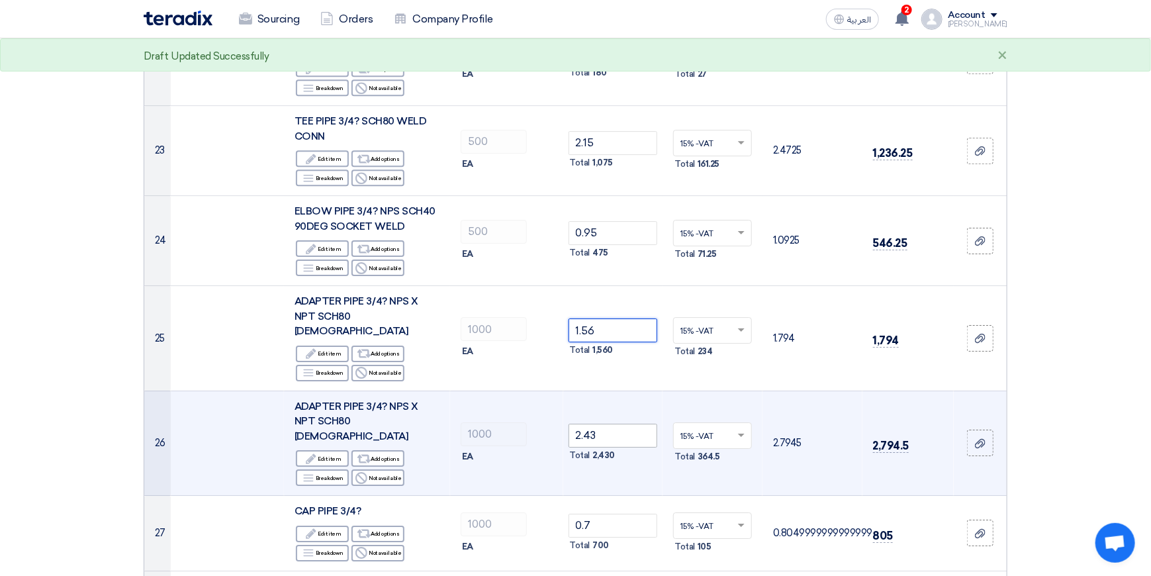
type input "1.56"
click at [619, 424] on input "2.43" at bounding box center [612, 436] width 89 height 24
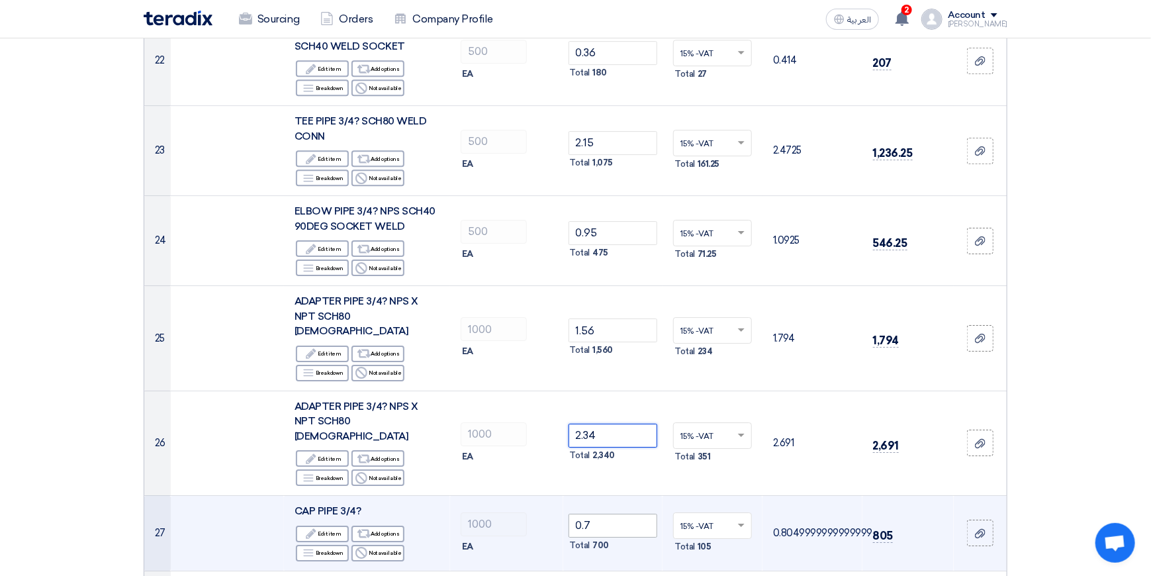
type input "2.34"
click at [616, 514] on input "0.7" at bounding box center [612, 526] width 89 height 24
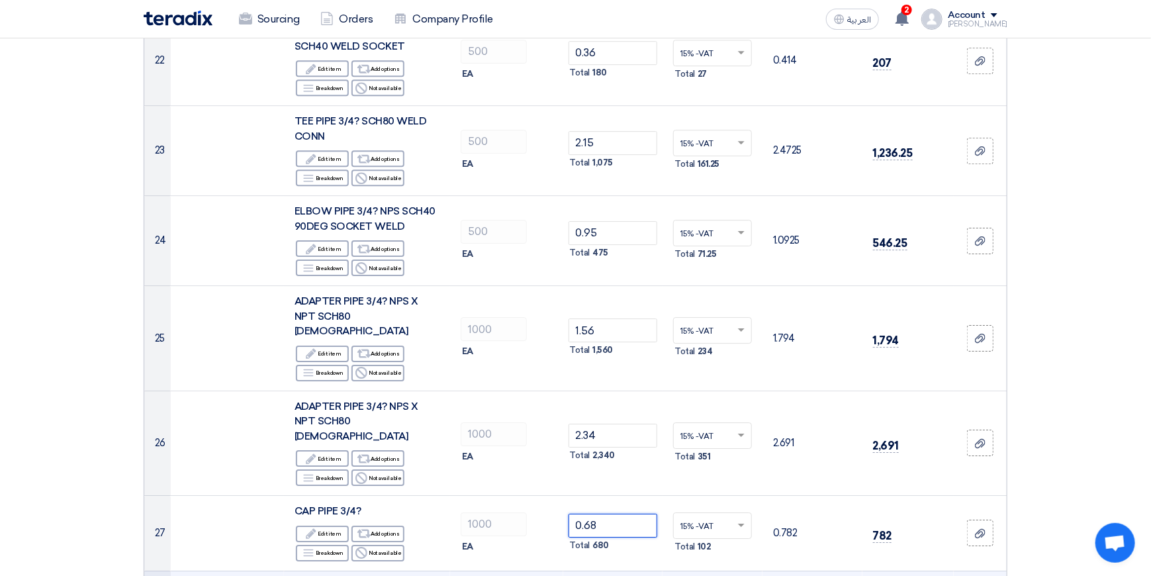
type input "0.68"
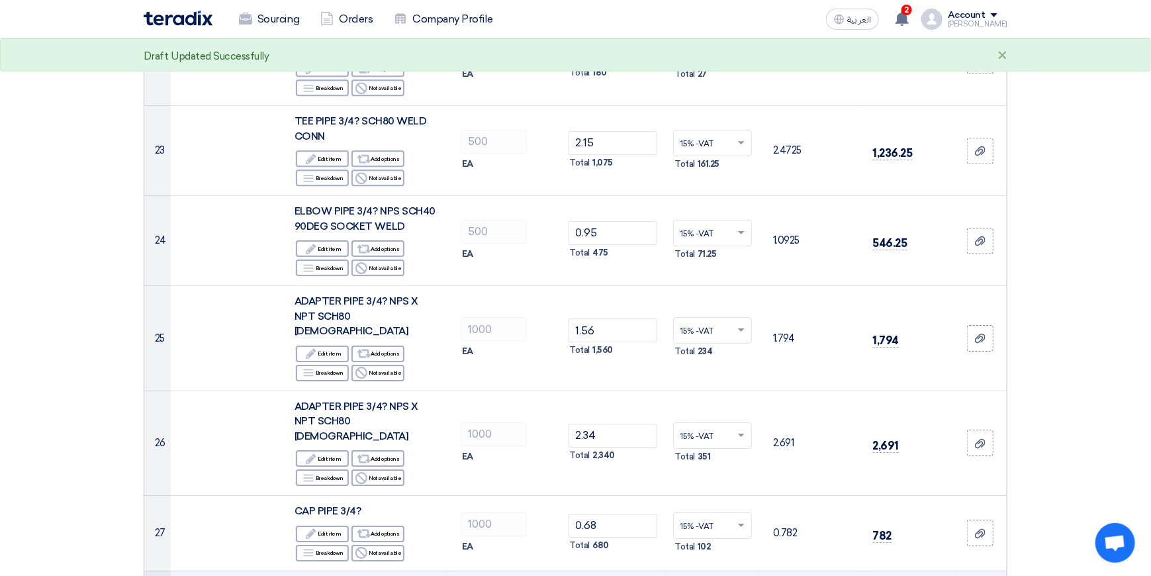
scroll to position [2316, 0]
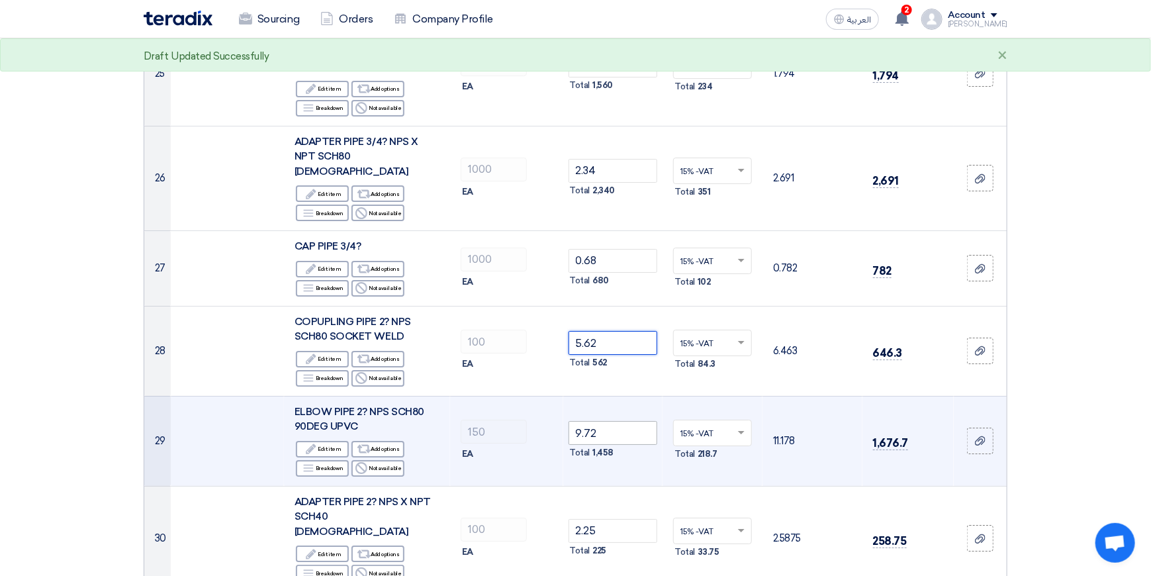
type input "5.62"
click at [608, 421] on input "9.72" at bounding box center [612, 433] width 89 height 24
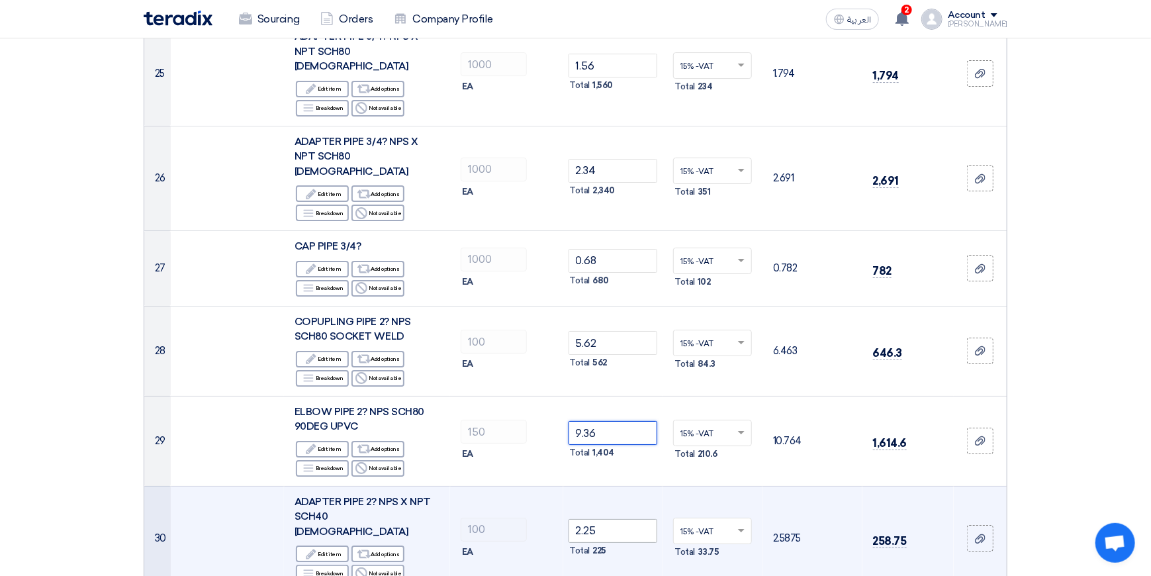
type input "9.36"
click at [603, 519] on input "2.25" at bounding box center [612, 531] width 89 height 24
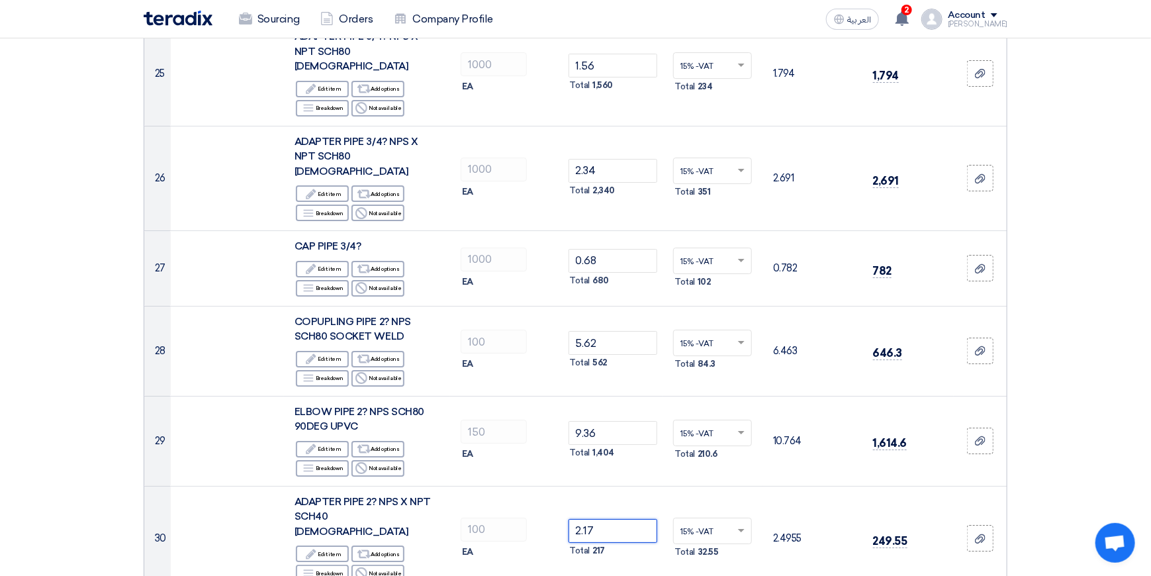
type input "2.17"
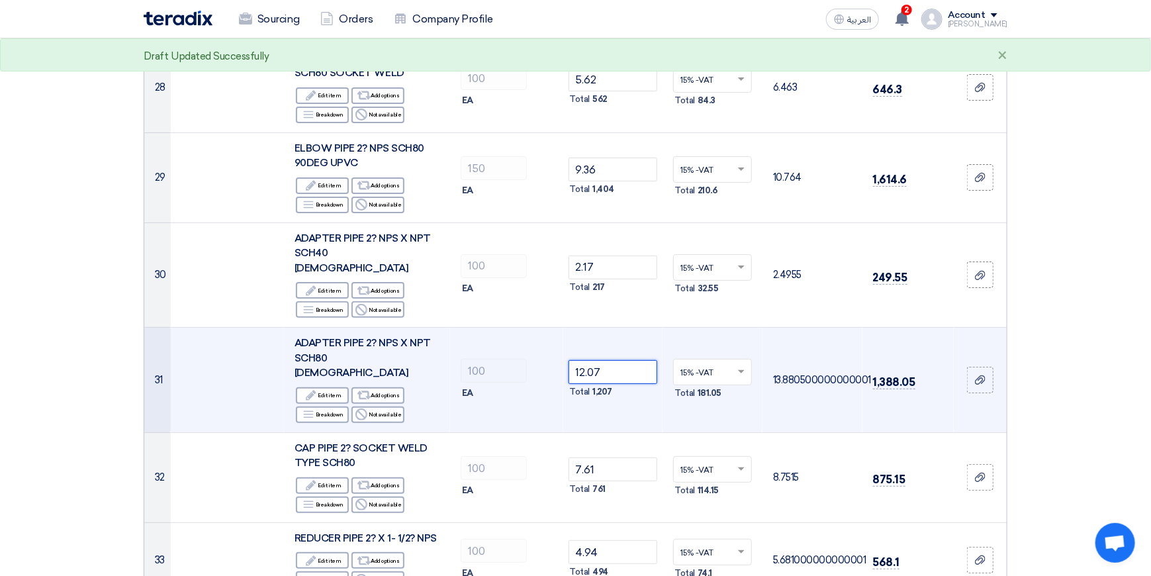
scroll to position [2581, 0]
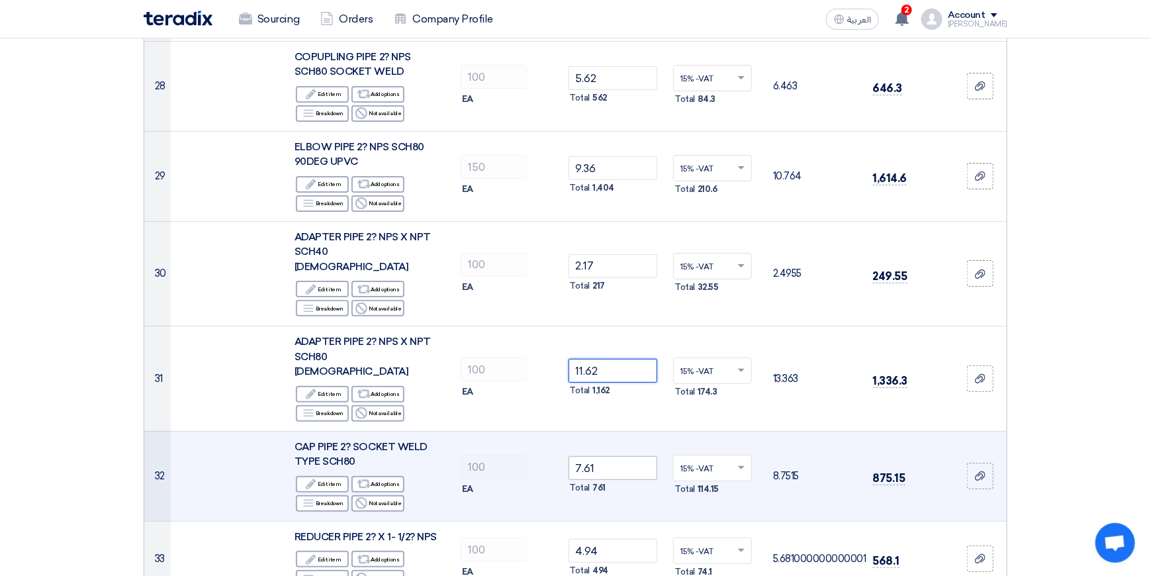
type input "11.62"
click at [605, 456] on input "7.61" at bounding box center [612, 468] width 89 height 24
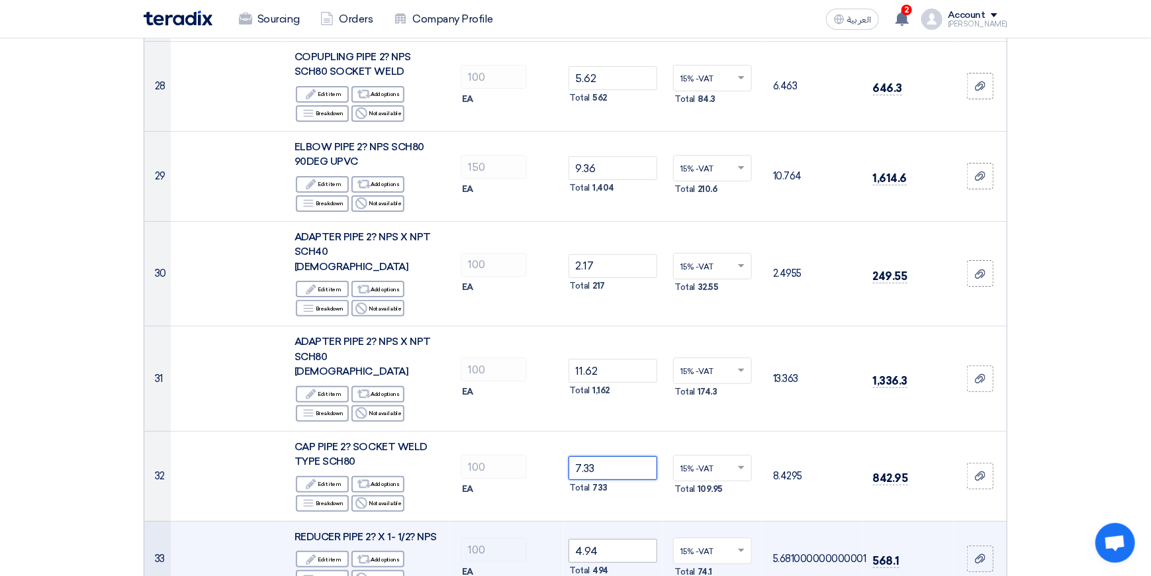
type input "7.33"
click at [613, 539] on input "4.94" at bounding box center [612, 551] width 89 height 24
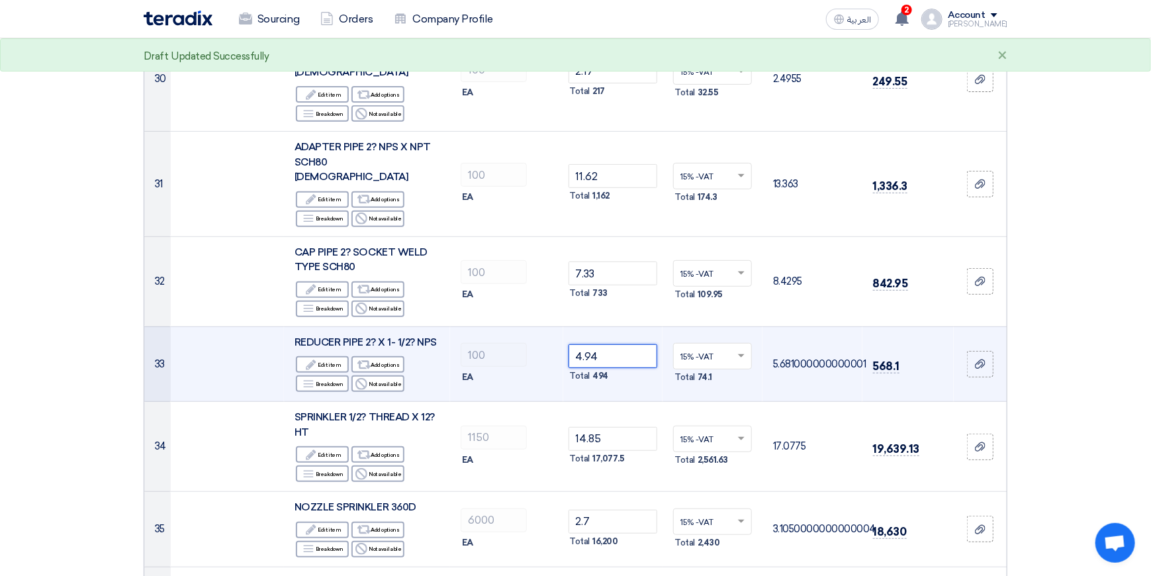
scroll to position [2779, 0]
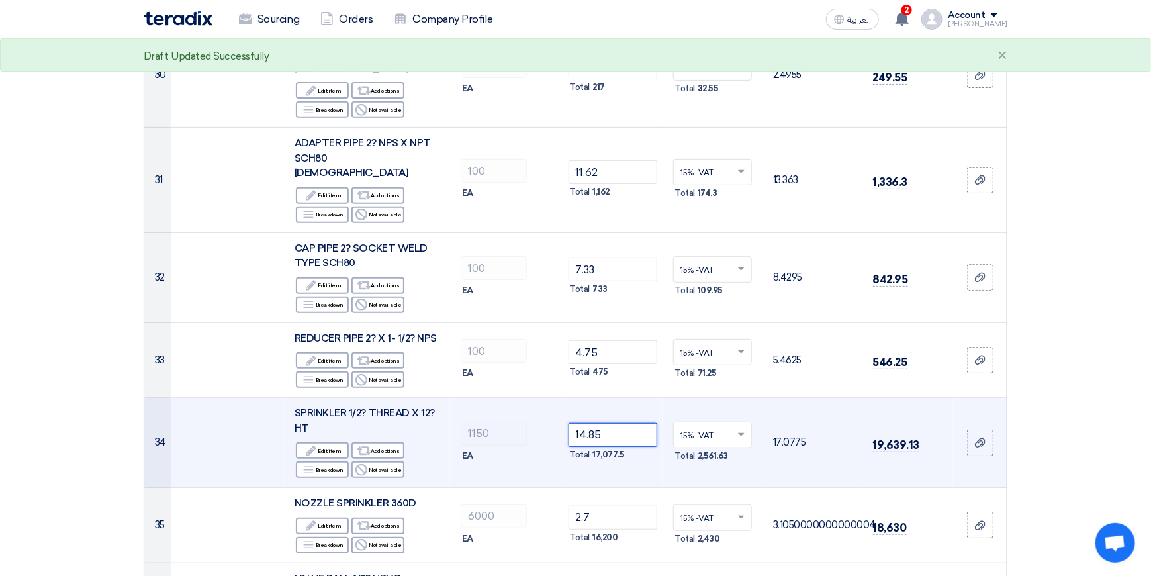
click at [619, 423] on input "14.85" at bounding box center [612, 435] width 89 height 24
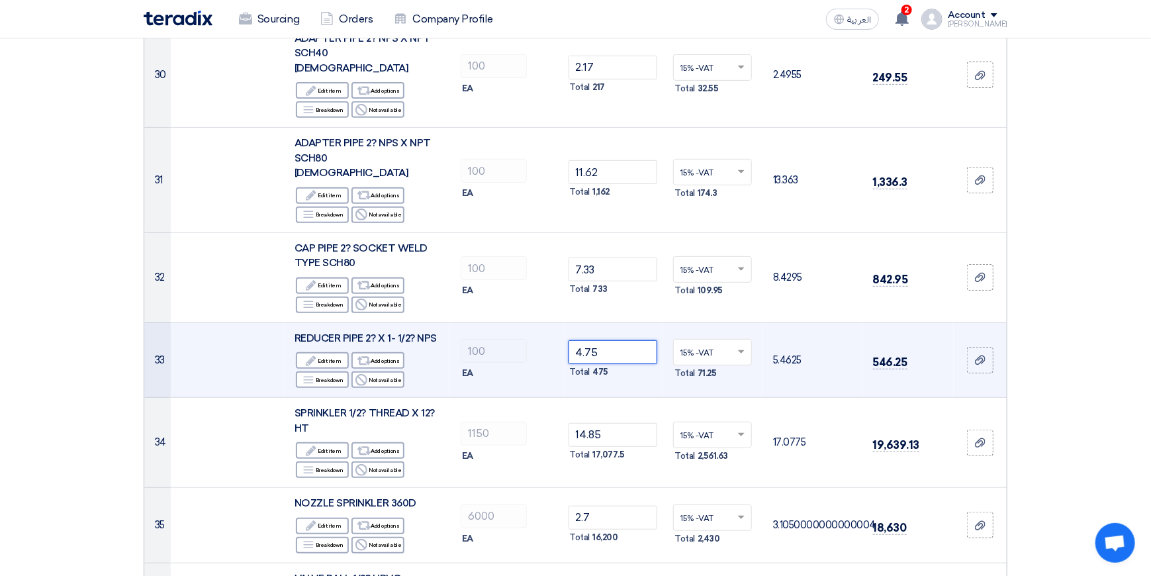
click at [615, 340] on input "4.75" at bounding box center [612, 352] width 89 height 24
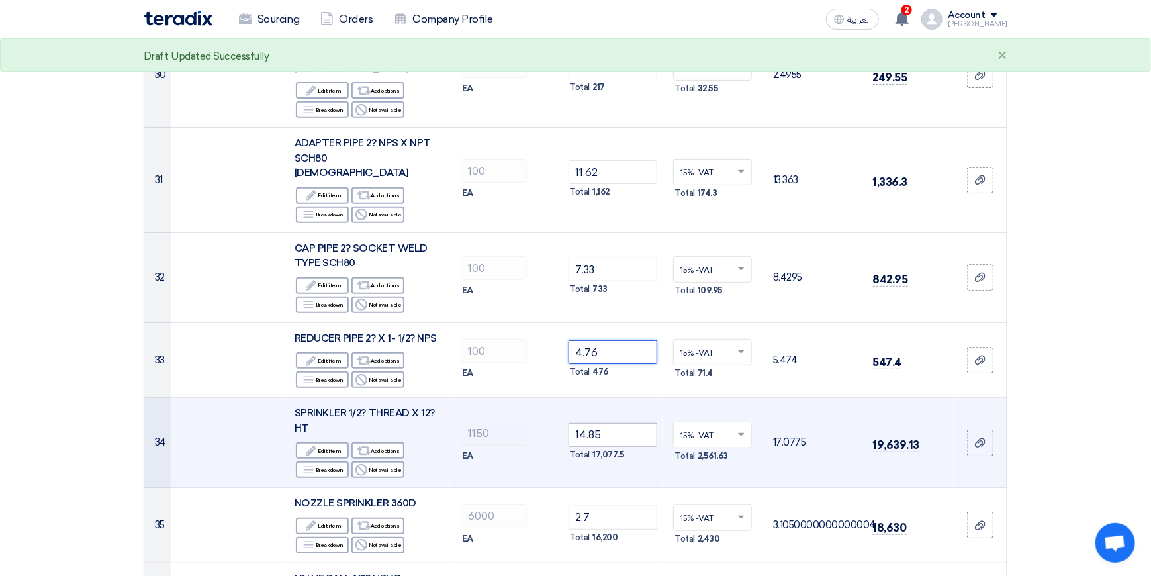
type input "4.76"
click at [622, 423] on input "14.85" at bounding box center [612, 435] width 89 height 24
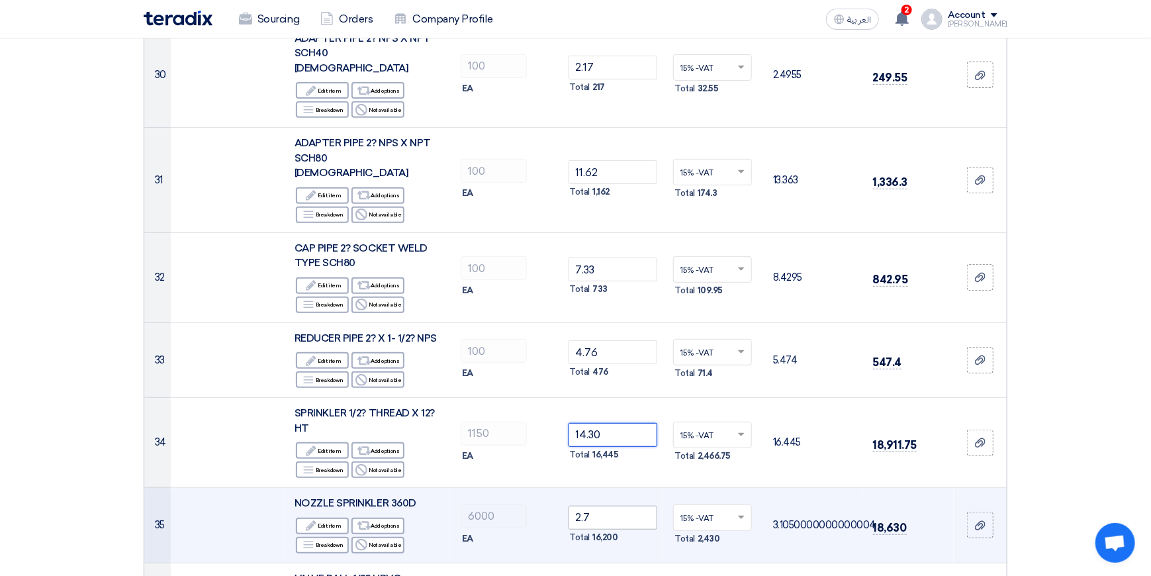
type input "14.30"
click at [606, 506] on input "2.7" at bounding box center [612, 518] width 89 height 24
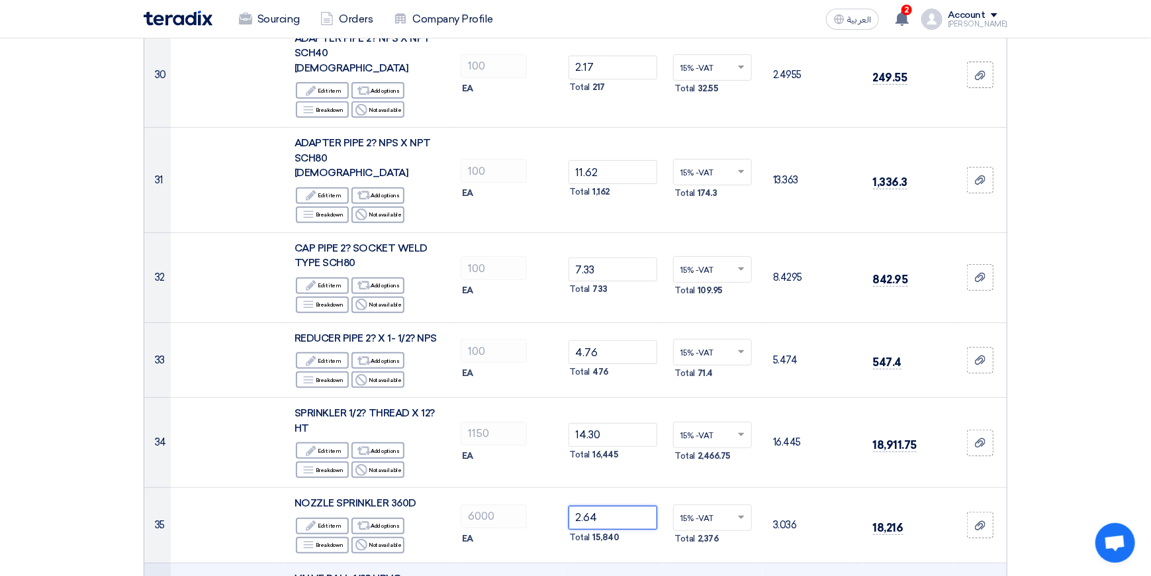
type input "2.64"
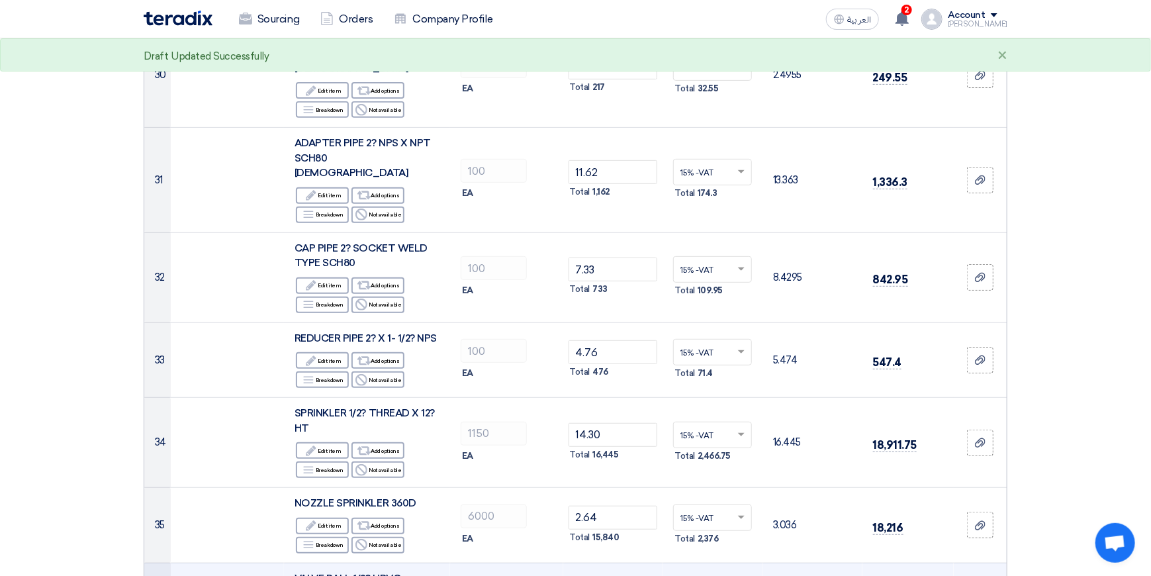
scroll to position [3110, 0]
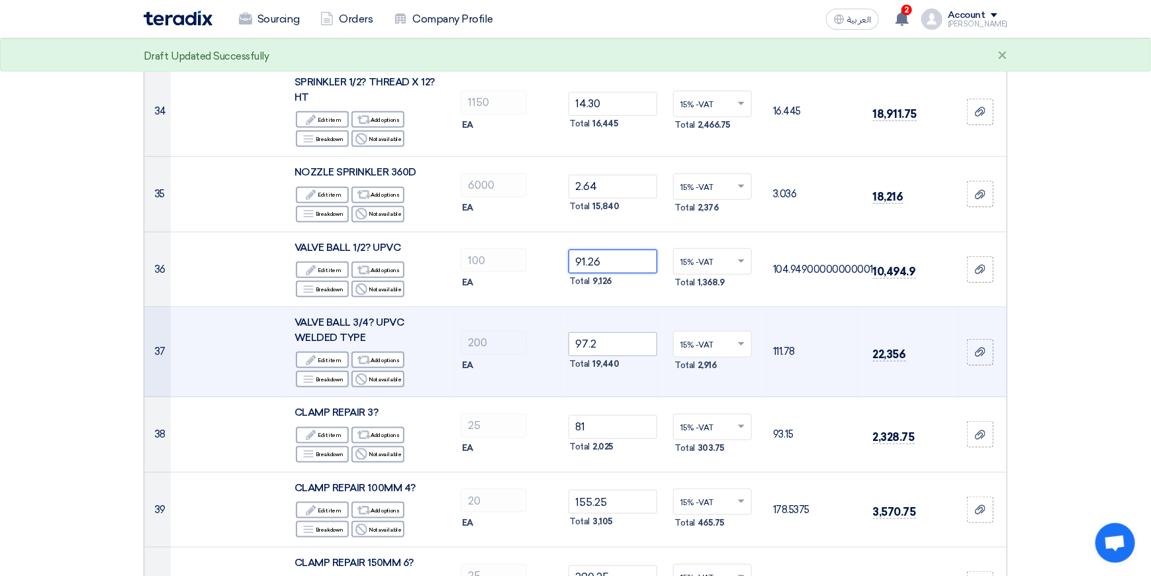
type input "91.26"
click at [609, 332] on input "97.2" at bounding box center [612, 344] width 89 height 24
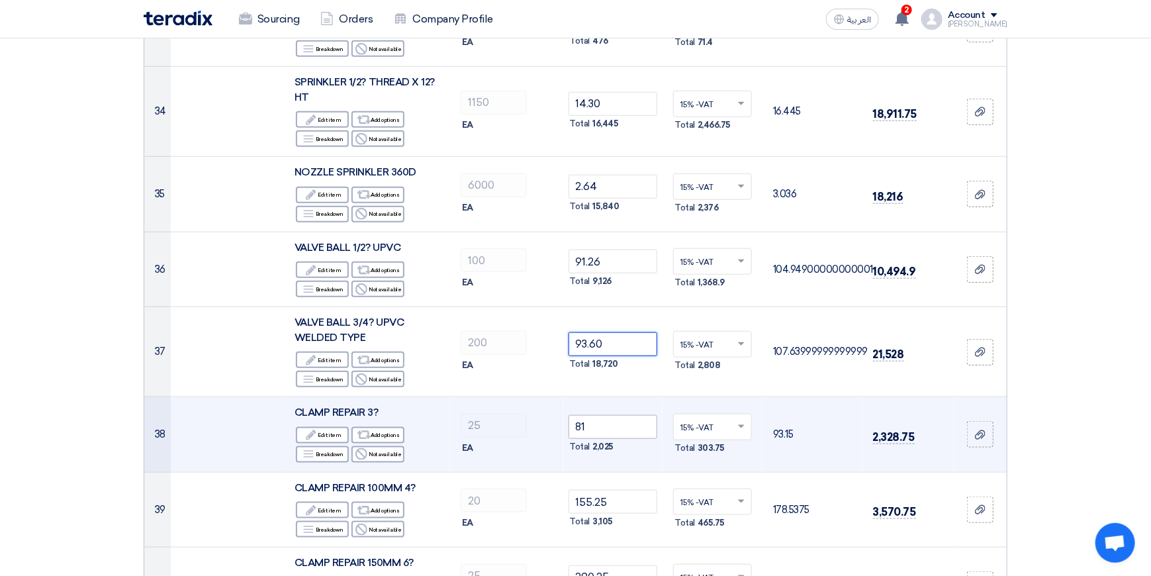
type input "93.60"
click at [625, 415] on input "81" at bounding box center [612, 427] width 89 height 24
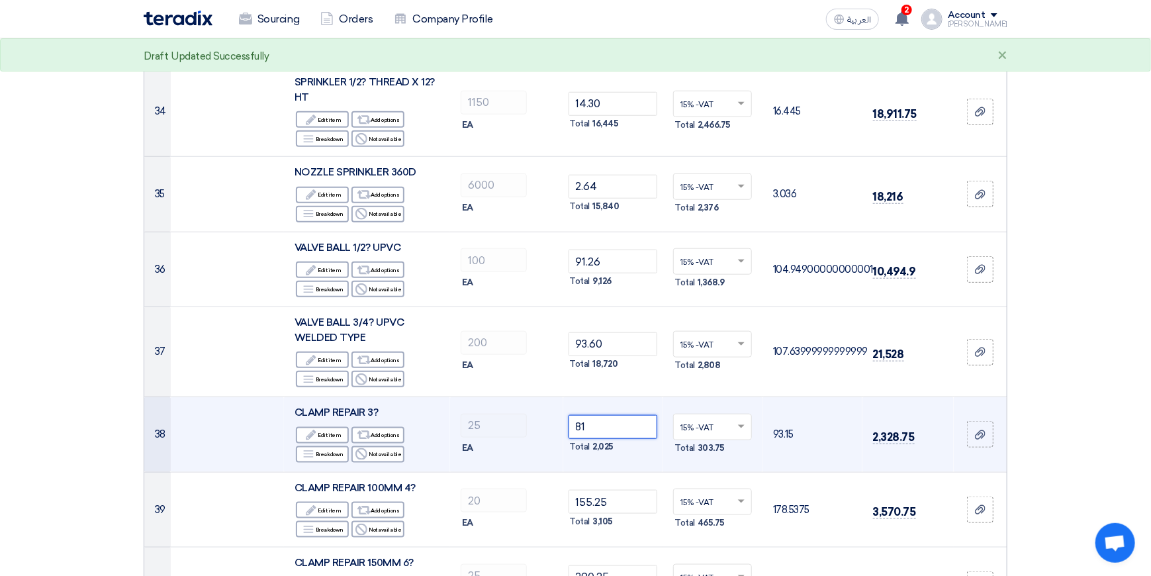
type input "8"
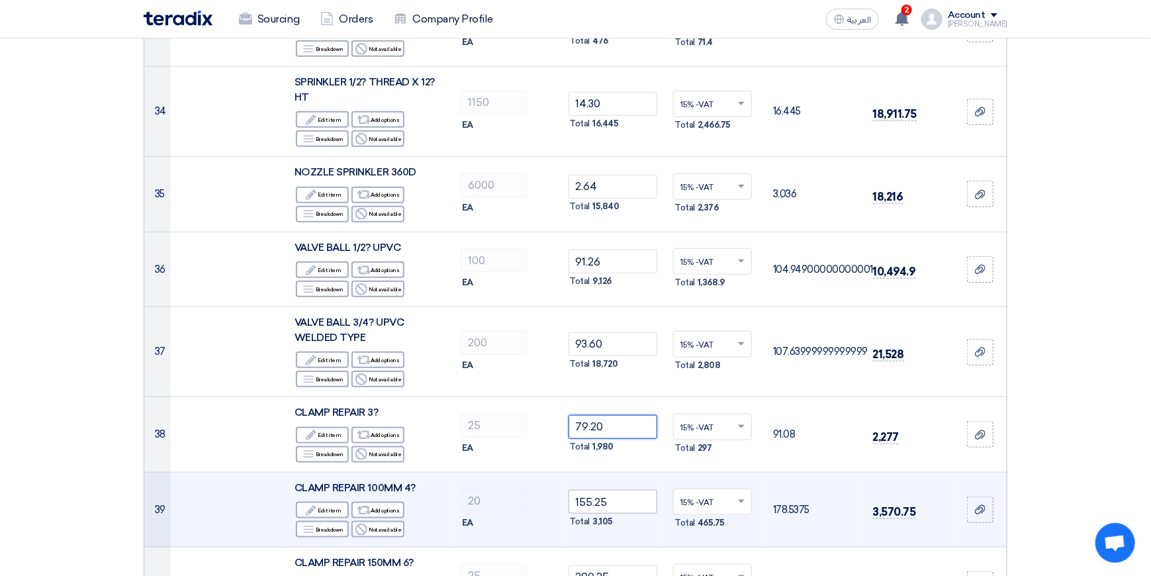
type input "79.20"
click at [621, 490] on input "155.25" at bounding box center [612, 502] width 89 height 24
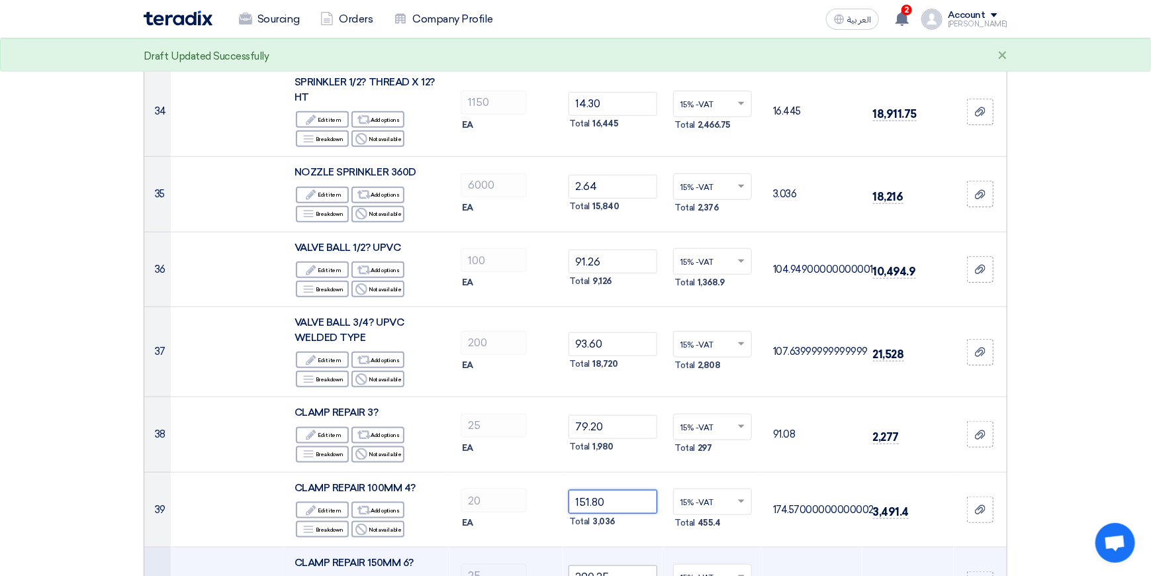
type input "151.80"
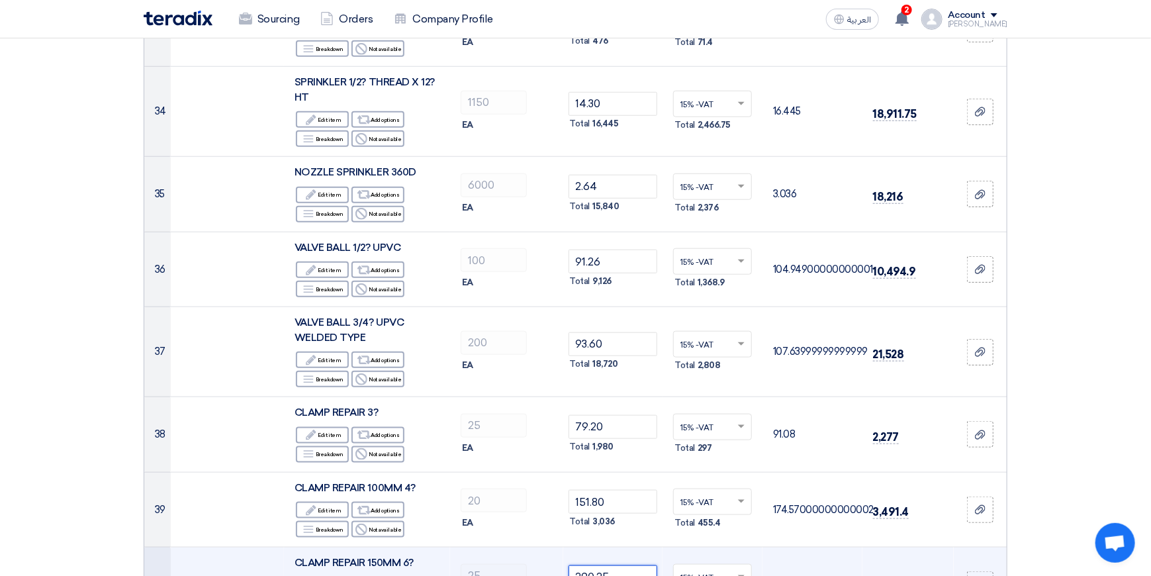
click at [631, 565] on input "290.25" at bounding box center [612, 577] width 89 height 24
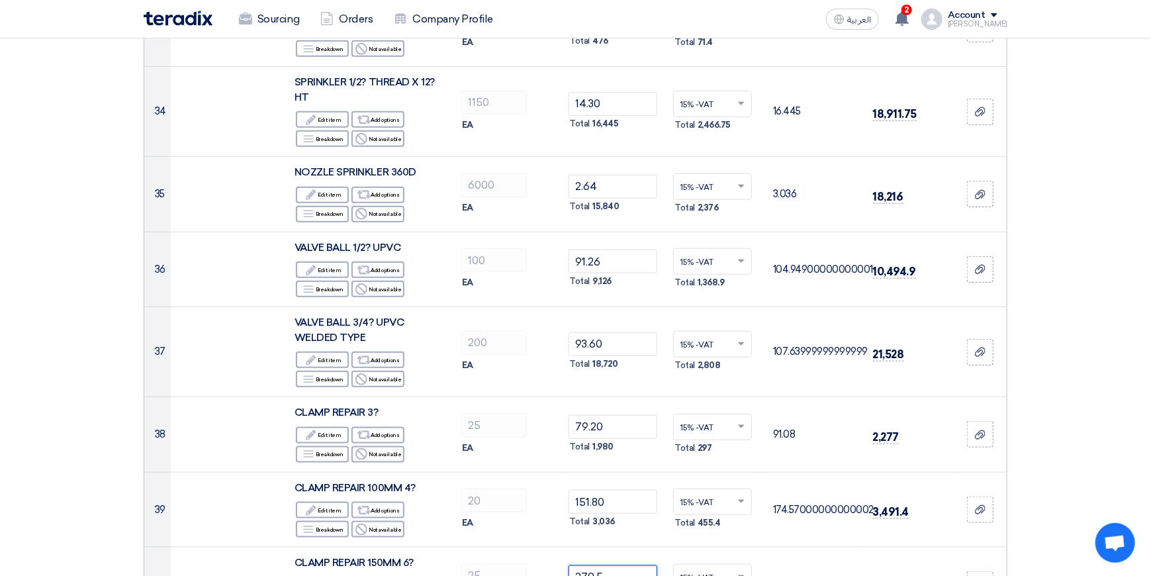
type input "279.5"
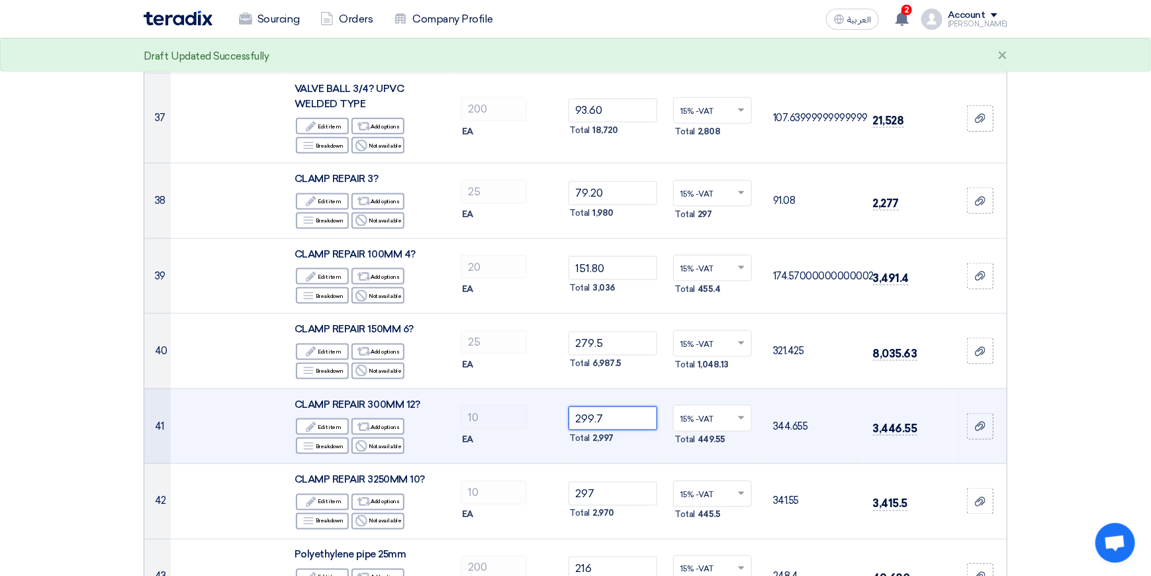
scroll to position [3375, 0]
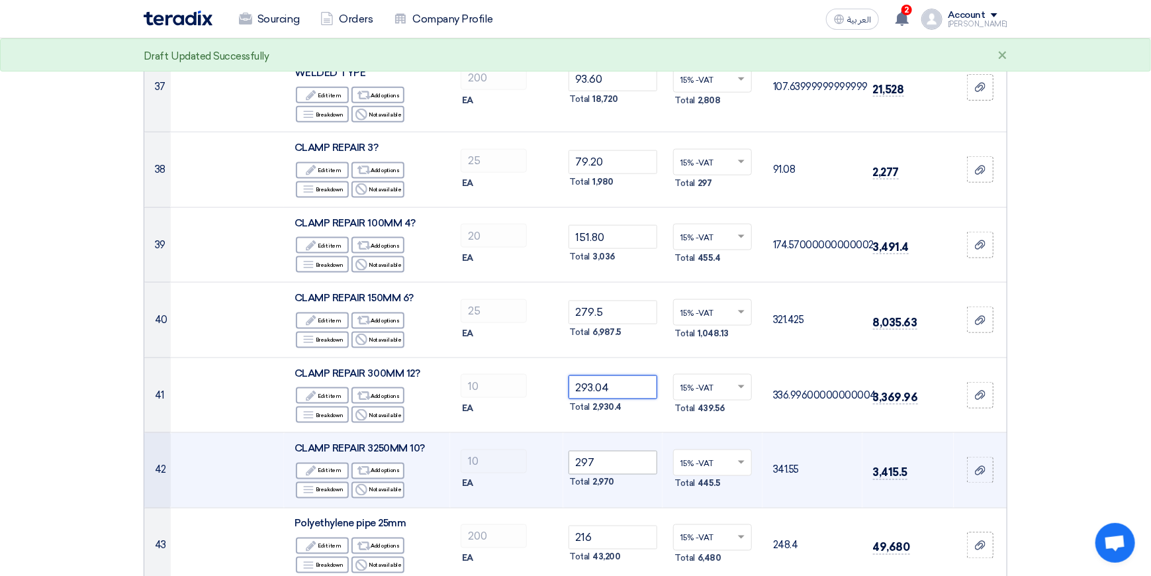
type input "293.04"
click at [605, 451] on input "297" at bounding box center [612, 463] width 89 height 24
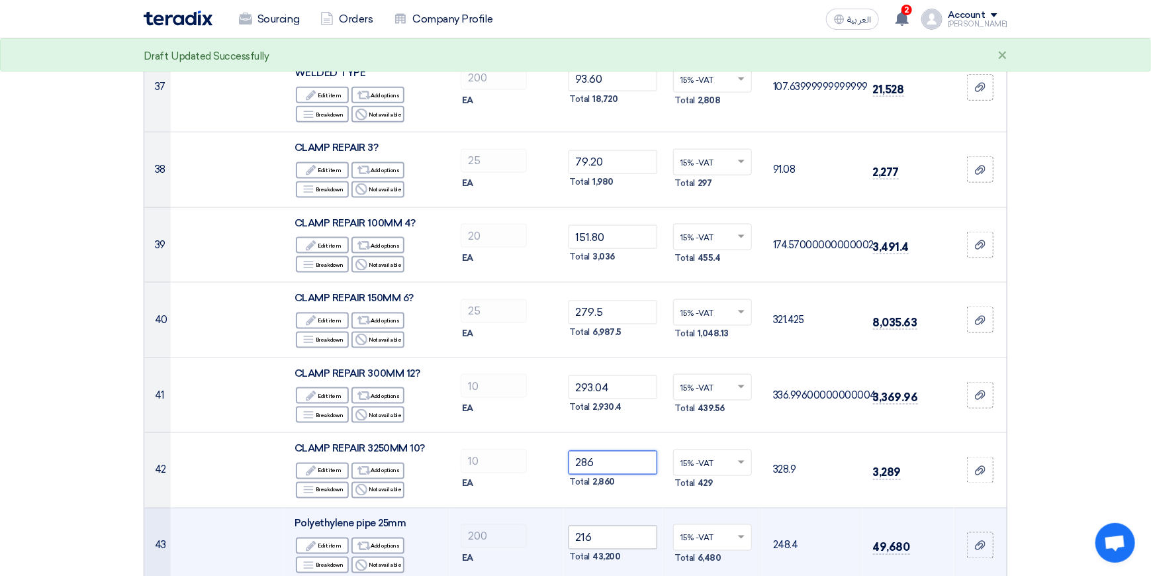
type input "286"
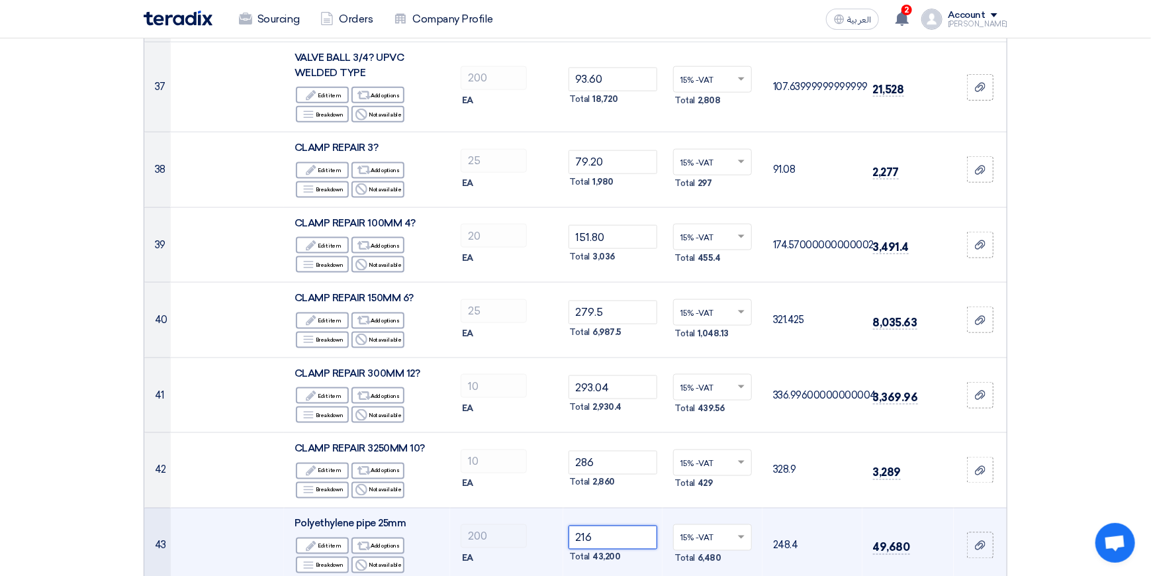
click at [615, 525] on input "216" at bounding box center [612, 537] width 89 height 24
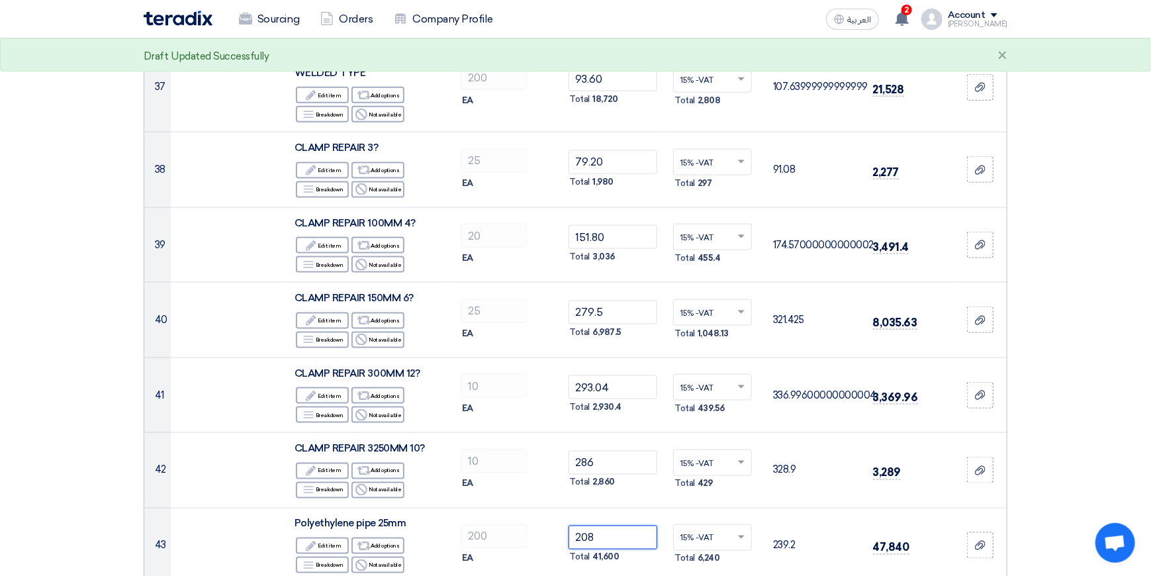
type input "208"
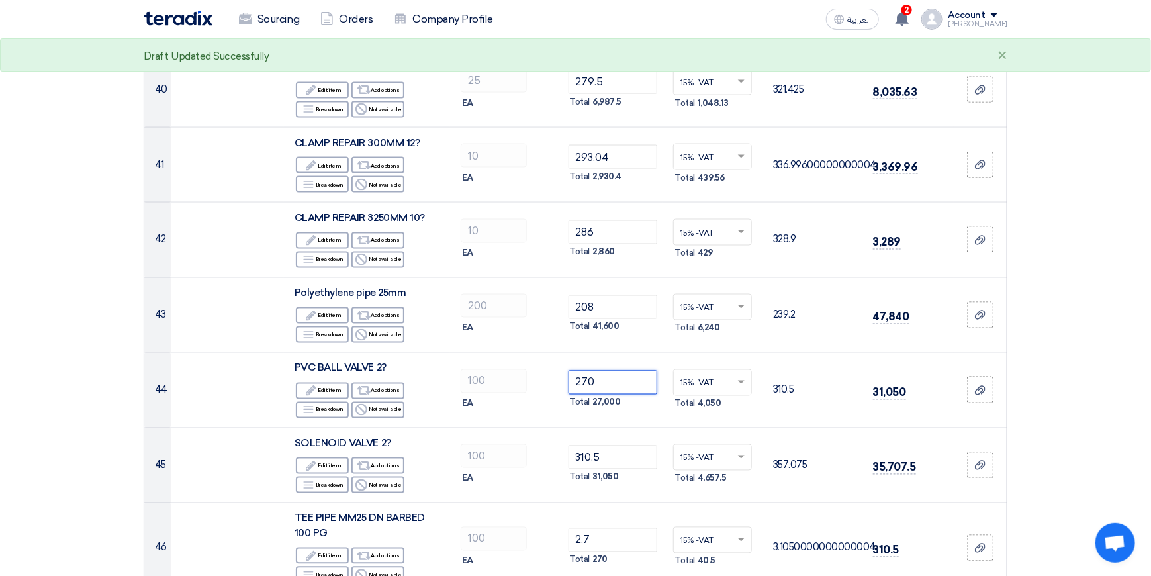
scroll to position [3640, 0]
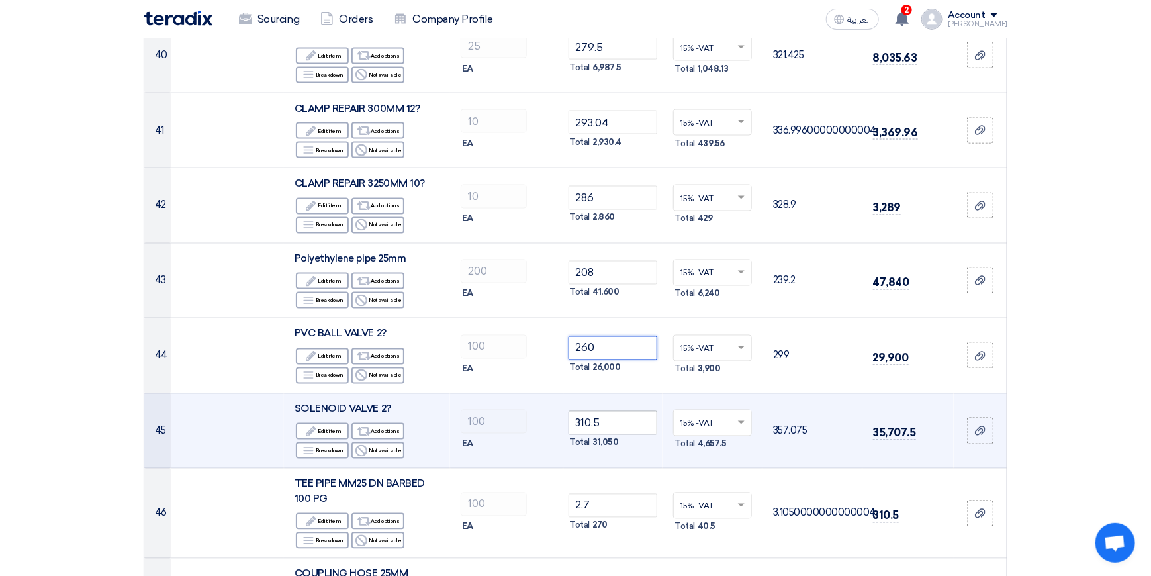
type input "260"
click at [621, 411] on input "310.5" at bounding box center [612, 423] width 89 height 24
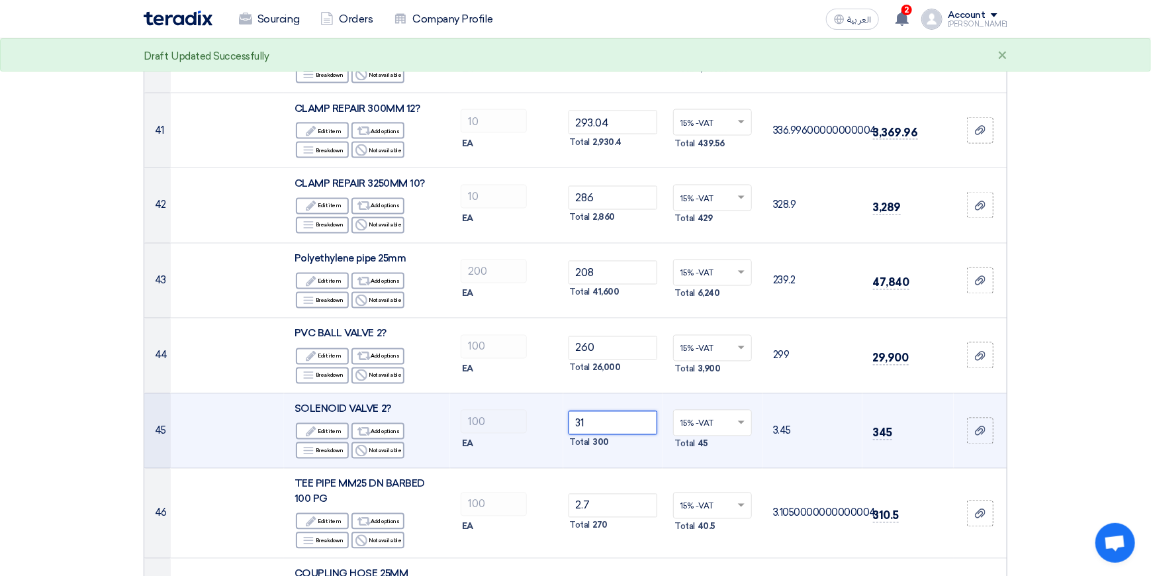
type input "3"
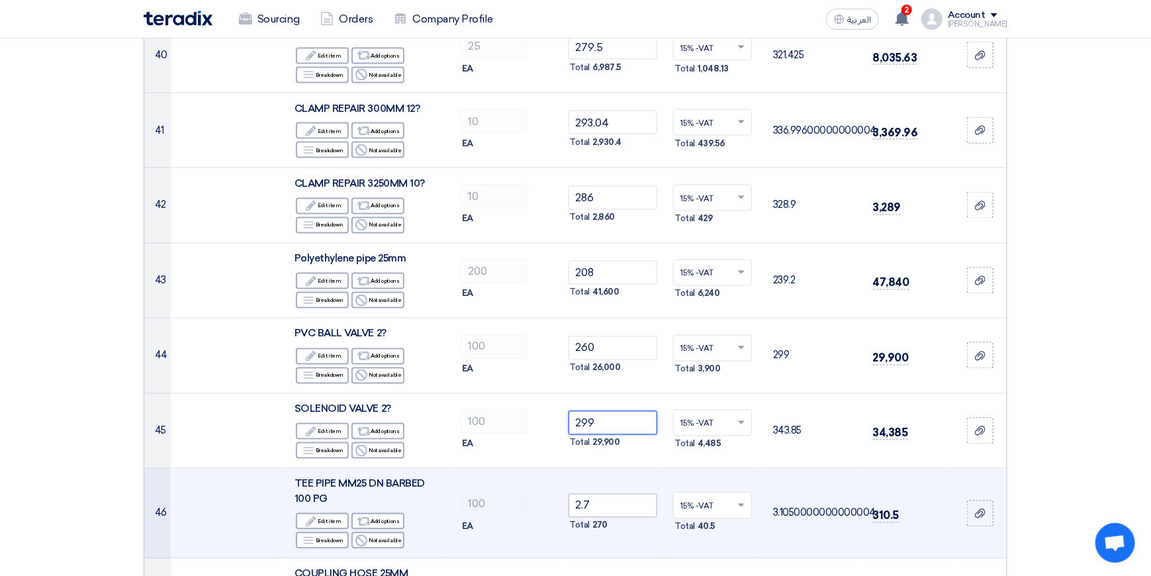
type input "299"
click at [603, 494] on input "2.7" at bounding box center [612, 506] width 89 height 24
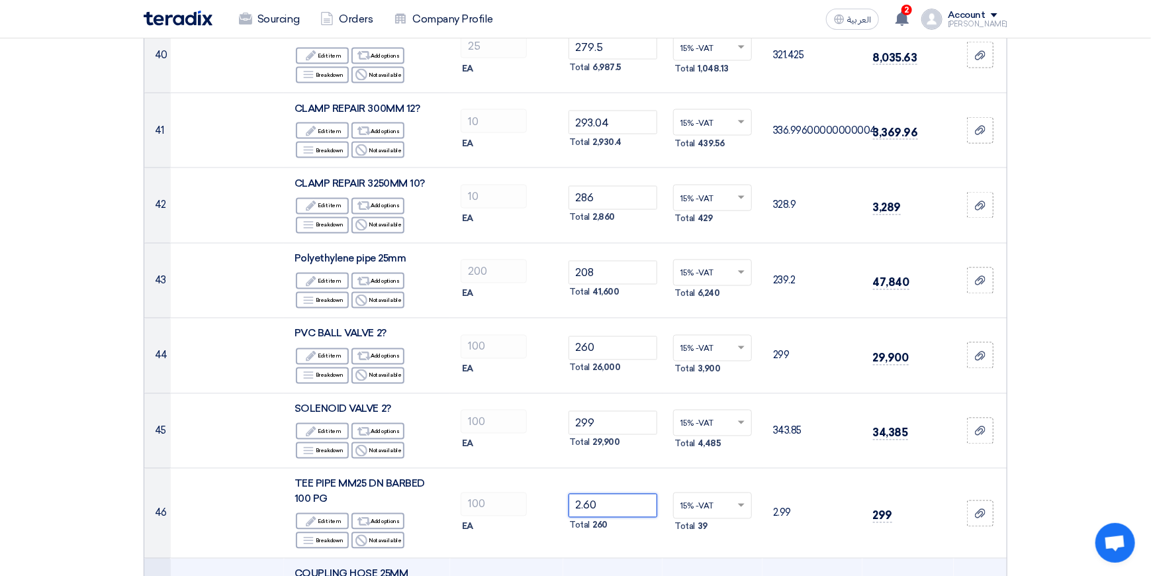
type input "2.60"
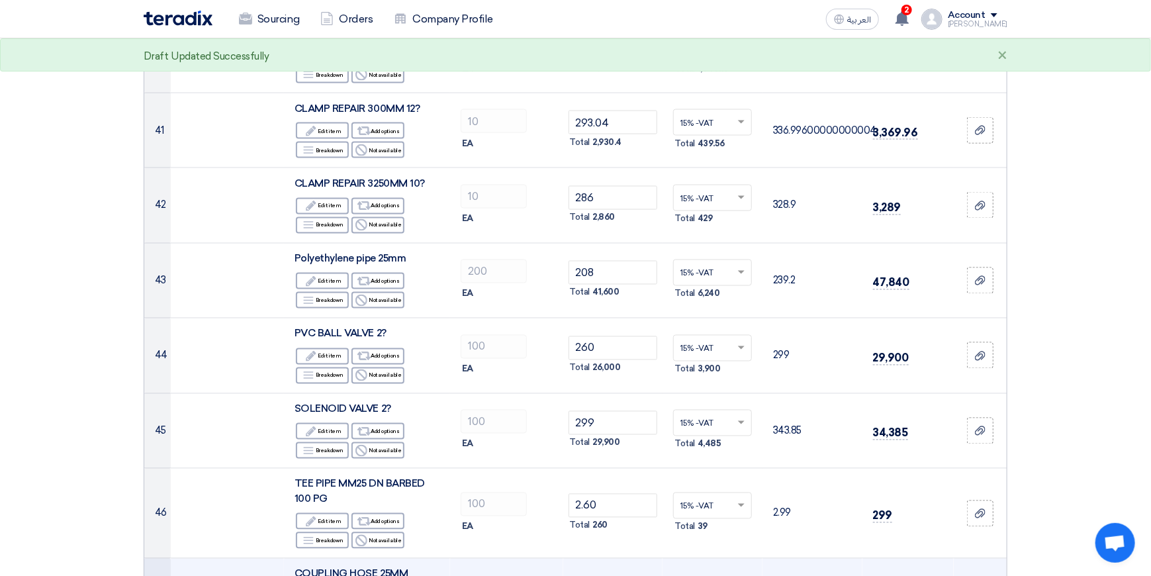
type input "2"
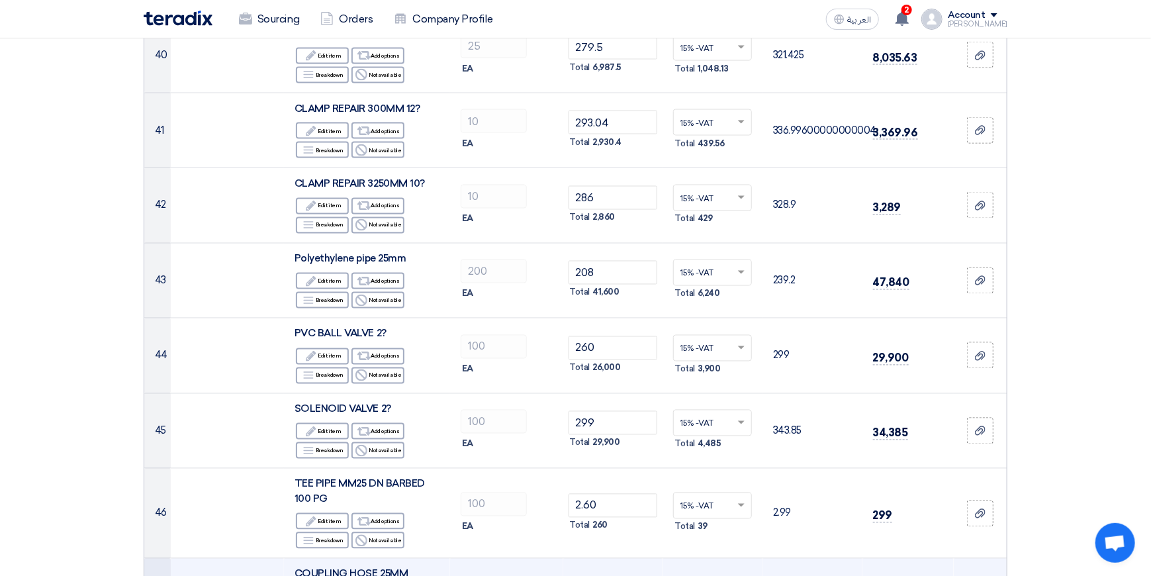
scroll to position [3905, 0]
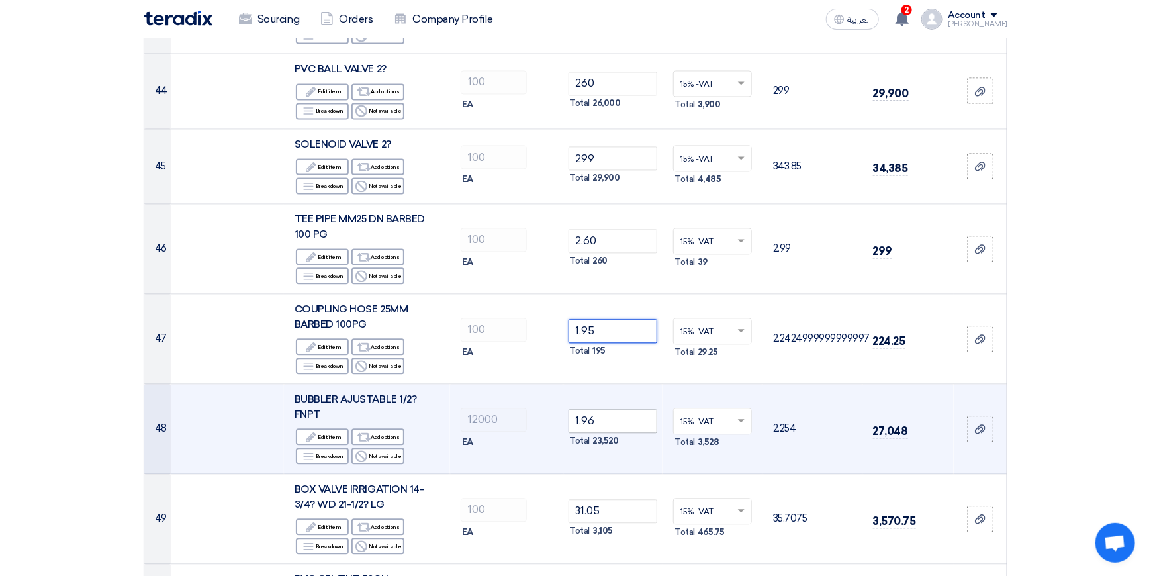
type input "1.95"
click at [612, 409] on input "1.96" at bounding box center [612, 421] width 89 height 24
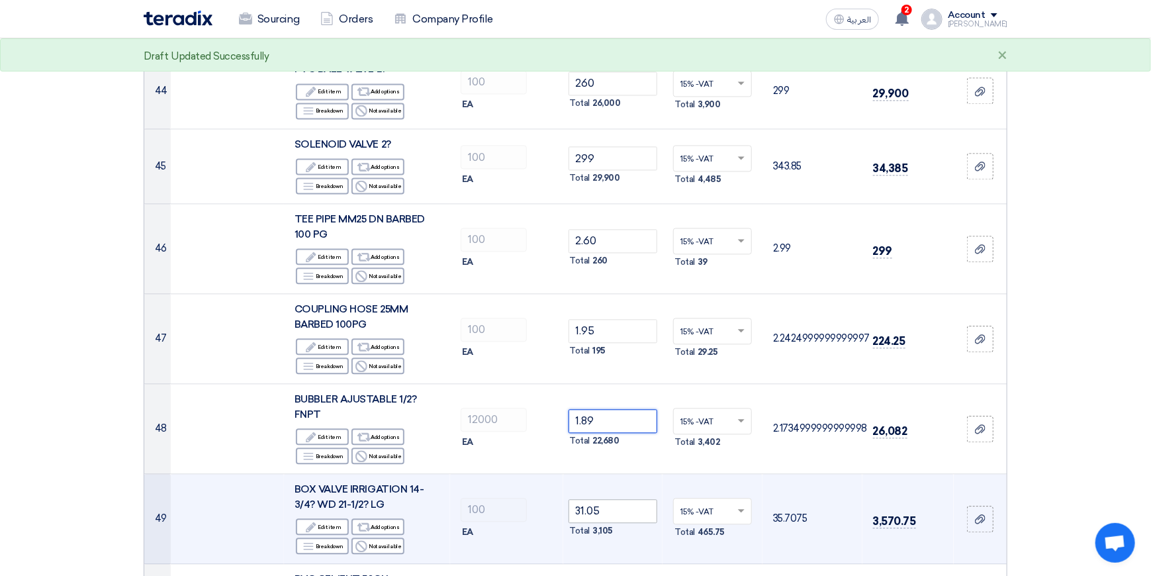
type input "1.89"
click at [615, 499] on input "31.05" at bounding box center [612, 511] width 89 height 24
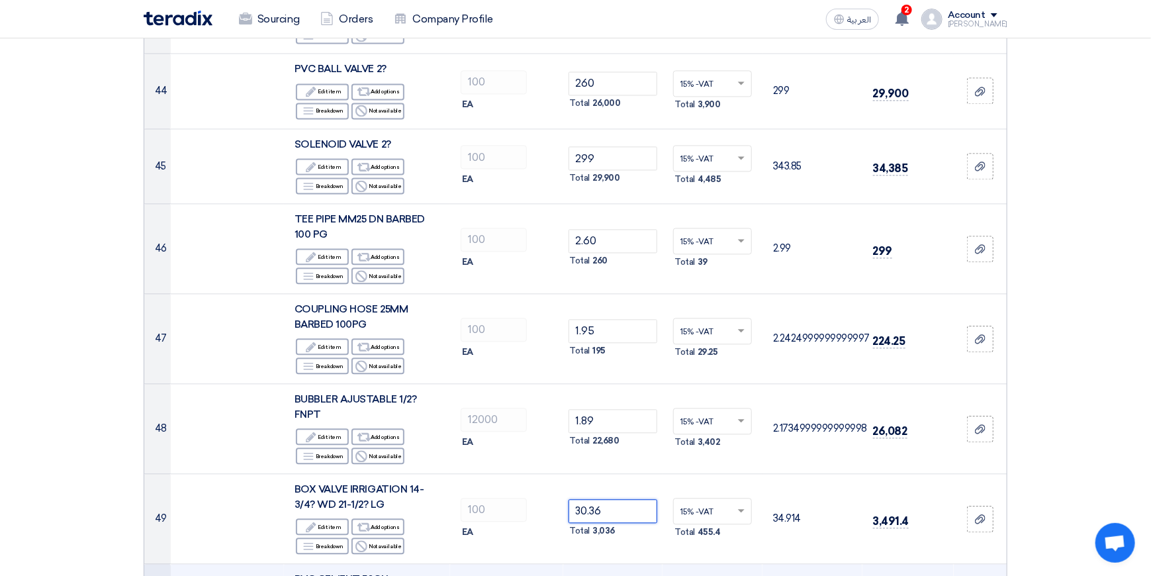
type input "30.36"
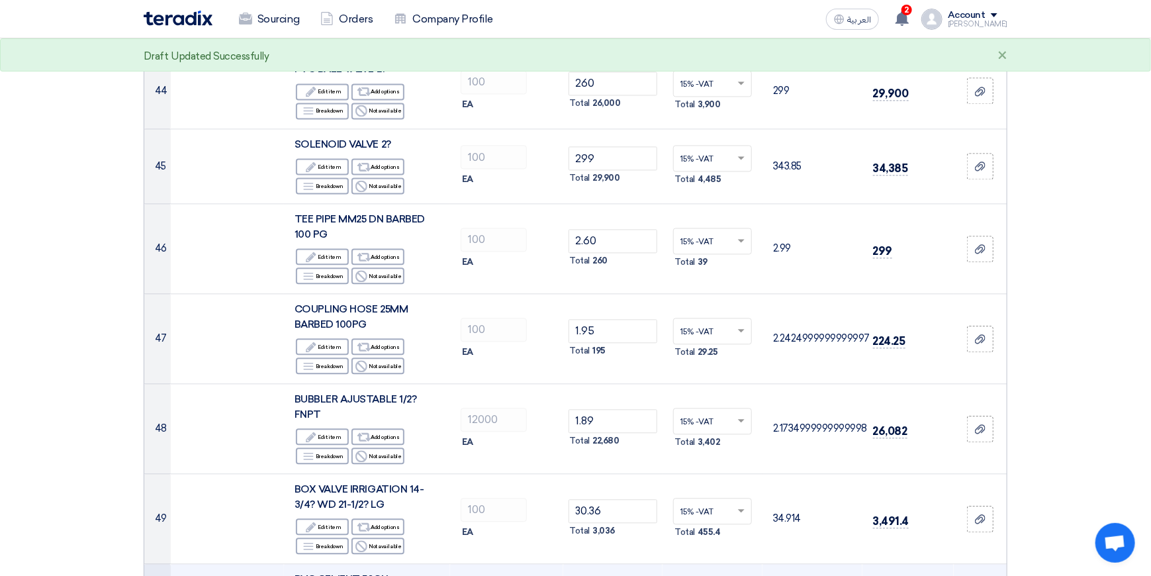
type input "5"
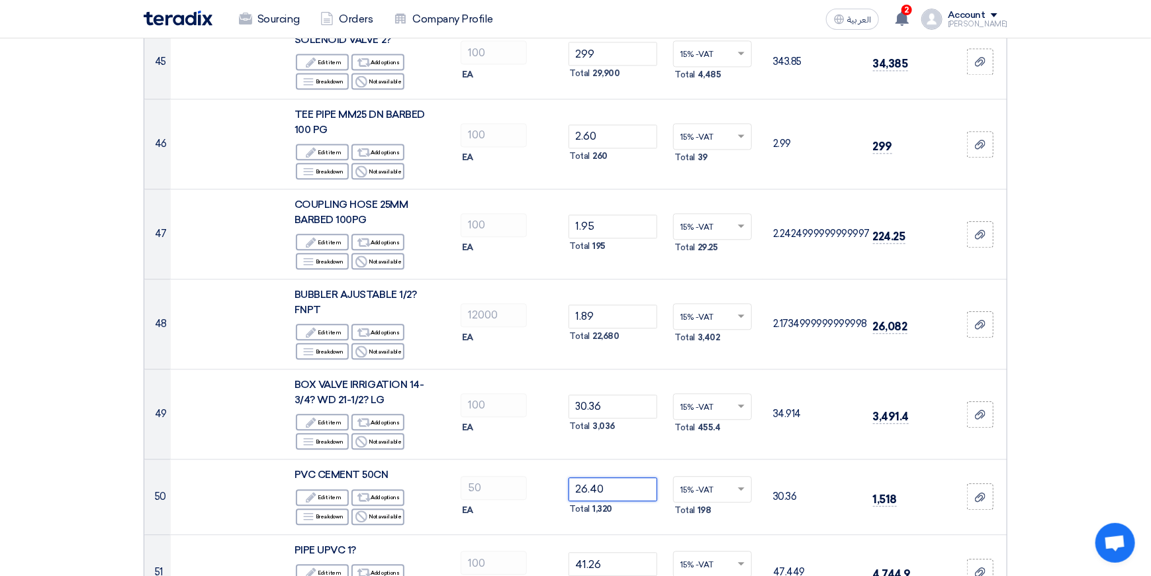
scroll to position [4103, 0]
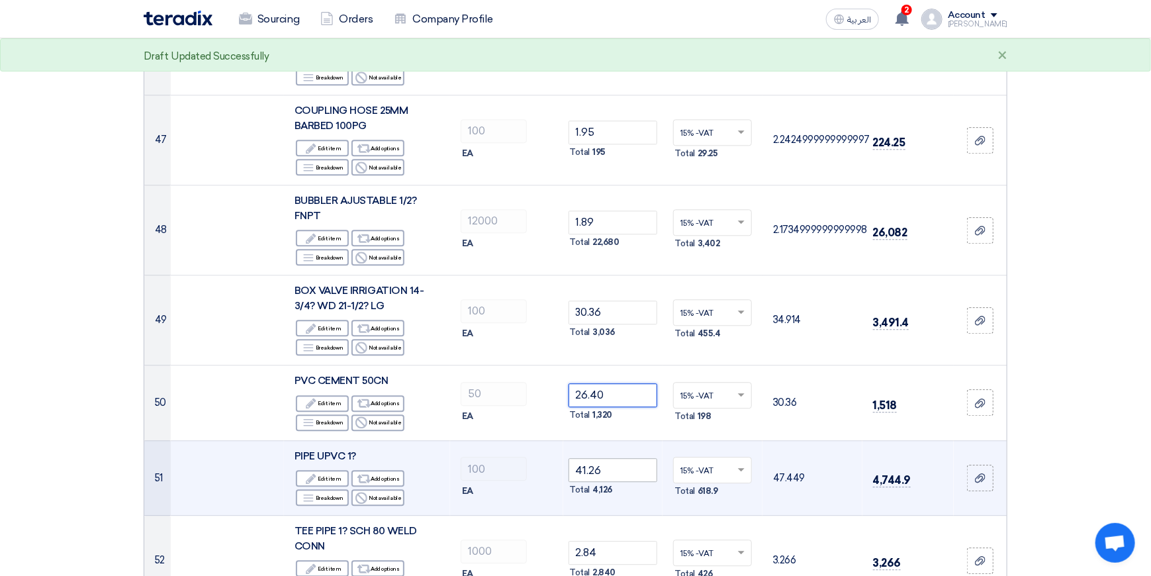
type input "26.40"
click at [616, 458] on input "41.26" at bounding box center [612, 470] width 89 height 24
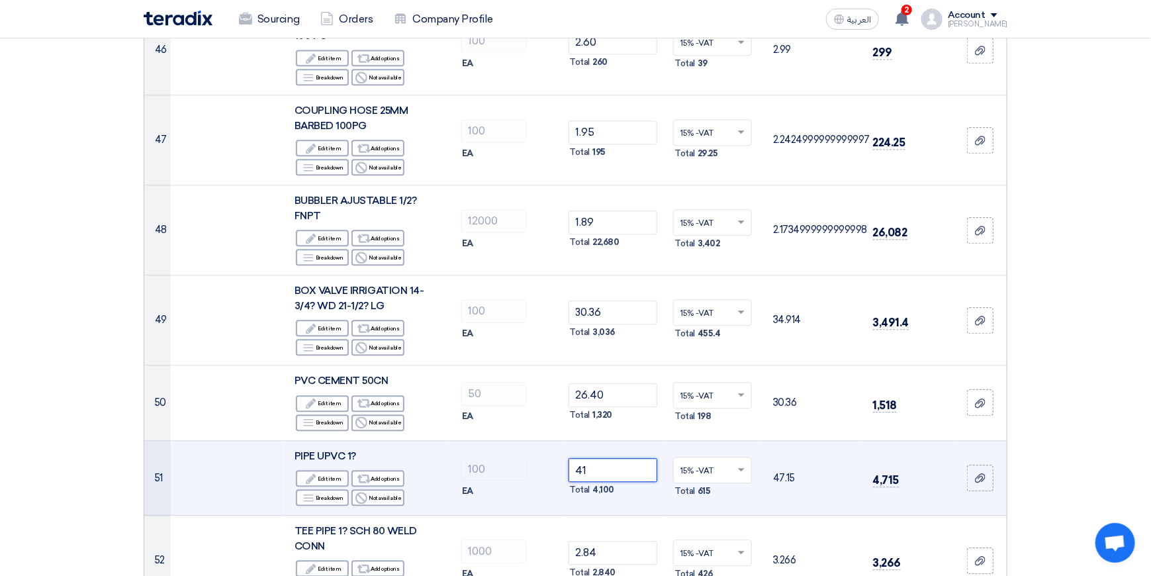
type input "4"
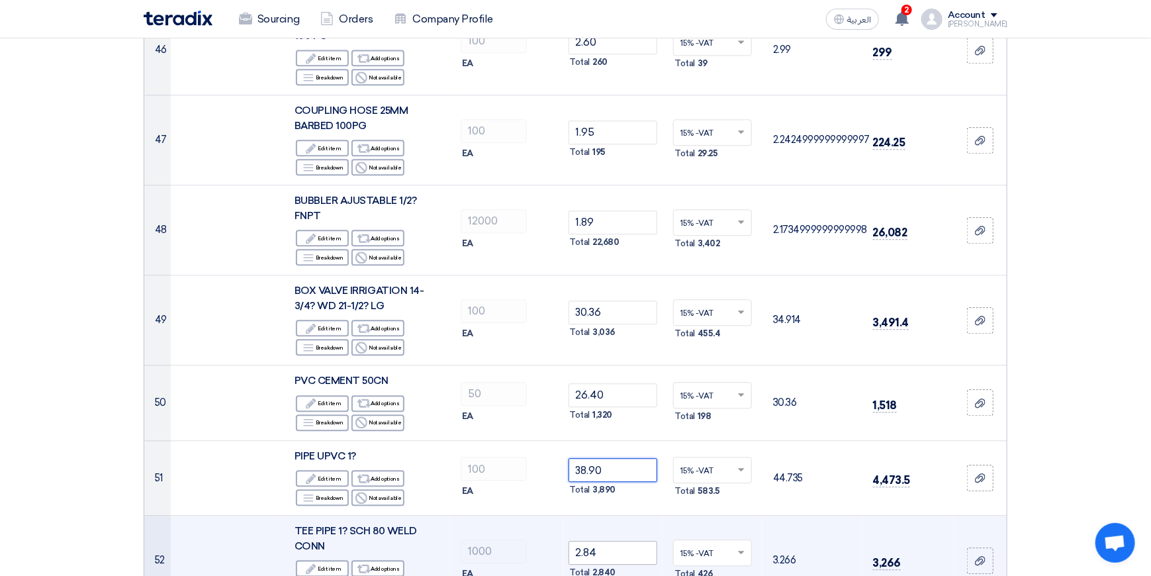
type input "38.90"
click at [607, 541] on input "2.84" at bounding box center [612, 553] width 89 height 24
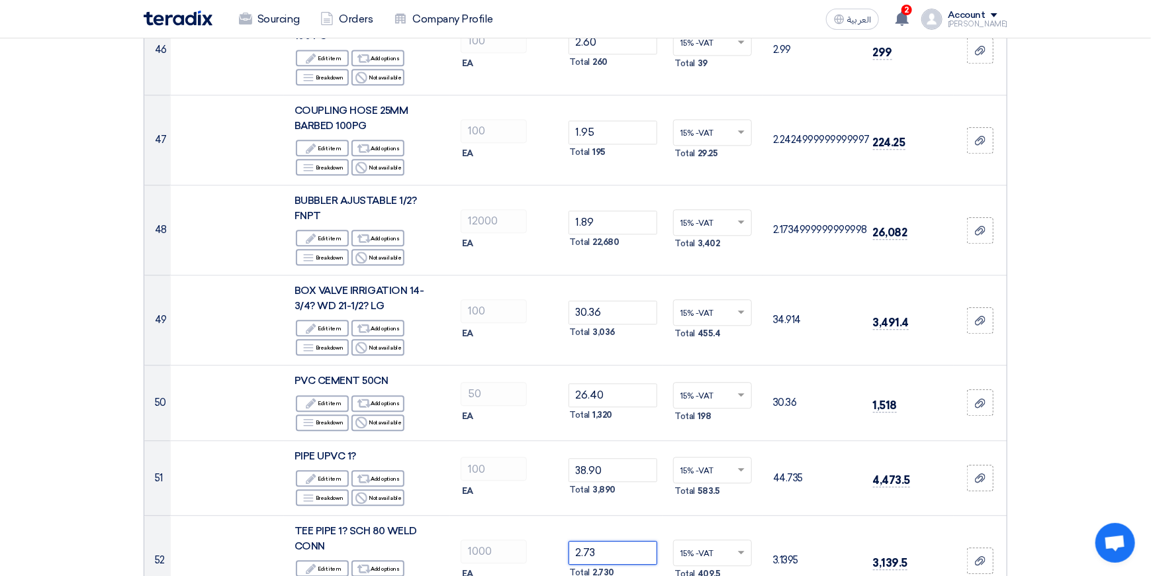
type input "2.73"
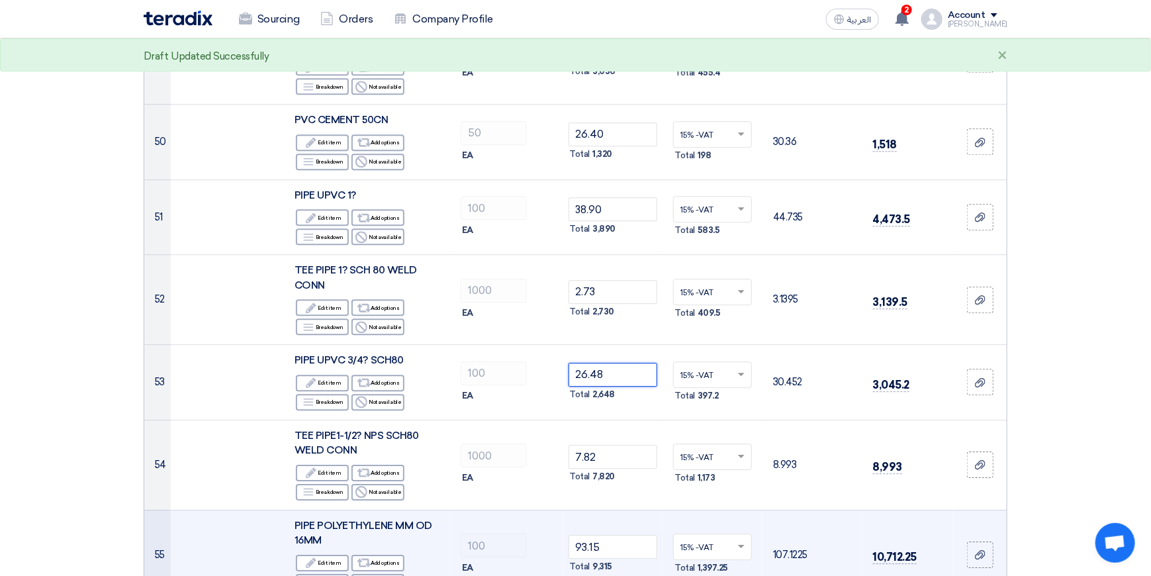
scroll to position [4368, 0]
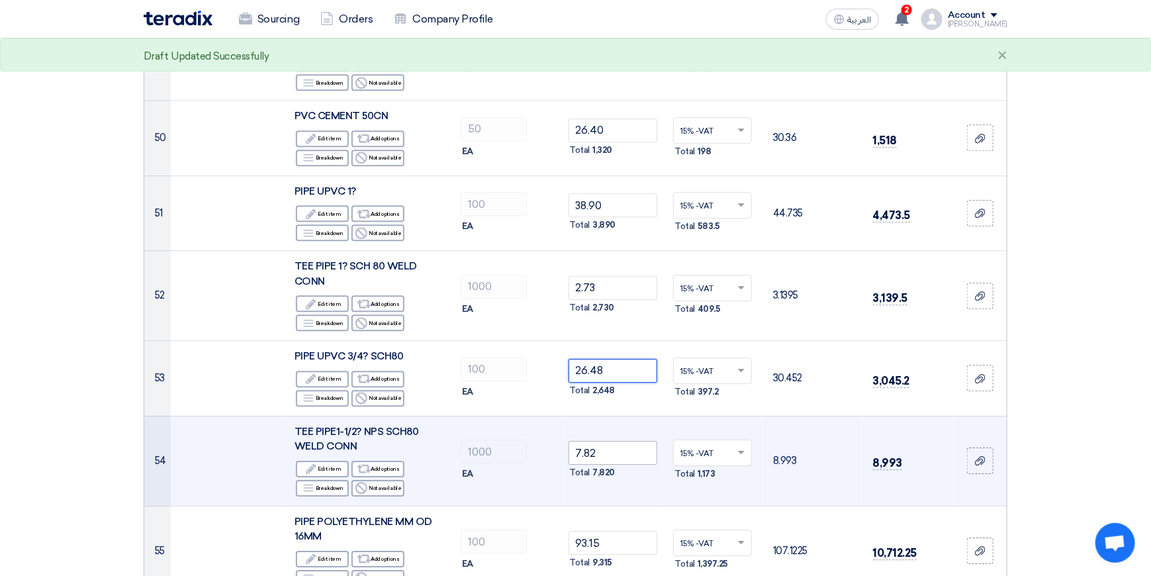
type input "26.48"
click at [613, 441] on input "7.82" at bounding box center [612, 453] width 89 height 24
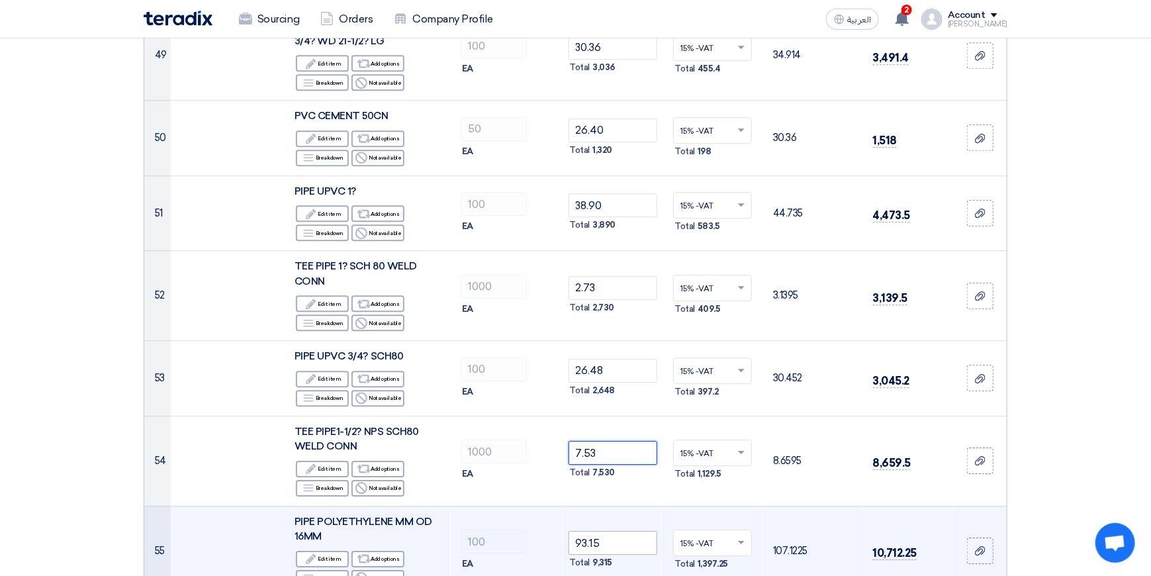
type input "7.53"
click at [624, 531] on input "93.15" at bounding box center [612, 543] width 89 height 24
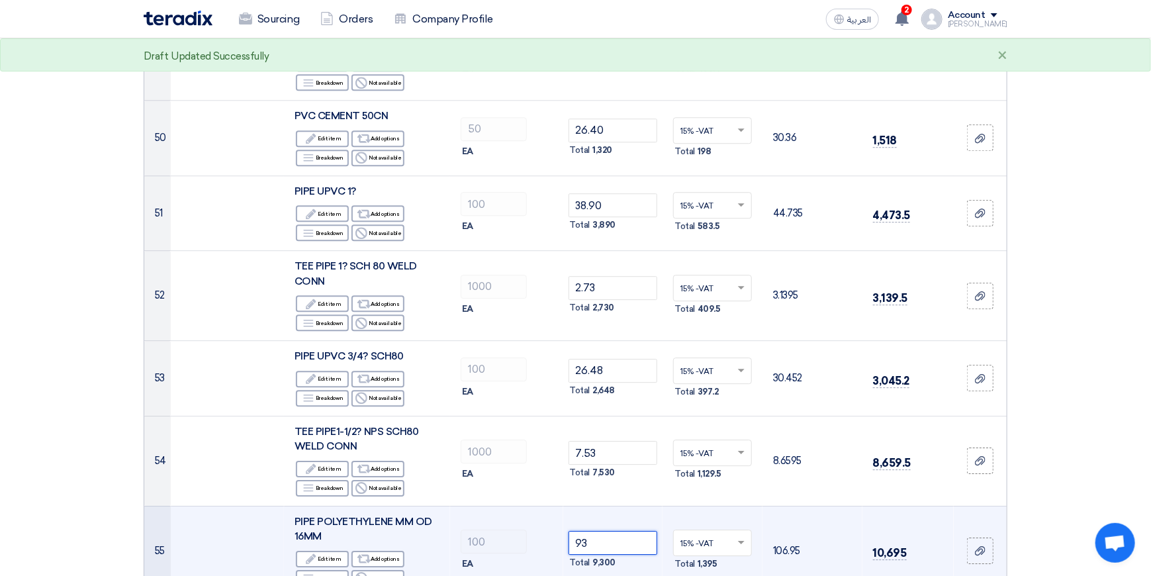
type input "9"
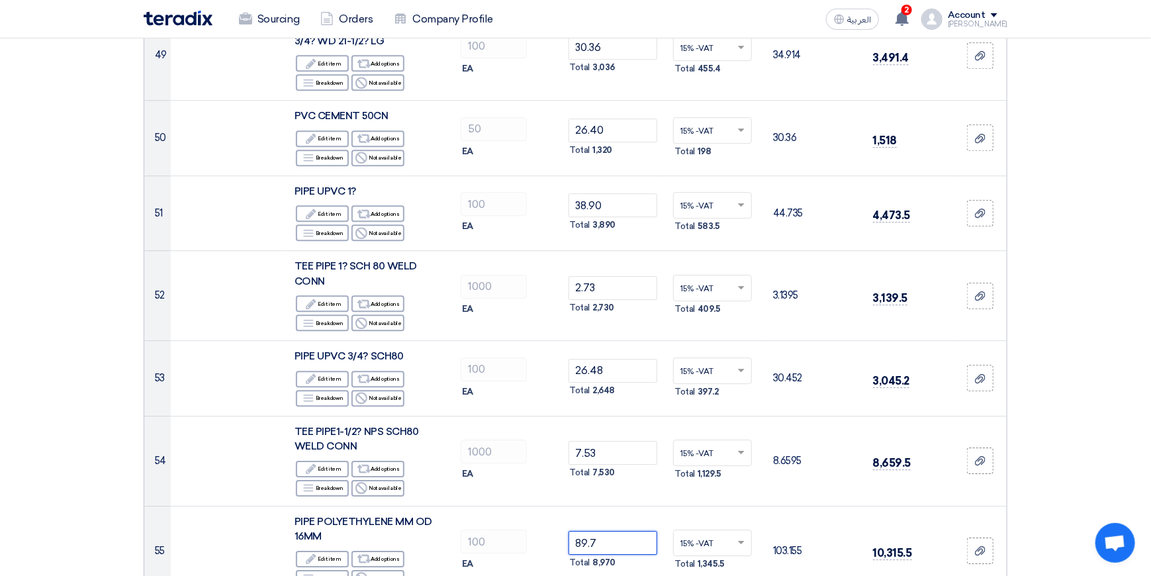
type input "89.7"
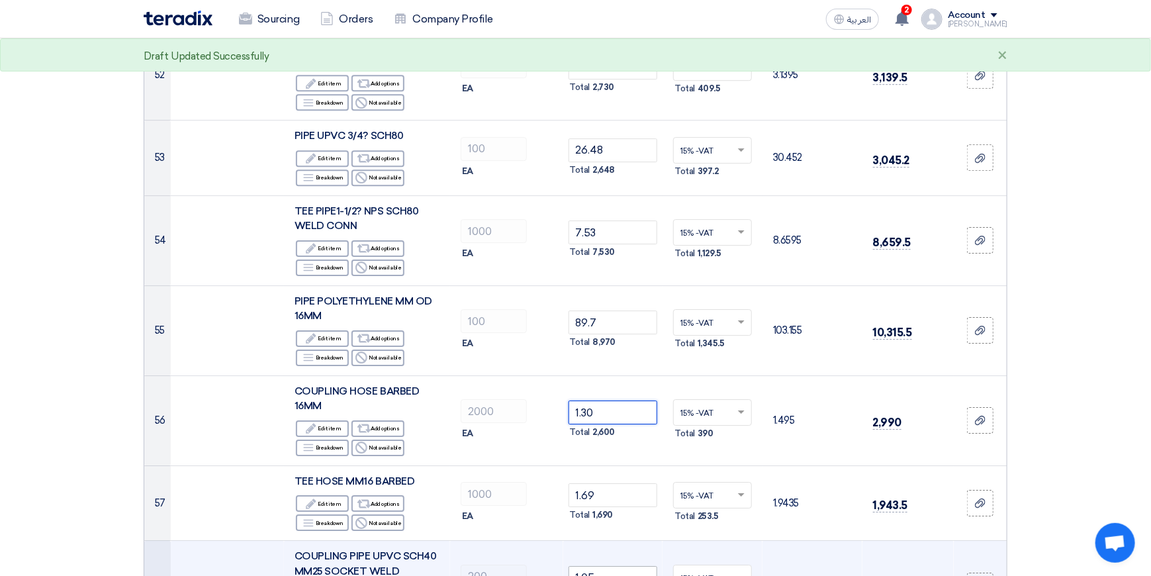
scroll to position [4632, 0]
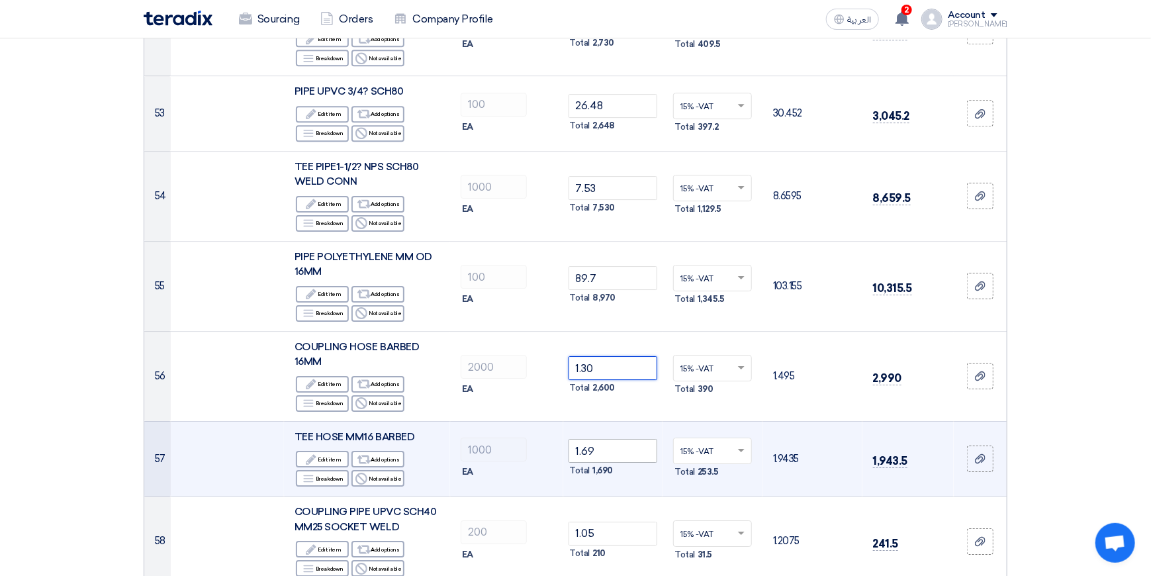
type input "1.30"
click at [613, 439] on input "1.69" at bounding box center [612, 451] width 89 height 24
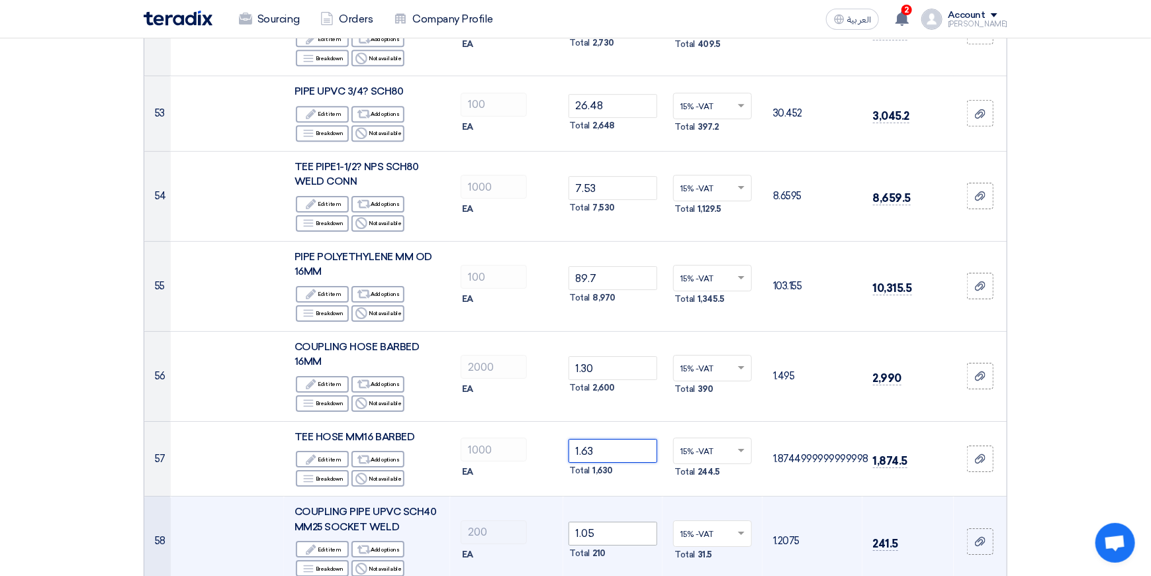
type input "1.63"
click at [619, 521] on input "1.05" at bounding box center [612, 533] width 89 height 24
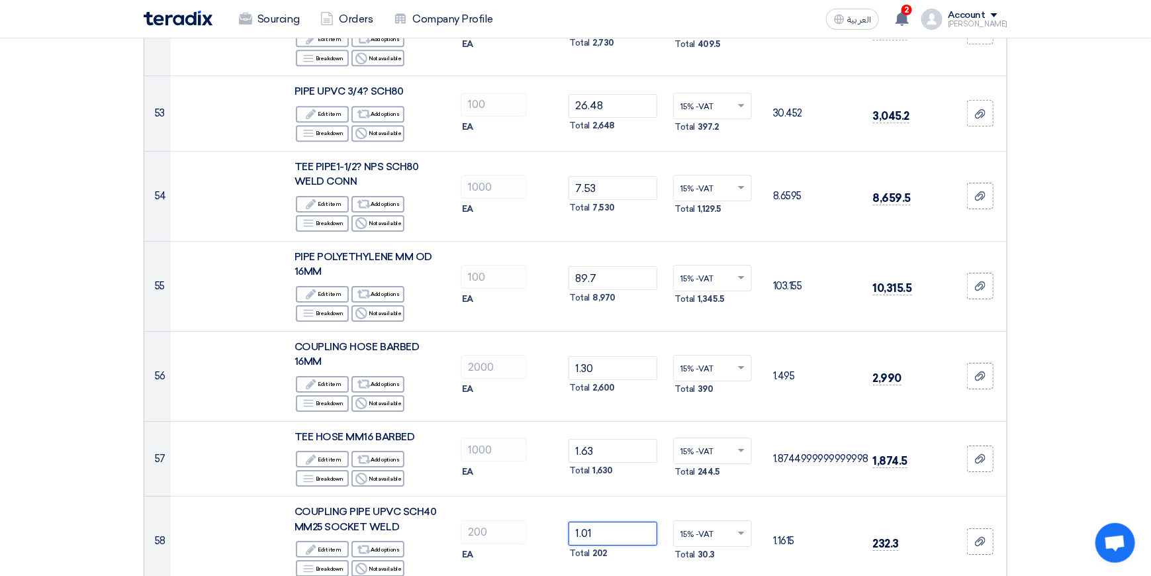
type input "1.01"
type input "1"
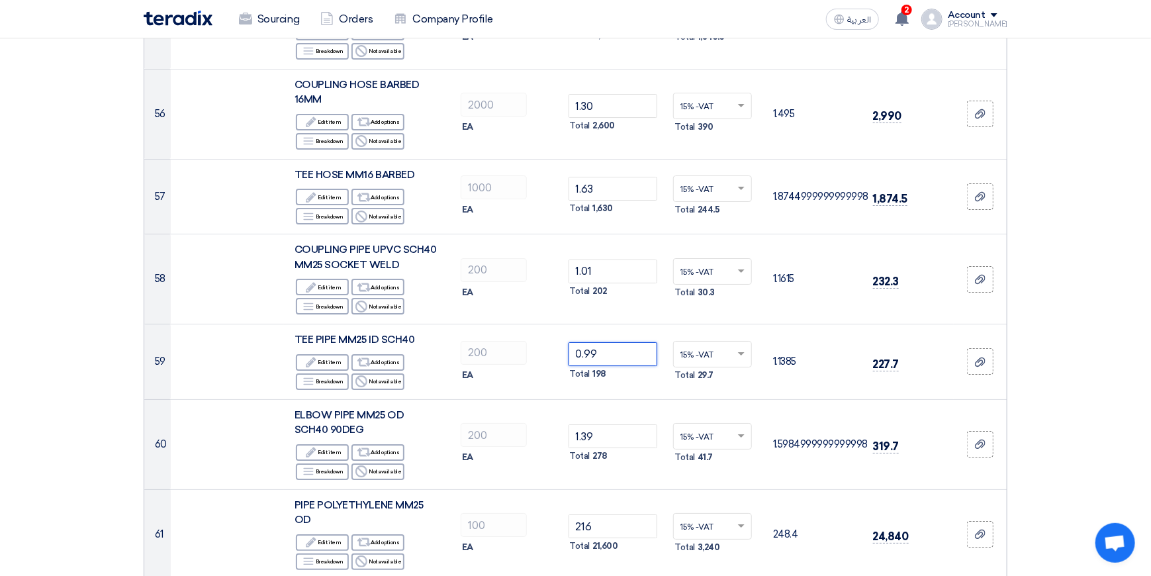
scroll to position [4897, 0]
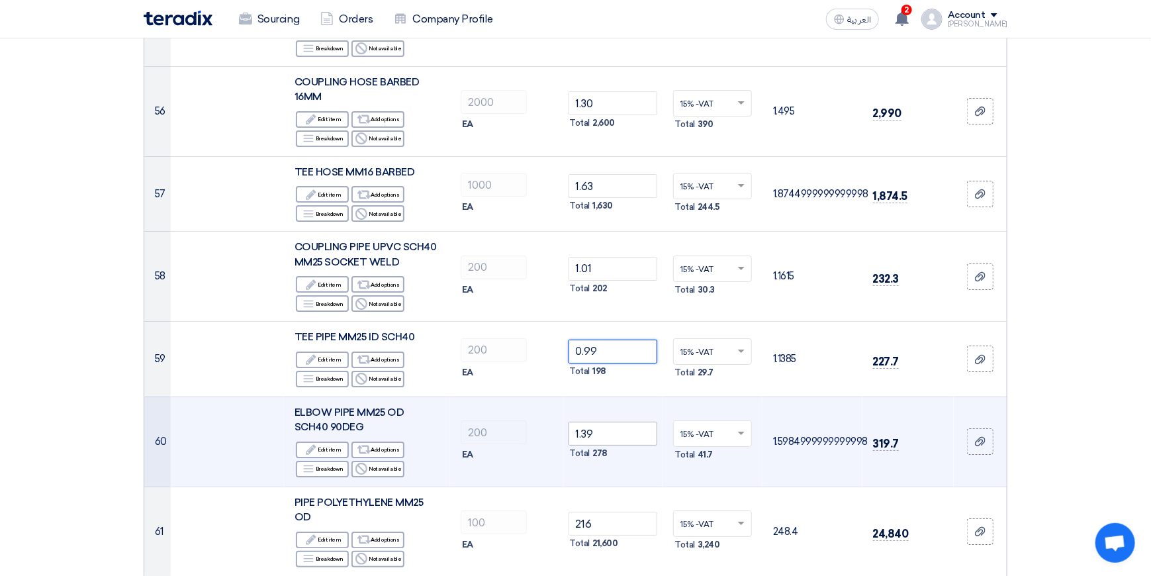
type input "0.99"
click at [618, 422] on input "1.39" at bounding box center [612, 434] width 89 height 24
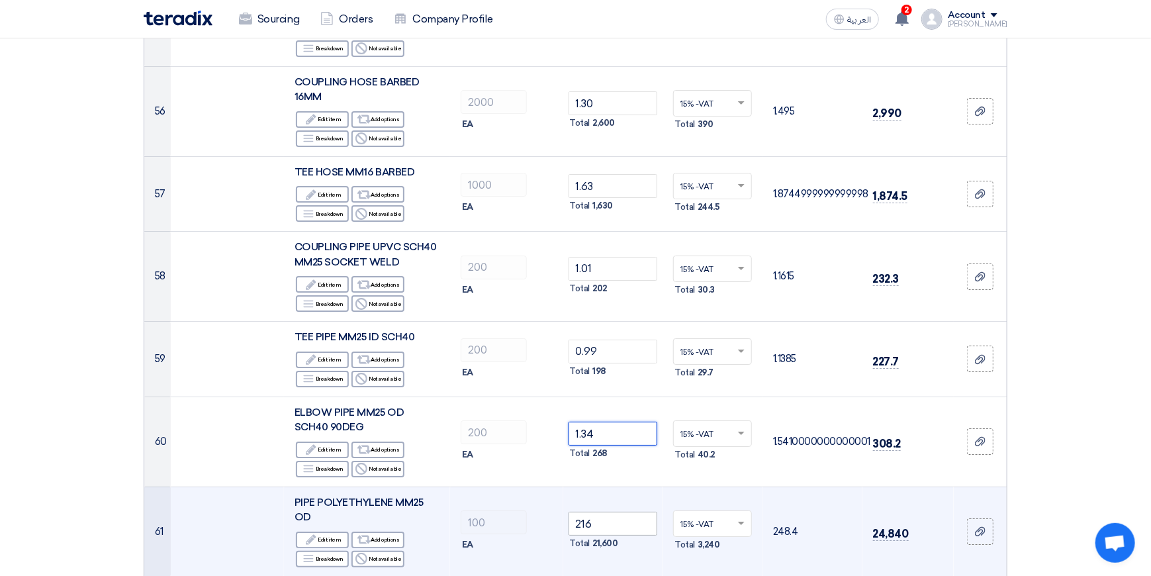
type input "1.34"
click at [611, 512] on input "216" at bounding box center [612, 524] width 89 height 24
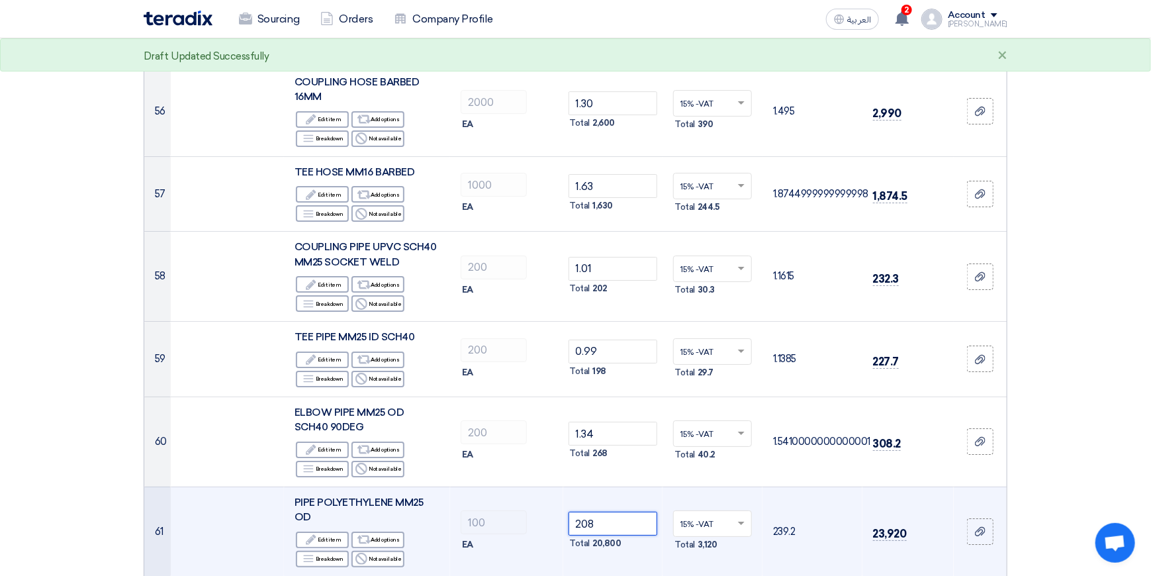
scroll to position [5096, 0]
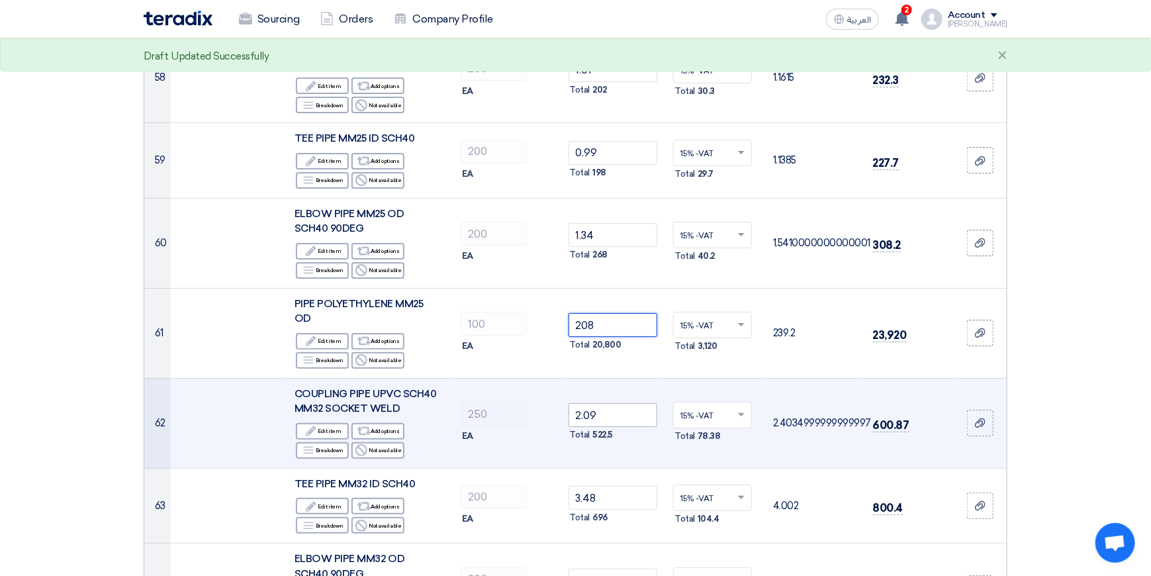
type input "208"
click at [609, 403] on input "2.09" at bounding box center [612, 415] width 89 height 24
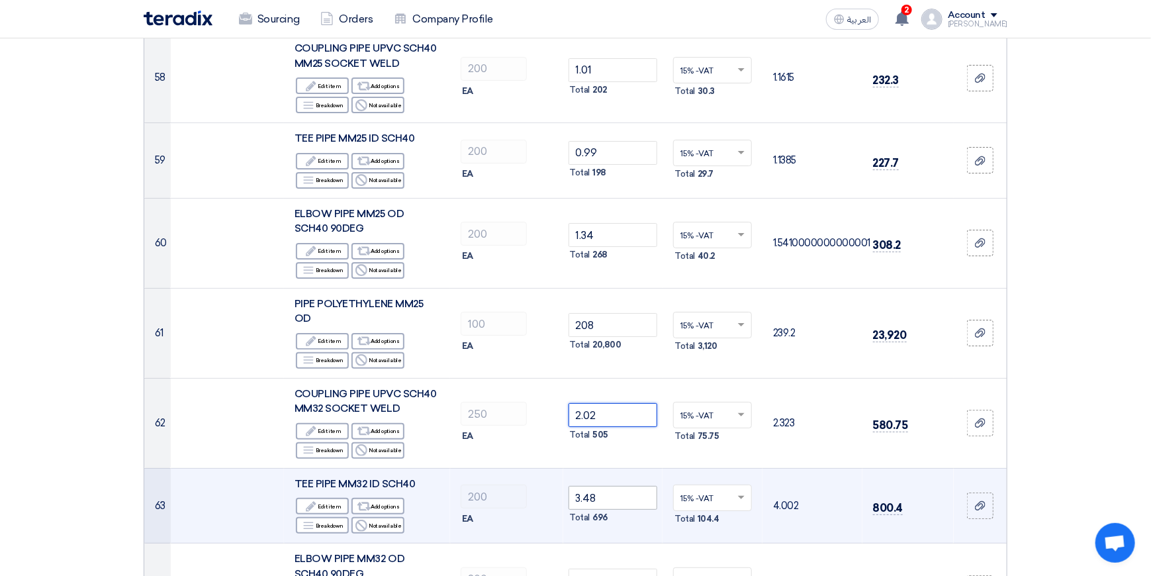
type input "2.02"
click at [625, 486] on input "3.48" at bounding box center [612, 498] width 89 height 24
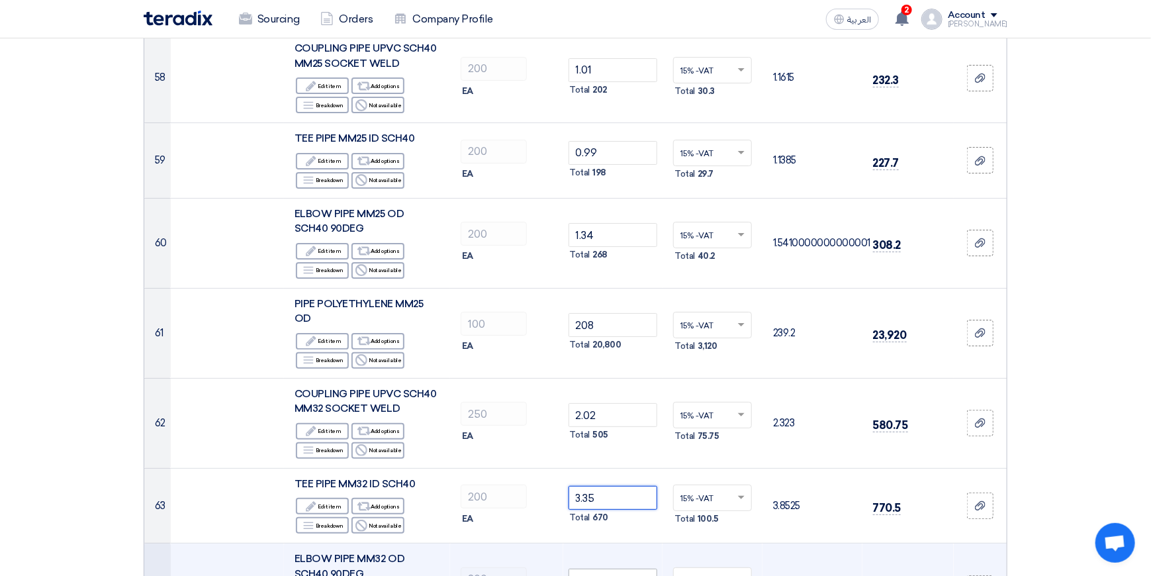
type input "3.35"
click at [621, 568] on input "2.86" at bounding box center [612, 580] width 89 height 24
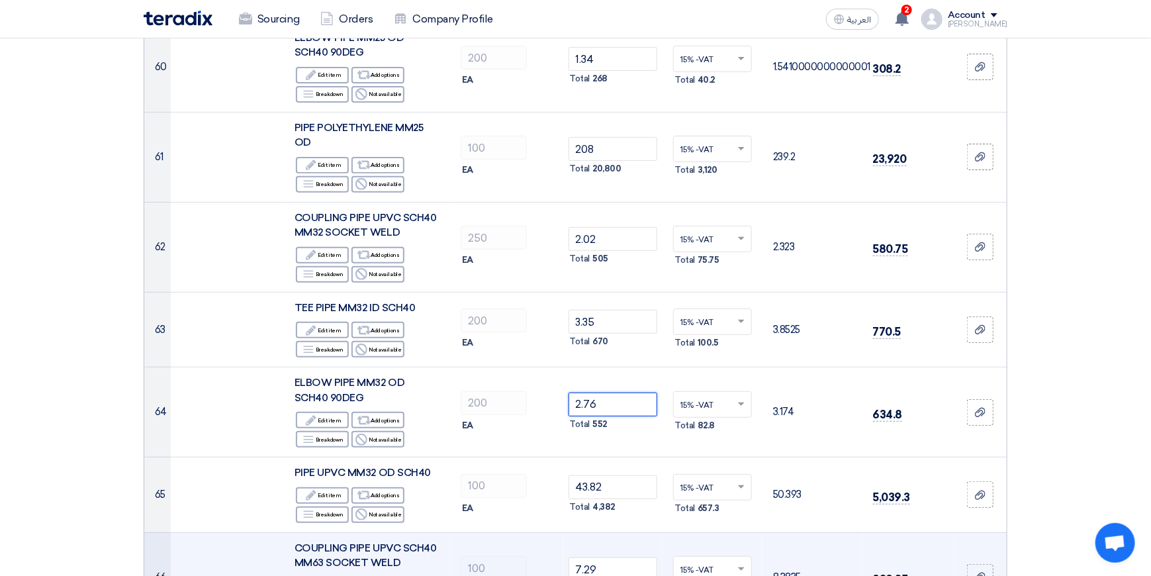
scroll to position [5294, 0]
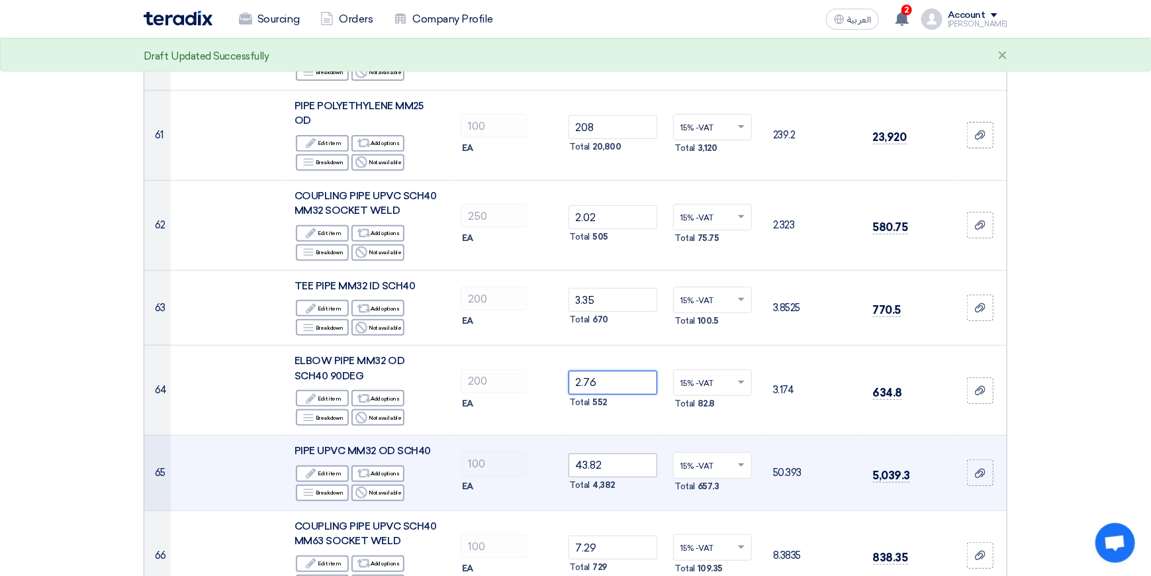
type input "2.76"
click at [621, 453] on input "43.82" at bounding box center [612, 465] width 89 height 24
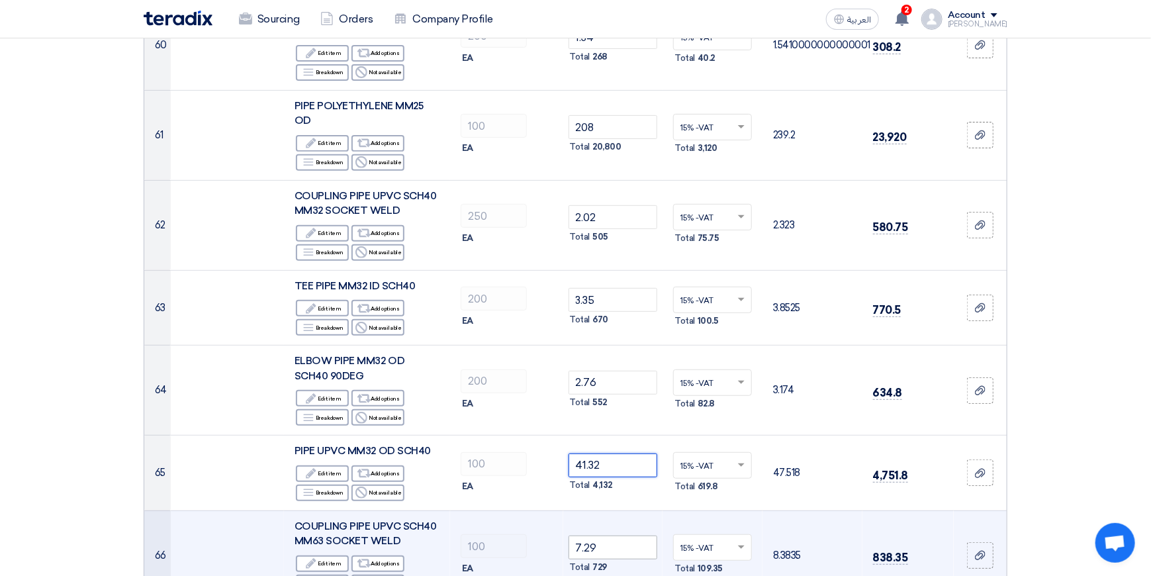
type input "41.32"
click at [617, 535] on input "7.29" at bounding box center [612, 547] width 89 height 24
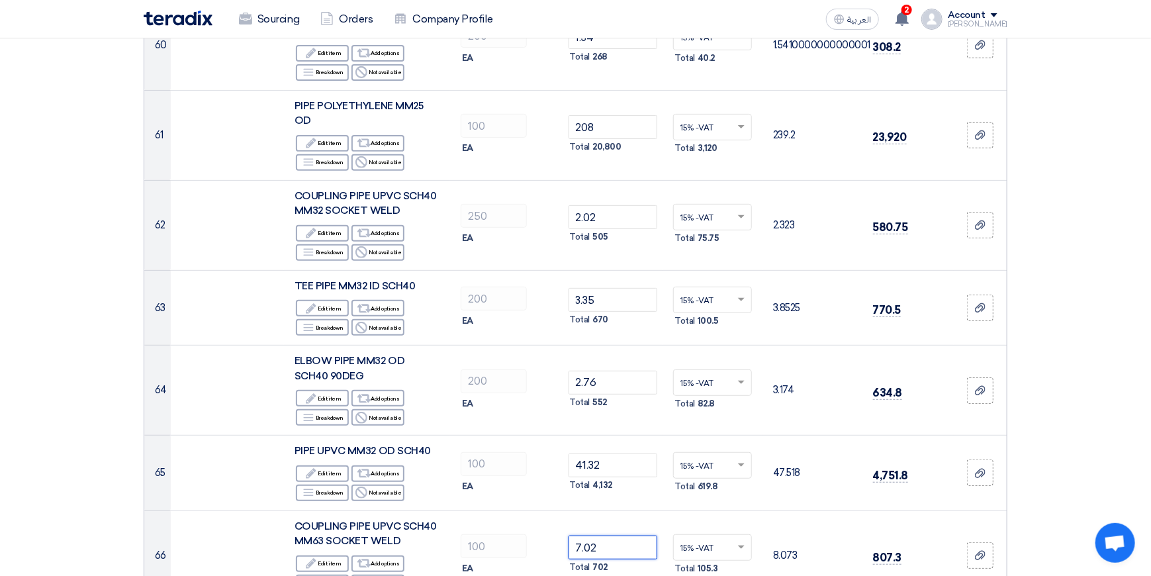
type input "7.02"
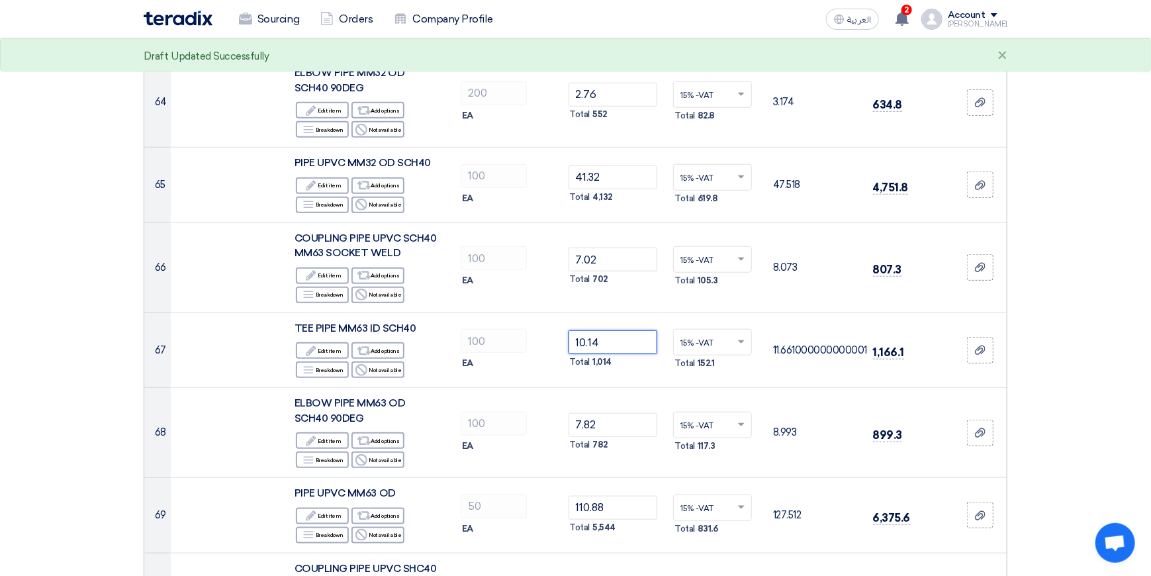
scroll to position [5625, 0]
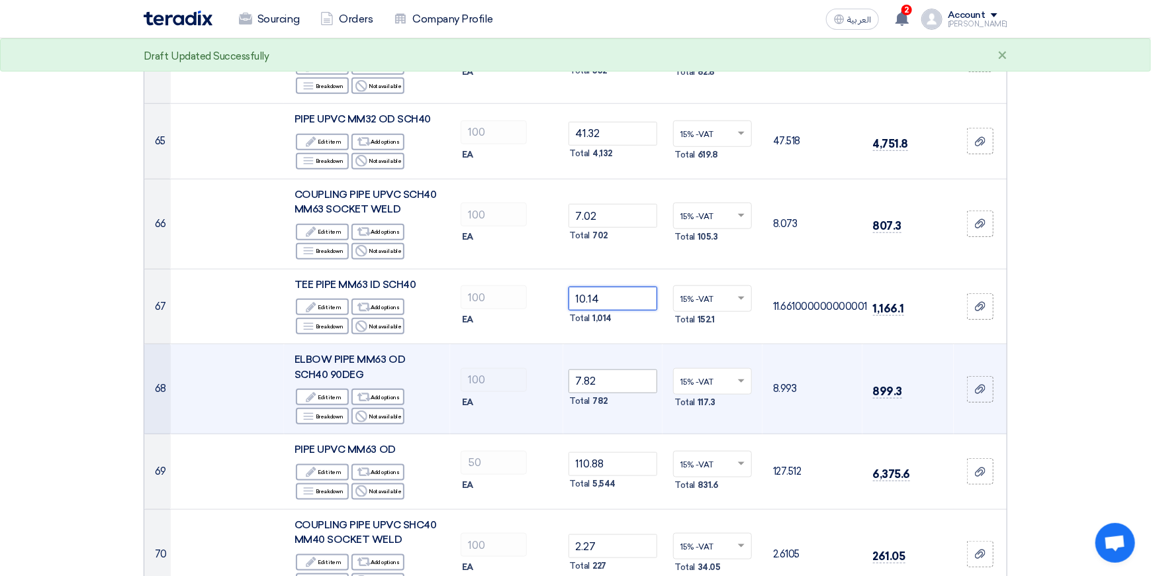
type input "10.14"
click at [610, 369] on input "7.82" at bounding box center [612, 381] width 89 height 24
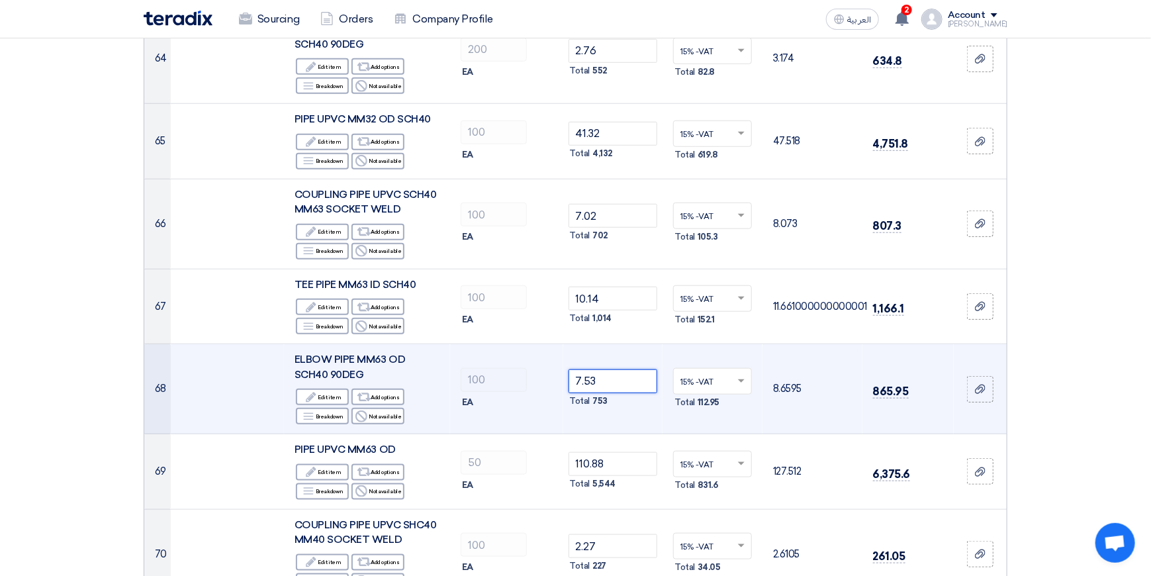
type input "7.53"
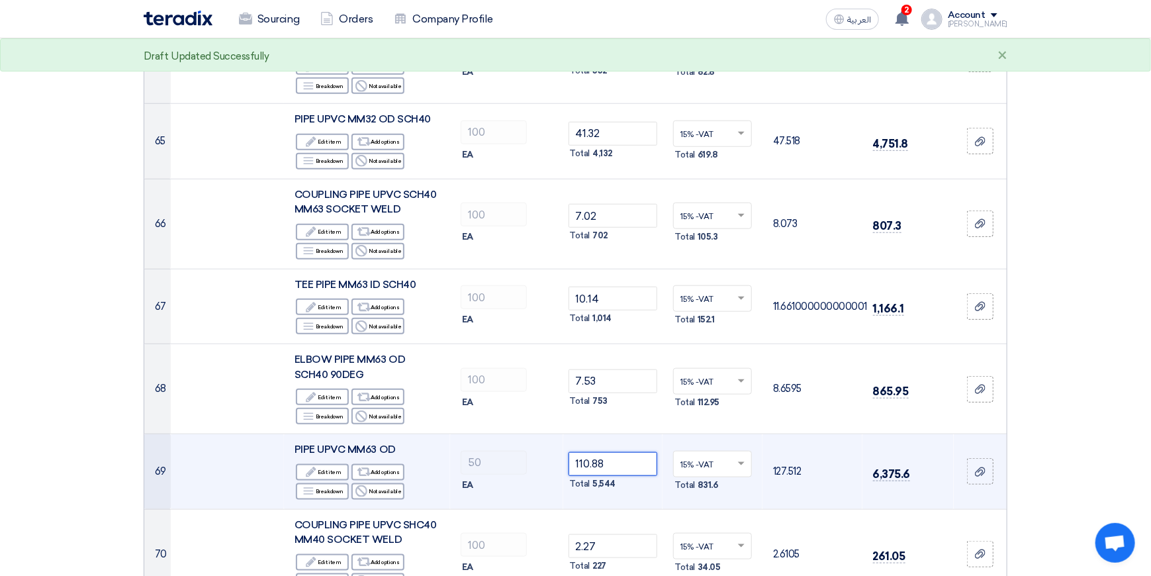
click at [619, 452] on input "110.88" at bounding box center [612, 464] width 89 height 24
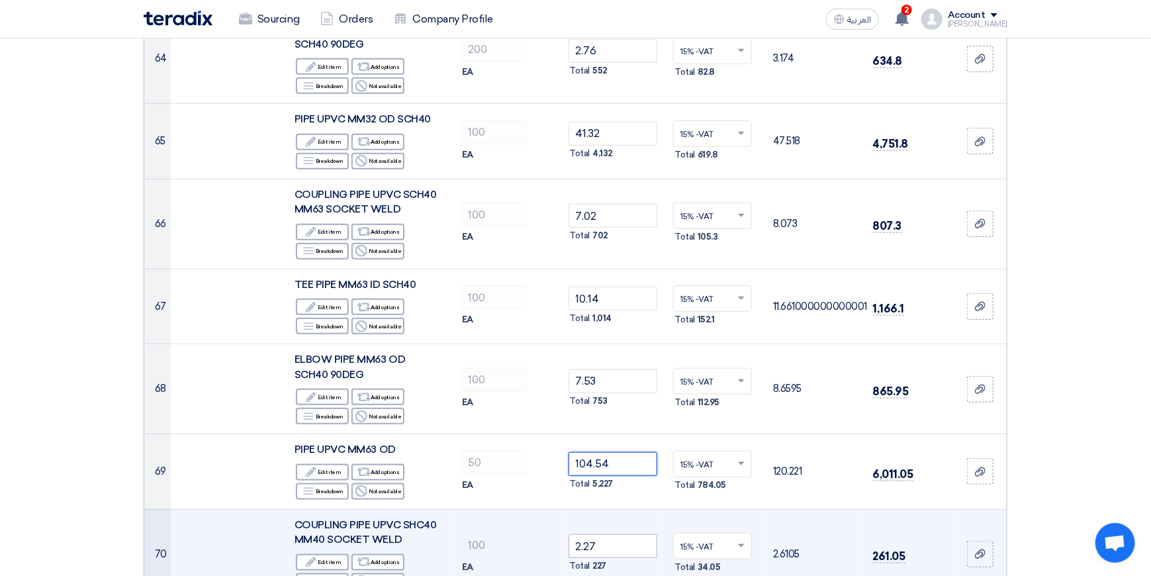
type input "104.54"
click at [605, 534] on input "2.27" at bounding box center [612, 546] width 89 height 24
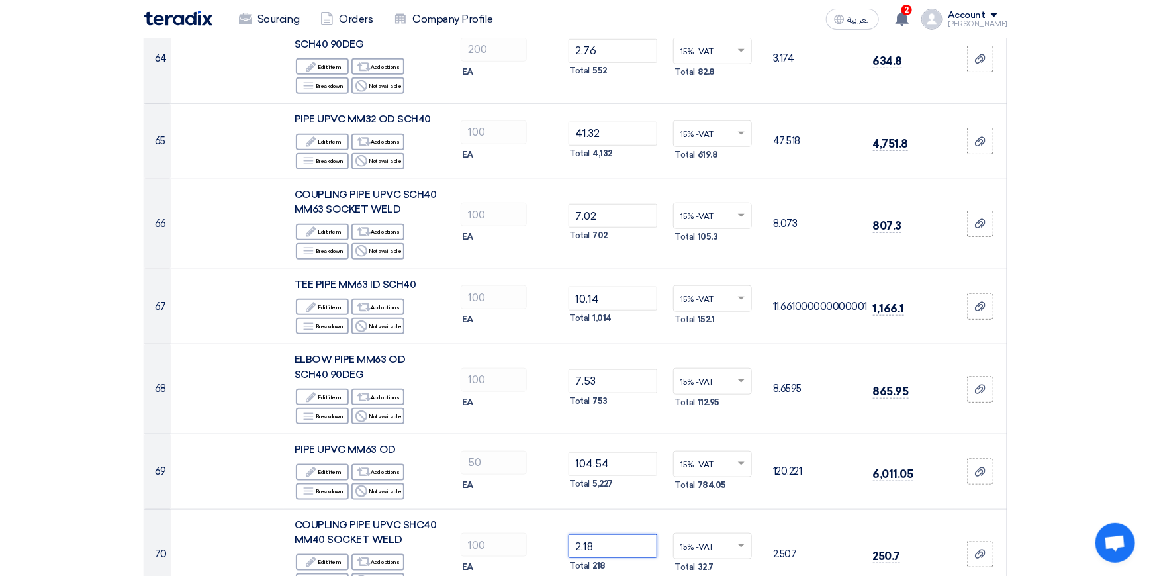
type input "2.18"
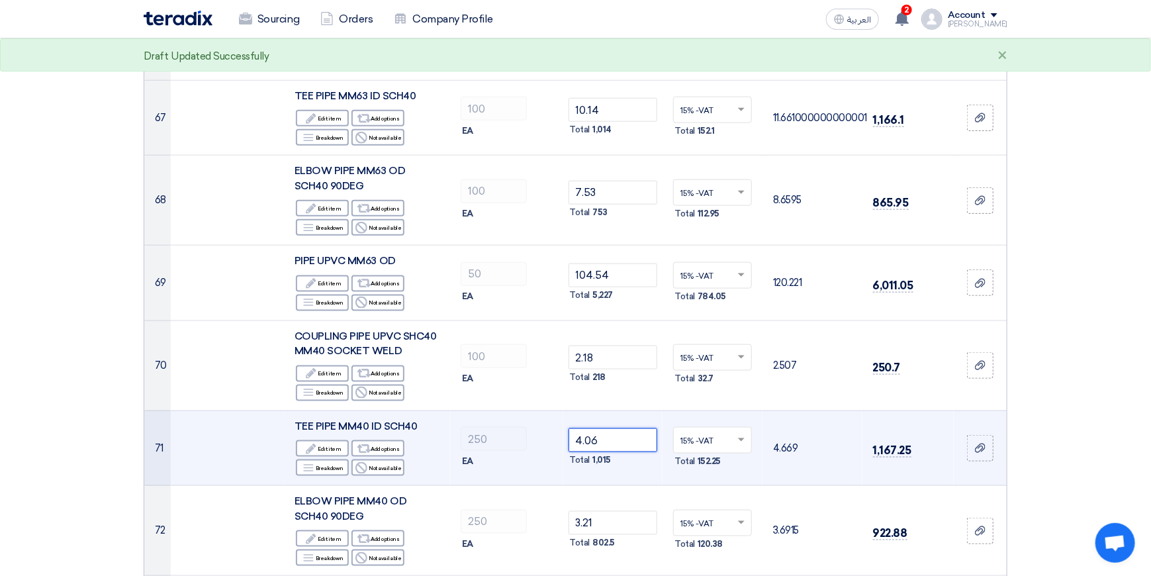
scroll to position [5824, 0]
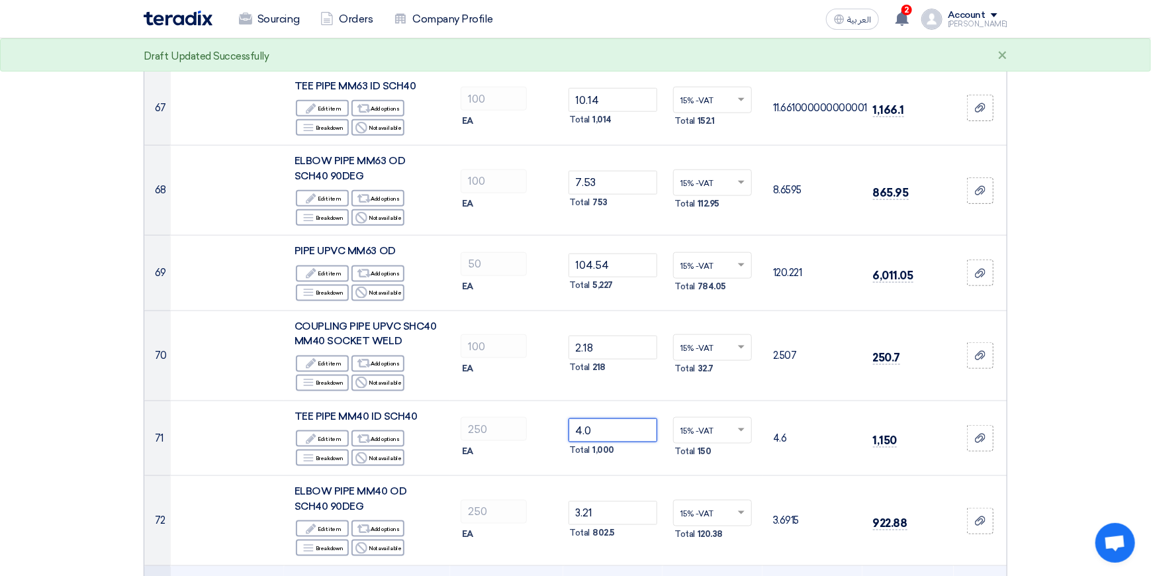
type input "4"
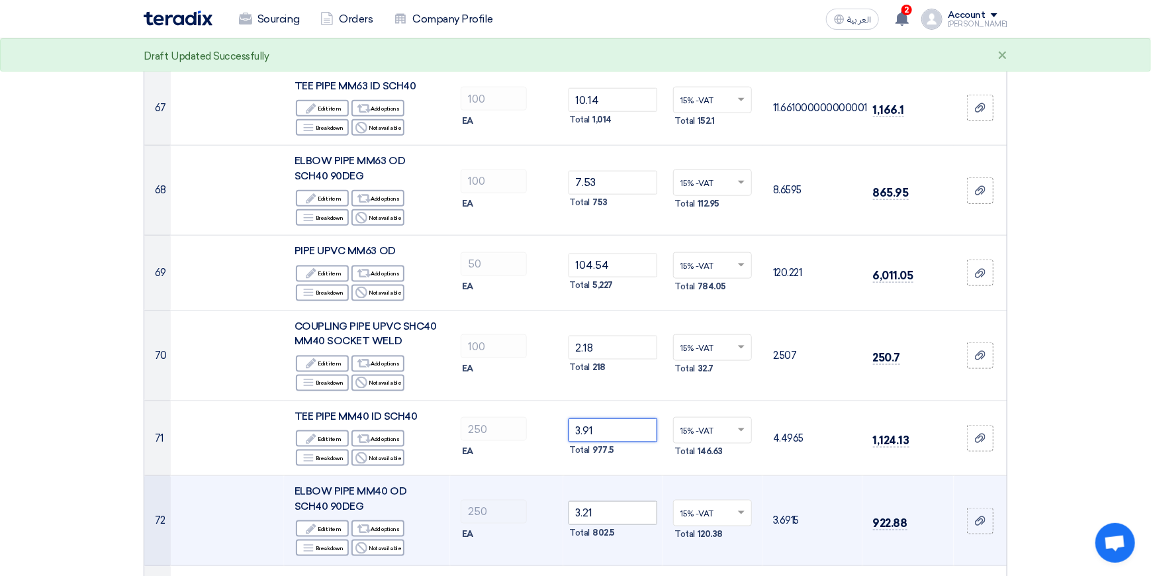
type input "3.91"
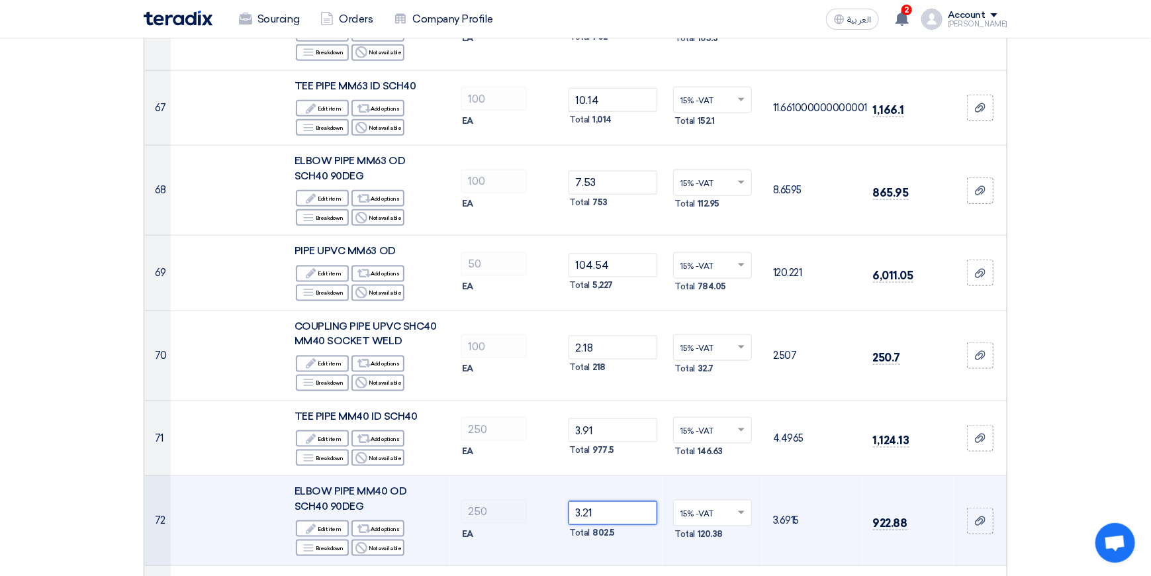
click at [612, 501] on input "3.21" at bounding box center [612, 513] width 89 height 24
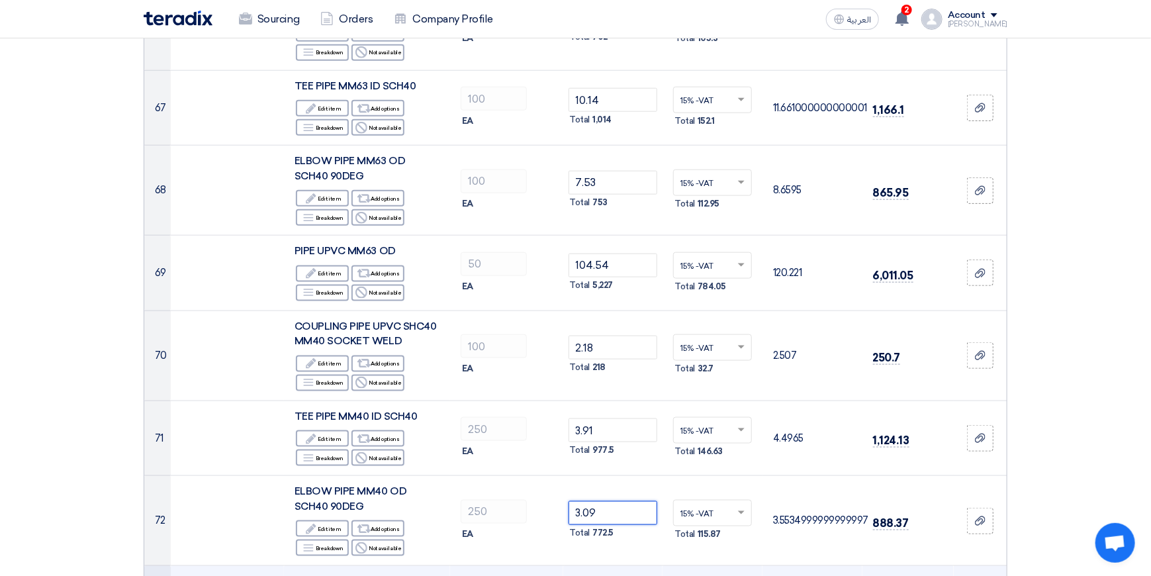
type input "3.09"
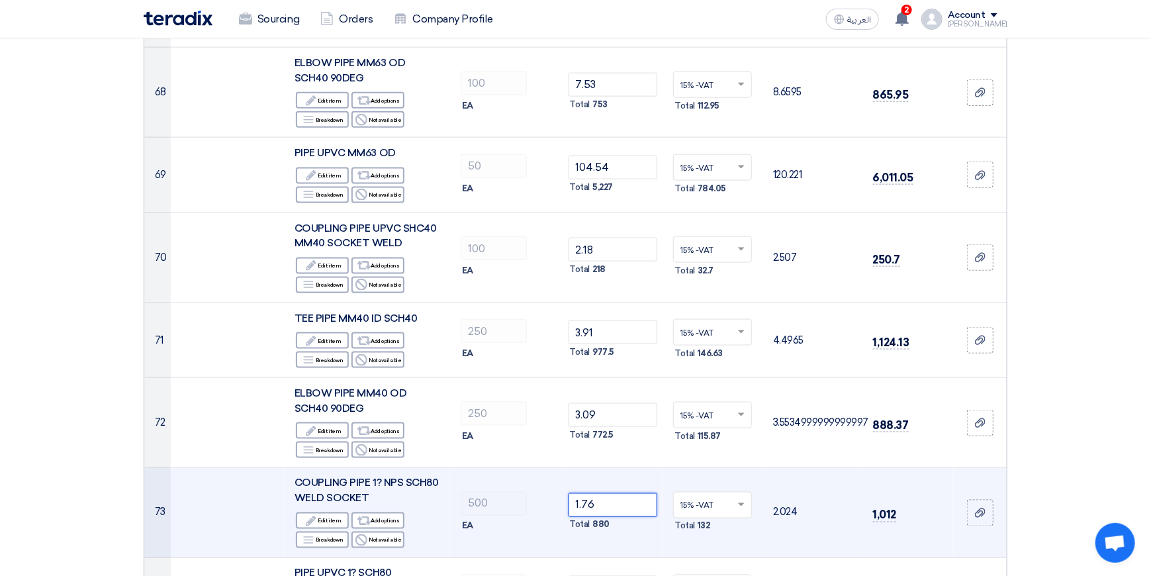
scroll to position [6221, 0]
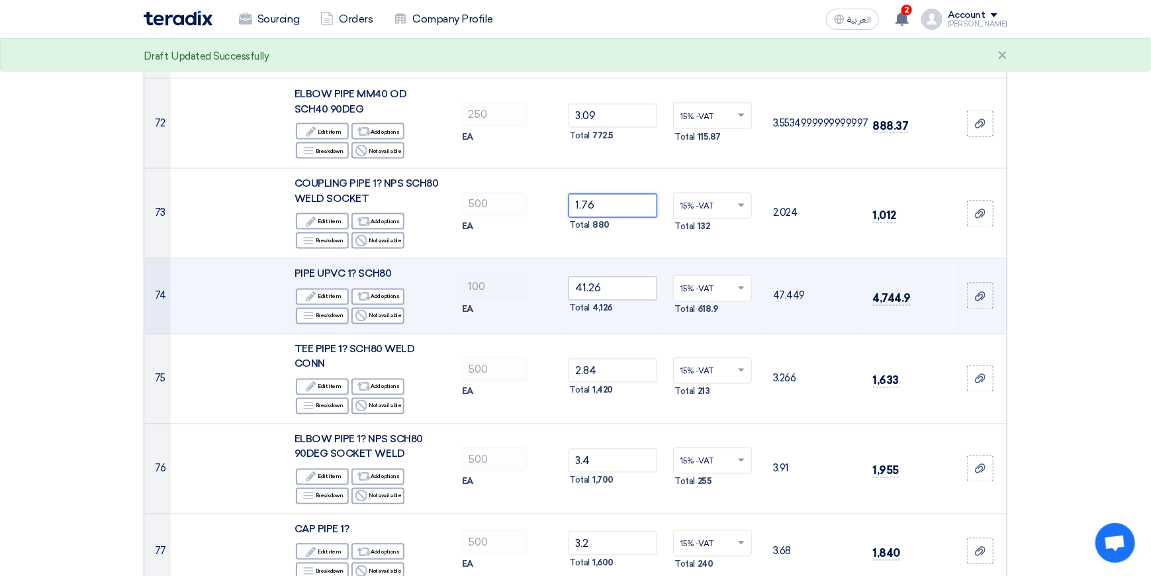
type input "1.76"
click at [617, 277] on input "41.26" at bounding box center [612, 289] width 89 height 24
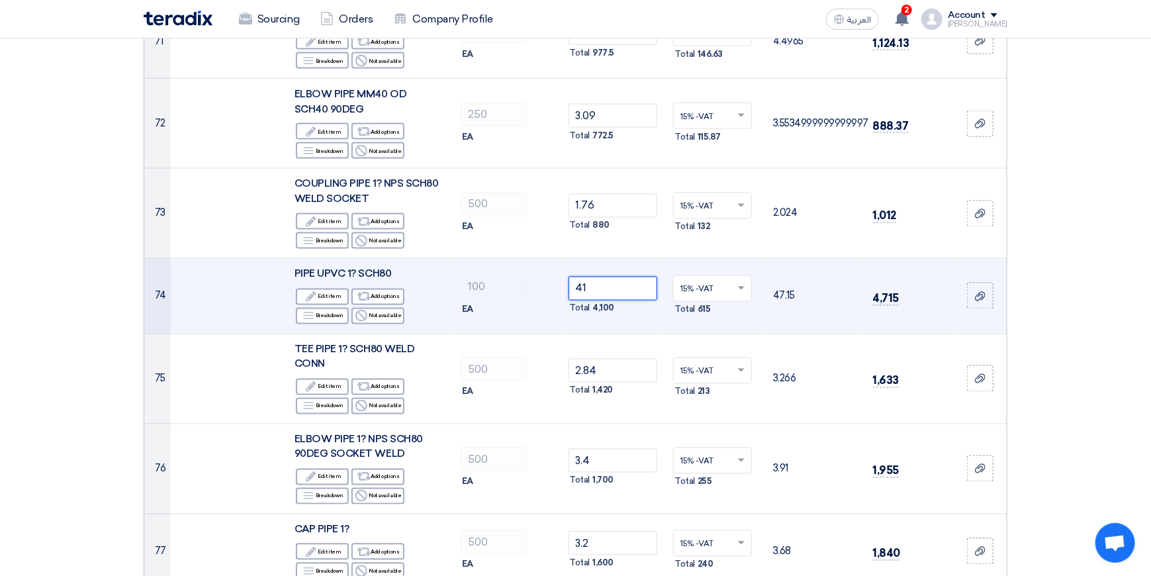
type input "4"
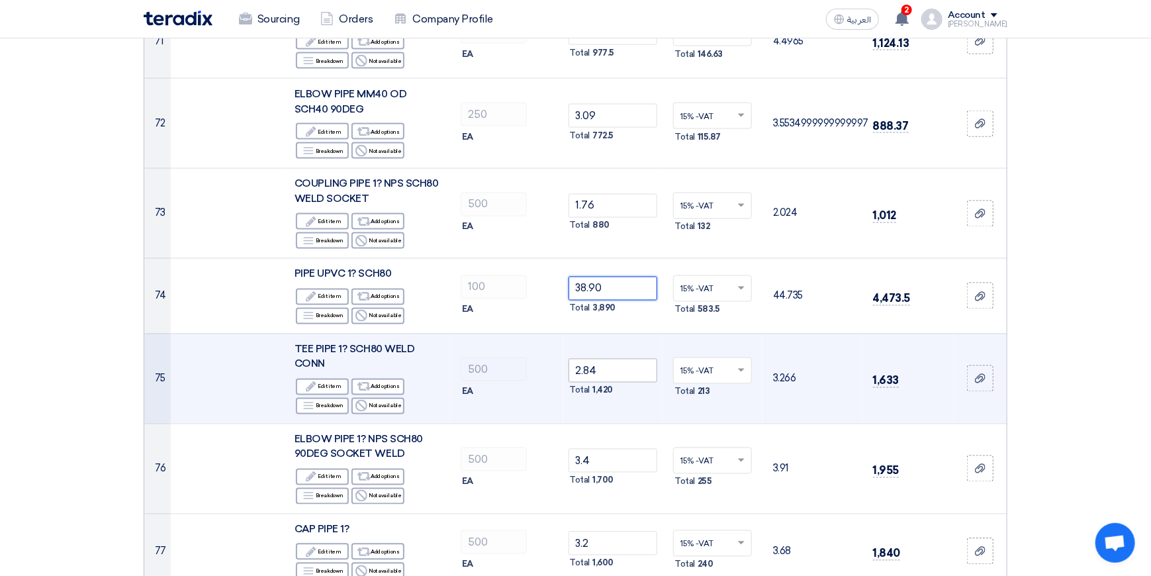
type input "38.90"
click at [609, 359] on input "2.84" at bounding box center [612, 371] width 89 height 24
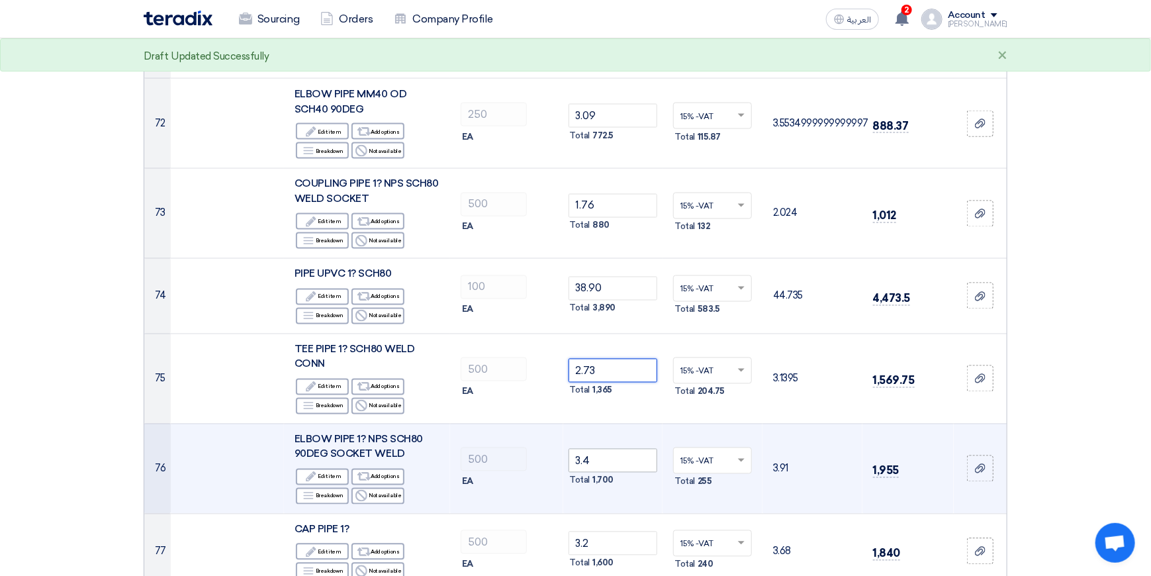
type input "2.73"
click at [606, 449] on input "3.4" at bounding box center [612, 461] width 89 height 24
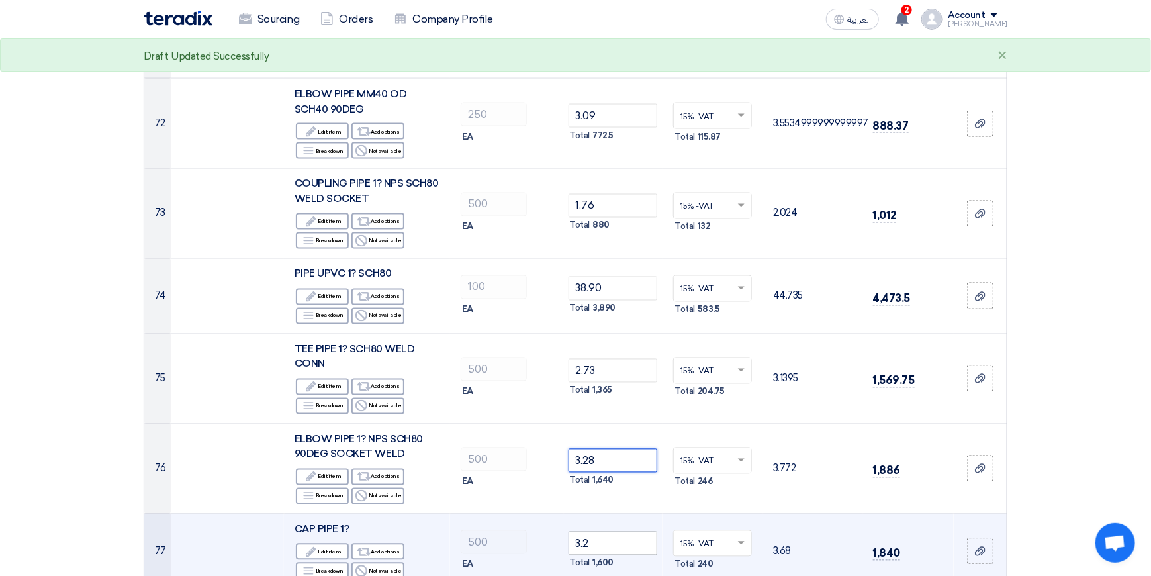
type input "3.28"
click at [604, 531] on input "3.2" at bounding box center [612, 543] width 89 height 24
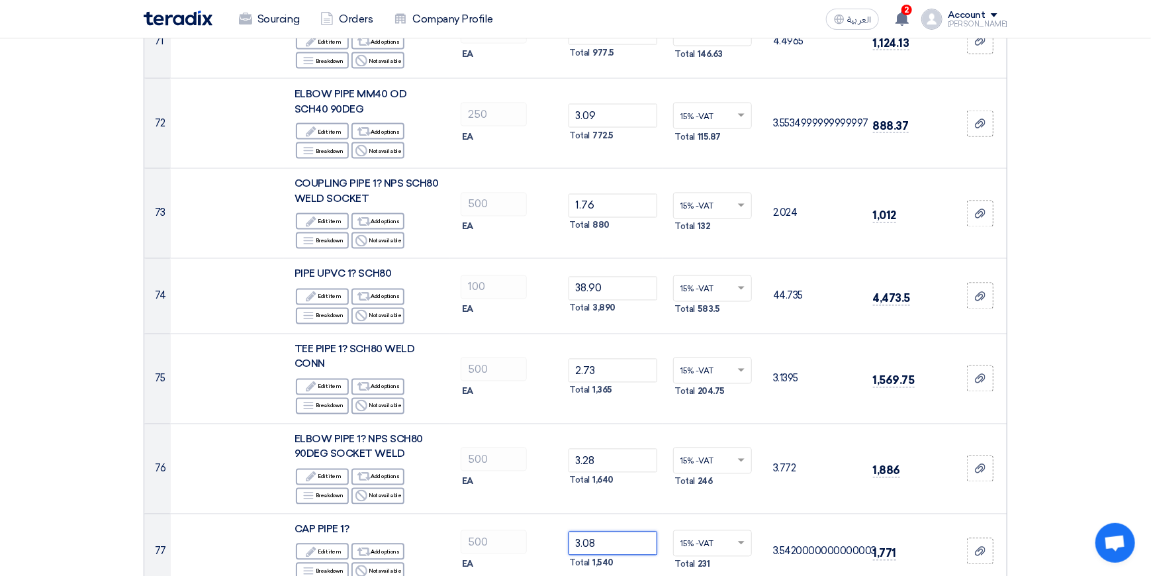
type input "3.08"
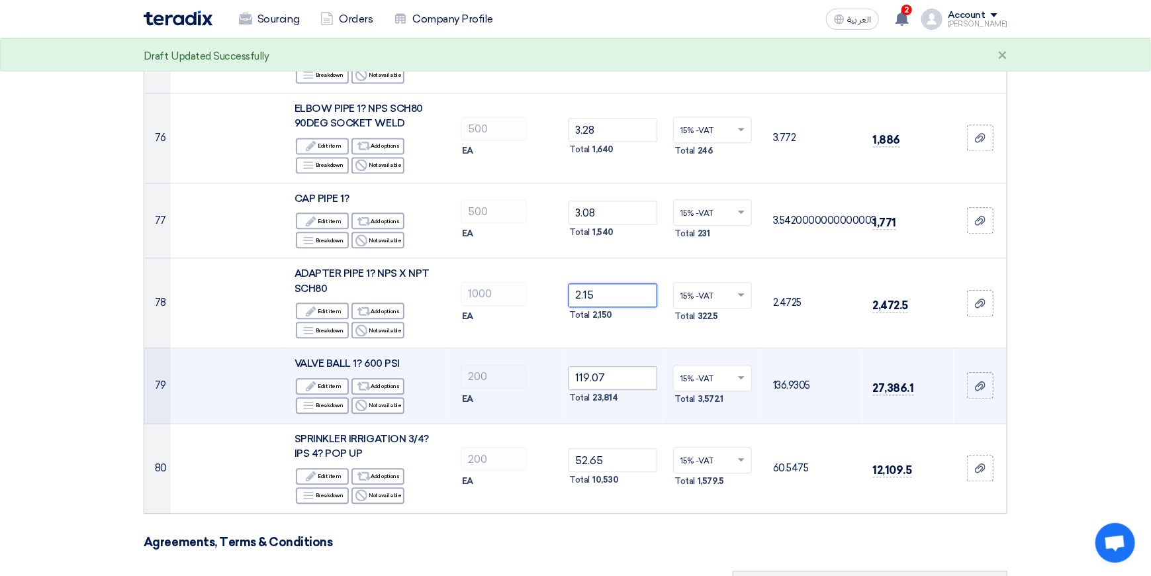
type input "2.15"
click at [621, 366] on input "119.07" at bounding box center [612, 378] width 89 height 24
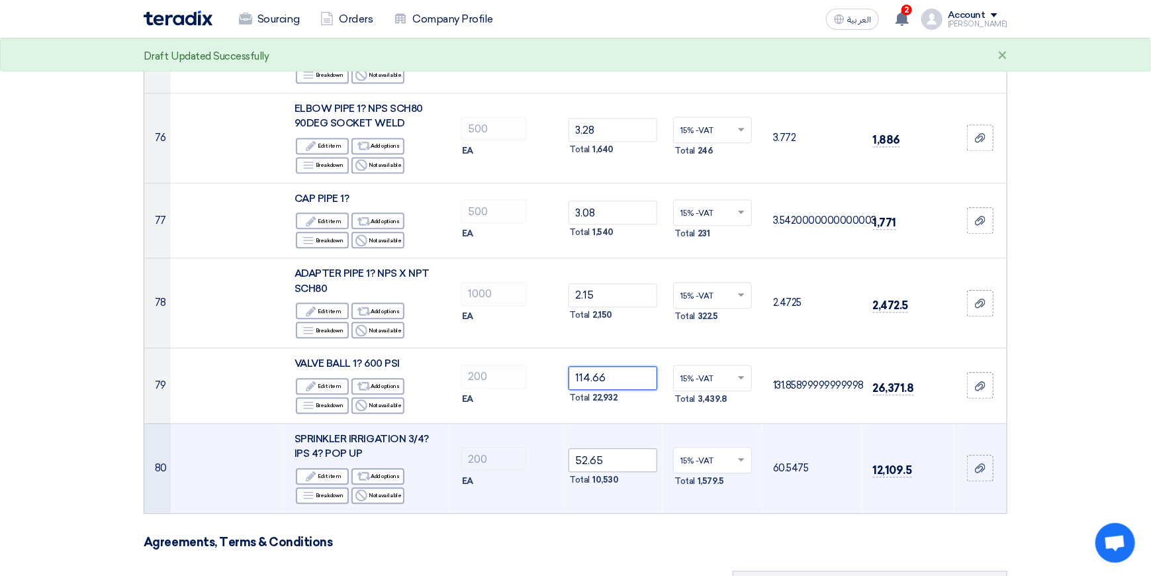
type input "114.66"
click at [614, 448] on input "52.65" at bounding box center [612, 460] width 89 height 24
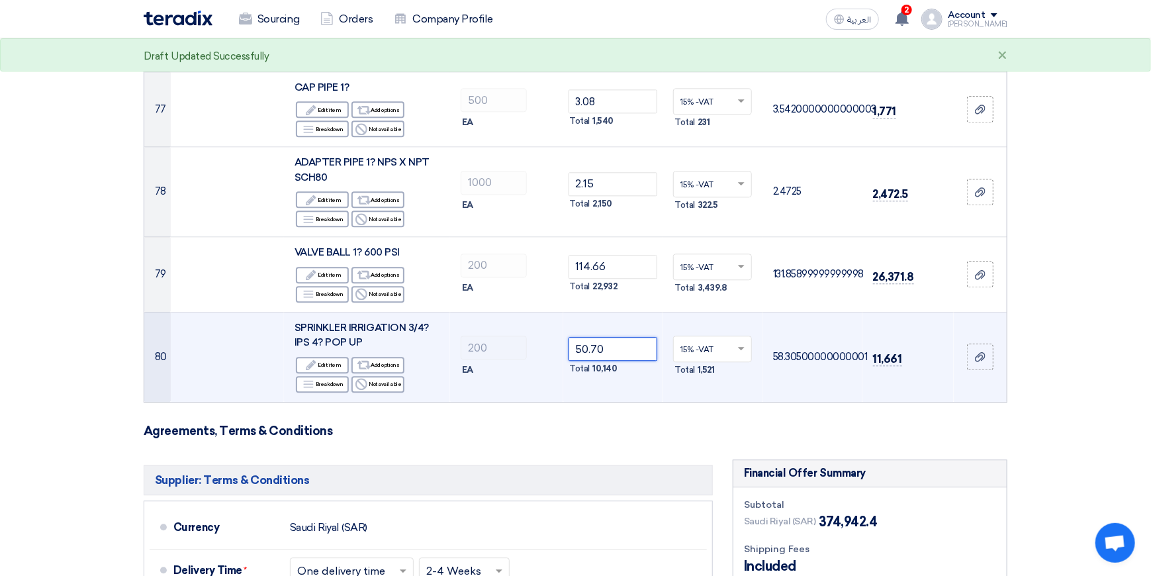
scroll to position [6684, 0]
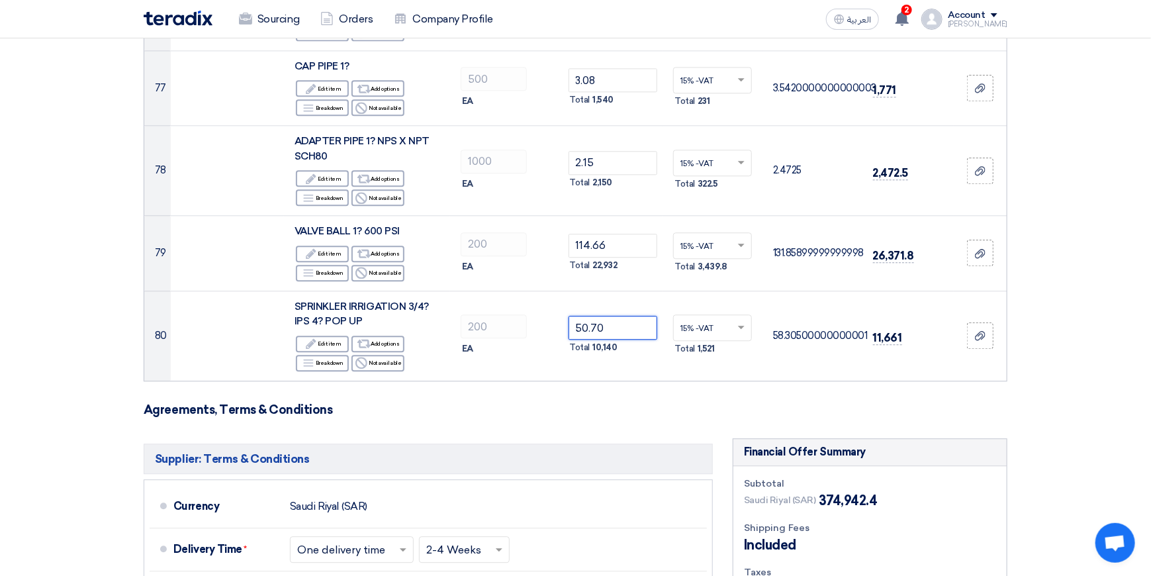
type input "50.70"
click at [604, 402] on h3 "Agreements, Terms & Conditions" at bounding box center [576, 409] width 864 height 15
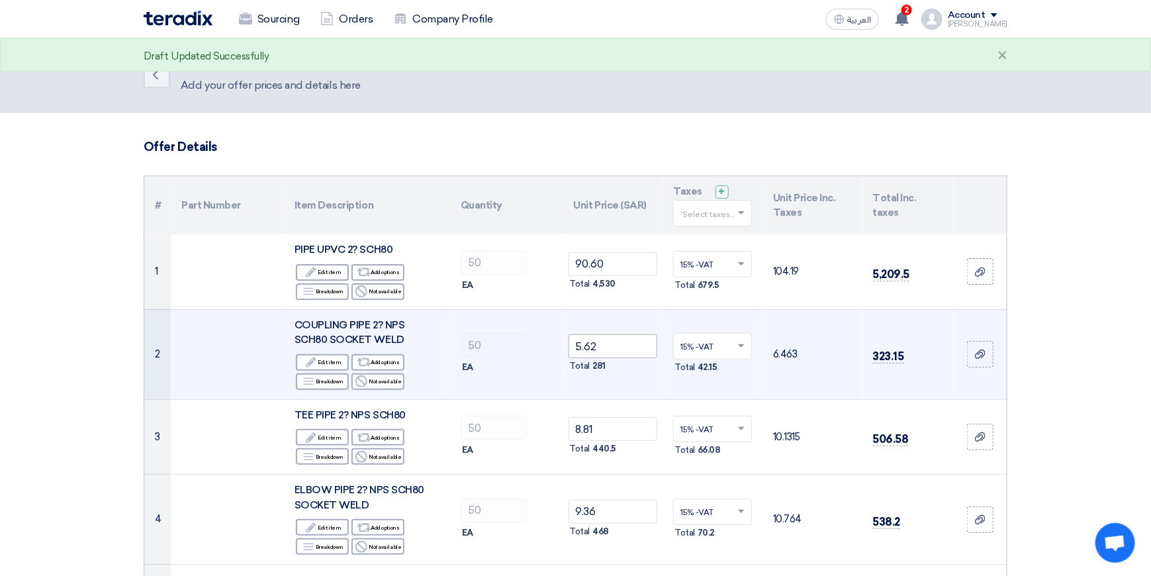
scroll to position [0, 0]
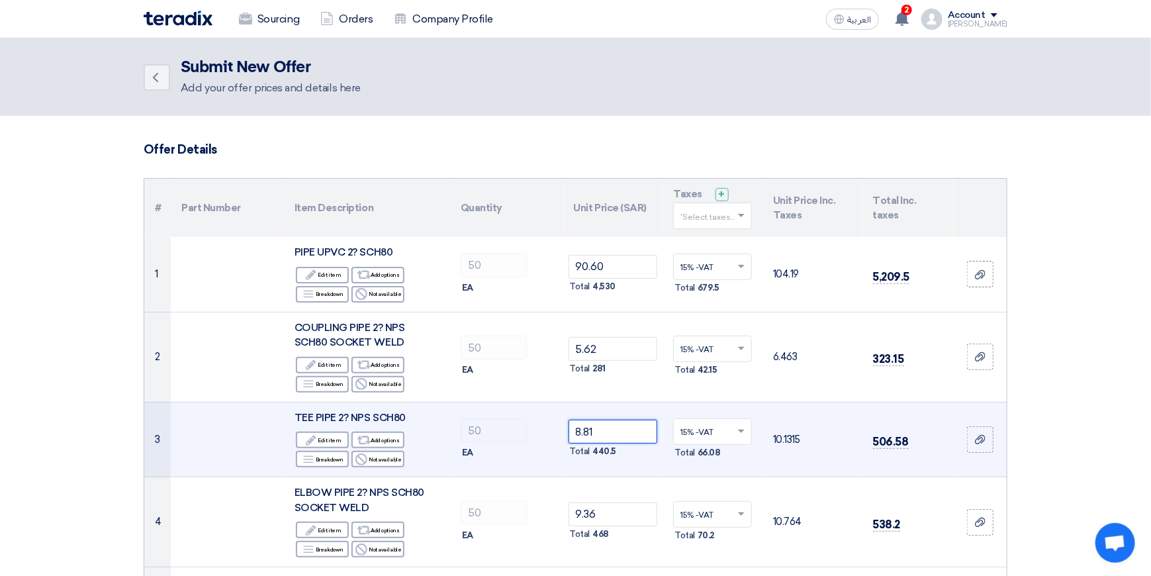
click at [620, 425] on input "8.81" at bounding box center [612, 432] width 89 height 24
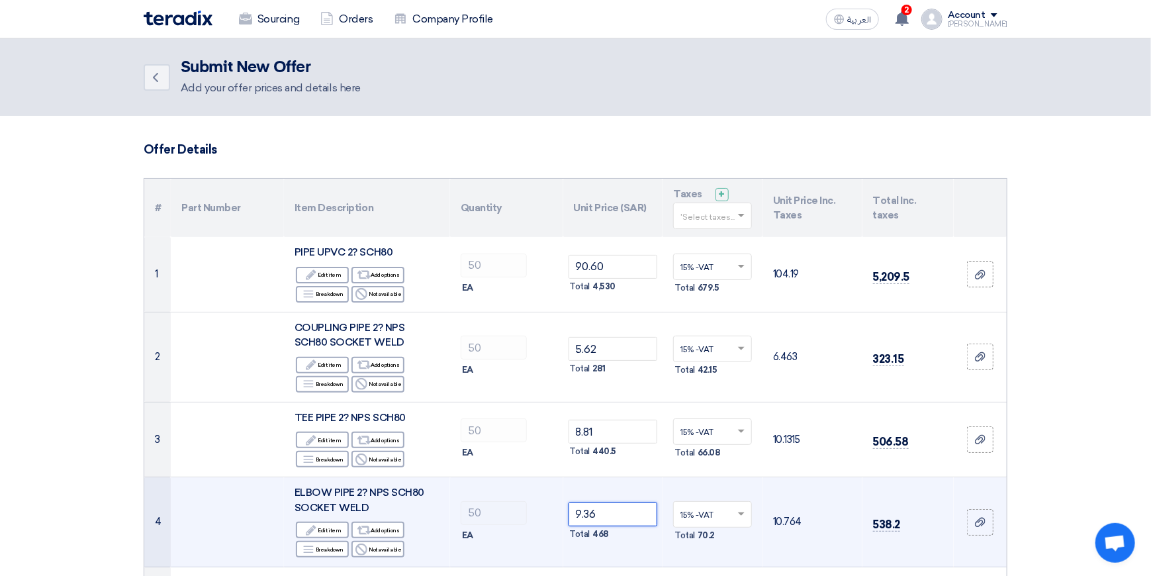
click at [608, 512] on input "9.36" at bounding box center [612, 514] width 89 height 24
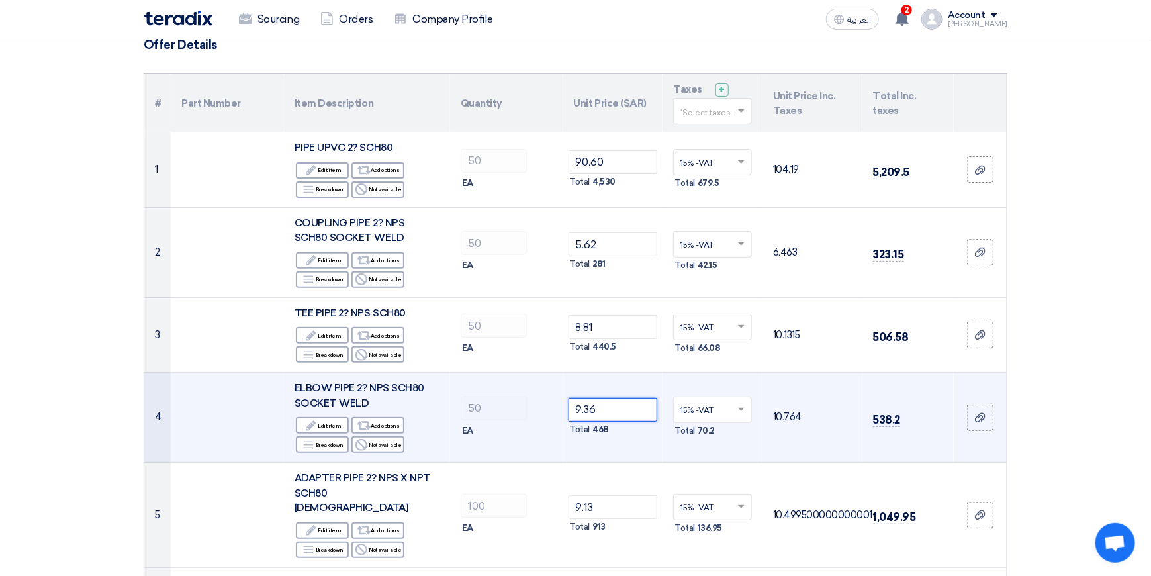
scroll to position [265, 0]
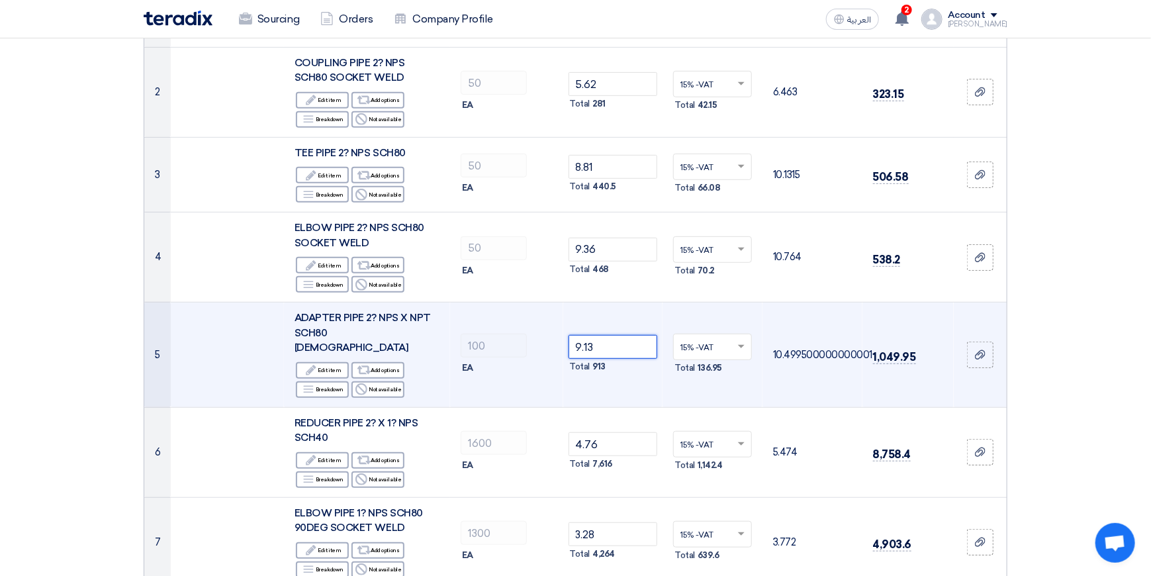
click at [619, 338] on input "9.13" at bounding box center [612, 347] width 89 height 24
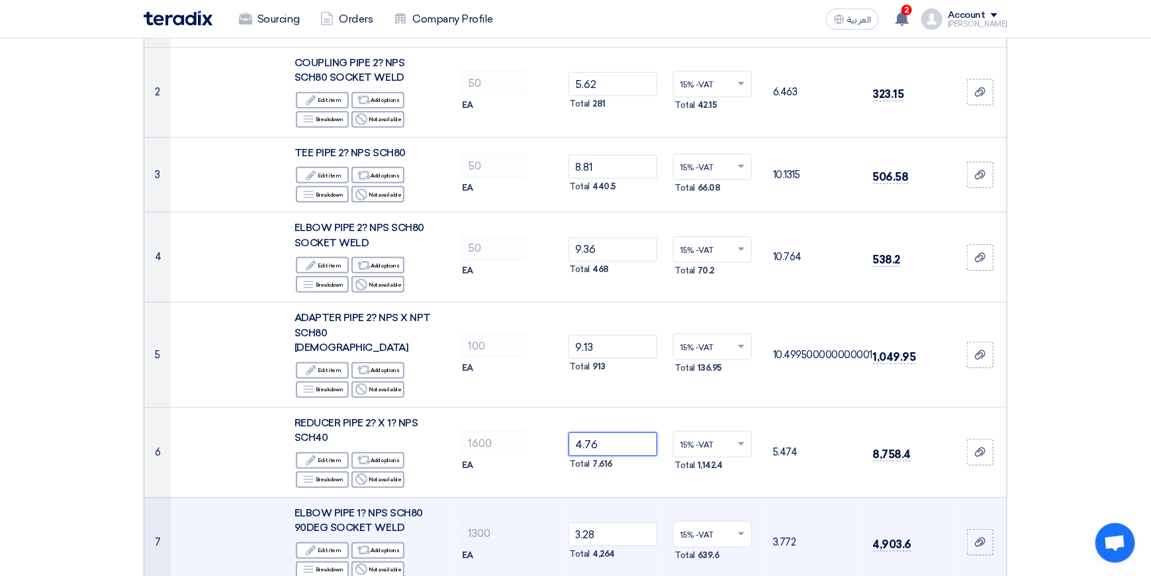
drag, startPoint x: 609, startPoint y: 434, endPoint x: 621, endPoint y: 496, distance: 62.8
click at [610, 434] on input "4.76" at bounding box center [612, 444] width 89 height 24
click at [617, 522] on input "3.28" at bounding box center [612, 534] width 89 height 24
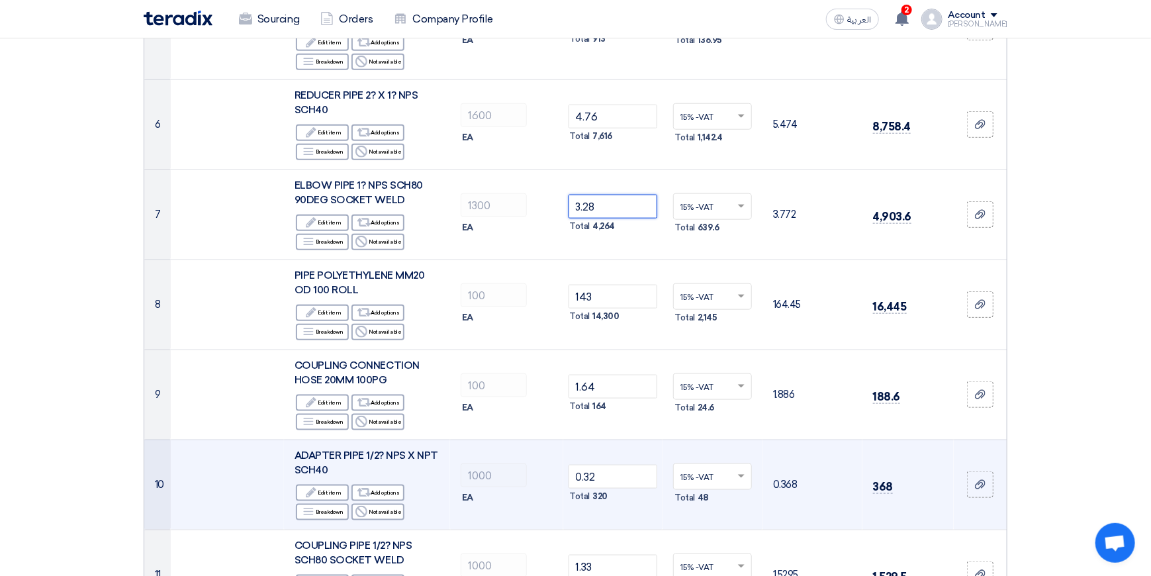
scroll to position [596, 0]
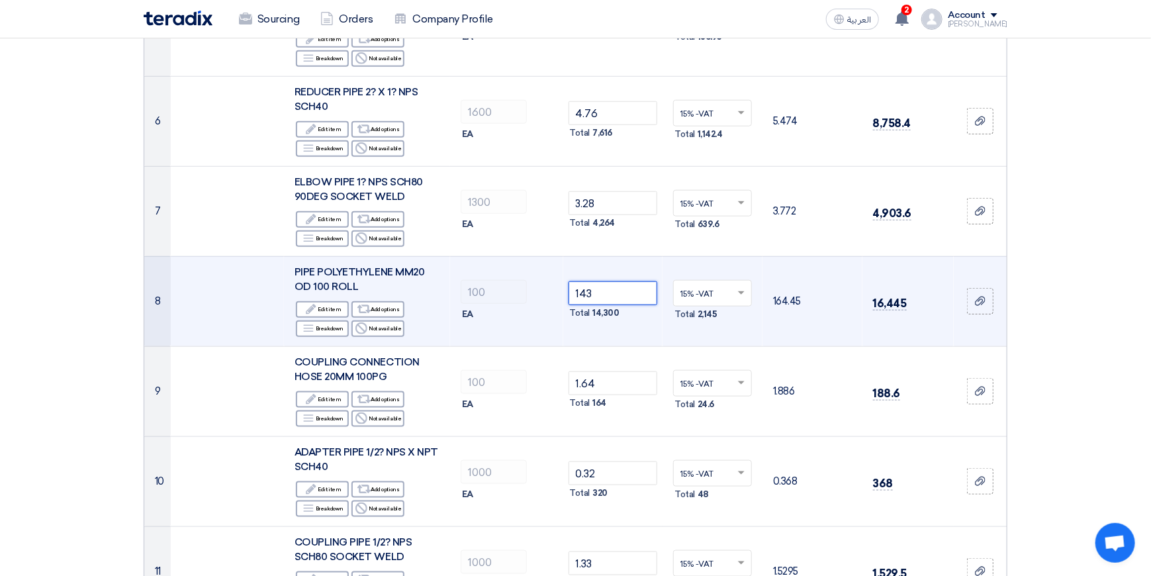
click at [617, 281] on input "143" at bounding box center [612, 293] width 89 height 24
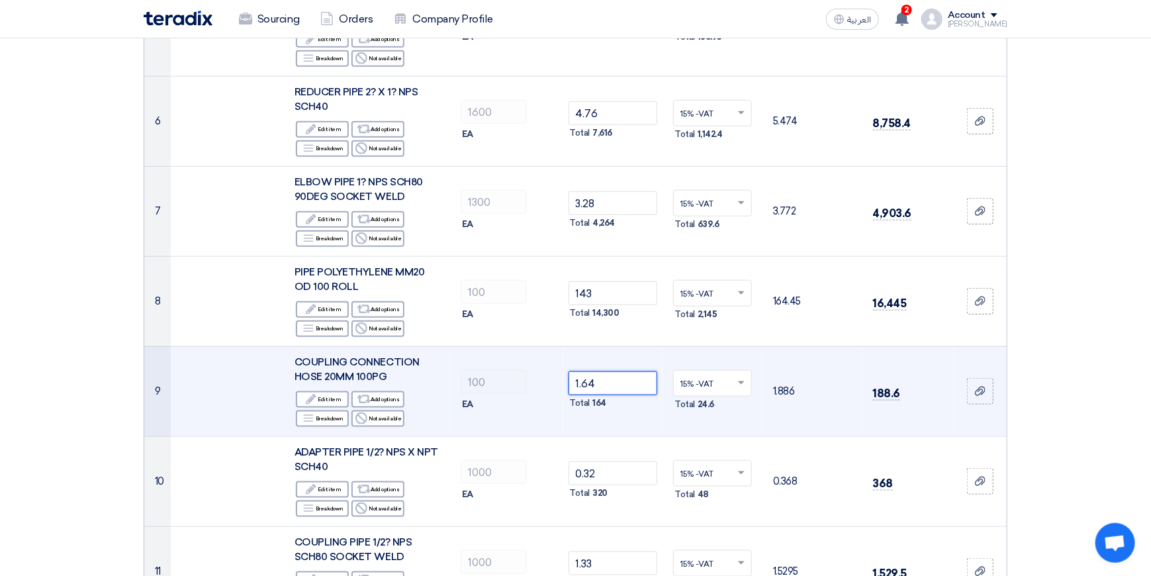
click at [610, 375] on input "1.64" at bounding box center [612, 383] width 89 height 24
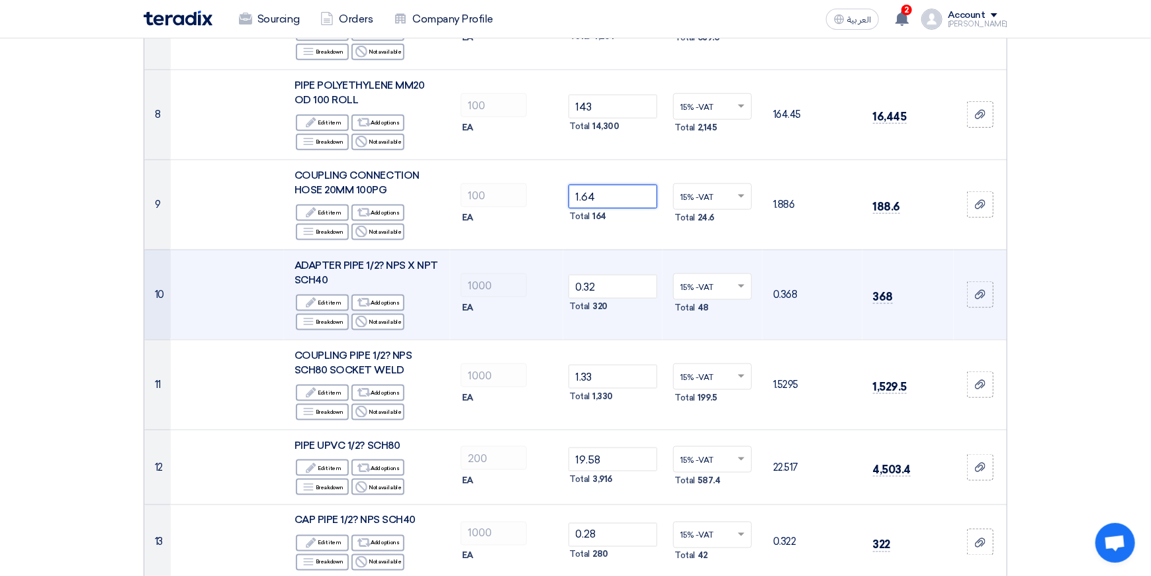
scroll to position [794, 0]
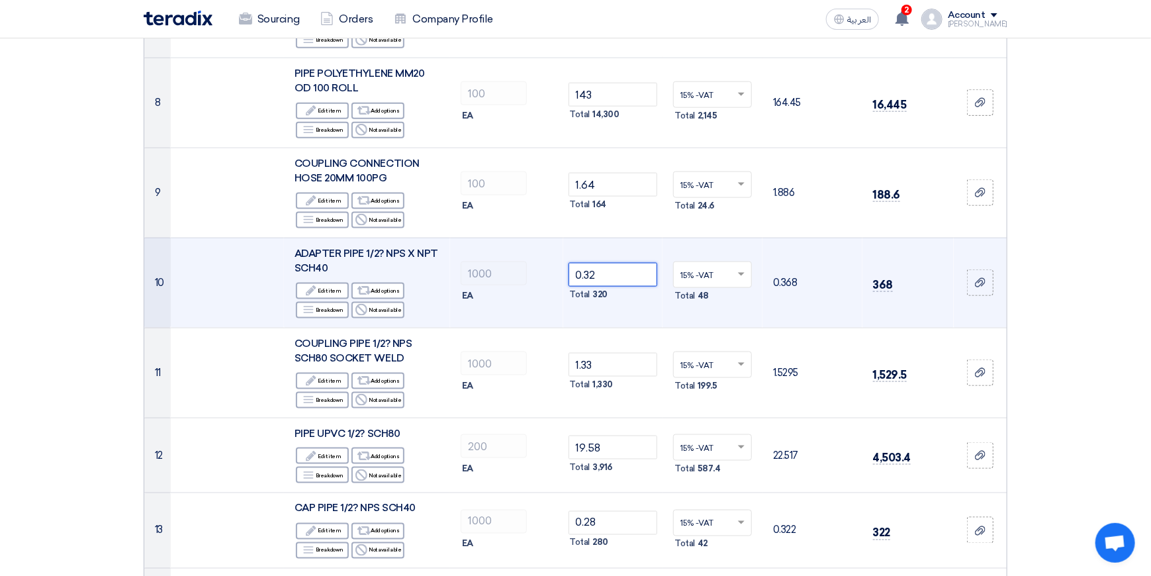
click at [620, 263] on input "0.32" at bounding box center [612, 275] width 89 height 24
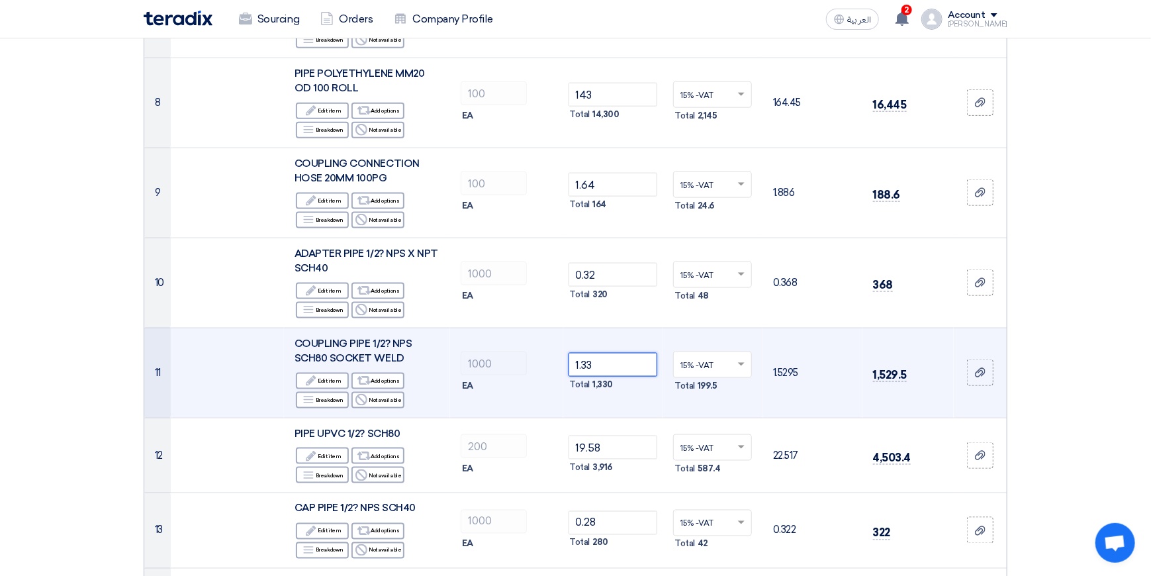
click at [613, 353] on input "1.33" at bounding box center [612, 365] width 89 height 24
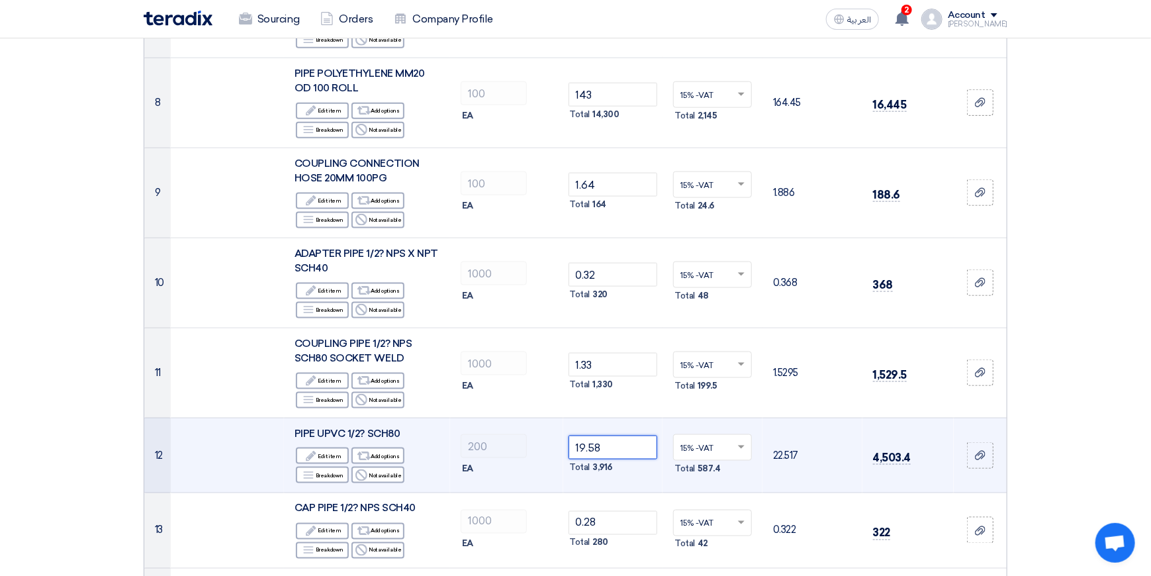
click at [619, 435] on input "19.58" at bounding box center [612, 447] width 89 height 24
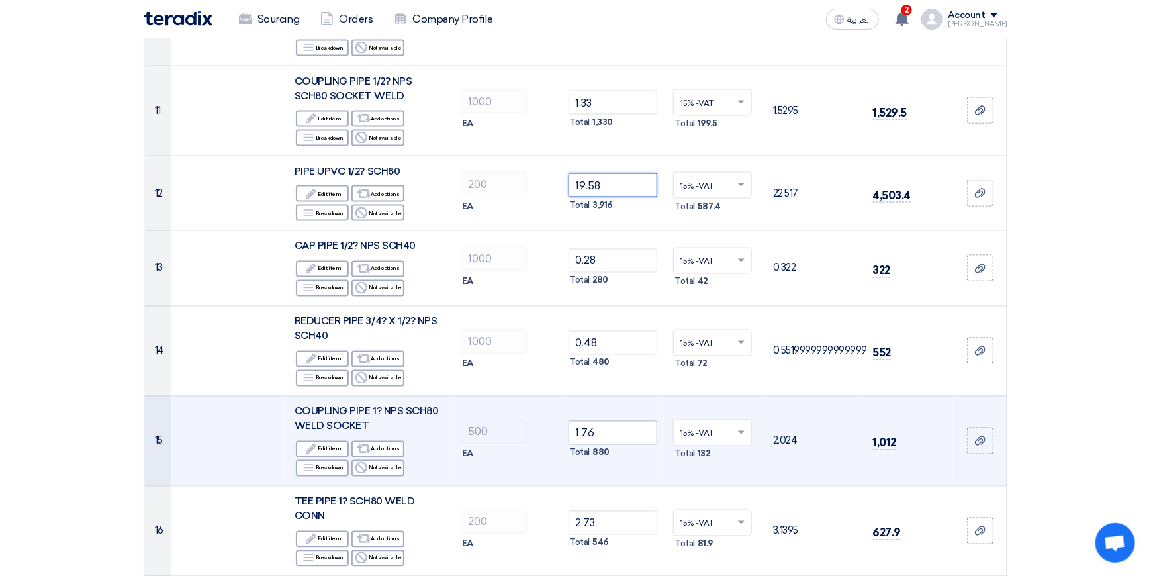
scroll to position [1059, 0]
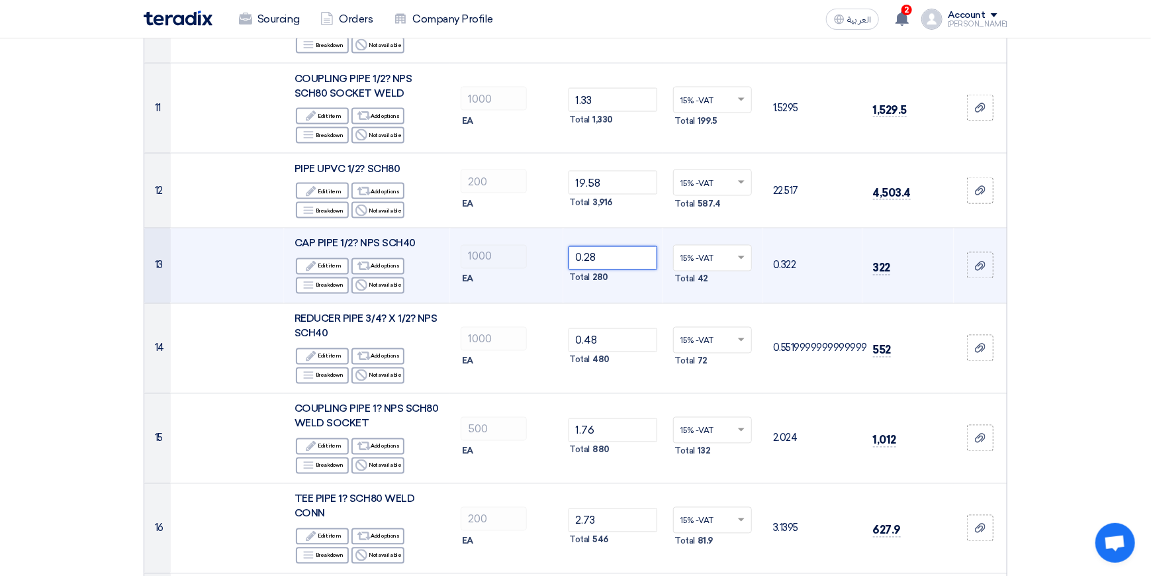
click at [622, 246] on input "0.28" at bounding box center [612, 258] width 89 height 24
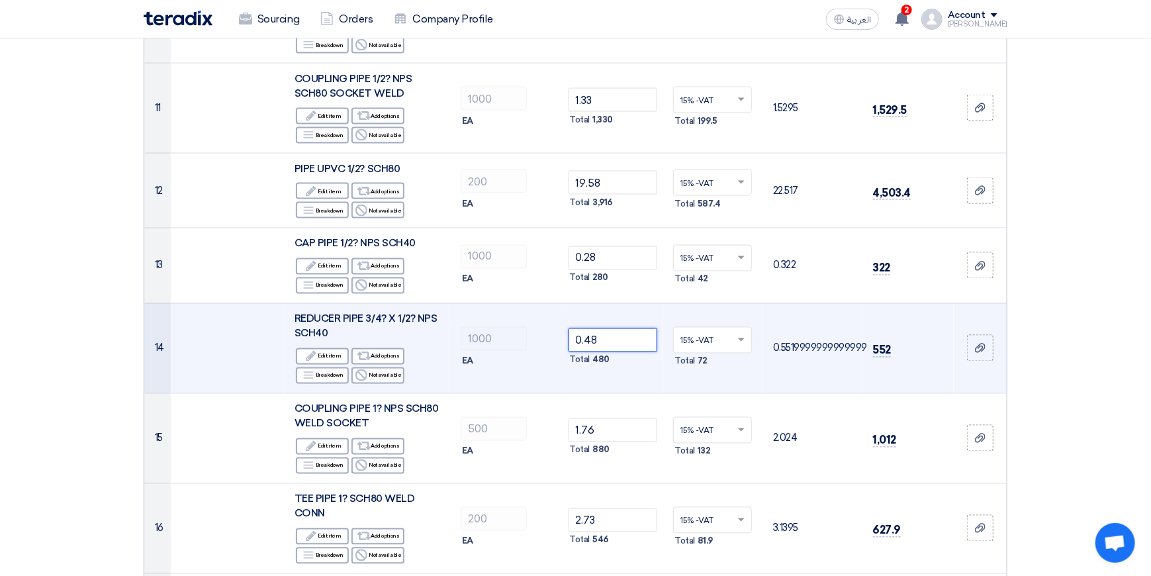
click at [621, 329] on input "0.48" at bounding box center [612, 340] width 89 height 24
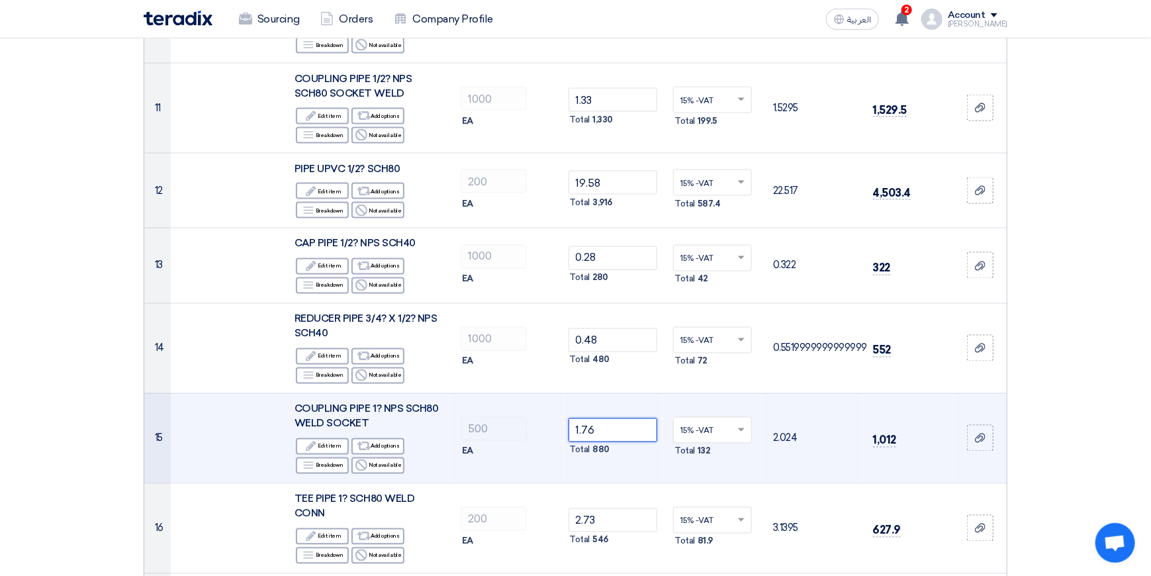
click at [617, 418] on input "1.76" at bounding box center [612, 430] width 89 height 24
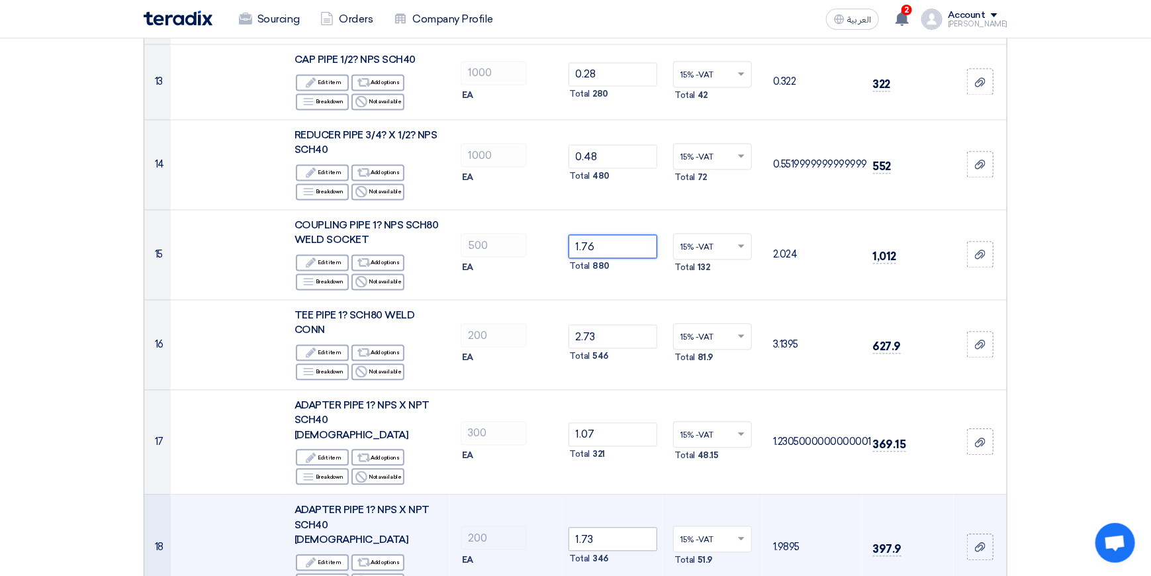
scroll to position [1323, 0]
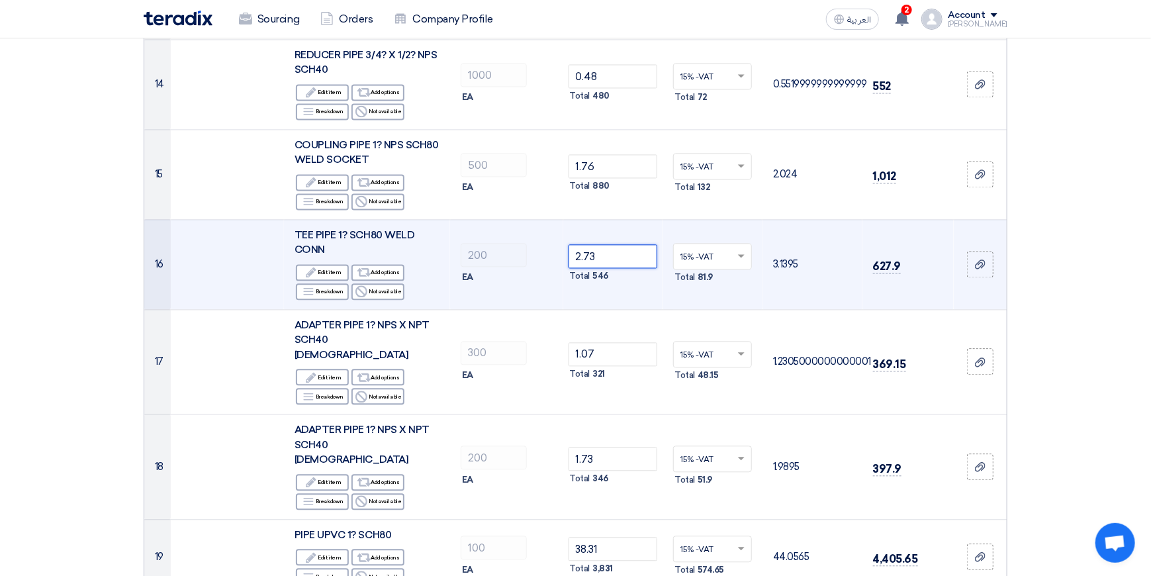
click at [621, 245] on input "2.73" at bounding box center [612, 256] width 89 height 24
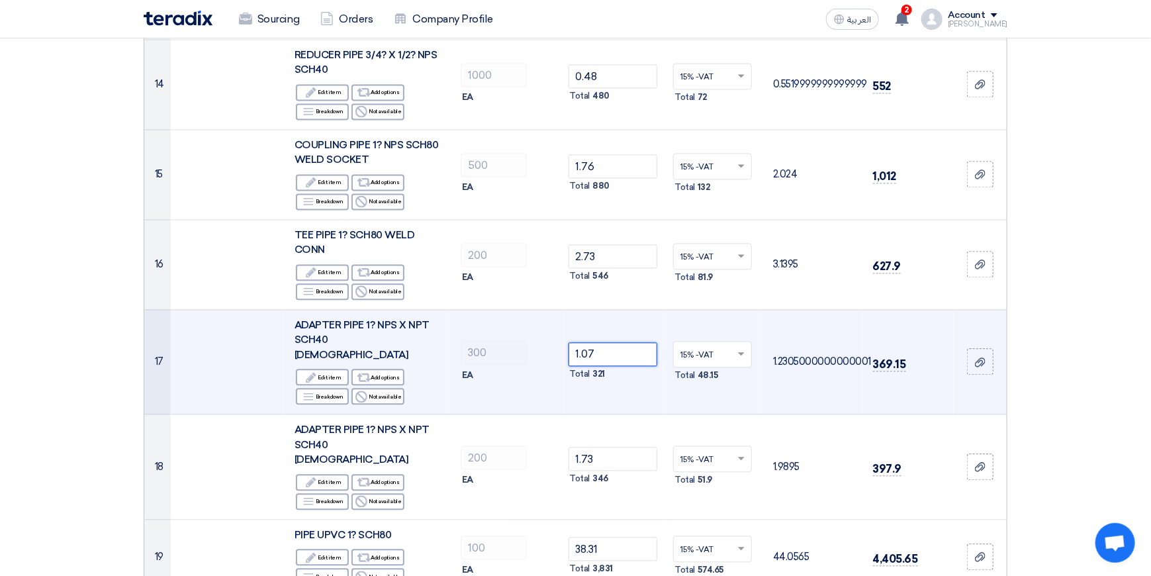
click at [616, 342] on input "1.07" at bounding box center [612, 354] width 89 height 24
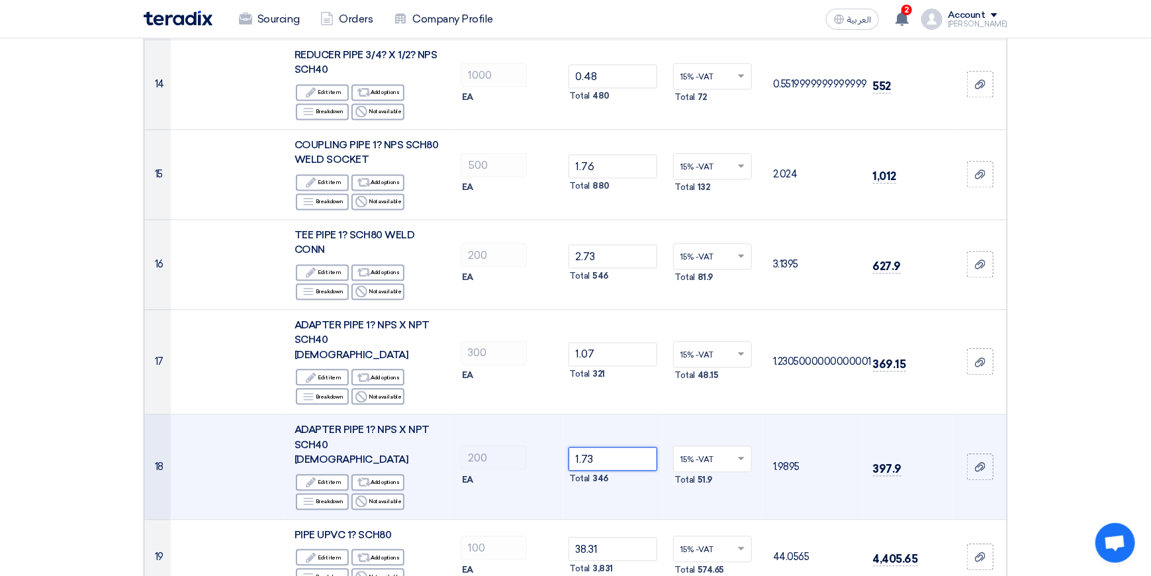
click at [619, 447] on input "1.73" at bounding box center [612, 459] width 89 height 24
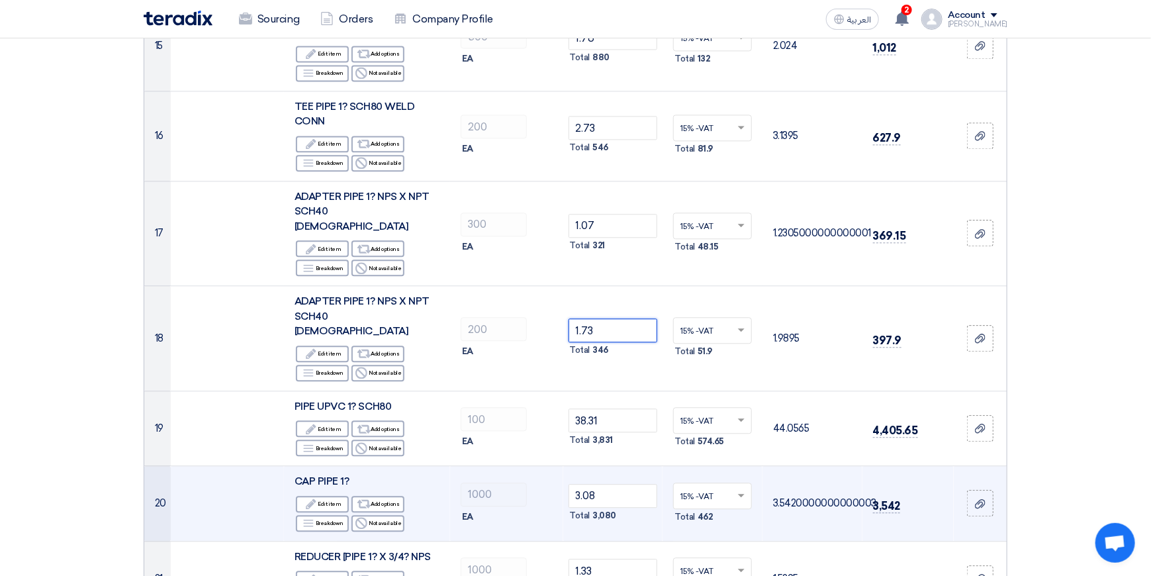
scroll to position [1456, 0]
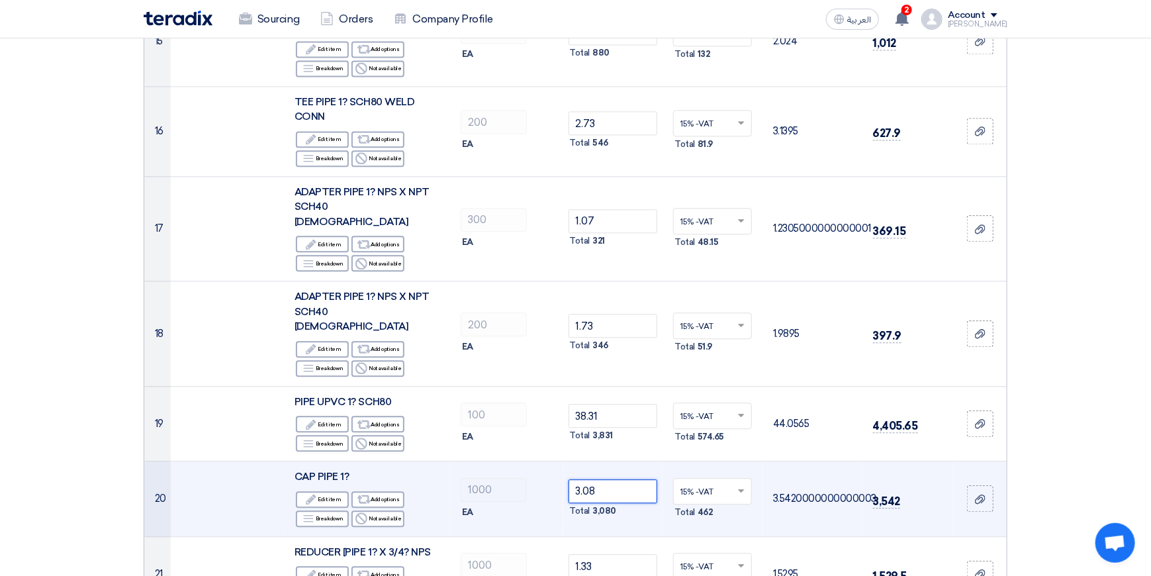
click at [620, 479] on input "3.08" at bounding box center [612, 491] width 89 height 24
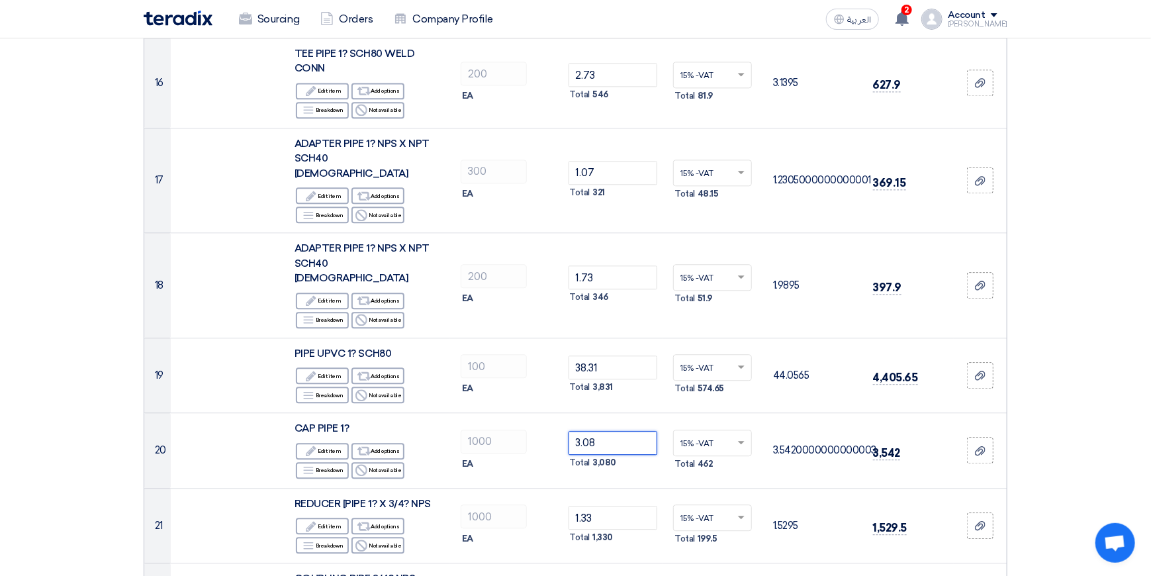
scroll to position [1654, 0]
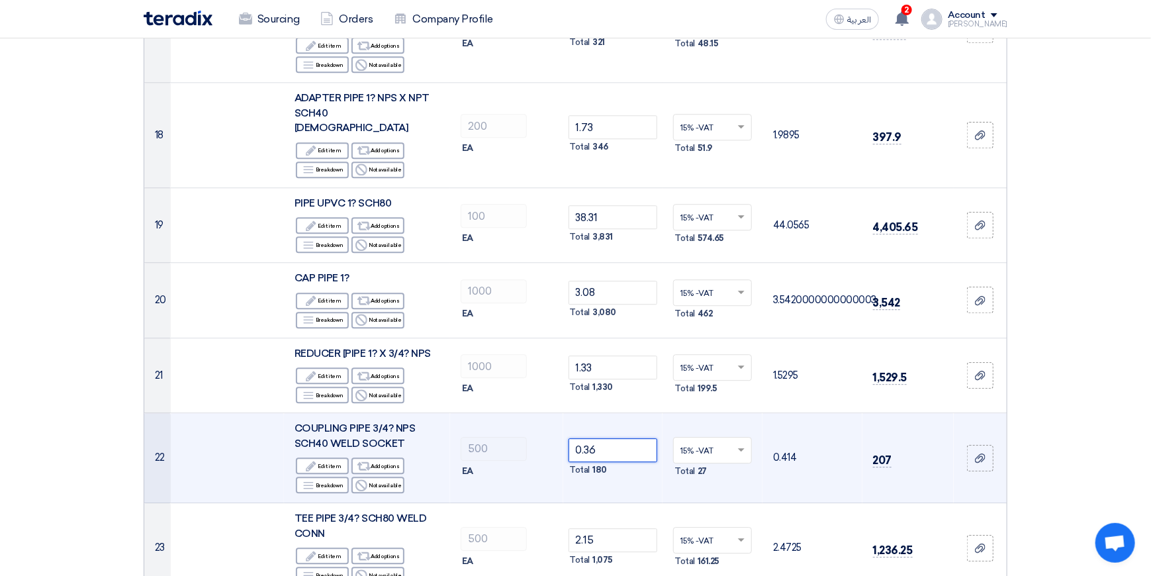
click at [618, 438] on input "0.36" at bounding box center [612, 450] width 89 height 24
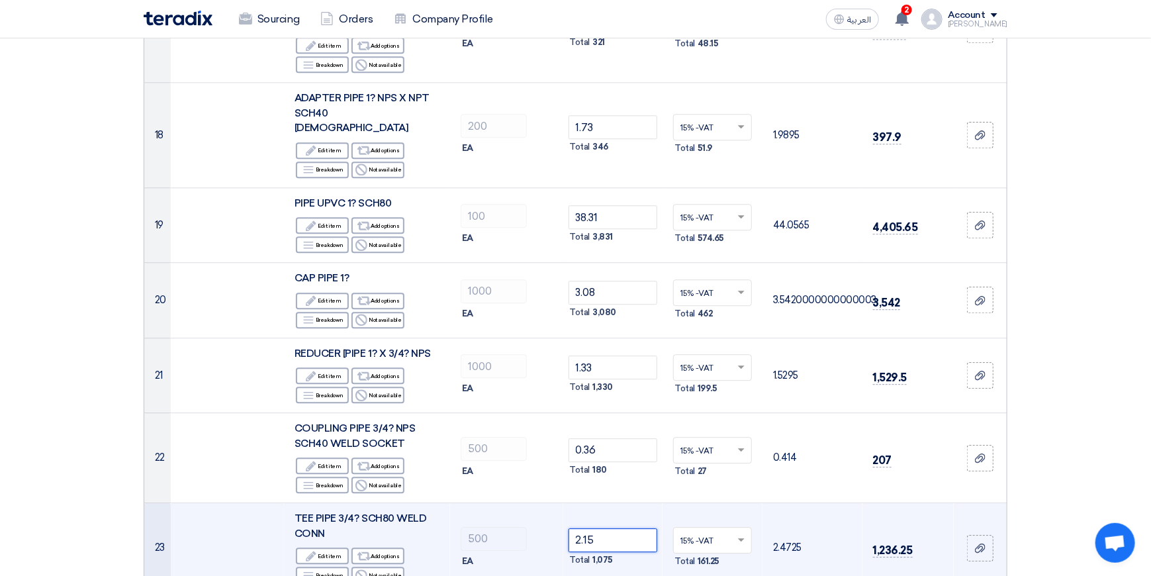
click at [617, 528] on input "2.15" at bounding box center [612, 540] width 89 height 24
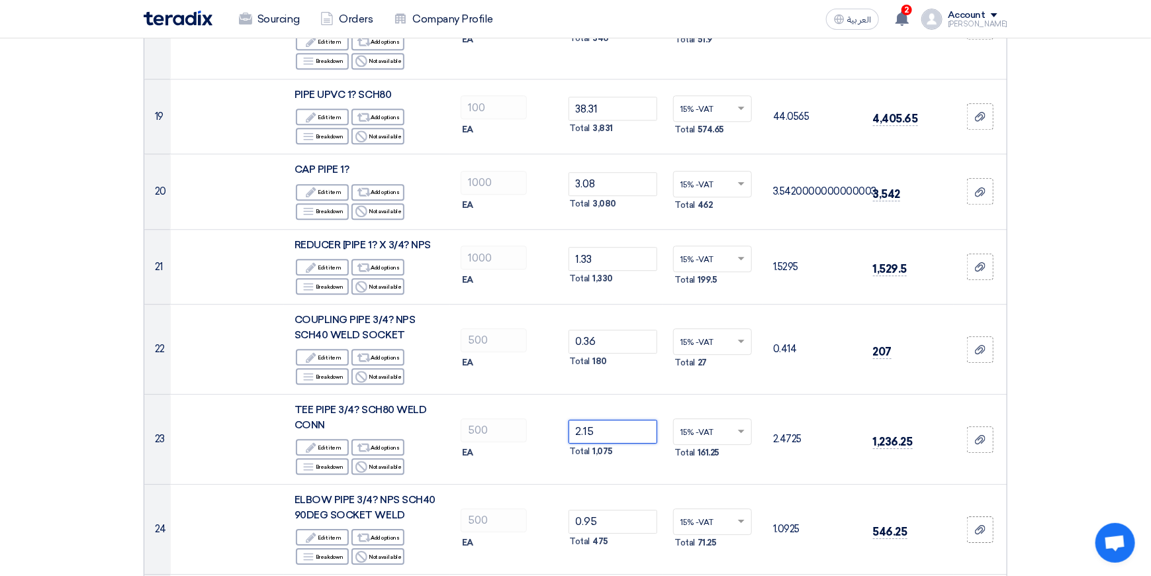
scroll to position [1919, 0]
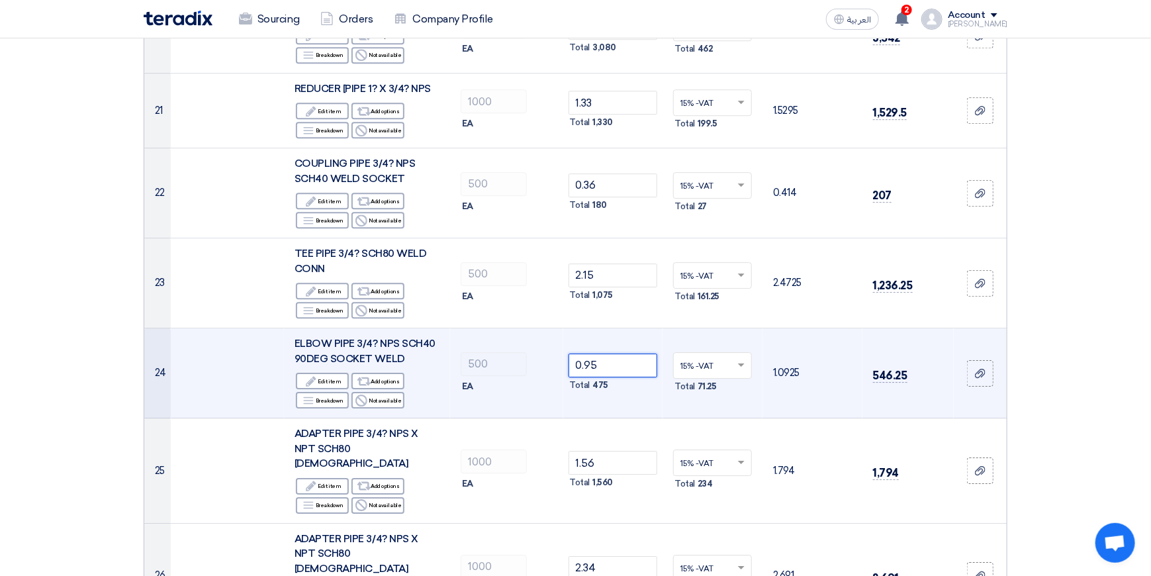
click at [615, 353] on input "0.95" at bounding box center [612, 365] width 89 height 24
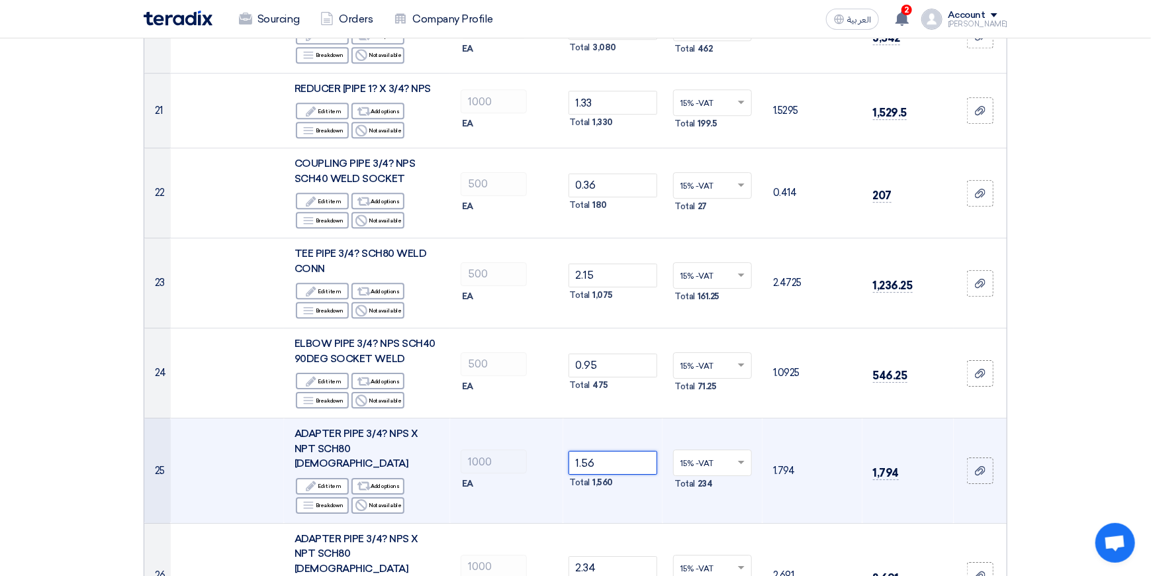
click at [616, 451] on input "1.56" at bounding box center [612, 463] width 89 height 24
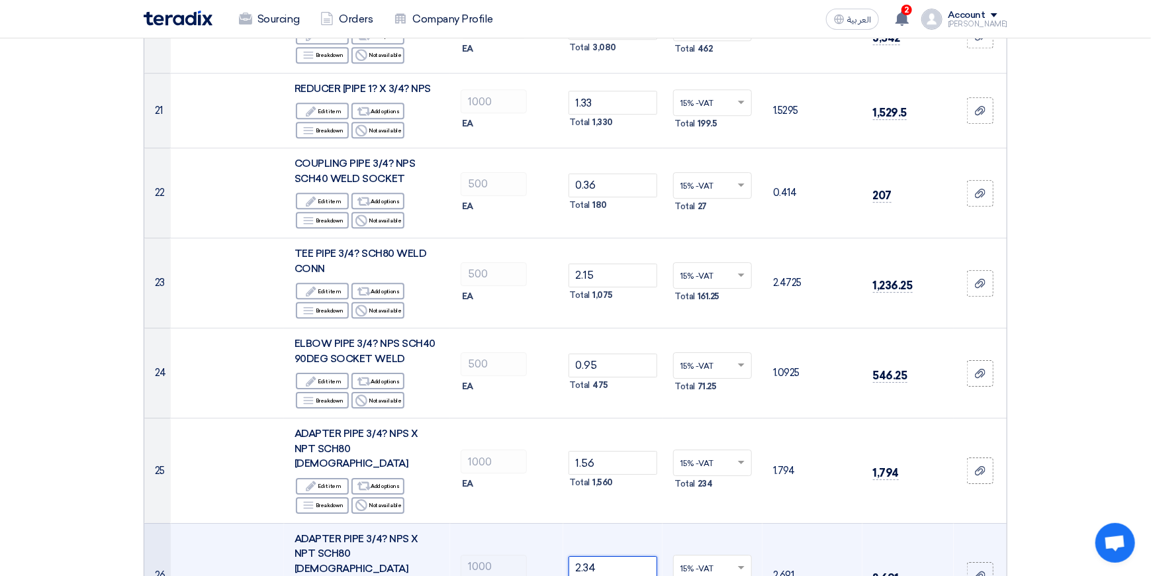
click at [623, 556] on input "2.34" at bounding box center [612, 568] width 89 height 24
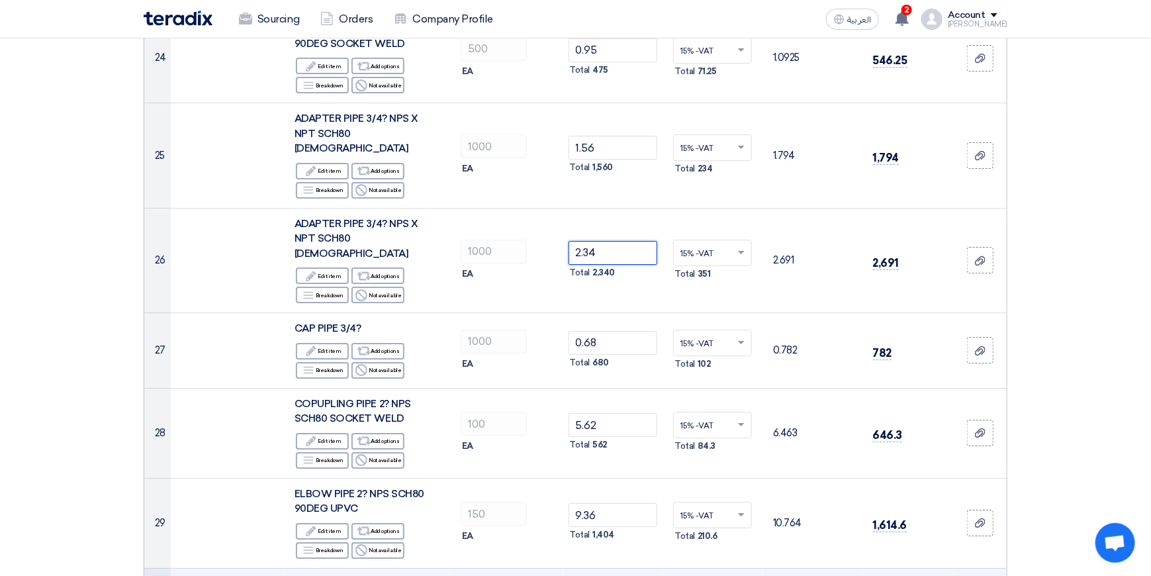
scroll to position [2250, 0]
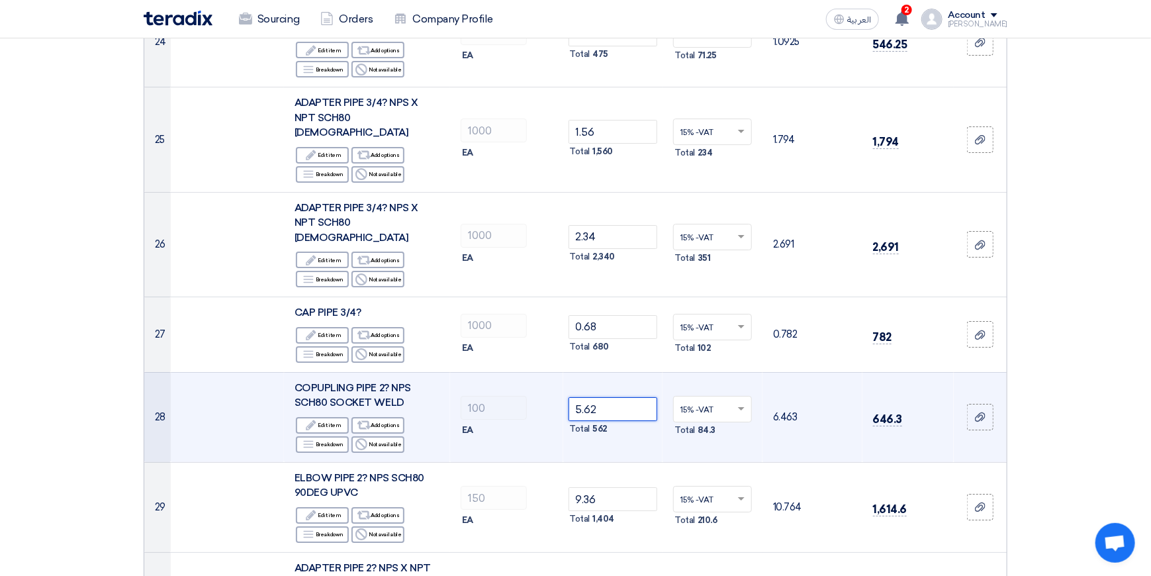
click at [623, 397] on input "5.62" at bounding box center [612, 409] width 89 height 24
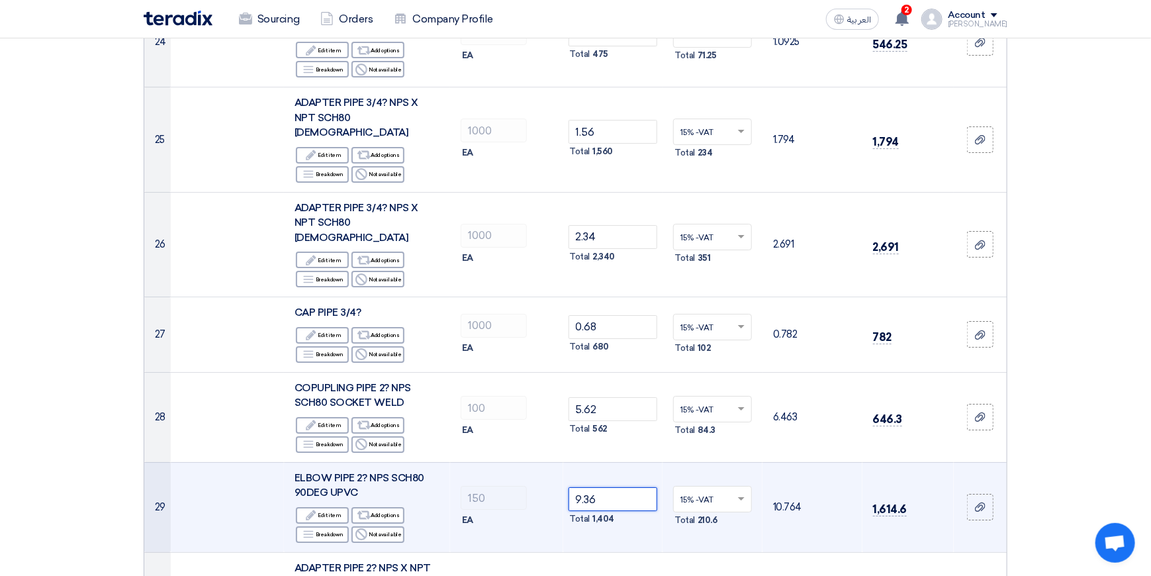
click at [623, 487] on input "9.36" at bounding box center [612, 499] width 89 height 24
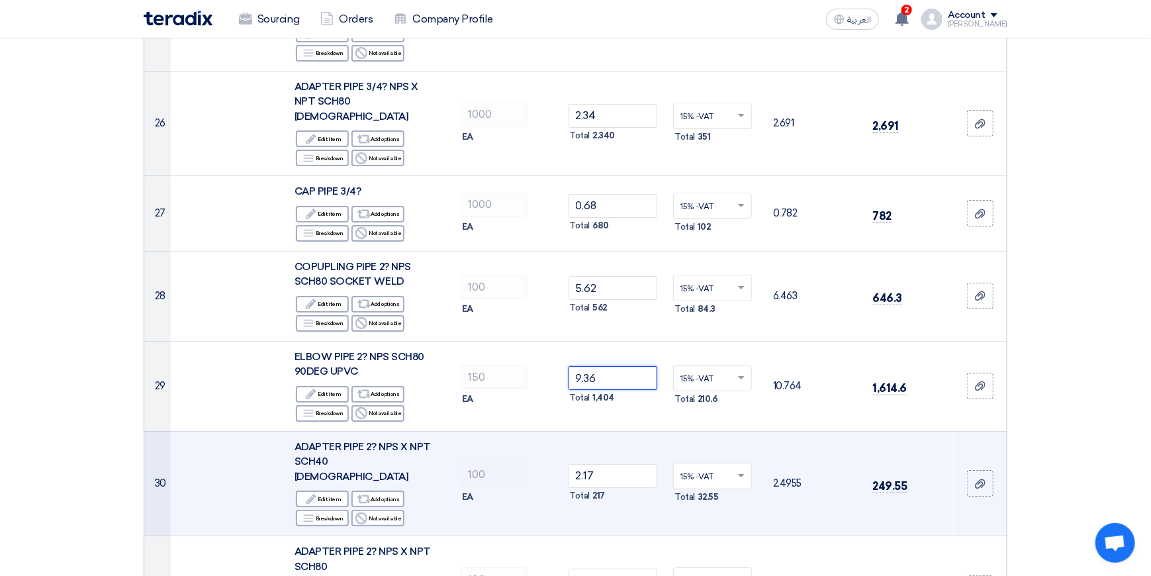
scroll to position [2382, 0]
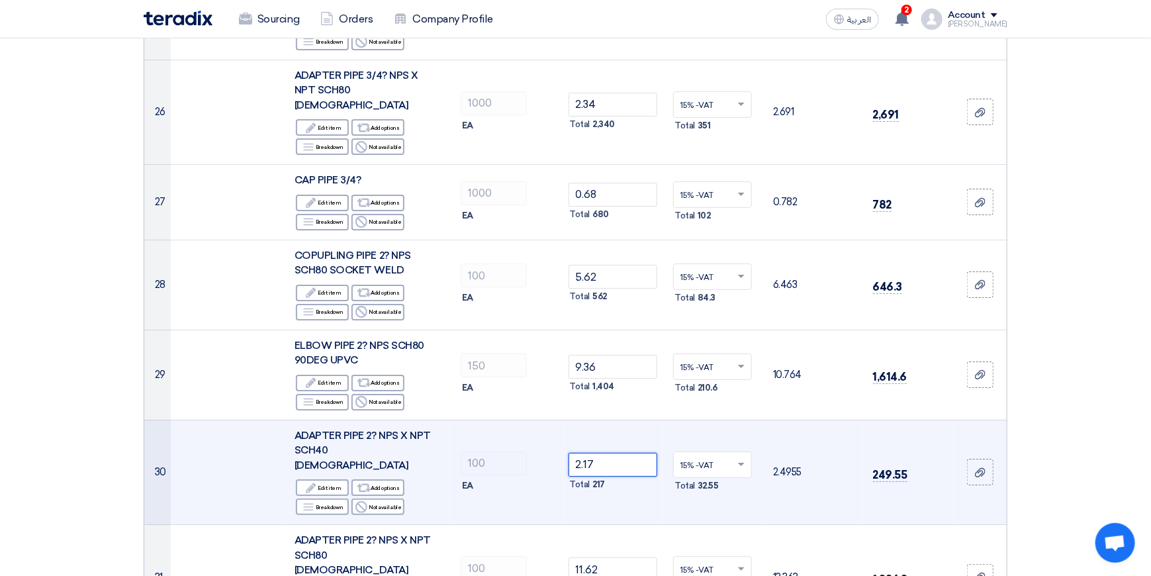
click at [621, 453] on input "2.17" at bounding box center [612, 465] width 89 height 24
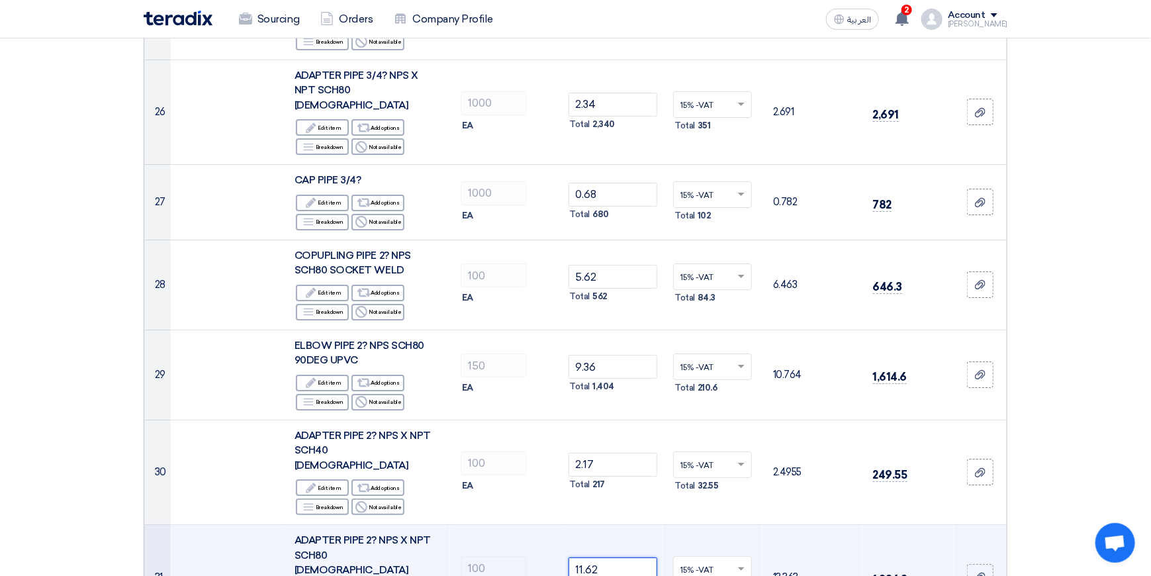
click at [616, 557] on input "11.62" at bounding box center [612, 569] width 89 height 24
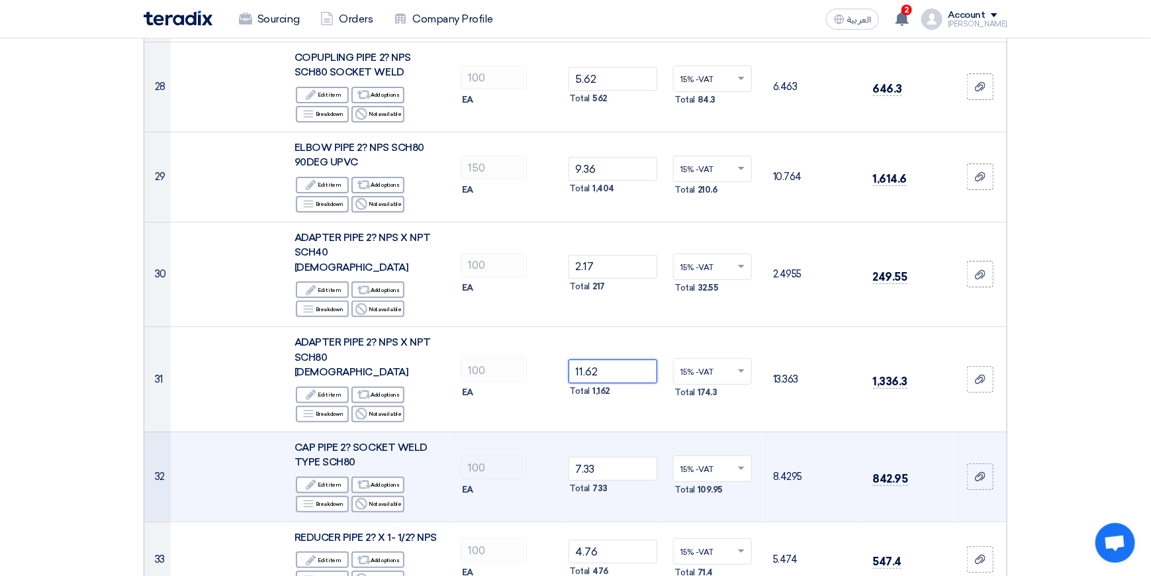
scroll to position [2581, 0]
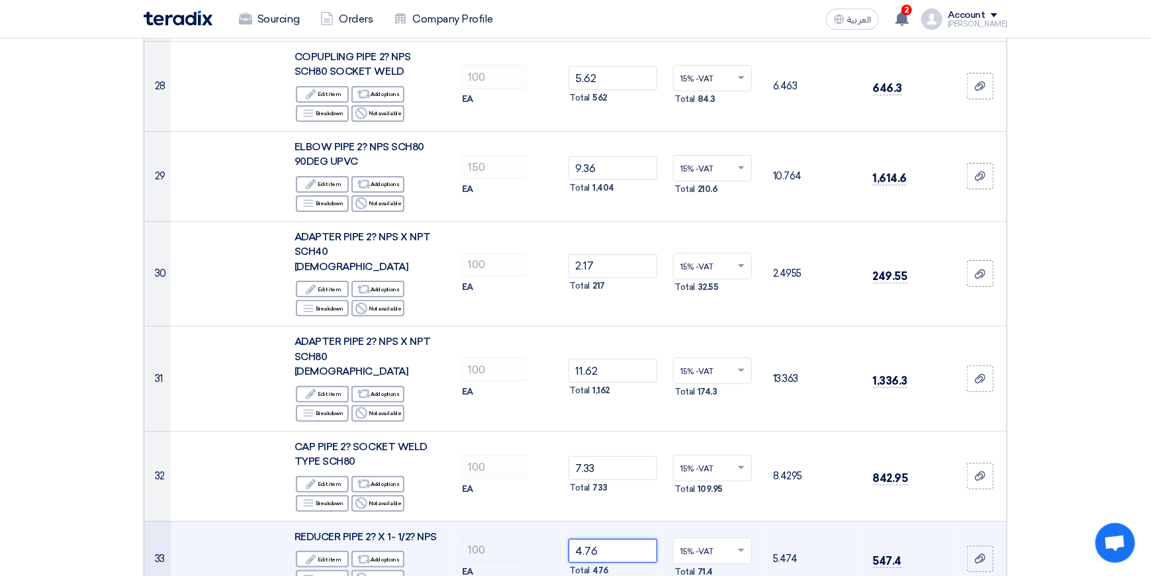
click at [616, 539] on input "4.76" at bounding box center [612, 551] width 89 height 24
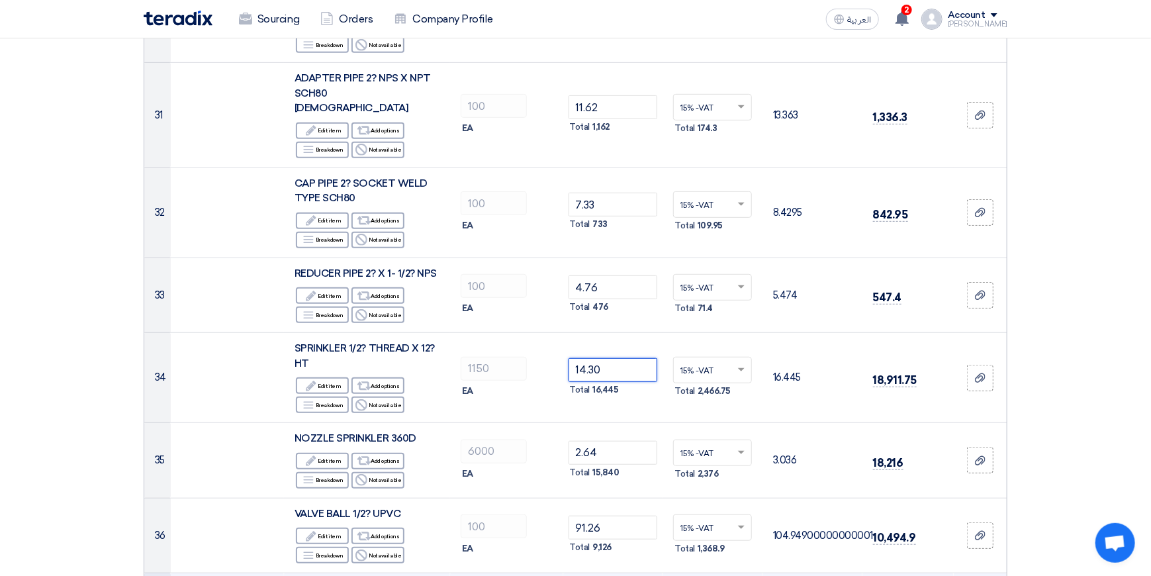
scroll to position [2846, 0]
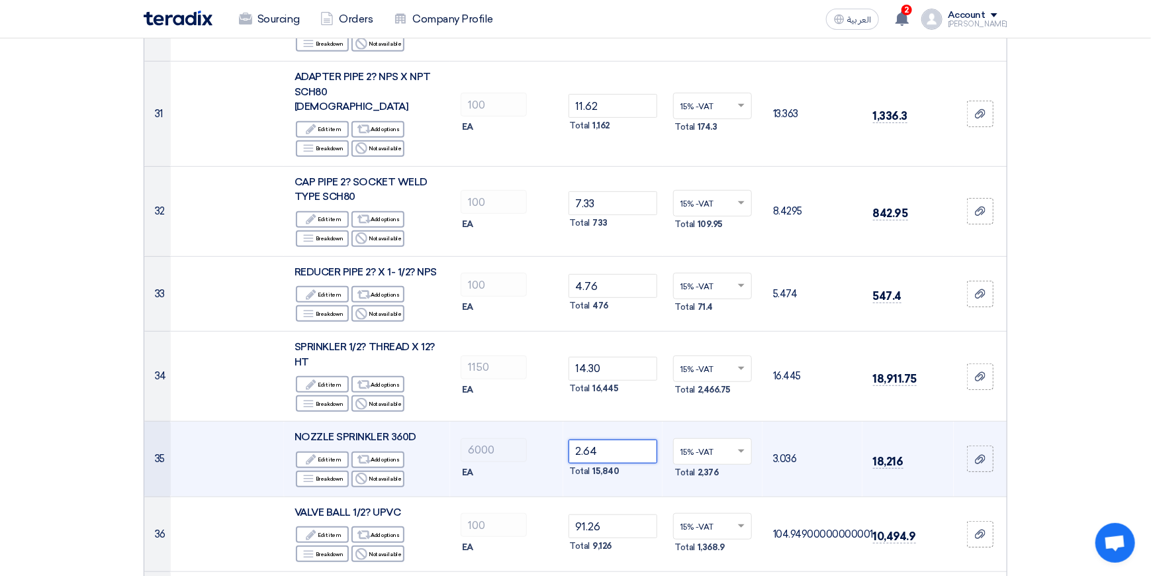
click at [622, 439] on input "2.64" at bounding box center [612, 451] width 89 height 24
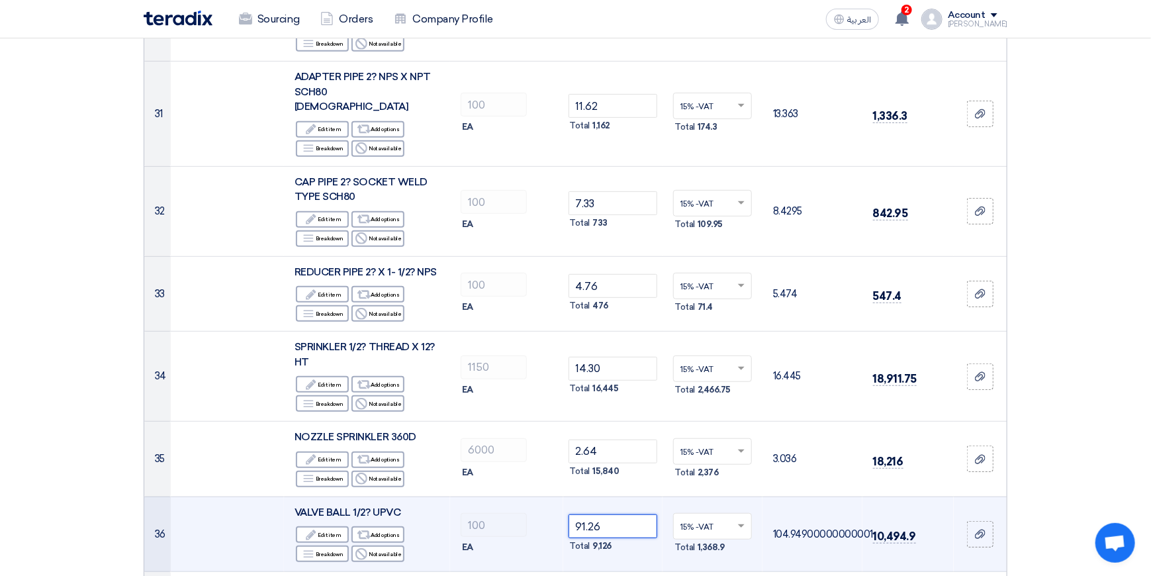
click at [615, 514] on input "91.26" at bounding box center [612, 526] width 89 height 24
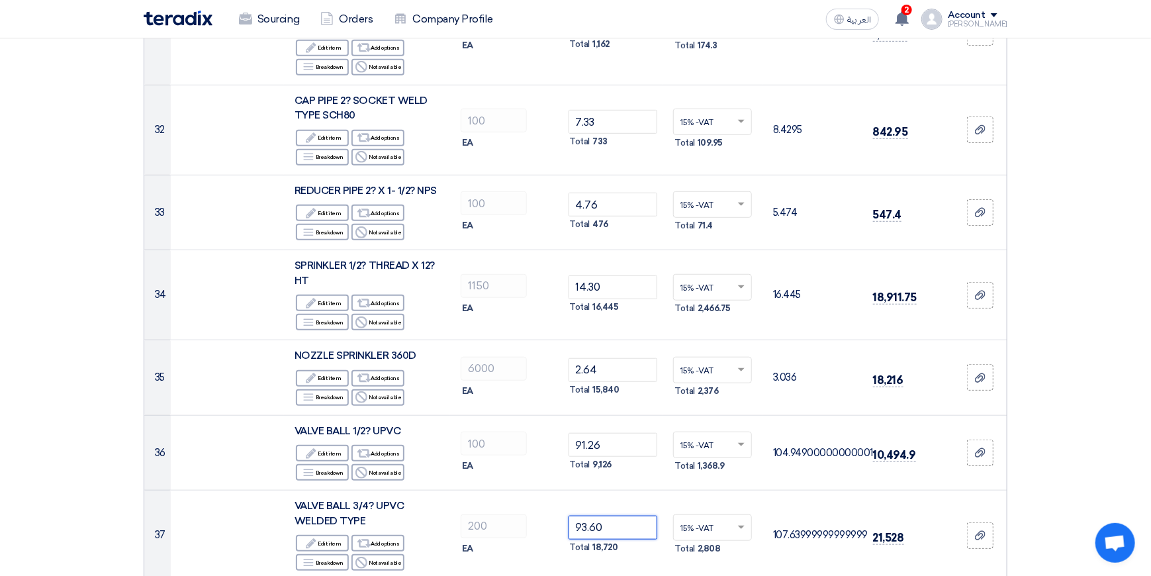
scroll to position [3110, 0]
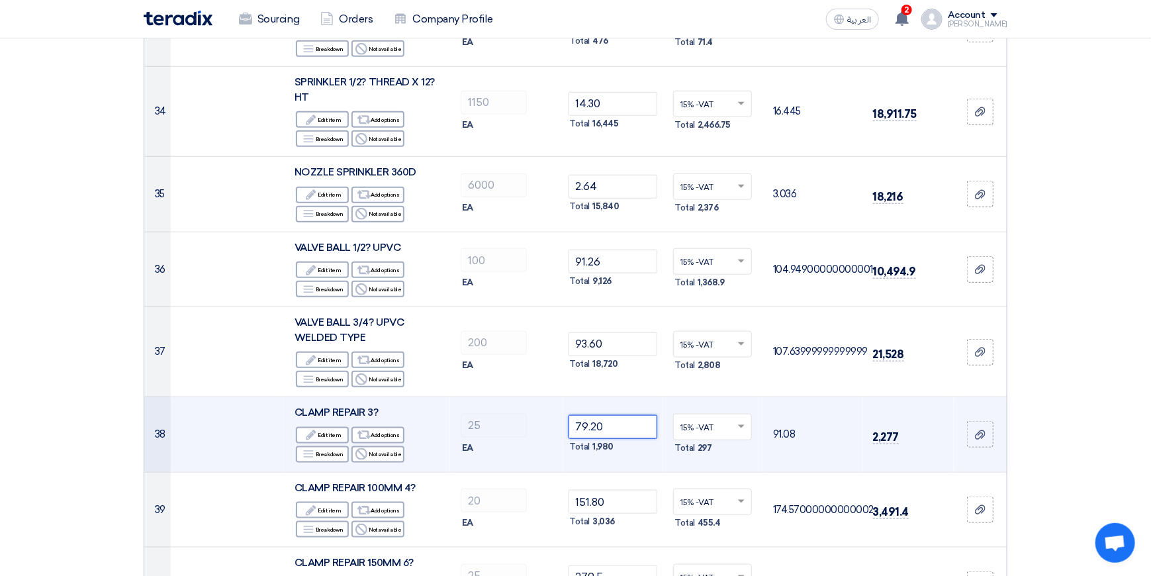
click at [628, 415] on input "79.20" at bounding box center [612, 427] width 89 height 24
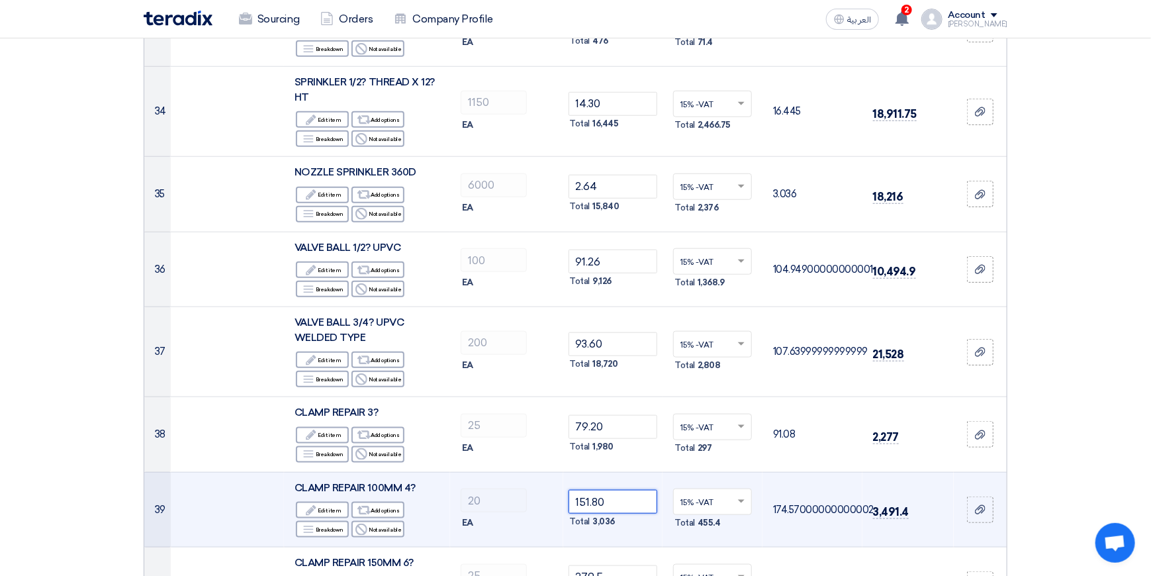
click at [621, 490] on input "151.80" at bounding box center [612, 502] width 89 height 24
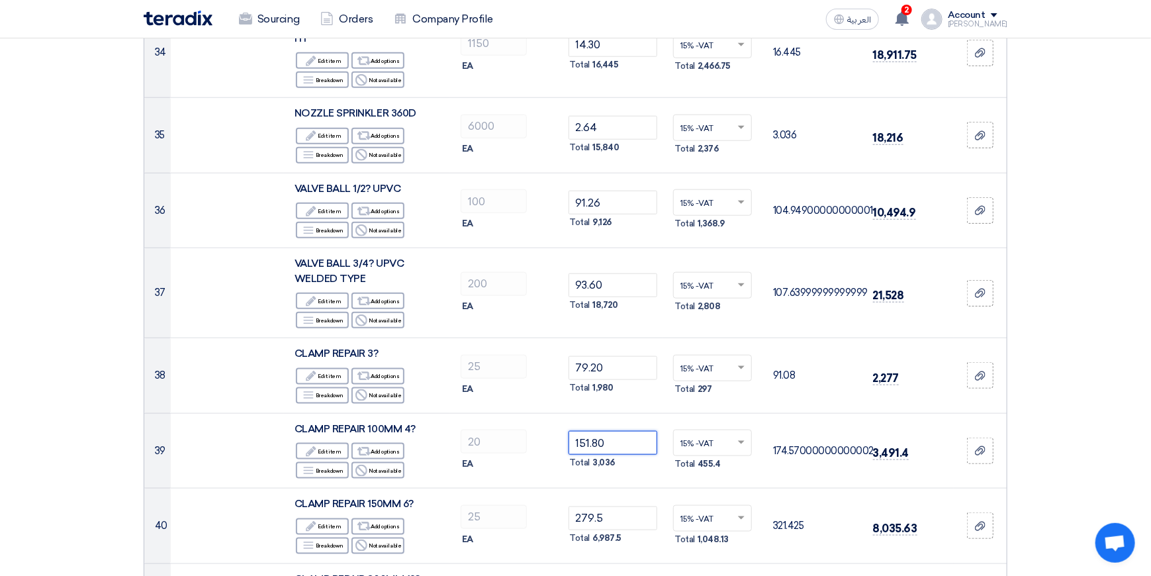
scroll to position [3309, 0]
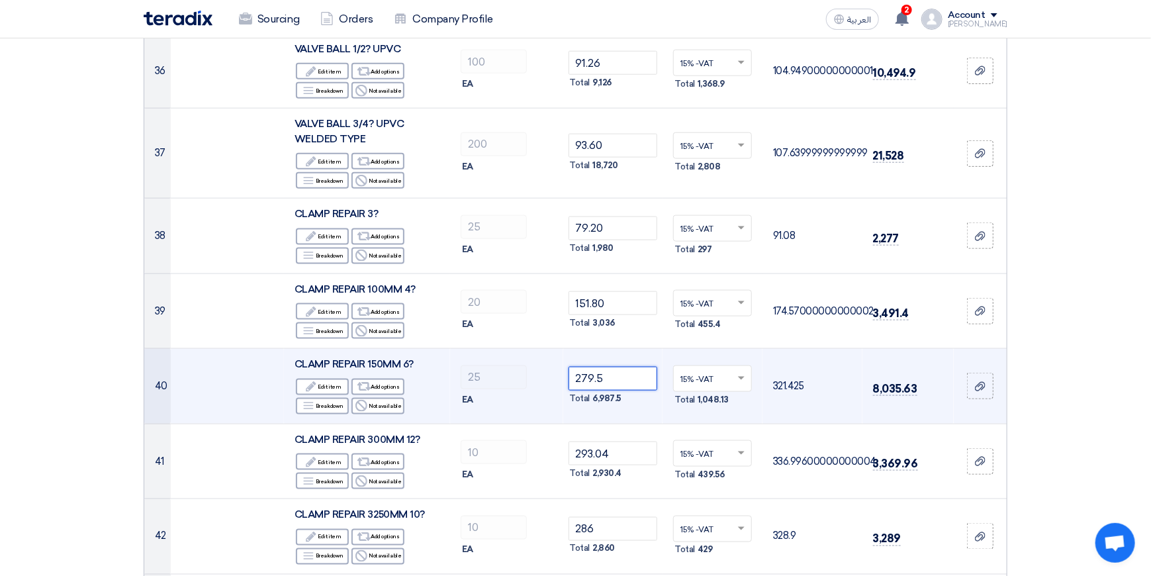
click at [622, 367] on input "279.5" at bounding box center [612, 379] width 89 height 24
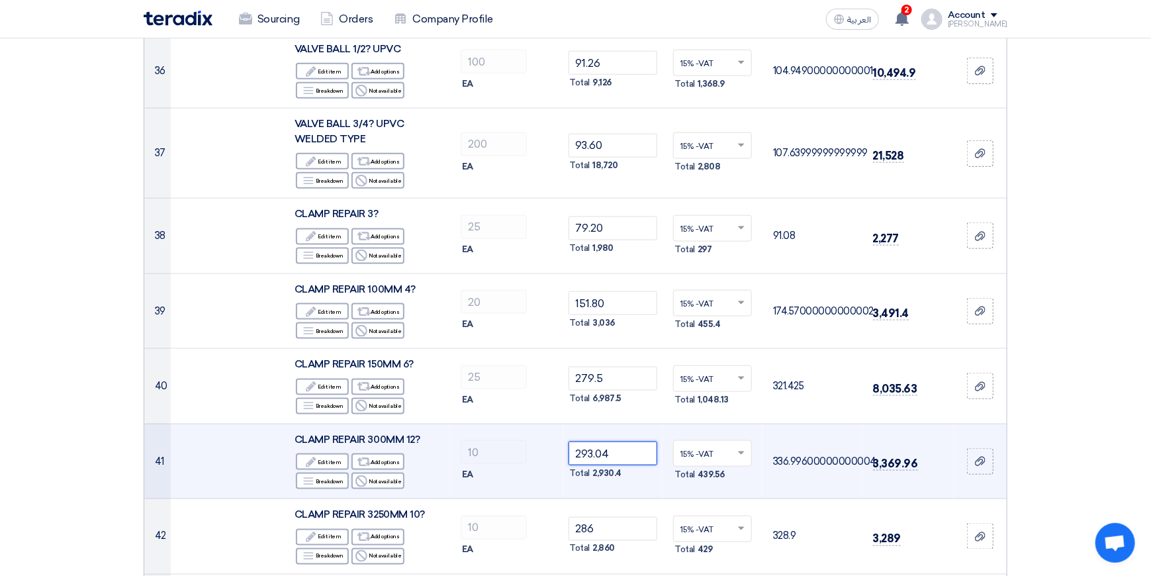
click at [624, 441] on input "293.04" at bounding box center [612, 453] width 89 height 24
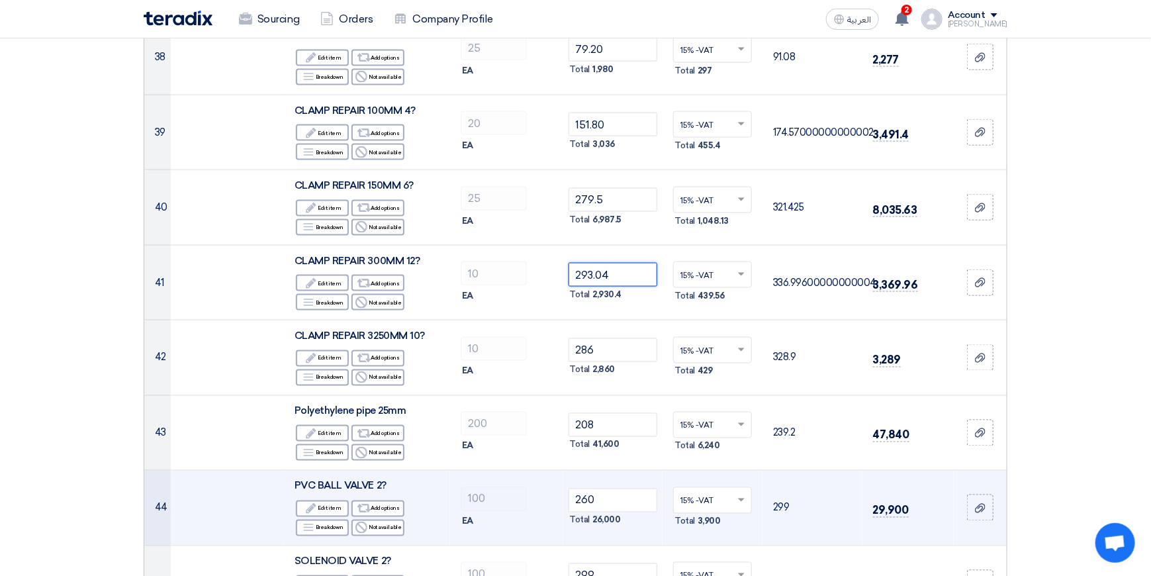
scroll to position [3507, 0]
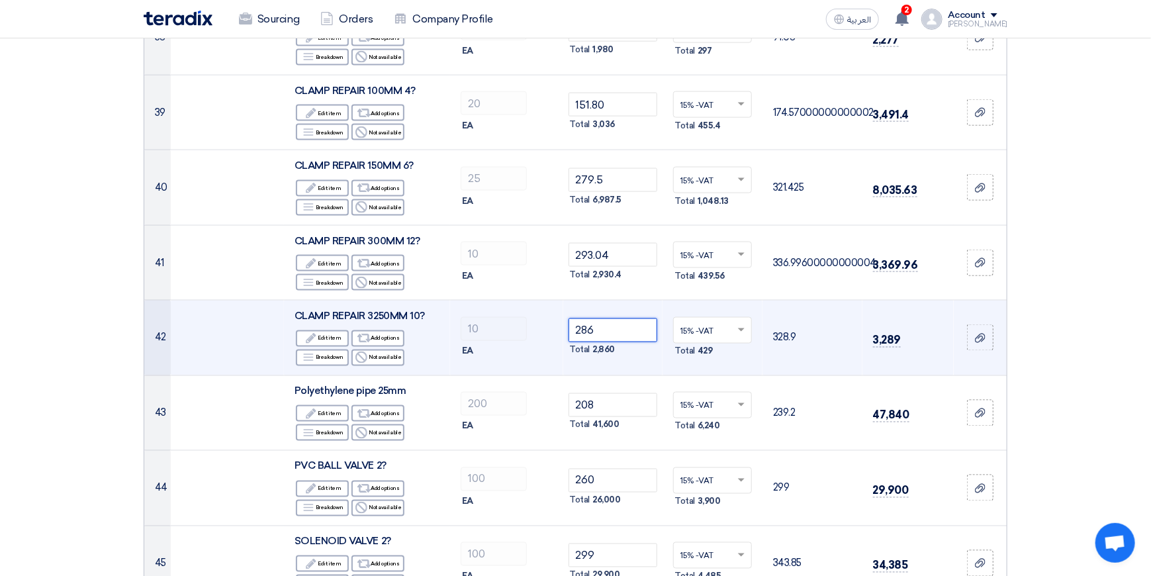
click at [626, 318] on input "286" at bounding box center [612, 330] width 89 height 24
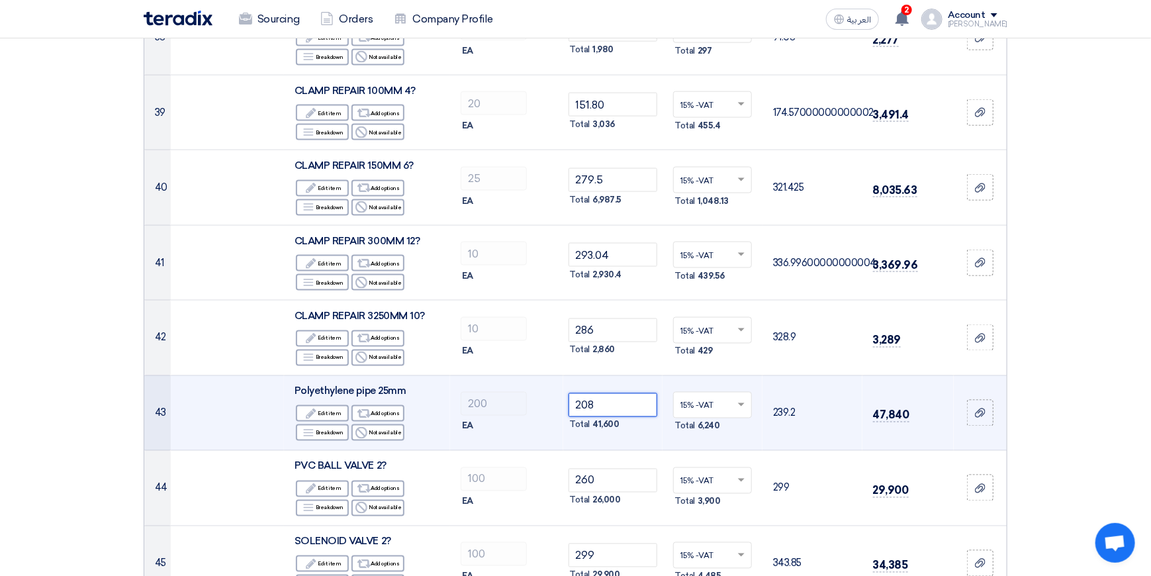
click at [621, 393] on input "208" at bounding box center [612, 405] width 89 height 24
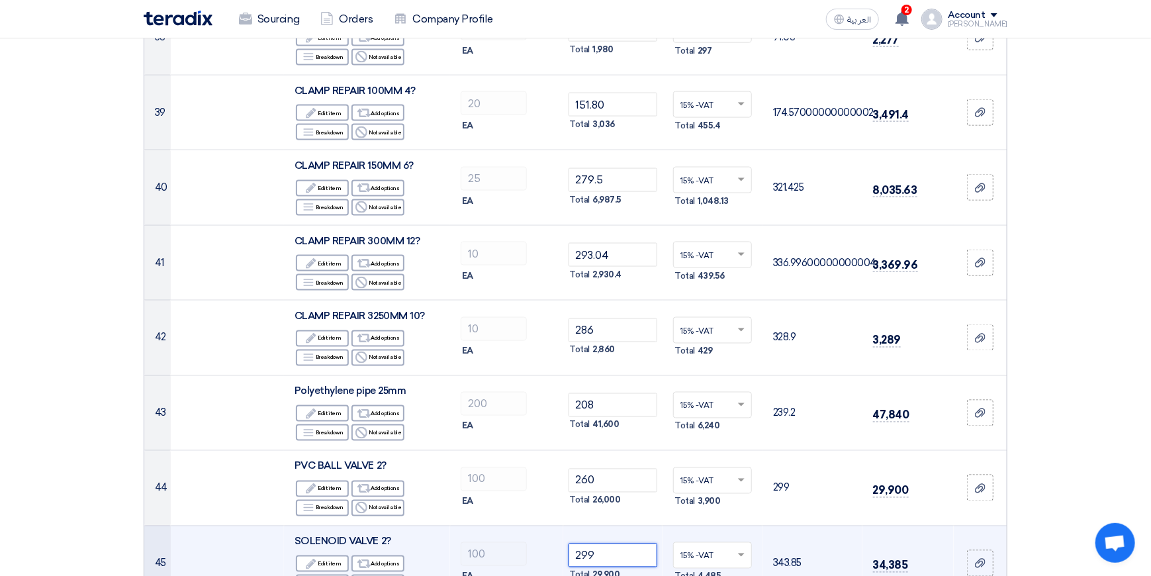
click at [611, 543] on input "299" at bounding box center [612, 555] width 89 height 24
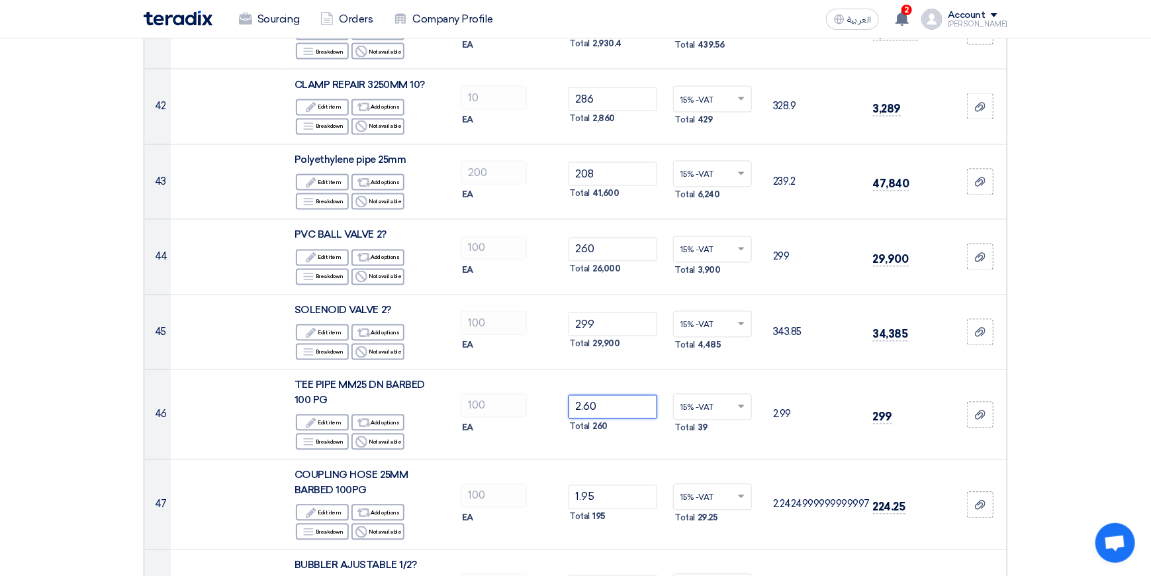
scroll to position [3772, 0]
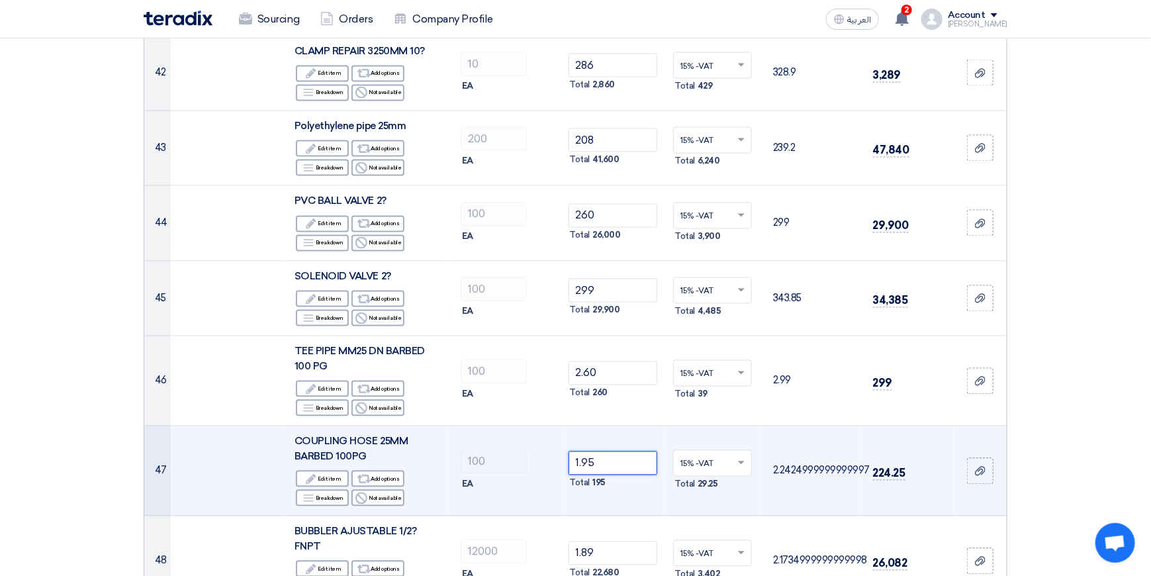
click at [617, 451] on input "1.95" at bounding box center [612, 463] width 89 height 24
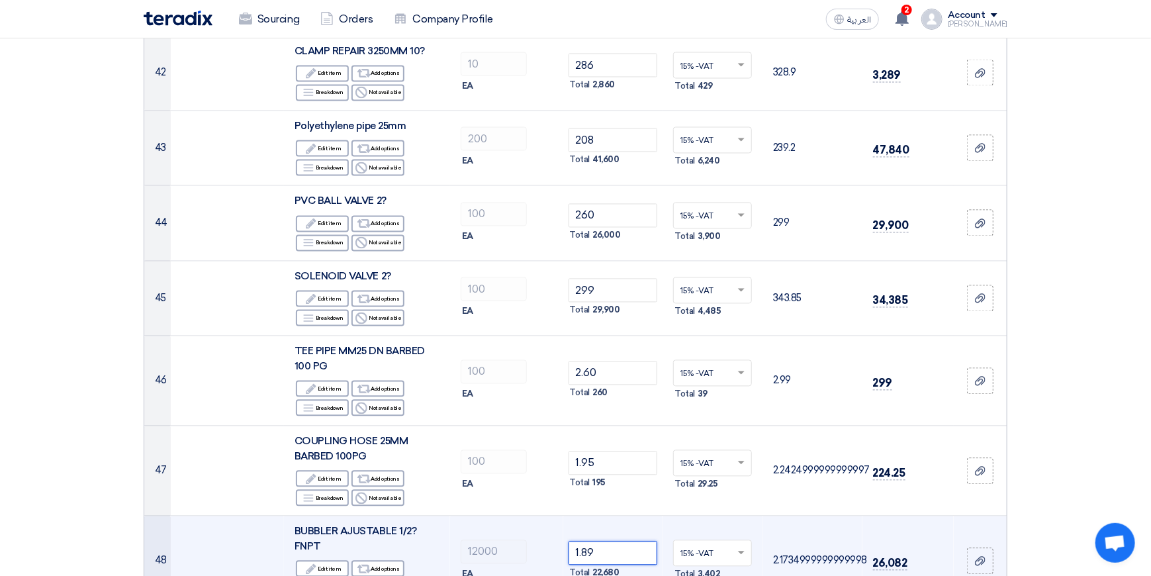
click at [610, 541] on input "1.89" at bounding box center [612, 553] width 89 height 24
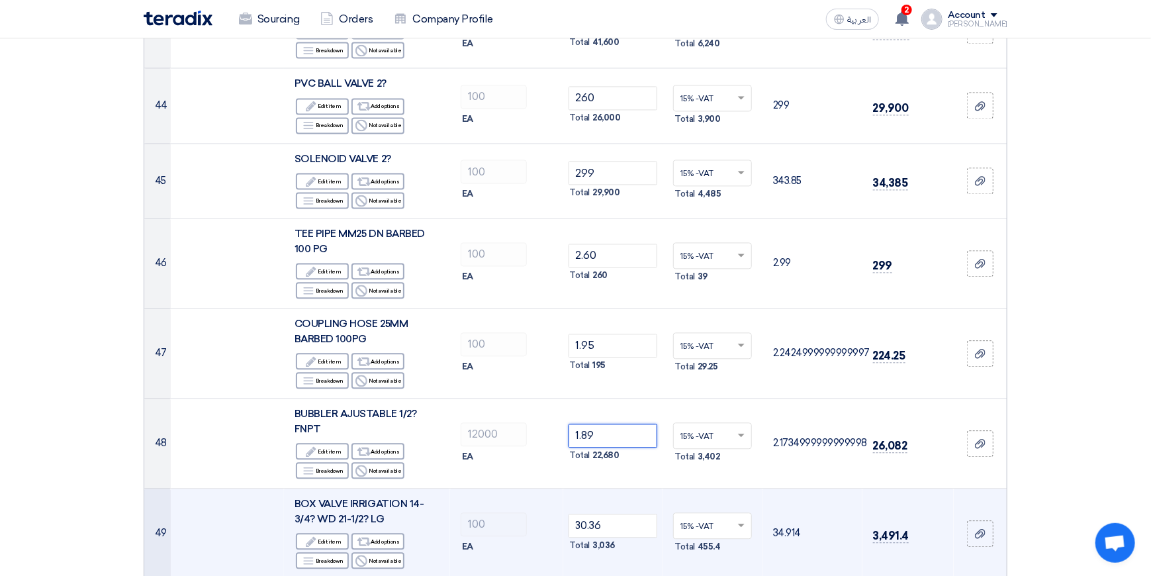
scroll to position [3905, 0]
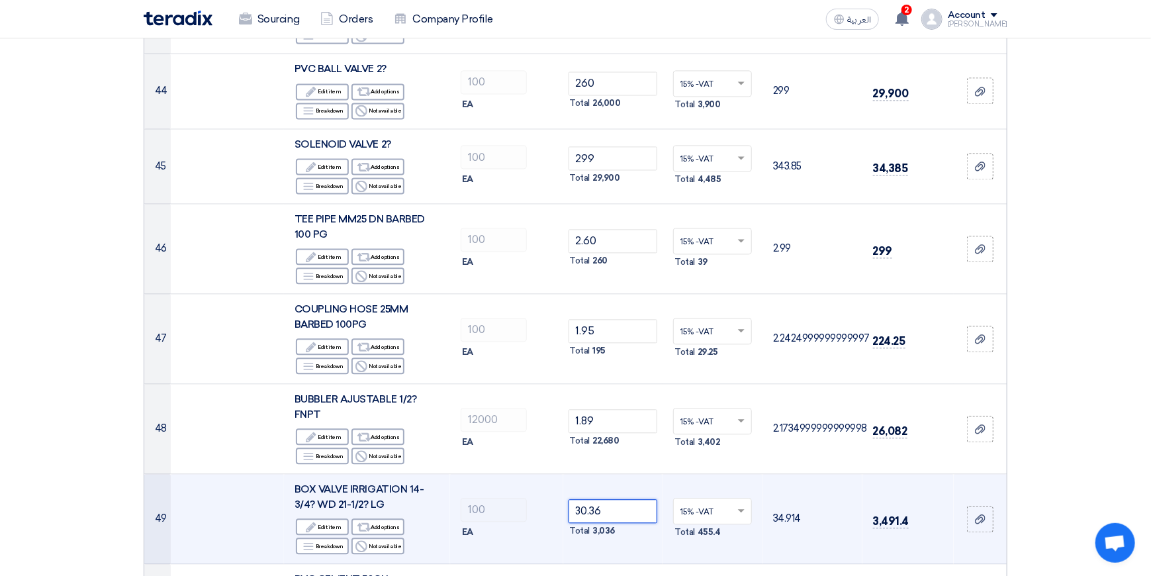
click at [618, 499] on input "30.36" at bounding box center [612, 511] width 89 height 24
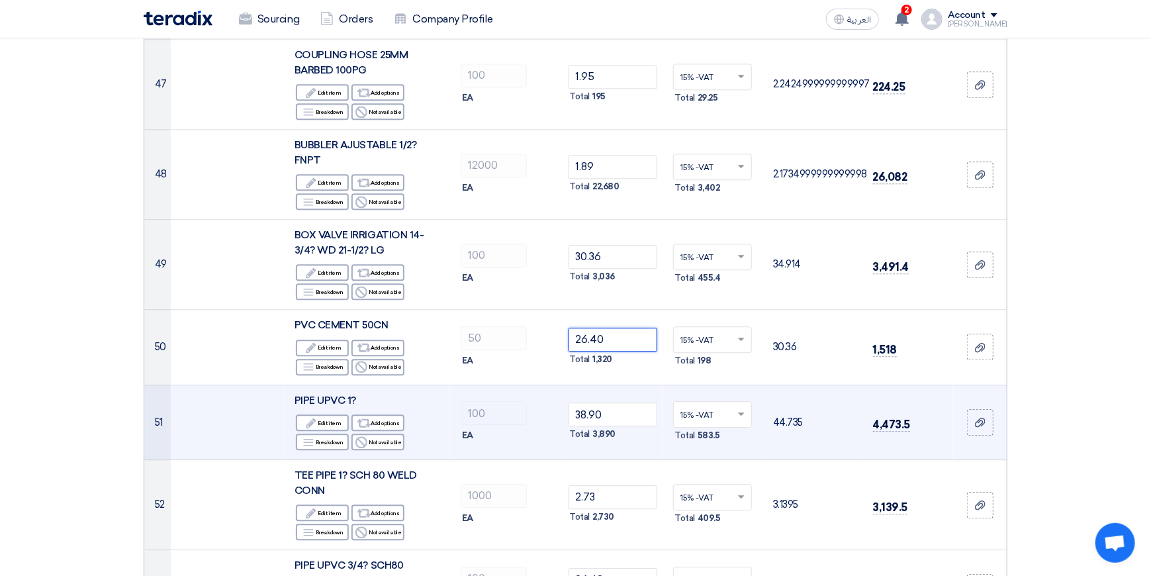
scroll to position [4169, 0]
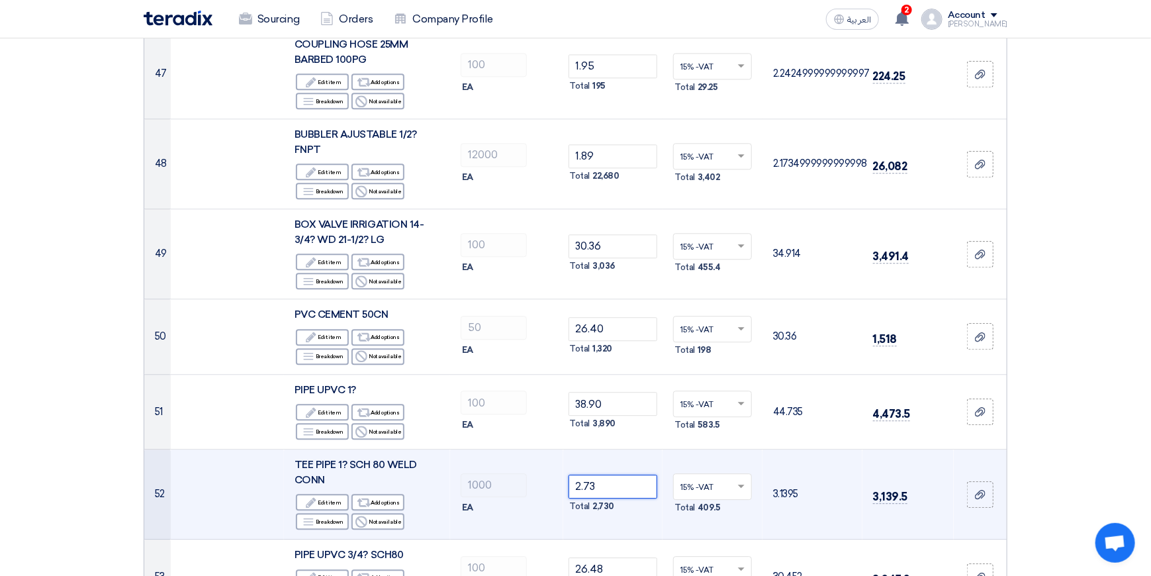
click at [622, 475] on input "2.73" at bounding box center [612, 487] width 89 height 24
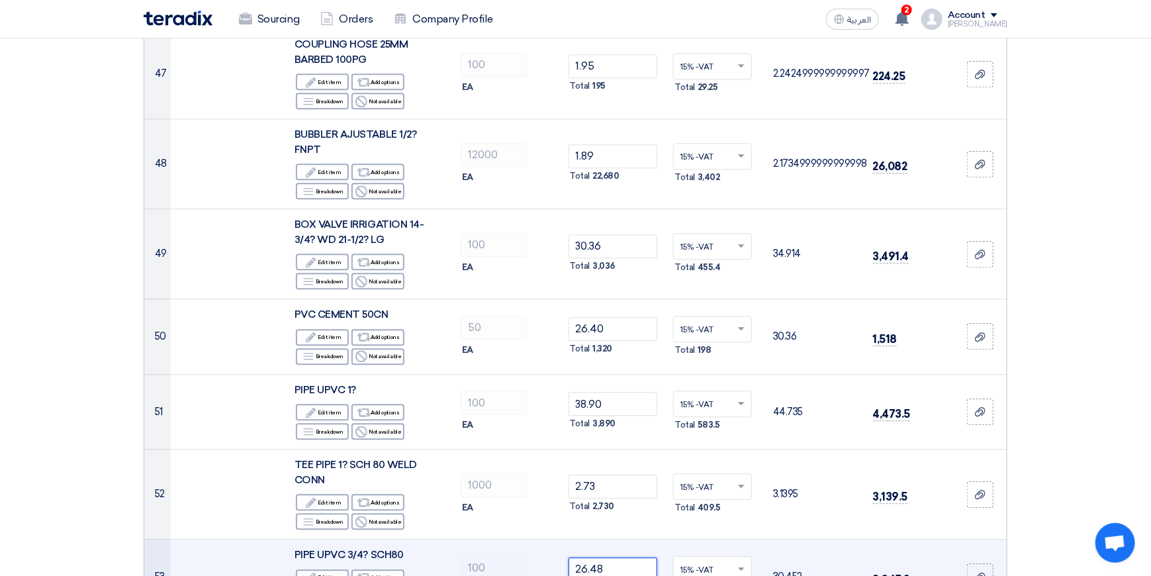
click at [622, 557] on input "26.48" at bounding box center [612, 569] width 89 height 24
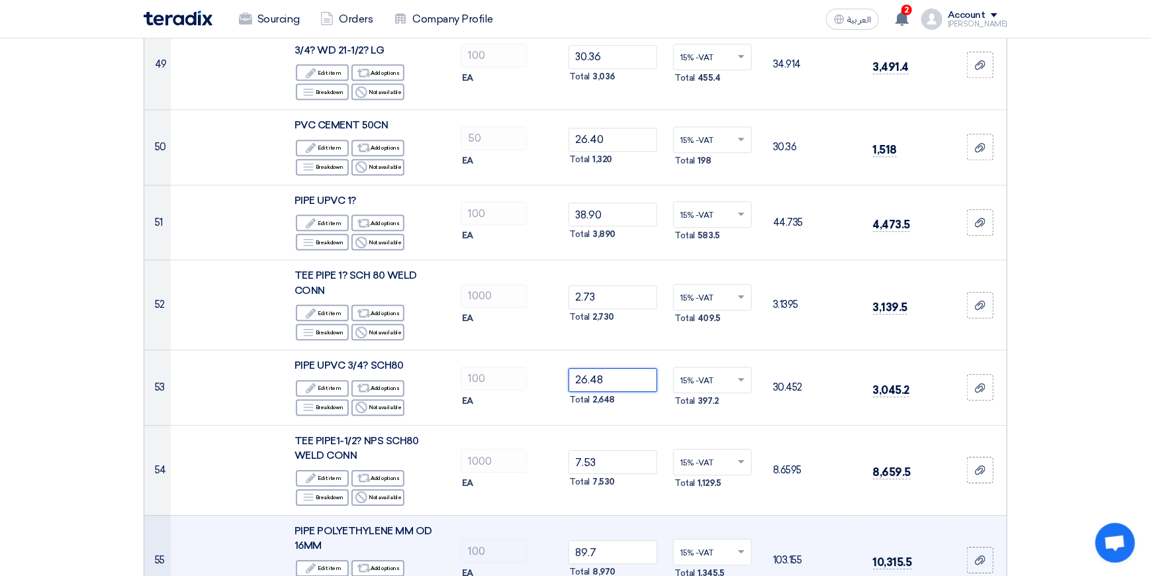
scroll to position [4368, 0]
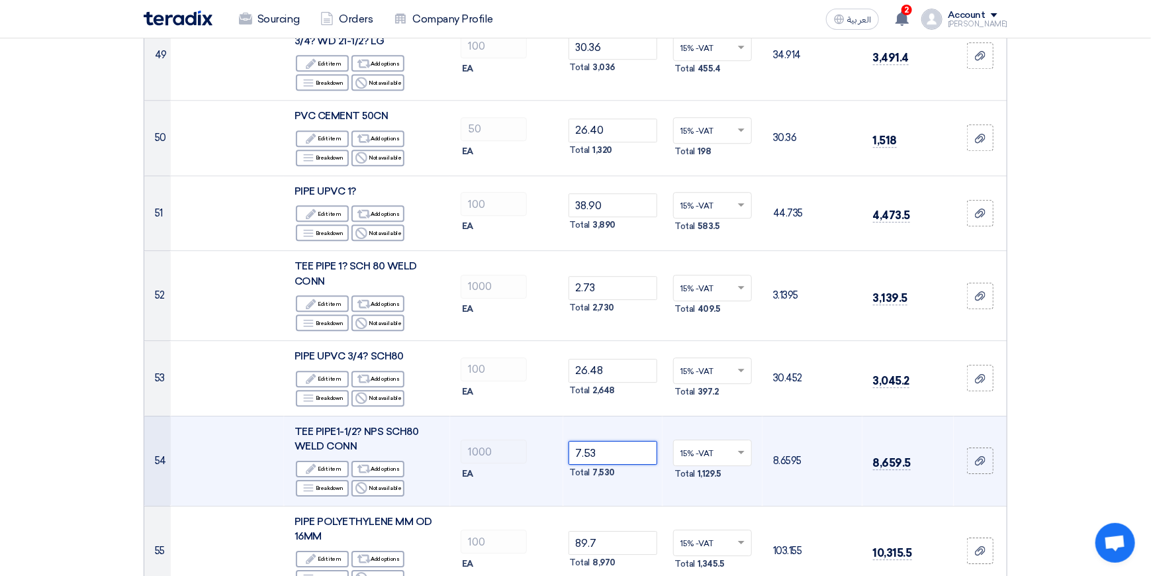
click at [619, 441] on input "7.53" at bounding box center [612, 453] width 89 height 24
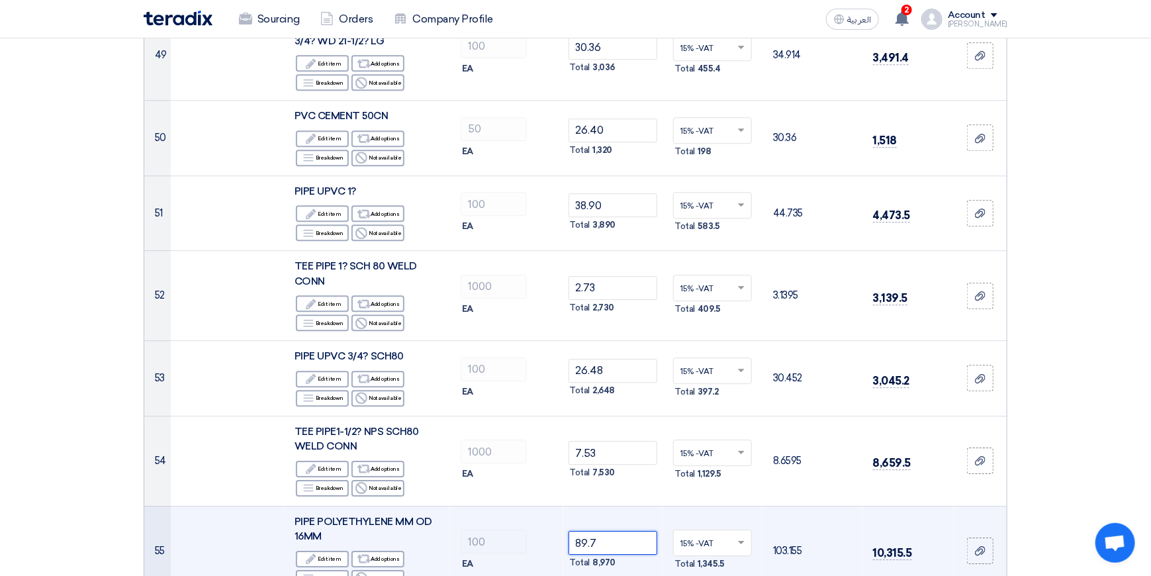
click at [615, 531] on input "89.7" at bounding box center [612, 543] width 89 height 24
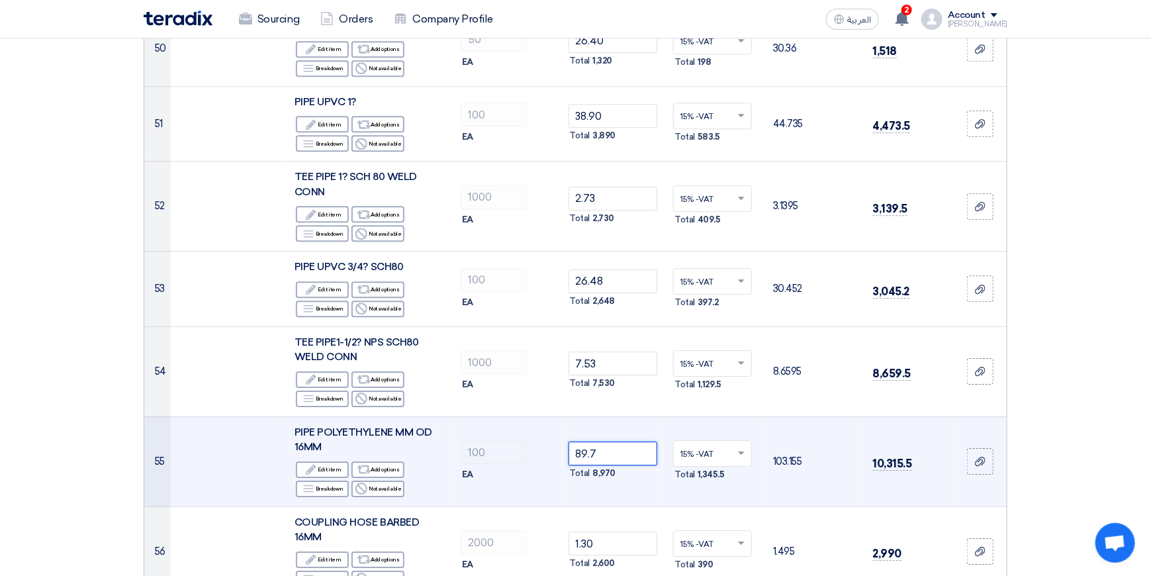
scroll to position [4500, 0]
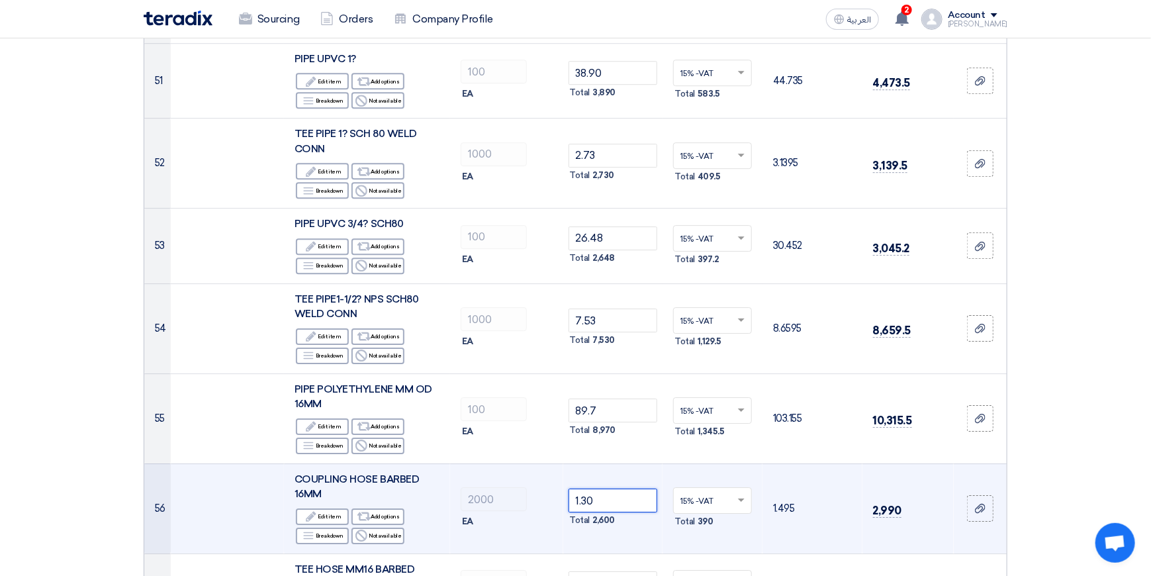
click at [616, 488] on input "1.30" at bounding box center [612, 500] width 89 height 24
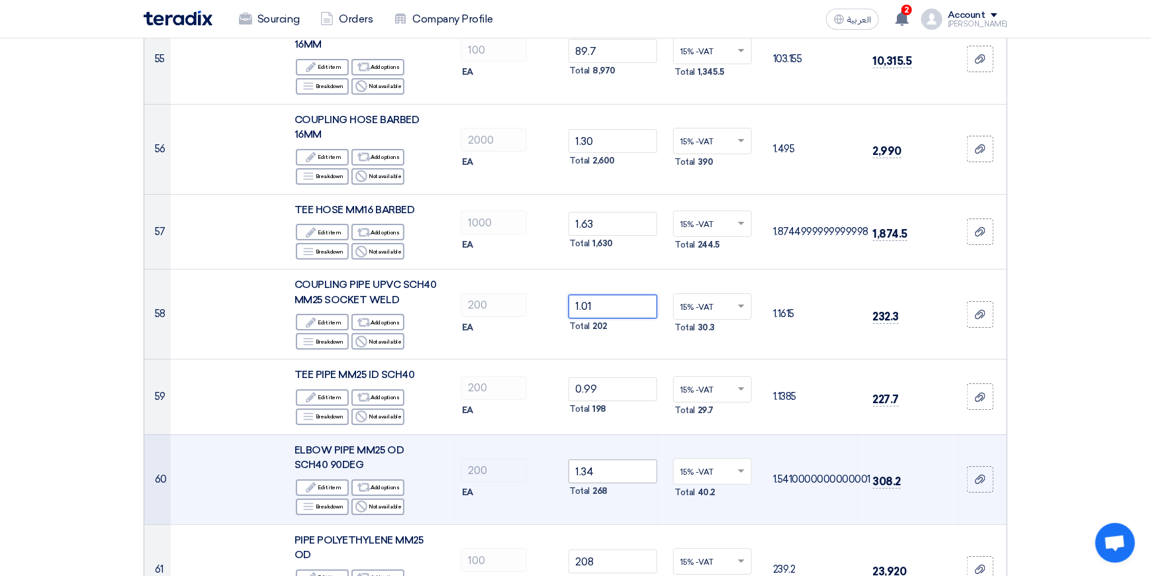
scroll to position [4897, 0]
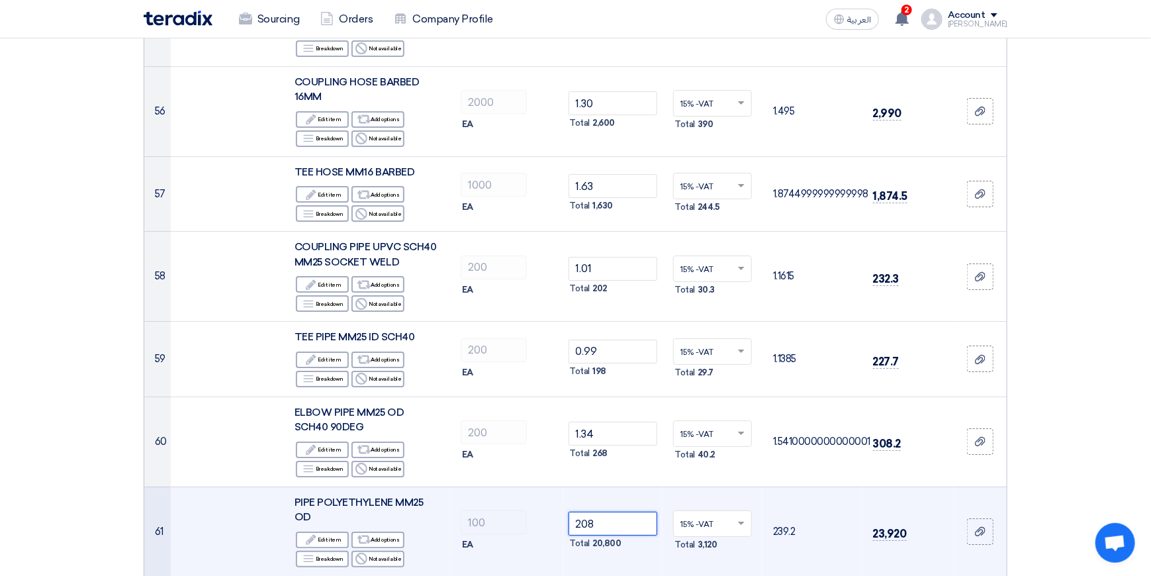
click at [615, 512] on input "208" at bounding box center [612, 524] width 89 height 24
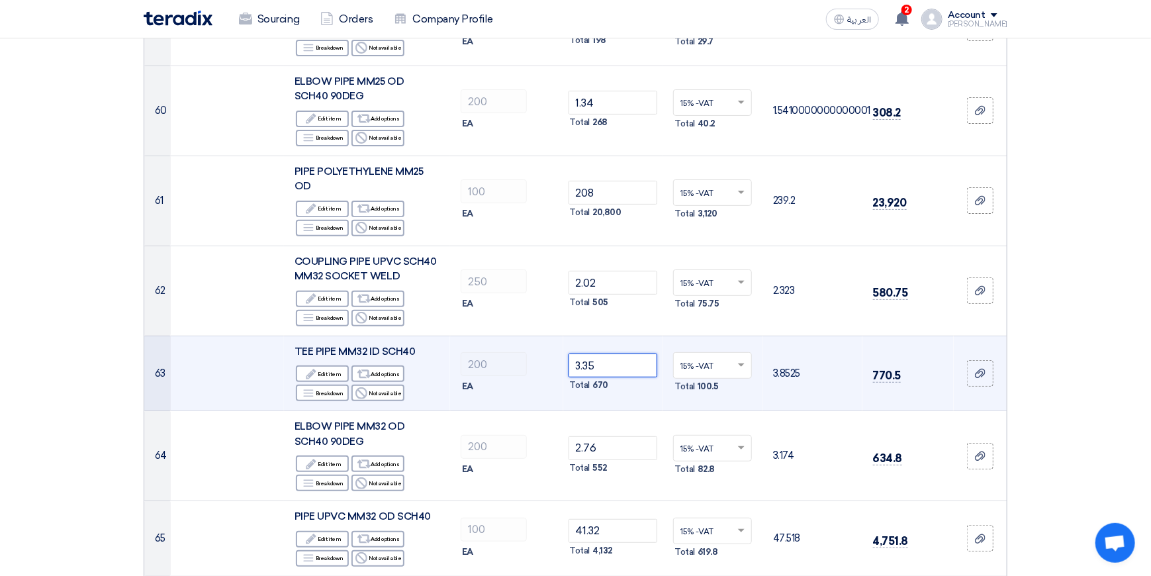
click at [615, 353] on input "3.35" at bounding box center [612, 365] width 89 height 24
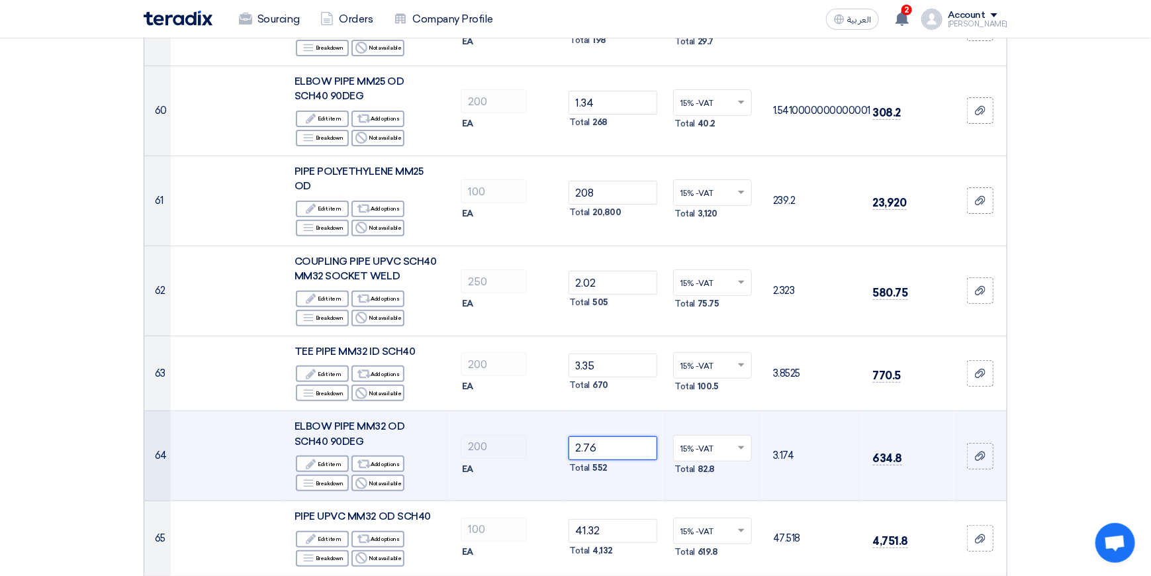
click at [611, 436] on input "2.76" at bounding box center [612, 448] width 89 height 24
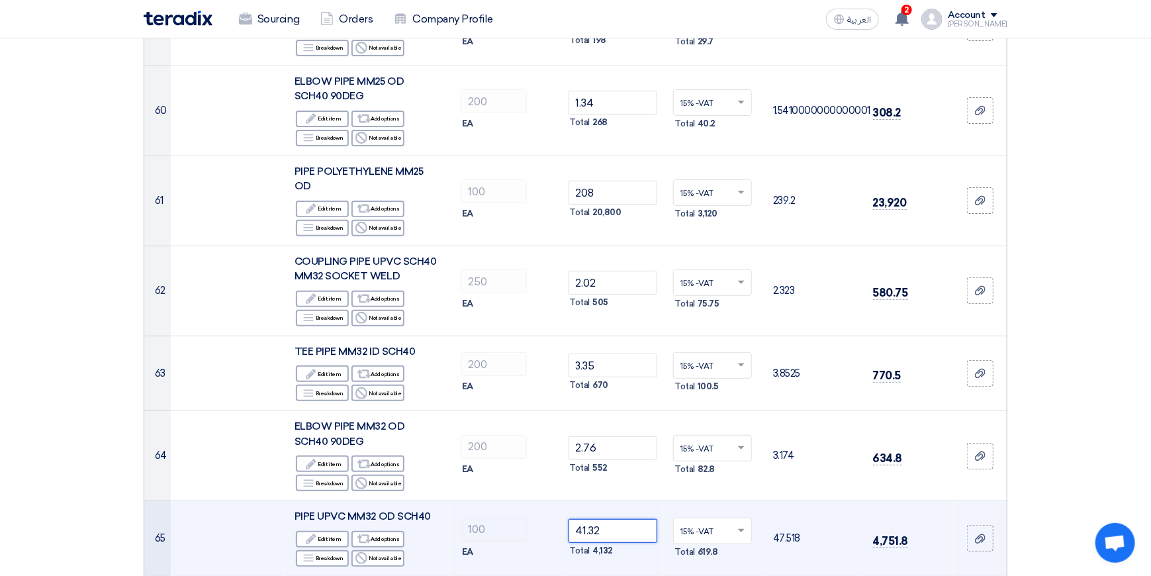
click at [612, 519] on input "41.32" at bounding box center [612, 531] width 89 height 24
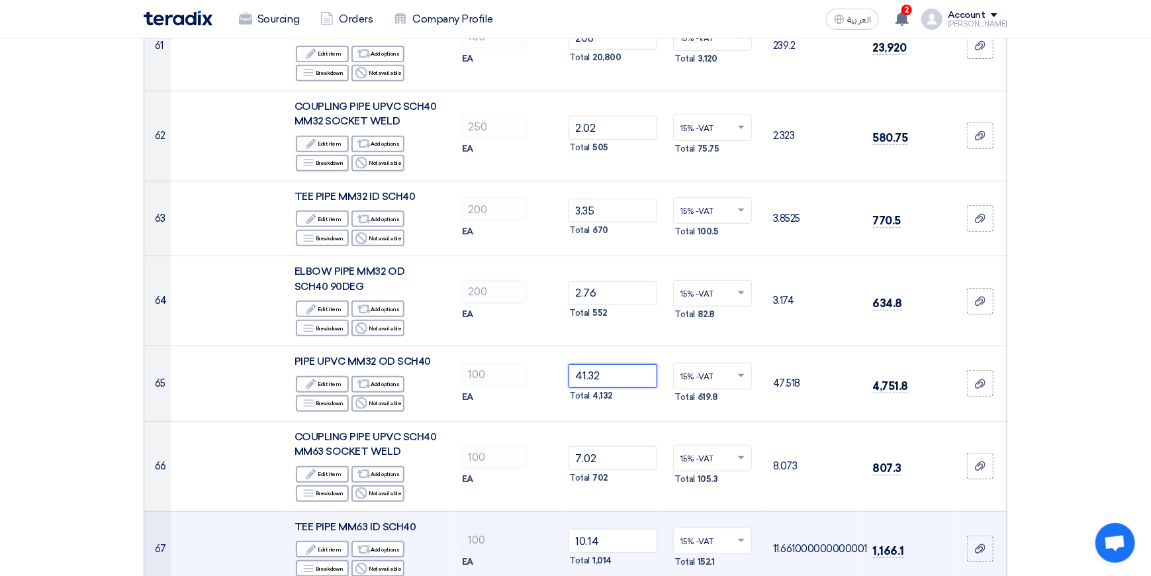
scroll to position [5427, 0]
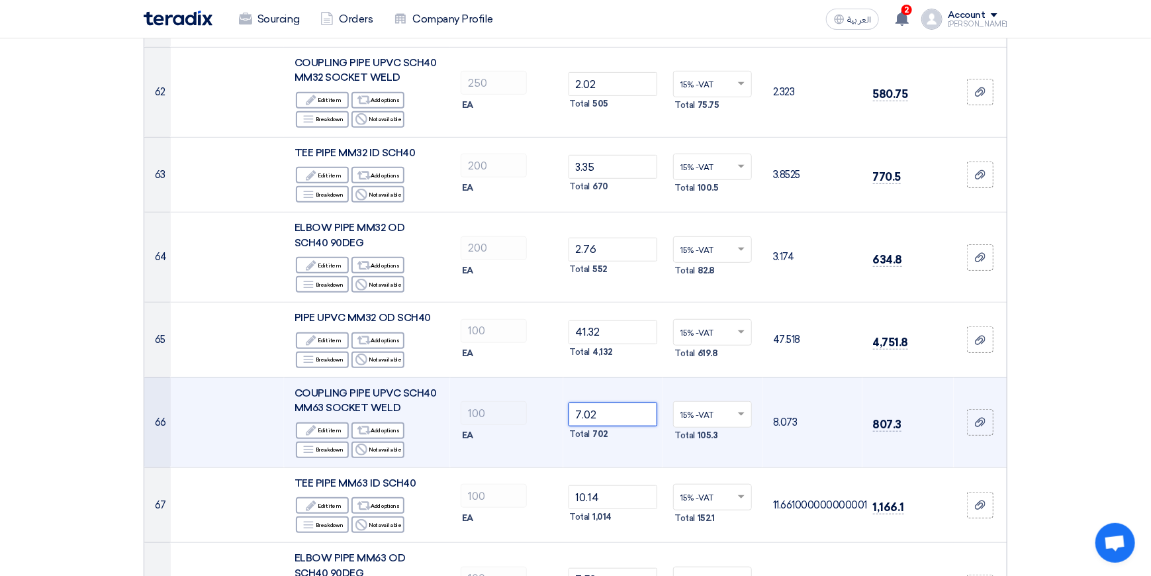
click at [620, 402] on input "7.02" at bounding box center [612, 414] width 89 height 24
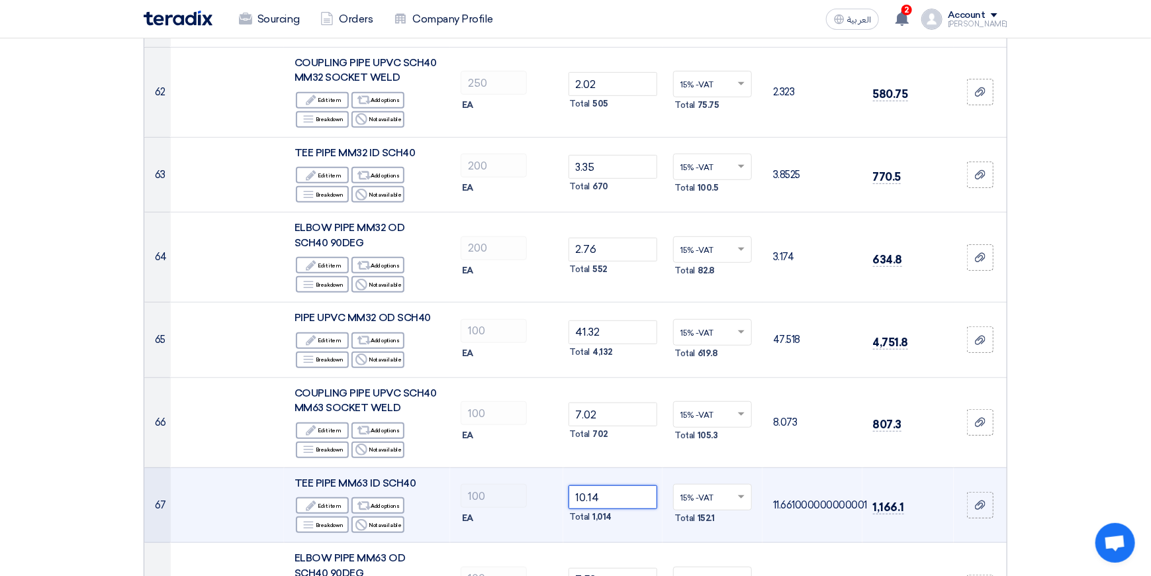
click at [616, 485] on input "10.14" at bounding box center [612, 497] width 89 height 24
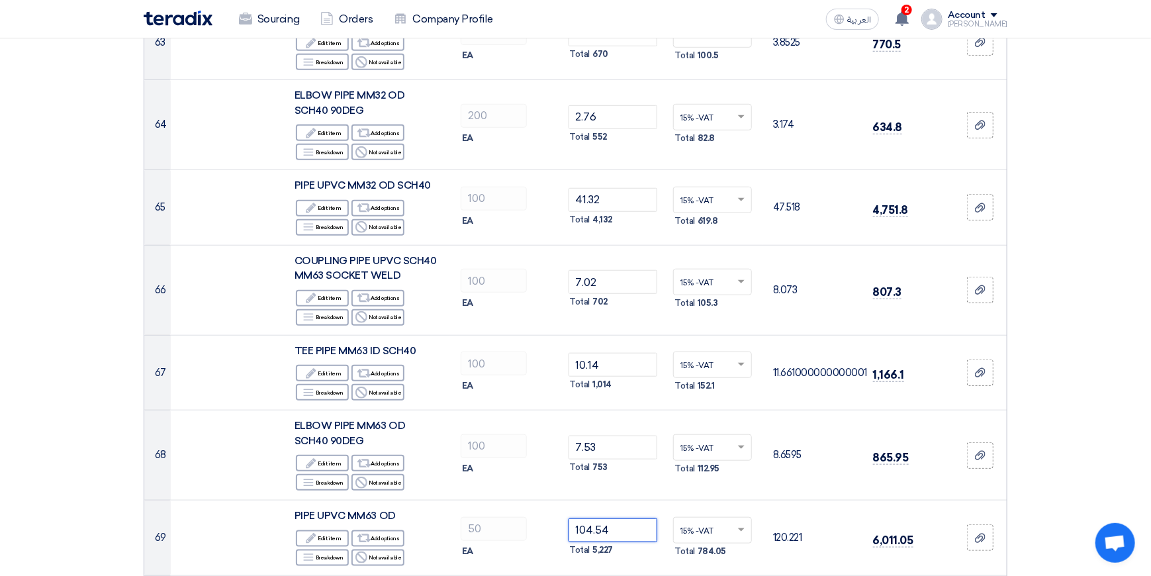
scroll to position [5625, 0]
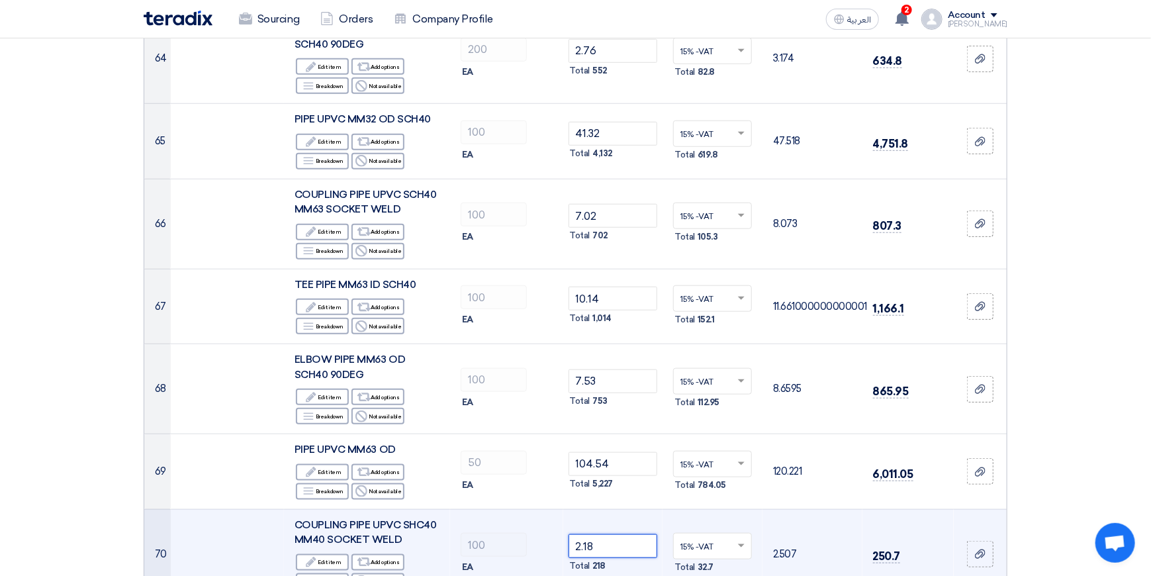
click at [611, 534] on input "2.18" at bounding box center [612, 546] width 89 height 24
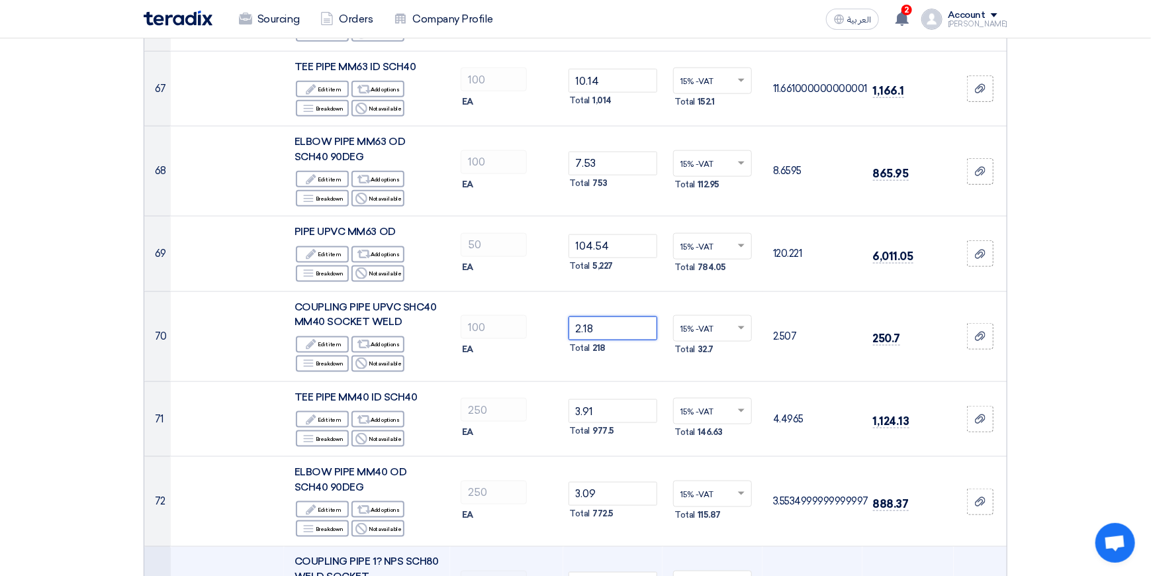
scroll to position [5890, 0]
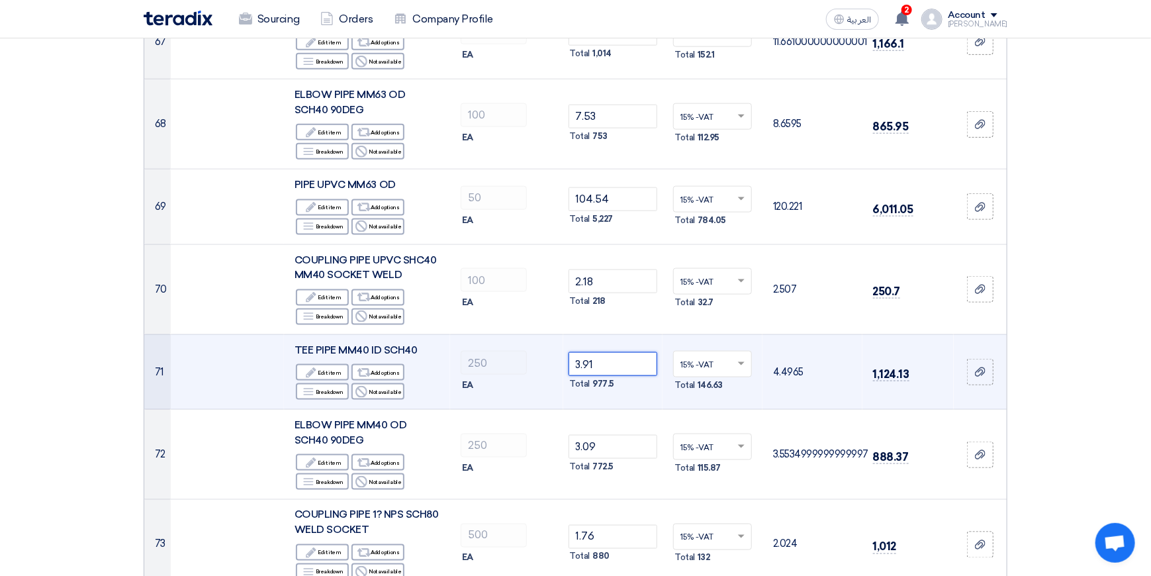
click at [614, 352] on input "3.91" at bounding box center [612, 364] width 89 height 24
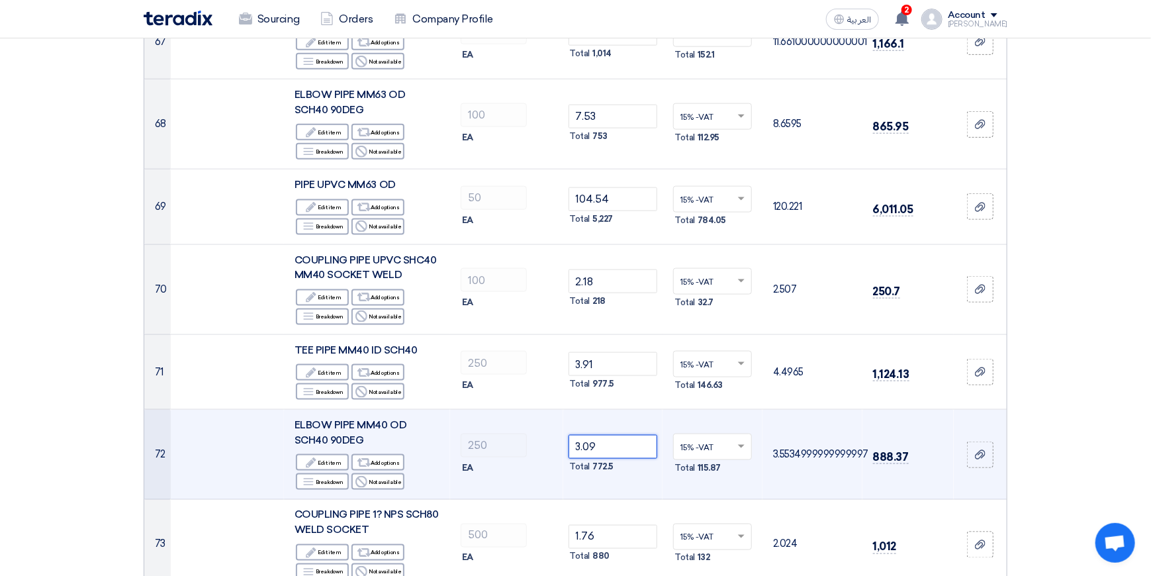
click at [620, 435] on input "3.09" at bounding box center [612, 447] width 89 height 24
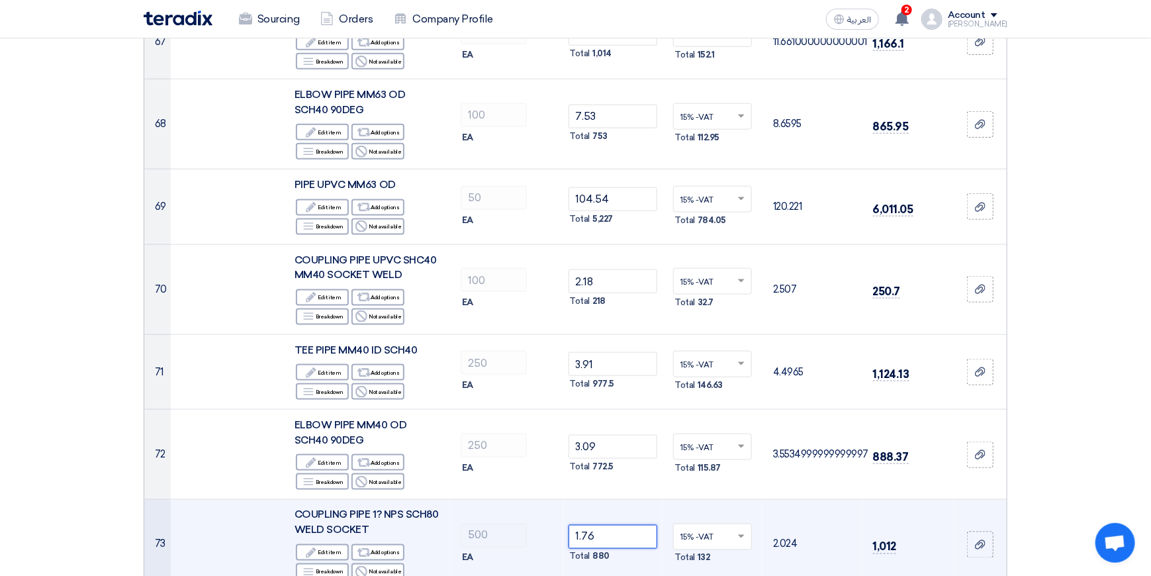
click at [614, 525] on input "1.76" at bounding box center [612, 537] width 89 height 24
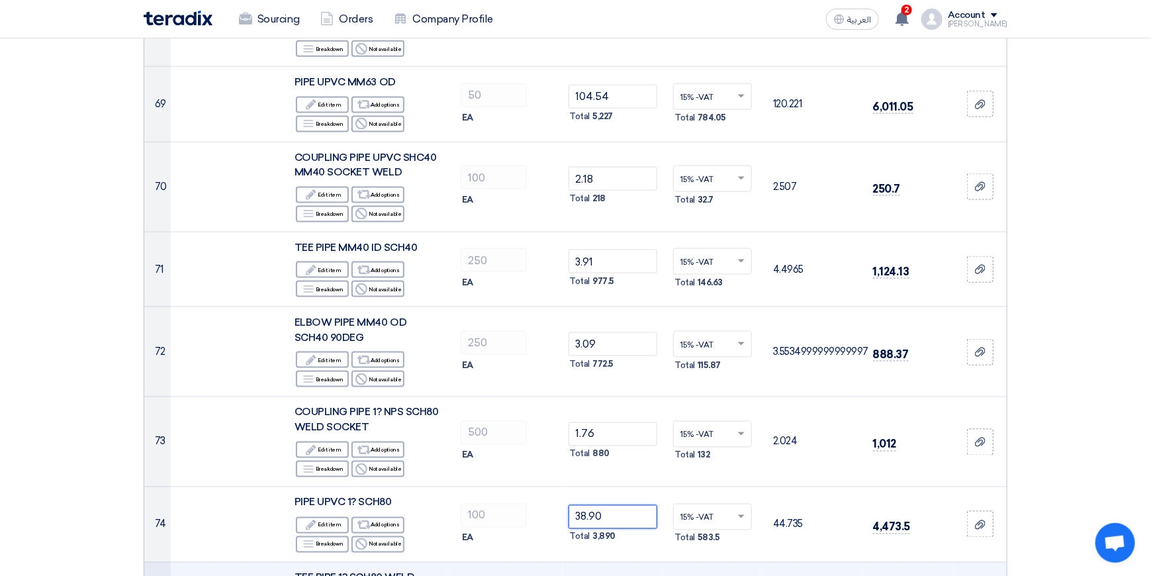
scroll to position [6155, 0]
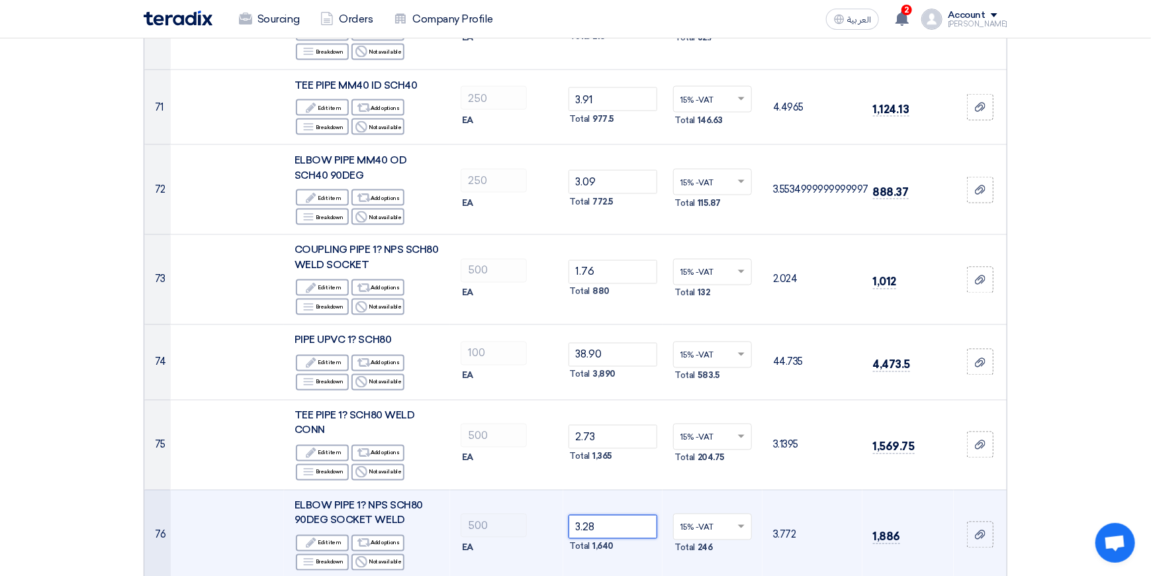
click at [608, 515] on input "3.28" at bounding box center [612, 527] width 89 height 24
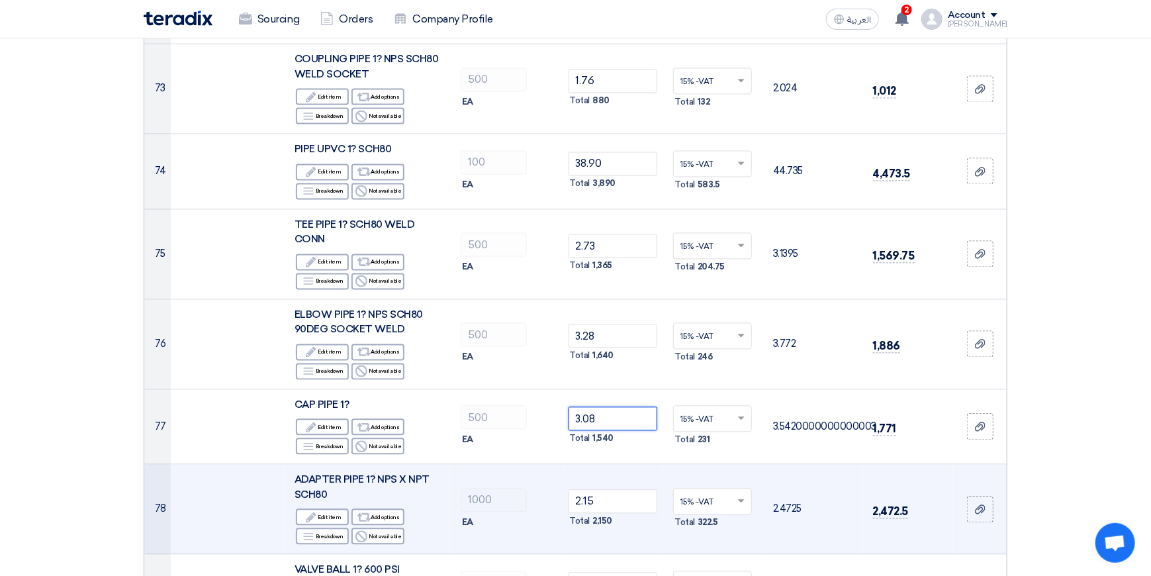
scroll to position [6353, 0]
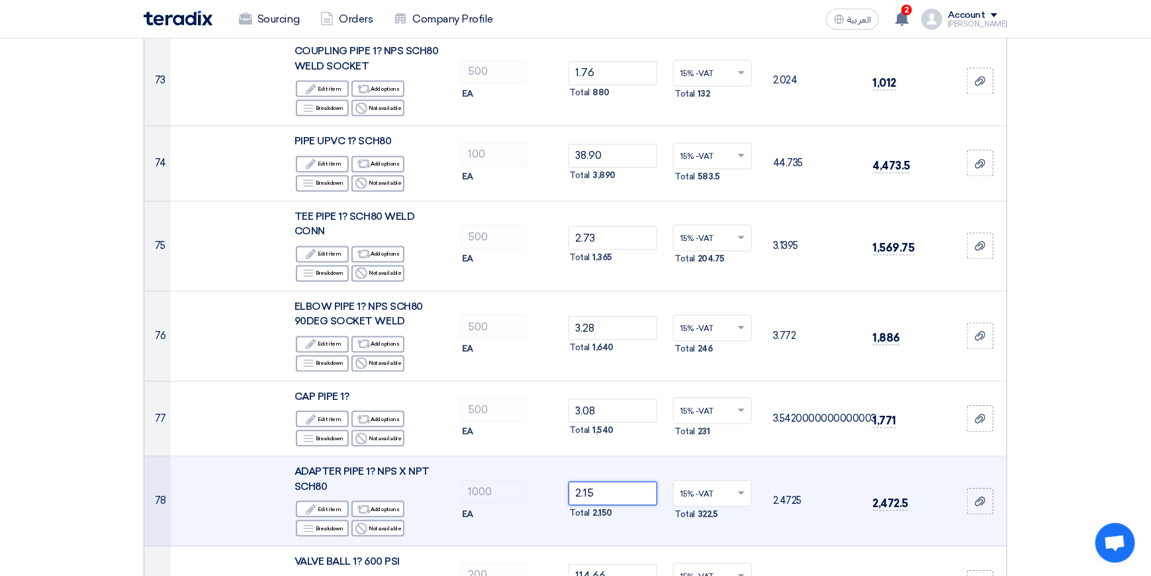
click at [615, 482] on input "2.15" at bounding box center [612, 494] width 89 height 24
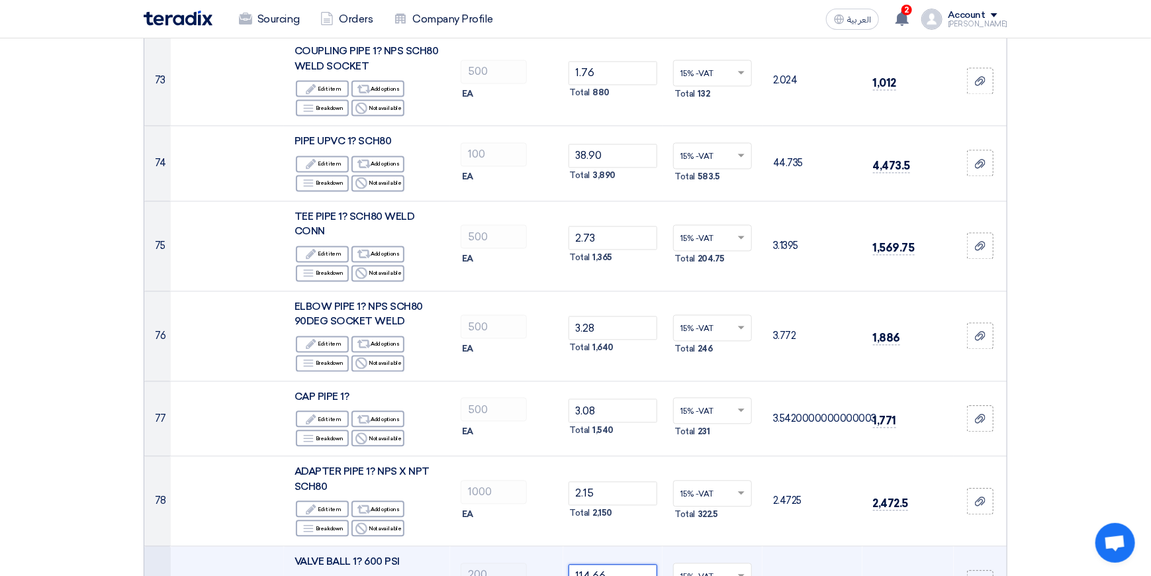
click at [621, 565] on input "114.66" at bounding box center [612, 577] width 89 height 24
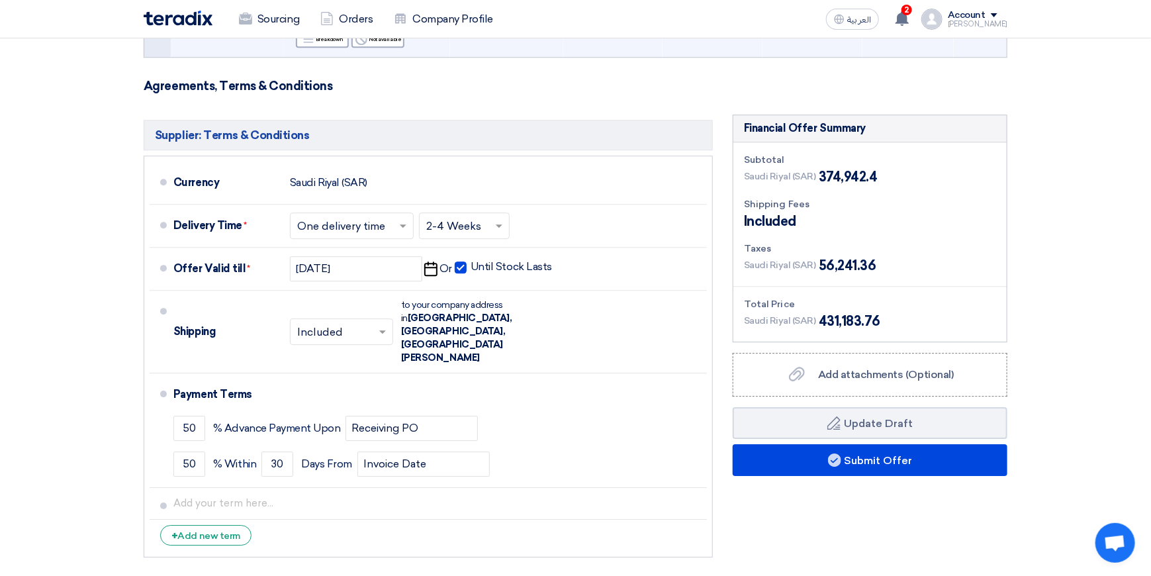
scroll to position [7015, 0]
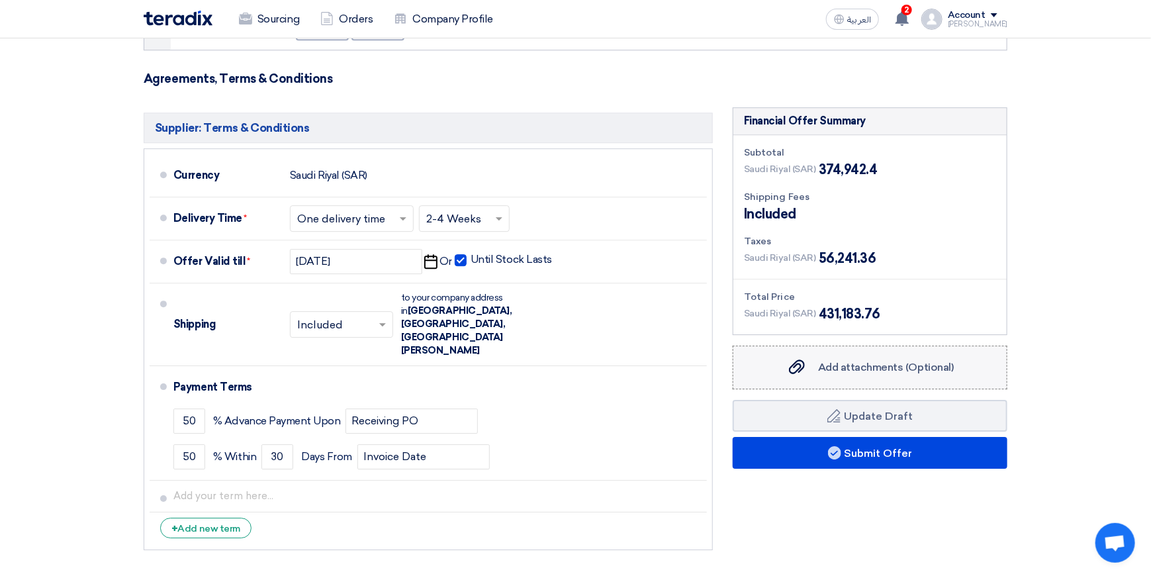
click at [852, 361] on span "Add attachments (Optional)" at bounding box center [886, 367] width 136 height 13
click at [0, 0] on input "Add attachments (Optional) Add attachments (Optional)" at bounding box center [0, 0] width 0 height 0
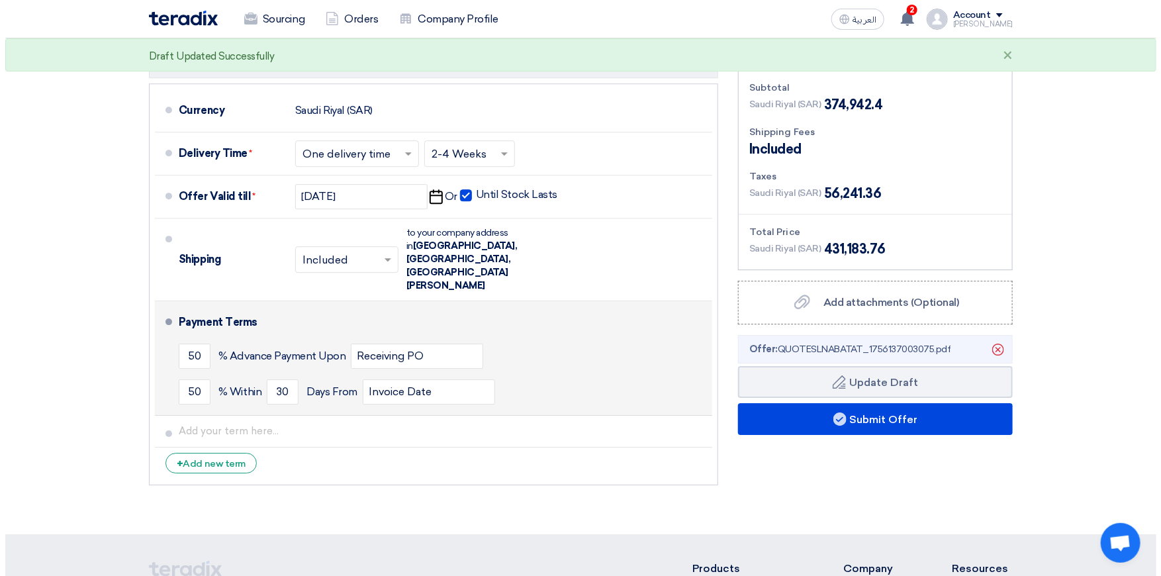
scroll to position [7081, 0]
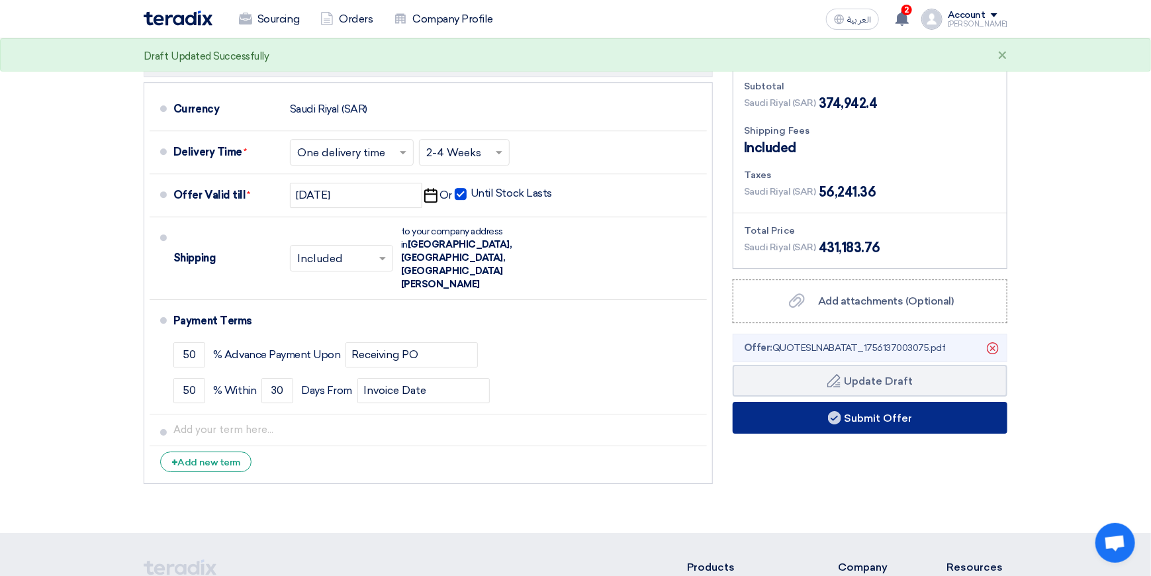
click at [838, 411] on use at bounding box center [834, 417] width 13 height 13
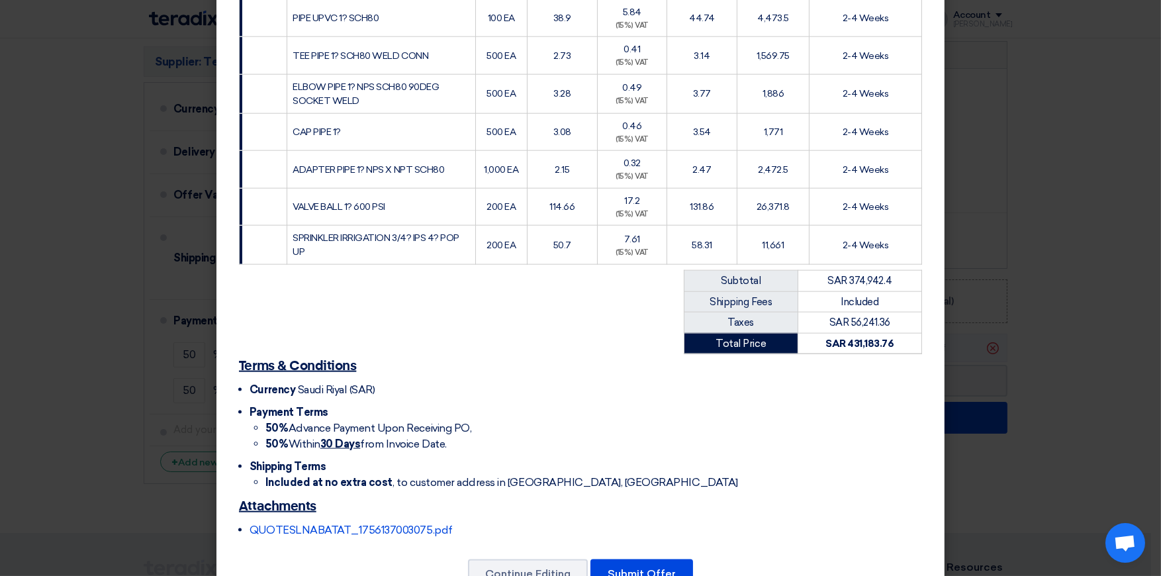
scroll to position [3092, 0]
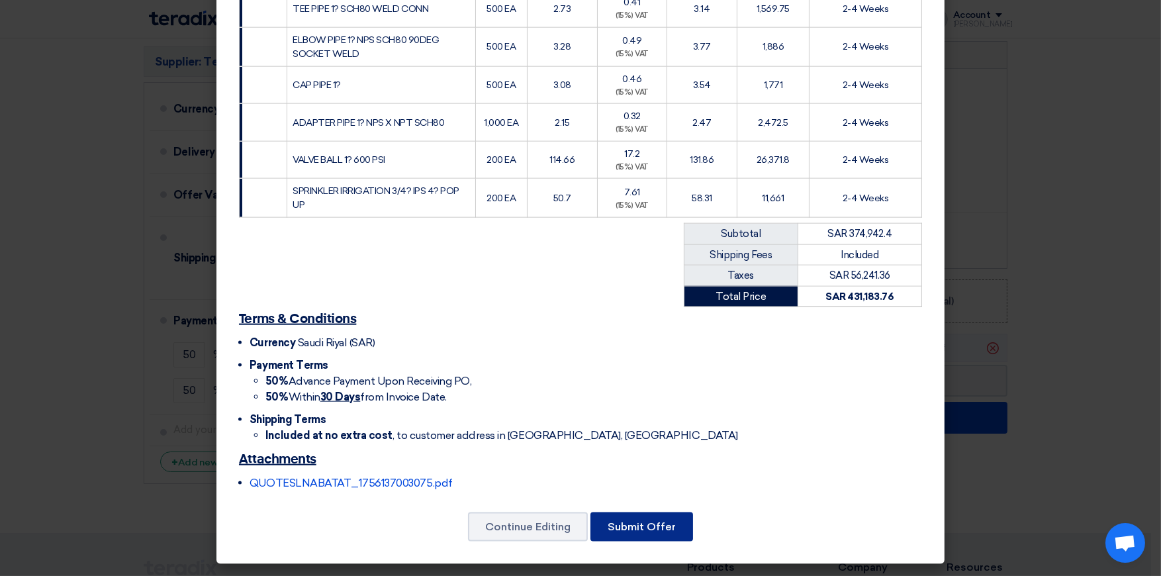
click at [651, 528] on button "Submit Offer" at bounding box center [641, 526] width 103 height 29
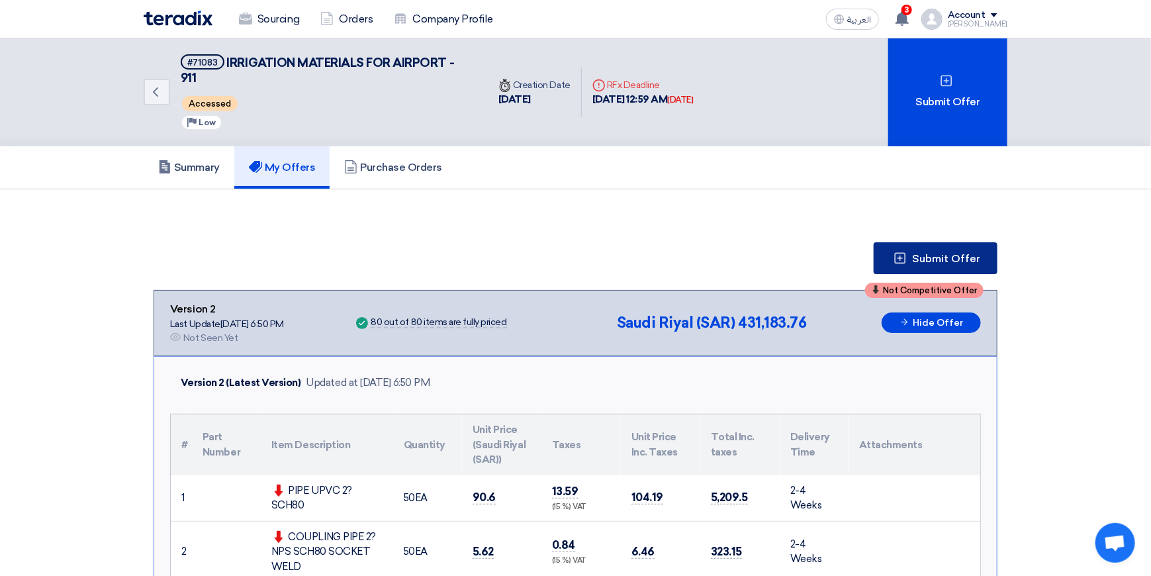
click at [951, 255] on span "Submit Offer" at bounding box center [946, 258] width 68 height 11
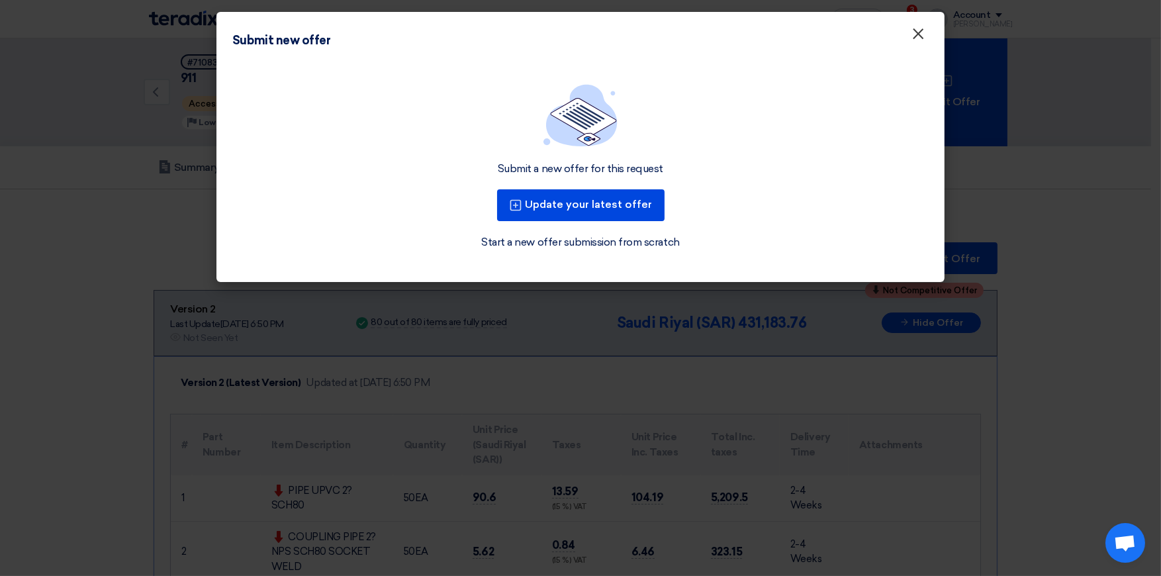
click at [915, 36] on span "×" at bounding box center [917, 37] width 13 height 26
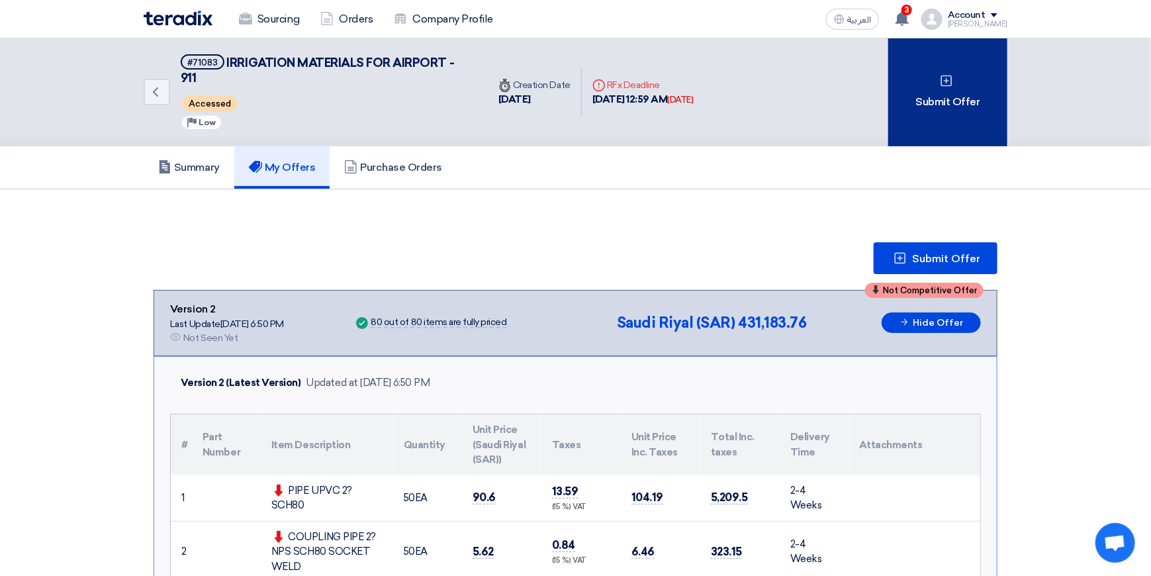
click at [957, 91] on div "Submit Offer" at bounding box center [947, 92] width 119 height 108
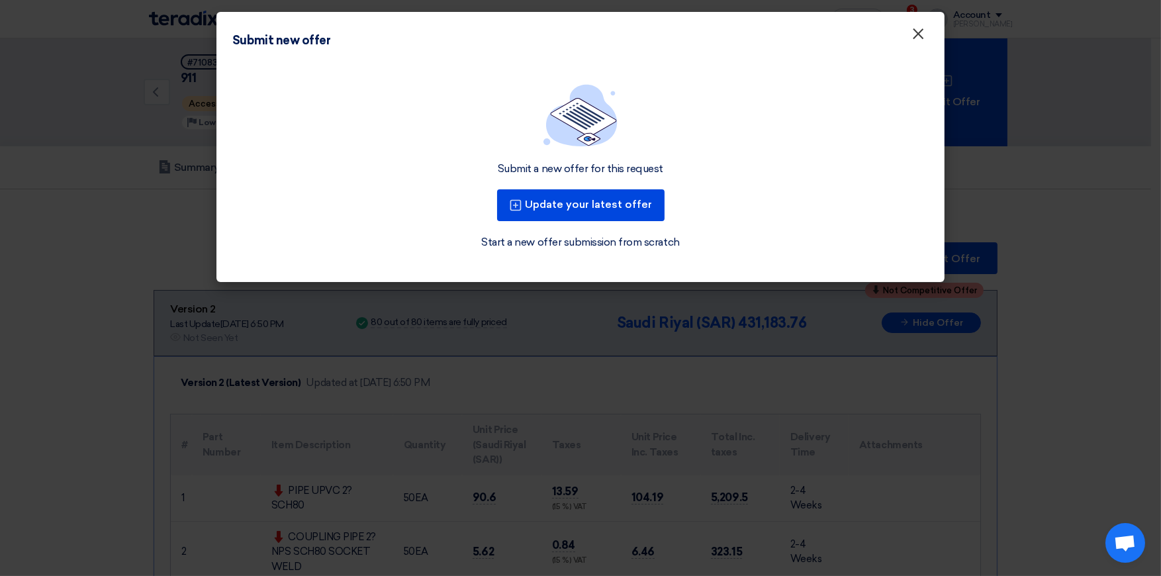
click at [918, 36] on span "×" at bounding box center [917, 37] width 13 height 26
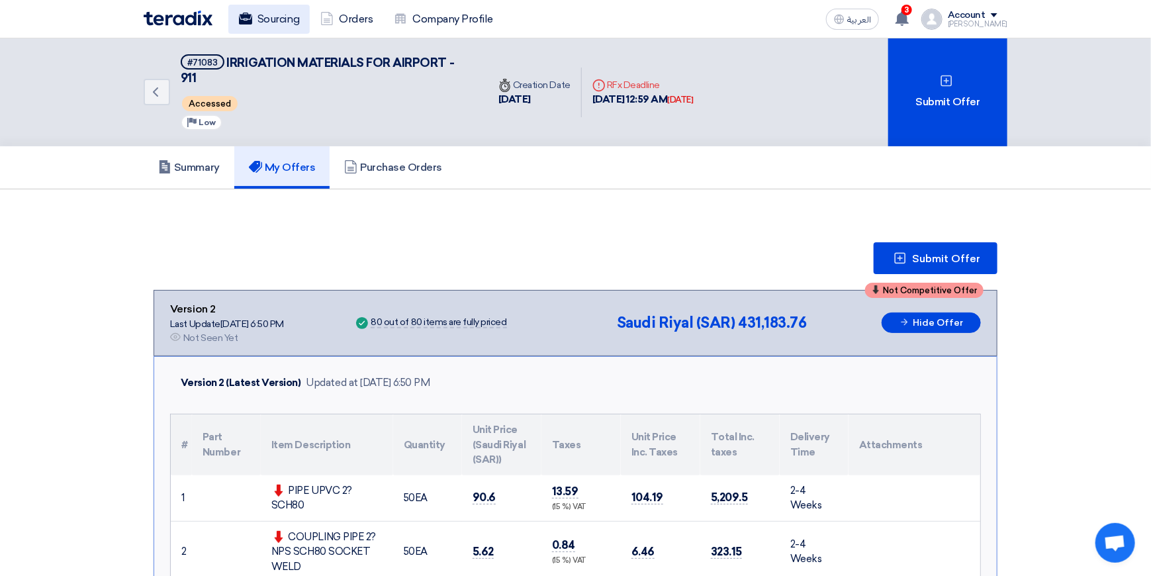
click at [263, 19] on link "Sourcing" at bounding box center [268, 19] width 81 height 29
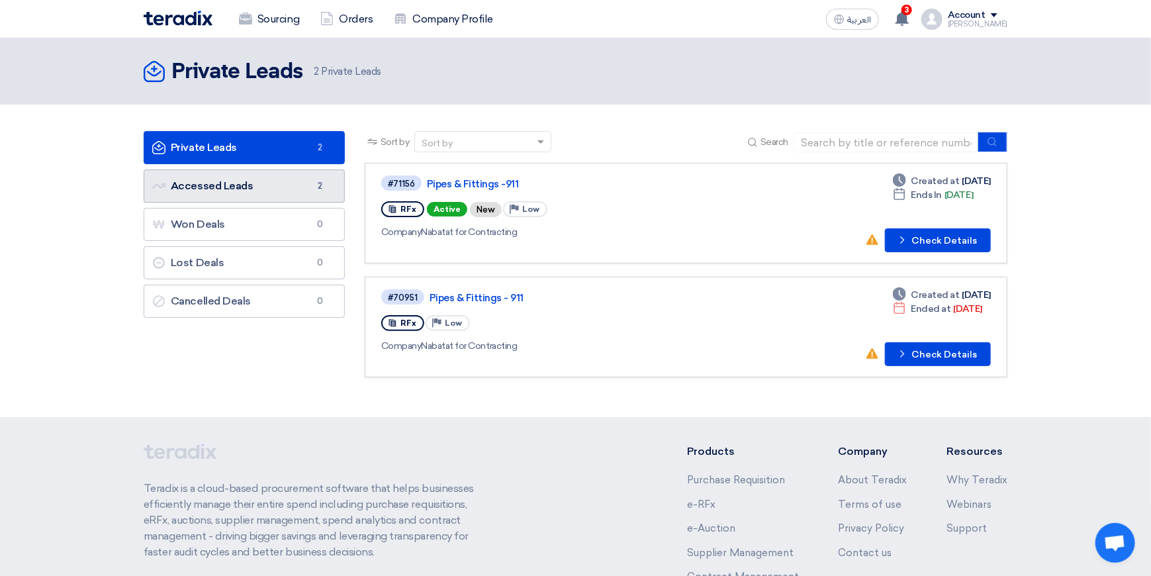
click at [219, 187] on link "Accessed Leads Accessed Leads 2" at bounding box center [244, 185] width 201 height 33
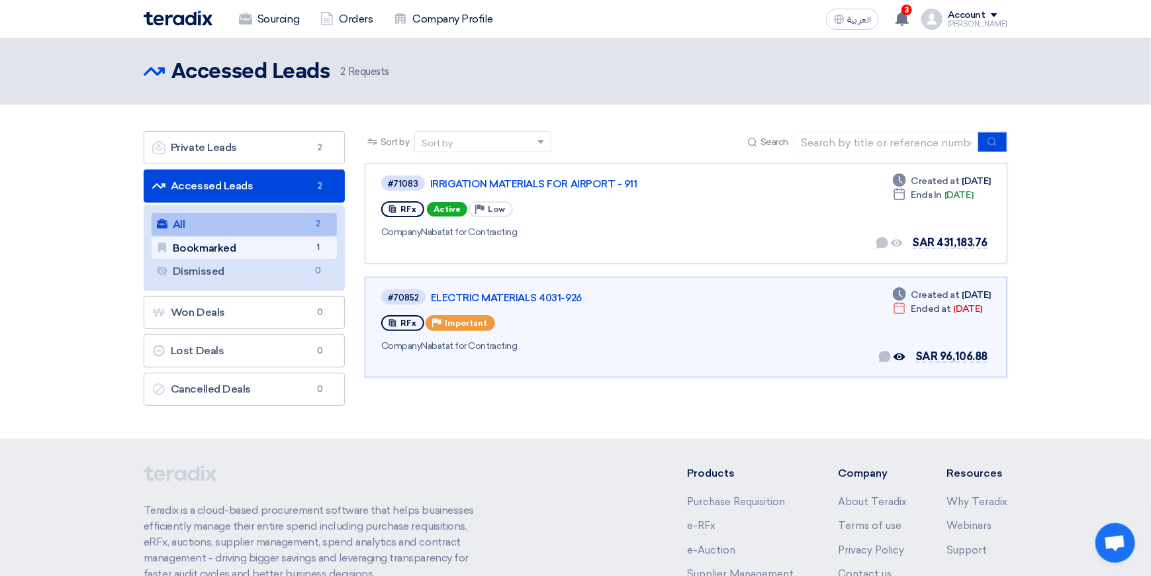
click at [240, 246] on link "Bookmarked Bookmarked 1" at bounding box center [244, 248] width 185 height 23
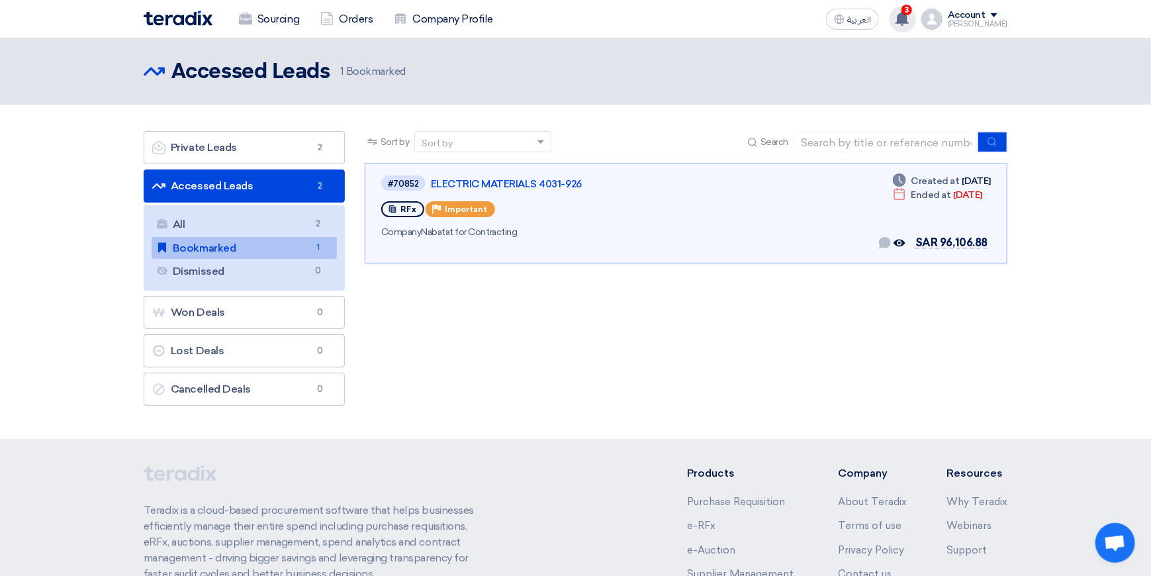
click at [909, 17] on use at bounding box center [901, 18] width 13 height 15
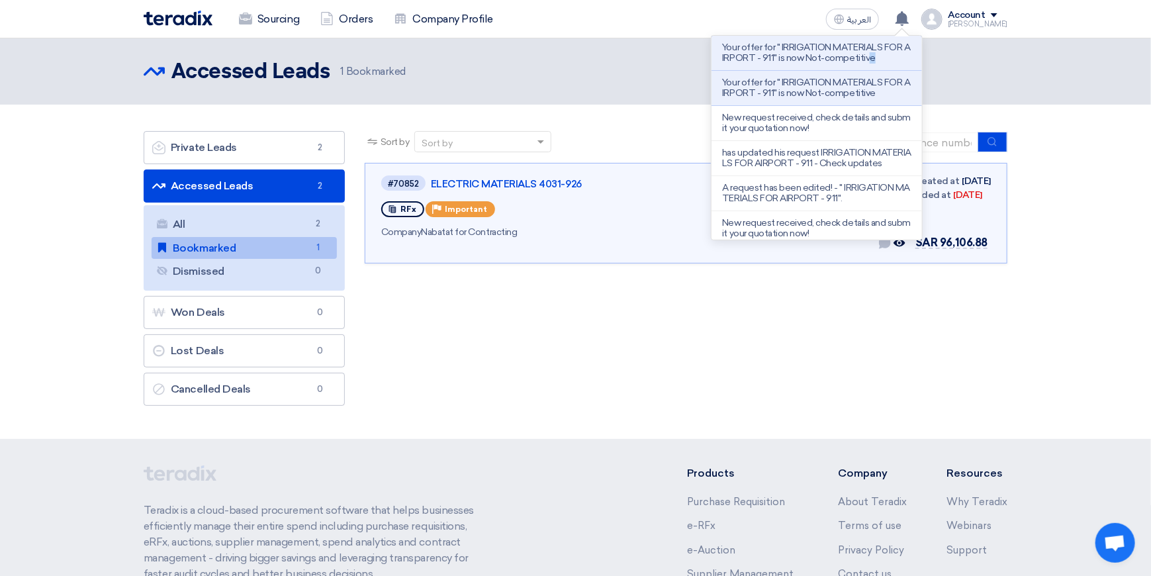
click at [784, 54] on p "Your offer for " IRRIGATION MATERIALS FOR AIRPORT - 911" is now Not-competitive" at bounding box center [816, 52] width 189 height 21
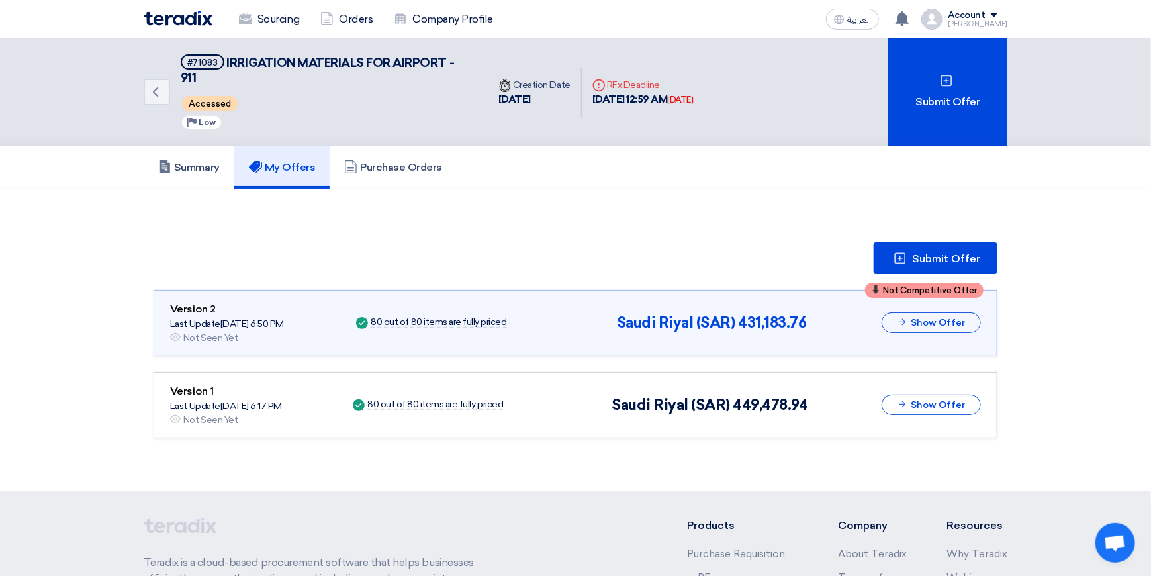
scroll to position [33, 0]
